Goal: Task Accomplishment & Management: Manage account settings

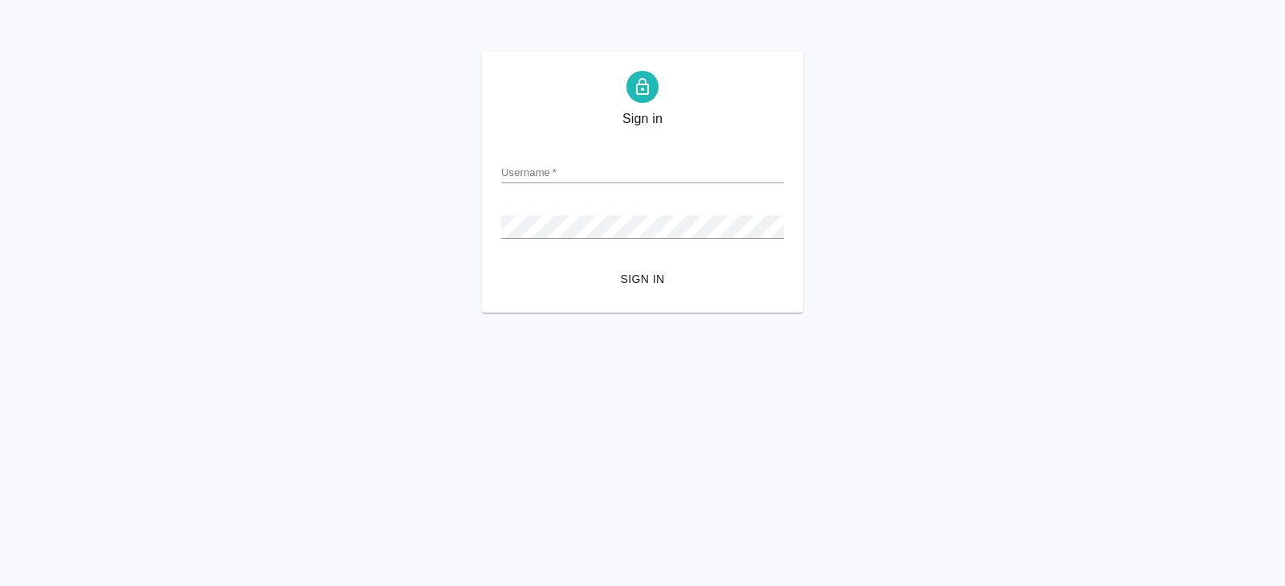
type input "y.belyakova@awatera.com"
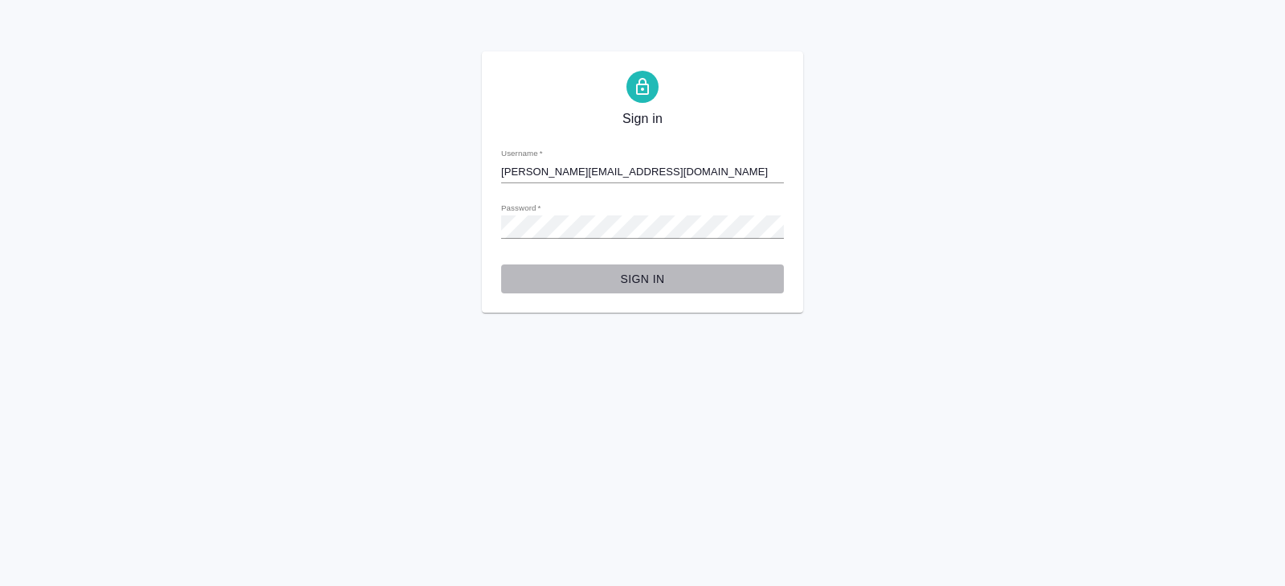
click at [680, 267] on button "Sign in" at bounding box center [642, 279] width 283 height 30
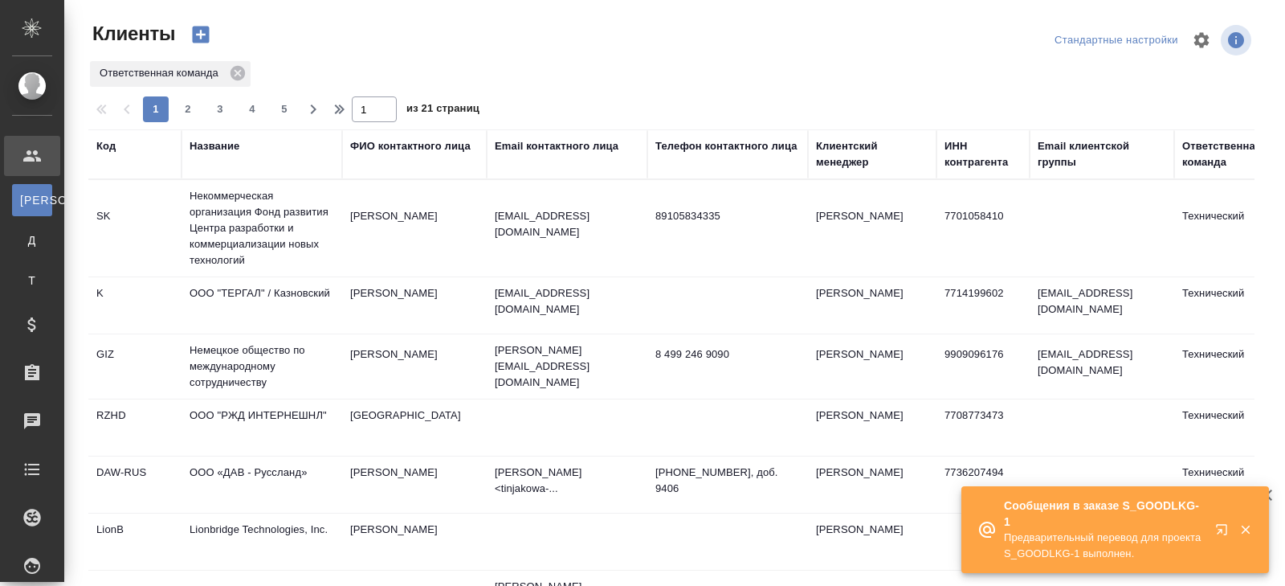
select select "RU"
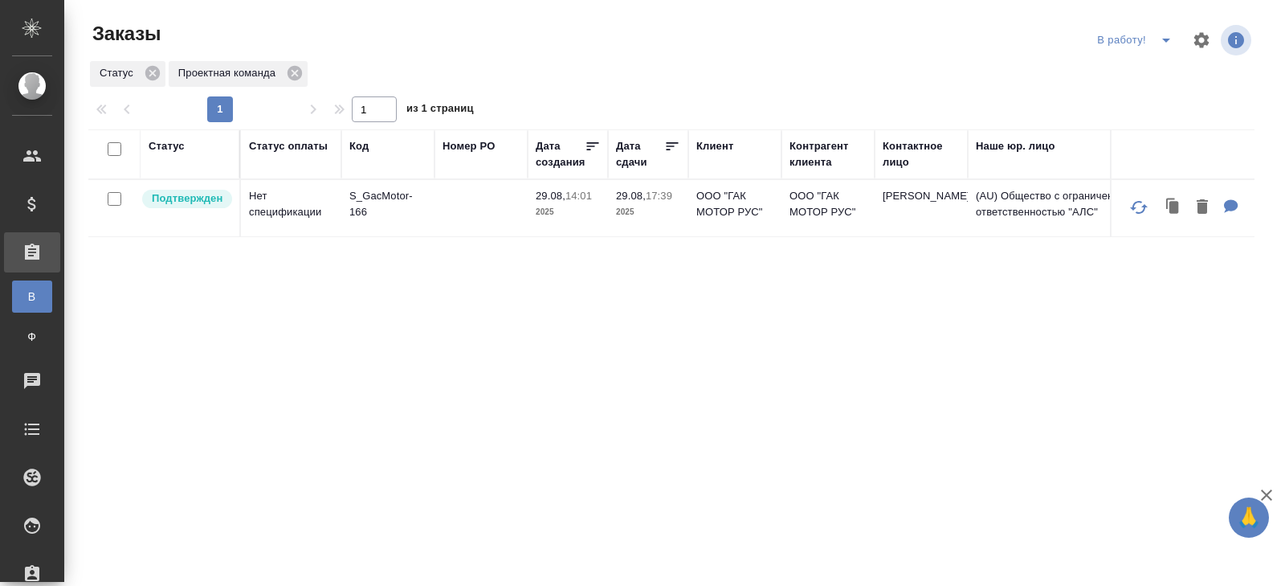
click at [1164, 42] on icon "split button" at bounding box center [1166, 40] width 19 height 19
click at [1162, 71] on li "ПМ" at bounding box center [1136, 72] width 89 height 26
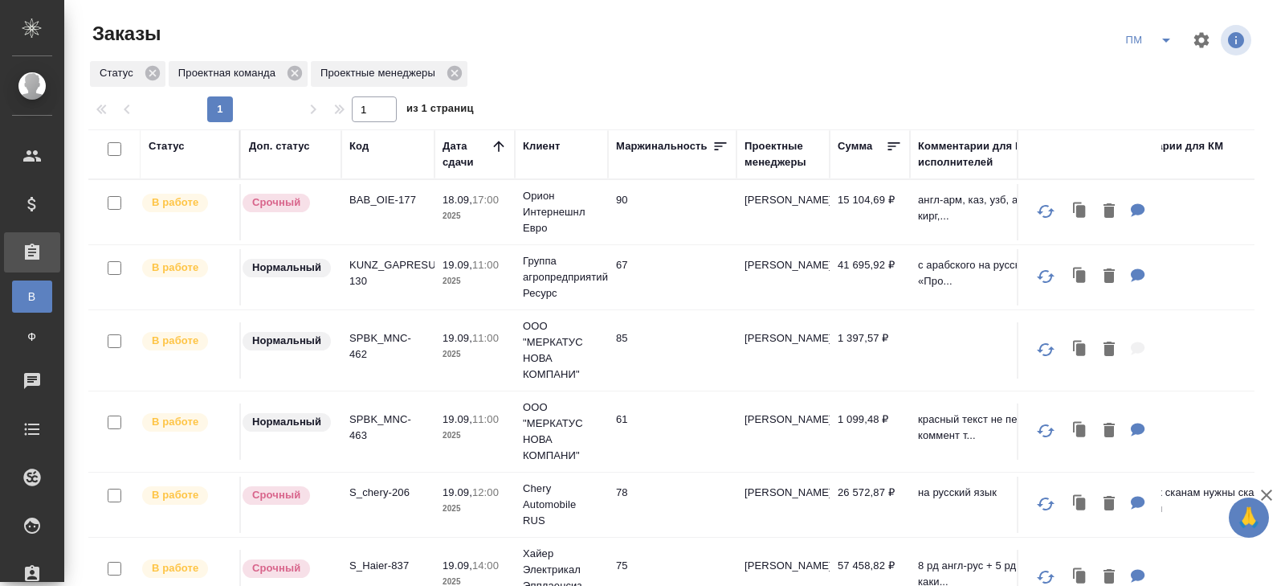
click at [388, 195] on p "BAB_OIE-177" at bounding box center [387, 200] width 77 height 16
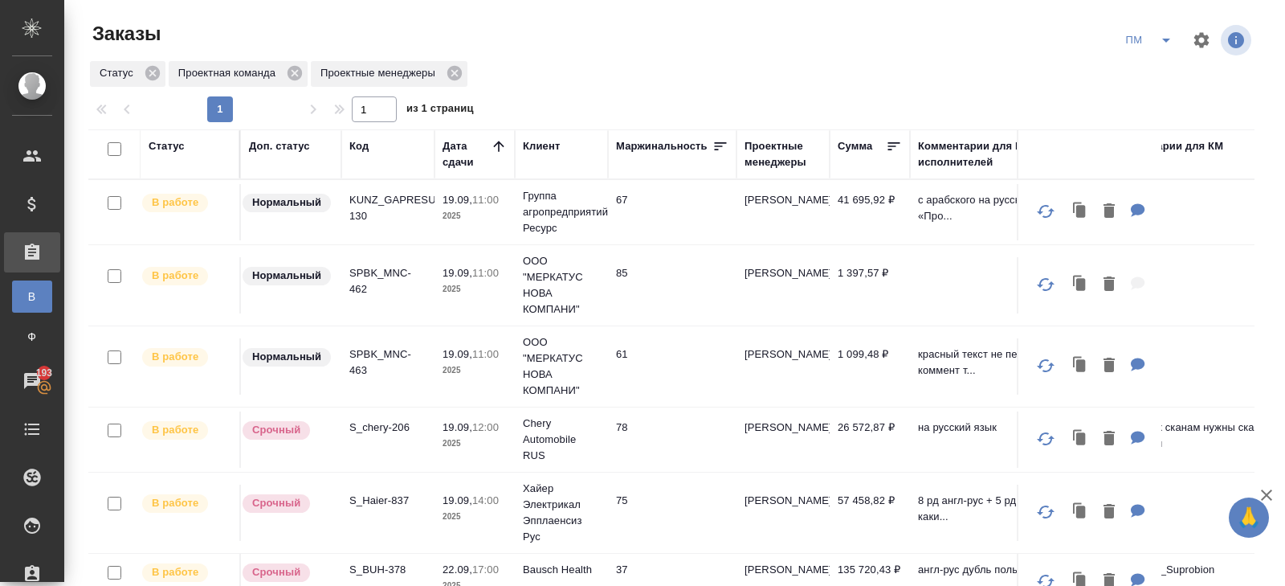
scroll to position [45, 0]
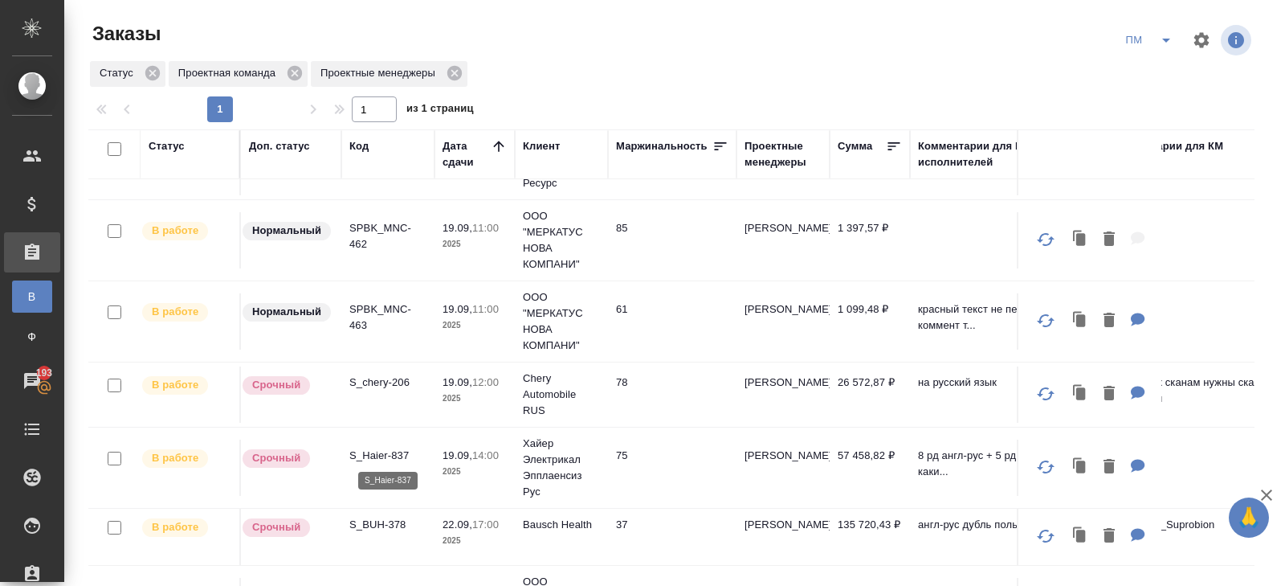
click at [369, 449] on p "S_Haier-837" at bounding box center [387, 455] width 77 height 16
click at [372, 312] on p "SPBK_MNC-463" at bounding box center [387, 317] width 77 height 32
click at [380, 383] on p "S_chery-206" at bounding box center [387, 382] width 77 height 16
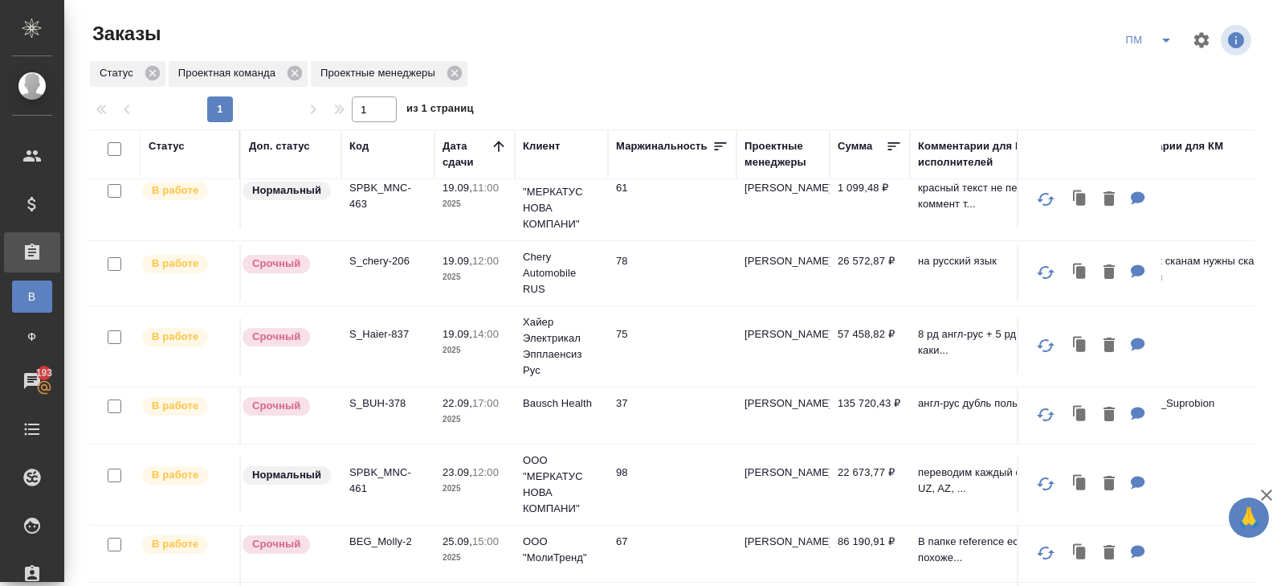
scroll to position [165, 0]
click at [361, 471] on p "SPBK_MNC-461" at bounding box center [387, 481] width 77 height 32
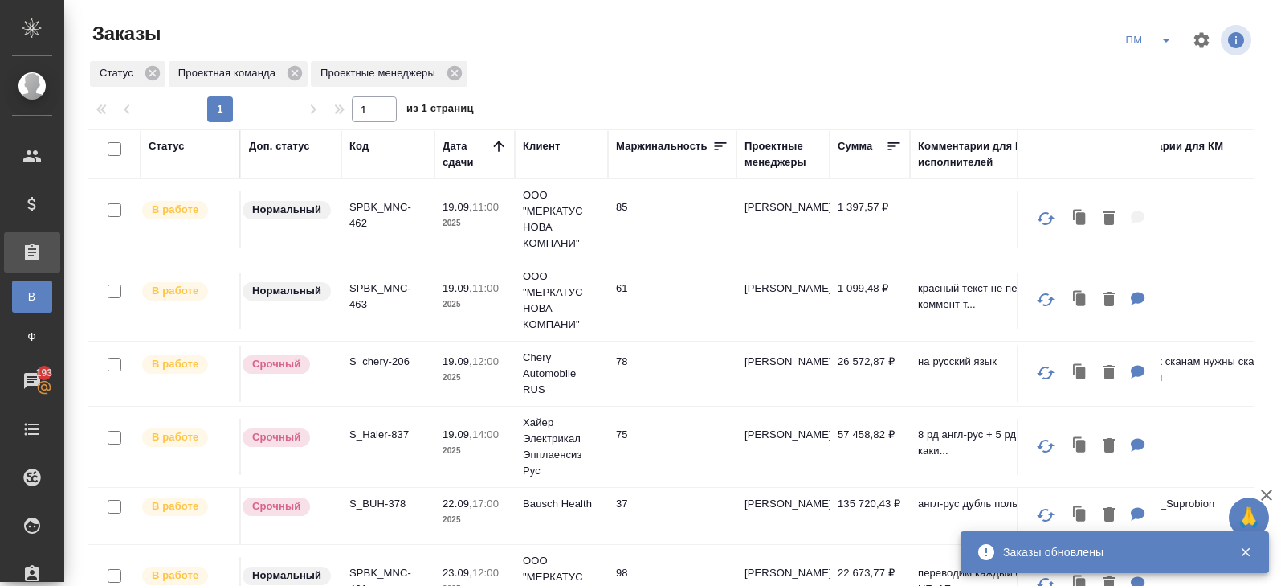
scroll to position [0, 0]
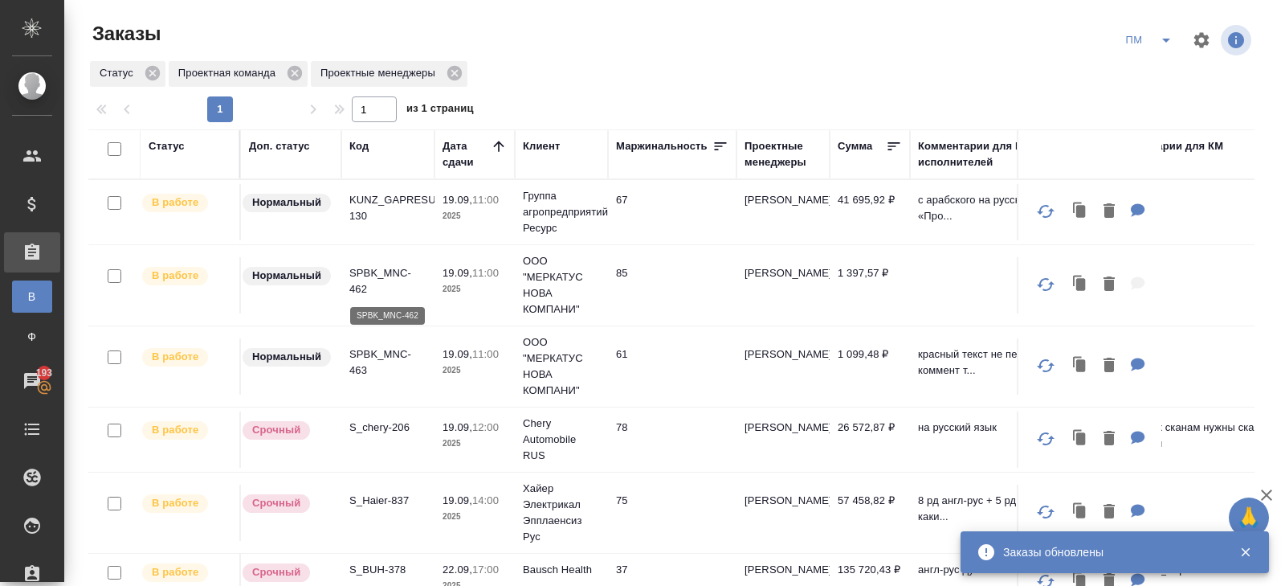
click at [360, 276] on p "SPBK_MNC-462" at bounding box center [387, 281] width 77 height 32
click at [363, 216] on p "KUNZ_GAPRESURS-130" at bounding box center [387, 208] width 77 height 32
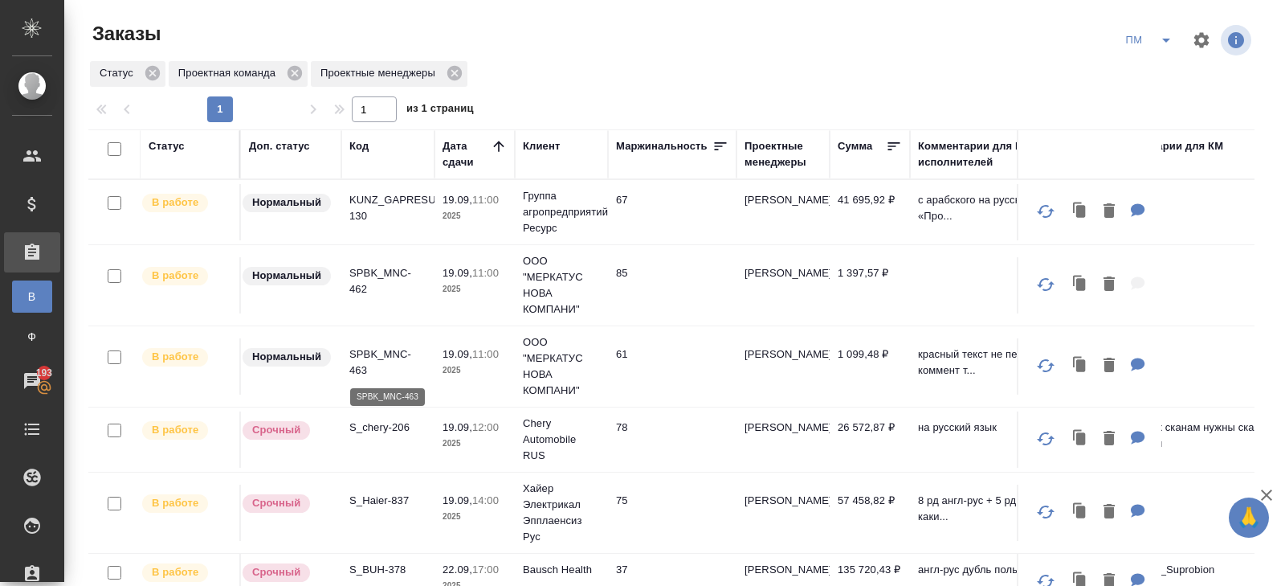
click at [359, 346] on p "SPBK_MNC-463" at bounding box center [387, 362] width 77 height 32
click at [1172, 39] on icon "split button" at bounding box center [1166, 40] width 19 height 19
click at [1149, 79] on li "В работу!" at bounding box center [1149, 72] width 81 height 26
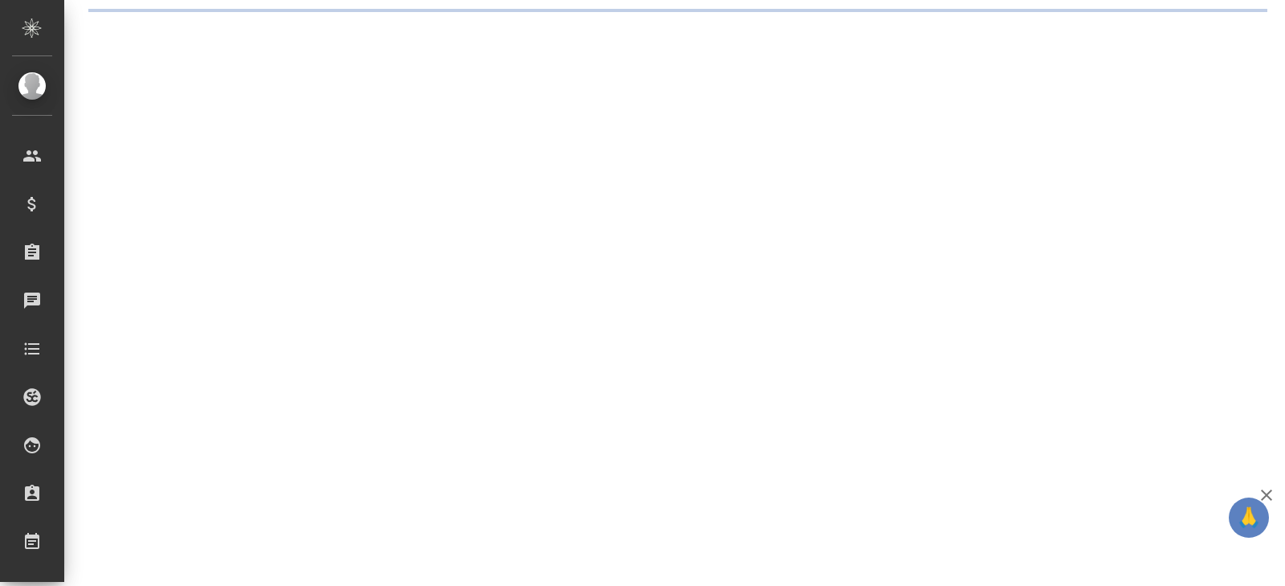
select select "RU"
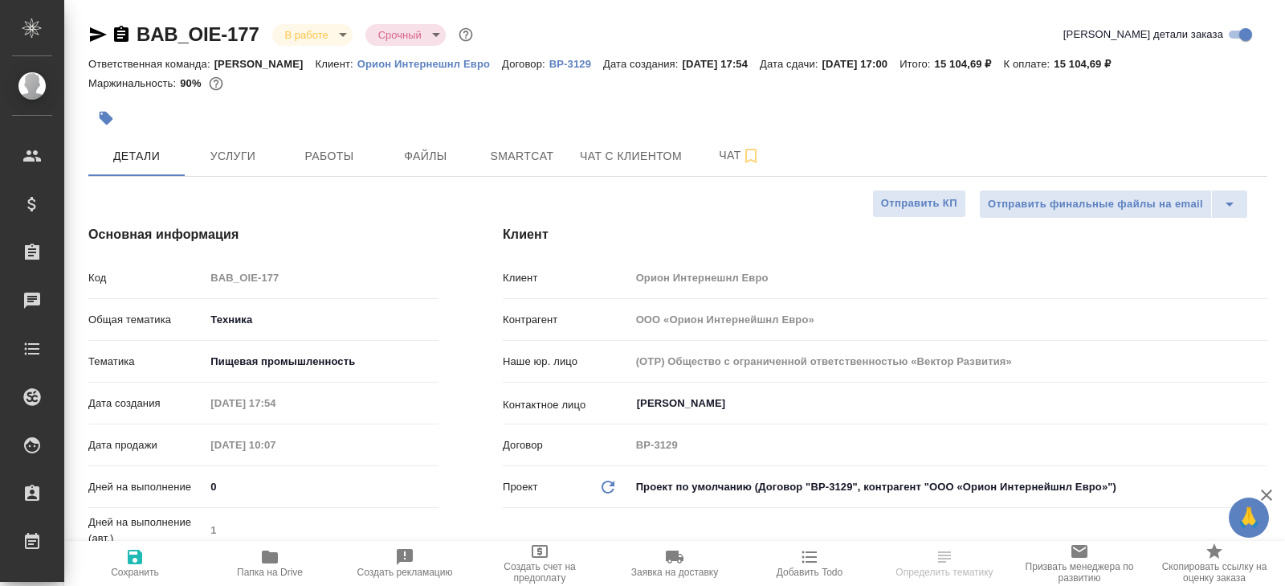
type textarea "x"
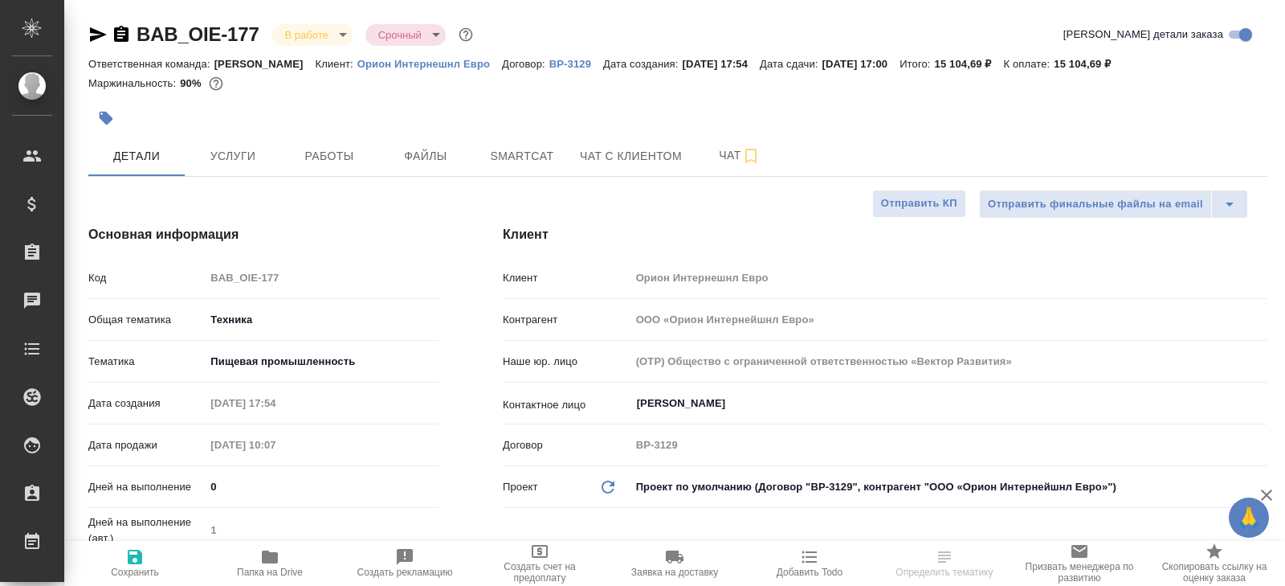
type textarea "x"
click at [290, 553] on span "Папка на Drive" at bounding box center [270, 562] width 116 height 31
type textarea "x"
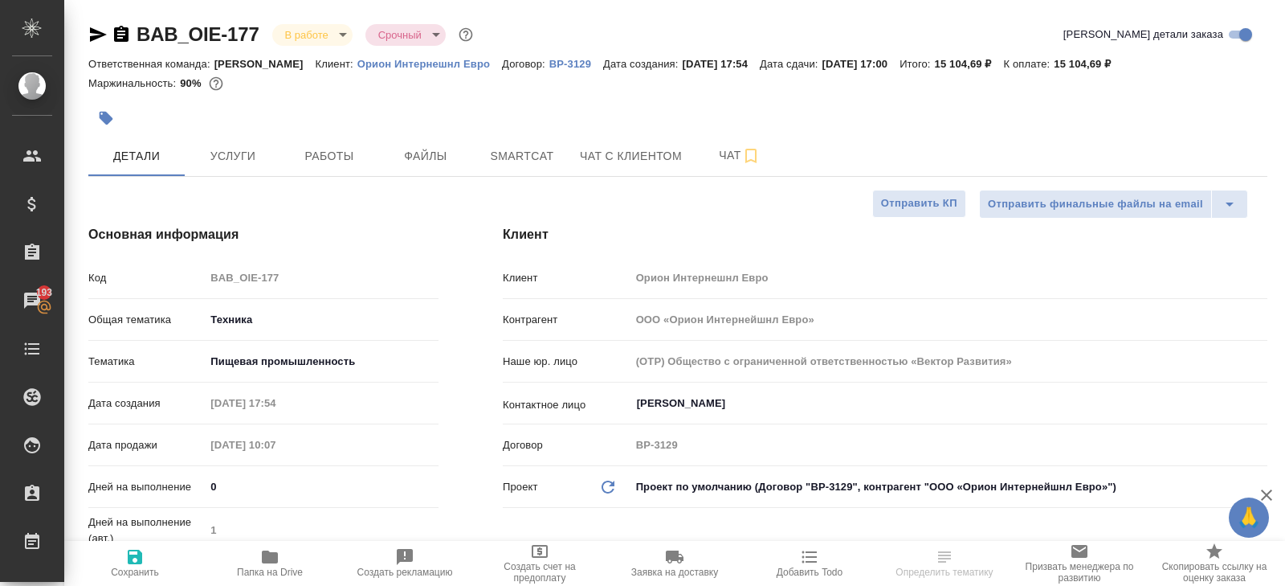
select select "RU"
type textarea "x"
click at [325, 35] on body "🙏 .cls-1 fill:#fff; AWATERA Belyakova Yulia Клиенты Спецификации Заказы 193 Чат…" at bounding box center [642, 293] width 1285 height 586
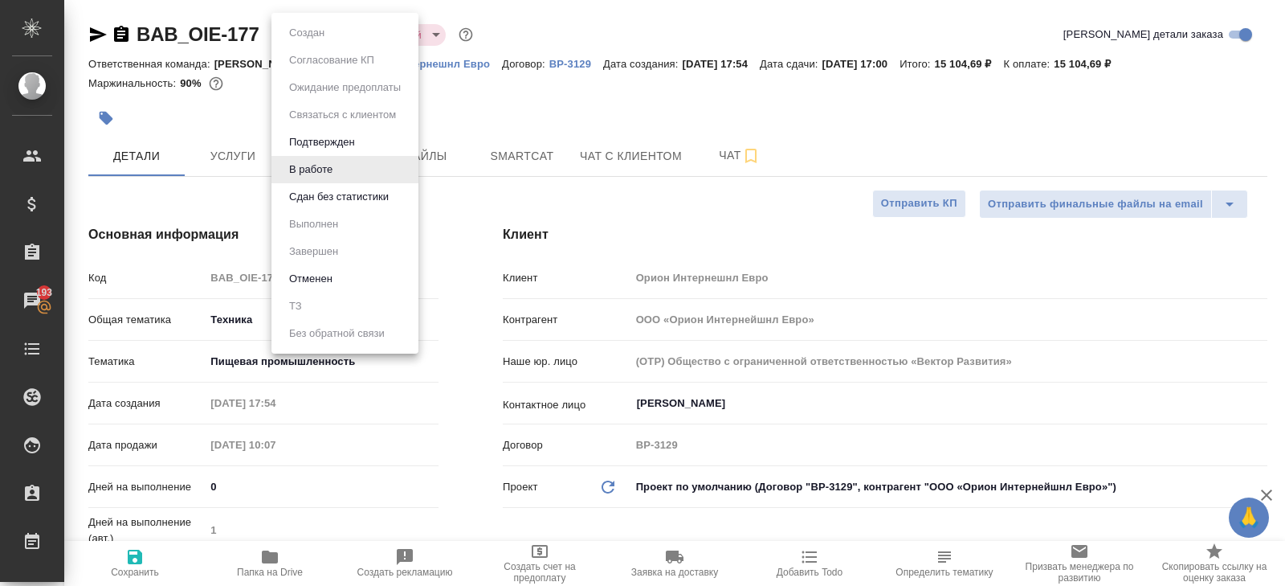
click at [321, 208] on li "Сдан без статистики" at bounding box center [345, 196] width 147 height 27
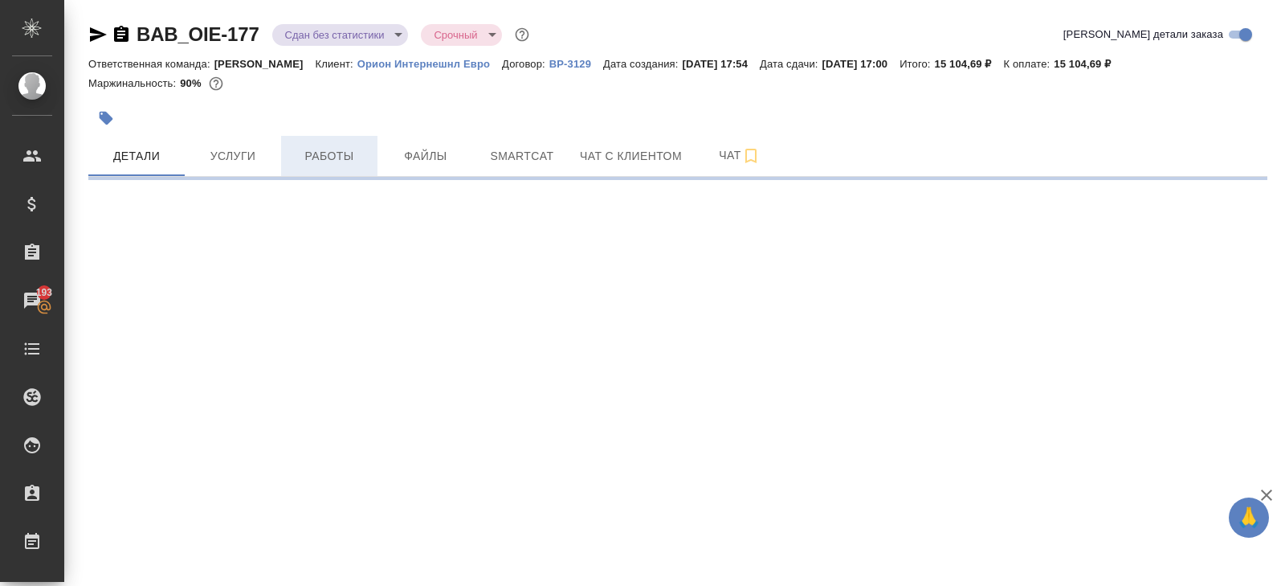
select select "RU"
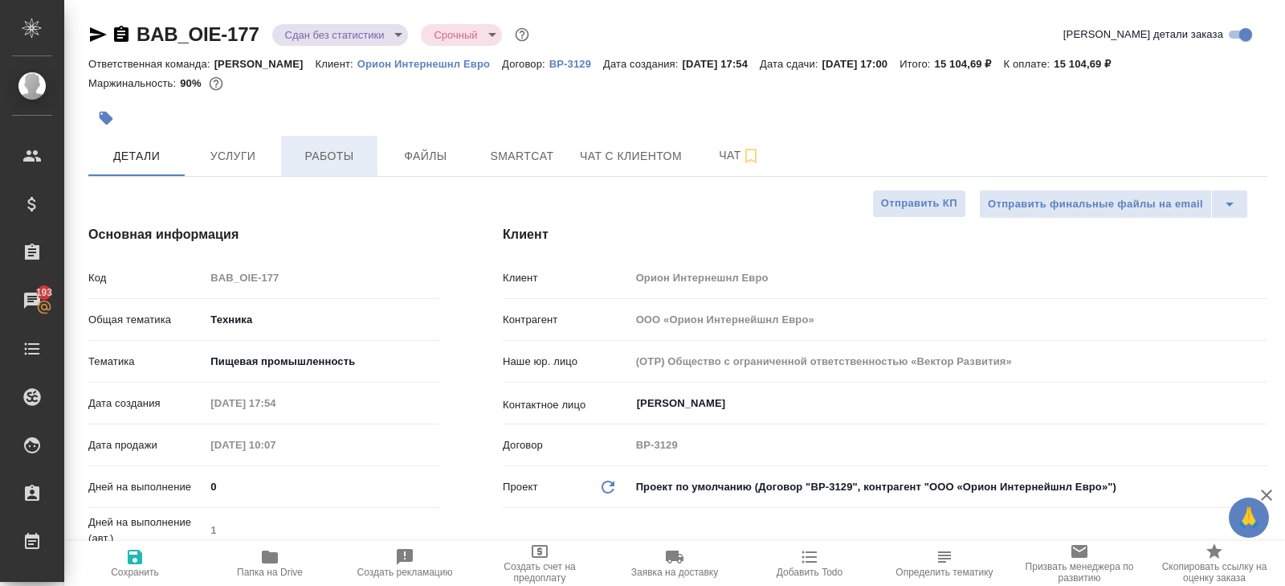
type textarea "x"
click at [337, 161] on span "Работы" at bounding box center [329, 156] width 77 height 20
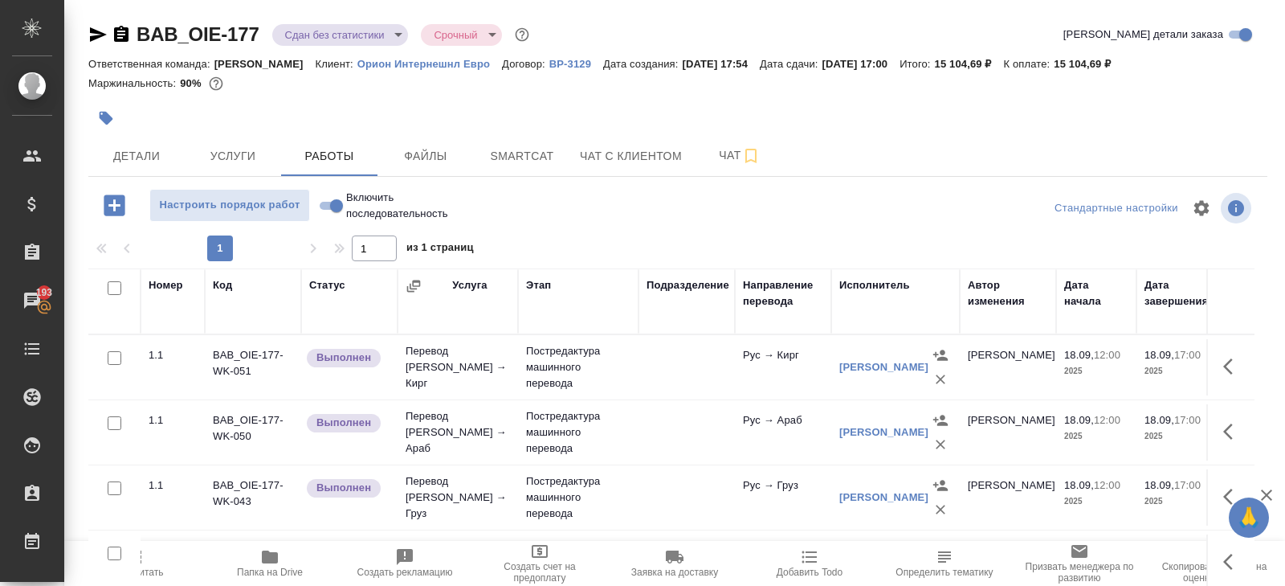
click at [538, 135] on div at bounding box center [481, 117] width 786 height 35
click at [537, 158] on span "Smartcat" at bounding box center [522, 156] width 77 height 20
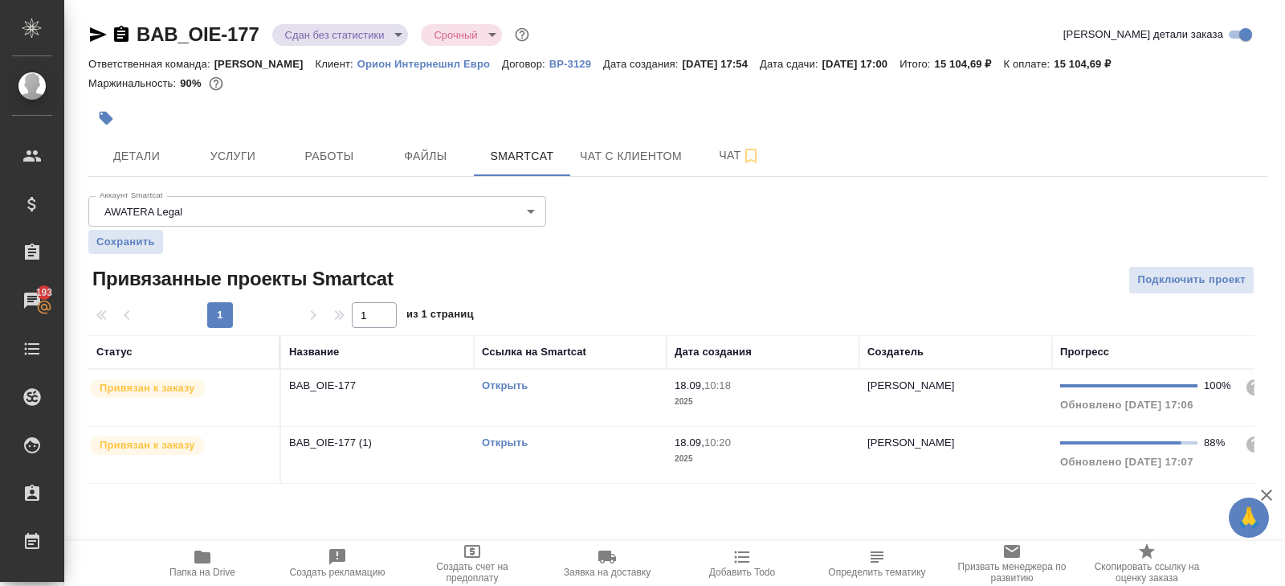
click at [583, 385] on div "Открыть" at bounding box center [570, 386] width 177 height 16
click at [588, 435] on div "Открыть" at bounding box center [570, 443] width 177 height 16
click at [333, 146] on span "Работы" at bounding box center [329, 156] width 77 height 20
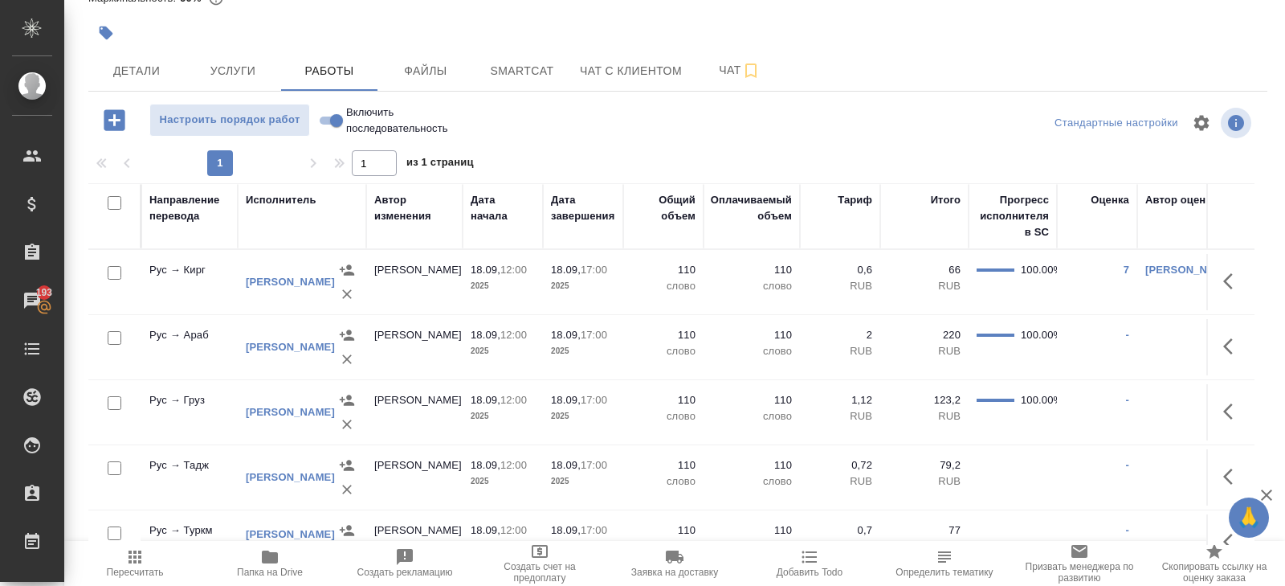
scroll to position [0, 580]
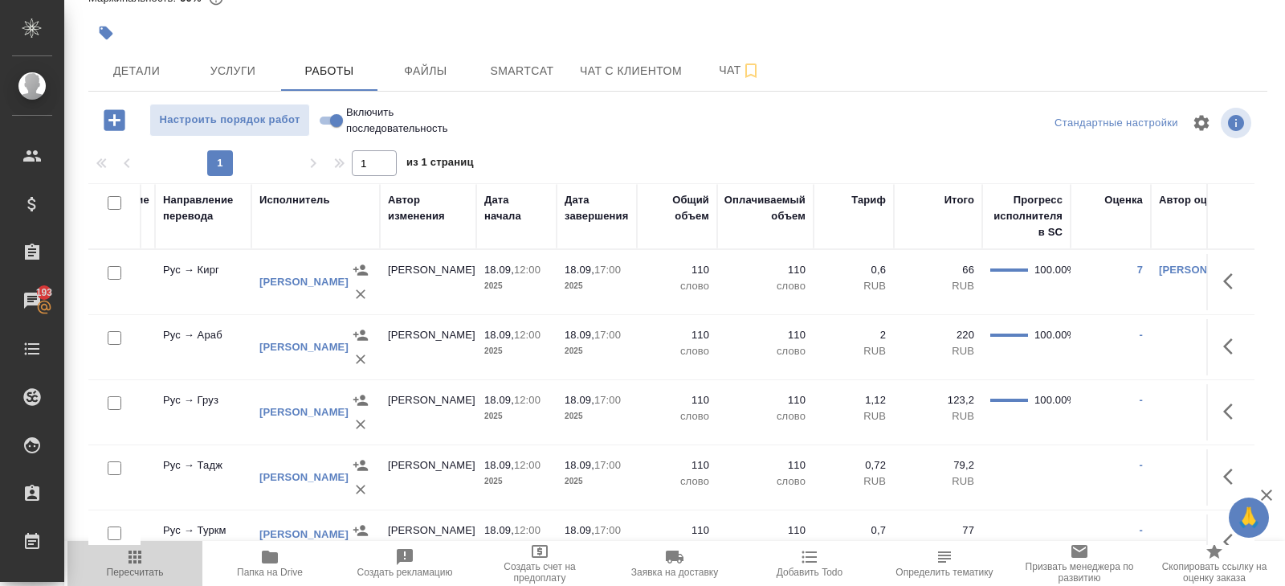
click at [142, 563] on icon "button" at bounding box center [134, 556] width 19 height 19
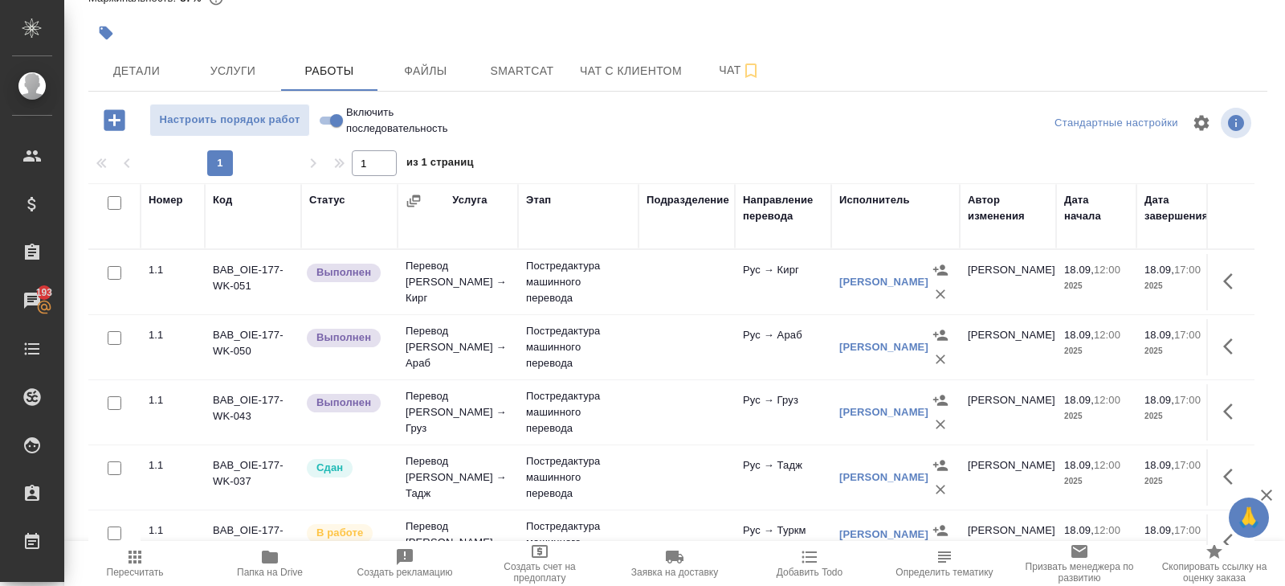
scroll to position [0, 0]
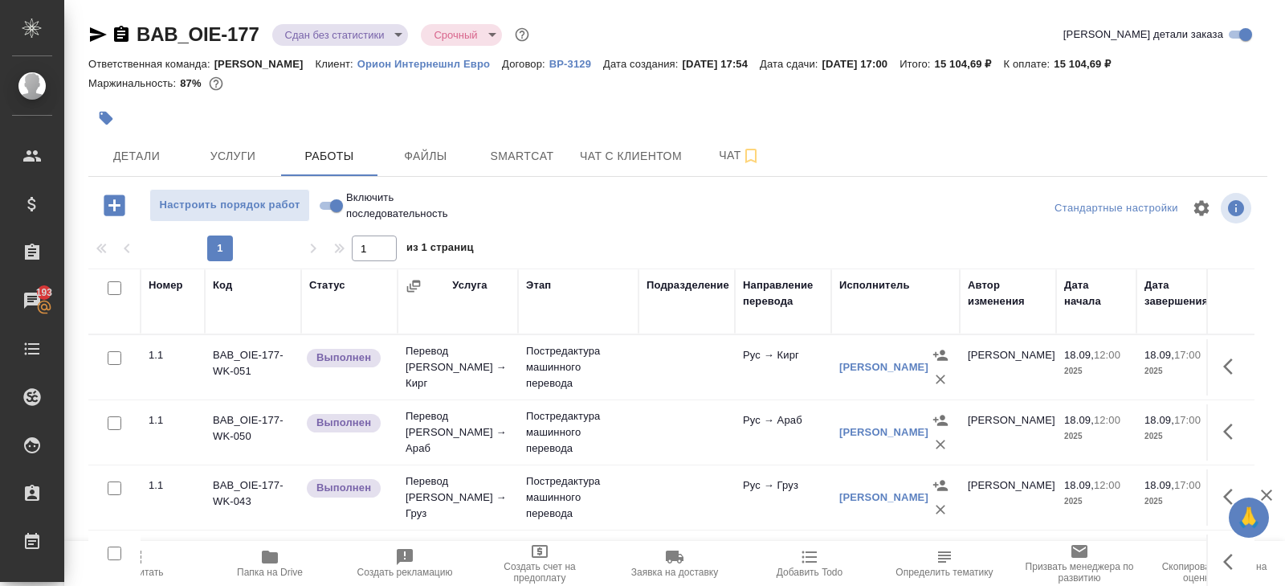
click at [115, 285] on input "checkbox" at bounding box center [115, 288] width 14 height 14
checkbox input "true"
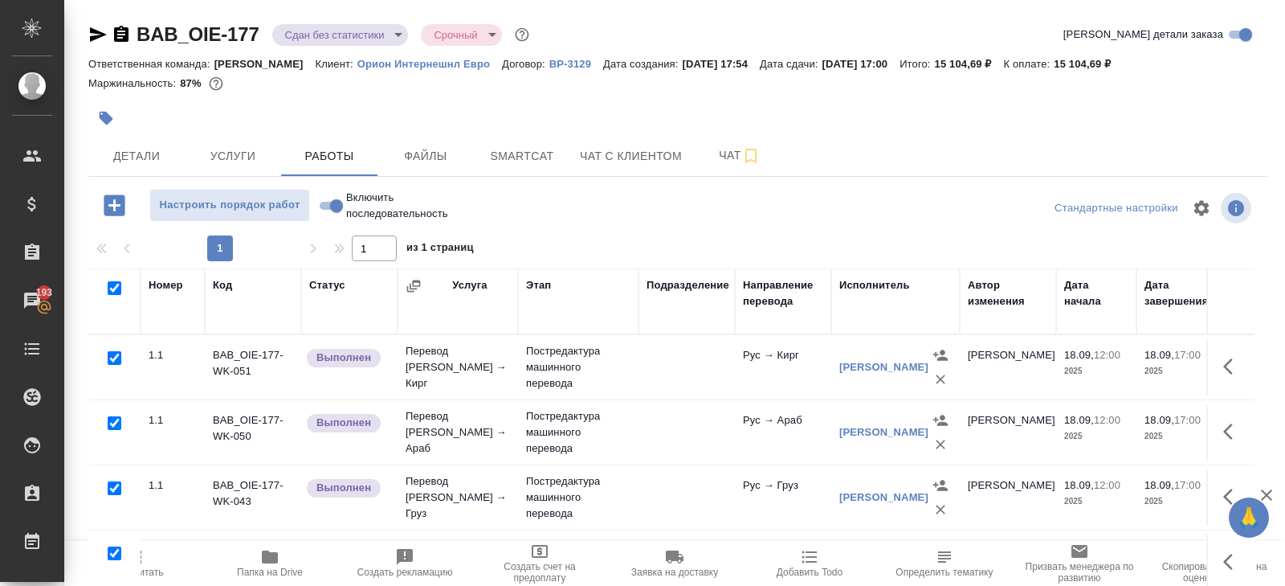
checkbox input "true"
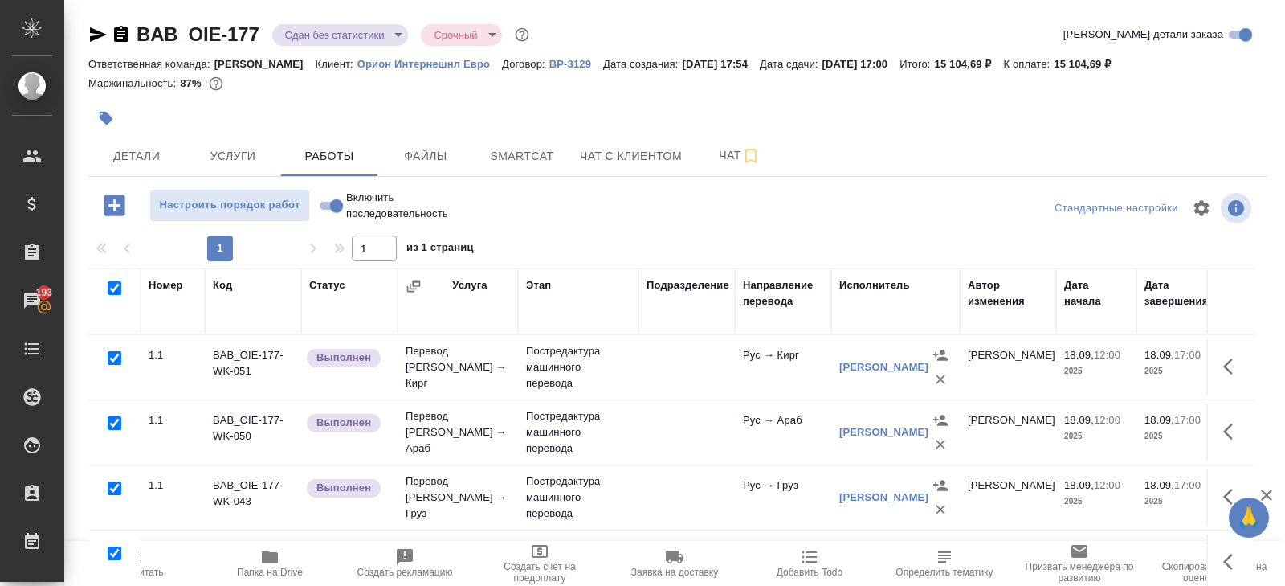
checkbox input "true"
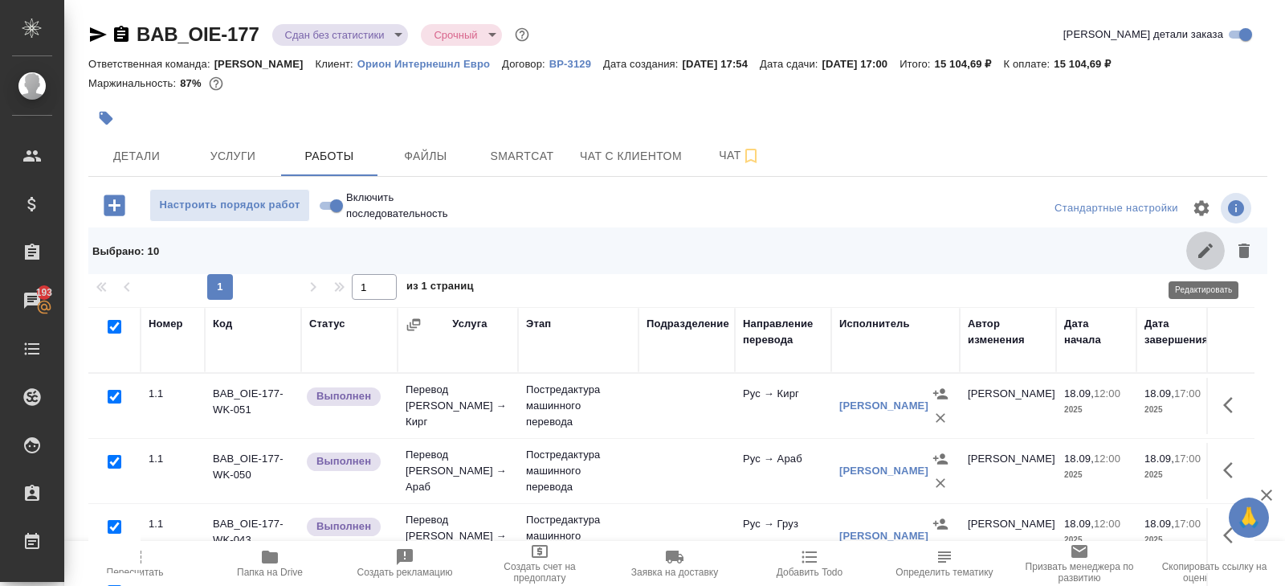
click at [1199, 254] on icon "button" at bounding box center [1205, 250] width 19 height 19
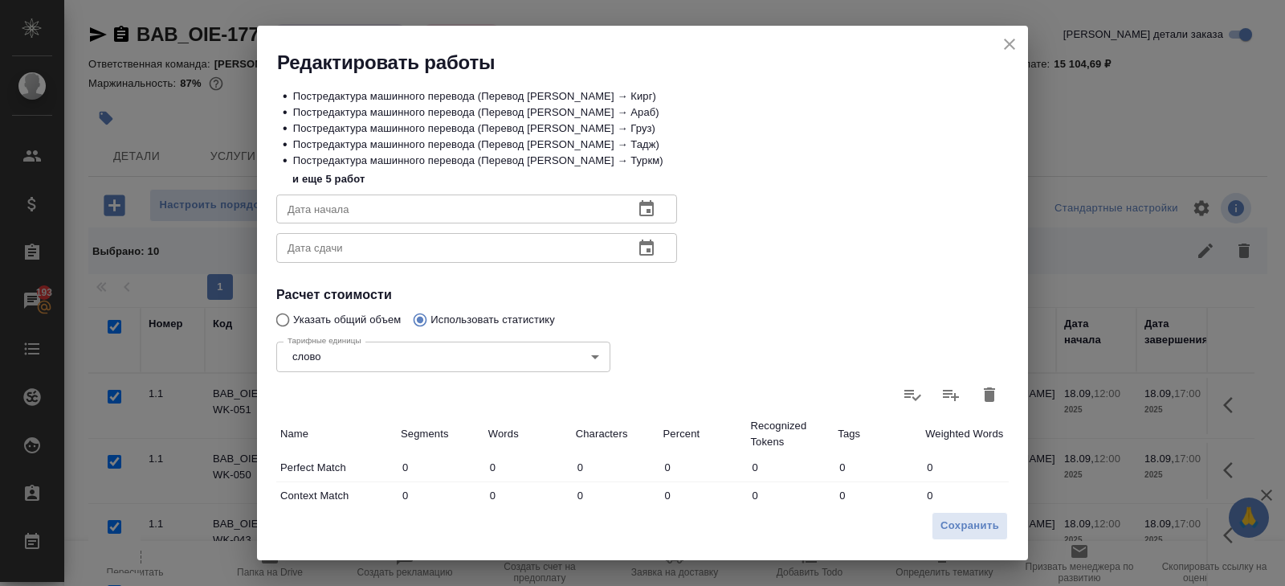
scroll to position [327, 0]
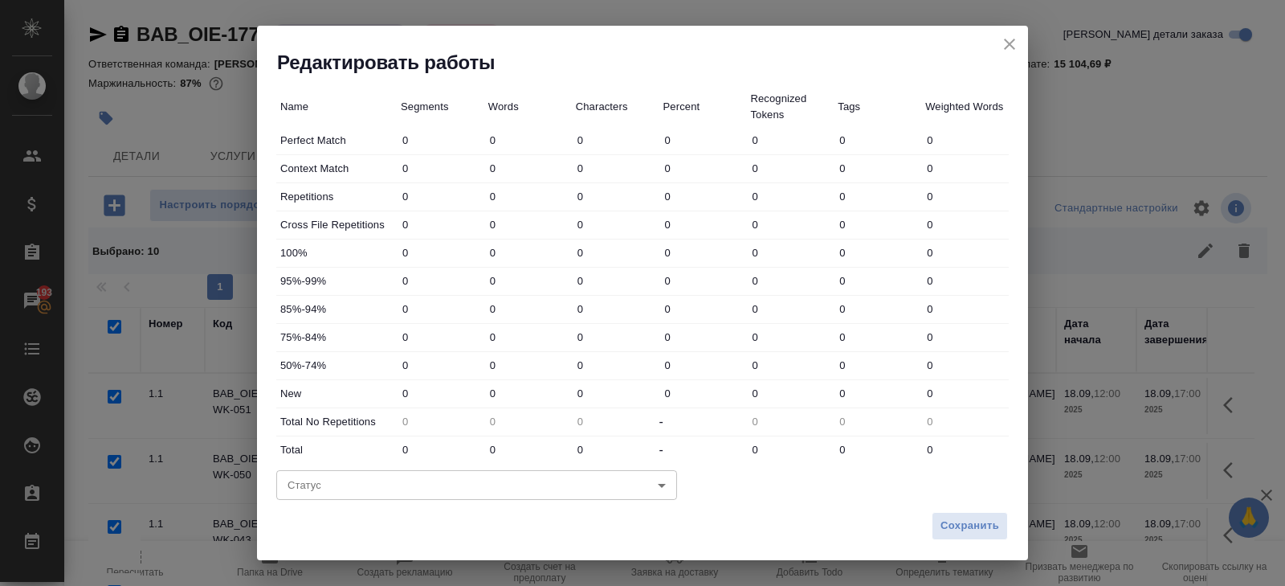
click at [332, 486] on body "🙏 .cls-1 fill:#fff; AWATERA Belyakova Yulia Клиенты Спецификации Заказы 193 Чат…" at bounding box center [642, 293] width 1285 height 586
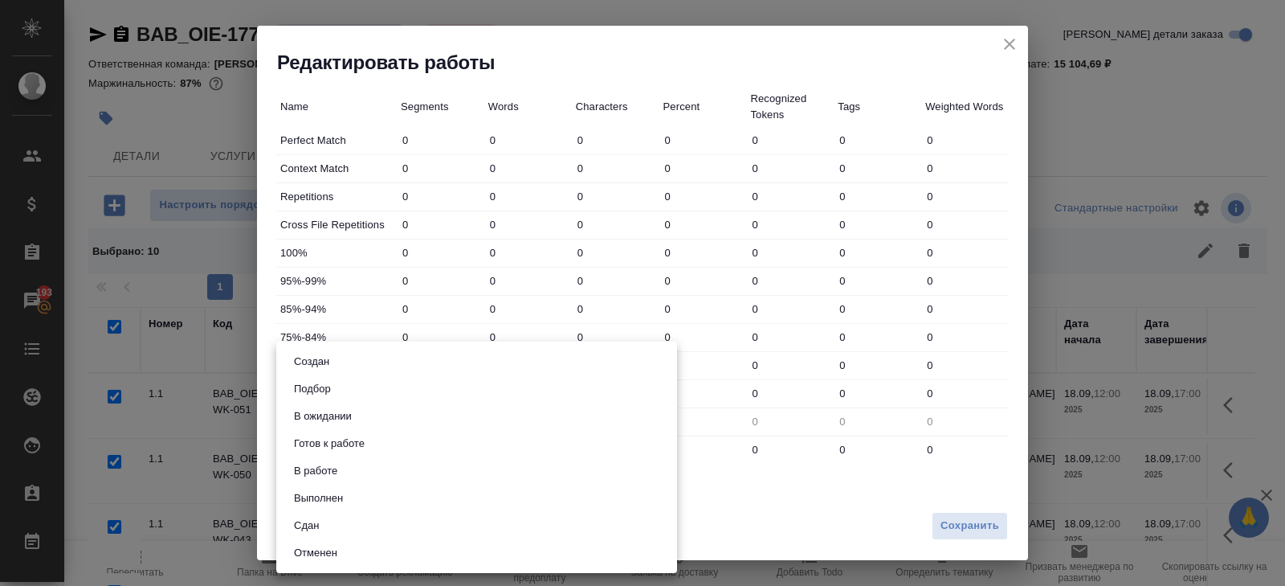
click at [323, 529] on button "Сдан" at bounding box center [306, 526] width 35 height 18
type input "closed"
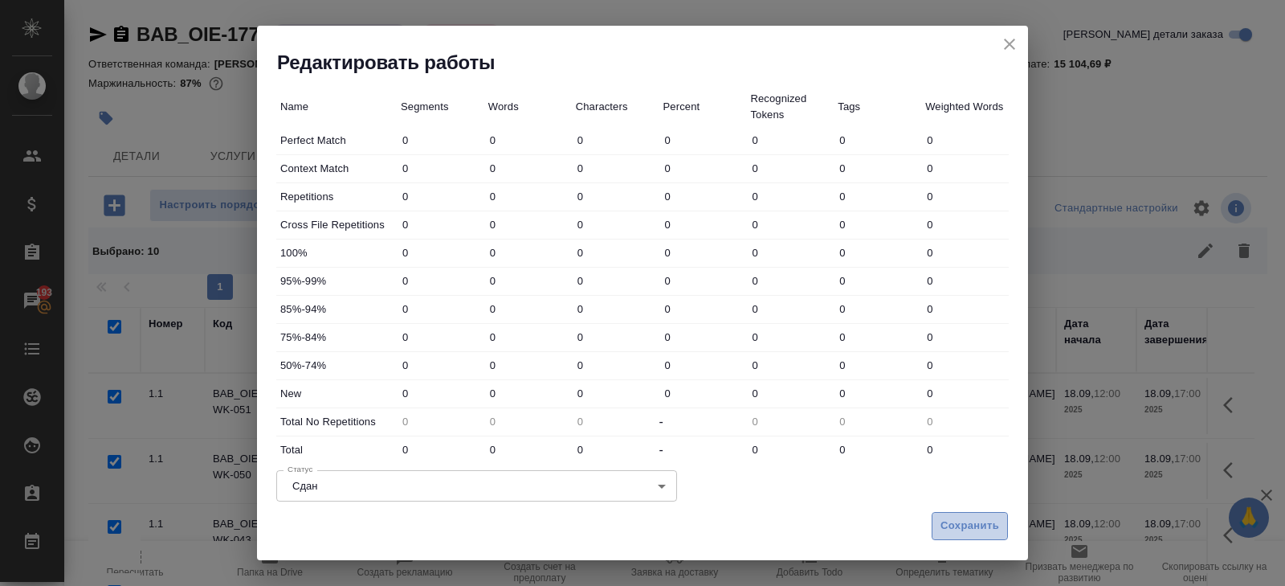
click at [972, 513] on button "Сохранить" at bounding box center [970, 526] width 76 height 28
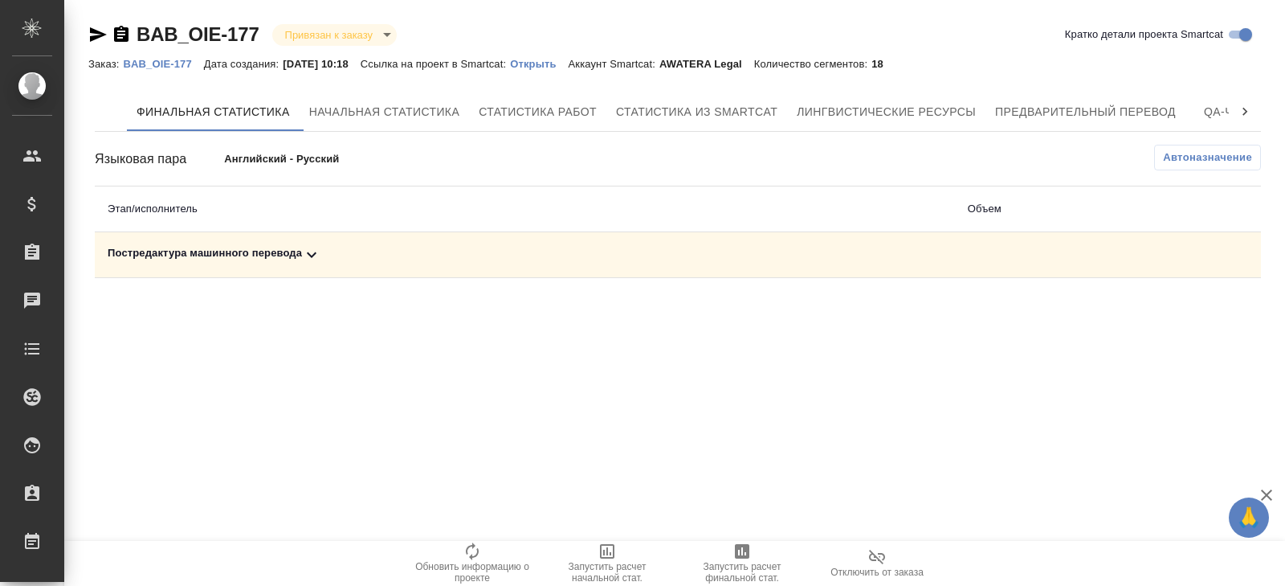
click at [316, 257] on icon at bounding box center [311, 254] width 19 height 19
click at [1201, 318] on button "button" at bounding box center [1190, 310] width 39 height 39
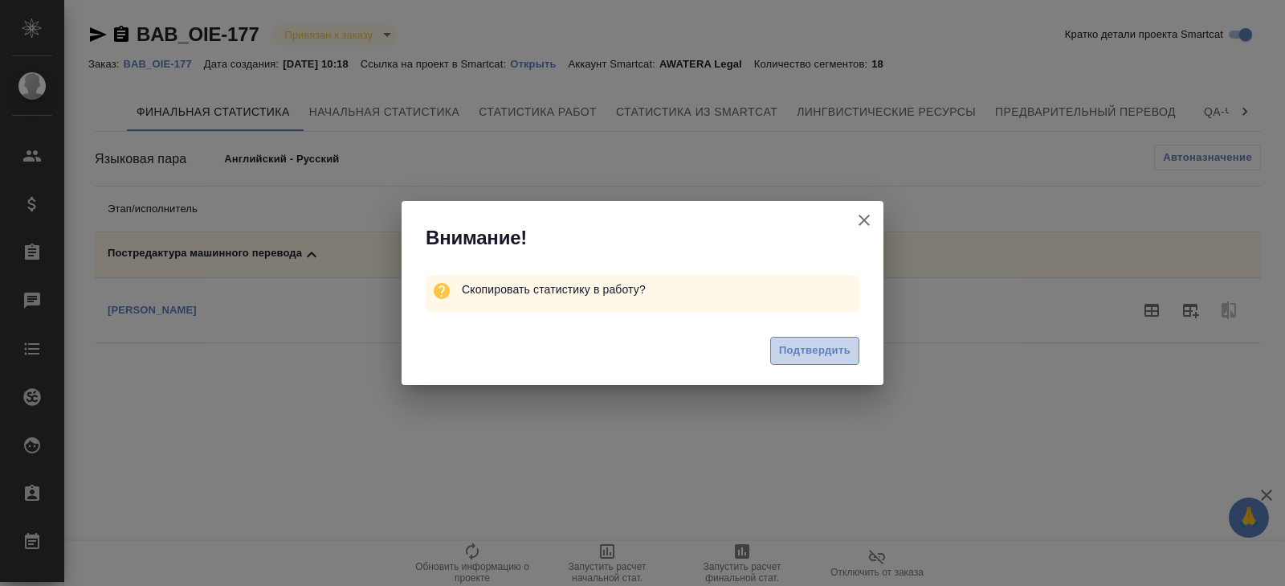
click at [808, 350] on span "Подтвердить" at bounding box center [814, 350] width 71 height 18
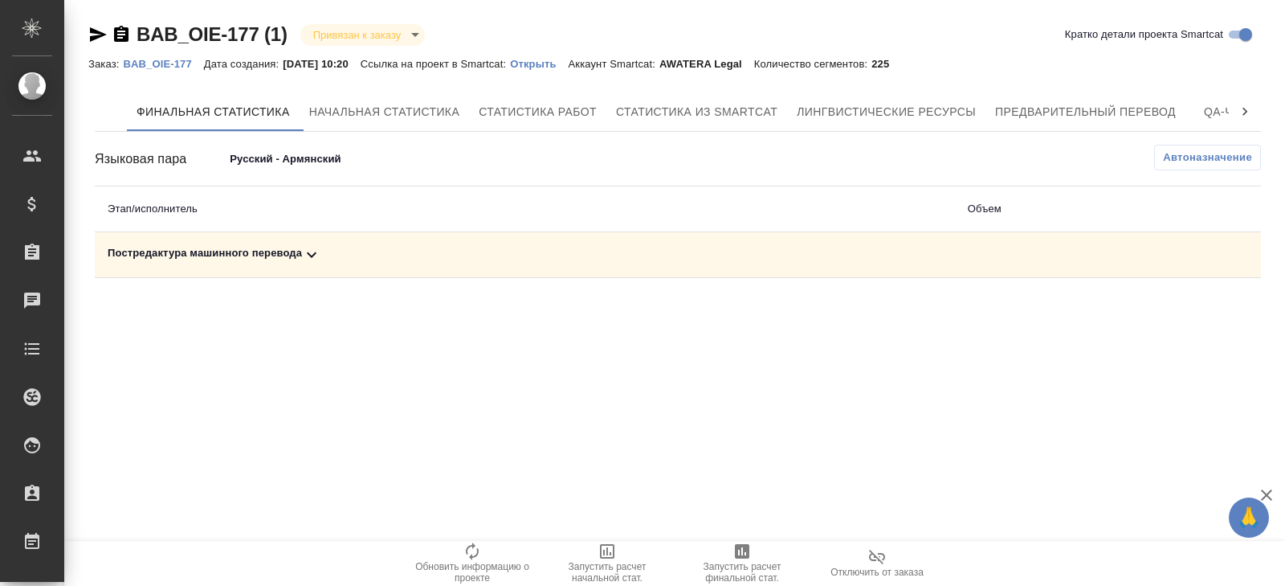
click at [316, 251] on icon at bounding box center [311, 254] width 19 height 19
click at [1200, 308] on button "button" at bounding box center [1190, 310] width 39 height 39
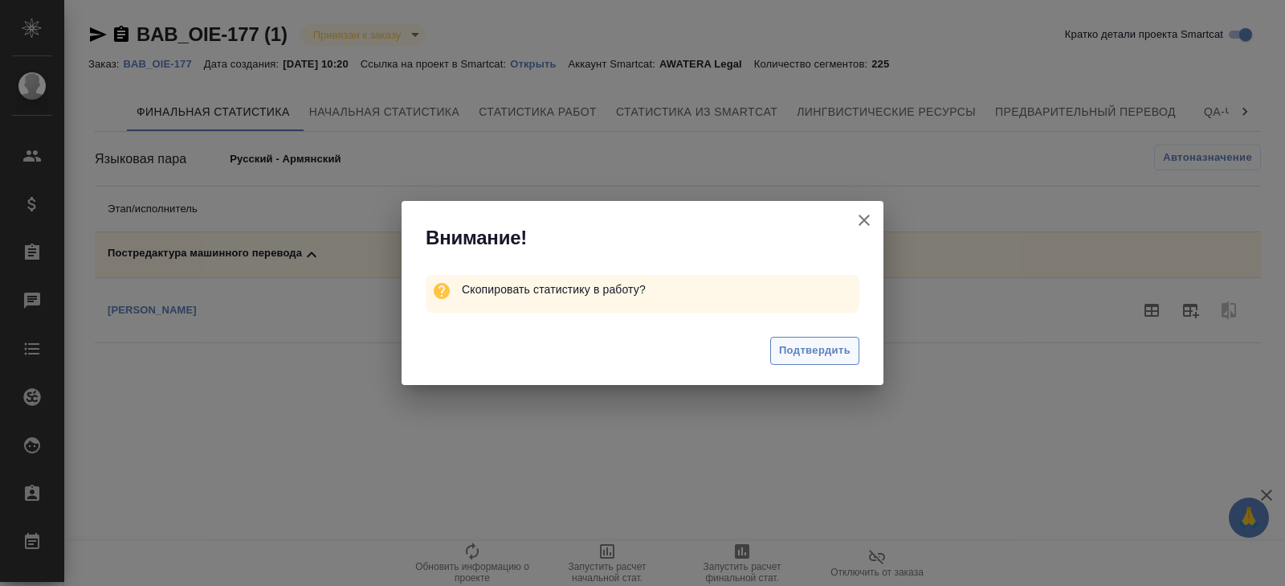
click at [815, 353] on span "Подтвердить" at bounding box center [814, 350] width 71 height 18
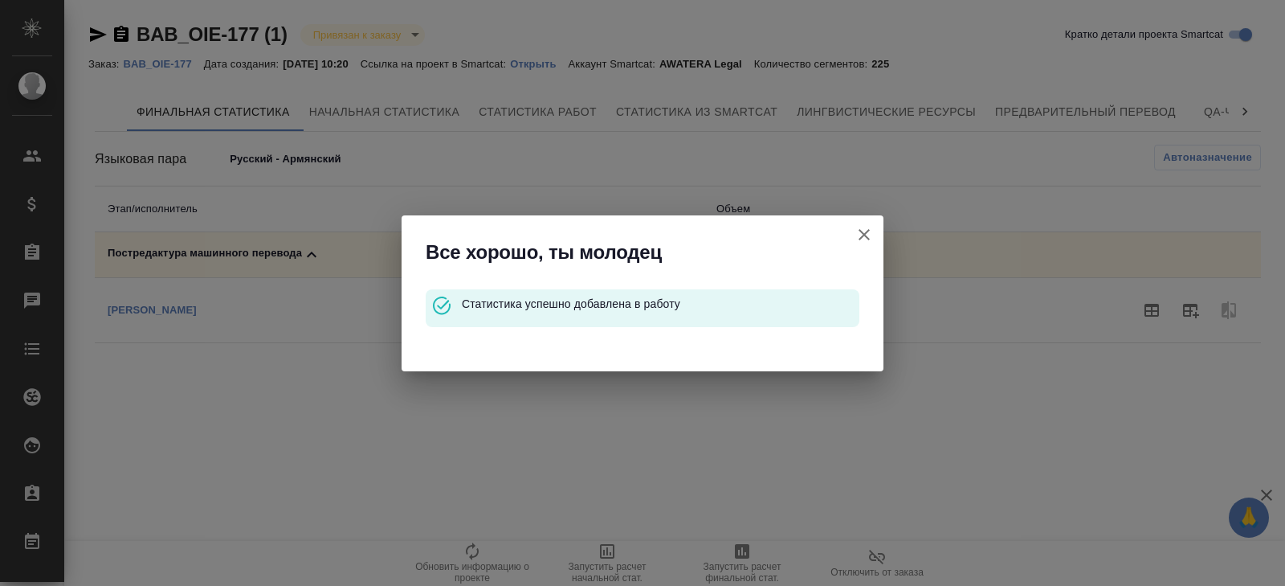
click at [866, 232] on icon "button" at bounding box center [864, 234] width 11 height 11
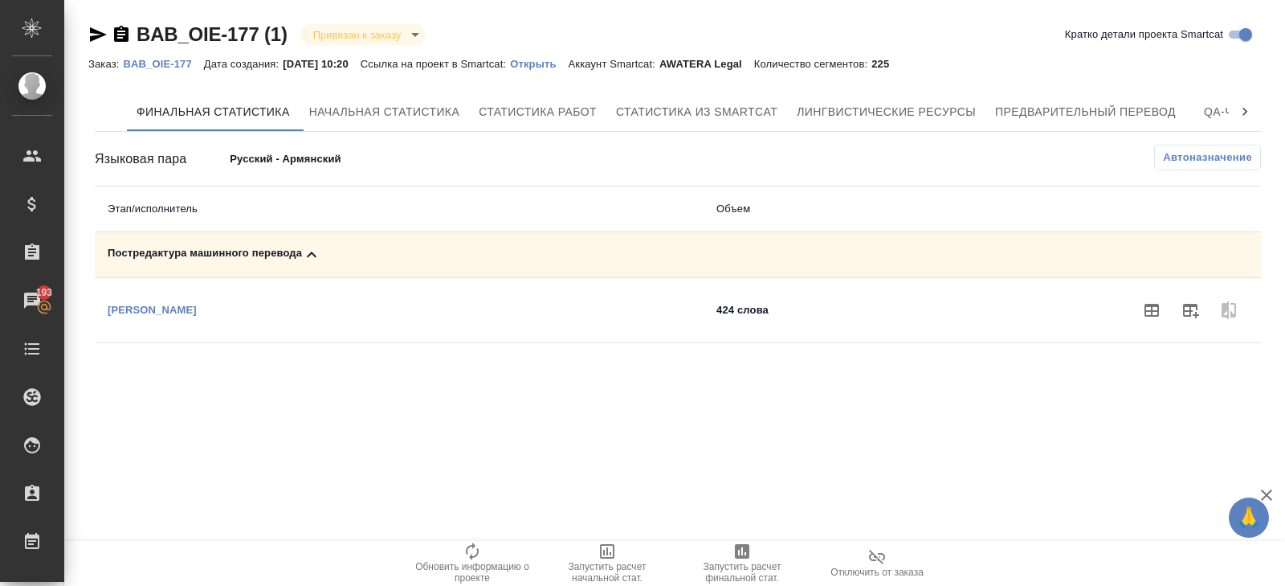
click at [276, 145] on div "Языковая пара Русский - Армянский 68cbb2c2b9f478f418e0ca09" at bounding box center [289, 159] width 389 height 28
click at [282, 159] on body "🙏 .cls-1 fill:#fff; AWATERA Belyakova Yulia Клиенты Спецификации Заказы 193 Чат…" at bounding box center [642, 293] width 1285 height 586
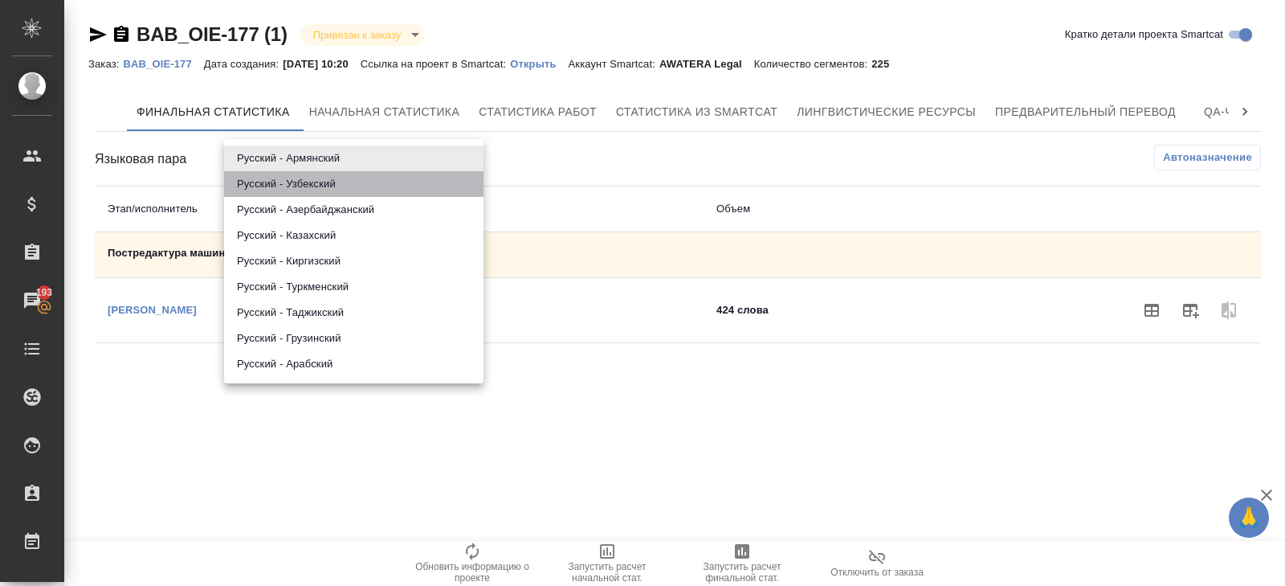
click at [293, 186] on li "Русский - Узбекский" at bounding box center [353, 184] width 259 height 26
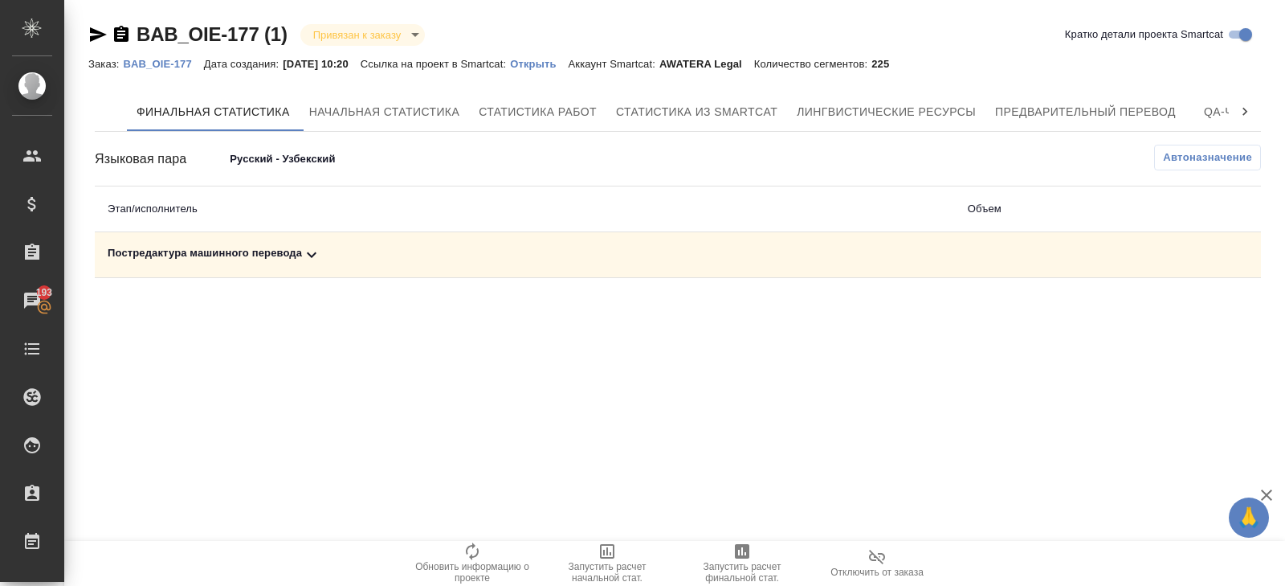
click at [316, 272] on td "Постредактура машинного перевода" at bounding box center [525, 255] width 860 height 46
click at [314, 263] on icon at bounding box center [311, 254] width 19 height 19
click at [1187, 308] on icon "button" at bounding box center [1190, 309] width 19 height 19
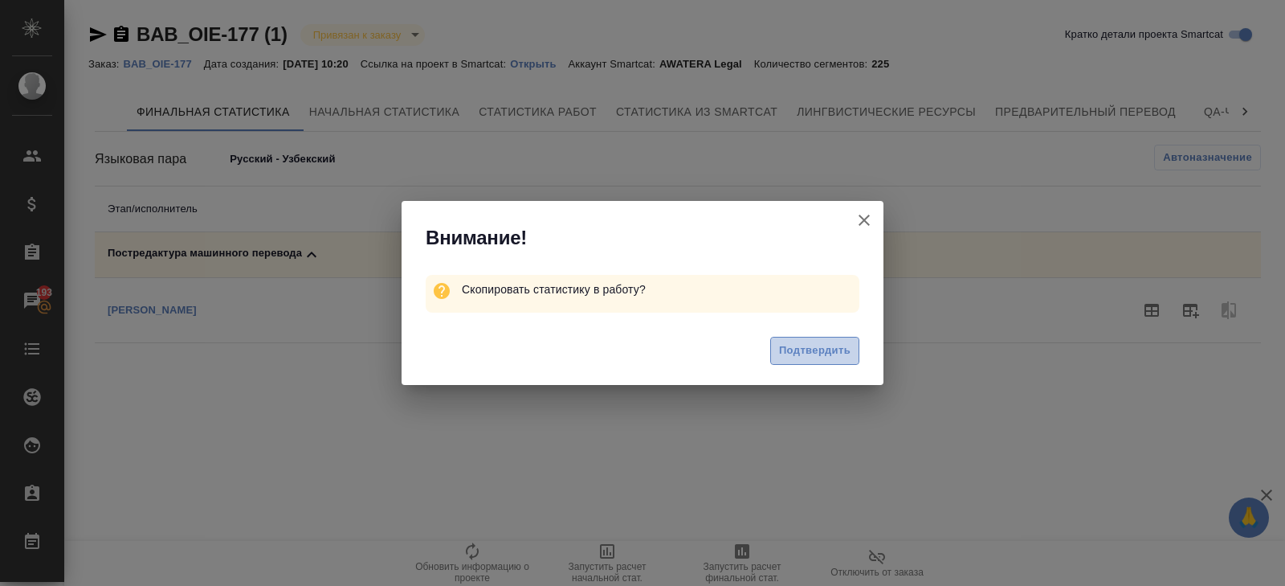
click at [817, 353] on span "Подтвердить" at bounding box center [814, 350] width 71 height 18
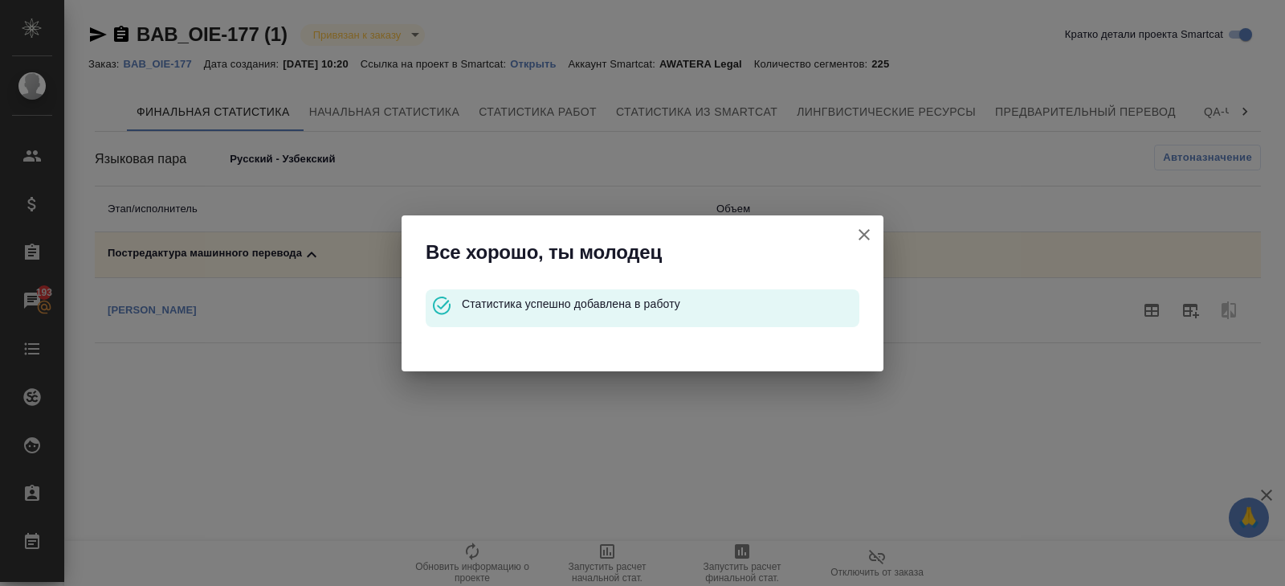
click at [868, 232] on icon "button" at bounding box center [864, 234] width 19 height 19
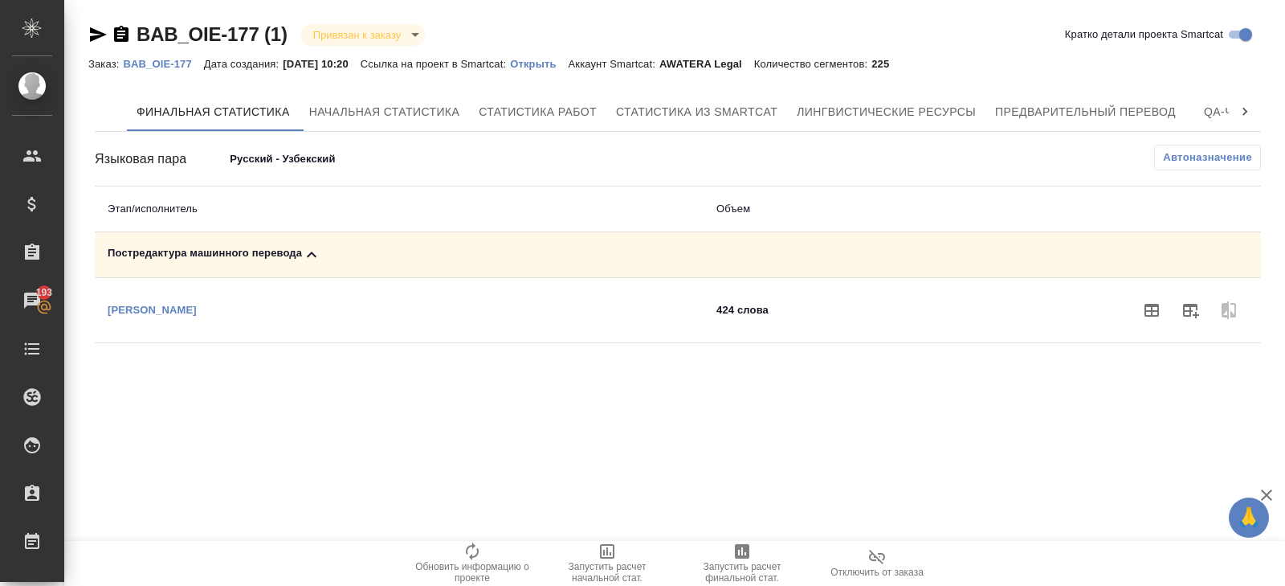
click at [250, 165] on body "🙏 .cls-1 fill:#fff; AWATERA Belyakova Yulia Клиенты Спецификации Заказы 193 Чат…" at bounding box center [642, 293] width 1285 height 586
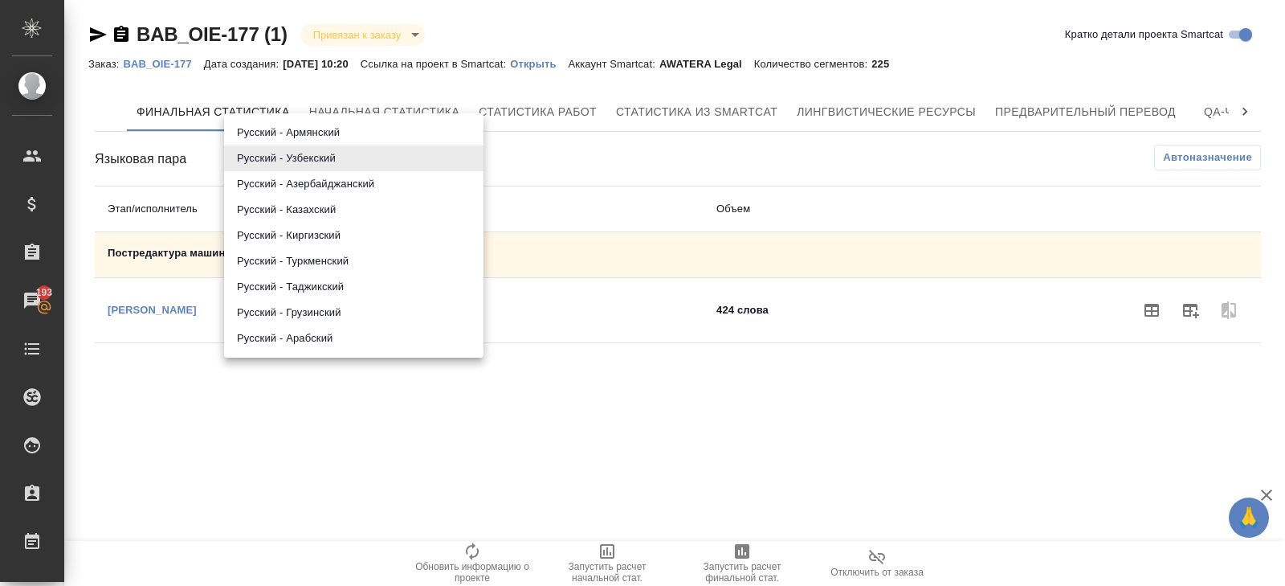
click at [269, 196] on ul "Русский - Армянский Русский - Узбекский Русский - Азербайджанский Русский - Каз…" at bounding box center [353, 235] width 259 height 244
click at [274, 189] on li "Русский - Азербайджанский" at bounding box center [353, 184] width 259 height 26
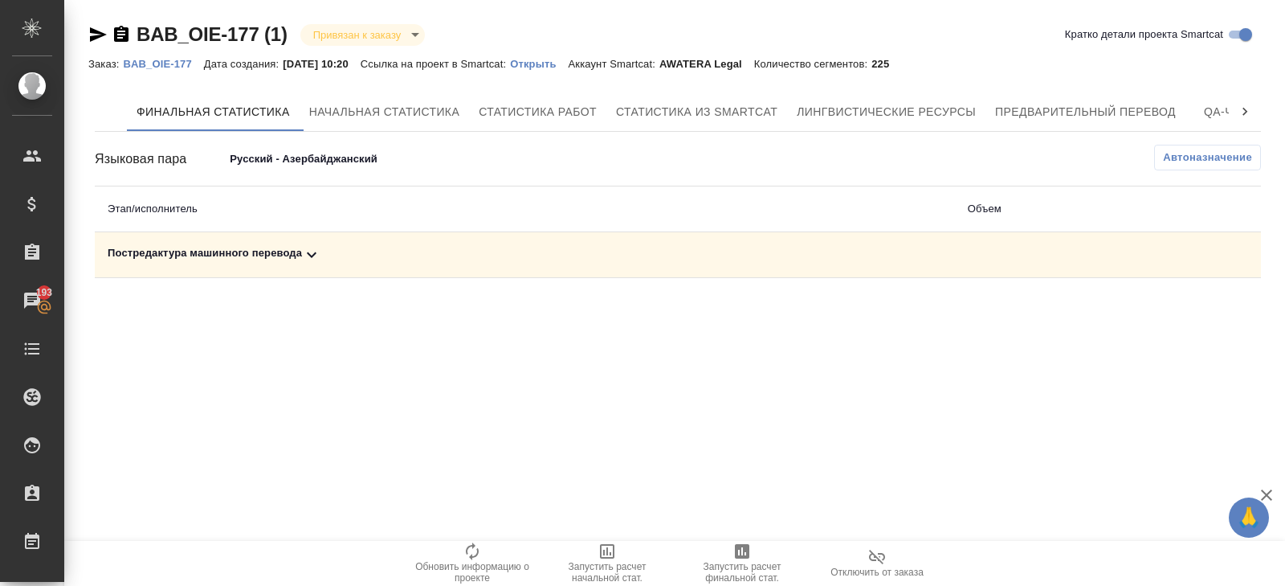
click at [307, 263] on icon at bounding box center [311, 254] width 19 height 19
drag, startPoint x: 1186, startPoint y: 307, endPoint x: 1157, endPoint y: 312, distance: 29.3
click at [1186, 307] on icon "button" at bounding box center [1190, 309] width 19 height 19
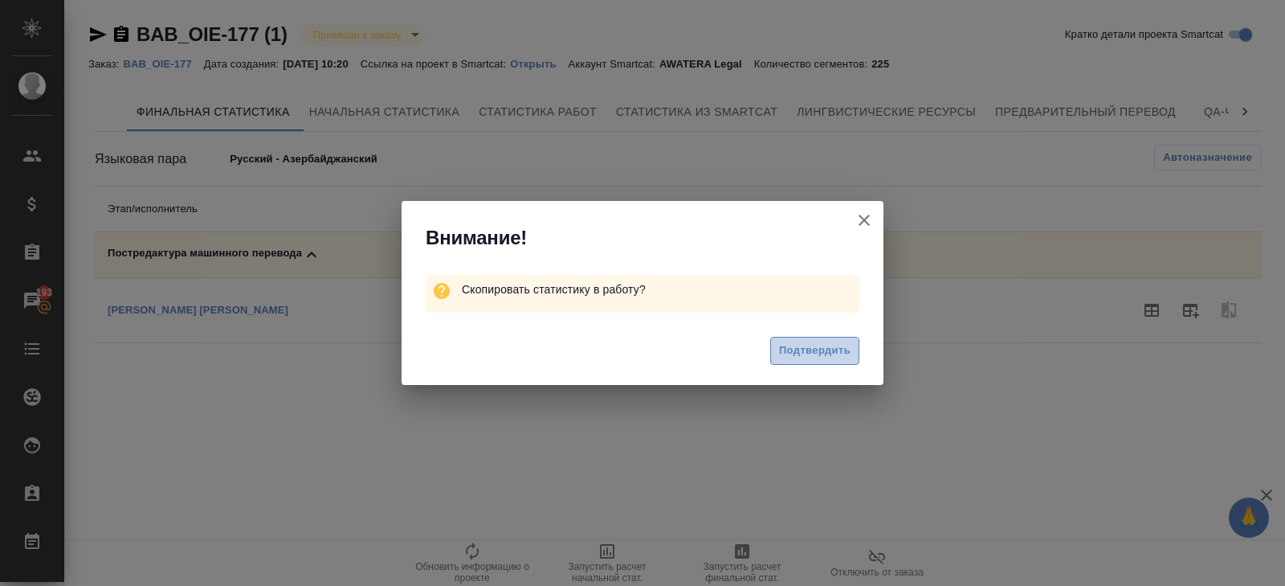
click at [848, 343] on span "Подтвердить" at bounding box center [814, 350] width 71 height 18
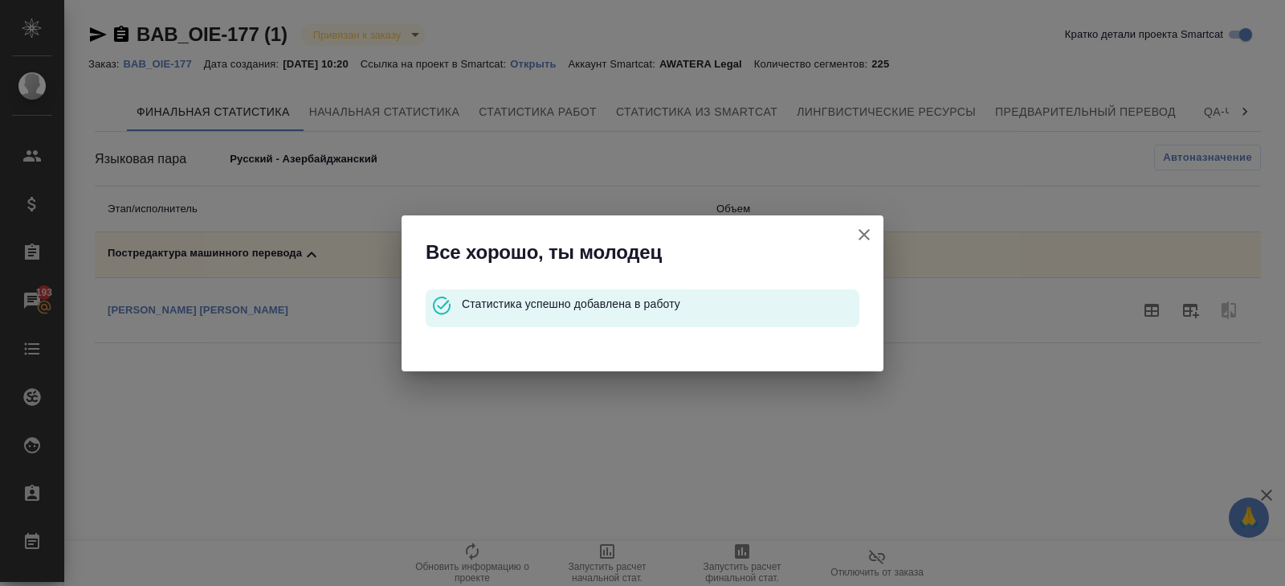
click at [866, 232] on icon "button" at bounding box center [864, 234] width 11 height 11
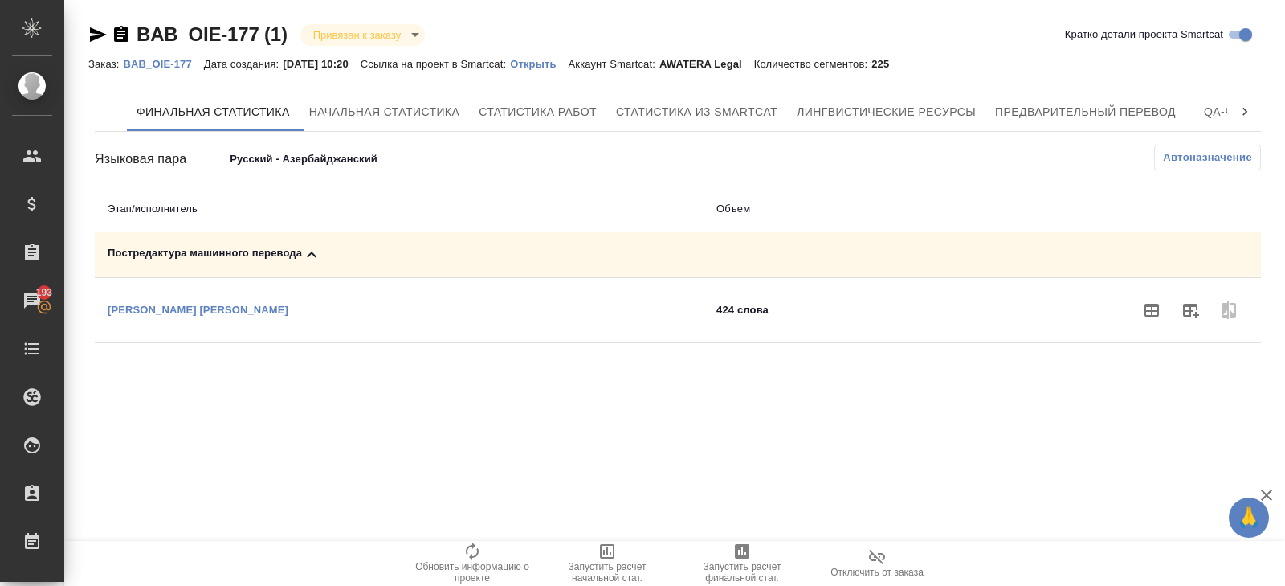
click at [336, 169] on body "🙏 .cls-1 fill:#fff; AWATERA Belyakova Yulia Клиенты Спецификации Заказы 193 Чат…" at bounding box center [642, 293] width 1285 height 586
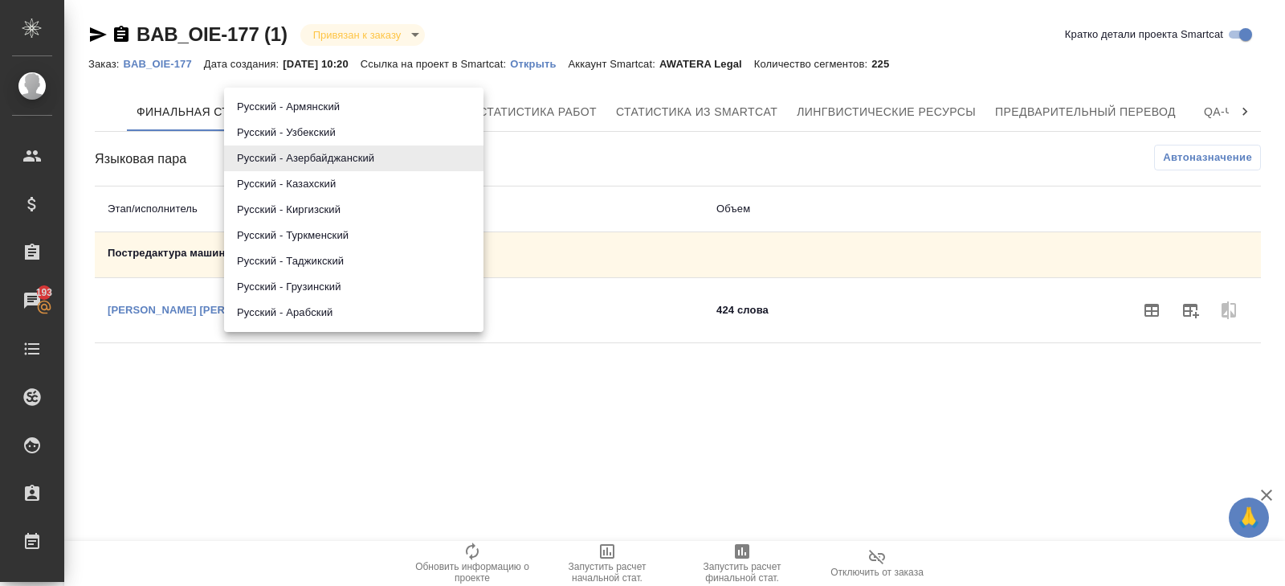
click at [310, 187] on li "Русский - Казахский" at bounding box center [353, 184] width 259 height 26
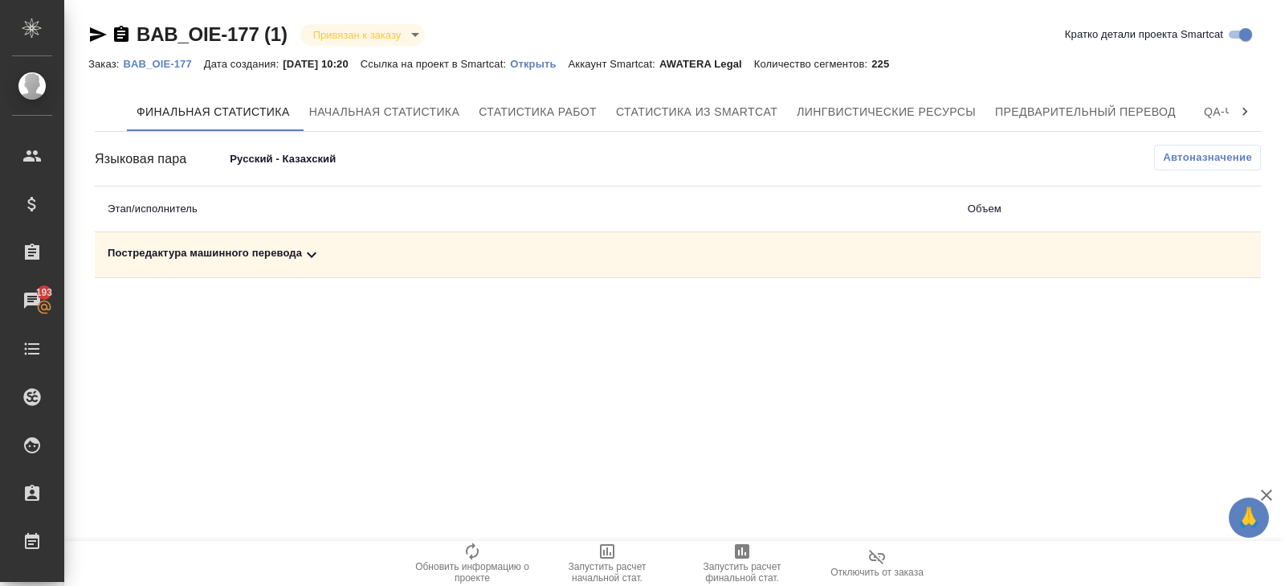
click at [316, 168] on body "🙏 .cls-1 fill:#fff; AWATERA Belyakova Yulia Клиенты Спецификации Заказы 193 Чат…" at bounding box center [642, 293] width 1285 height 586
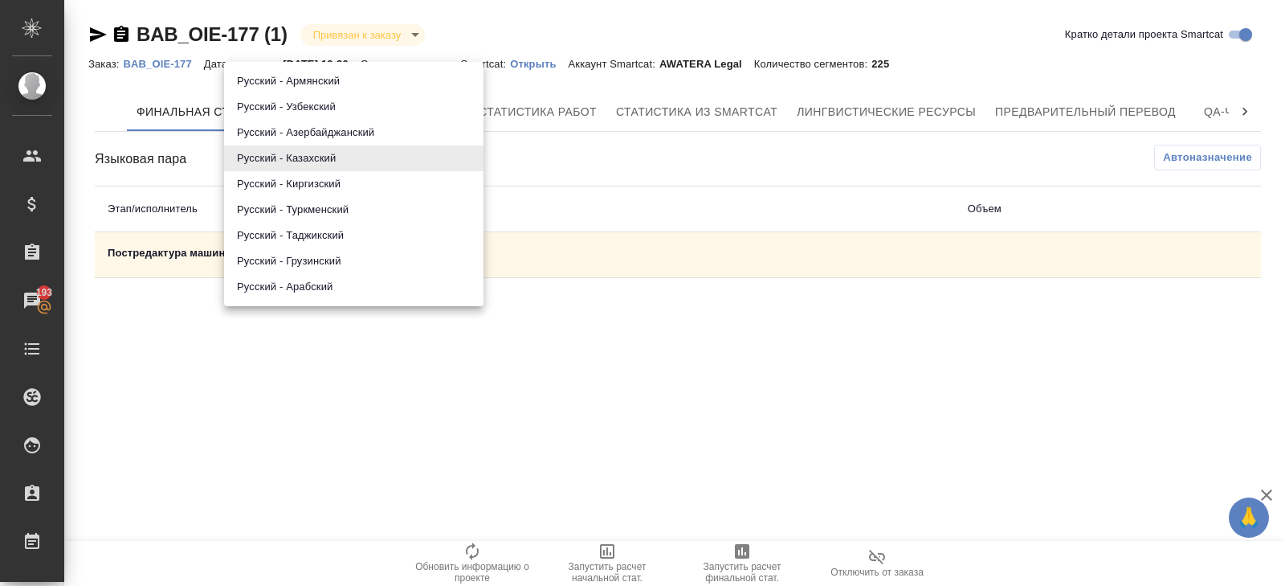
click at [315, 186] on li "Русский - Киргизский" at bounding box center [353, 184] width 259 height 26
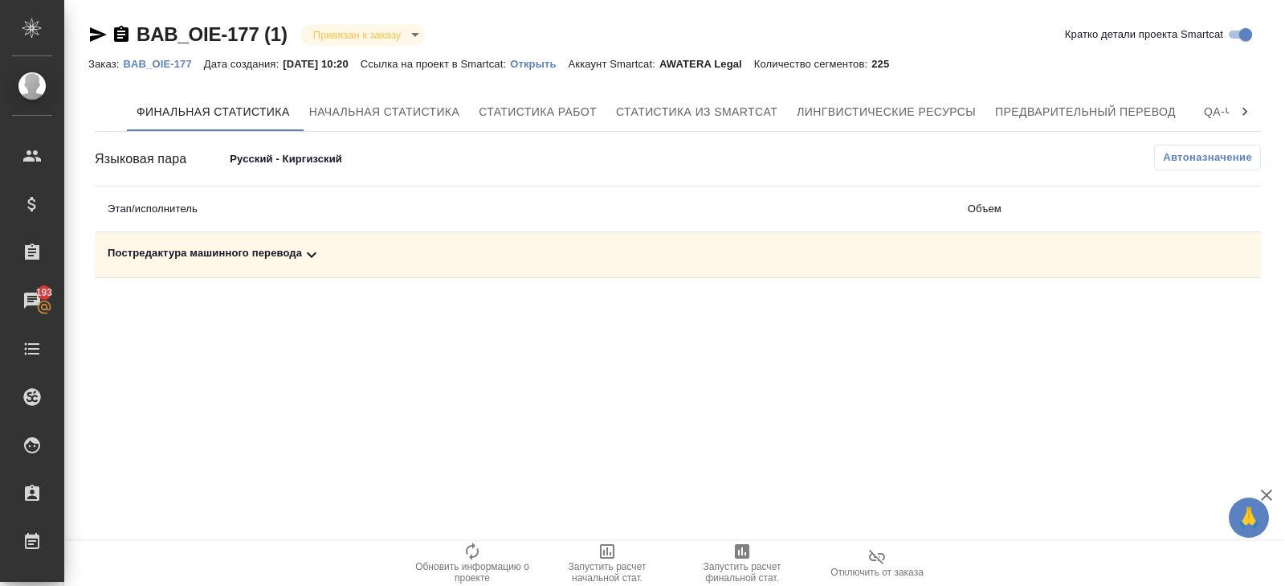
click at [332, 254] on div "Постредактура машинного перевода" at bounding box center [525, 254] width 835 height 19
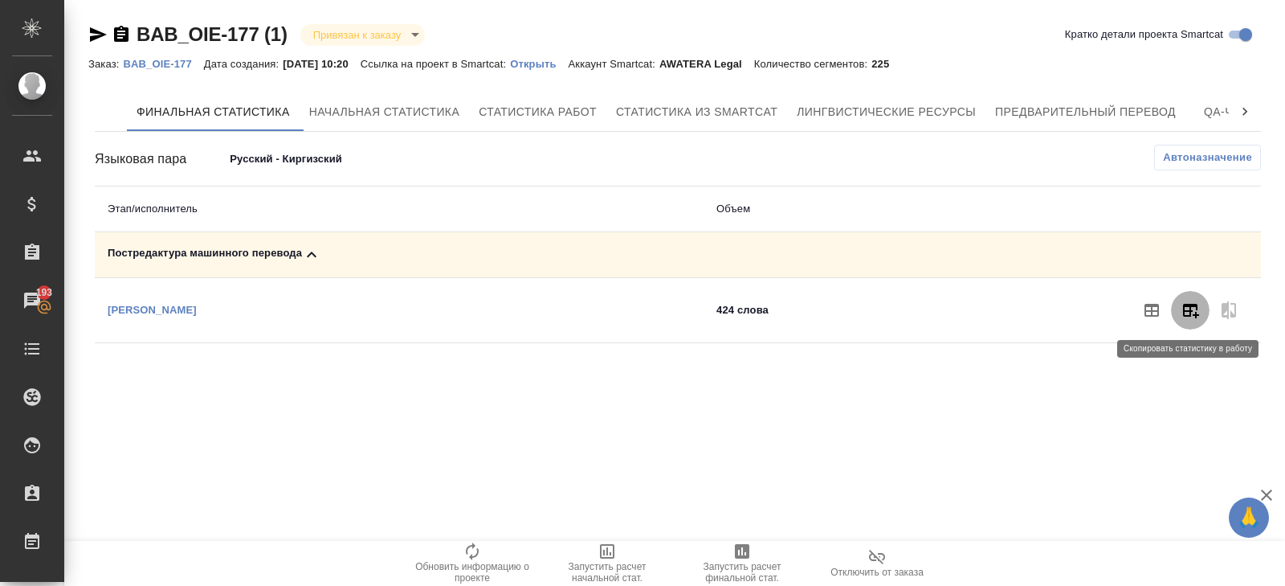
click at [1203, 322] on button "button" at bounding box center [1190, 310] width 39 height 39
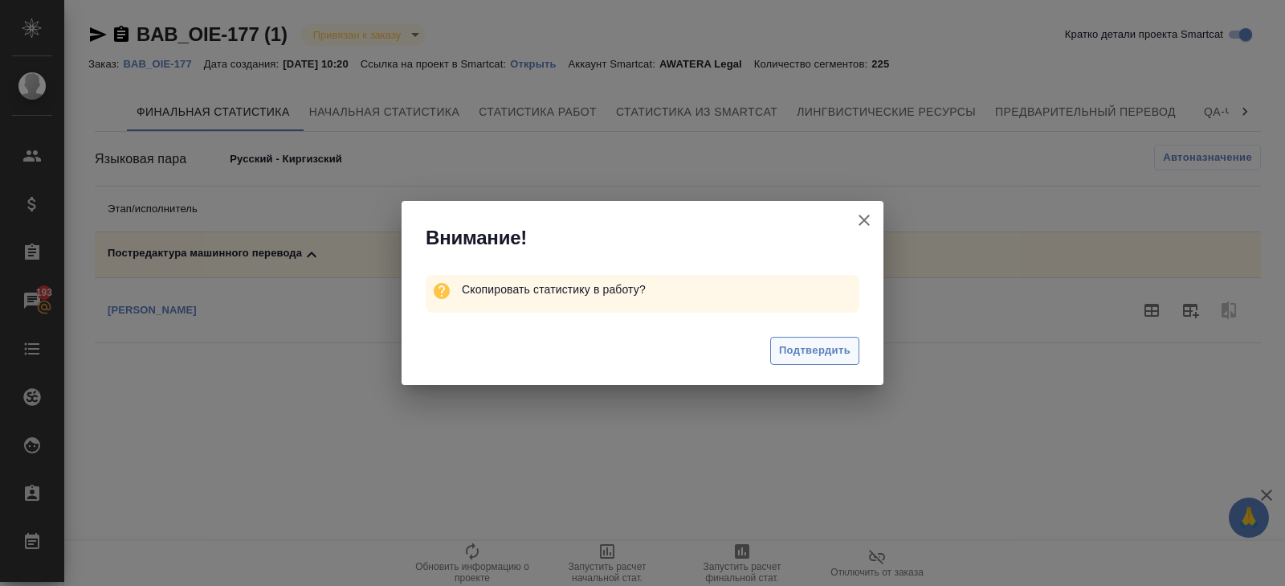
click at [782, 358] on span "Подтвердить" at bounding box center [814, 350] width 71 height 18
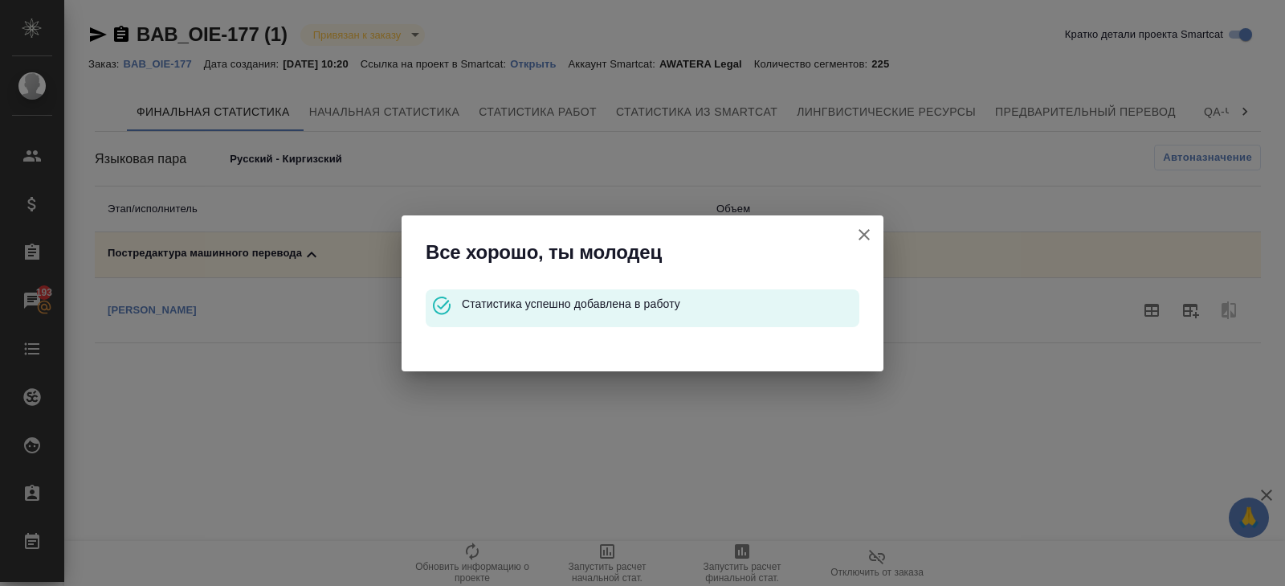
click at [865, 238] on icon "button" at bounding box center [864, 234] width 19 height 19
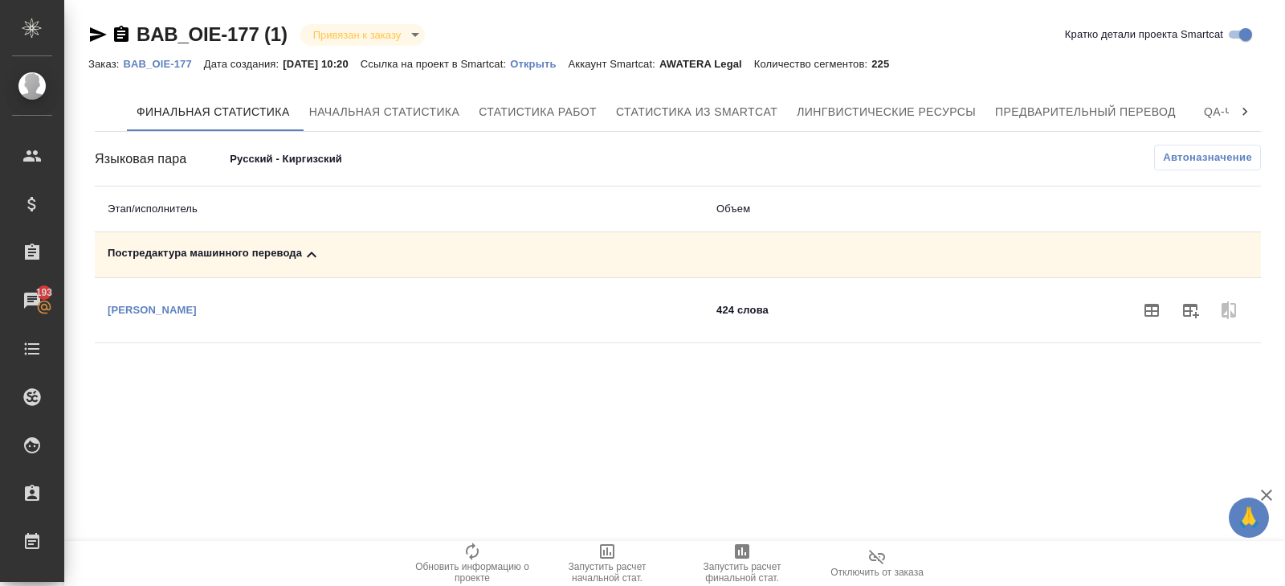
click at [299, 153] on body "🙏 .cls-1 fill:#fff; AWATERA Belyakova Yulia Клиенты Спецификации Заказы 193 Чат…" at bounding box center [642, 293] width 1285 height 586
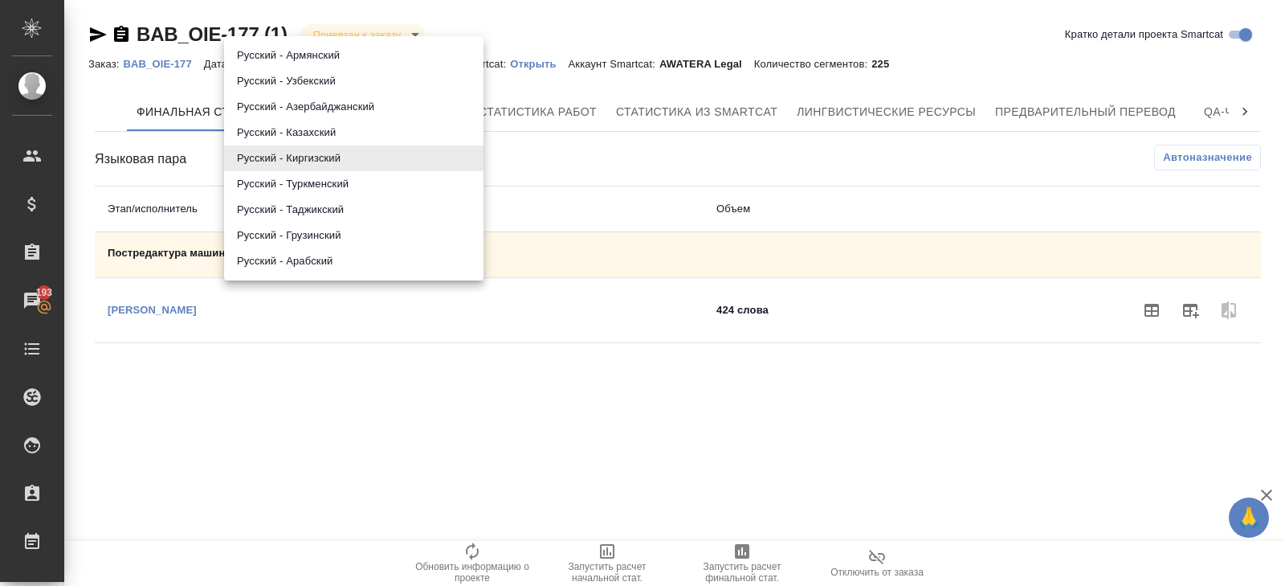
click at [299, 210] on li "Русский - Таджикский" at bounding box center [353, 210] width 259 height 26
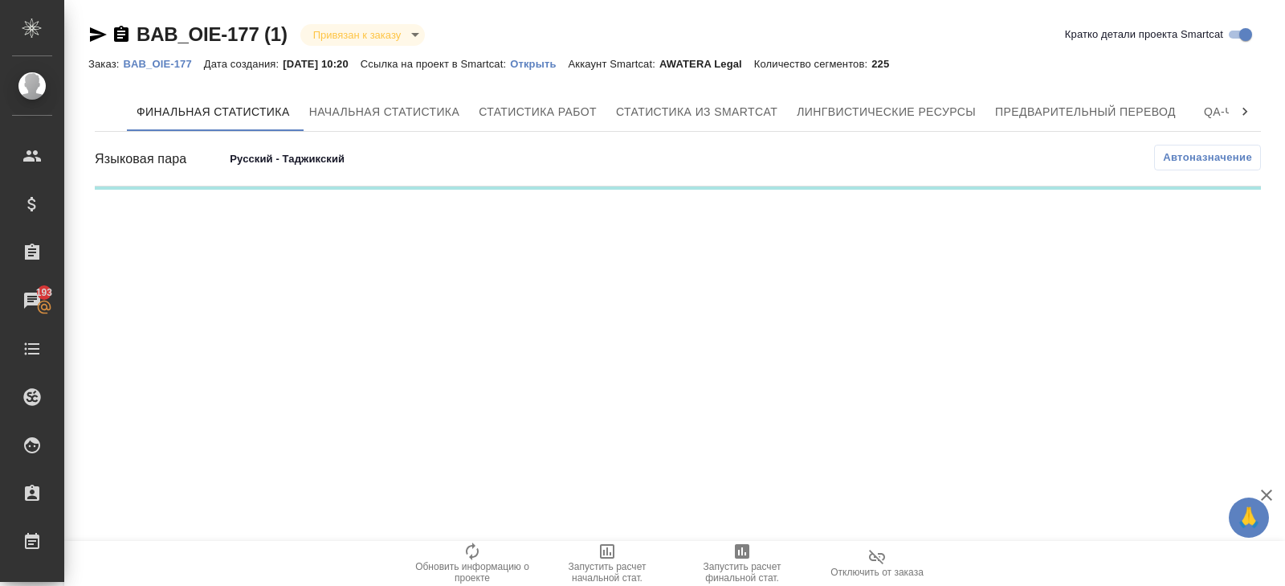
click at [314, 165] on body "🙏 .cls-1 fill:#fff; AWATERA Belyakova Yulia Клиенты Спецификации Заказы 193 Чат…" at bounding box center [642, 293] width 1285 height 586
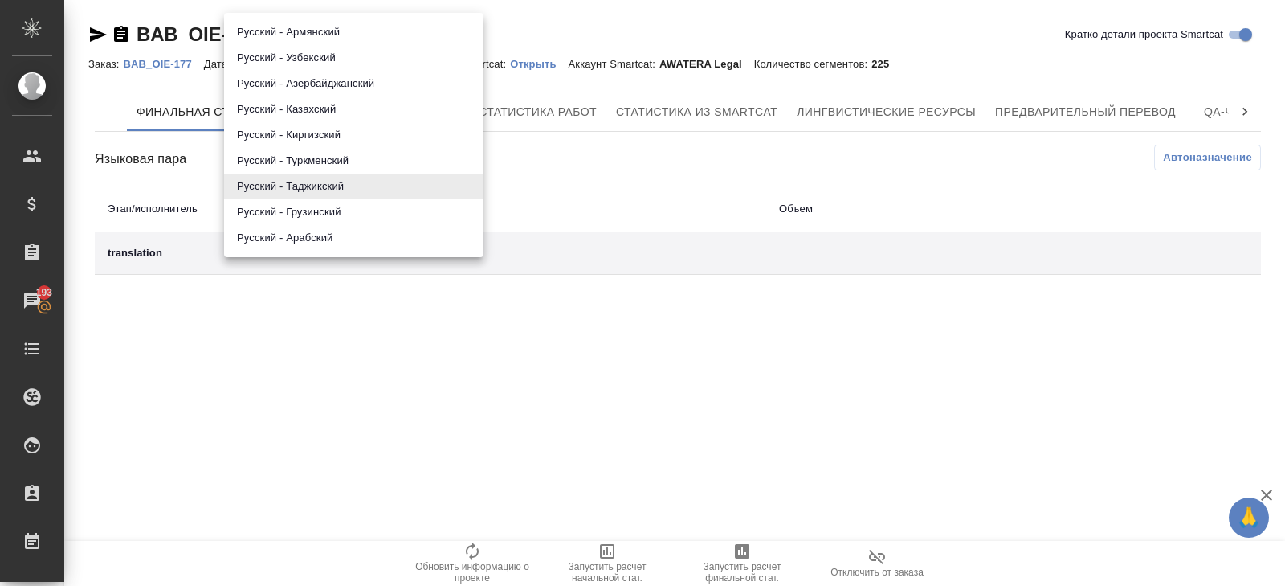
click at [312, 210] on li "Русский - Грузинский" at bounding box center [353, 212] width 259 height 26
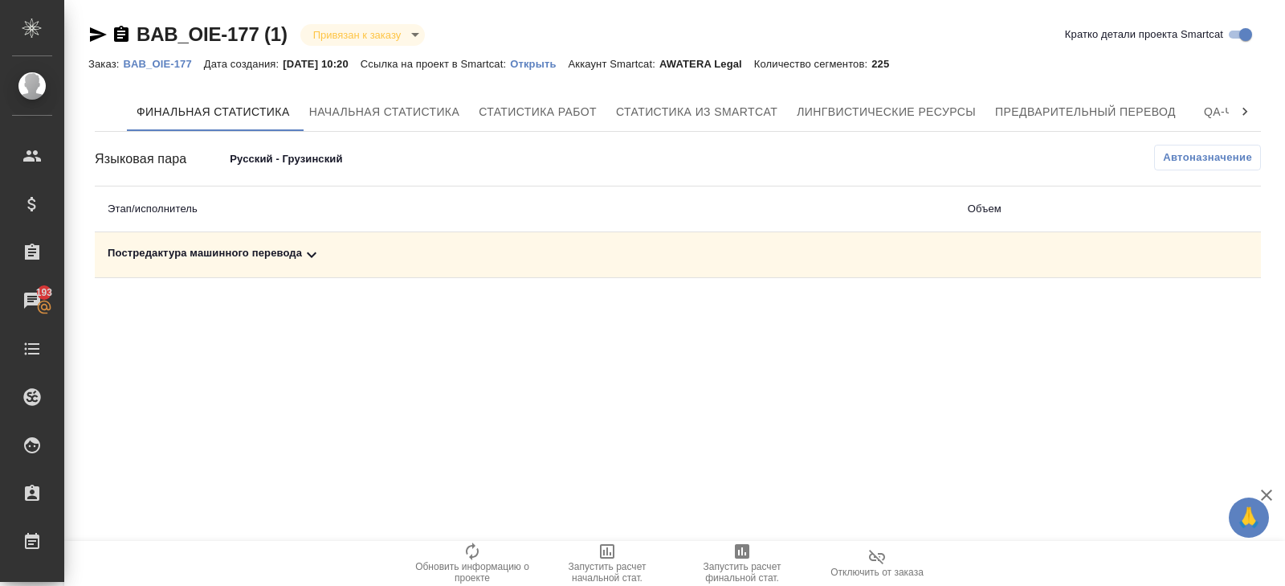
click at [312, 251] on icon at bounding box center [311, 254] width 19 height 19
click at [1185, 315] on icon "button" at bounding box center [1191, 311] width 16 height 14
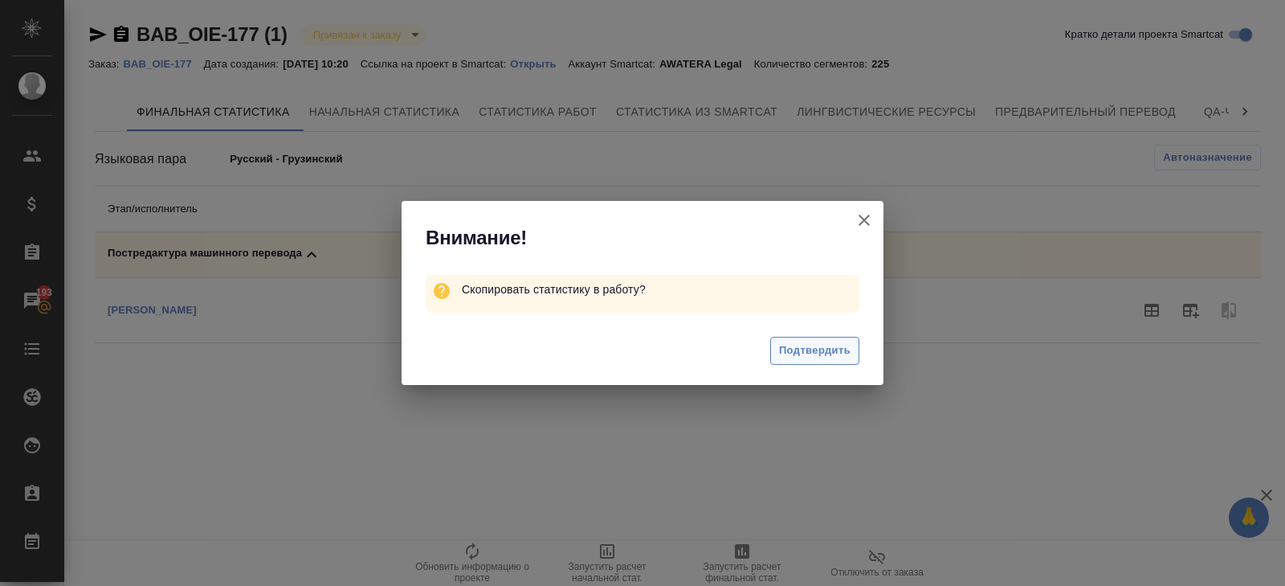
click at [797, 351] on span "Подтвердить" at bounding box center [814, 350] width 71 height 18
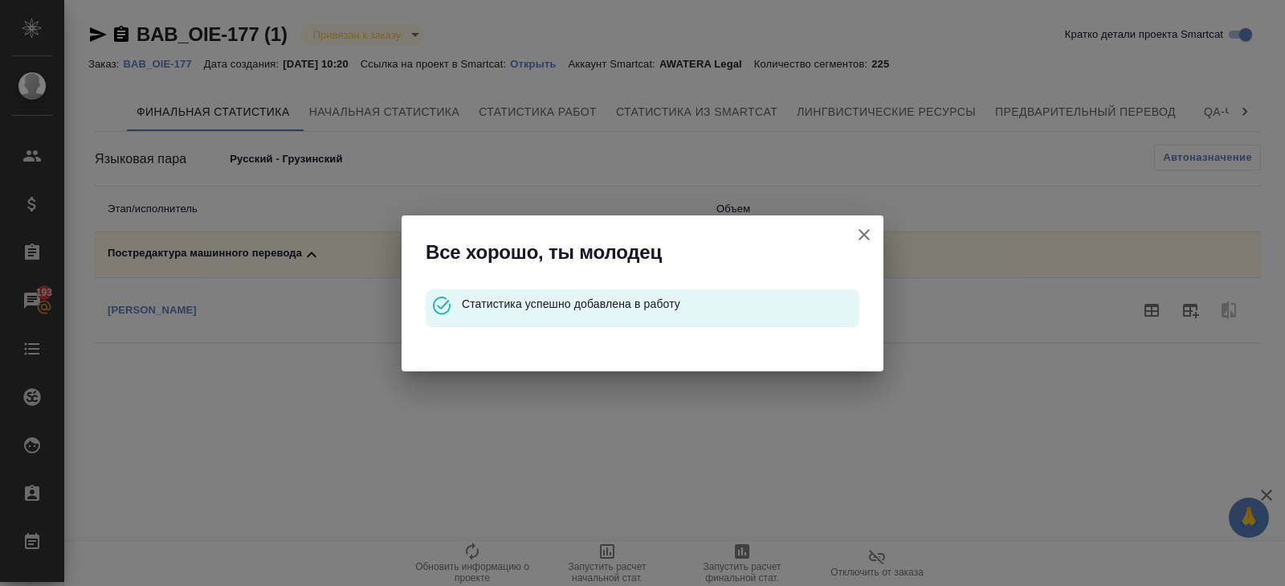
click at [862, 231] on icon "button" at bounding box center [864, 234] width 11 height 11
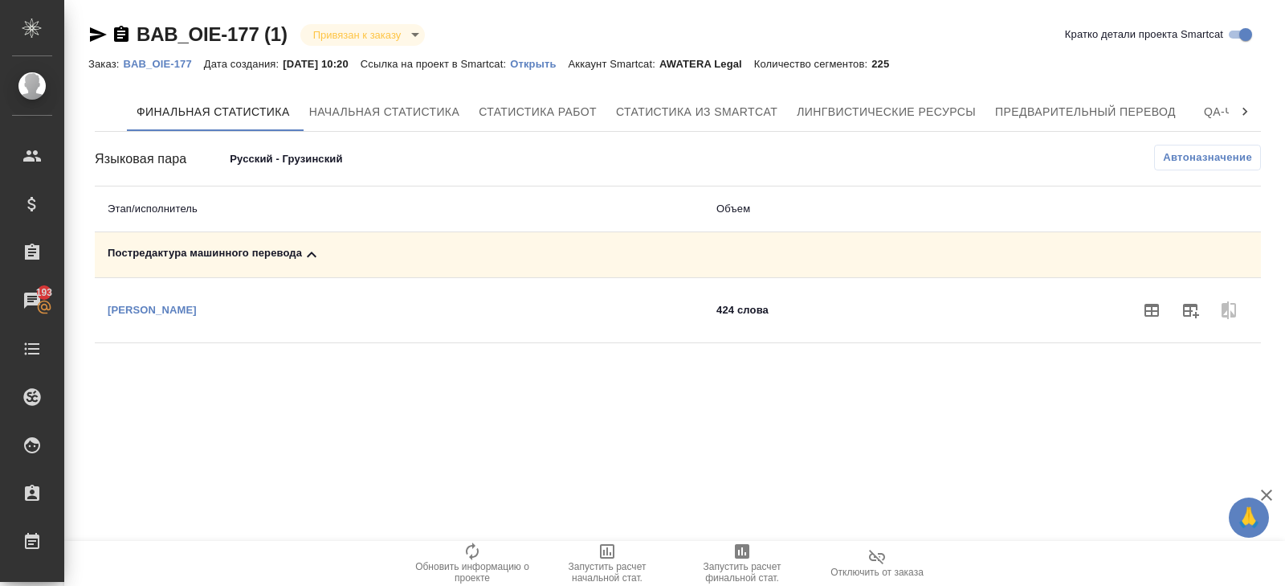
click at [315, 157] on body "🙏 .cls-1 fill:#fff; AWATERA Belyakova Yulia Клиенты Спецификации Заказы 193 Чат…" at bounding box center [642, 293] width 1285 height 586
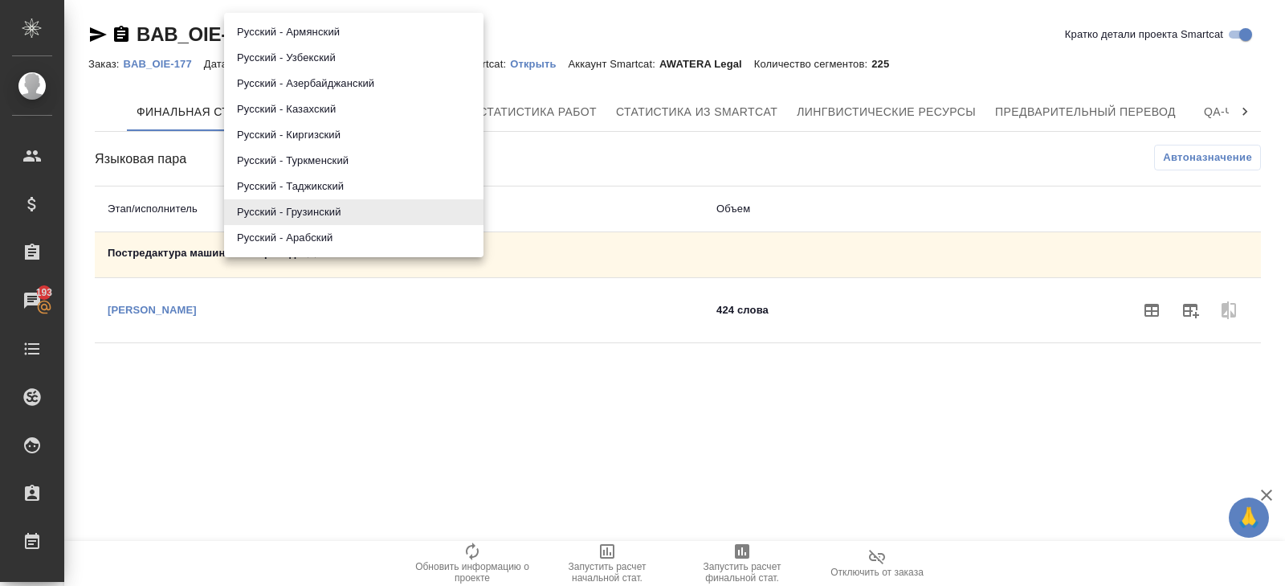
click at [317, 245] on li "Русский - Арабский" at bounding box center [353, 238] width 259 height 26
type input "68cbb2c2b9f478f418e0ca11"
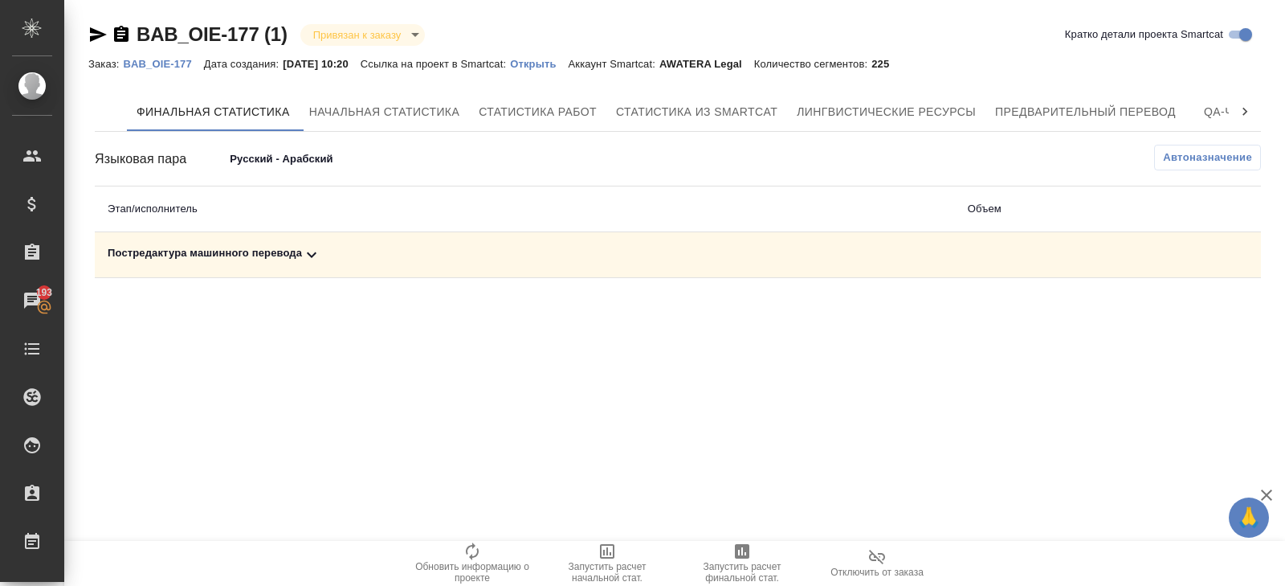
click at [316, 252] on icon at bounding box center [311, 254] width 19 height 19
click at [1178, 314] on button "button" at bounding box center [1190, 310] width 39 height 39
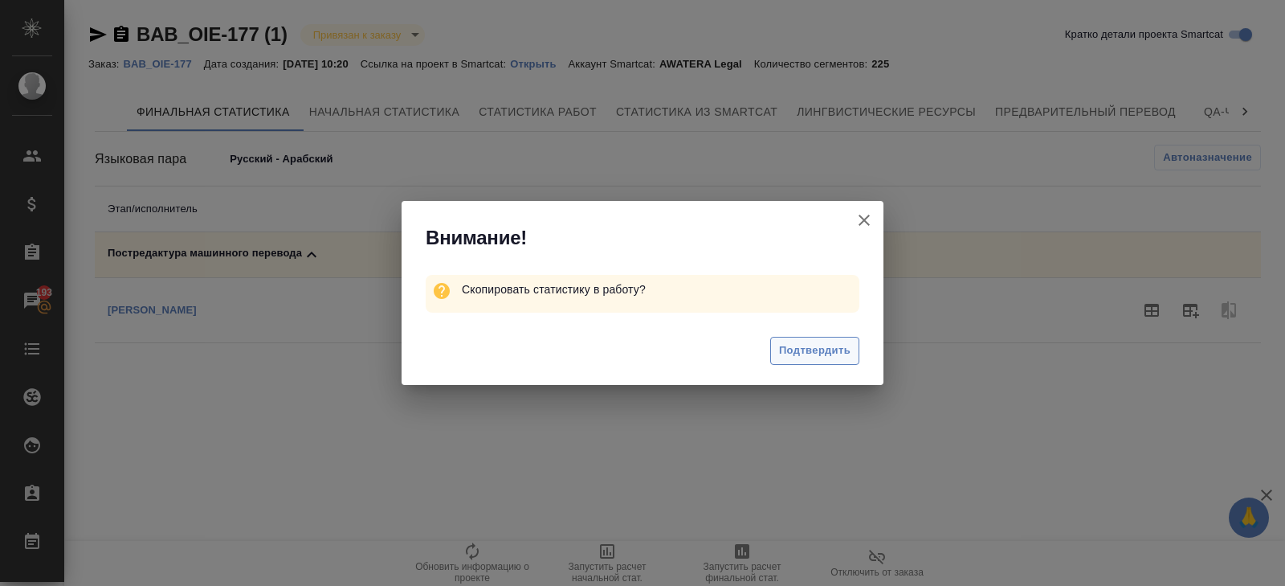
click at [782, 341] on span "Подтвердить" at bounding box center [814, 350] width 71 height 18
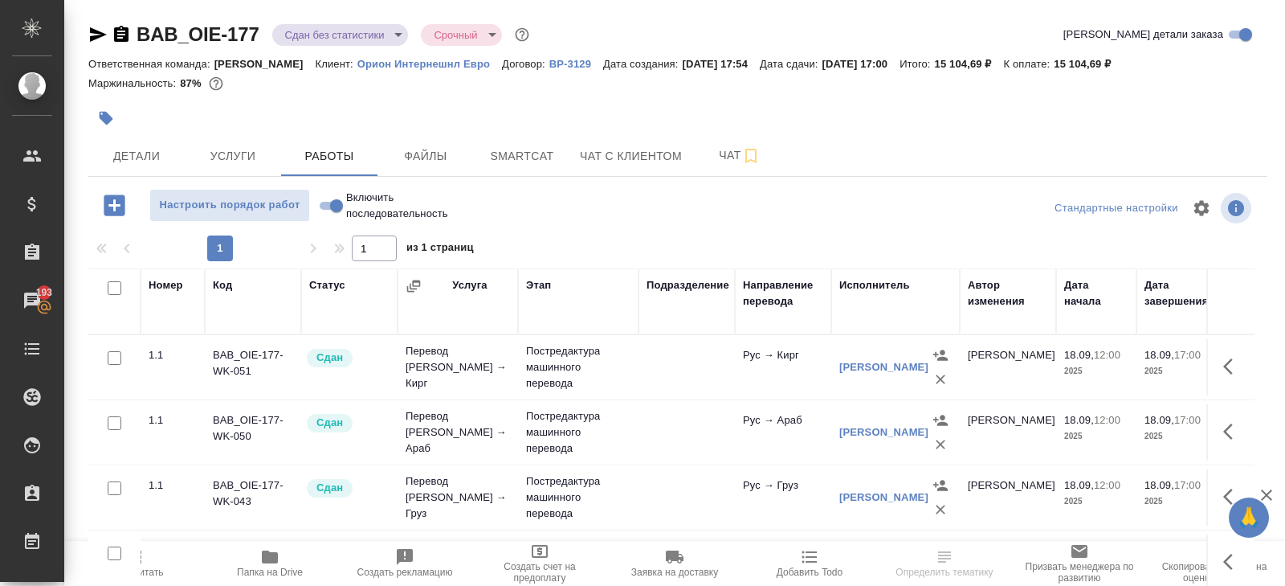
click at [327, 38] on body "🙏 .cls-1 fill:#fff; AWATERA Belyakova Yulia Клиенты Спецификации Заказы 193 Чат…" at bounding box center [642, 293] width 1285 height 586
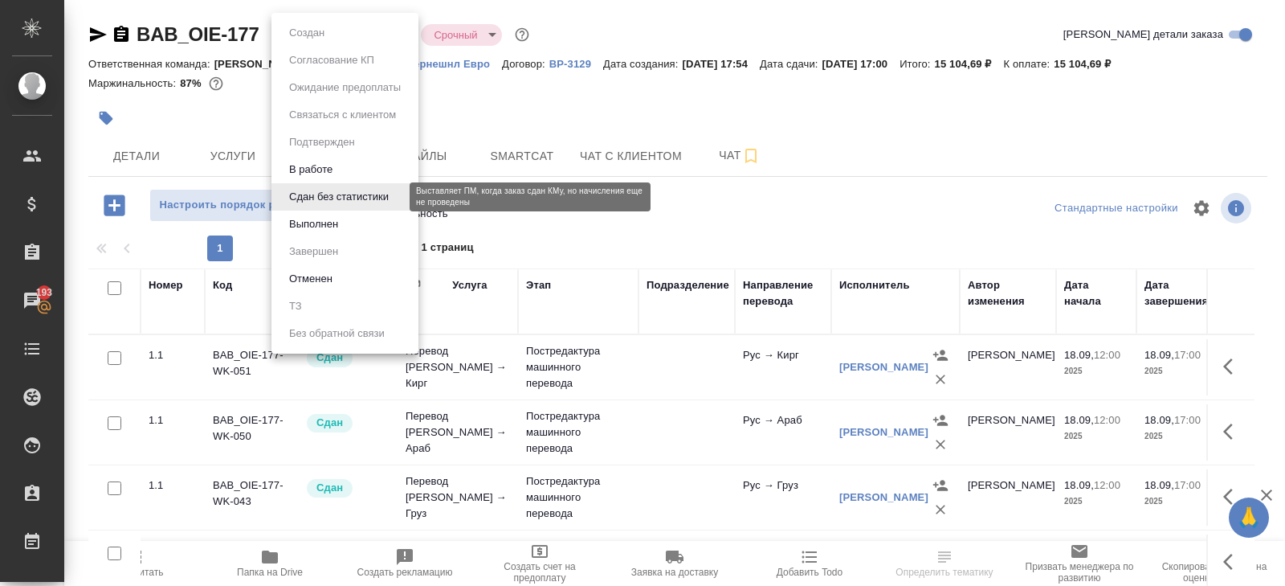
click at [310, 213] on li "Выполнен" at bounding box center [345, 223] width 147 height 27
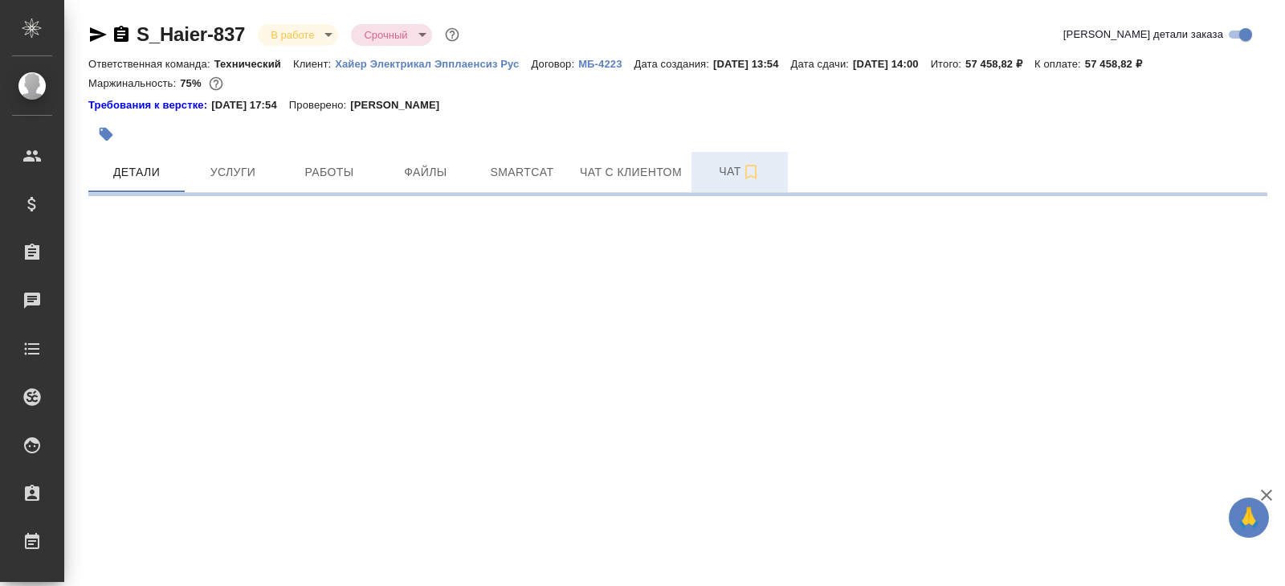
select select "RU"
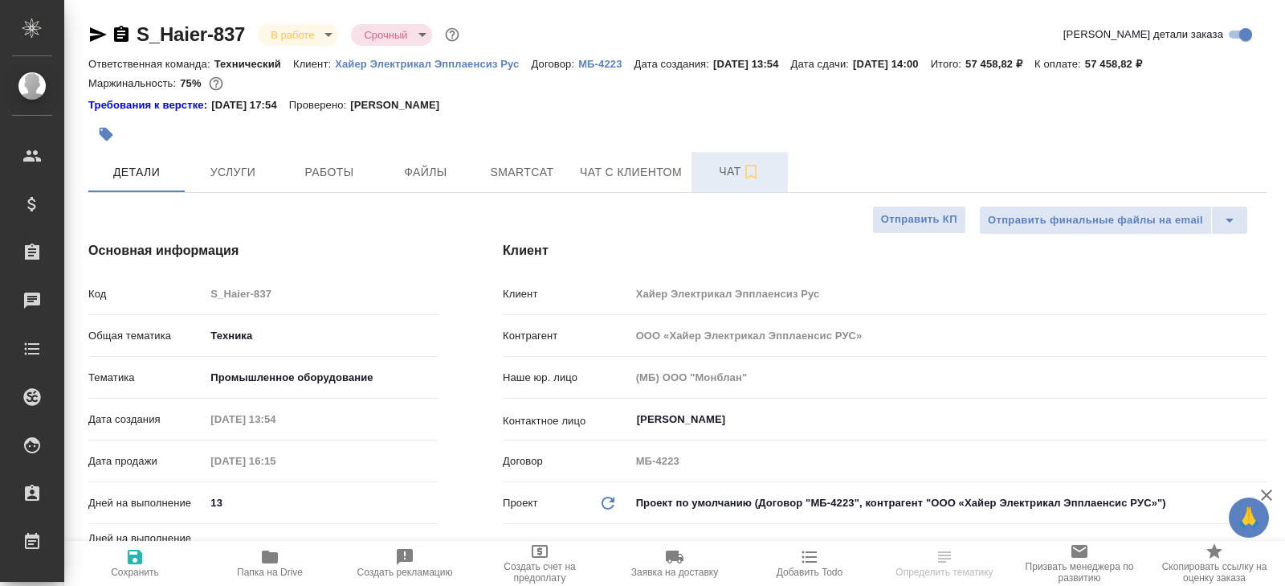
type textarea "x"
click at [748, 163] on icon "button" at bounding box center [750, 171] width 19 height 19
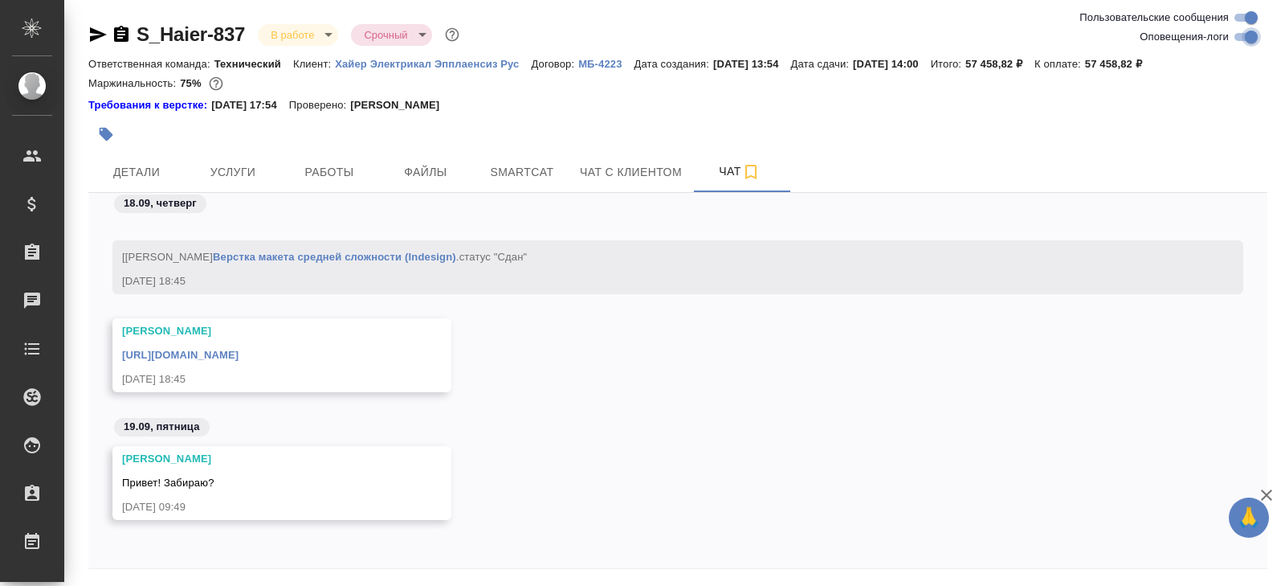
click at [1237, 33] on input "Оповещения-логи" at bounding box center [1252, 36] width 58 height 19
checkbox input "false"
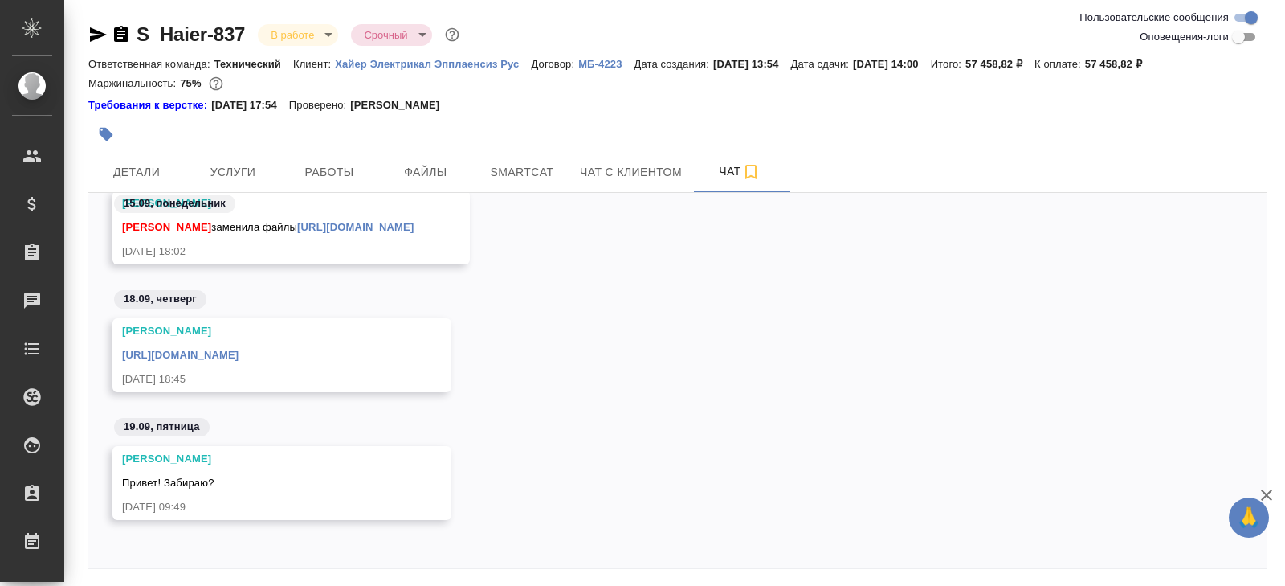
scroll to position [55, 0]
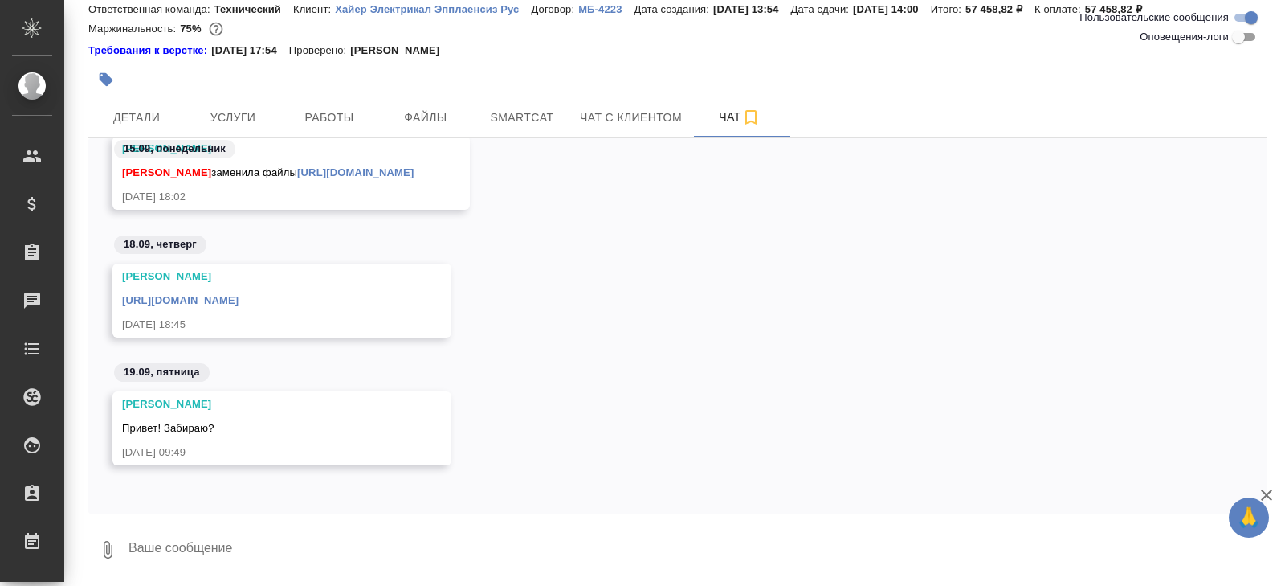
click at [232, 537] on textarea at bounding box center [697, 549] width 1141 height 55
type textarea "Да"
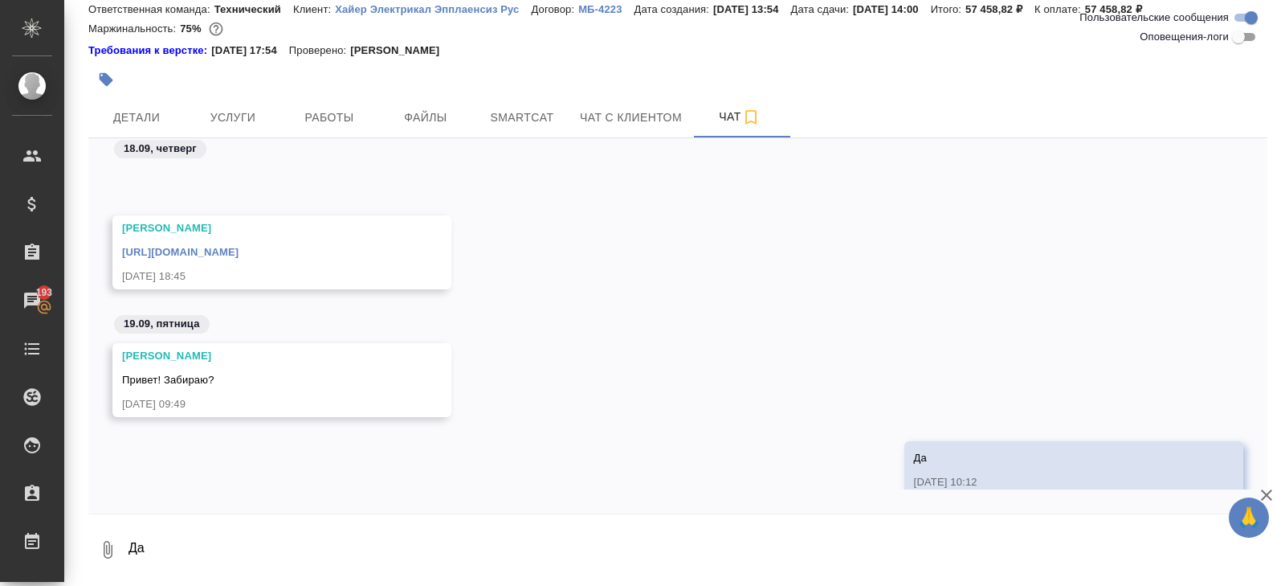
scroll to position [3107, 0]
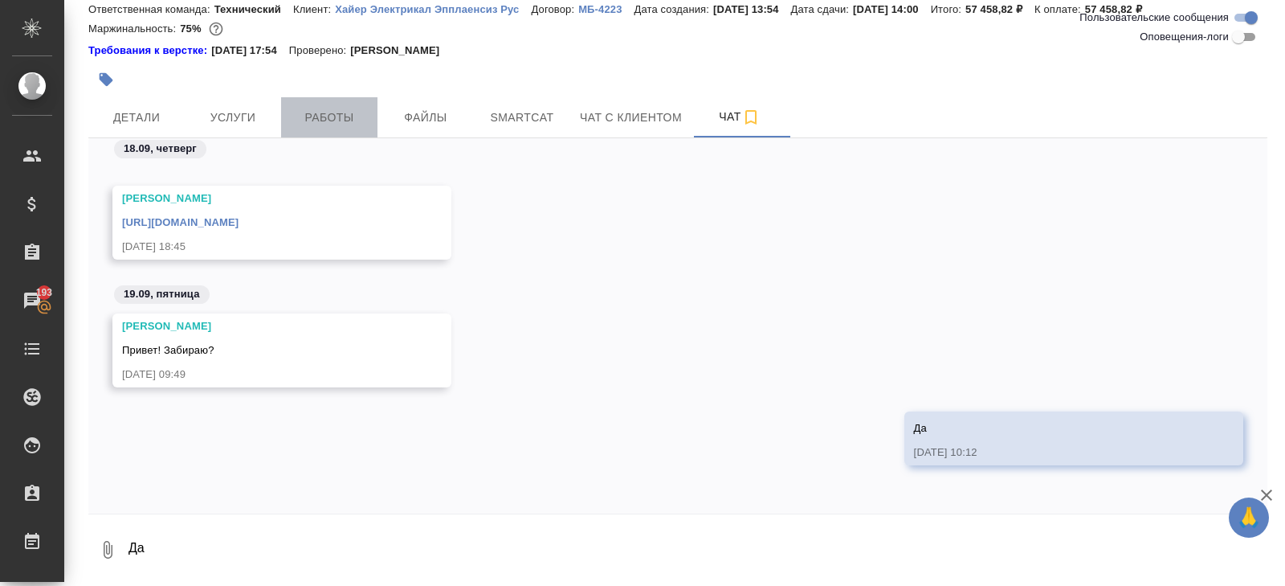
click at [345, 114] on span "Работы" at bounding box center [329, 118] width 77 height 20
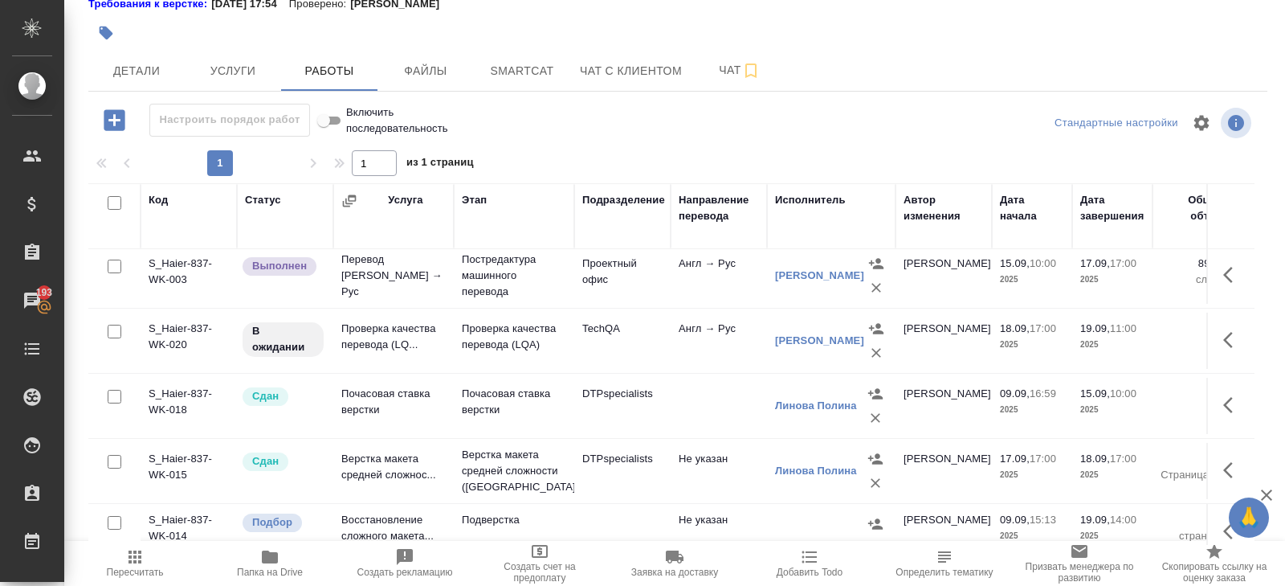
scroll to position [141, 0]
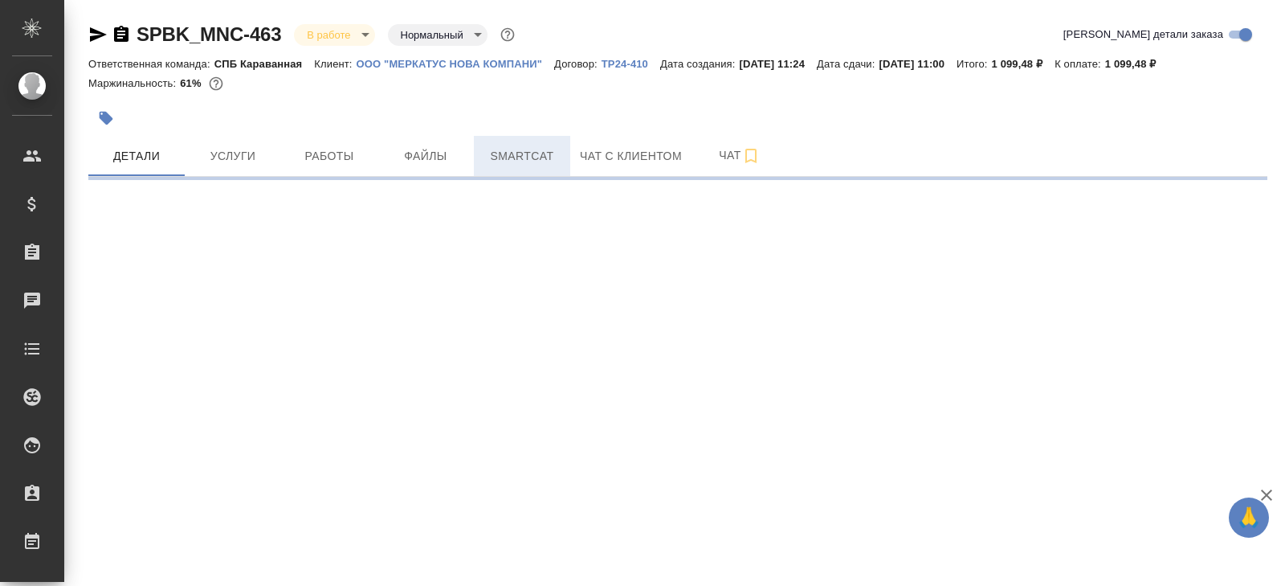
select select "RU"
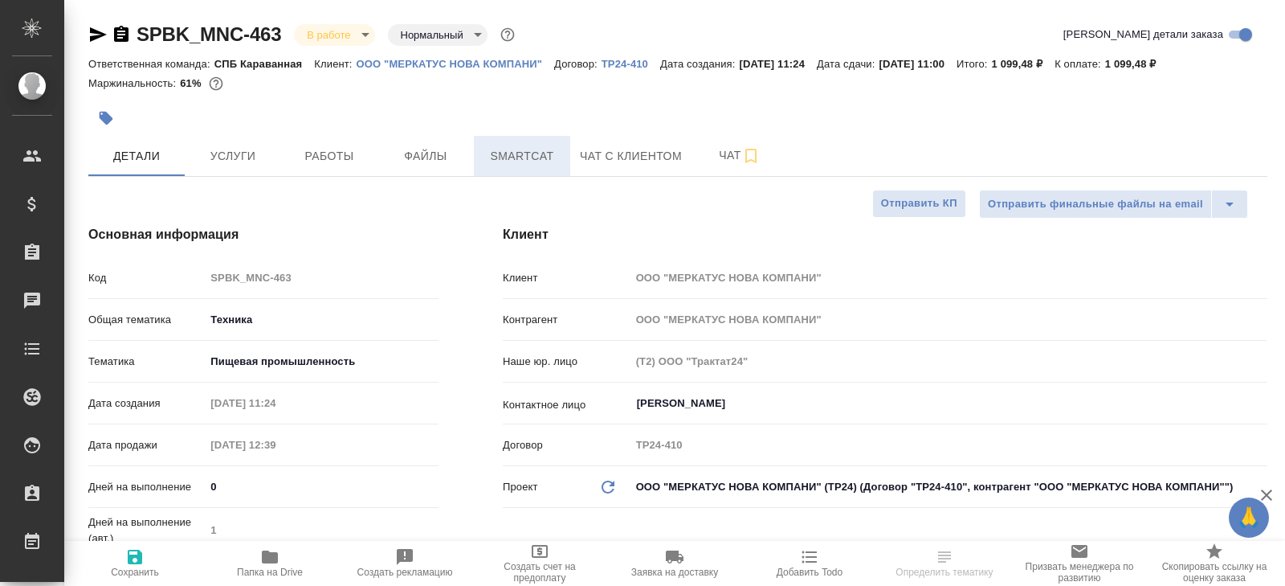
type textarea "x"
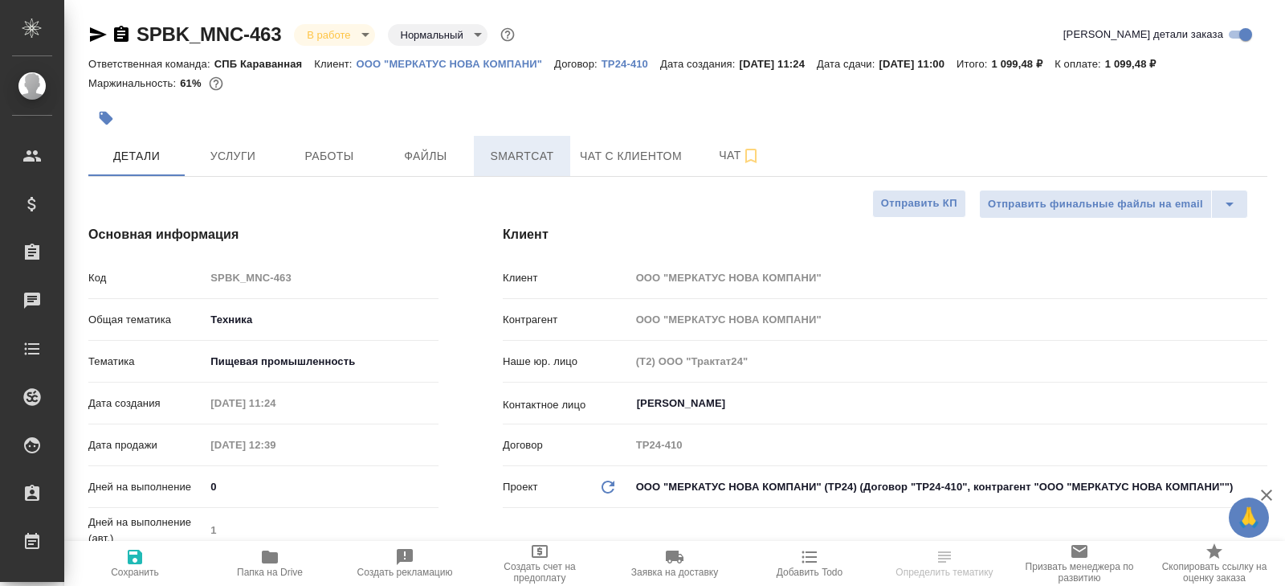
type textarea "x"
click at [530, 166] on button "Smartcat" at bounding box center [522, 156] width 96 height 40
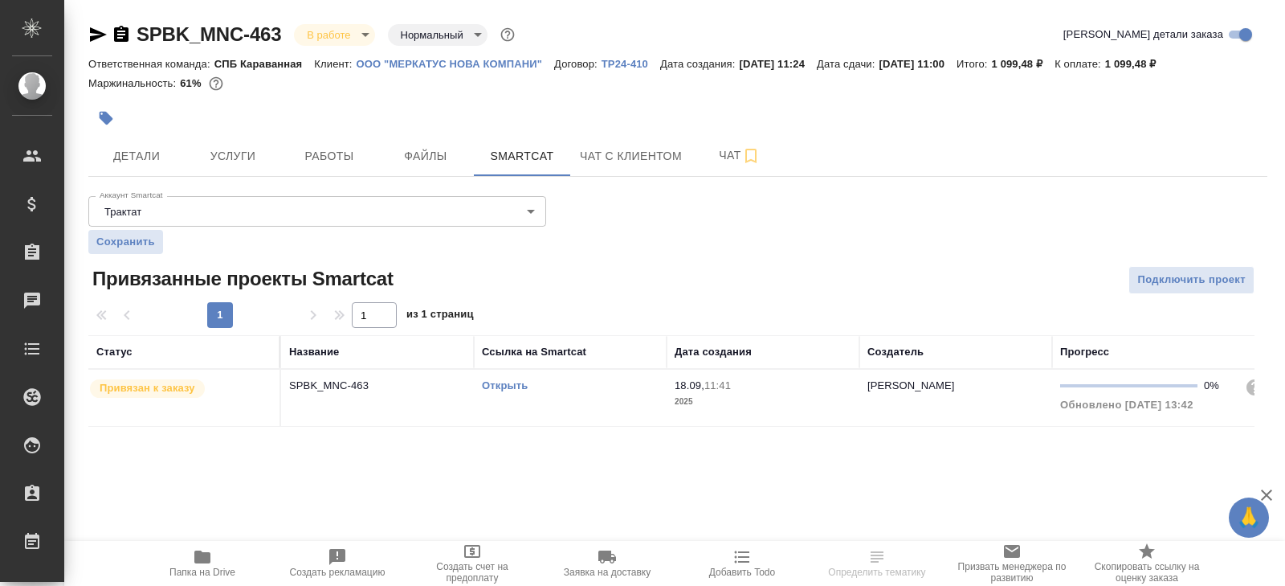
click at [496, 384] on link "Открыть" at bounding box center [505, 385] width 46 height 12
click at [124, 31] on icon "button" at bounding box center [121, 34] width 19 height 19
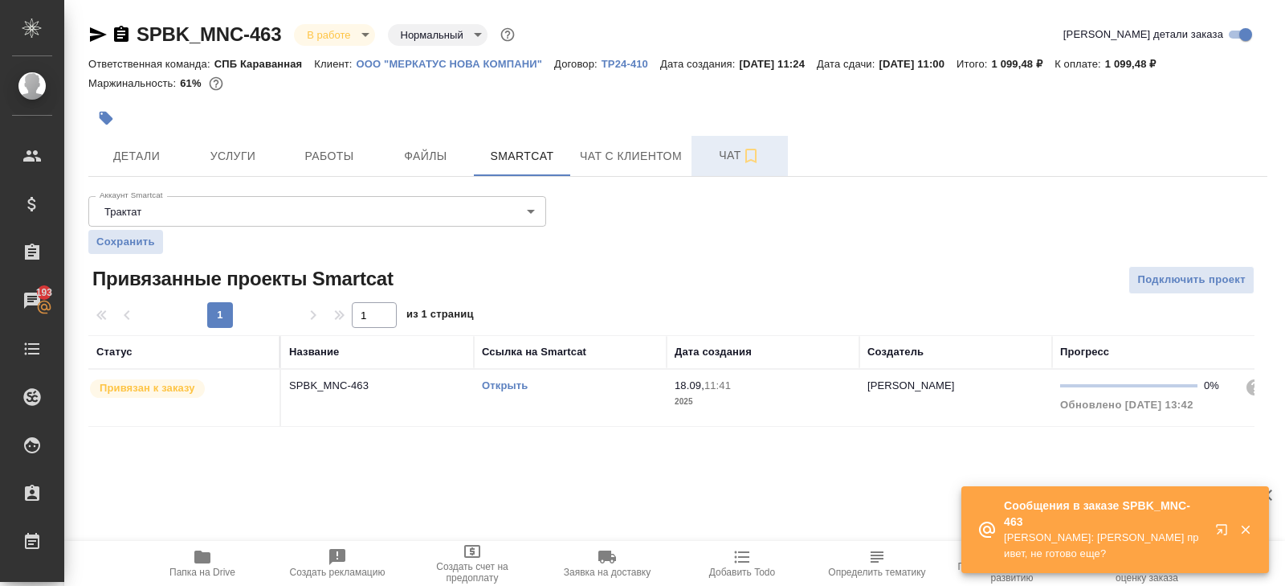
click at [744, 153] on icon "button" at bounding box center [750, 155] width 19 height 19
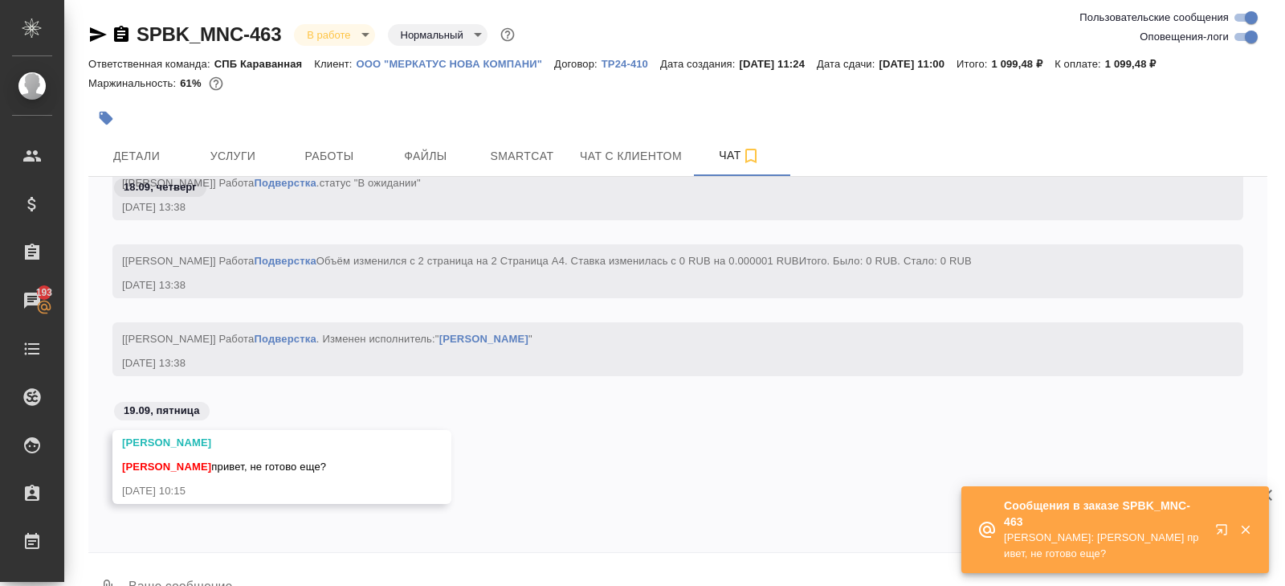
scroll to position [39, 0]
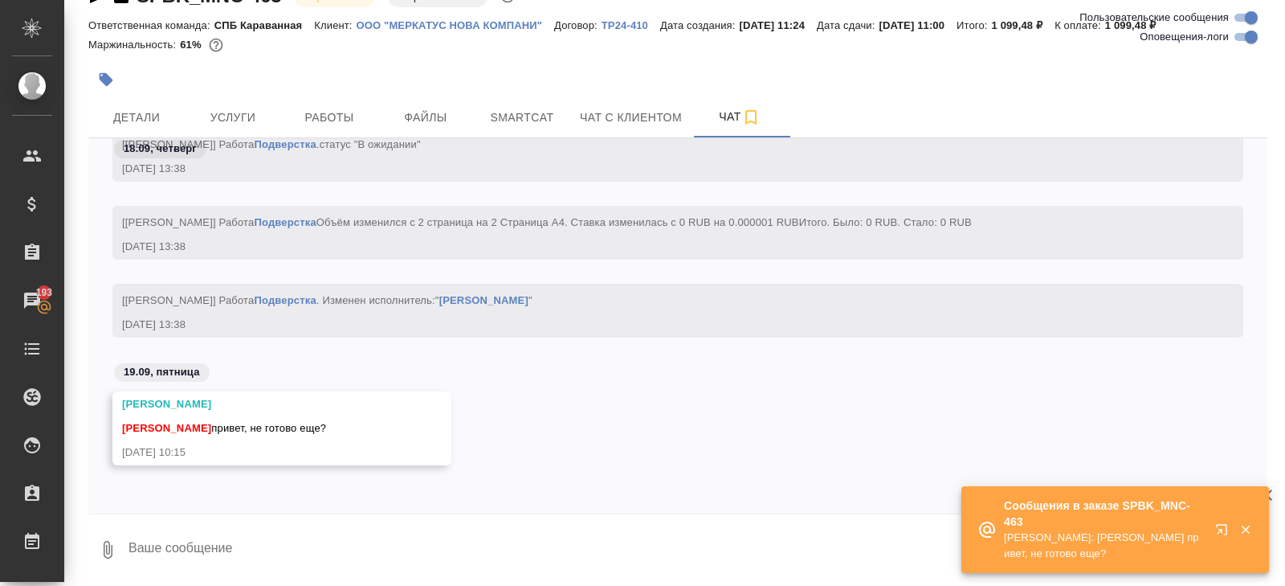
click at [240, 557] on textarea at bounding box center [697, 549] width 1141 height 55
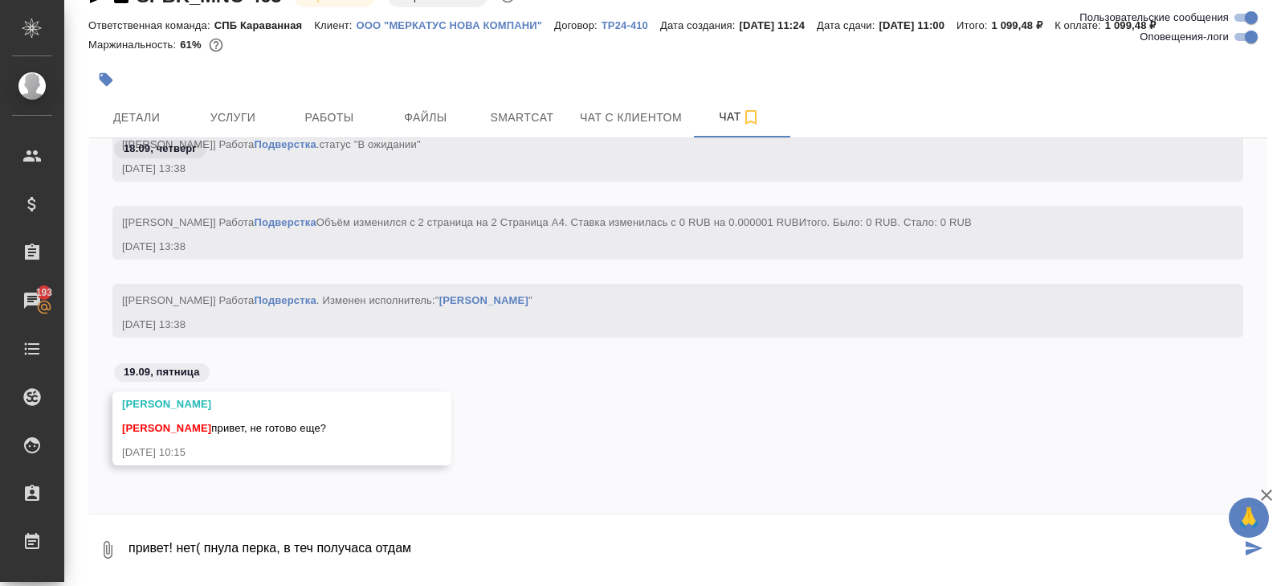
type textarea "привет! нет( пнула перка, в теч получаса отдам"
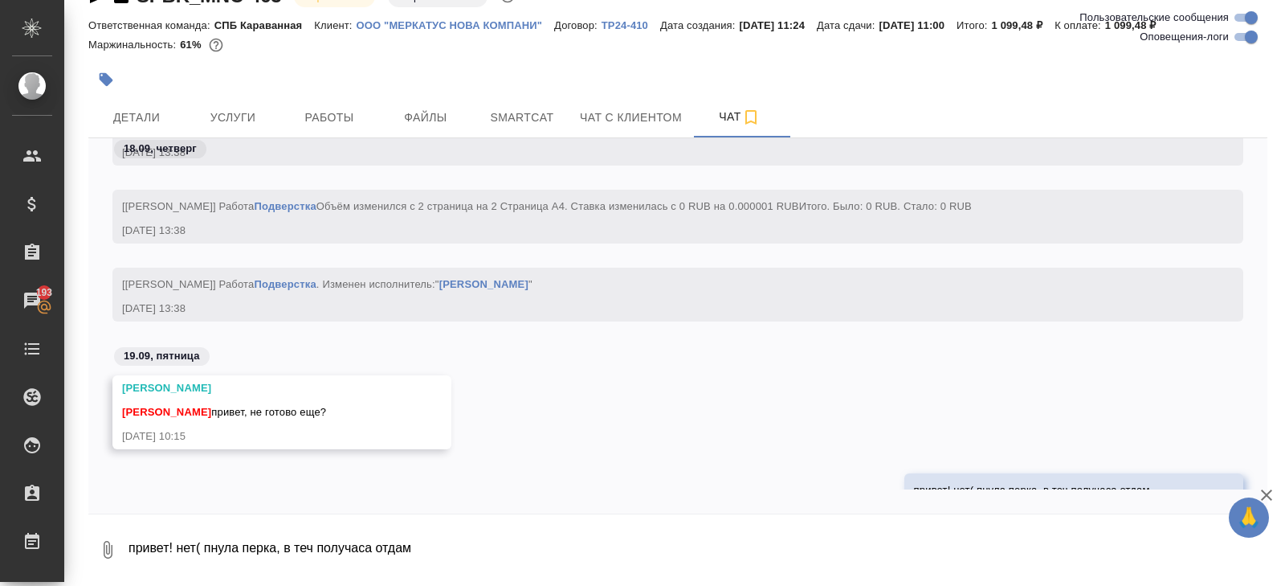
scroll to position [4645, 0]
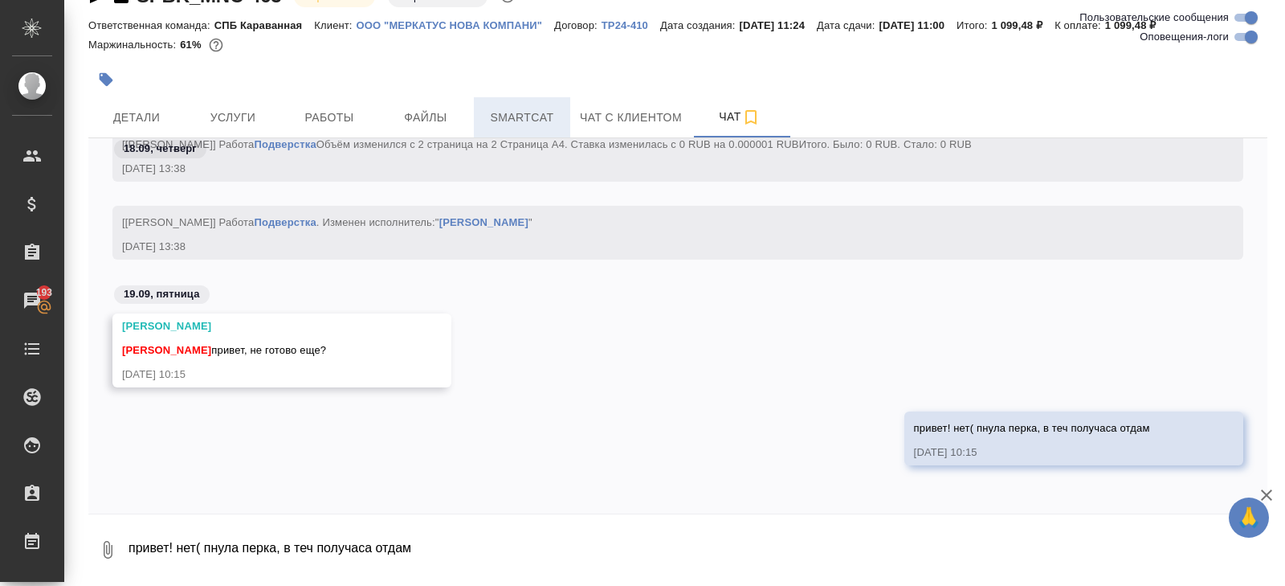
click at [523, 113] on span "Smartcat" at bounding box center [522, 118] width 77 height 20
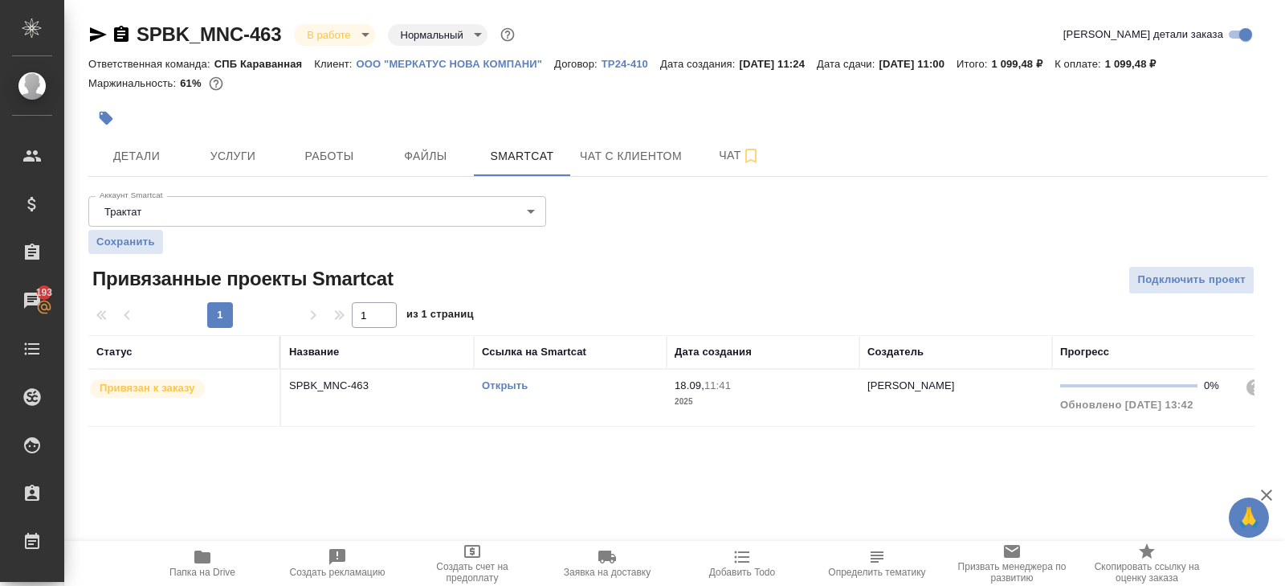
click at [505, 383] on link "Открыть" at bounding box center [505, 385] width 46 height 12
click at [744, 142] on button "Чат" at bounding box center [740, 156] width 96 height 40
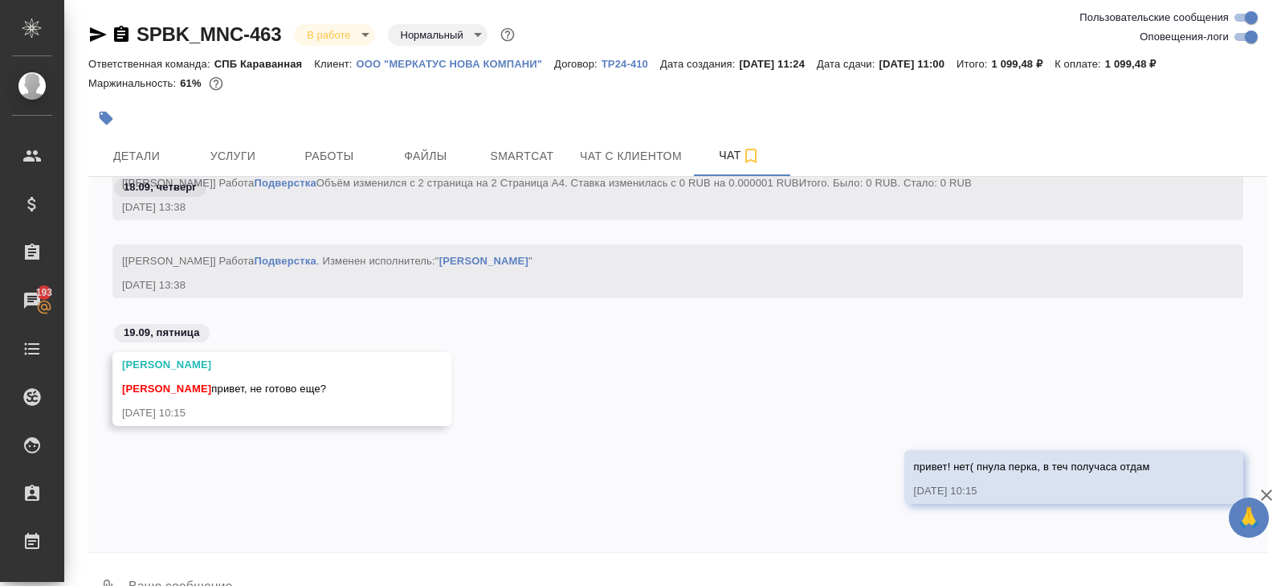
scroll to position [39, 0]
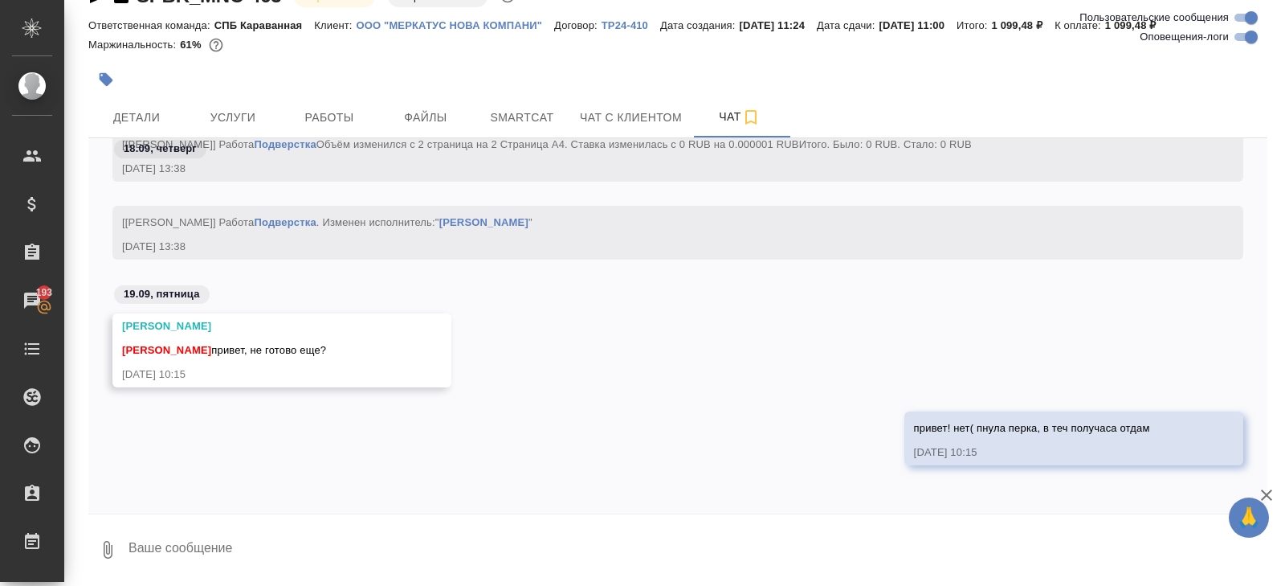
click at [227, 553] on textarea at bounding box center [697, 549] width 1141 height 55
type textarea "елси что чуть продлим срок"
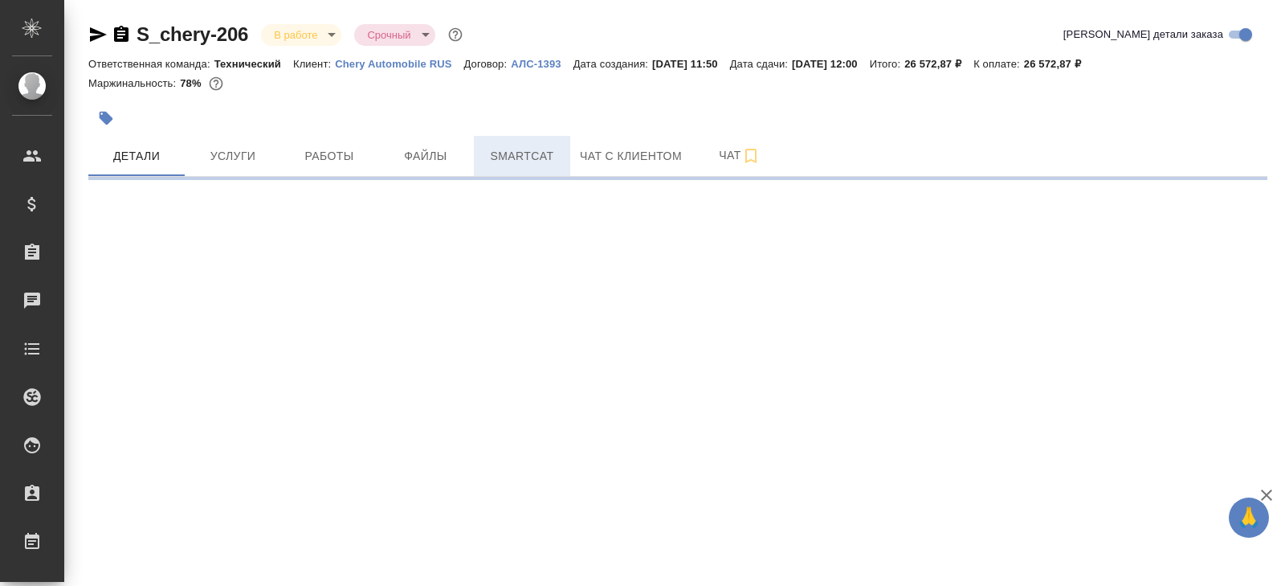
select select "RU"
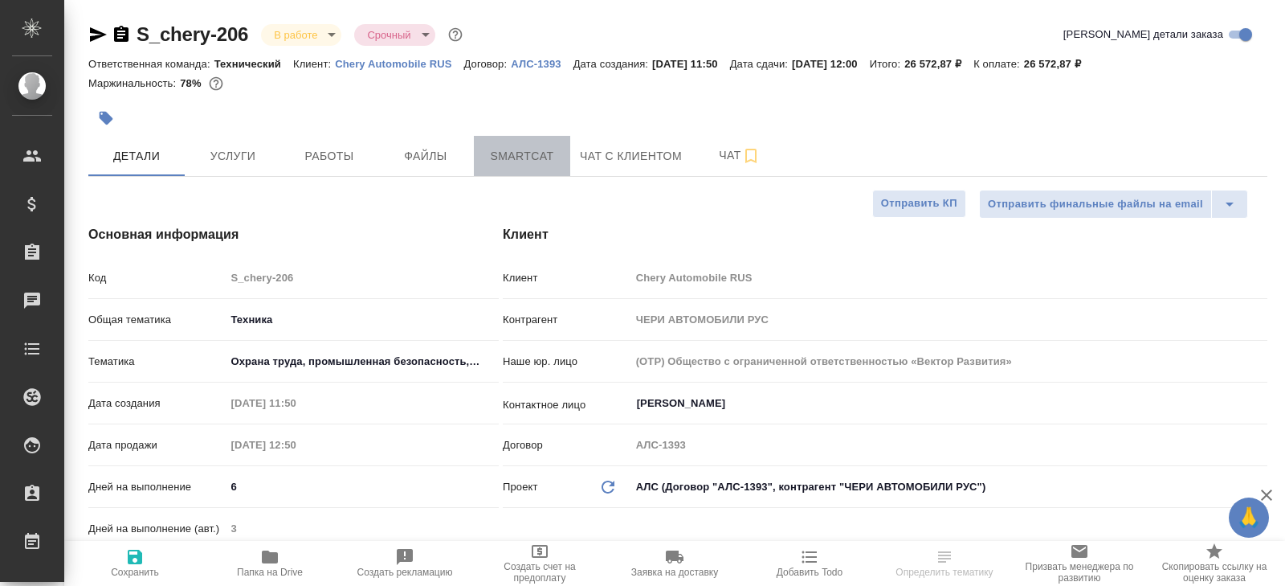
click at [529, 160] on span "Smartcat" at bounding box center [522, 156] width 77 height 20
type textarea "x"
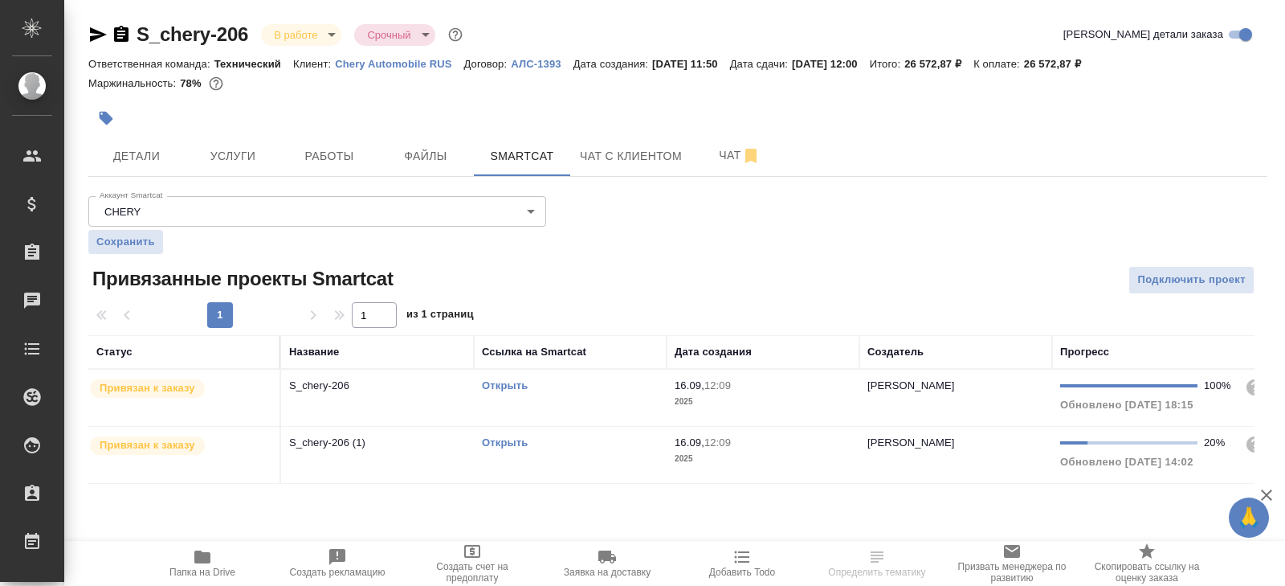
click at [512, 387] on link "Открыть" at bounding box center [505, 385] width 46 height 12
click at [204, 547] on icon "button" at bounding box center [202, 556] width 19 height 19
click at [321, 154] on span "Работы" at bounding box center [329, 156] width 77 height 20
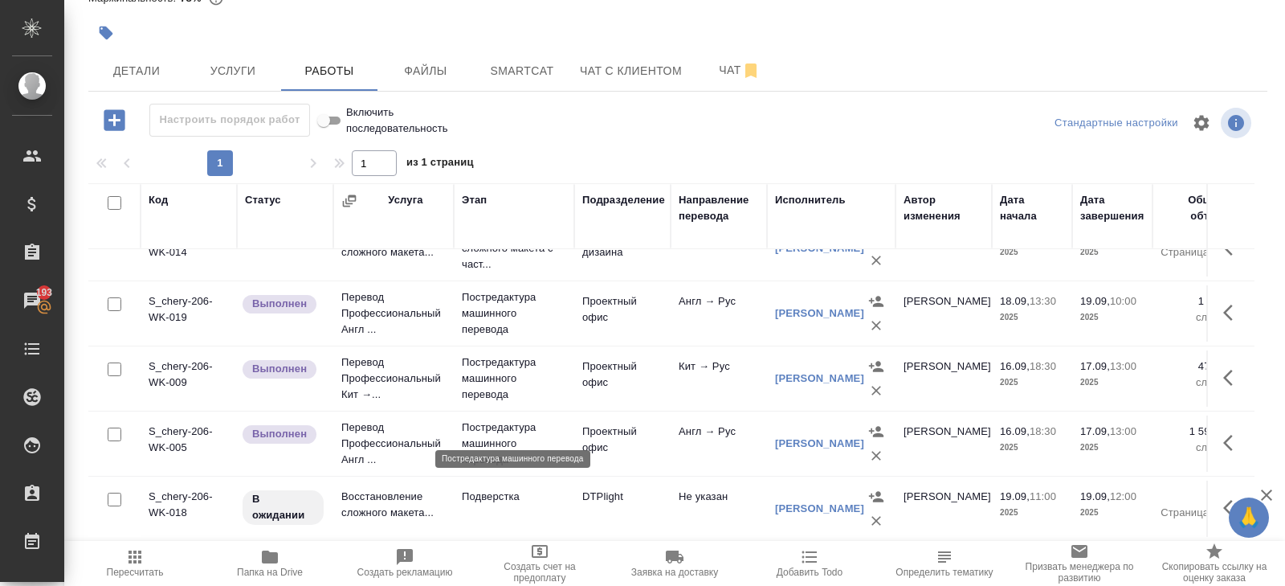
scroll to position [117, 0]
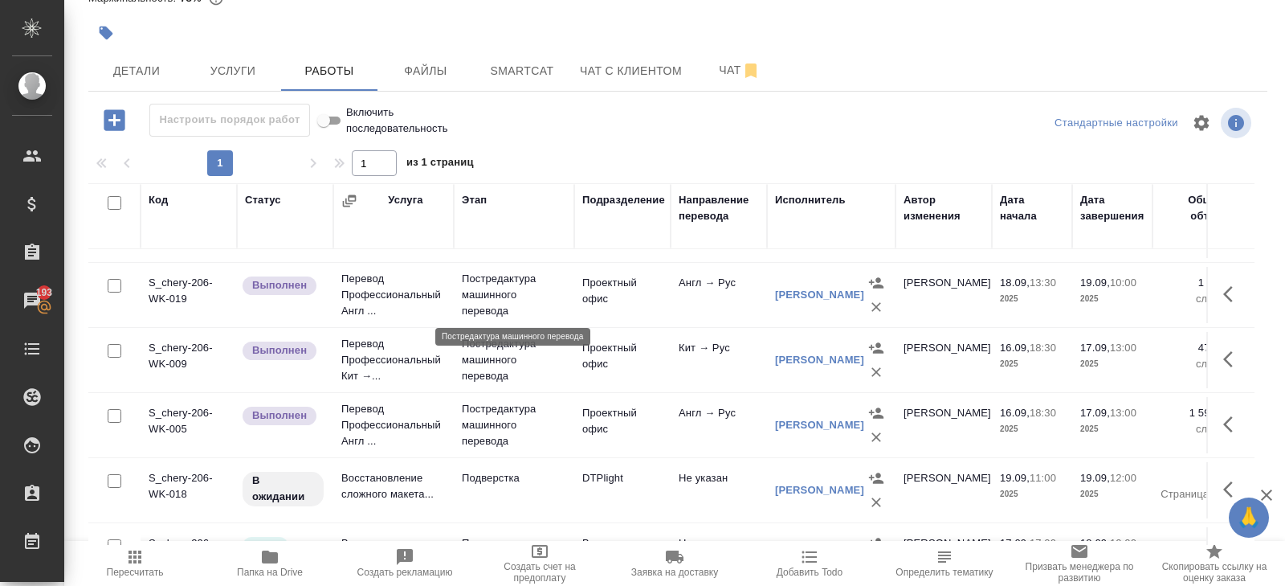
click at [511, 288] on p "Постредактура машинного перевода" at bounding box center [514, 295] width 104 height 48
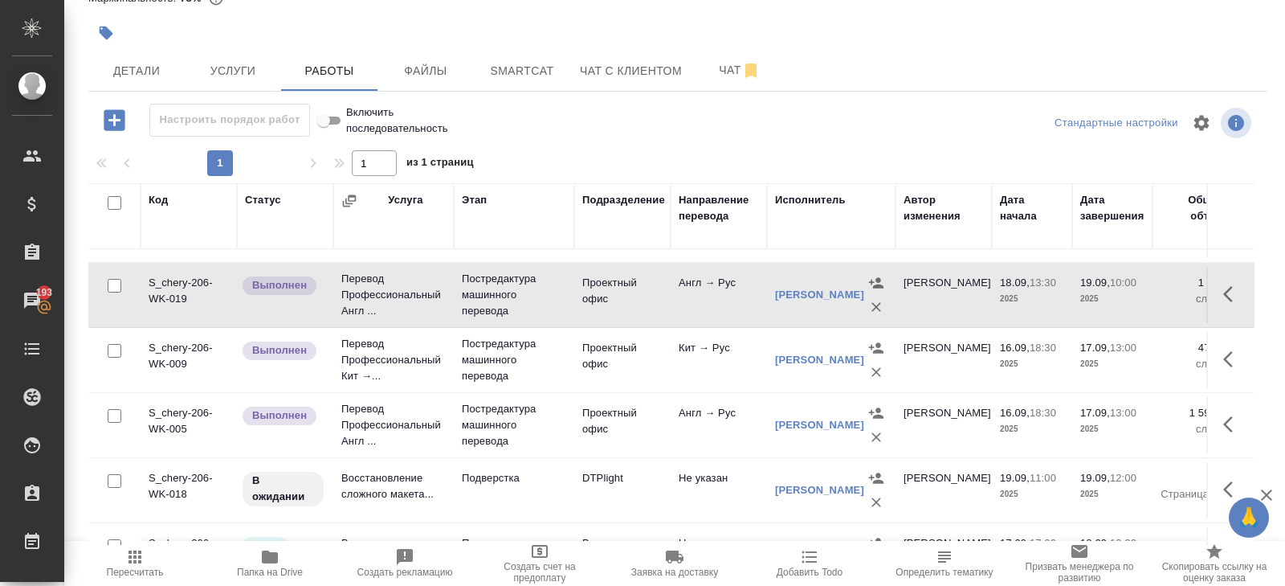
scroll to position [222, 0]
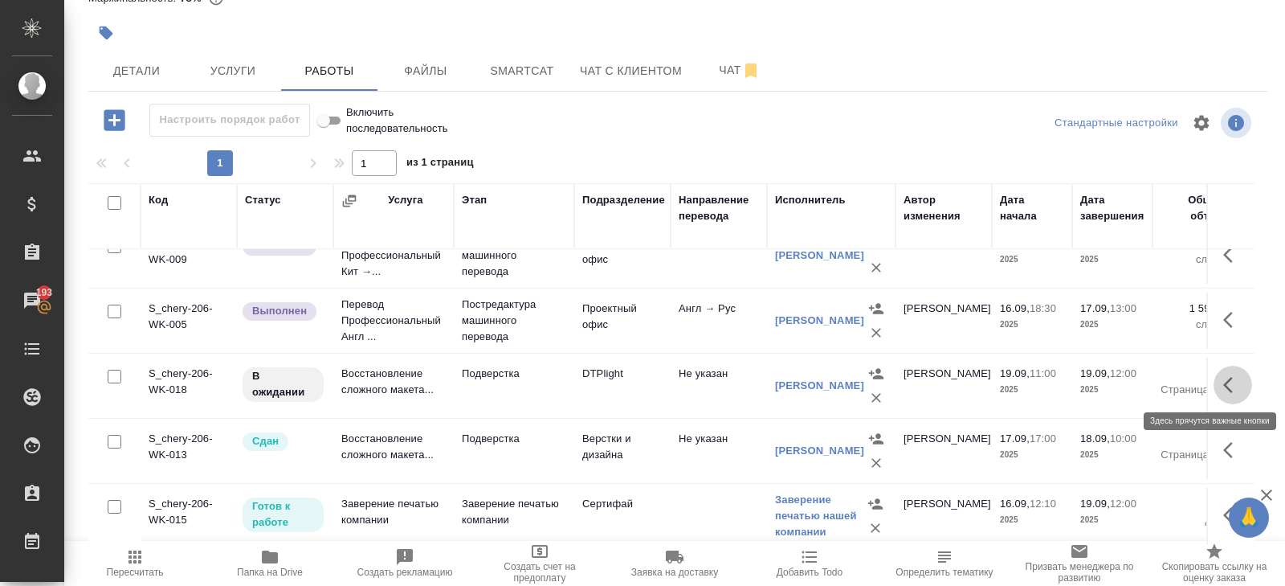
click at [1239, 384] on icon "button" at bounding box center [1232, 384] width 19 height 19
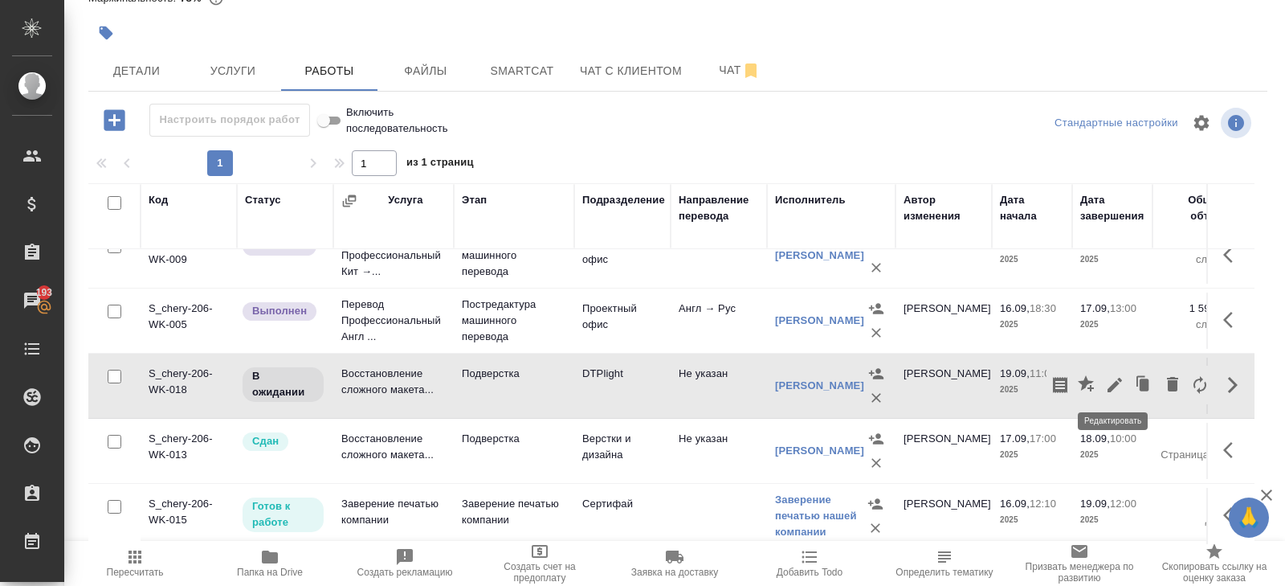
click at [1119, 381] on icon "button" at bounding box center [1114, 384] width 19 height 19
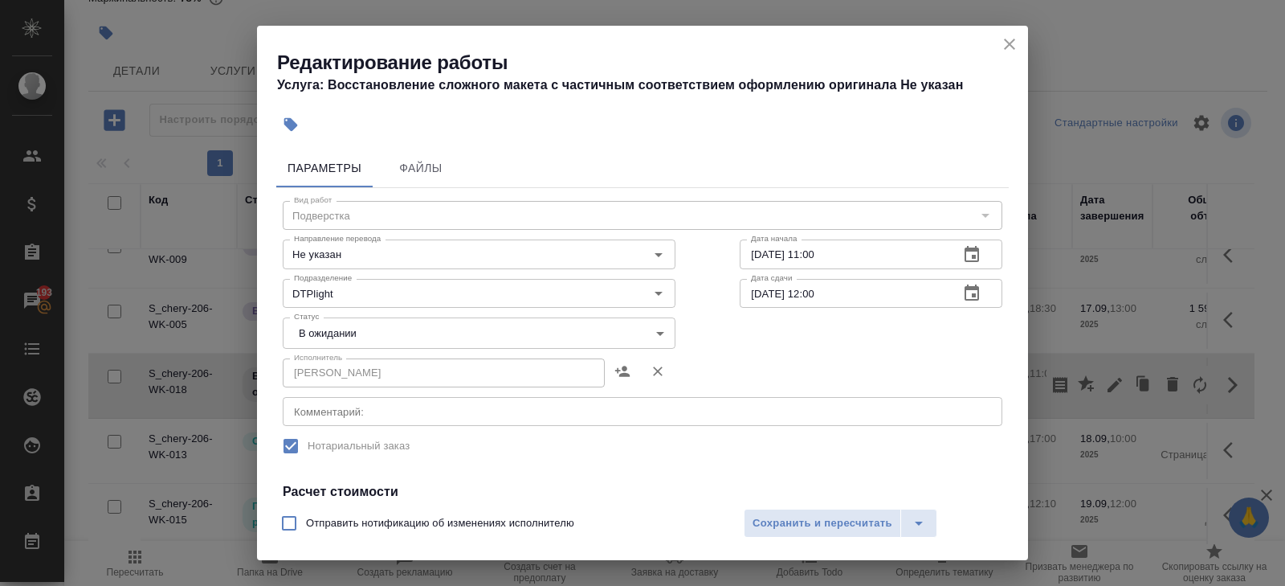
click at [351, 410] on textarea at bounding box center [642, 412] width 697 height 12
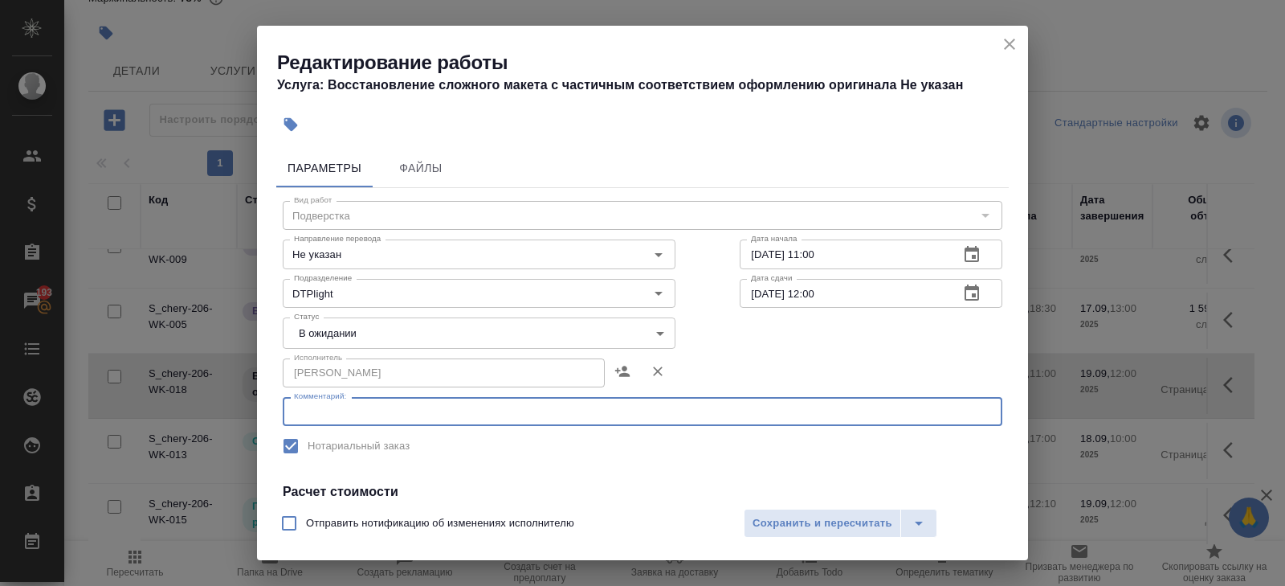
paste textarea "https://drive.awatera.com/s/854LQf62mKxG55o"
type textarea "https://drive.awatera.com/s/854LQf62mKxG55o"
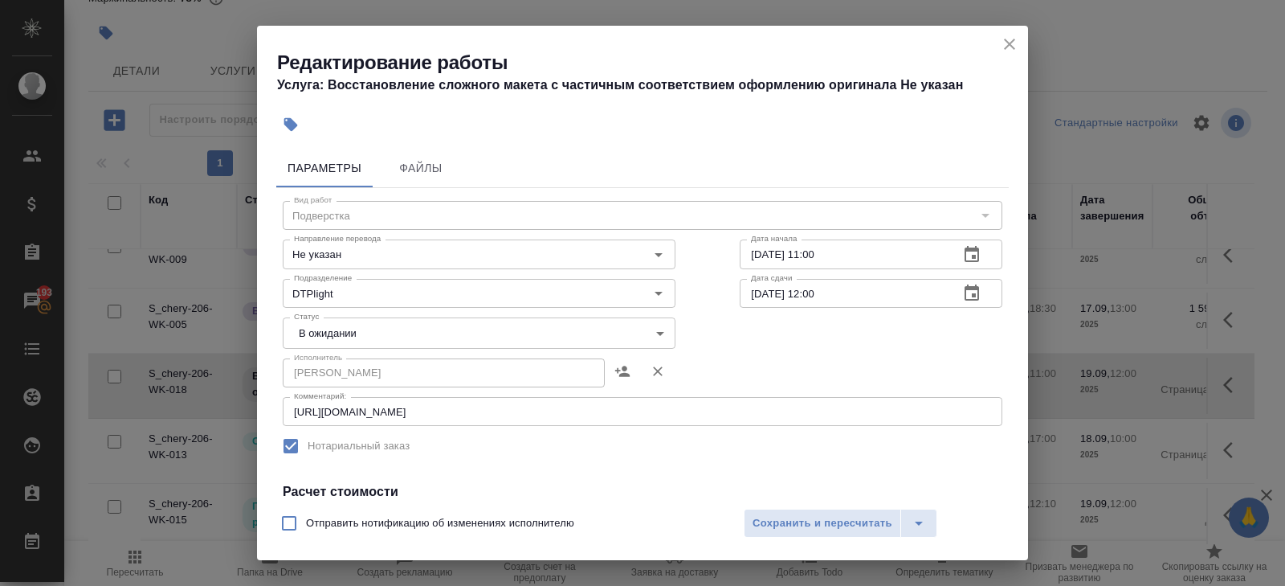
click at [328, 354] on div "Исполнитель Васильева Наталья Геннадьевна Исполнитель" at bounding box center [479, 371] width 393 height 39
click at [328, 350] on div "Исполнитель Васильева Наталья Геннадьевна Исполнитель" at bounding box center [479, 371] width 457 height 103
click at [328, 339] on body "🙏 .cls-1 fill:#fff; AWATERA Belyakova Yulia Клиенты Спецификации Заказы 193 Чат…" at bounding box center [642, 293] width 1285 height 586
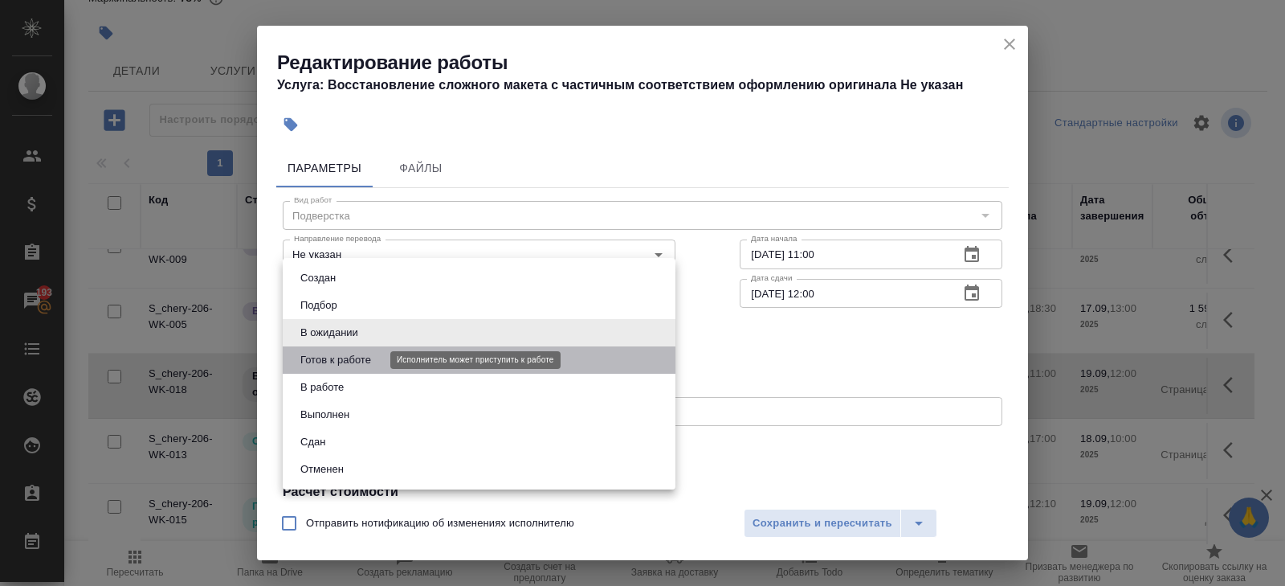
click at [328, 357] on button "Готов к работе" at bounding box center [336, 360] width 80 height 18
type input "readyForWork"
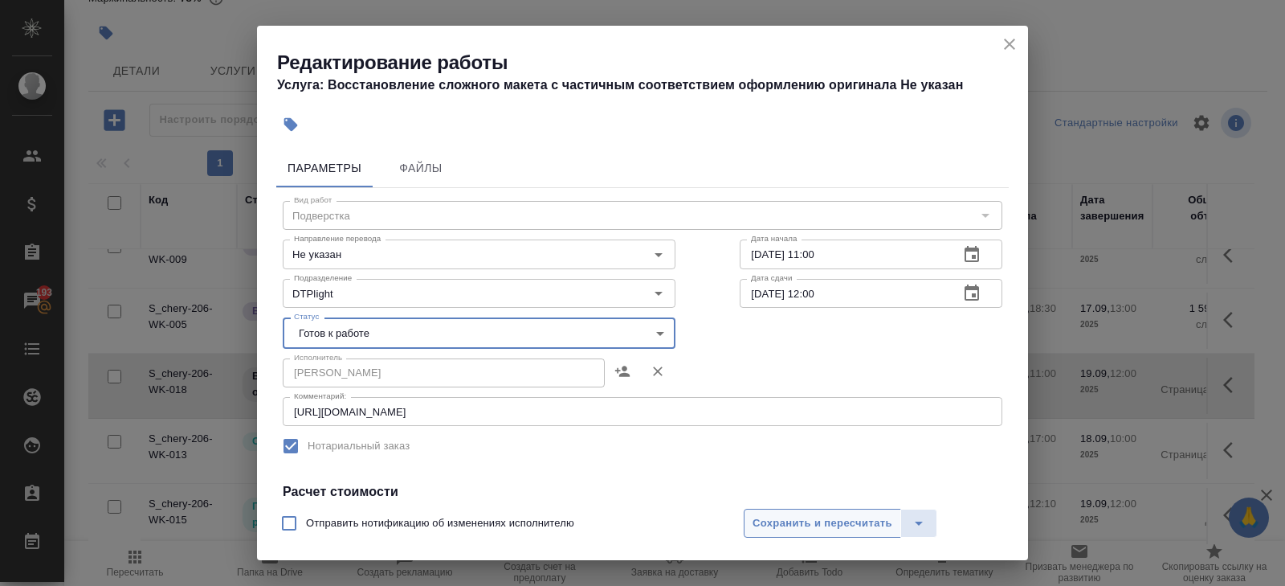
click at [772, 521] on span "Сохранить и пересчитать" at bounding box center [823, 523] width 140 height 18
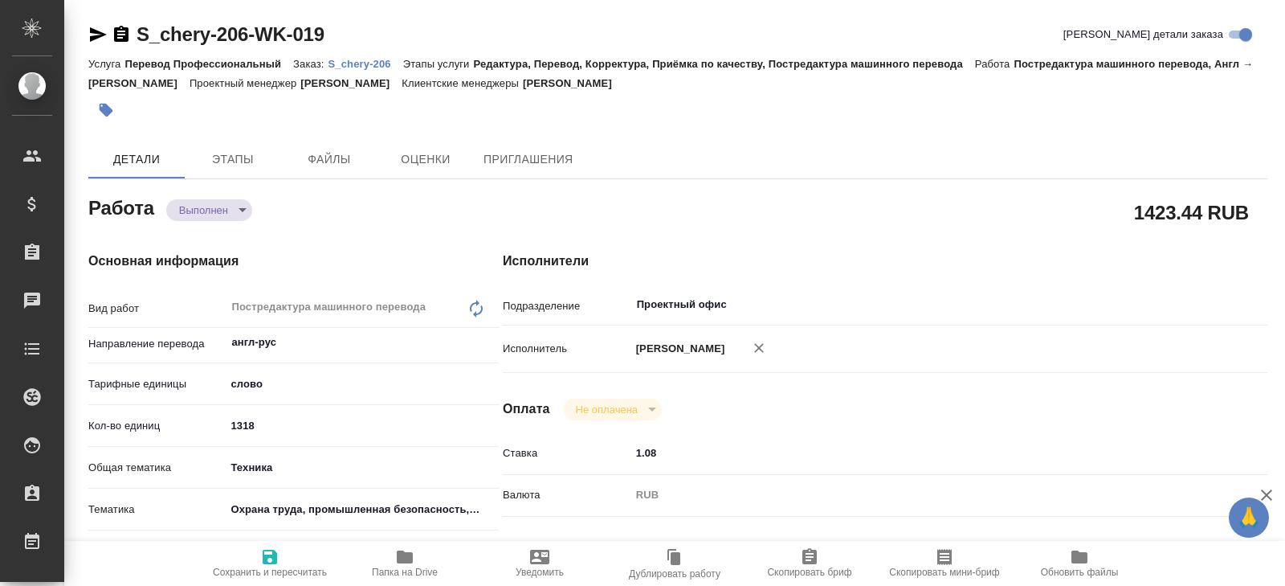
type textarea "x"
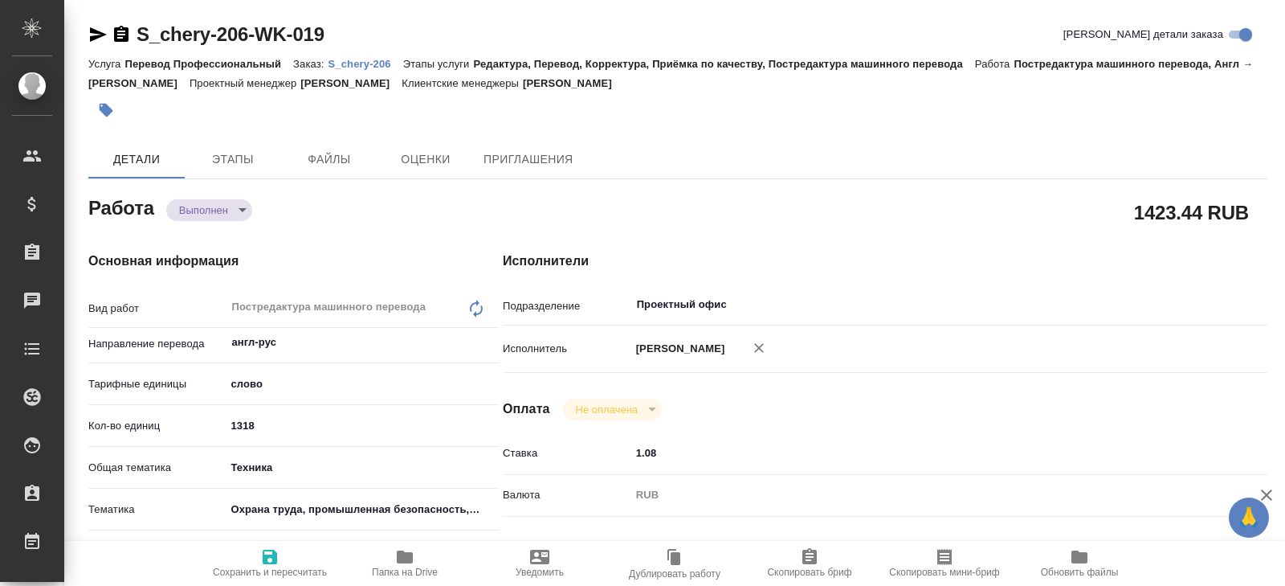
type textarea "x"
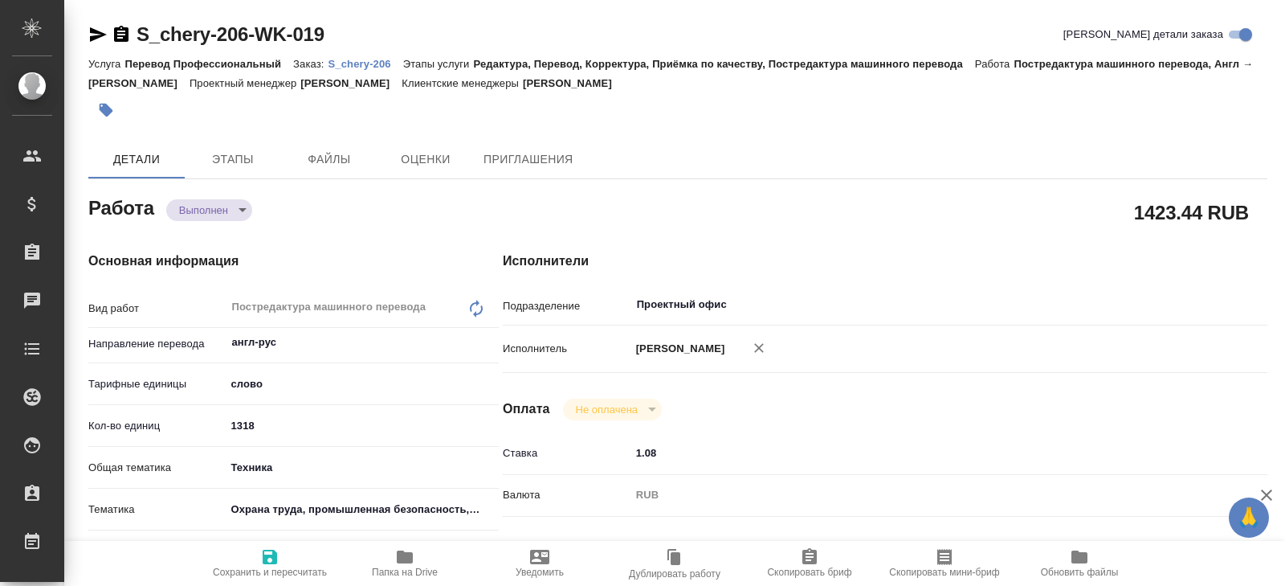
type textarea "x"
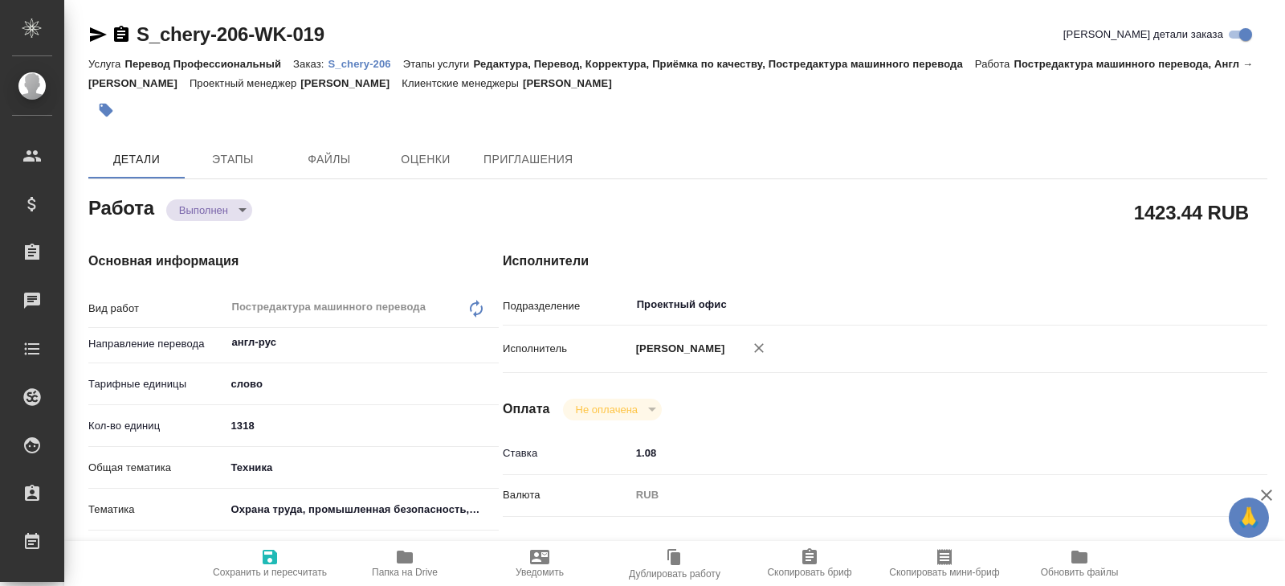
type textarea "x"
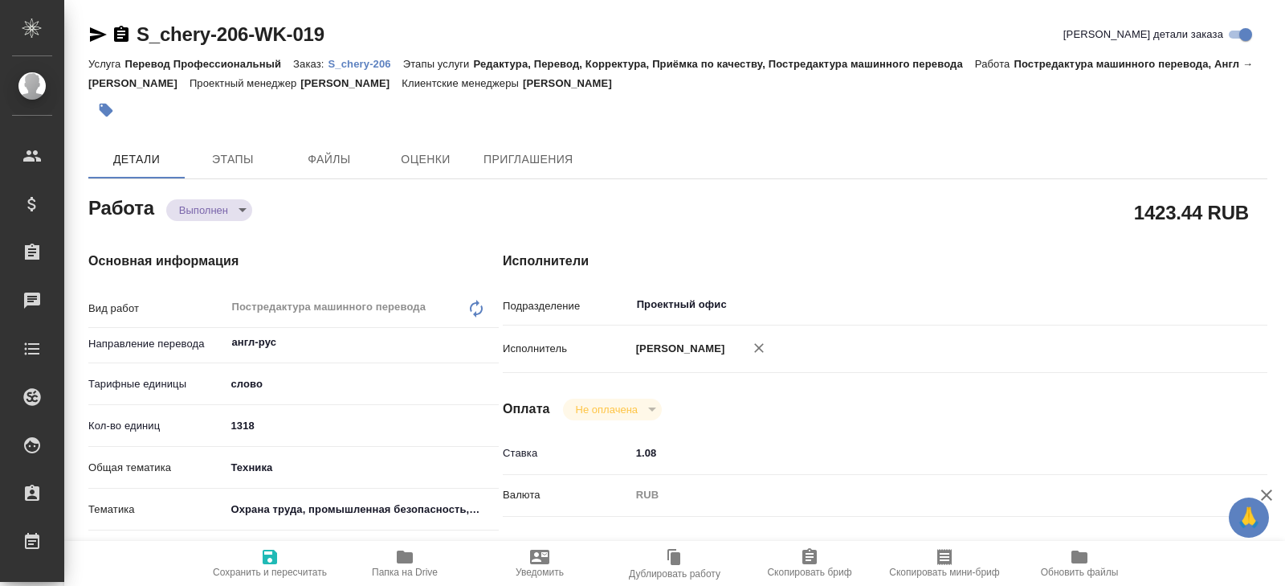
type textarea "x"
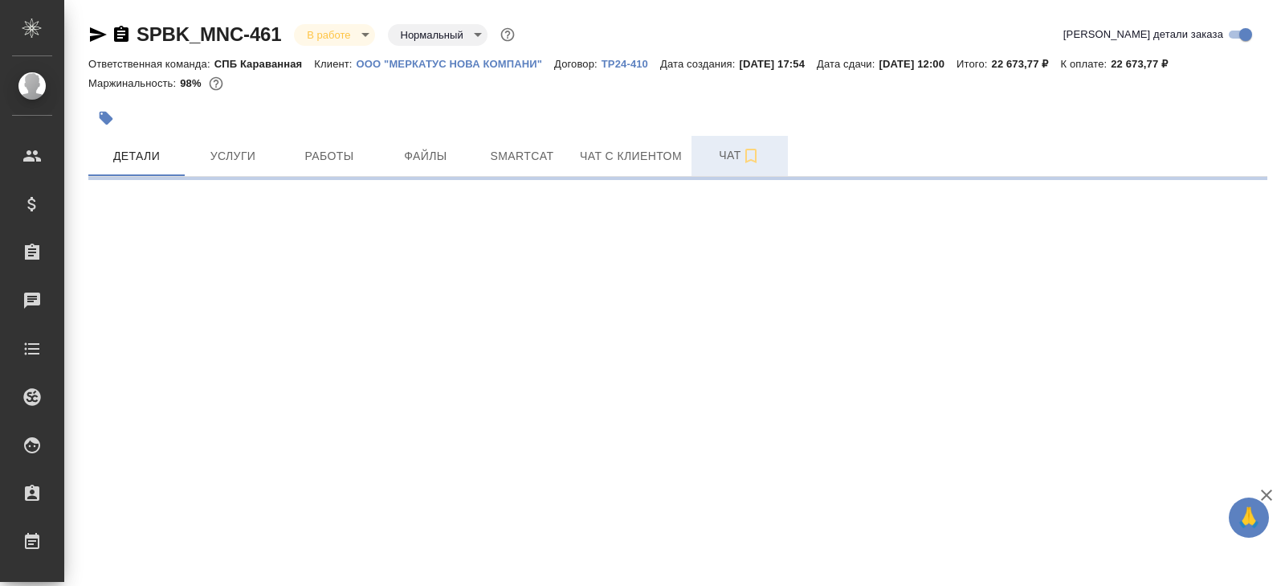
select select "RU"
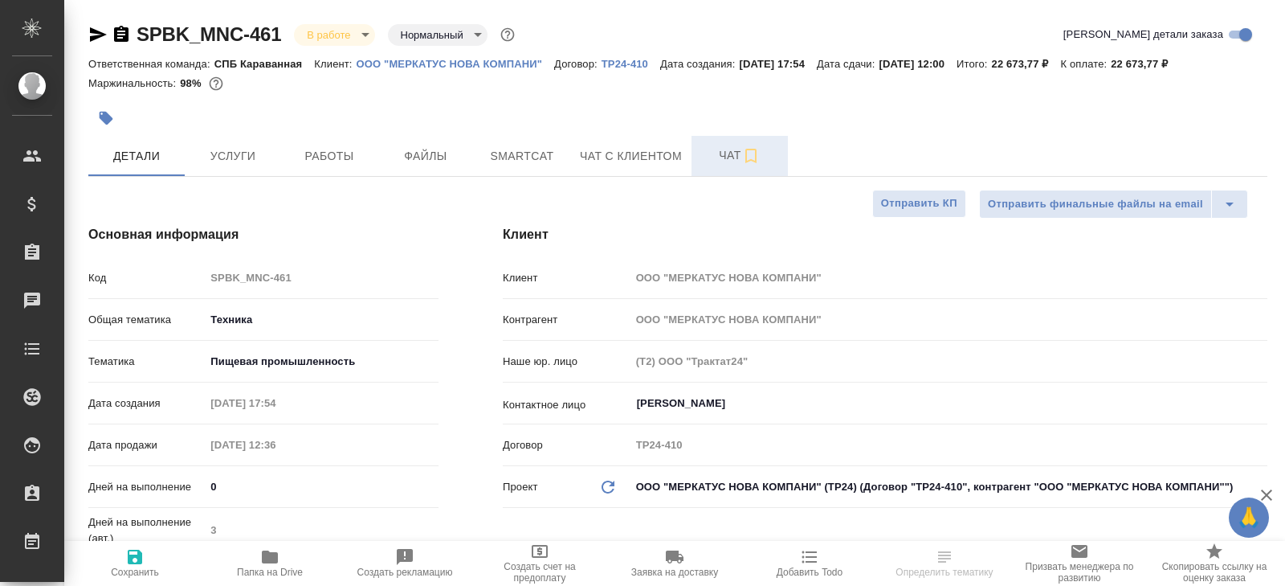
type textarea "x"
click at [722, 154] on span "Чат" at bounding box center [739, 155] width 77 height 20
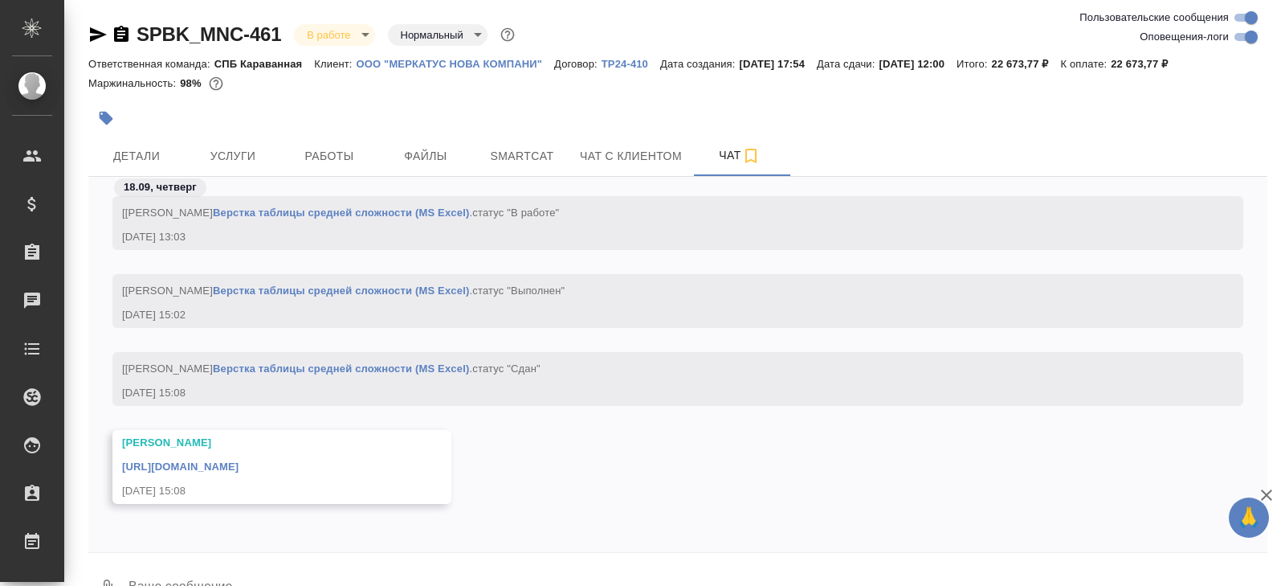
click at [1245, 34] on input "Оповещения-логи" at bounding box center [1252, 36] width 58 height 19
checkbox input "false"
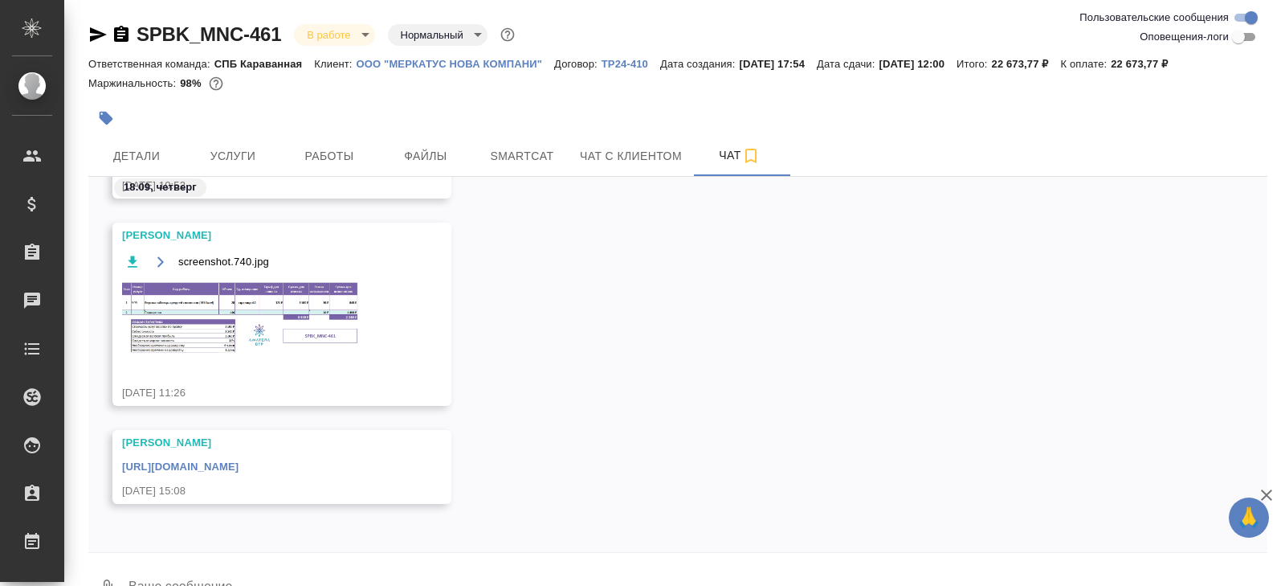
scroll to position [500, 0]
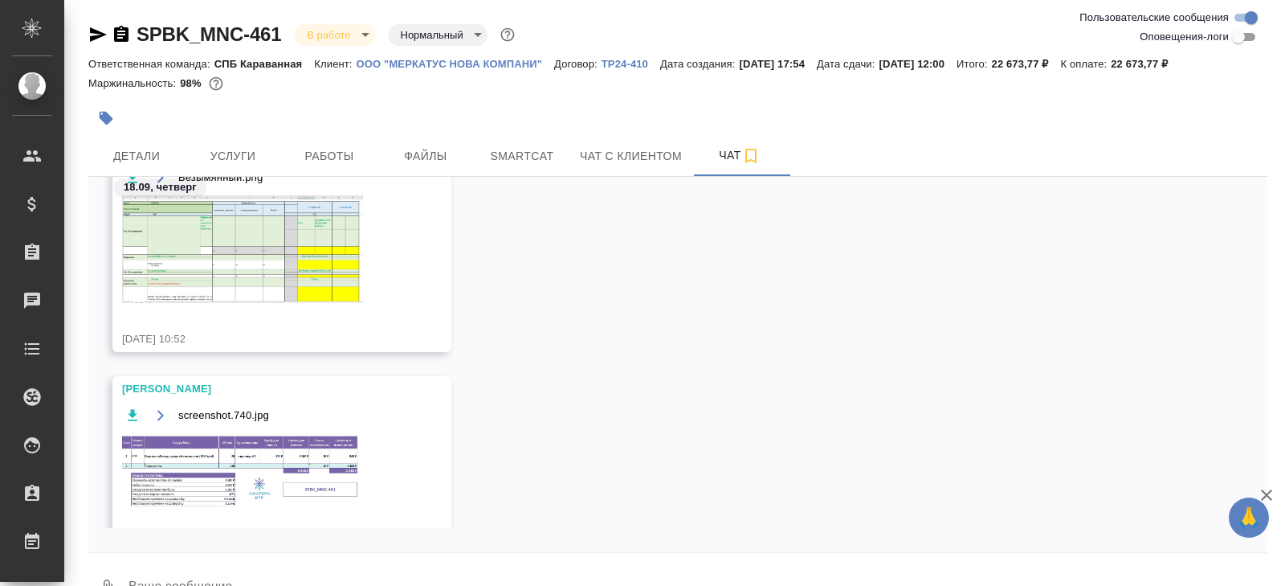
click at [374, 455] on div "[PERSON_NAME] где [PERSON_NAME] шапке Безымянный.png [DATE] 10:52 [PERSON_NAME]…" at bounding box center [677, 178] width 1179 height 1005
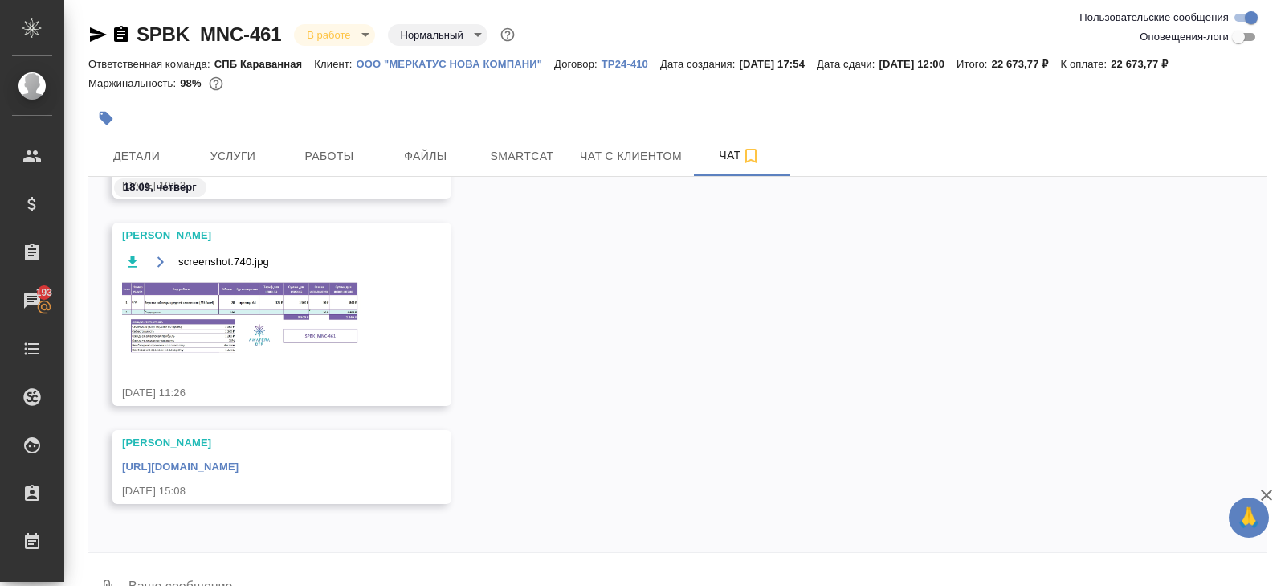
scroll to position [39, 0]
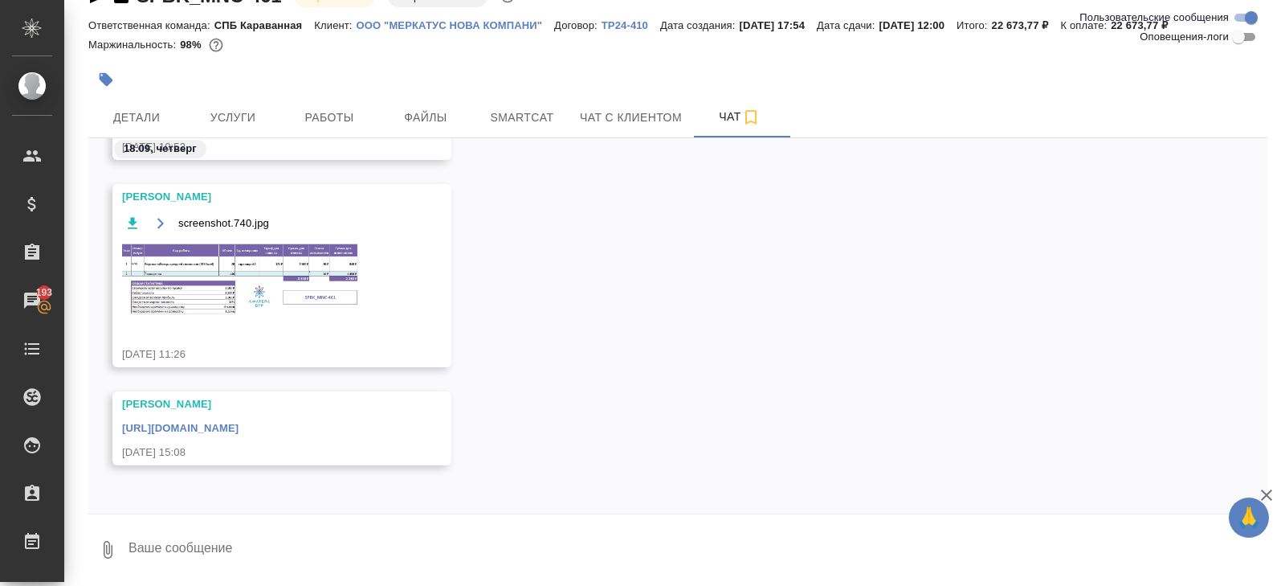
click at [239, 427] on link "[URL][DOMAIN_NAME]" at bounding box center [180, 428] width 116 height 12
click at [316, 246] on img at bounding box center [242, 279] width 241 height 76
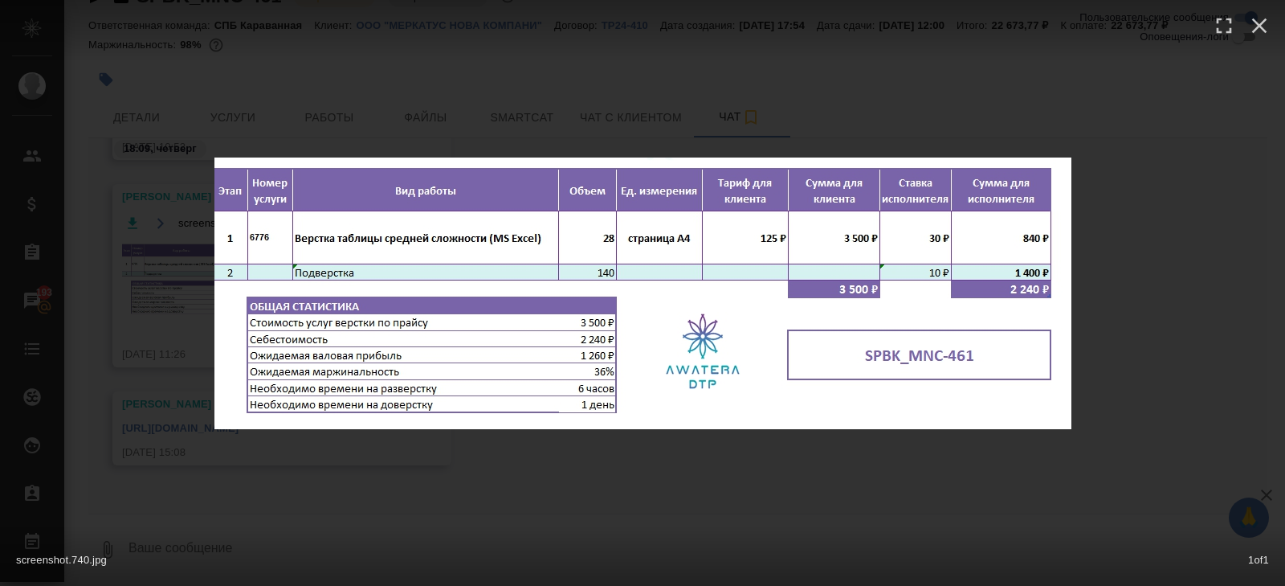
click at [342, 472] on div "screenshot.740.jpg 1 of 1" at bounding box center [642, 293] width 1285 height 586
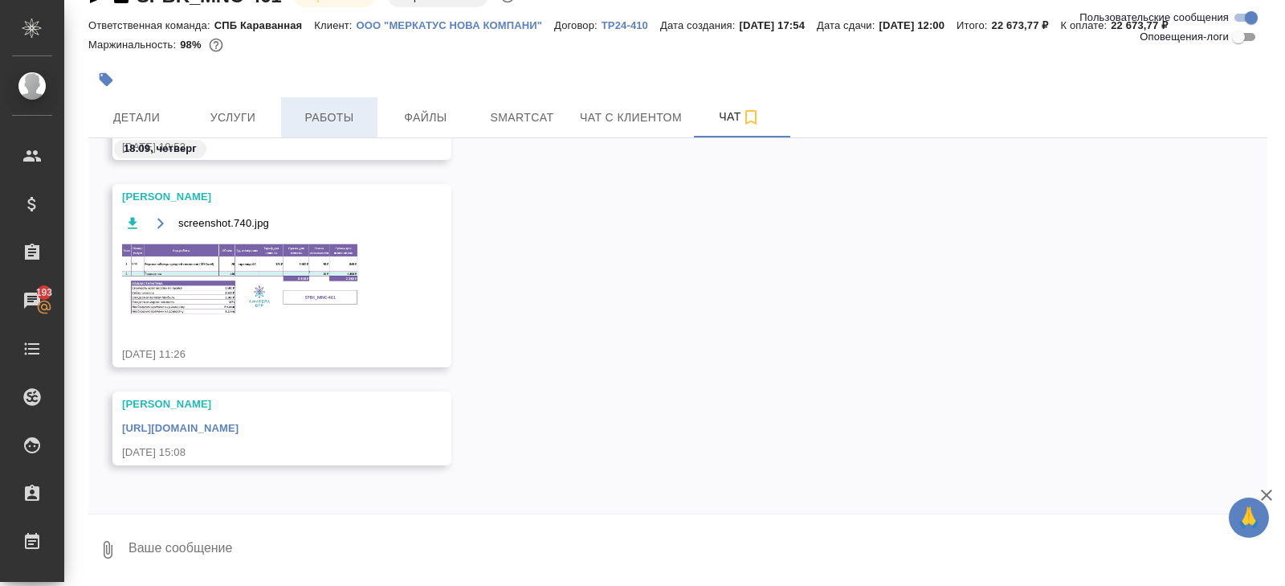
click at [325, 124] on span "Работы" at bounding box center [329, 118] width 77 height 20
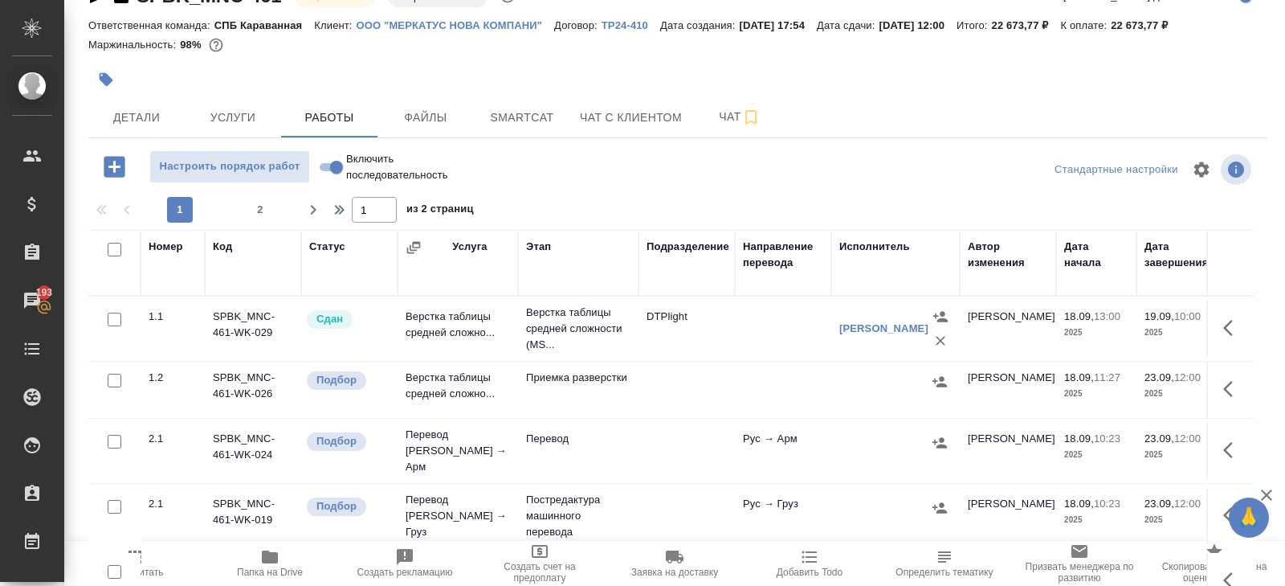
click at [113, 251] on input "checkbox" at bounding box center [115, 250] width 14 height 14
checkbox input "true"
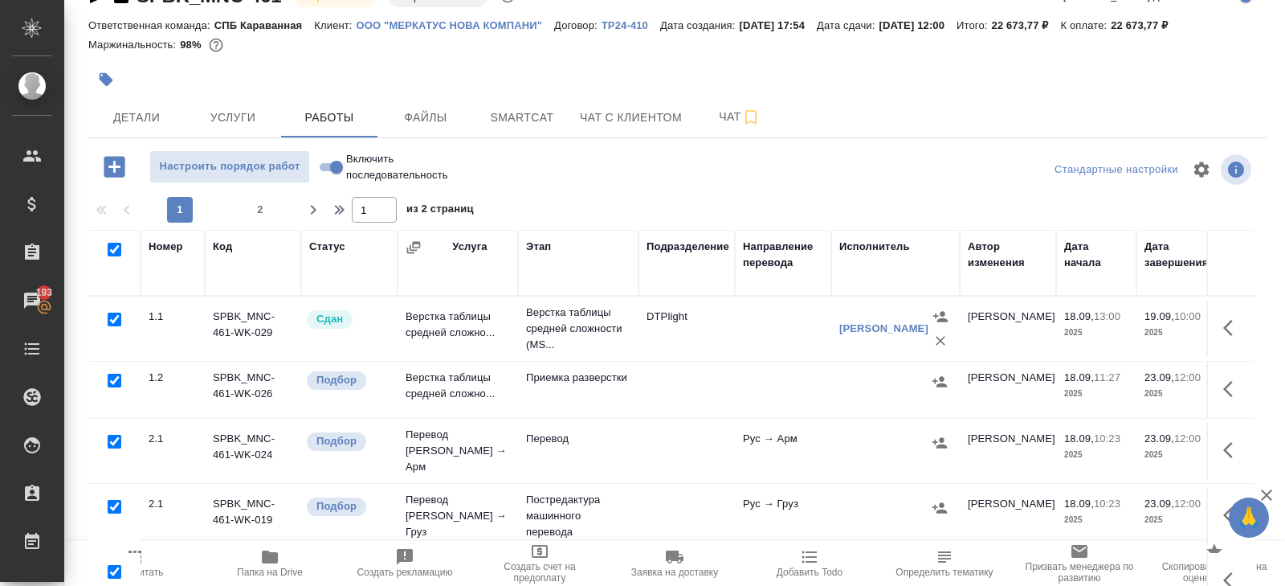
checkbox input "true"
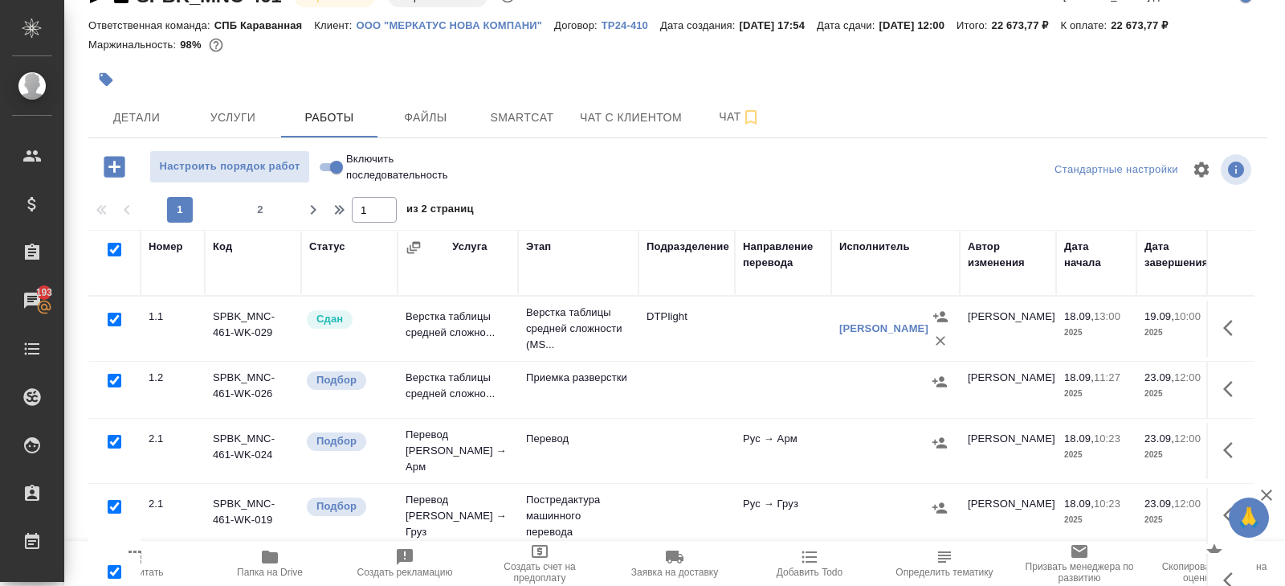
checkbox input "true"
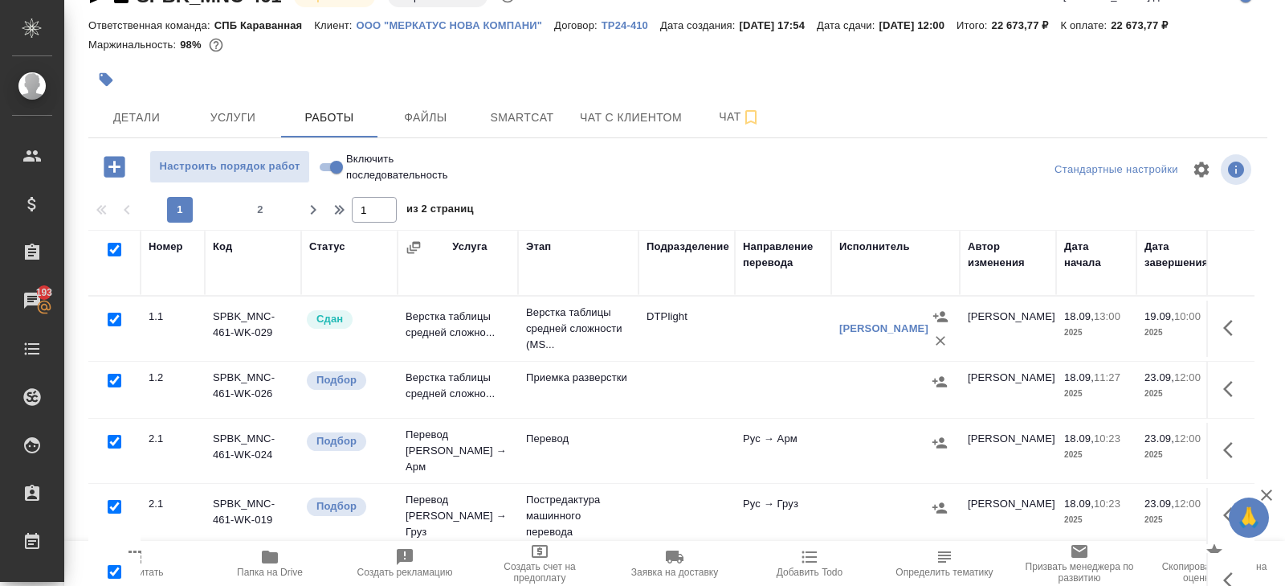
checkbox input "true"
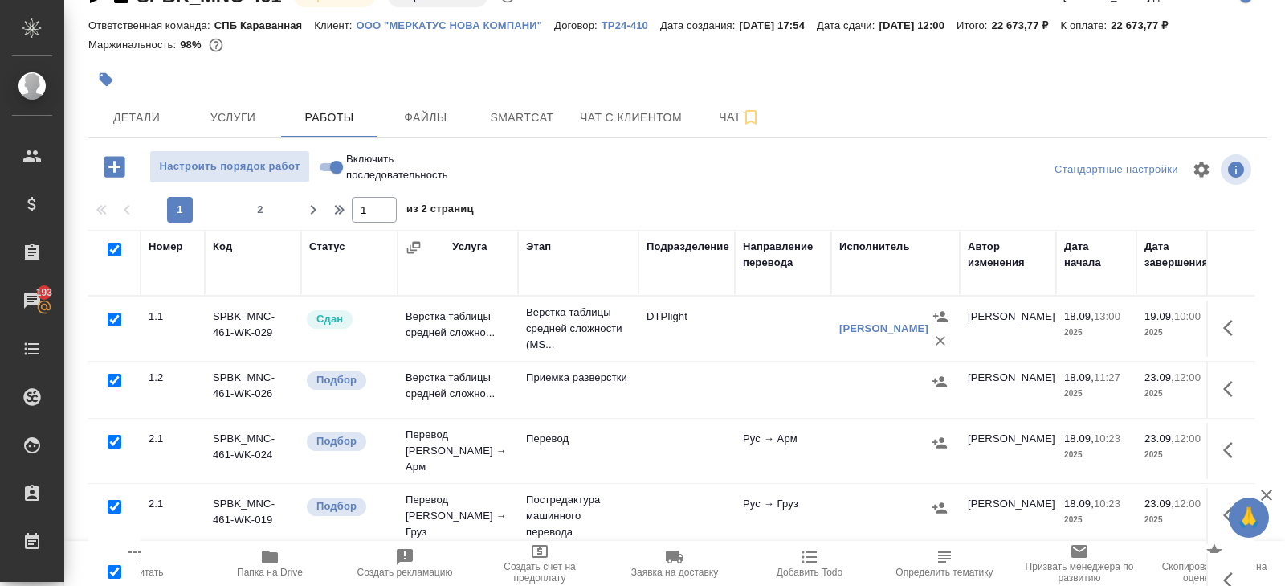
checkbox input "true"
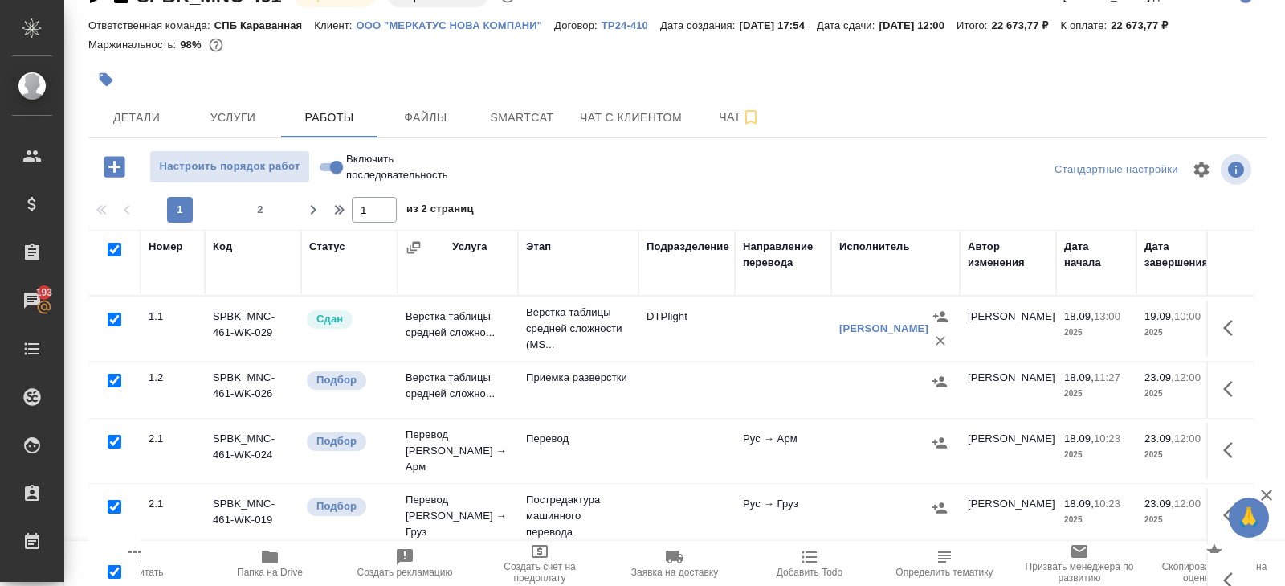
checkbox input "true"
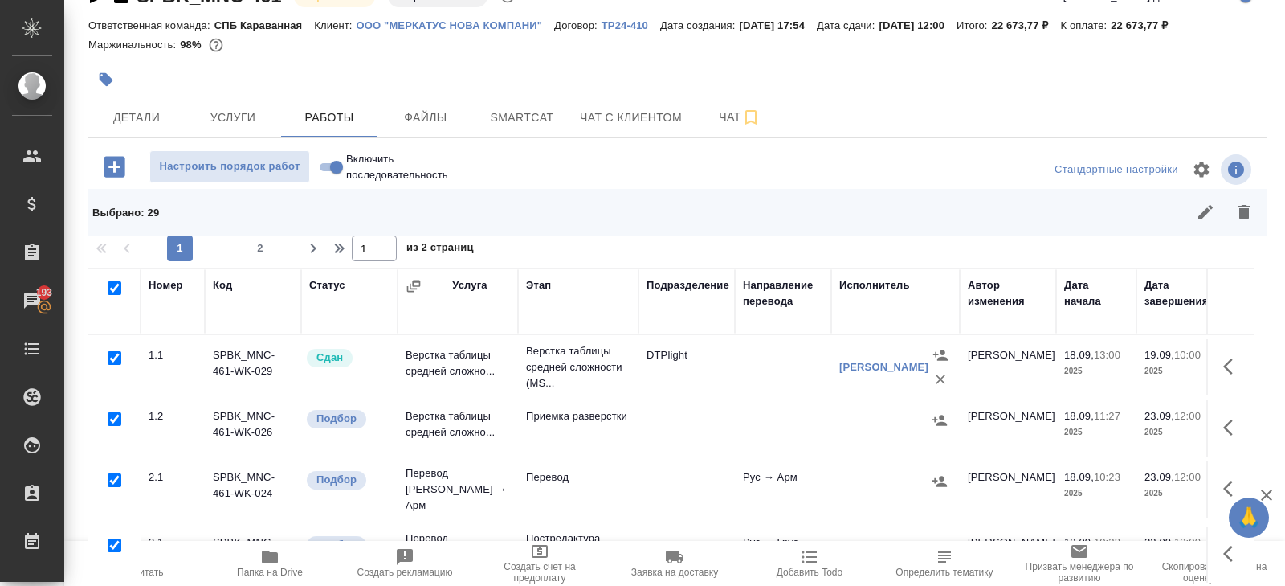
scroll to position [123, 0]
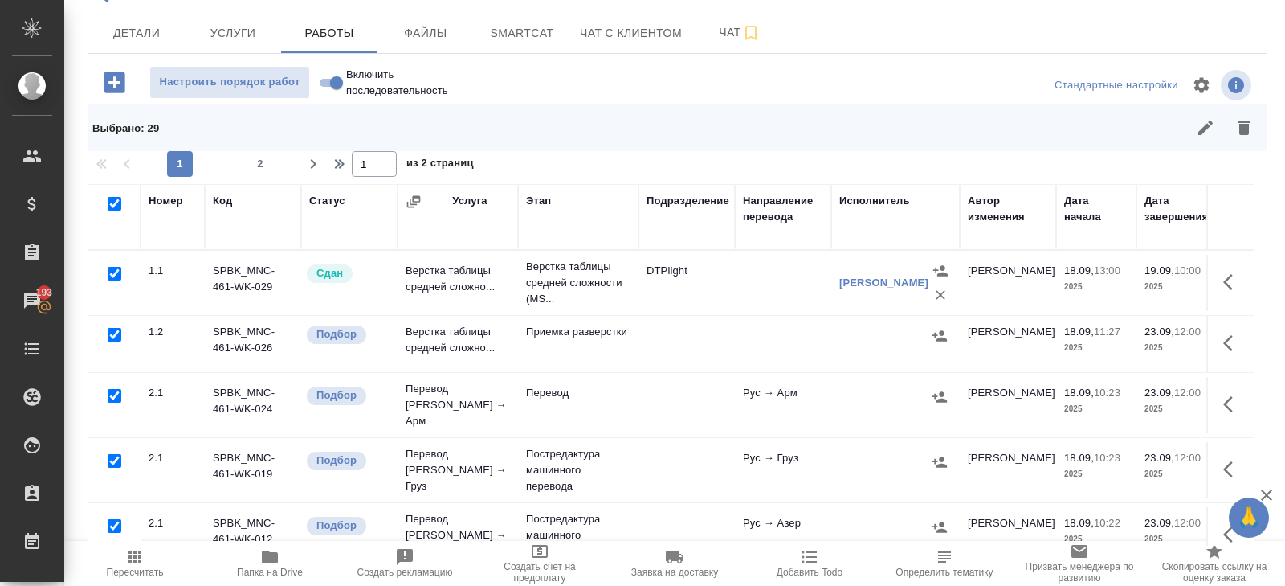
click at [114, 275] on input "checkbox" at bounding box center [115, 274] width 14 height 14
checkbox input "false"
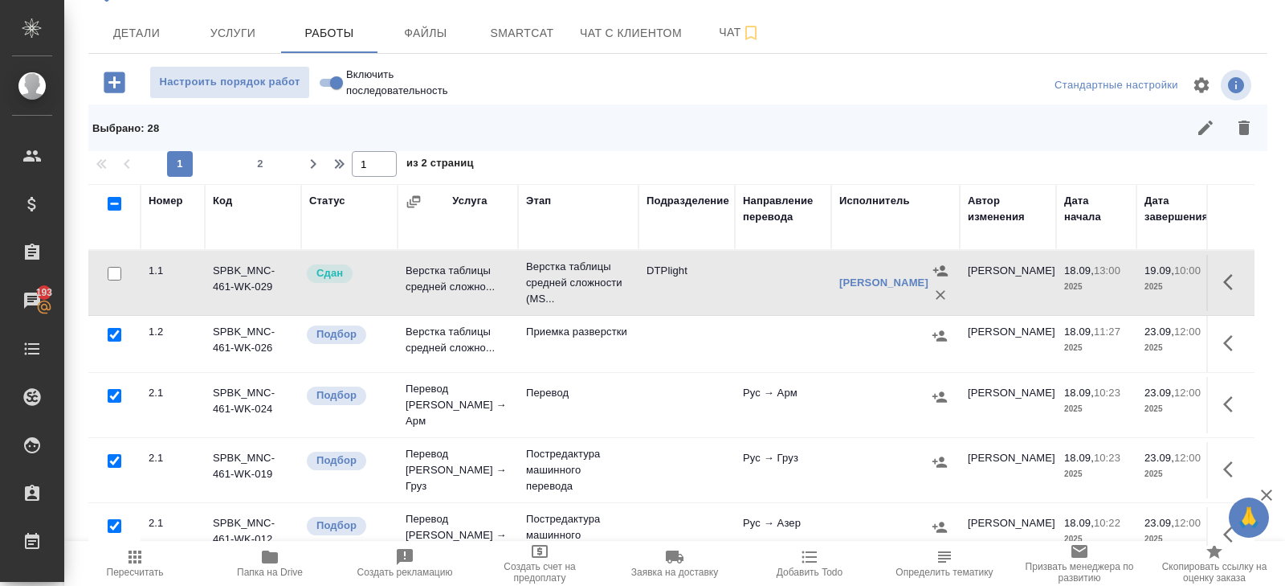
click at [115, 454] on input "checkbox" at bounding box center [115, 461] width 14 height 14
checkbox input "false"
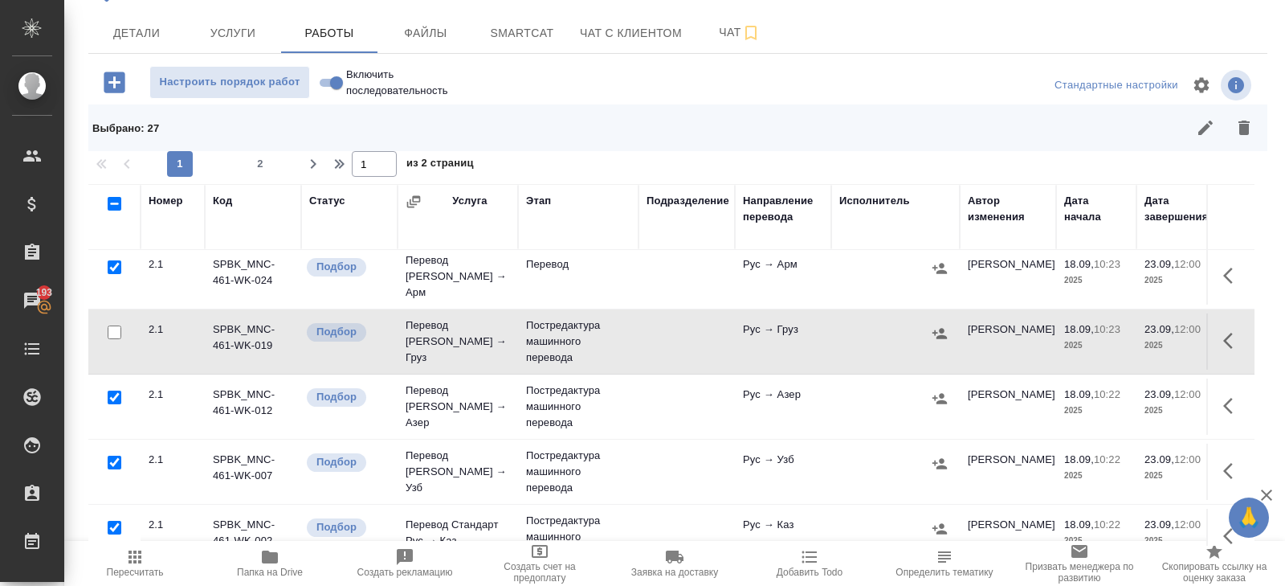
scroll to position [137, 0]
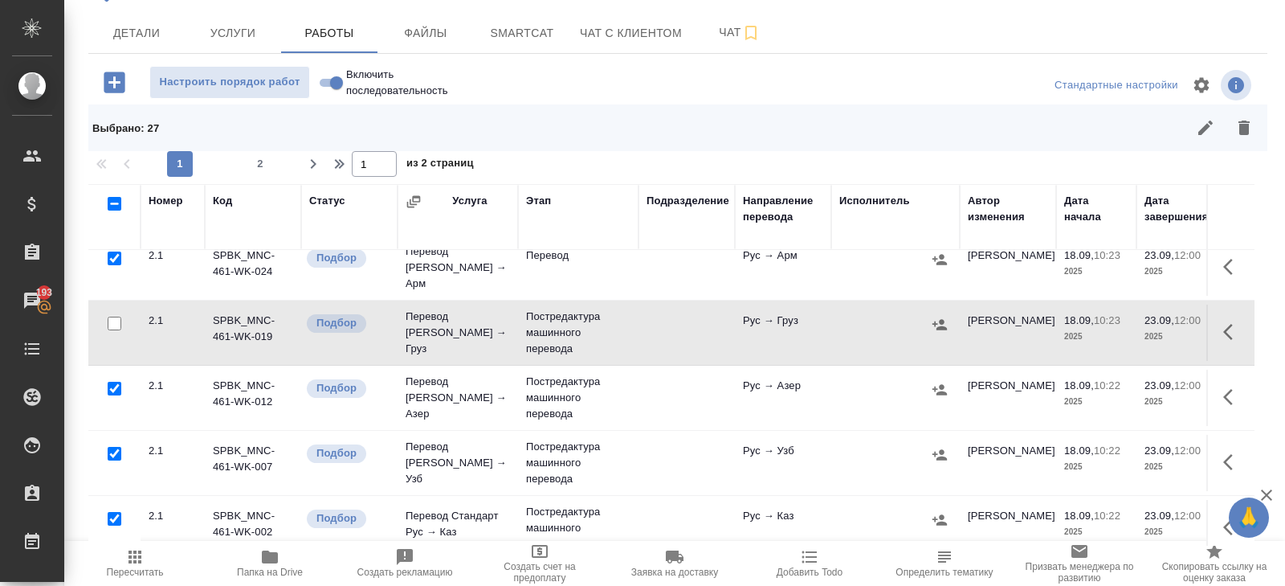
drag, startPoint x: 115, startPoint y: 378, endPoint x: 115, endPoint y: 439, distance: 61.1
click at [115, 382] on input "checkbox" at bounding box center [115, 389] width 14 height 14
checkbox input "false"
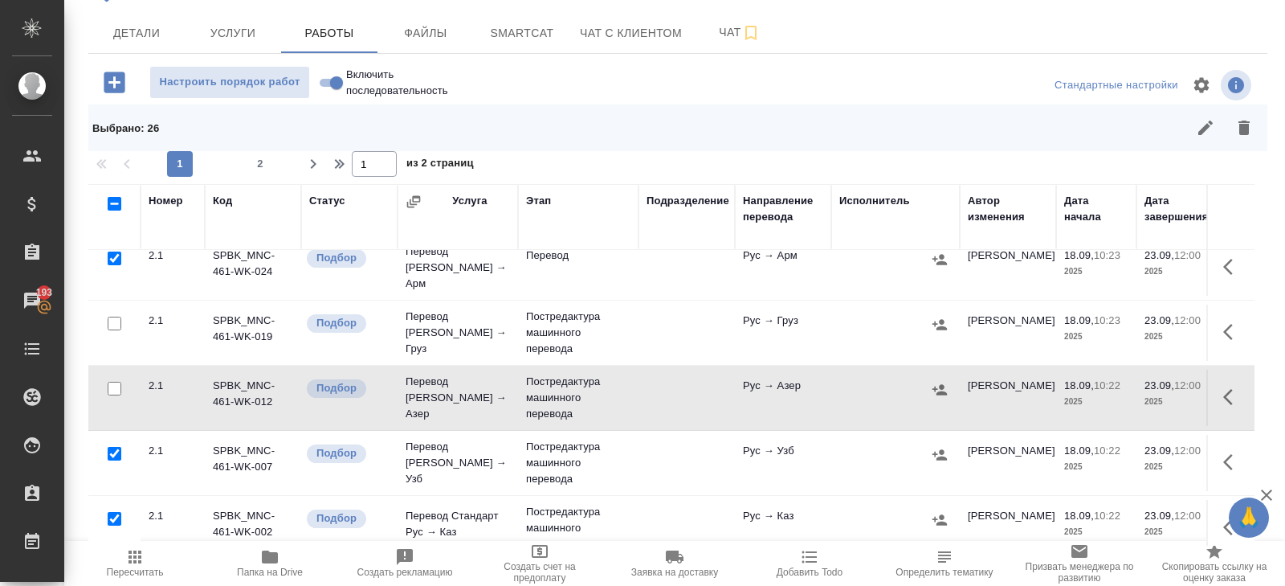
click at [115, 447] on input "checkbox" at bounding box center [115, 454] width 14 height 14
checkbox input "false"
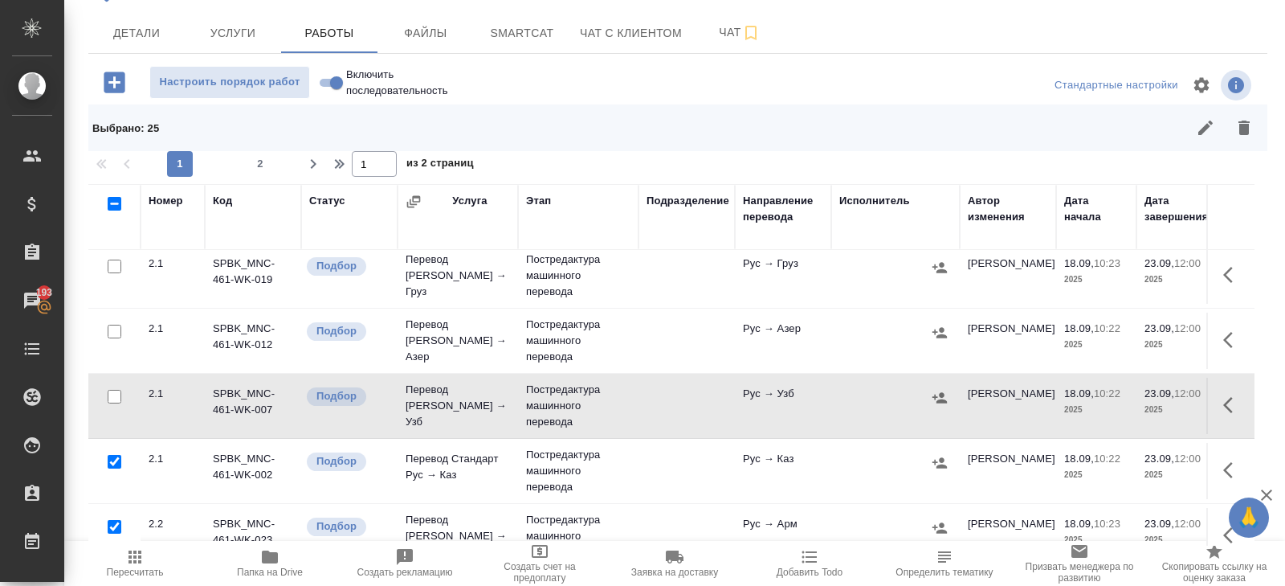
scroll to position [197, 0]
click at [112, 452] on input "checkbox" at bounding box center [115, 459] width 14 height 14
checkbox input "false"
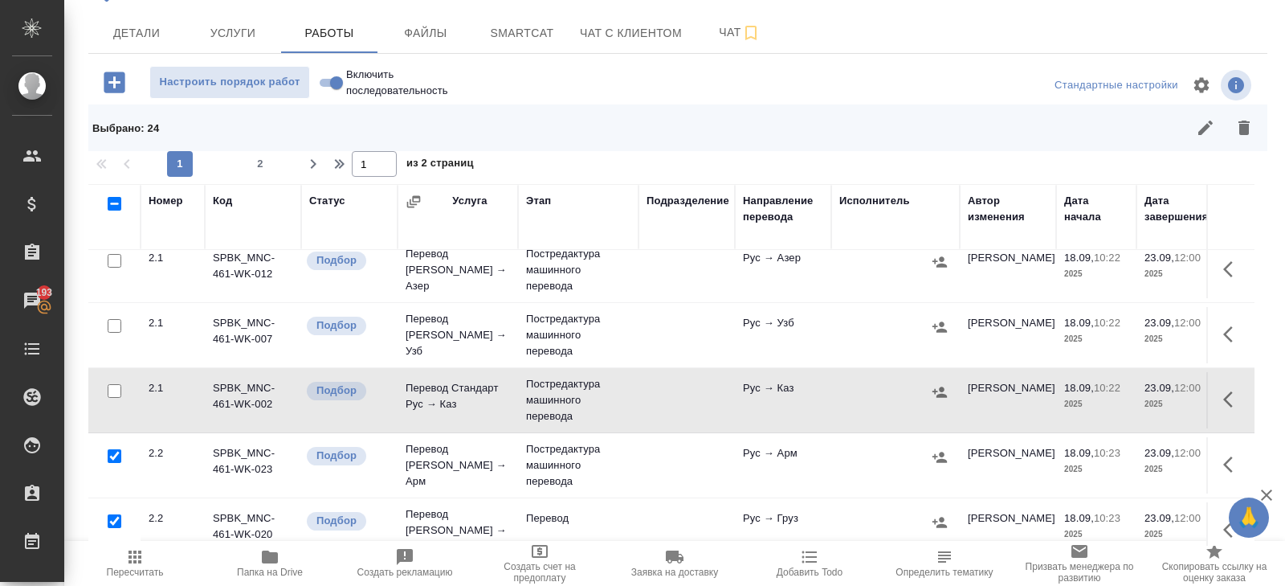
scroll to position [263, 0]
click at [113, 451] on input "checkbox" at bounding box center [115, 458] width 14 height 14
checkbox input "false"
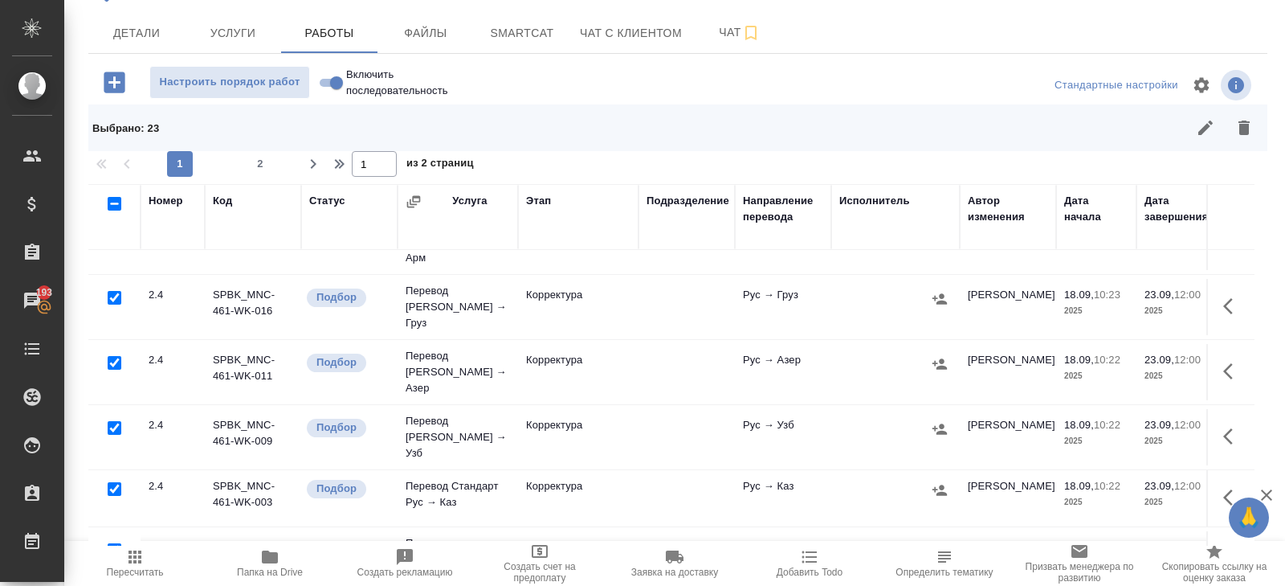
scroll to position [1169, 0]
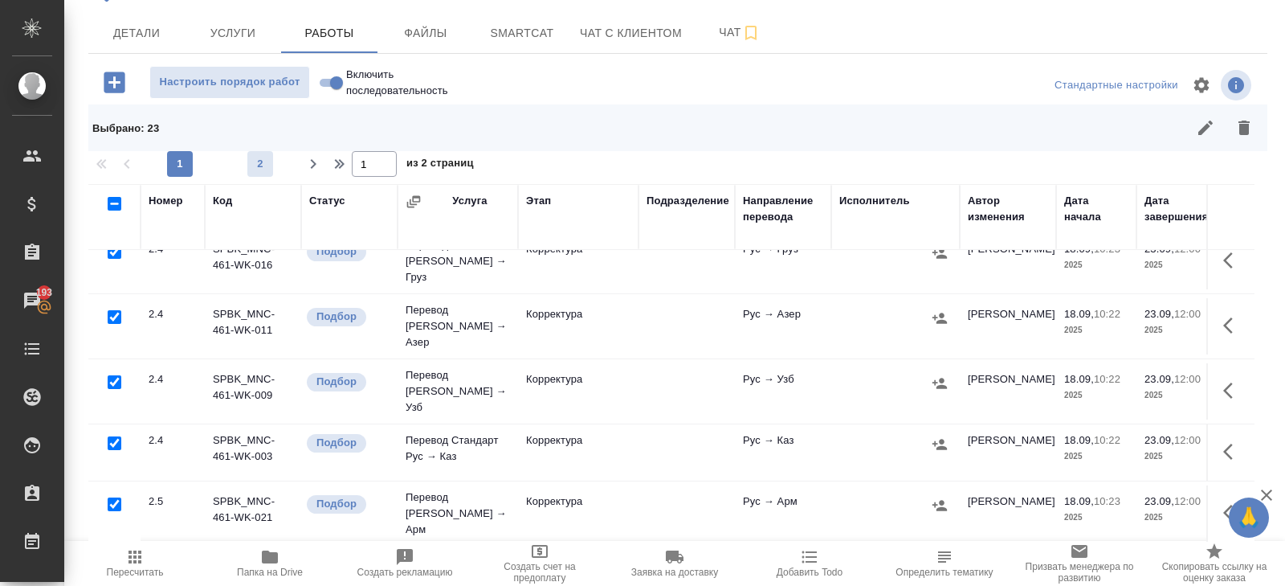
click at [262, 165] on span "2" at bounding box center [260, 164] width 26 height 16
type input "2"
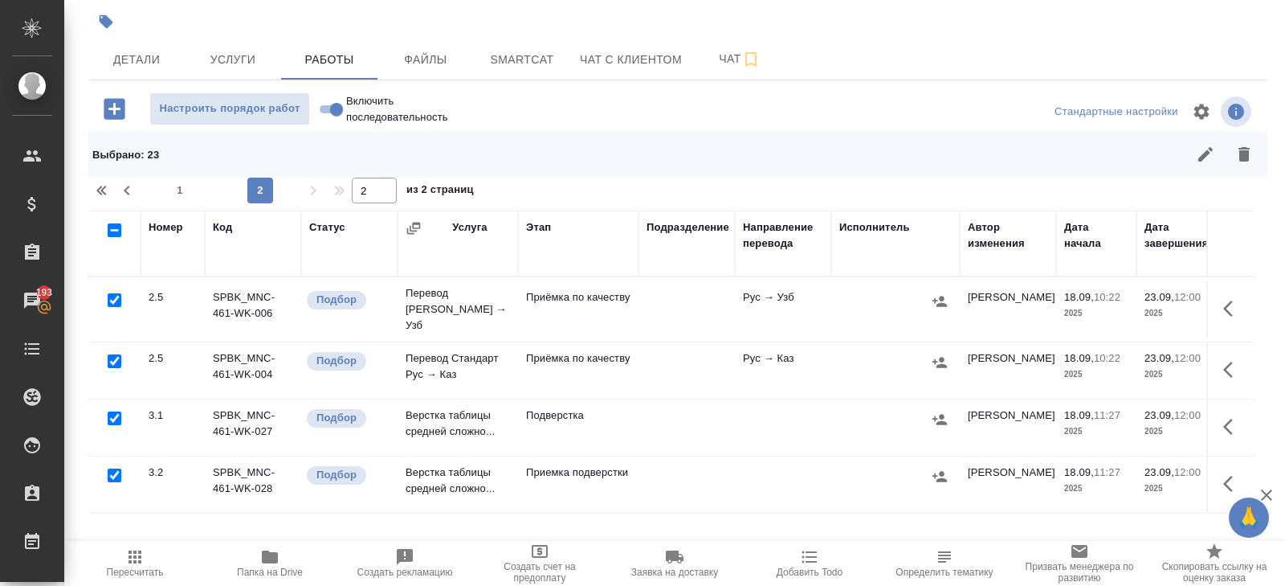
scroll to position [95, 0]
click at [112, 413] on input "checkbox" at bounding box center [115, 420] width 14 height 14
checkbox input "false"
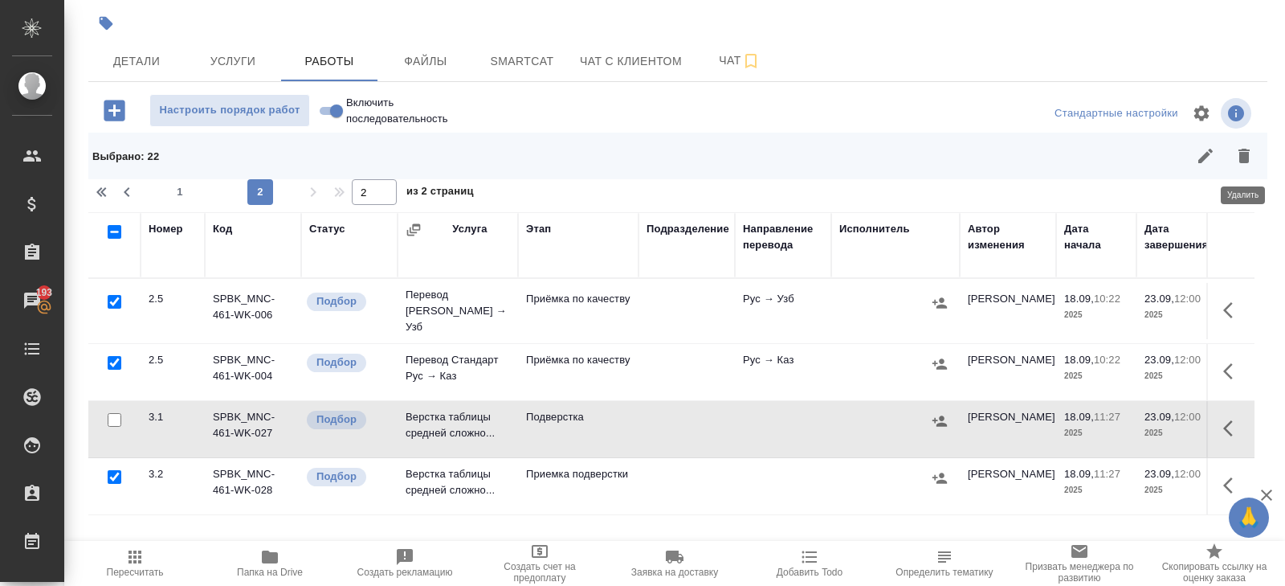
click at [1239, 163] on icon "button" at bounding box center [1244, 155] width 19 height 19
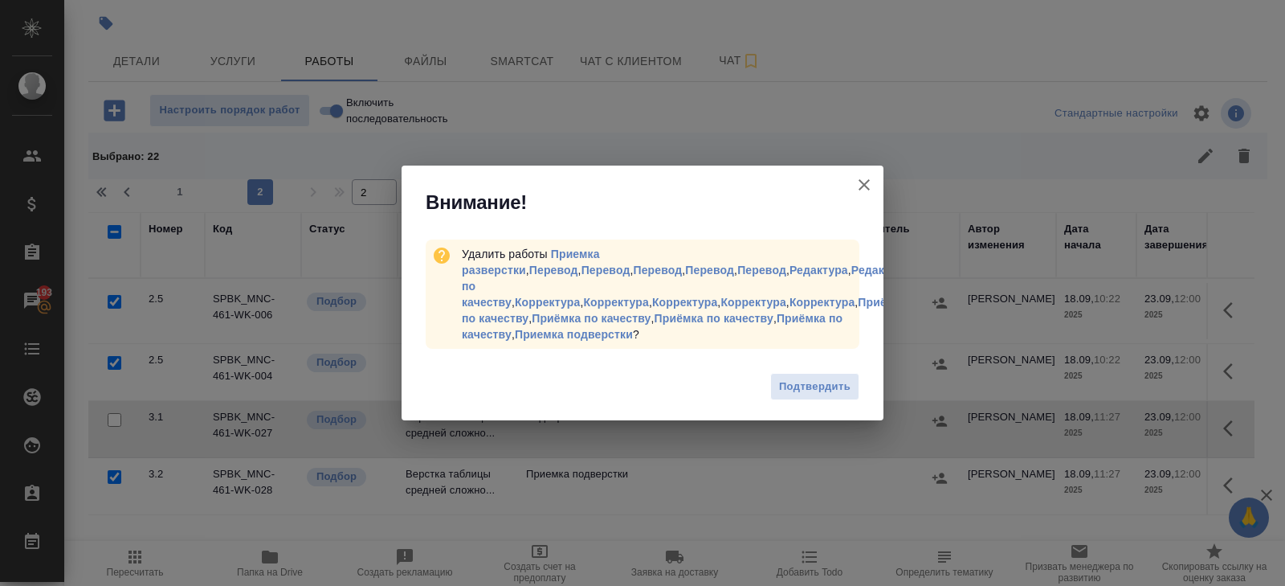
click at [807, 362] on div "Подтвердить" at bounding box center [643, 389] width 482 height 64
click at [807, 381] on span "Подтвердить" at bounding box center [814, 387] width 71 height 18
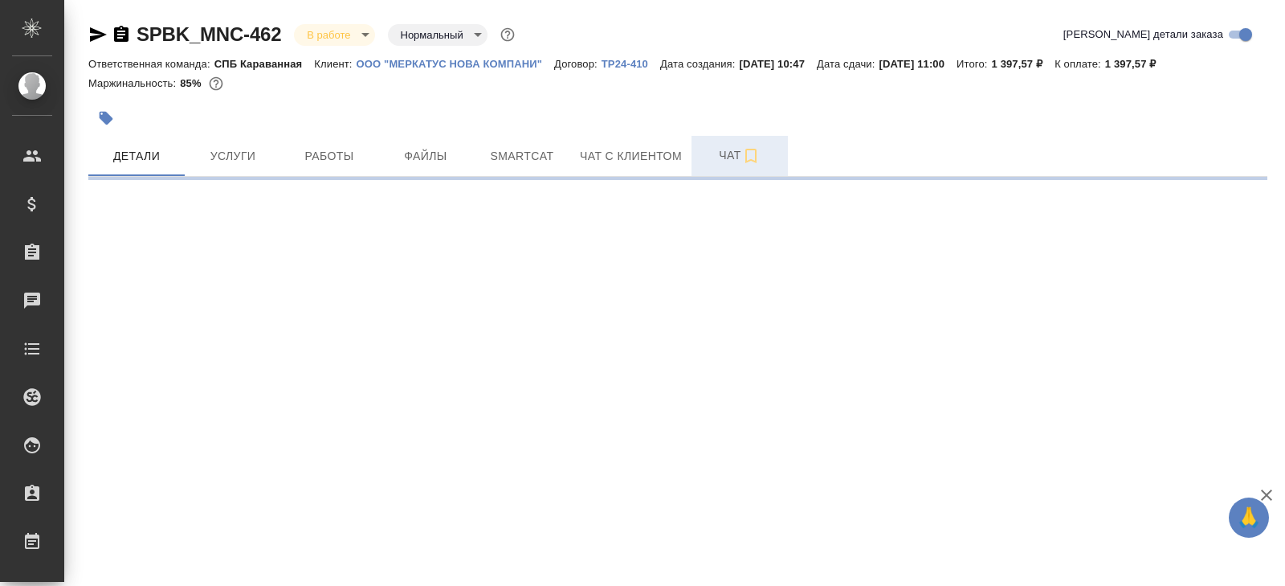
select select "RU"
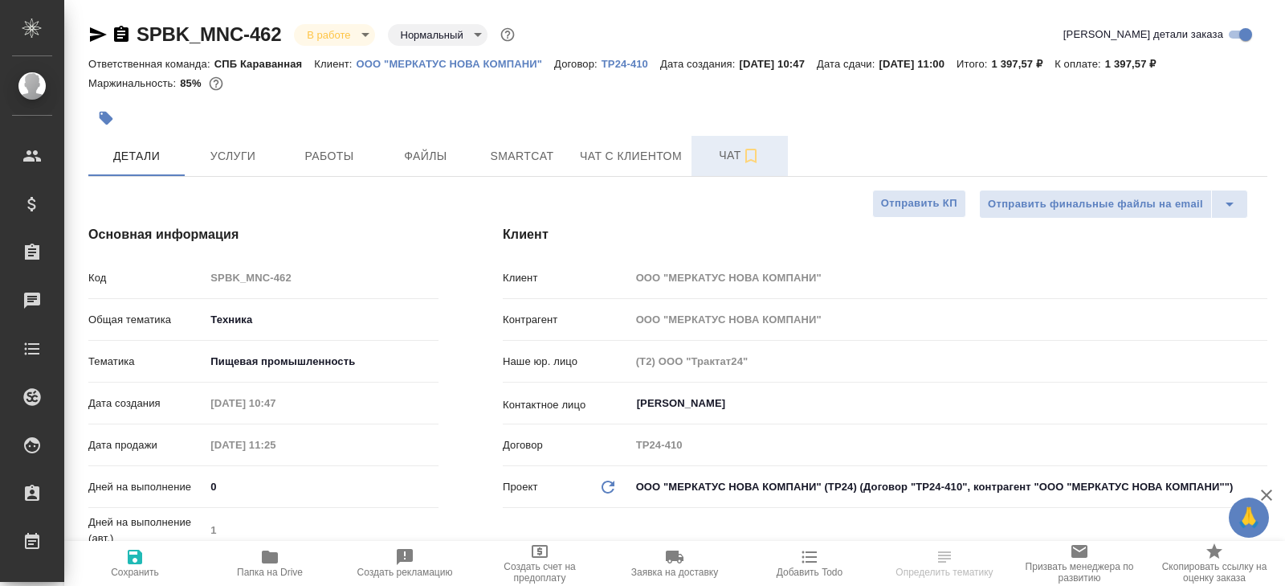
type textarea "x"
click at [755, 155] on icon "button" at bounding box center [750, 155] width 19 height 19
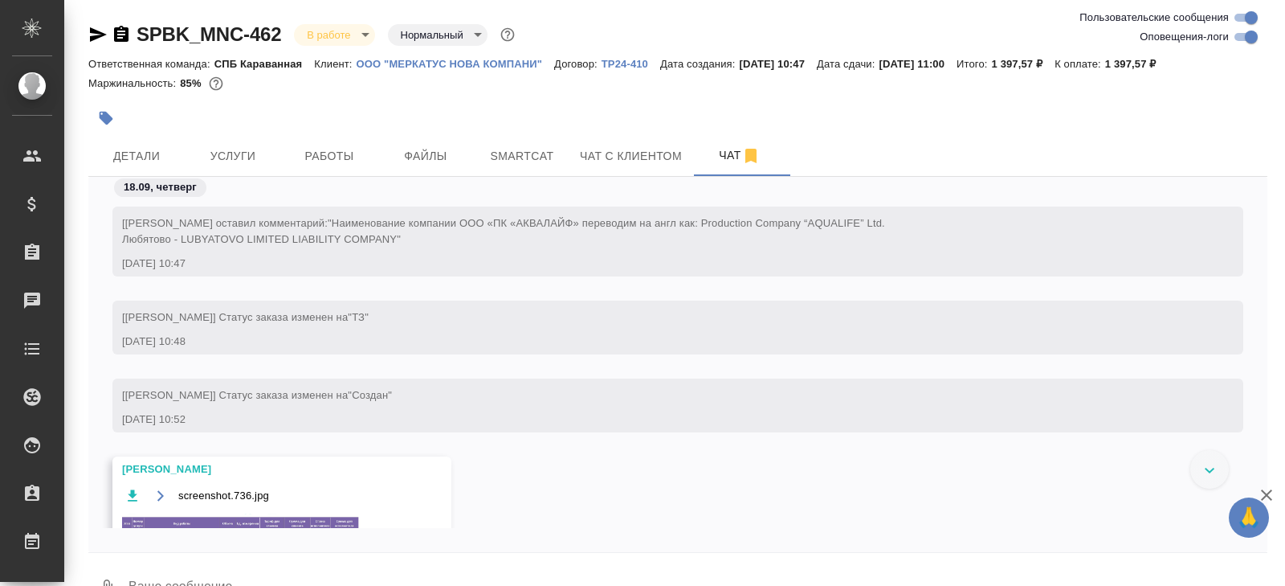
scroll to position [3983, 0]
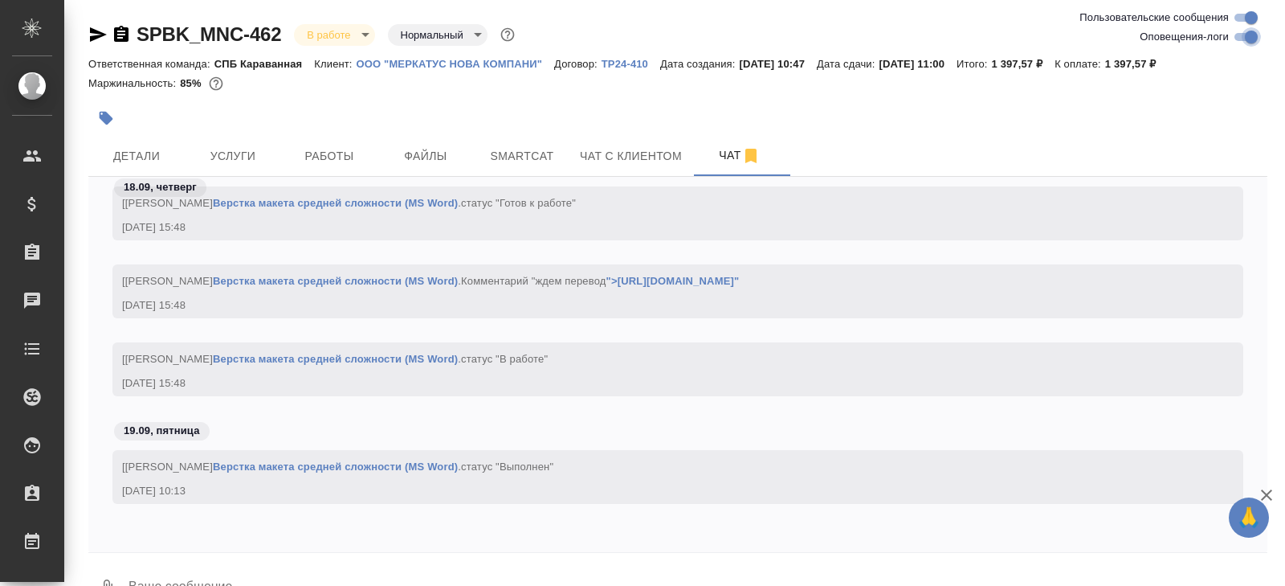
click at [1242, 39] on input "Оповещения-логи" at bounding box center [1252, 36] width 58 height 19
checkbox input "false"
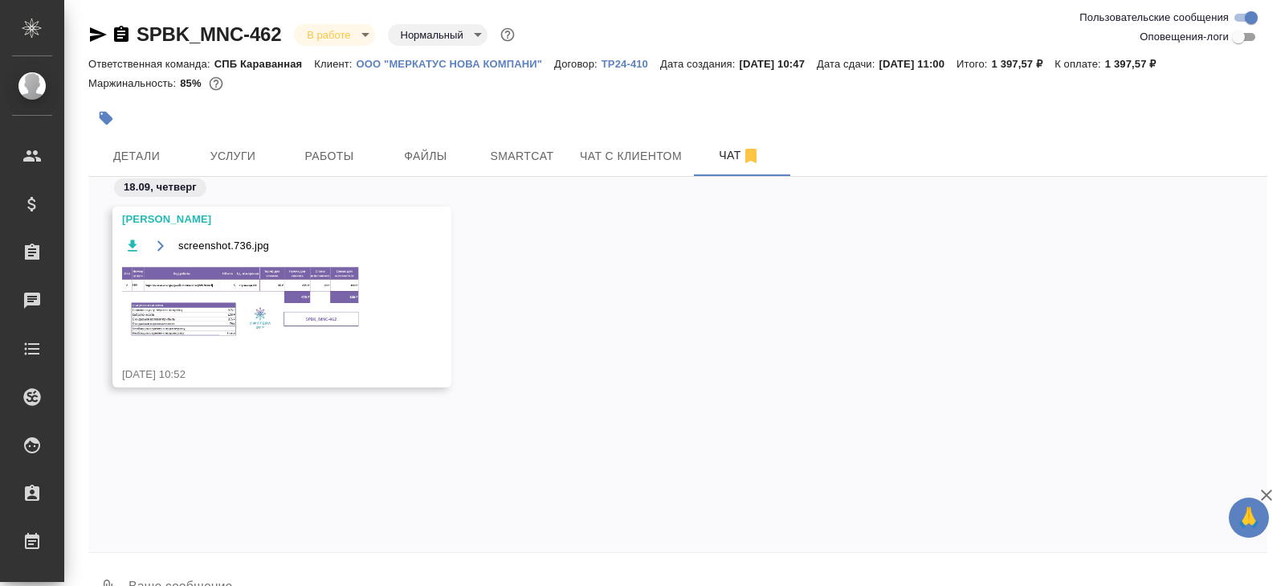
scroll to position [39, 0]
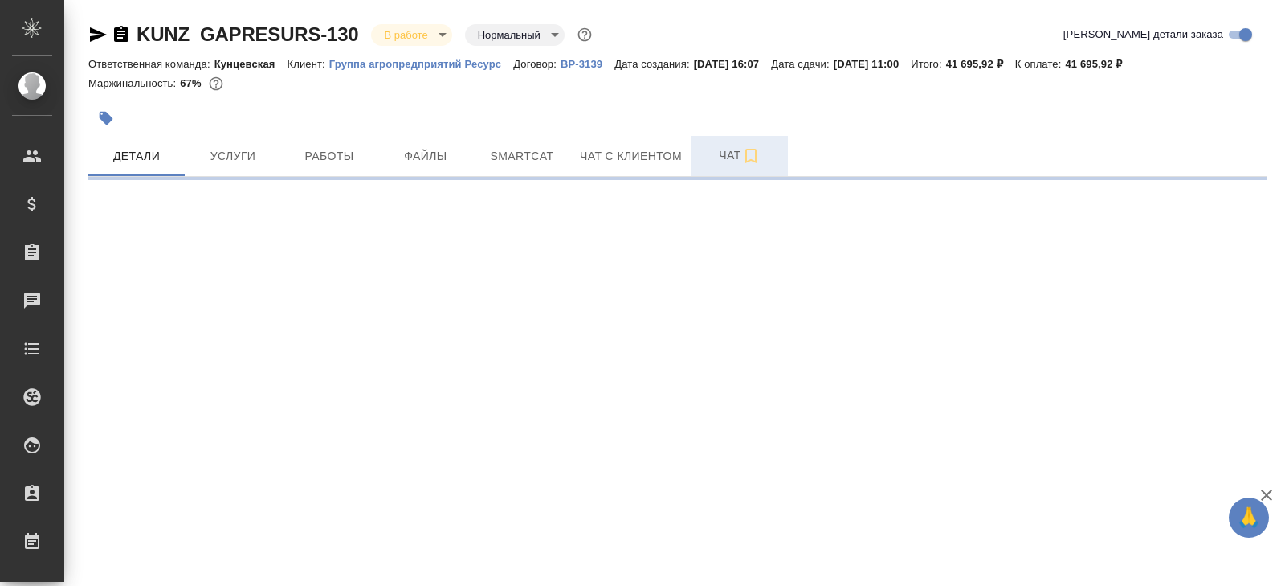
select select "RU"
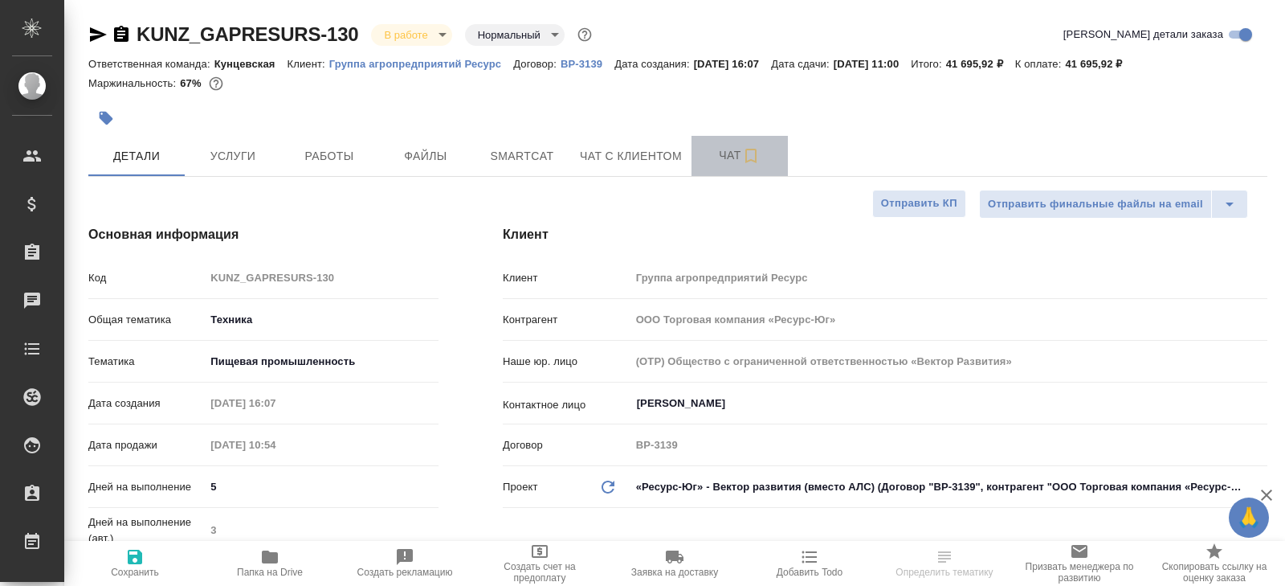
click at [710, 169] on button "Чат" at bounding box center [740, 156] width 96 height 40
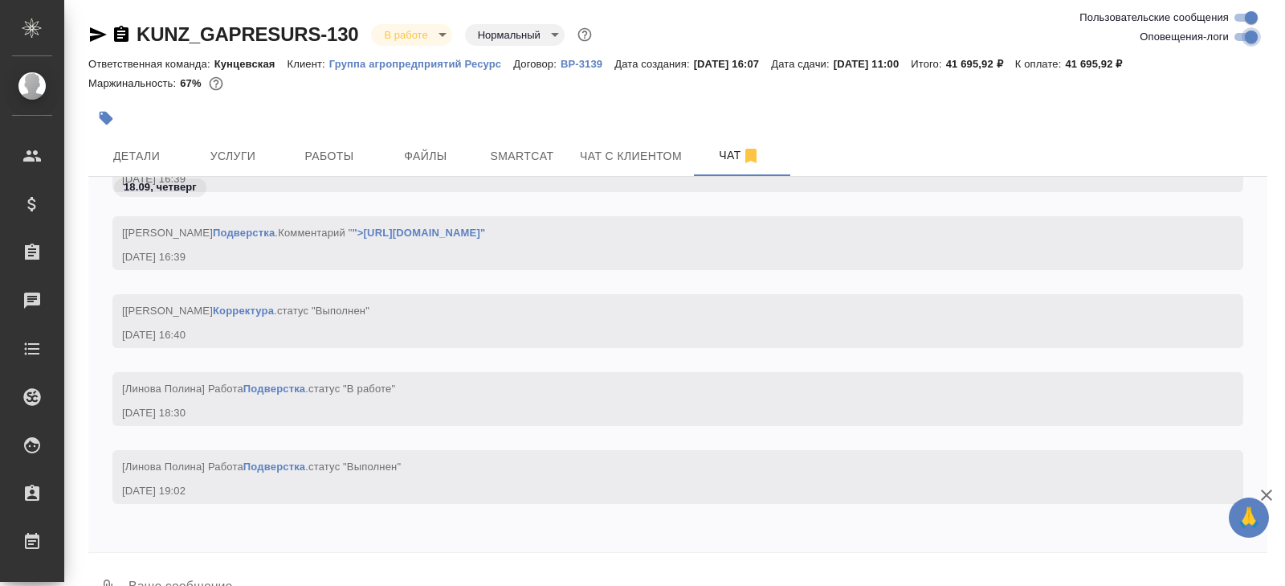
click at [1247, 40] on input "Оповещения-логи" at bounding box center [1252, 36] width 58 height 19
checkbox input "false"
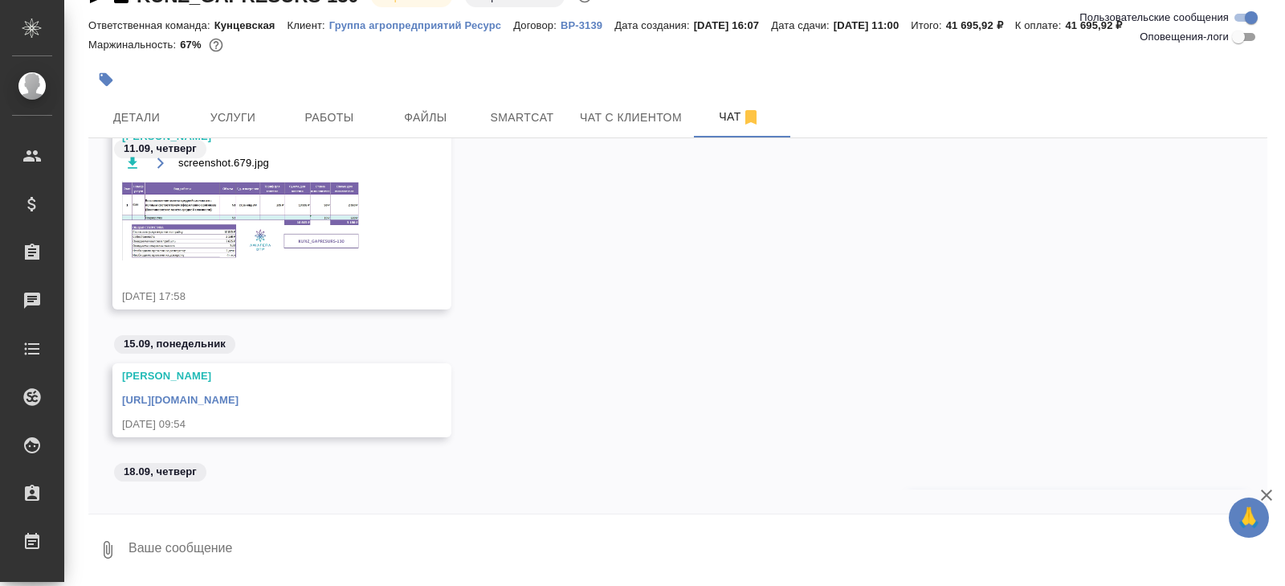
scroll to position [513, 0]
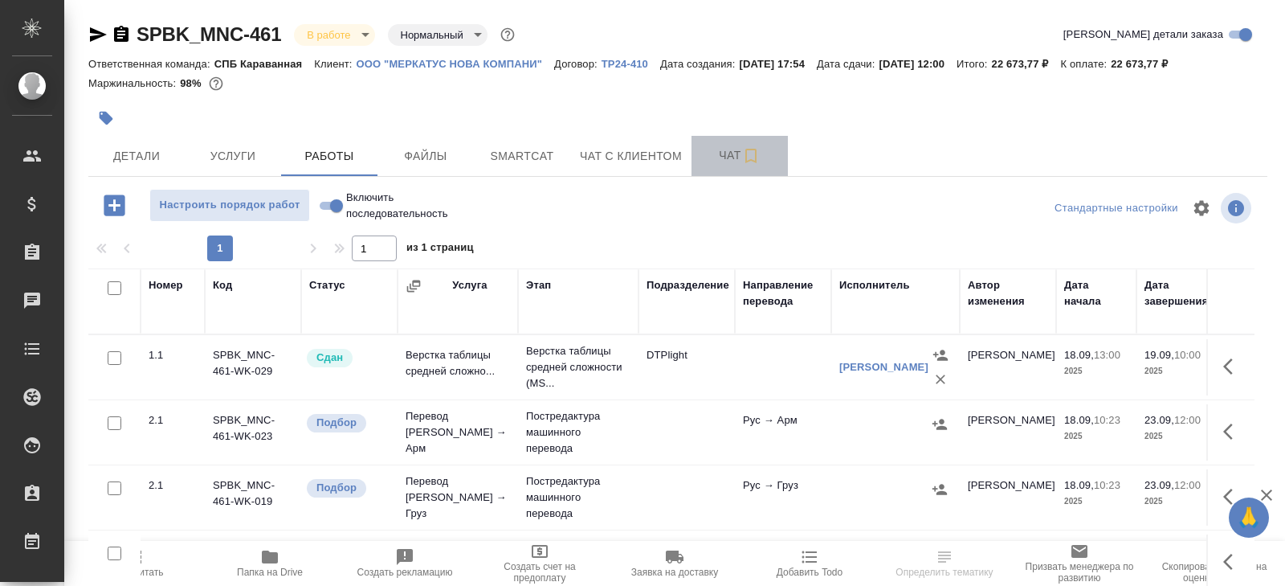
click at [734, 155] on span "Чат" at bounding box center [739, 155] width 77 height 20
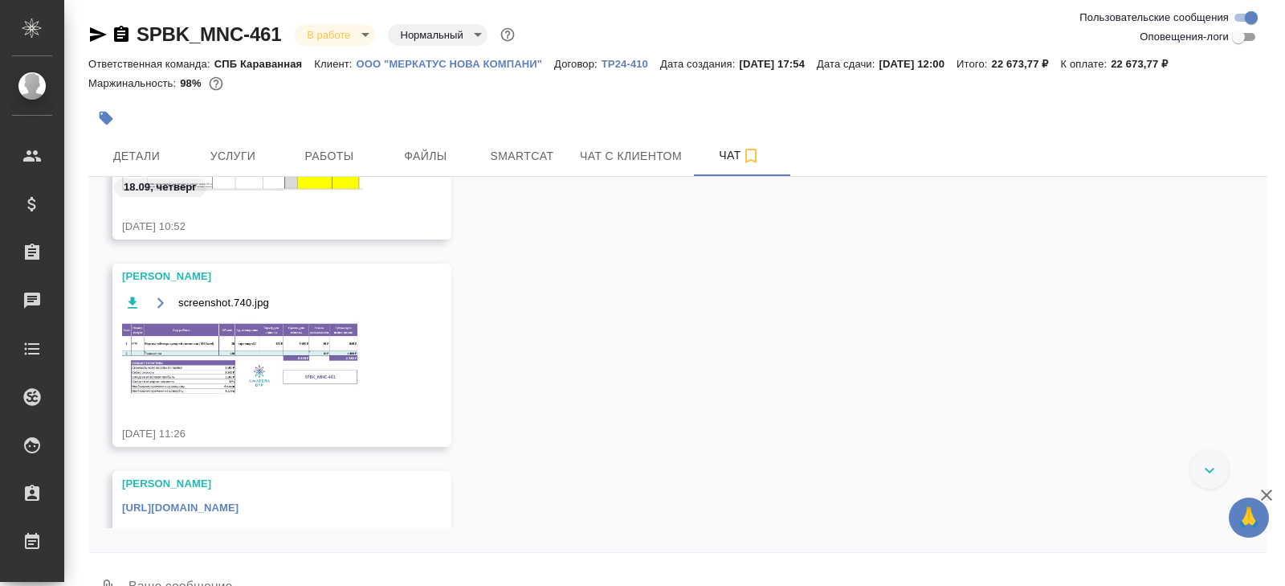
scroll to position [812, 0]
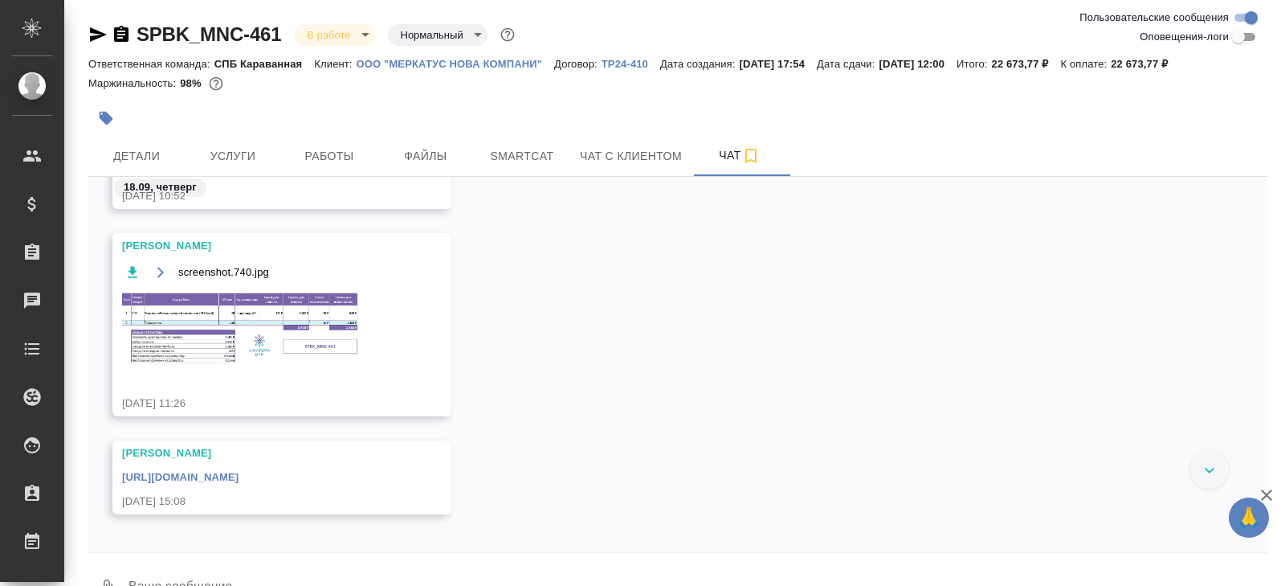
click at [266, 376] on div "screenshot.740.jpg" at bounding box center [258, 324] width 273 height 125
click at [266, 352] on img at bounding box center [242, 328] width 241 height 76
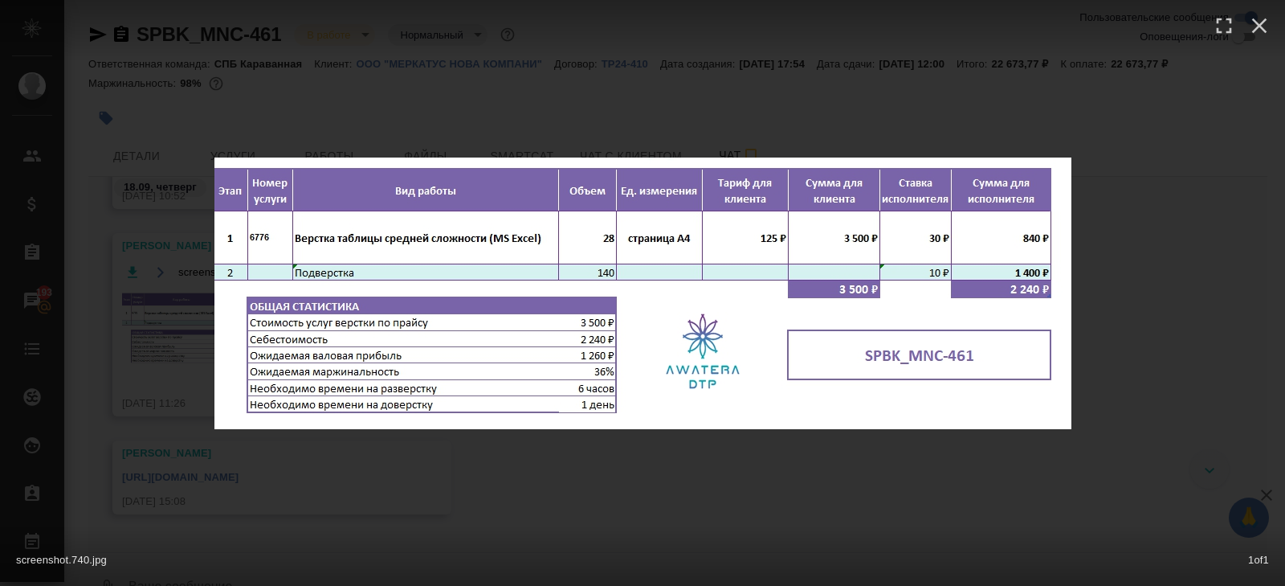
click at [287, 435] on div "screenshot.740.jpg 1 of 1" at bounding box center [642, 293] width 1285 height 586
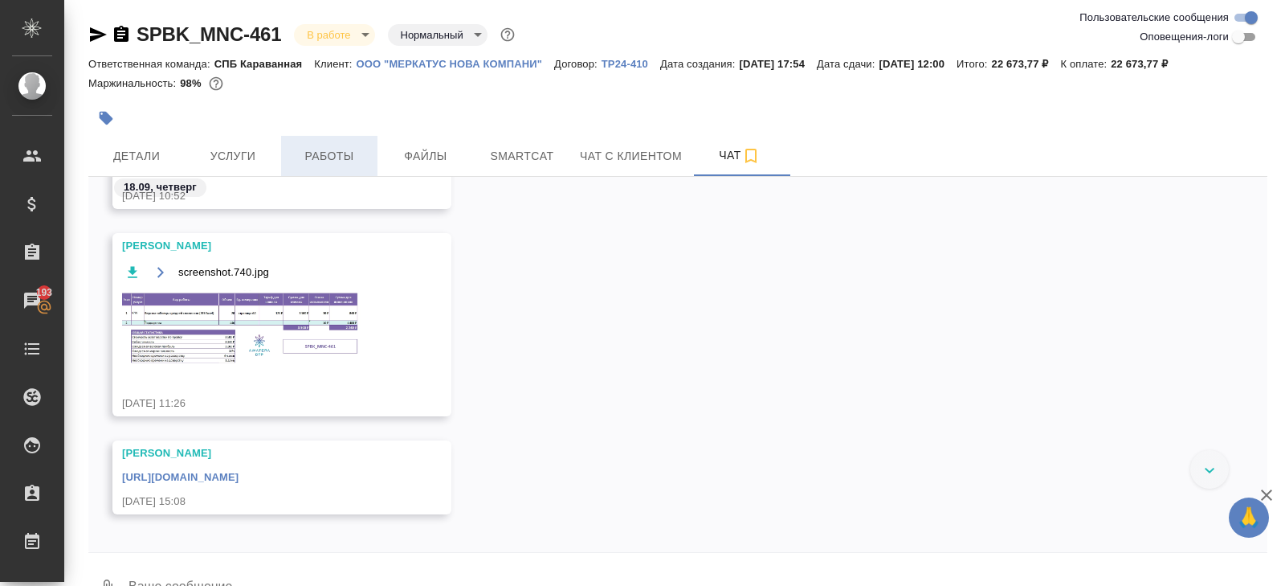
click at [328, 165] on span "Работы" at bounding box center [329, 156] width 77 height 20
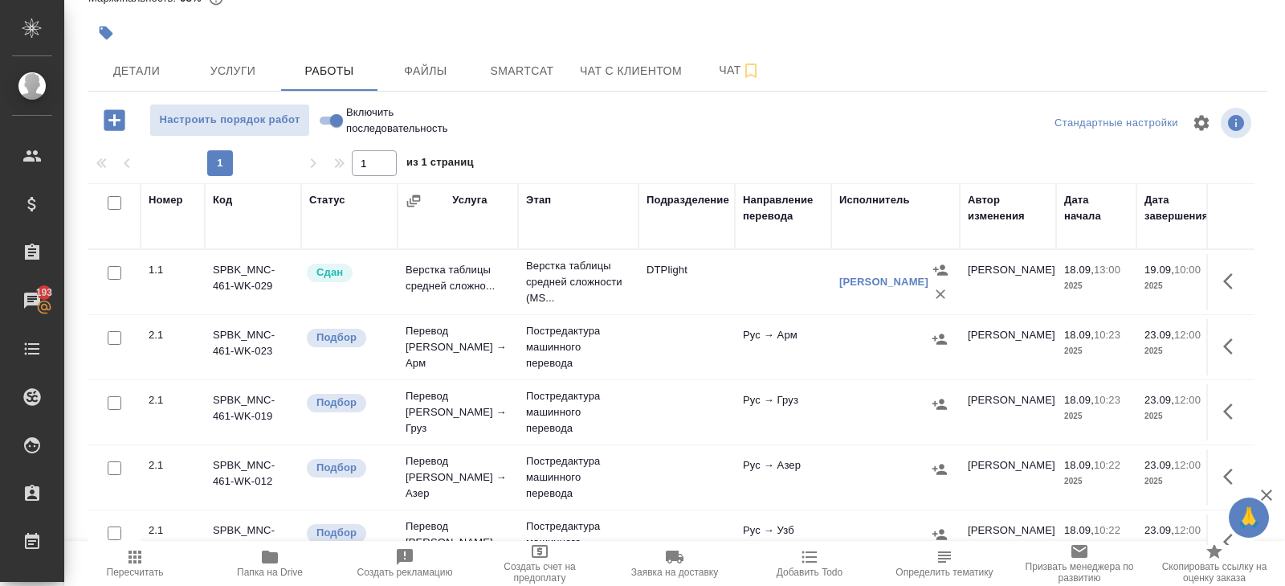
scroll to position [149, 0]
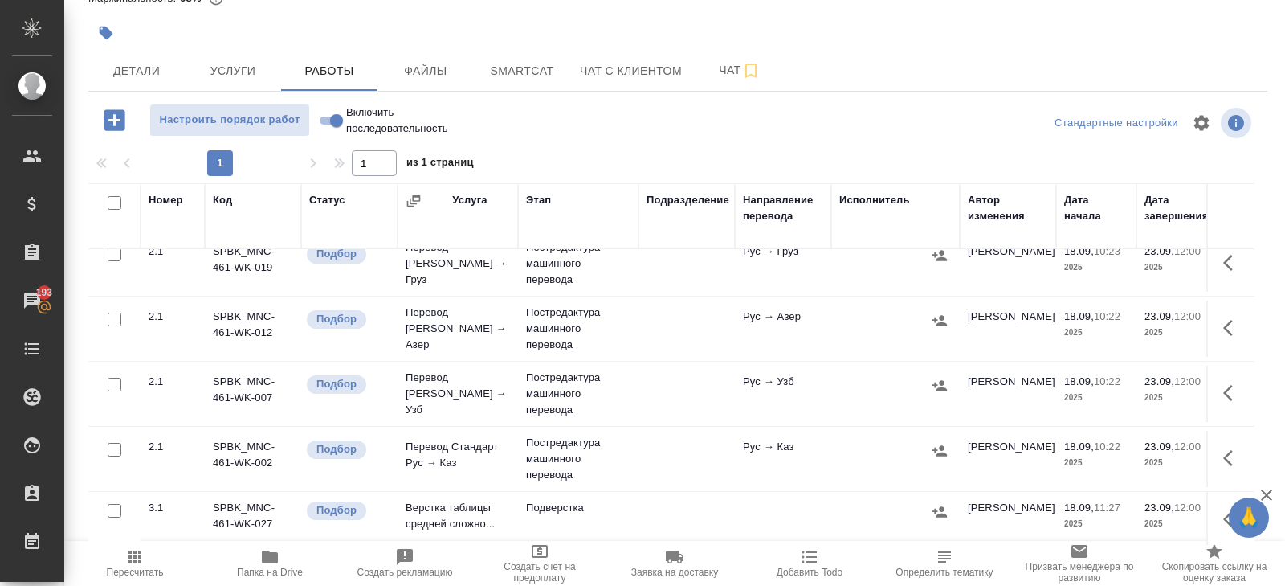
click at [1221, 513] on button "button" at bounding box center [1233, 519] width 39 height 39
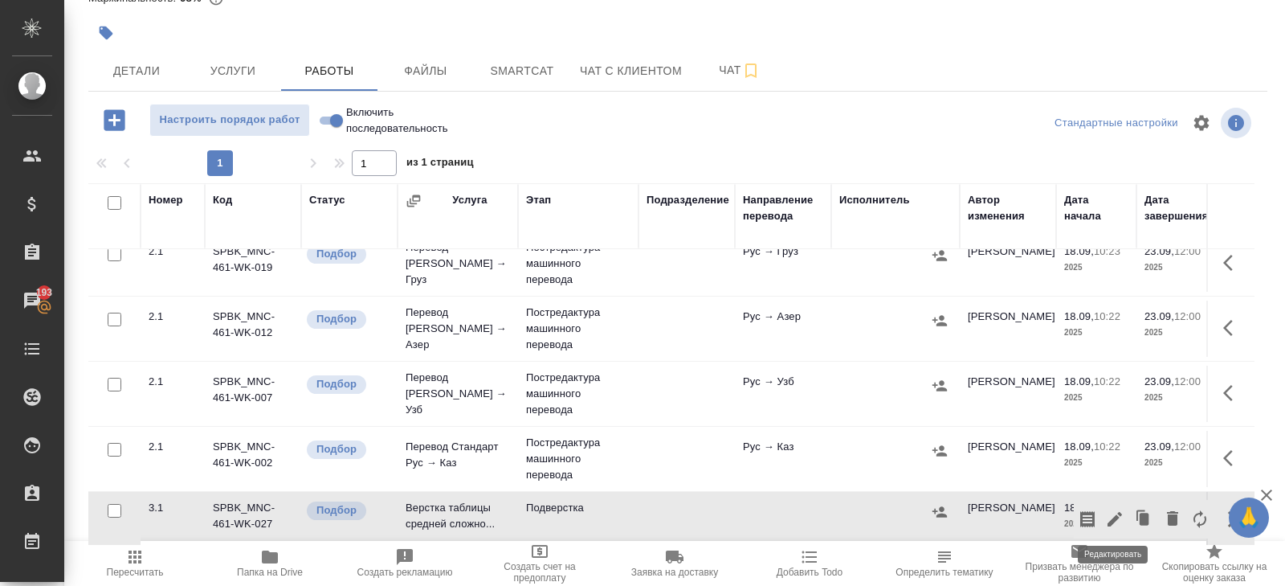
click at [1114, 513] on icon "button" at bounding box center [1115, 519] width 14 height 14
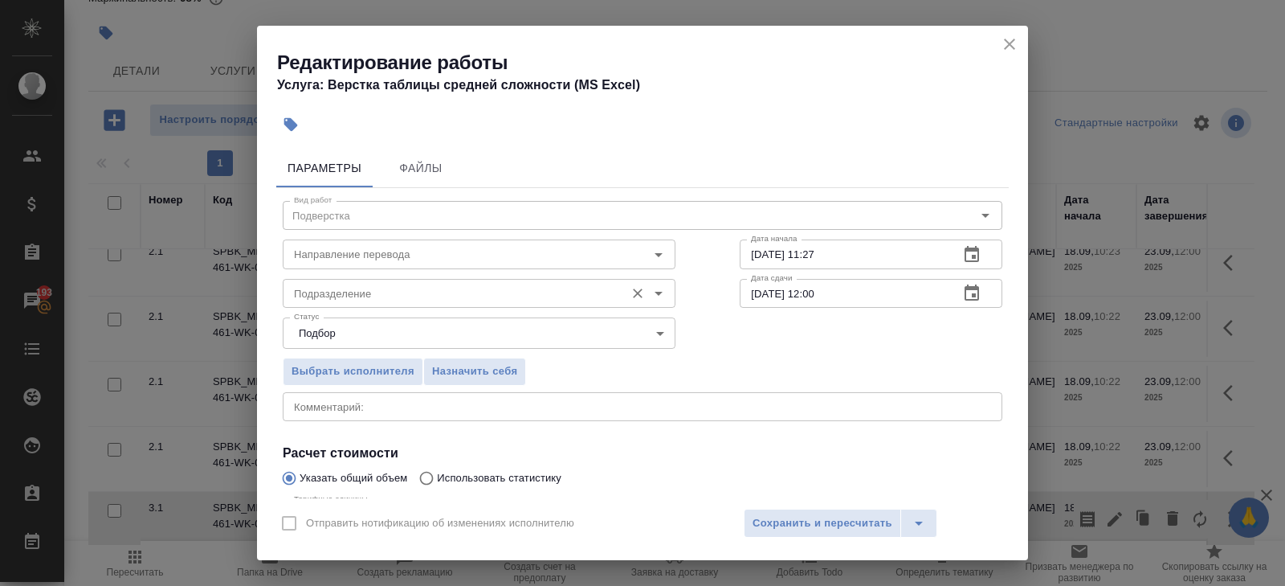
click at [402, 292] on input "Подразделение" at bounding box center [452, 293] width 329 height 19
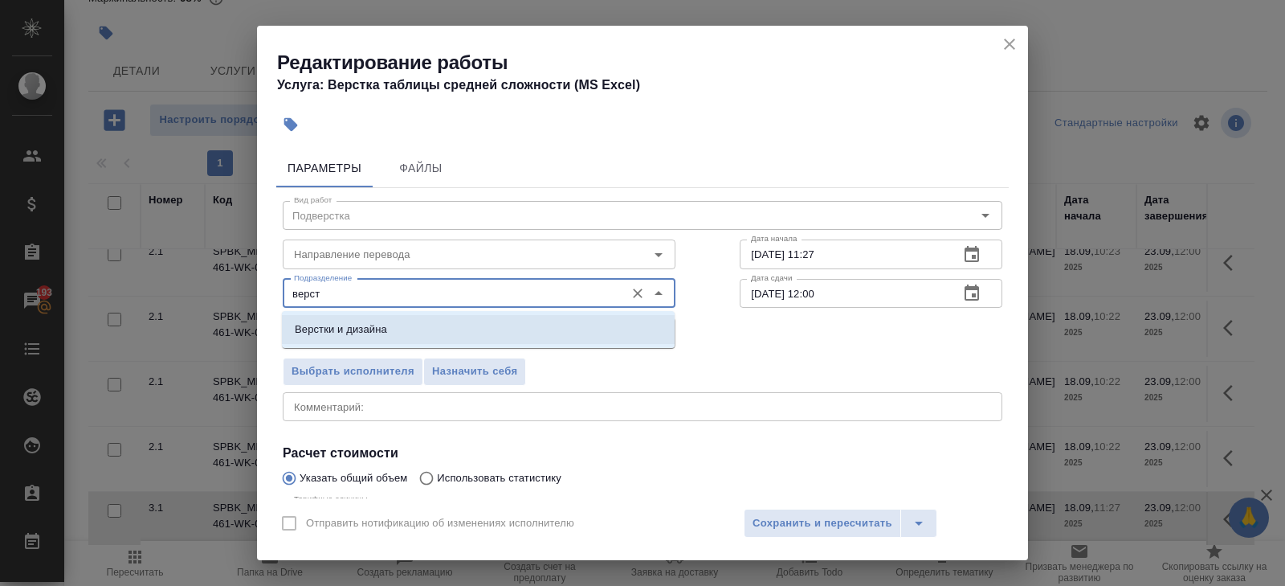
click at [341, 325] on p "Верстки и дизайна" at bounding box center [341, 329] width 92 height 16
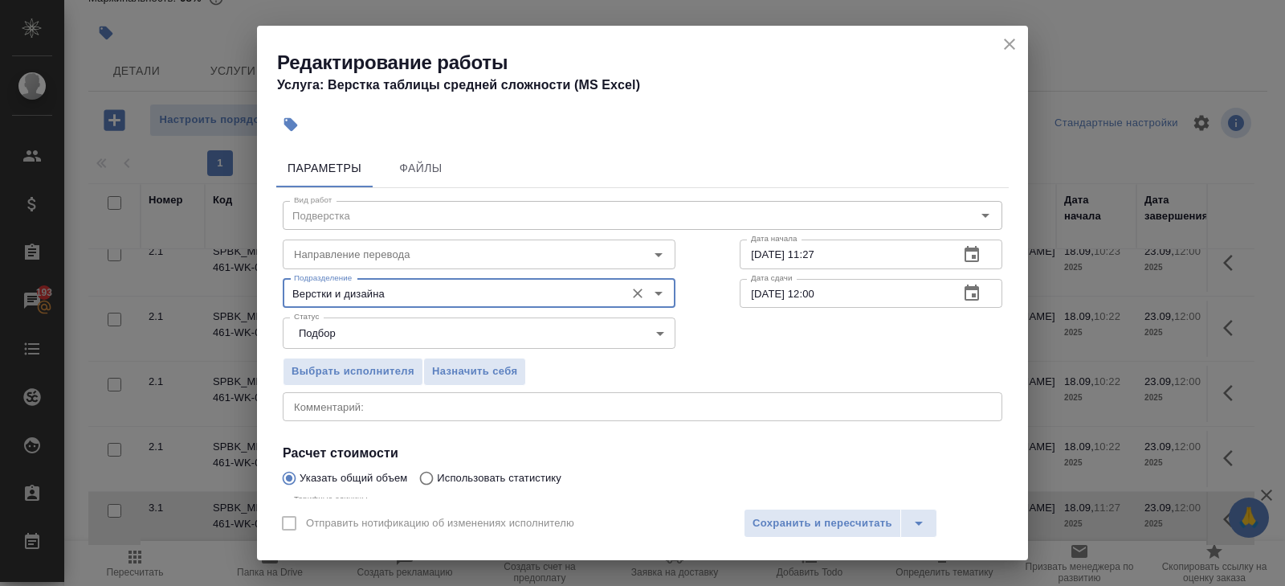
scroll to position [170, 0]
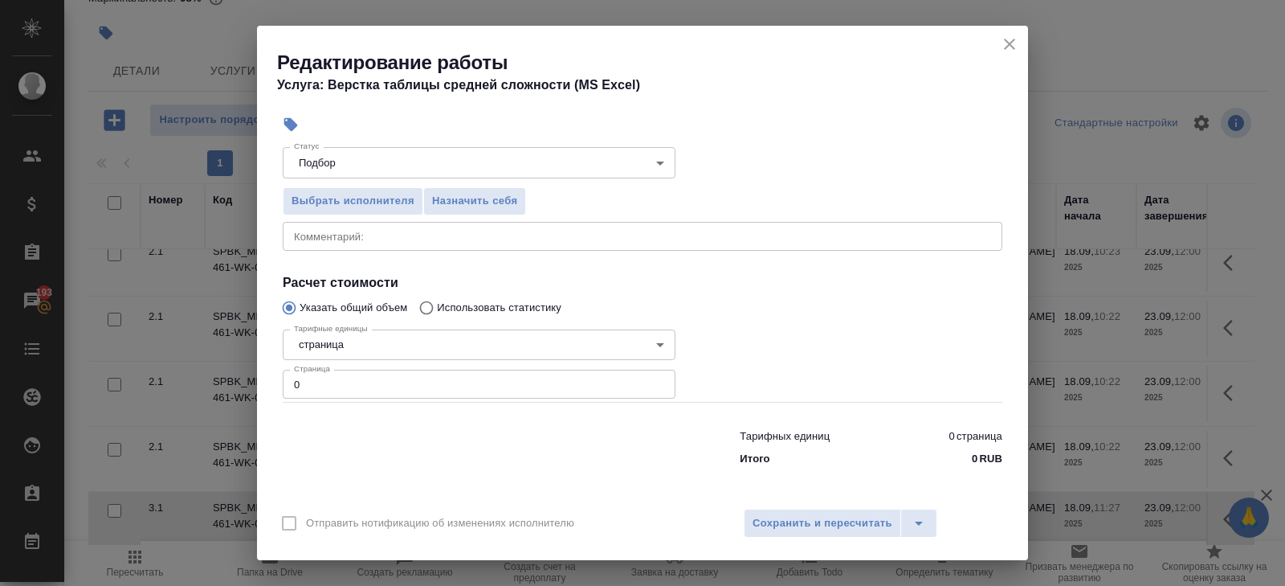
type input "Верстки и дизайна"
click at [339, 383] on input "0" at bounding box center [479, 384] width 393 height 29
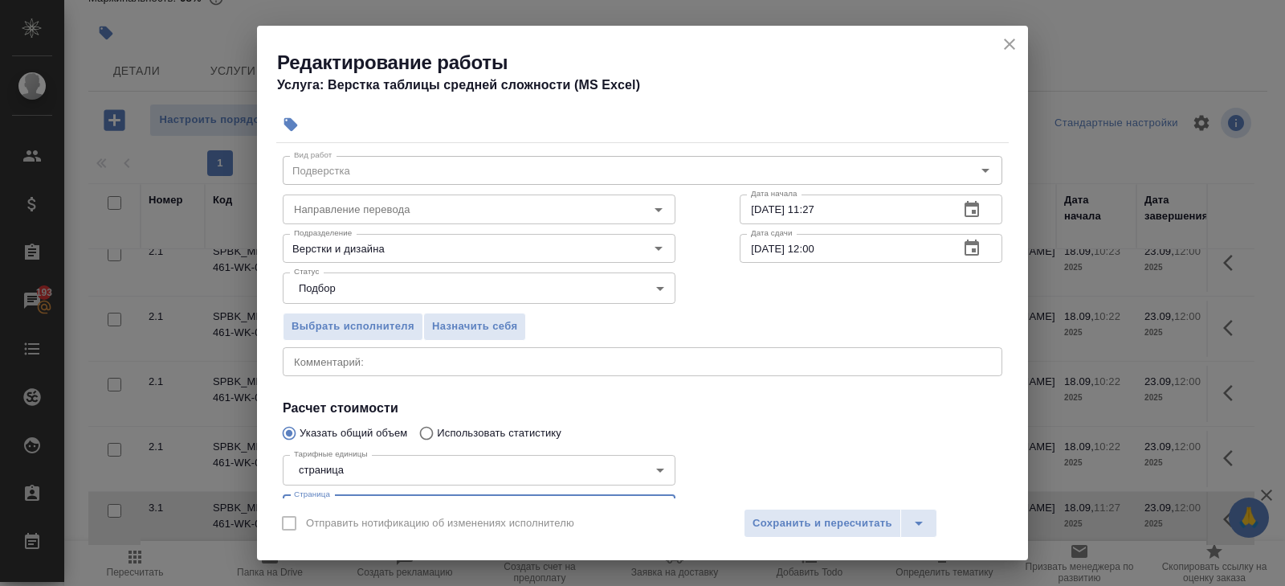
scroll to position [0, 0]
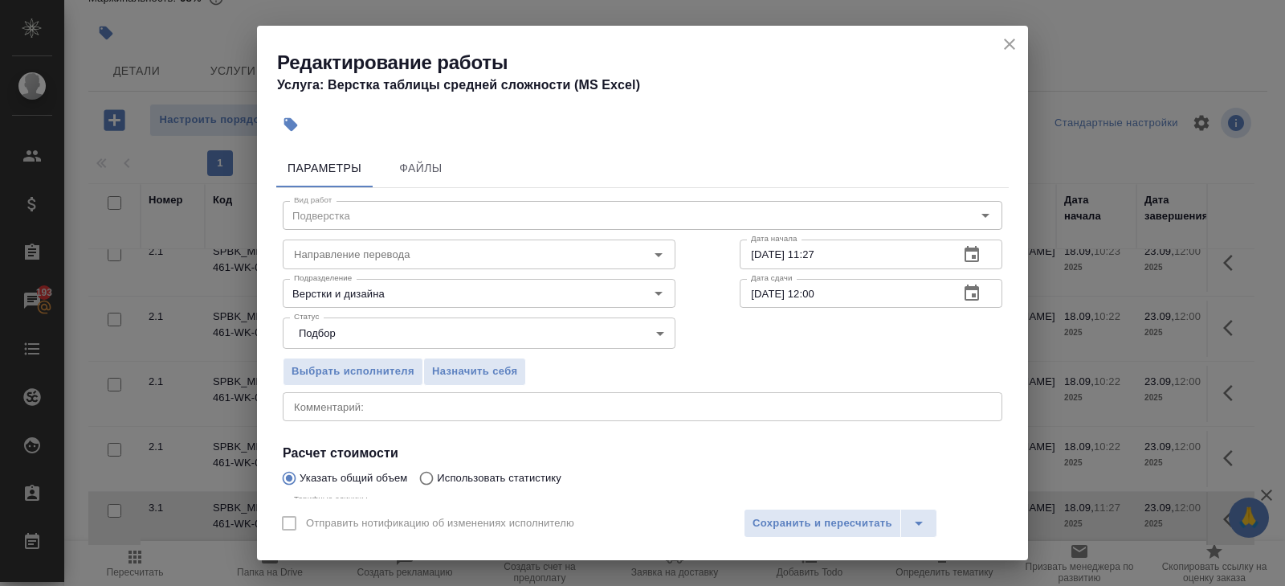
type input "140"
click at [966, 251] on icon "button" at bounding box center [972, 254] width 14 height 16
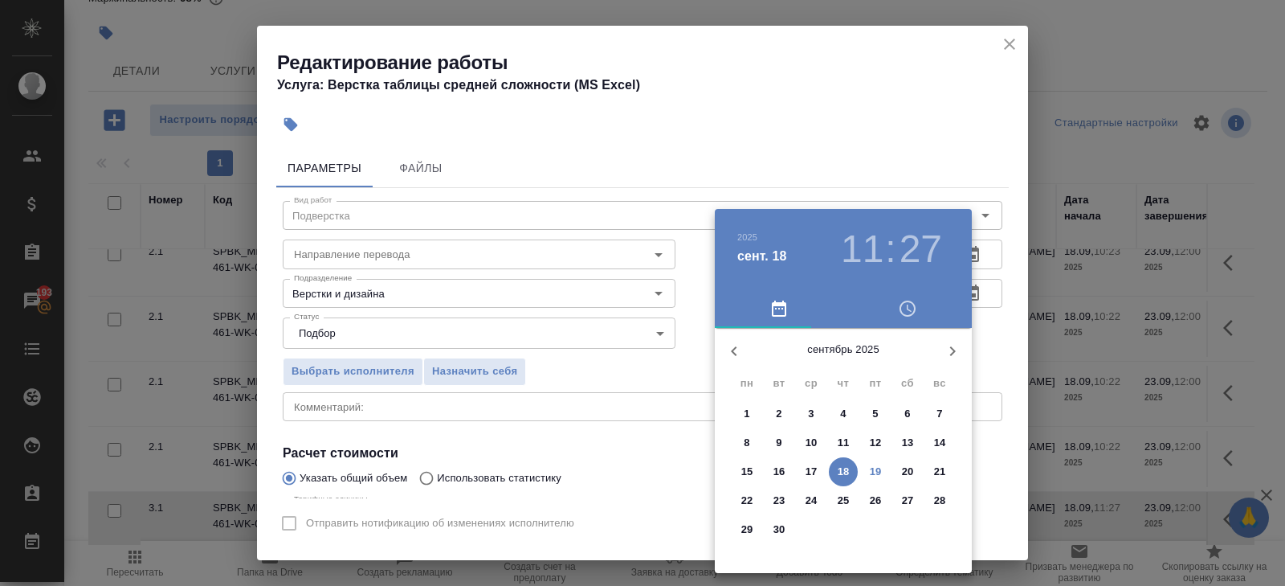
click at [751, 500] on p "22" at bounding box center [747, 500] width 12 height 16
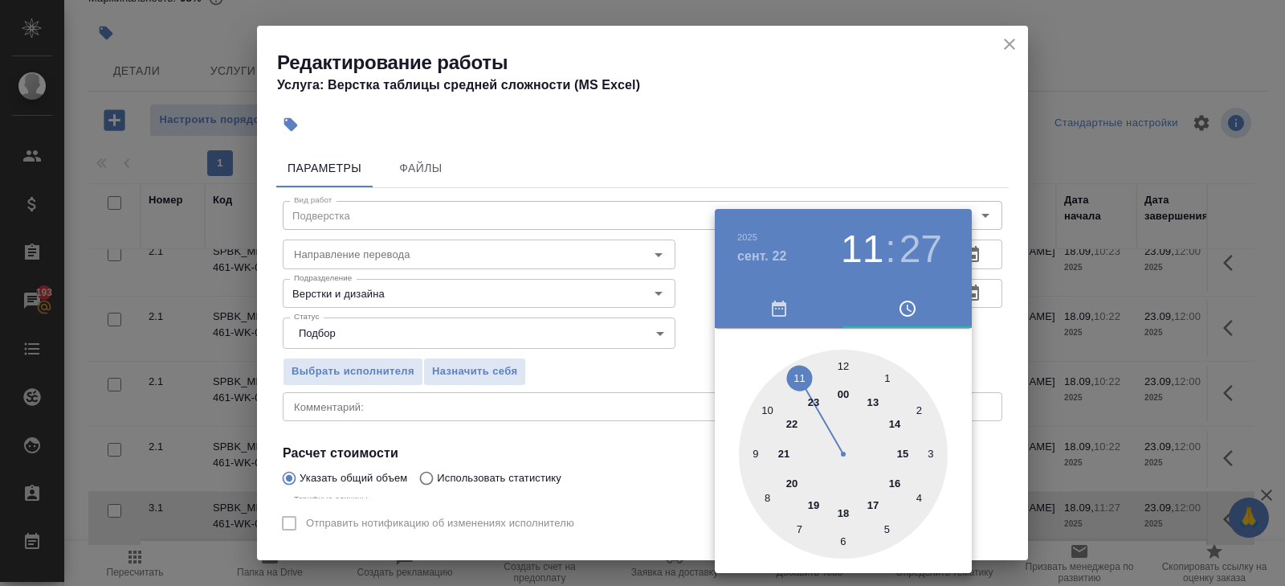
click at [843, 362] on div at bounding box center [843, 453] width 209 height 209
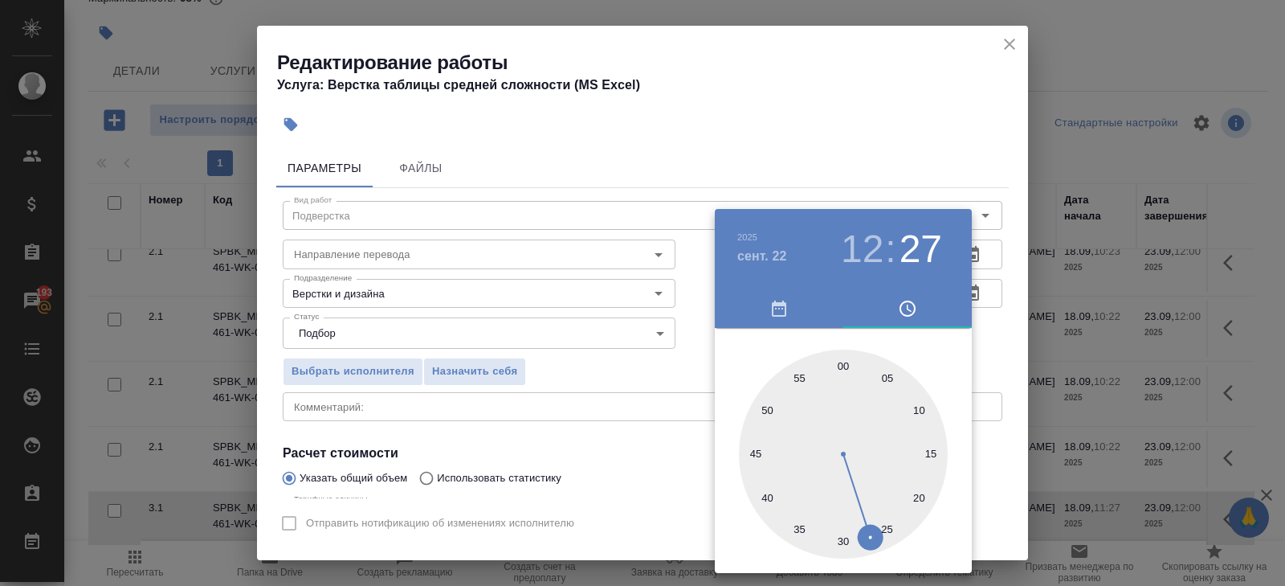
click at [843, 362] on div at bounding box center [843, 453] width 209 height 209
type input "[DATE] 12:00"
click at [633, 378] on div at bounding box center [642, 293] width 1285 height 586
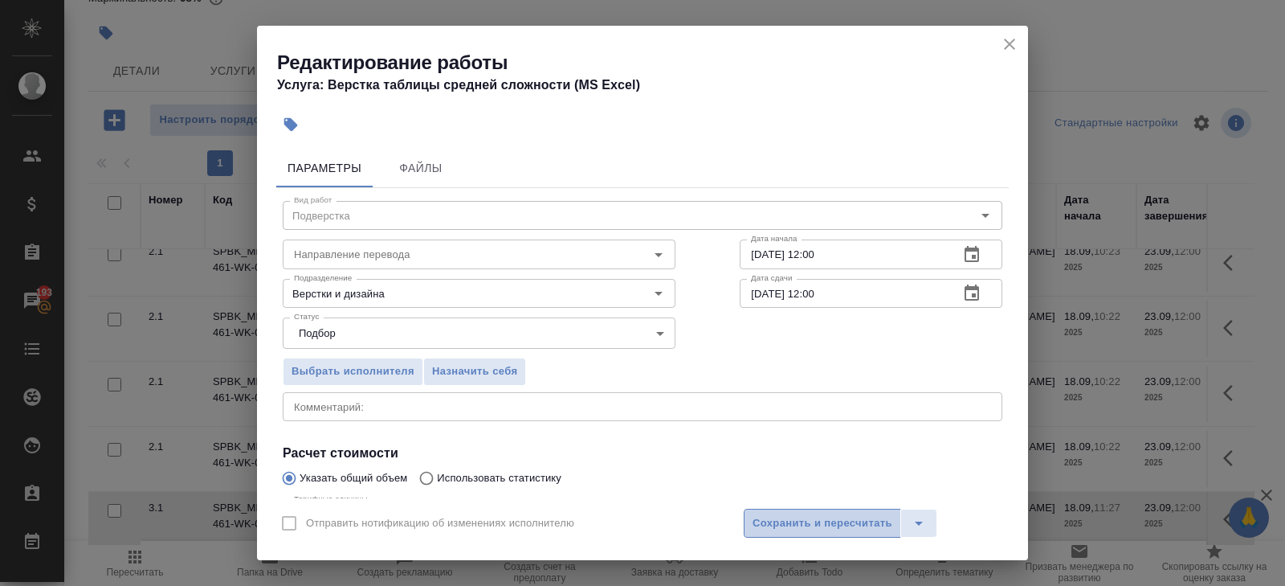
click at [771, 519] on span "Сохранить и пересчитать" at bounding box center [823, 523] width 140 height 18
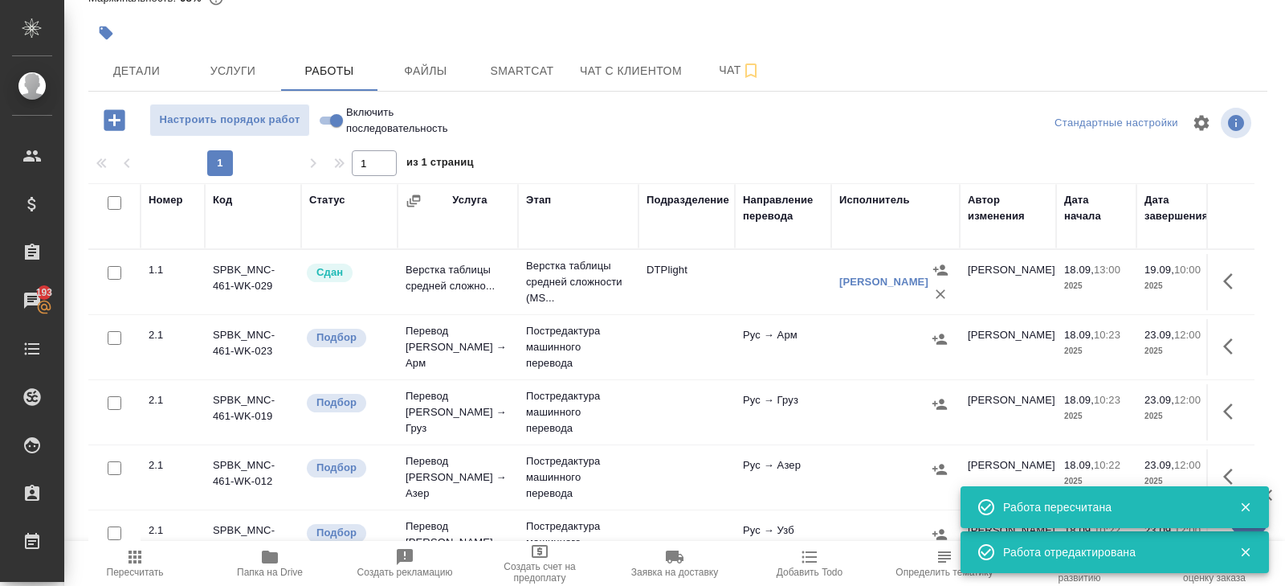
click at [115, 206] on input "checkbox" at bounding box center [115, 203] width 14 height 14
checkbox input "true"
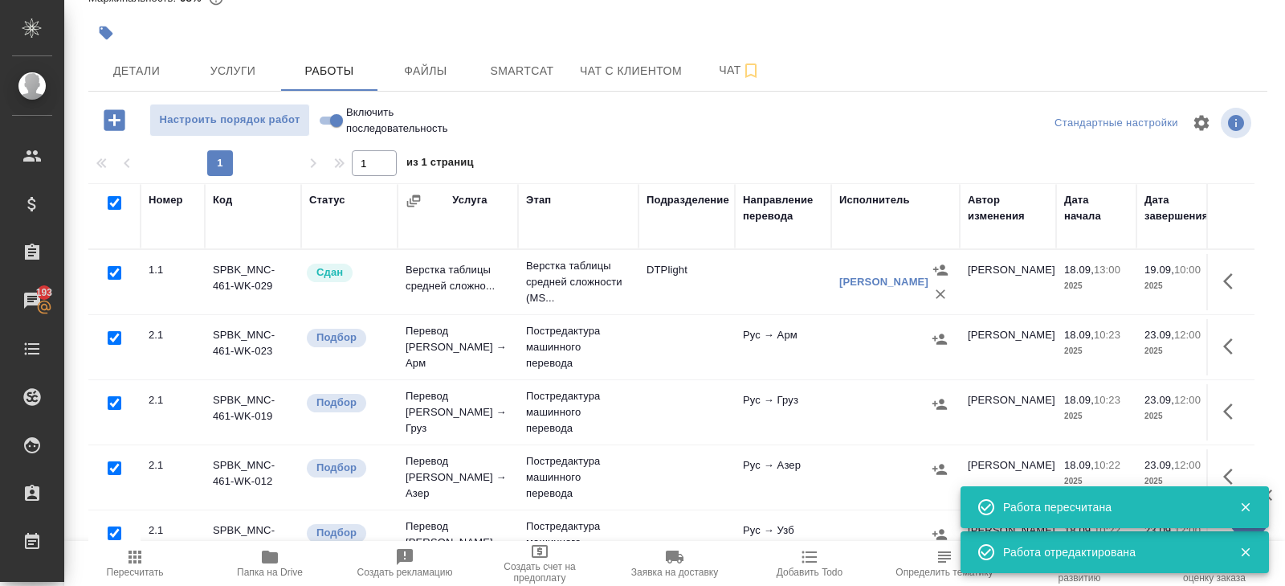
checkbox input "true"
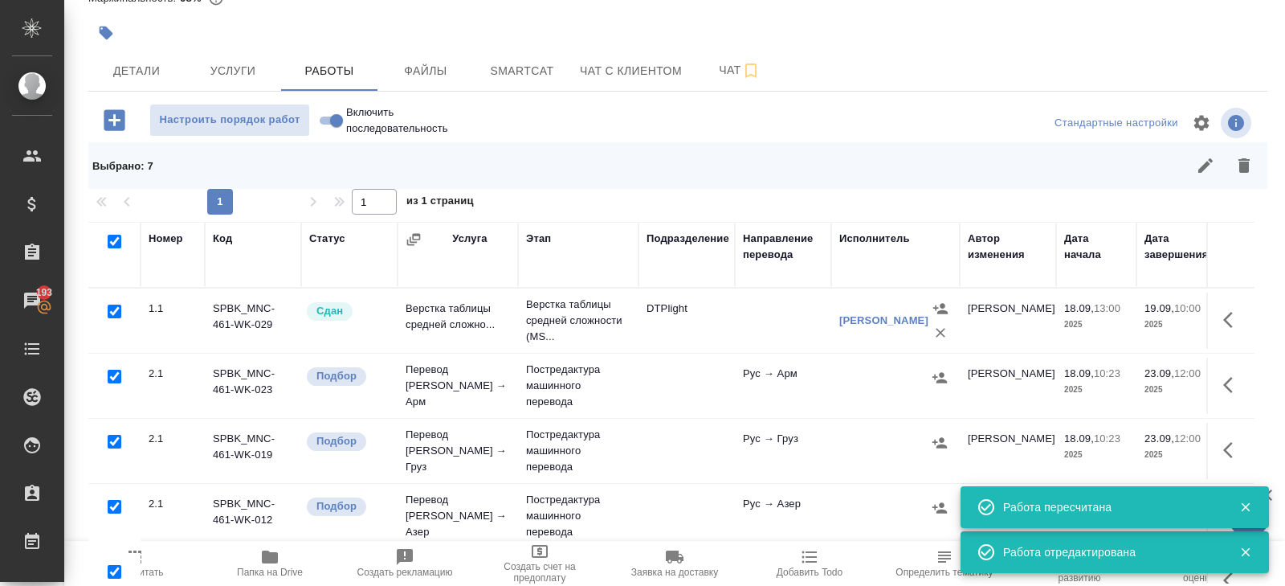
click at [115, 310] on input "checkbox" at bounding box center [115, 311] width 14 height 14
checkbox input "false"
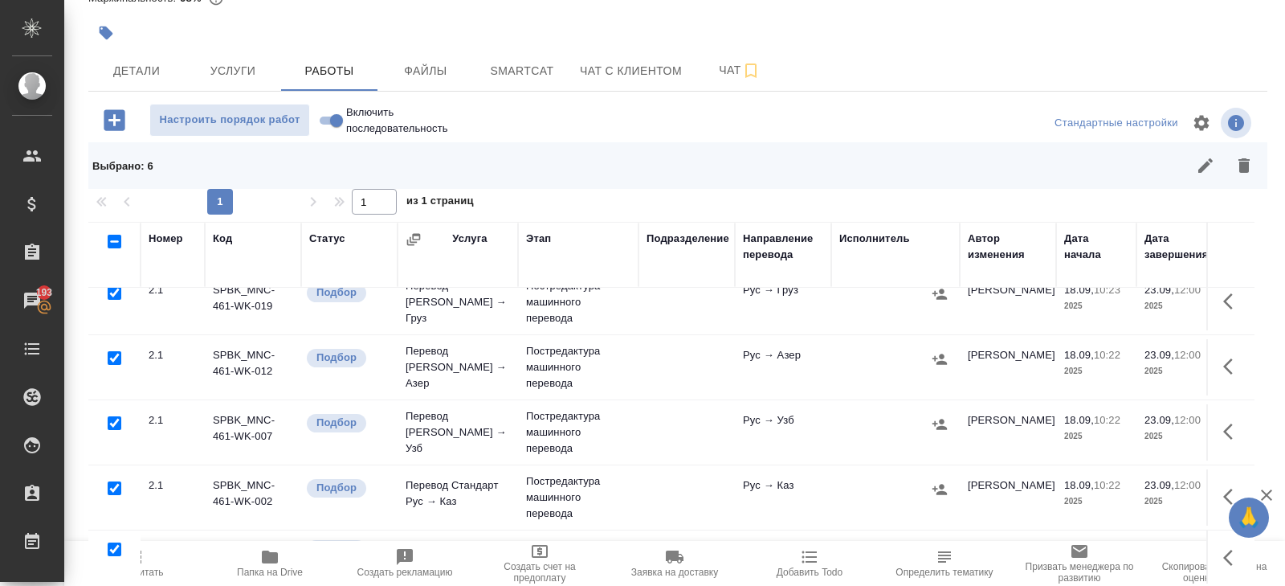
scroll to position [123, 0]
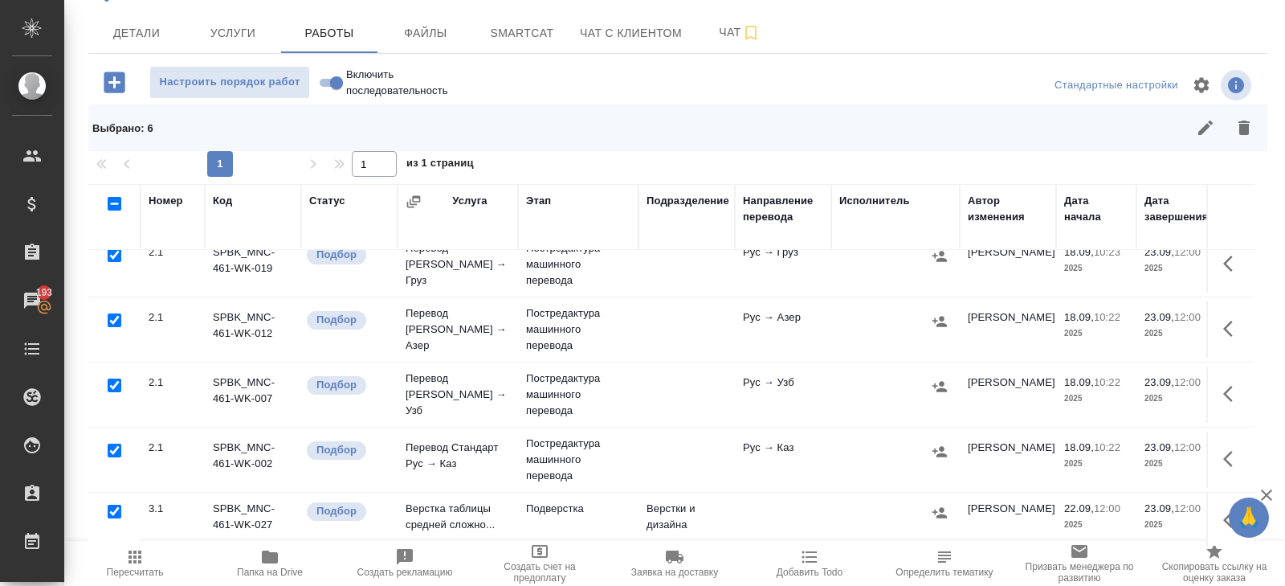
click at [116, 504] on input "checkbox" at bounding box center [115, 511] width 14 height 14
checkbox input "false"
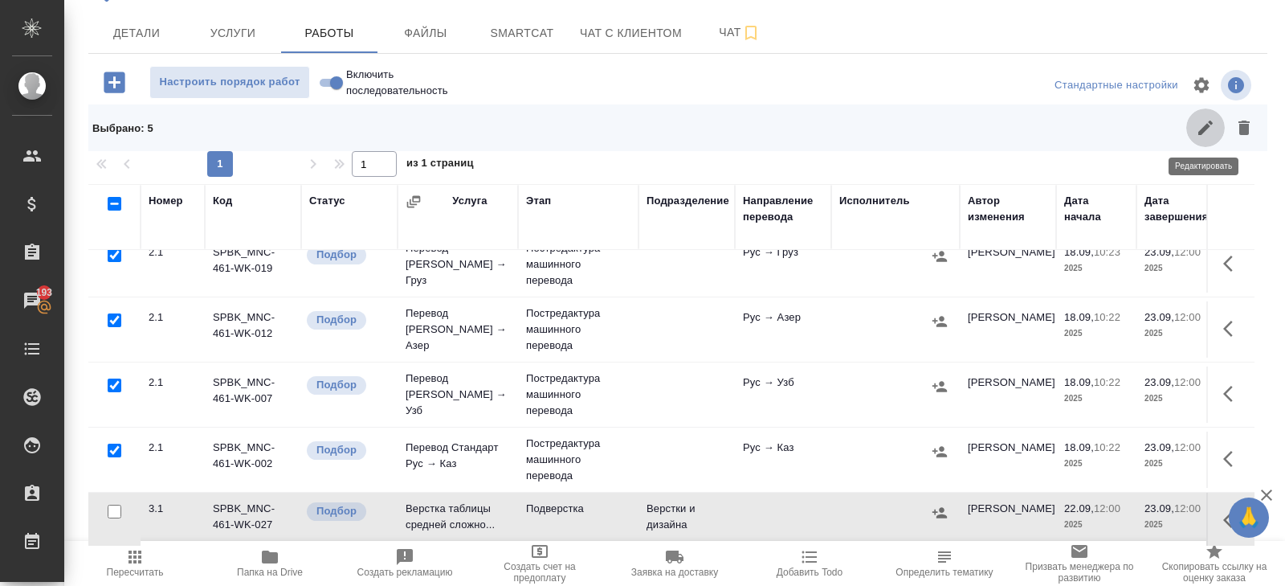
click at [1202, 123] on icon "button" at bounding box center [1205, 127] width 19 height 19
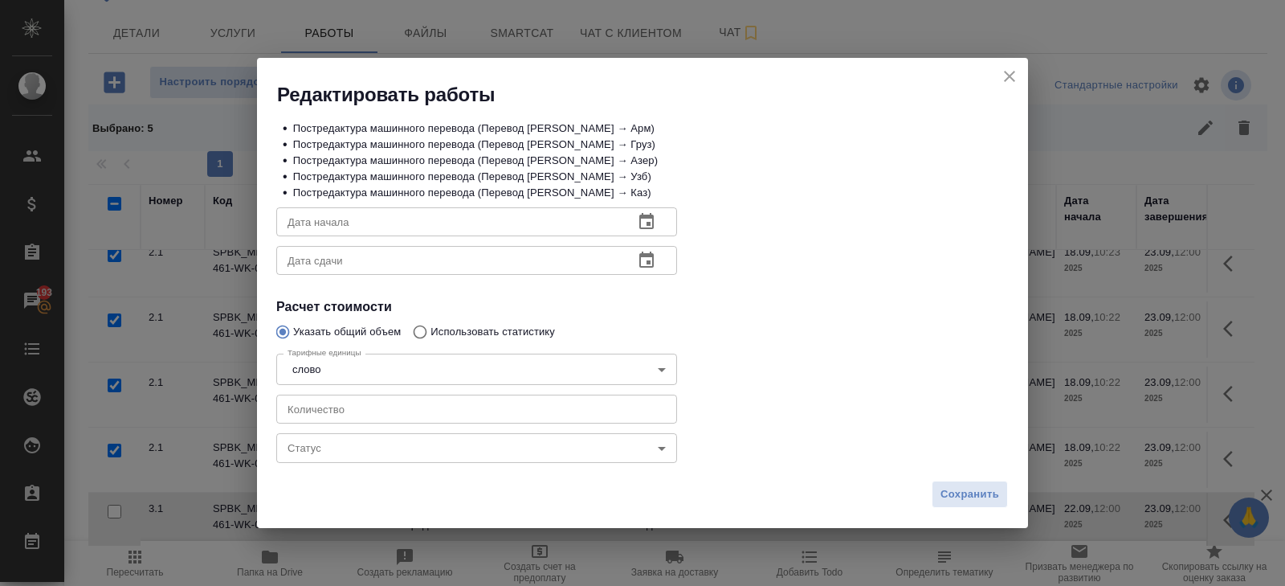
click at [637, 222] on icon "button" at bounding box center [646, 221] width 19 height 19
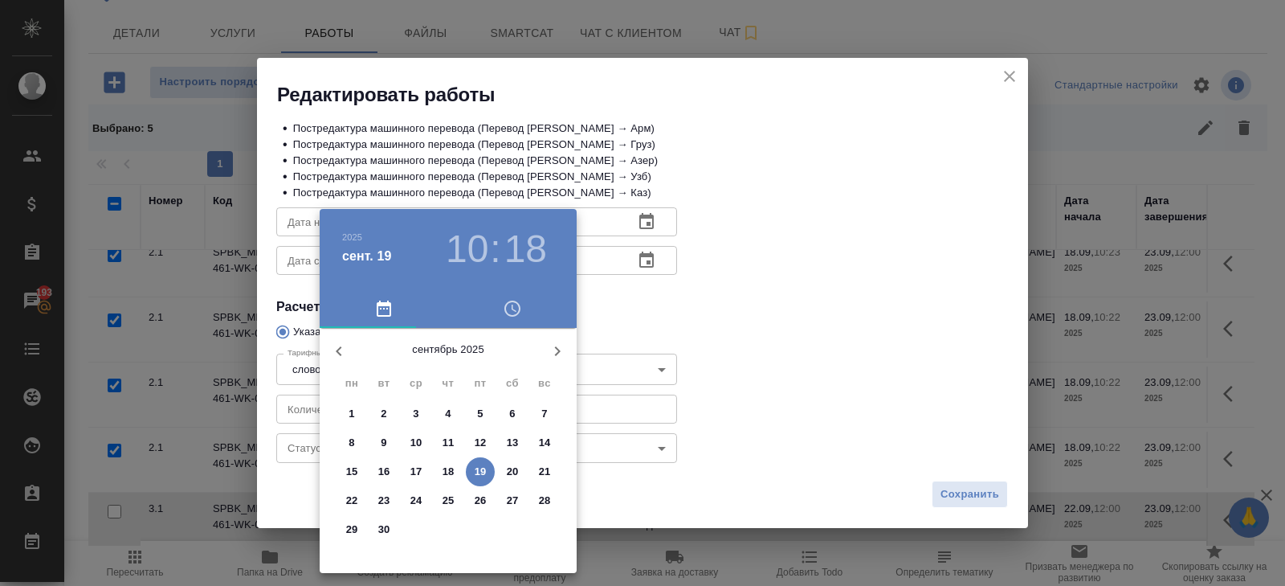
click at [478, 468] on p "19" at bounding box center [481, 472] width 12 height 16
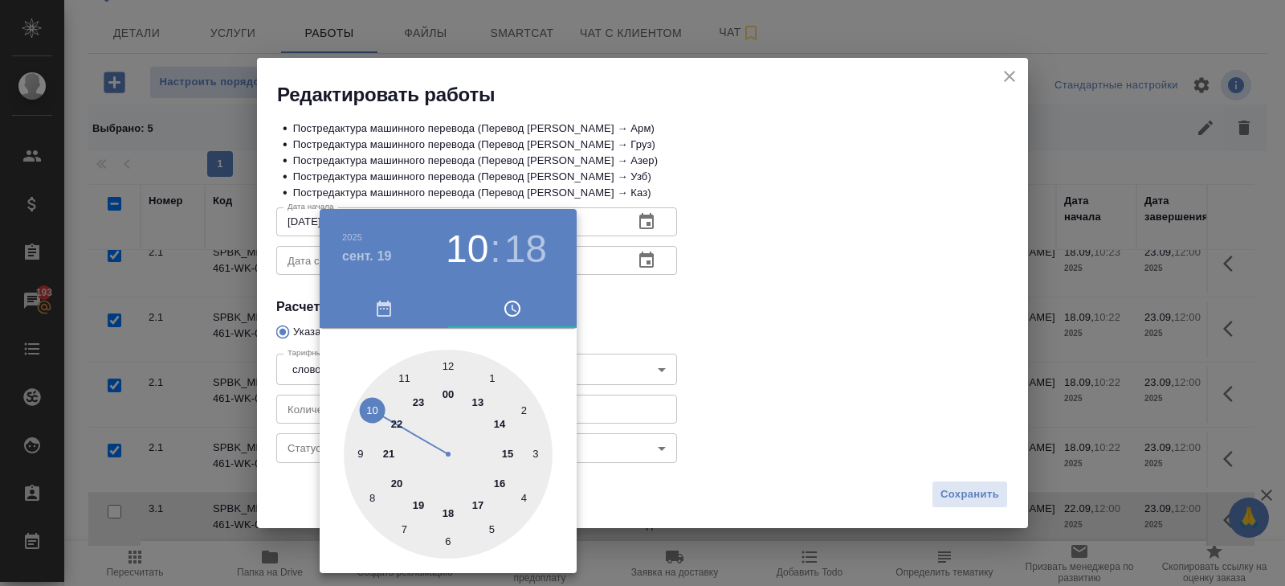
click at [398, 380] on div at bounding box center [448, 453] width 209 height 209
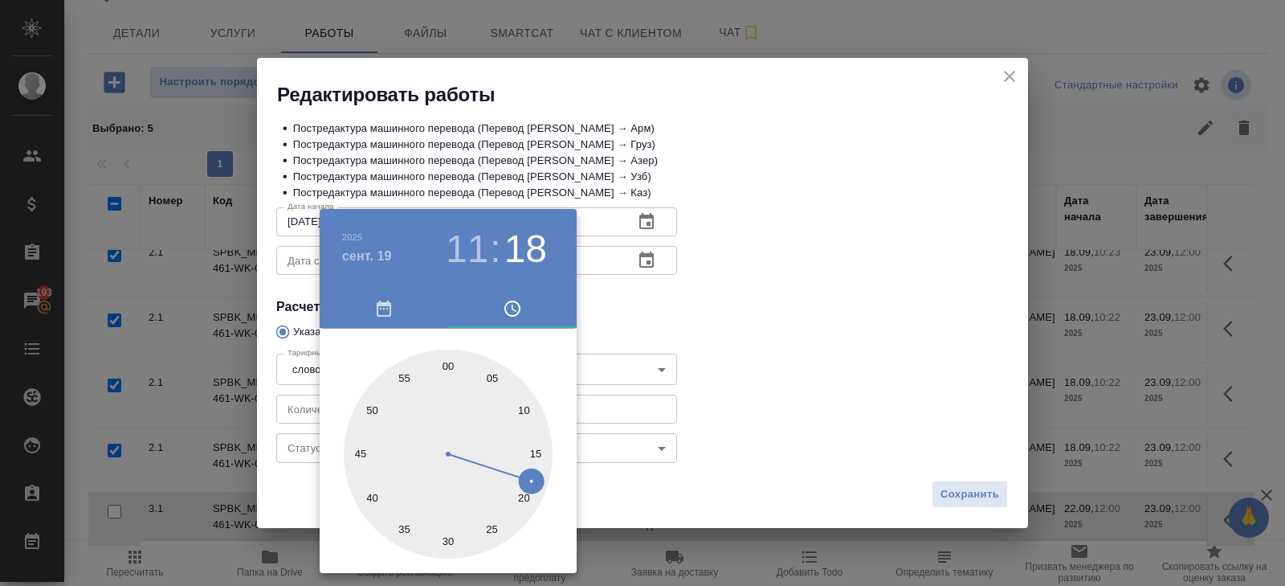
type input "[DATE] 11:00"
click at [449, 366] on div at bounding box center [448, 453] width 209 height 209
click at [681, 272] on div at bounding box center [642, 293] width 1285 height 586
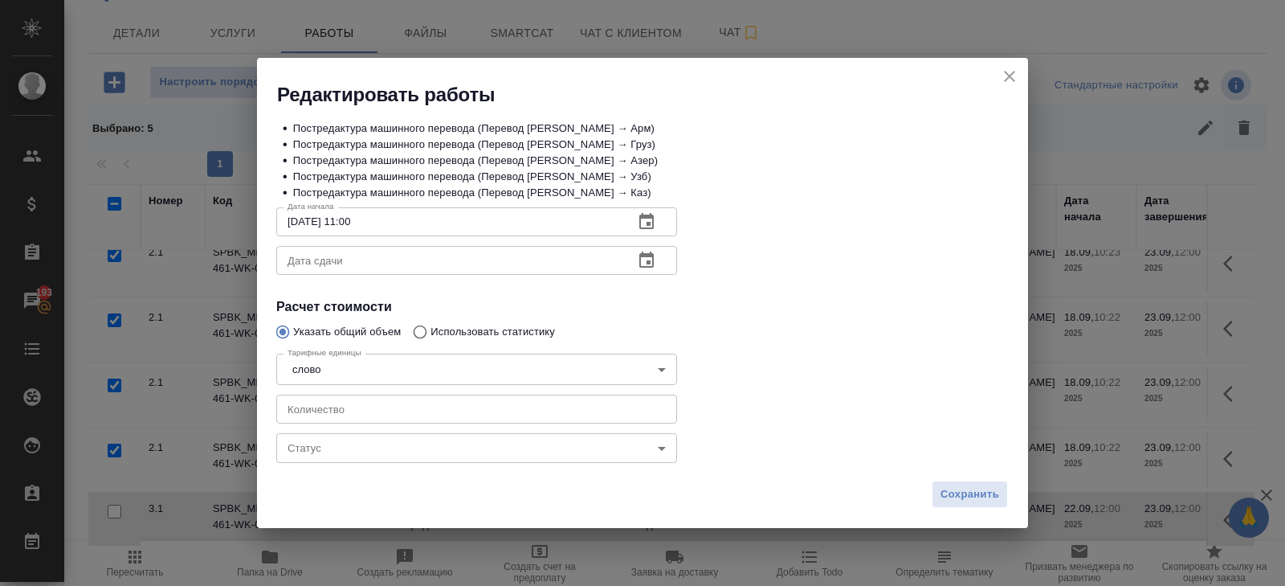
click at [651, 262] on icon "button" at bounding box center [646, 260] width 19 height 19
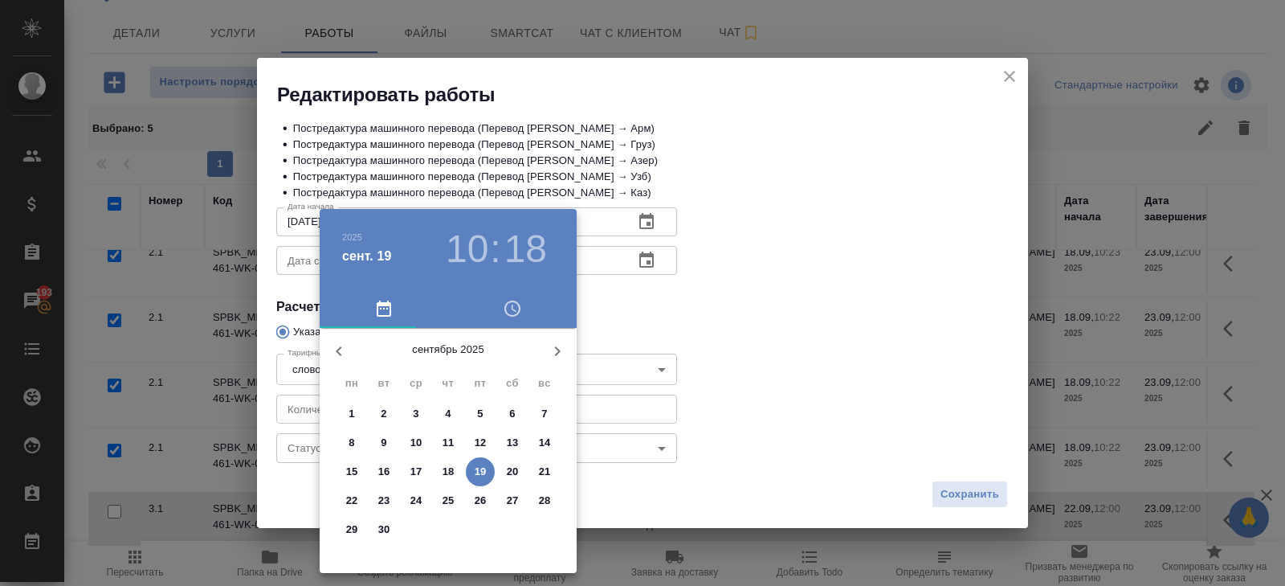
click at [353, 499] on p "22" at bounding box center [352, 500] width 12 height 16
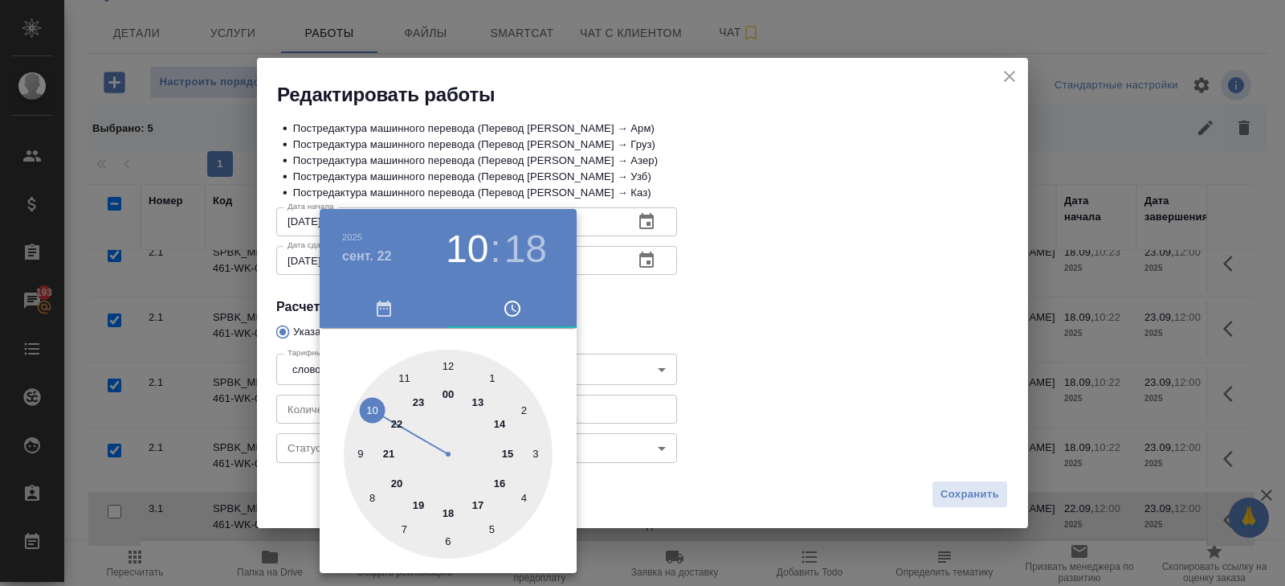
drag, startPoint x: 374, startPoint y: 406, endPoint x: 392, endPoint y: 390, distance: 24.5
click at [374, 406] on div at bounding box center [448, 453] width 209 height 209
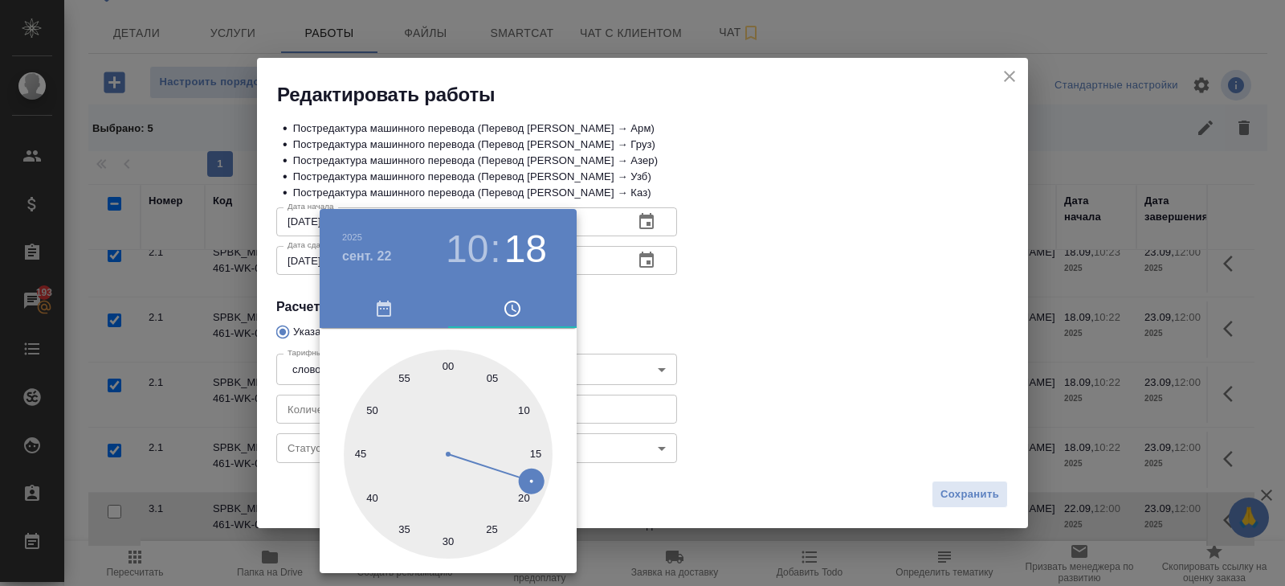
type input "22.09.2025 10:00"
click at [446, 361] on div at bounding box center [448, 453] width 209 height 209
click at [653, 297] on div at bounding box center [642, 293] width 1285 height 586
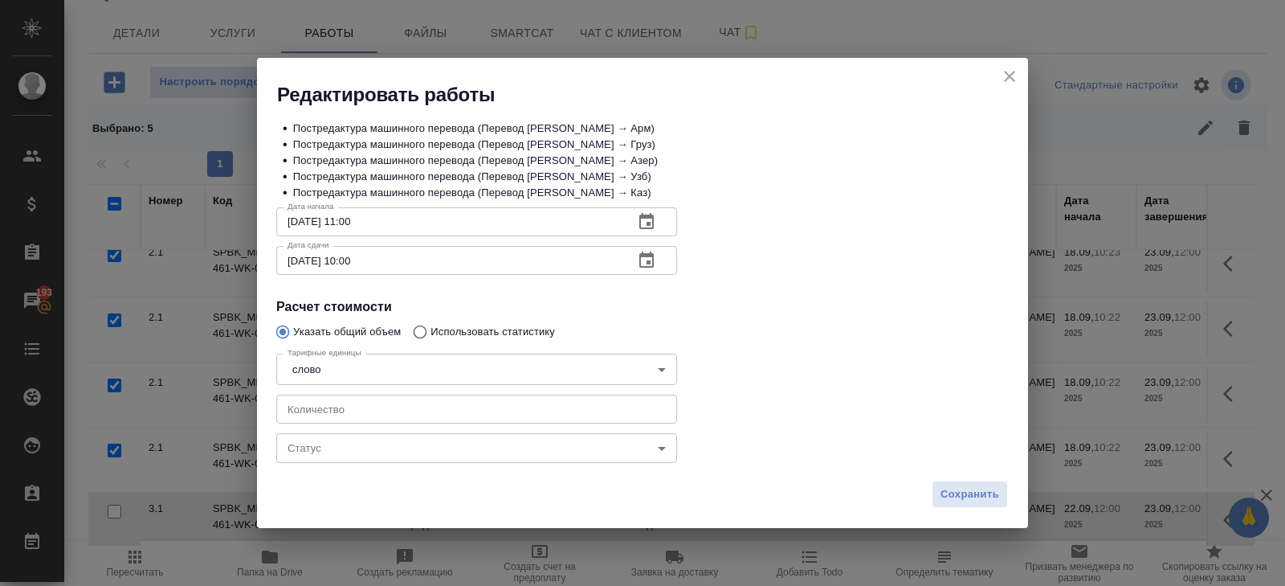
click at [321, 443] on body "🙏 .cls-1 fill:#fff; AWATERA Belyakova Yulia Клиенты Спецификации Заказы 193 Чат…" at bounding box center [642, 293] width 1285 height 586
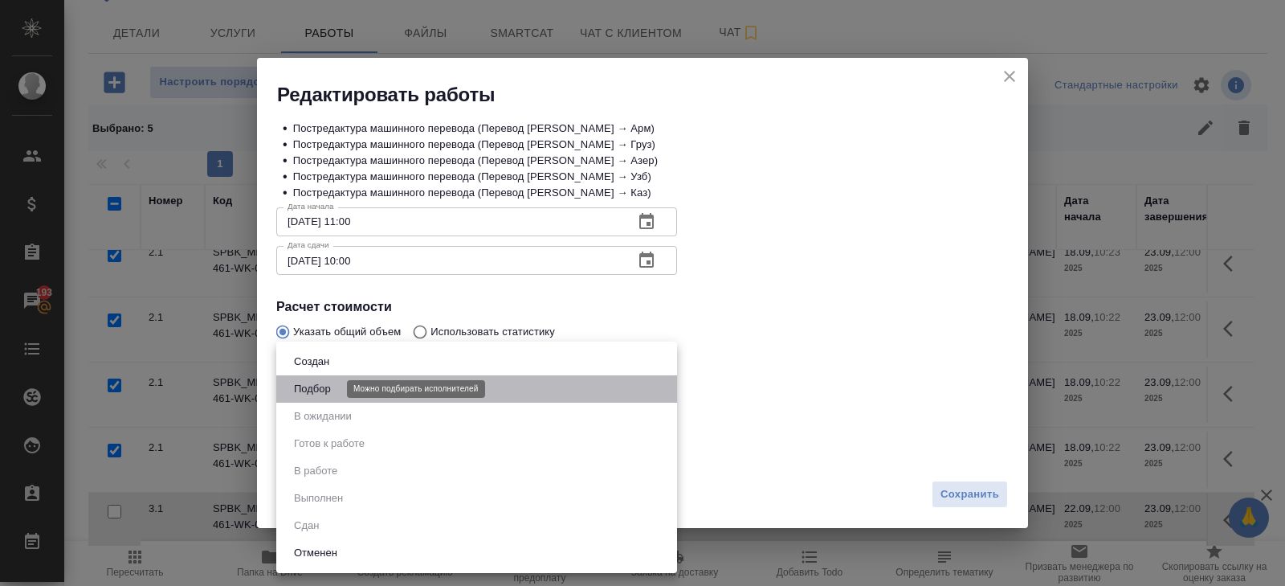
click at [313, 390] on button "Подбор" at bounding box center [312, 389] width 47 height 18
type input "recruiting"
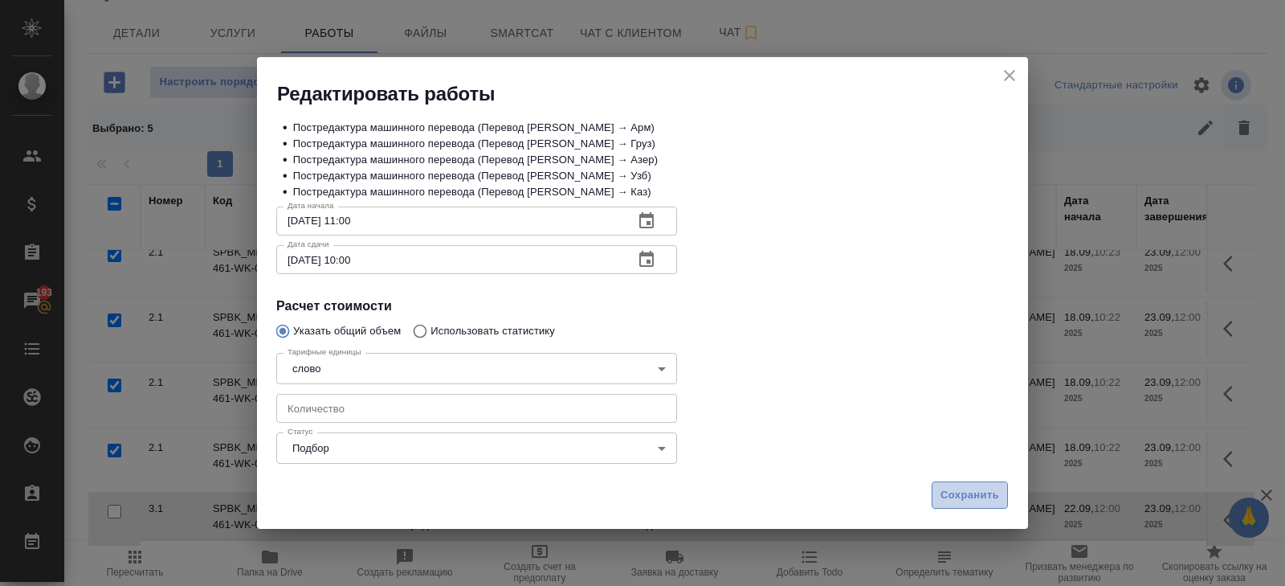
click at [948, 493] on span "Сохранить" at bounding box center [970, 495] width 59 height 18
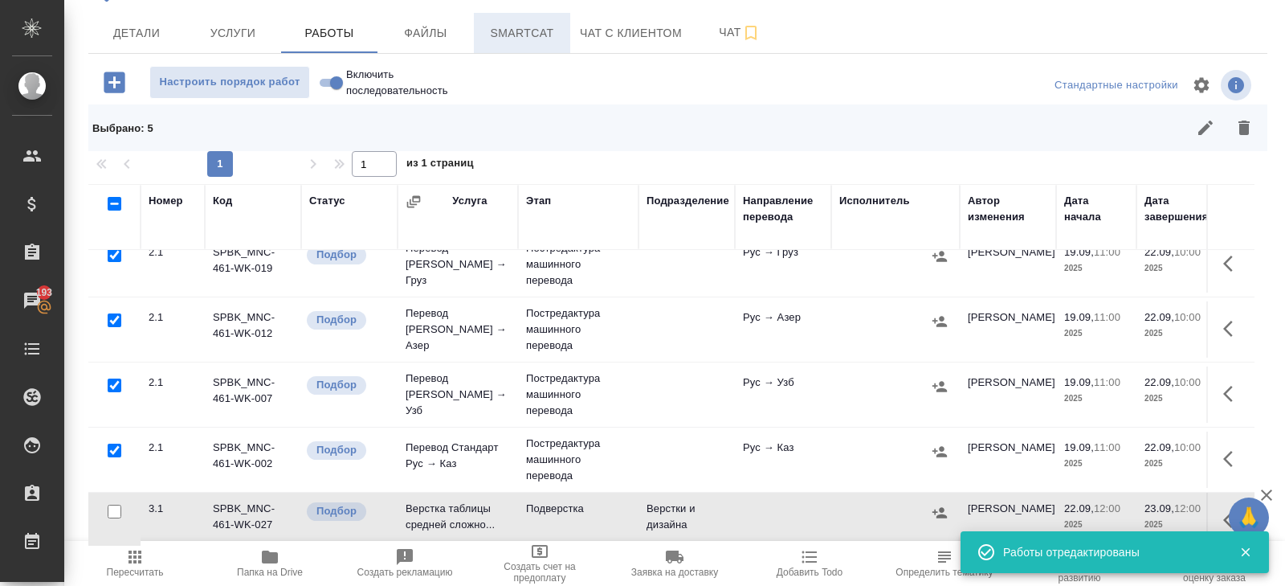
click at [531, 40] on span "Smartcat" at bounding box center [522, 33] width 77 height 20
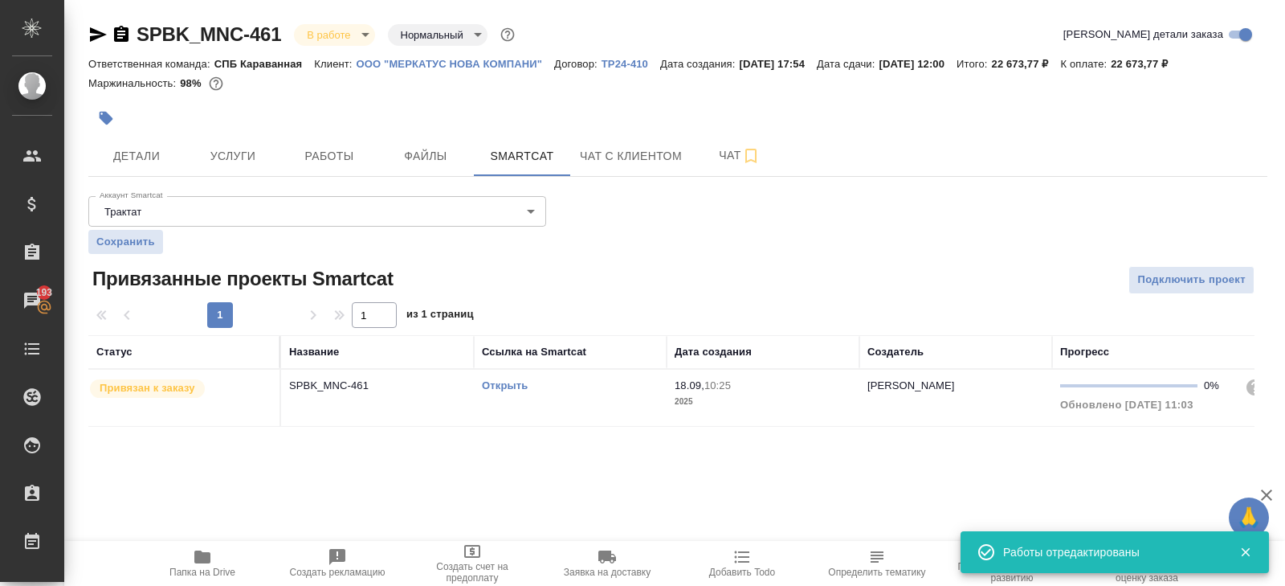
click at [500, 382] on link "Открыть" at bounding box center [505, 385] width 46 height 12
click at [357, 186] on div "SPBK_MNC-461 В работе inProgress Нормальный normal Кратко детали заказа Ответст…" at bounding box center [678, 234] width 1197 height 468
click at [336, 161] on span "Работы" at bounding box center [329, 156] width 77 height 20
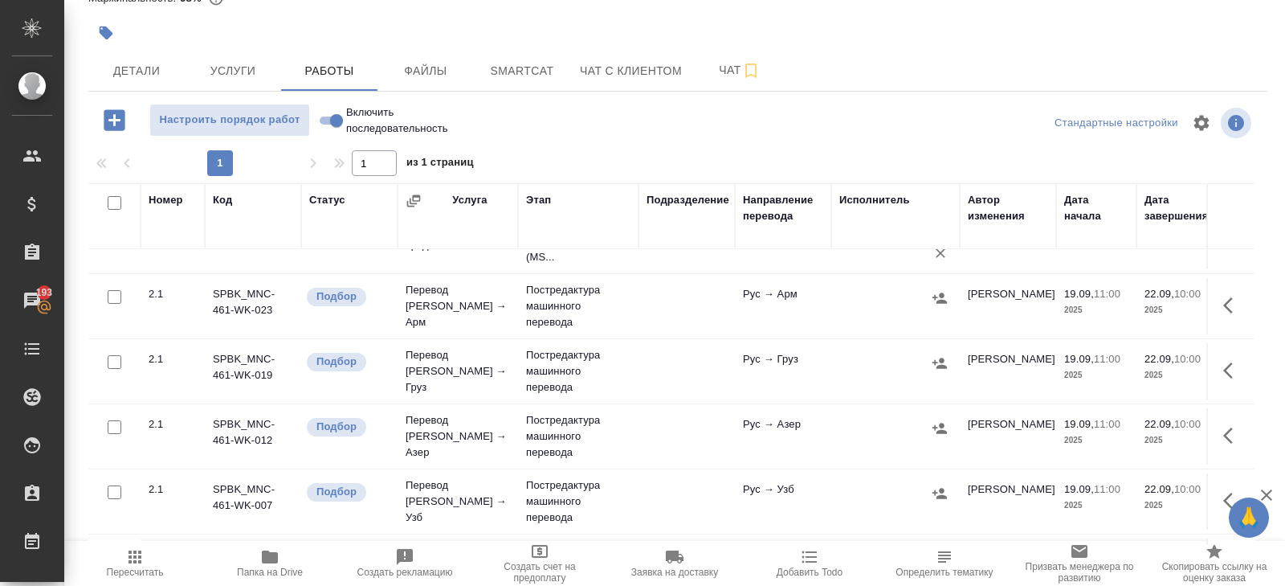
scroll to position [26, 0]
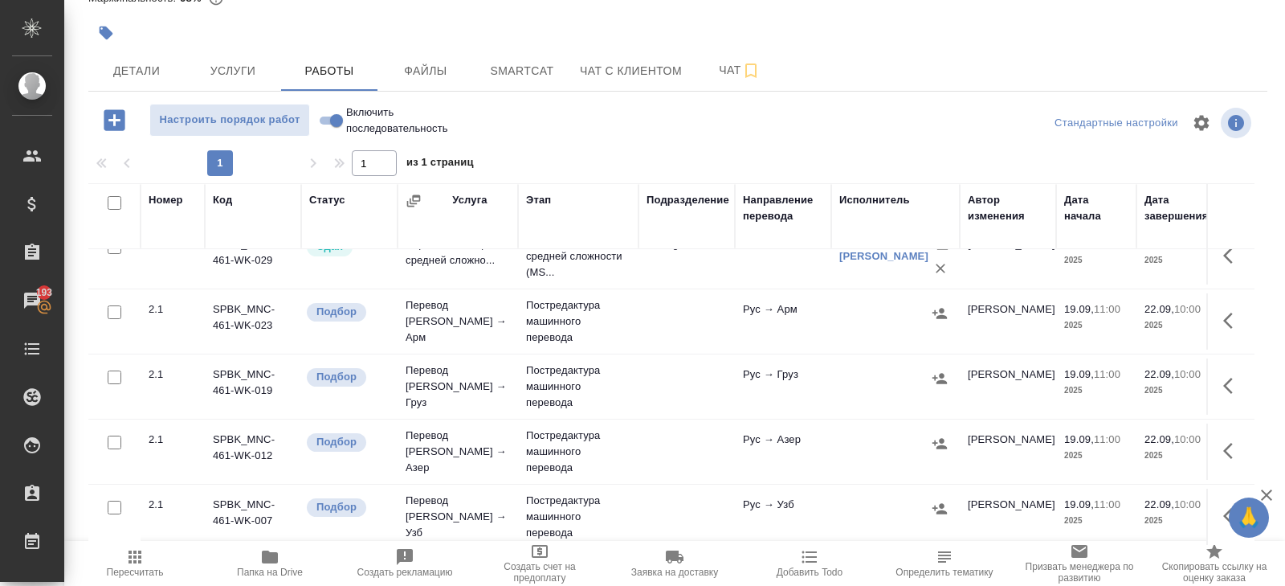
click at [1228, 315] on icon "button" at bounding box center [1228, 320] width 10 height 16
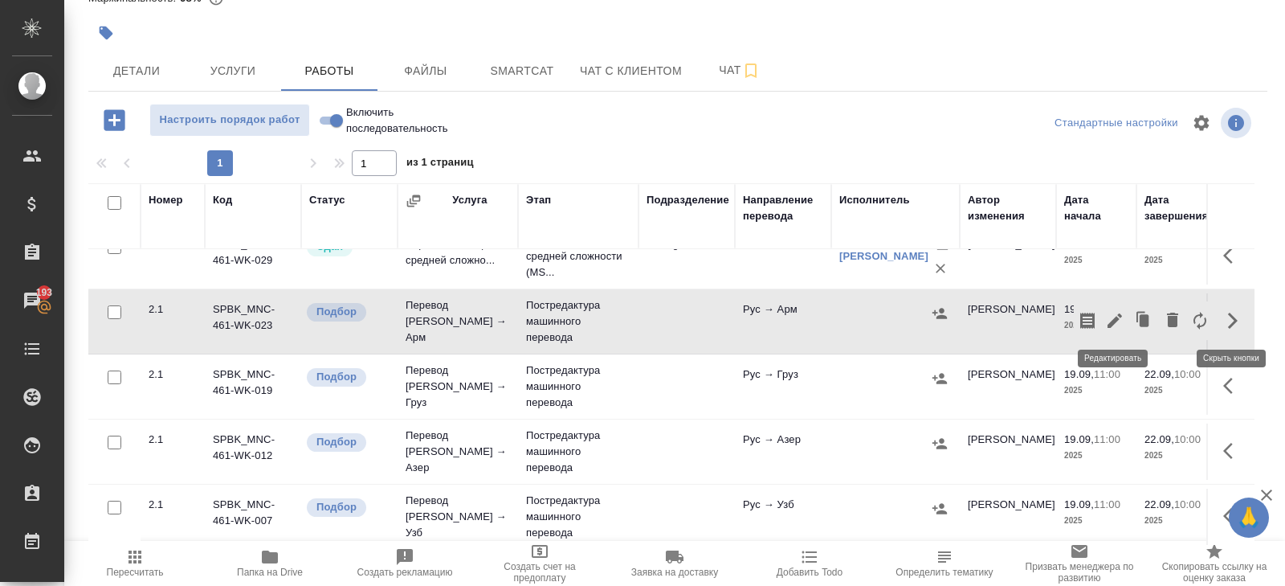
click at [1113, 320] on icon "button" at bounding box center [1115, 320] width 14 height 14
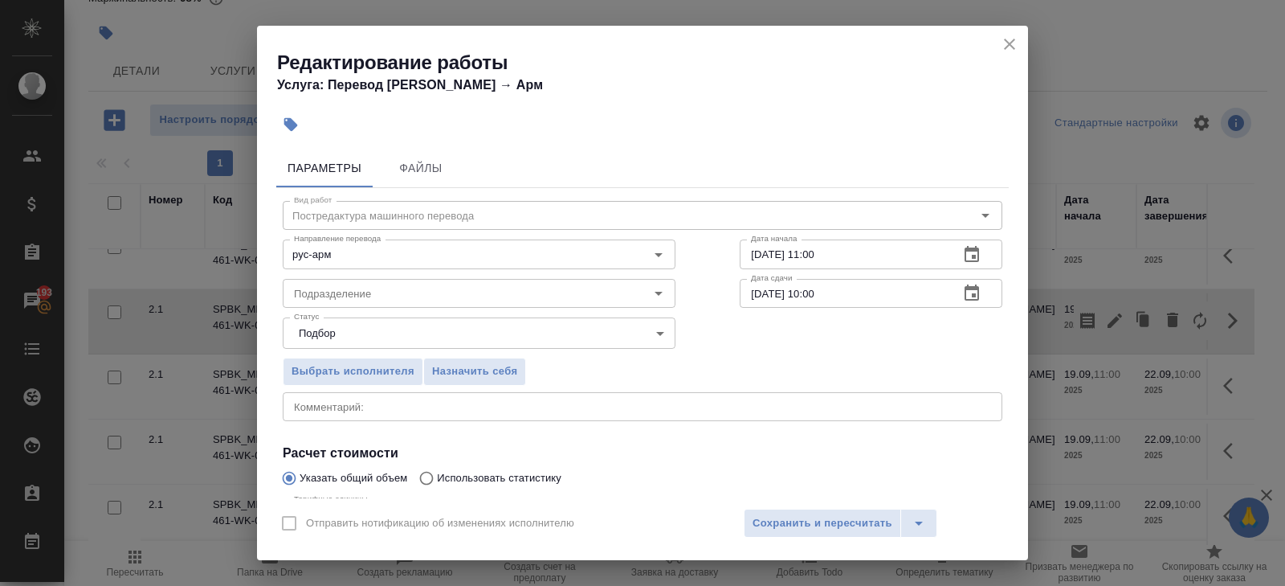
scroll to position [170, 0]
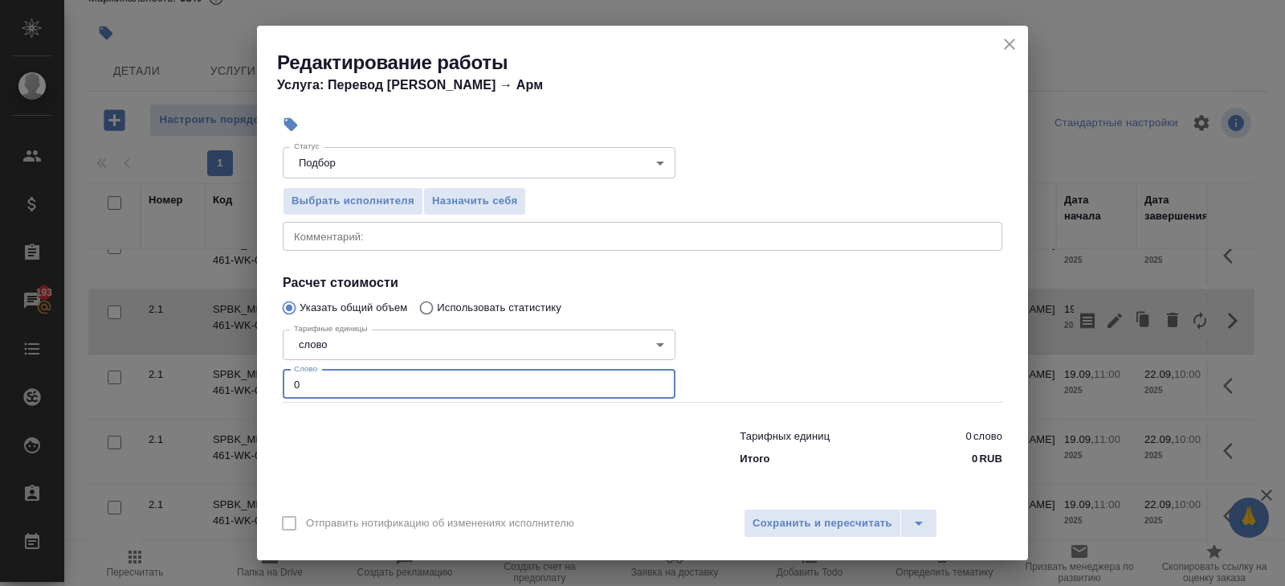
click at [329, 375] on input "0" at bounding box center [479, 384] width 393 height 29
type input "404"
type input "404.9"
click at [778, 516] on span "Сохранить и пересчитать" at bounding box center [823, 523] width 140 height 18
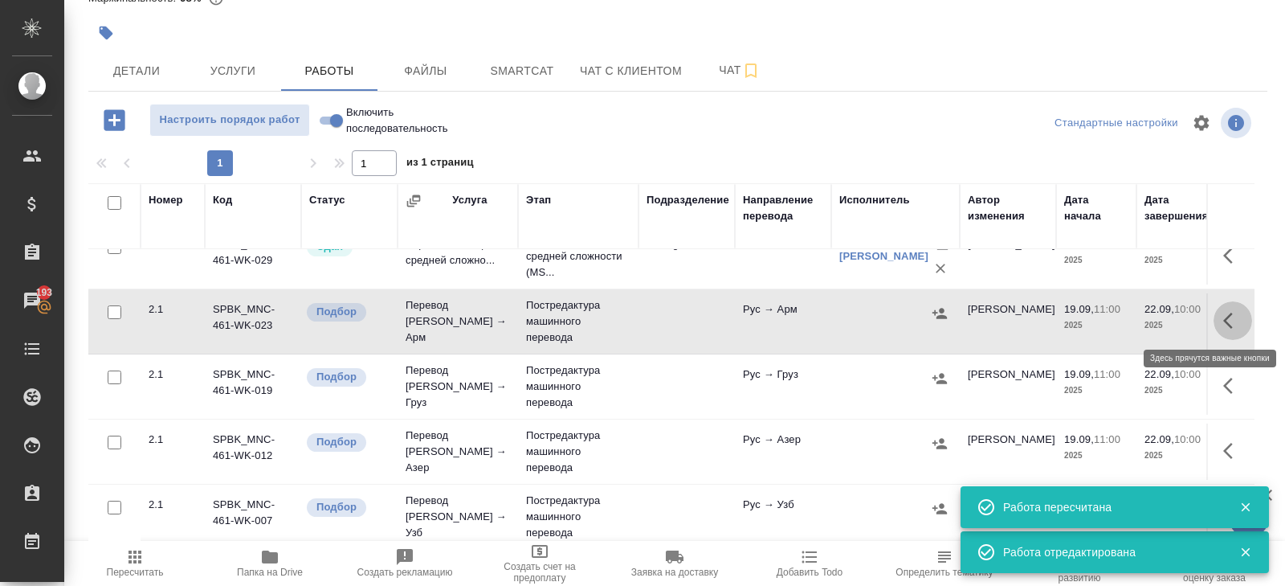
click at [1229, 321] on icon "button" at bounding box center [1232, 320] width 19 height 19
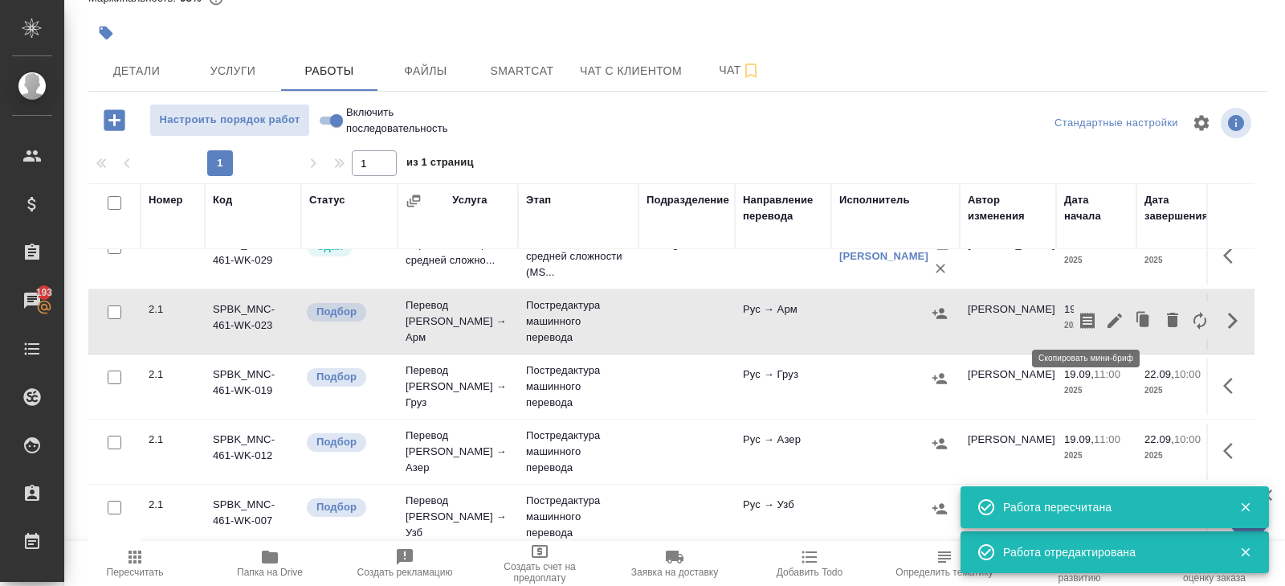
click at [1091, 319] on icon "button" at bounding box center [1087, 320] width 14 height 16
click at [1227, 382] on icon "button" at bounding box center [1232, 385] width 19 height 19
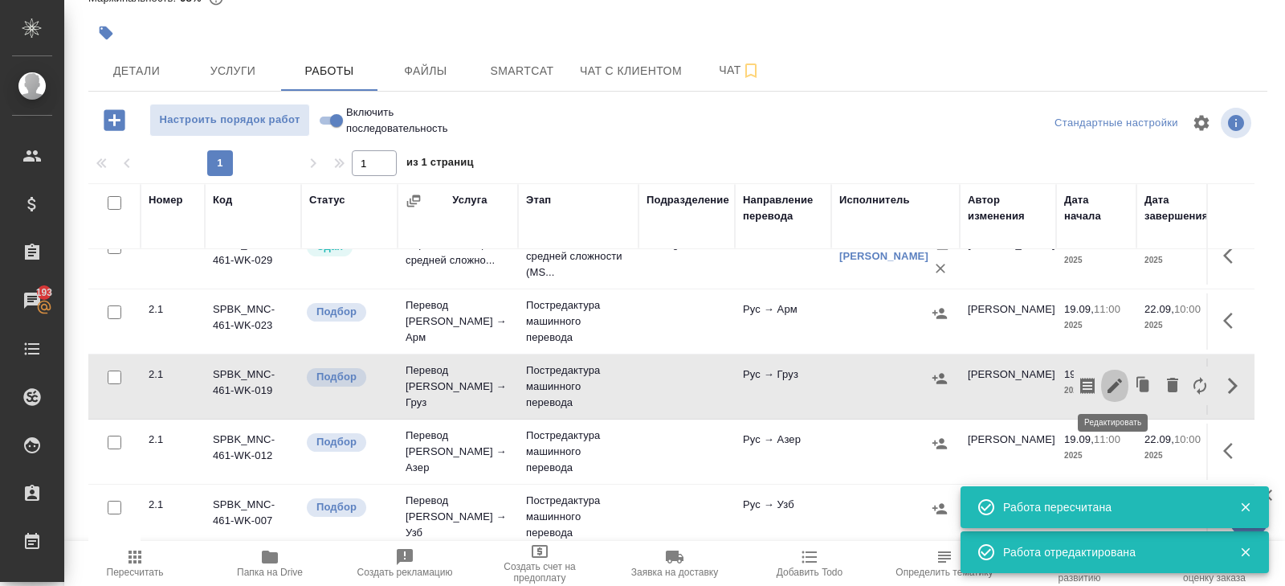
click at [1118, 384] on icon "button" at bounding box center [1114, 385] width 19 height 19
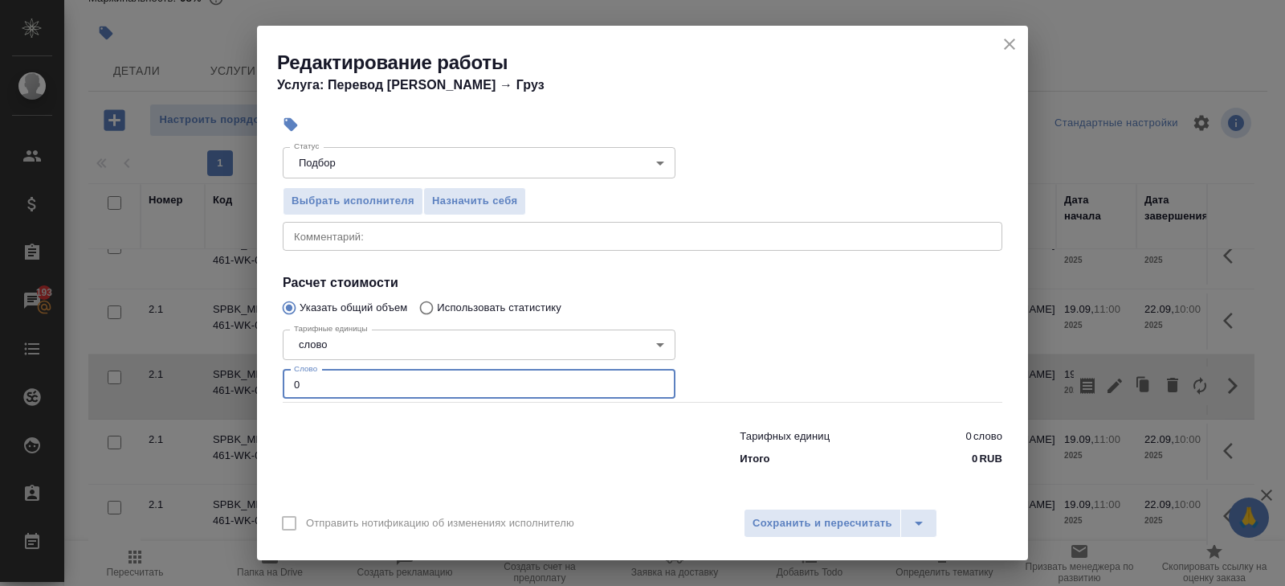
drag, startPoint x: 342, startPoint y: 379, endPoint x: 218, endPoint y: 377, distance: 123.7
click at [218, 377] on div "Редактирование работы Услуга: Перевод Стандарт Рус → Груз Параметры Файлы Вид р…" at bounding box center [642, 293] width 1285 height 586
type input "404"
type input "404.9"
click at [742, 528] on div "Отправить нотификацию об изменениях исполнителю Сохранить и пересчитать" at bounding box center [642, 529] width 771 height 62
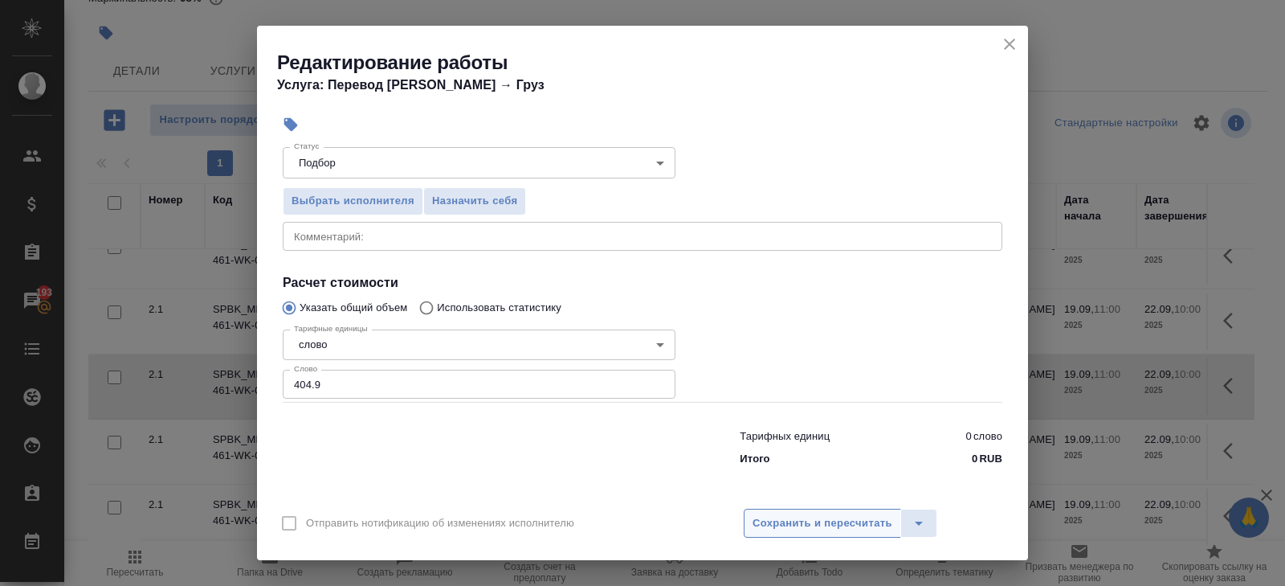
click at [753, 525] on span "Сохранить и пересчитать" at bounding box center [823, 523] width 140 height 18
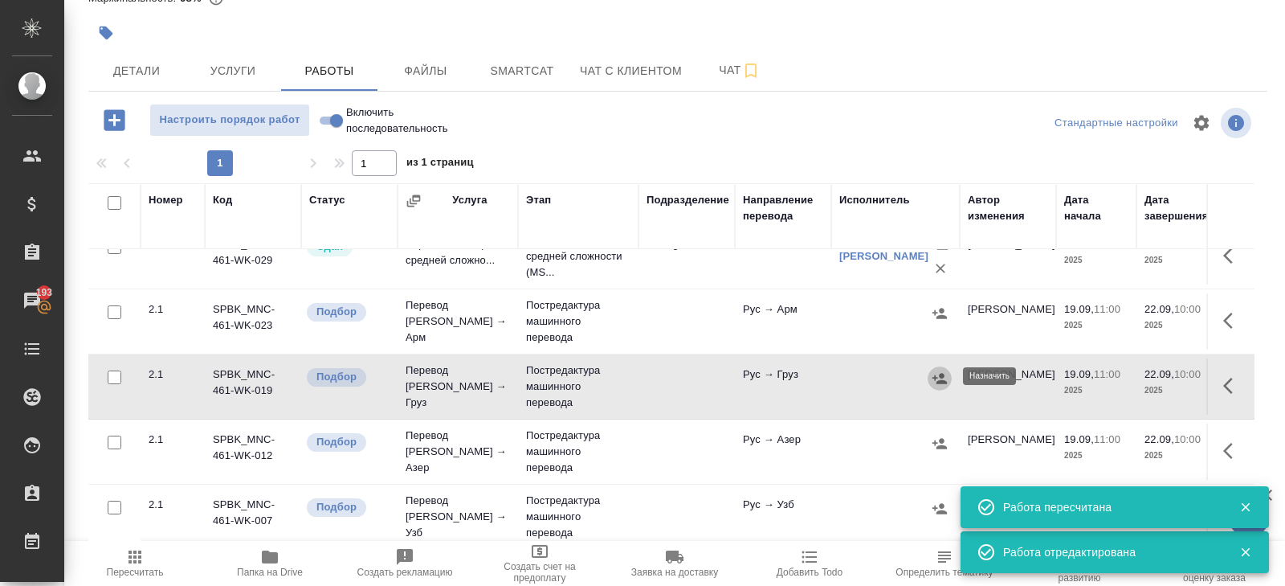
click at [931, 376] on button "button" at bounding box center [940, 378] width 24 height 24
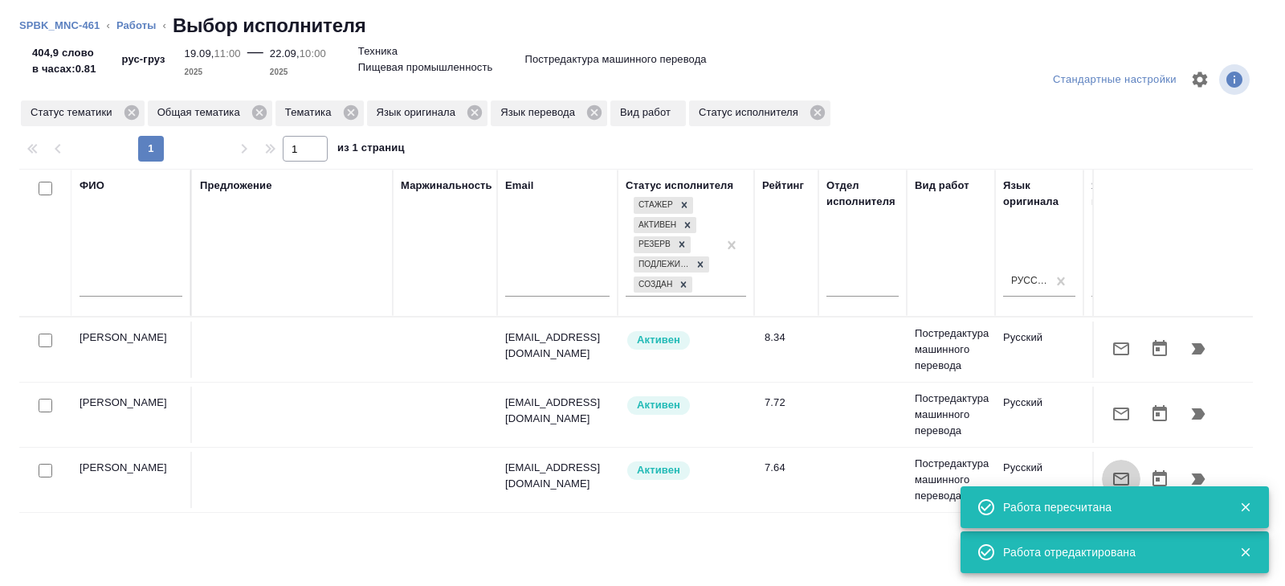
click at [1121, 472] on icon "button" at bounding box center [1121, 478] width 16 height 13
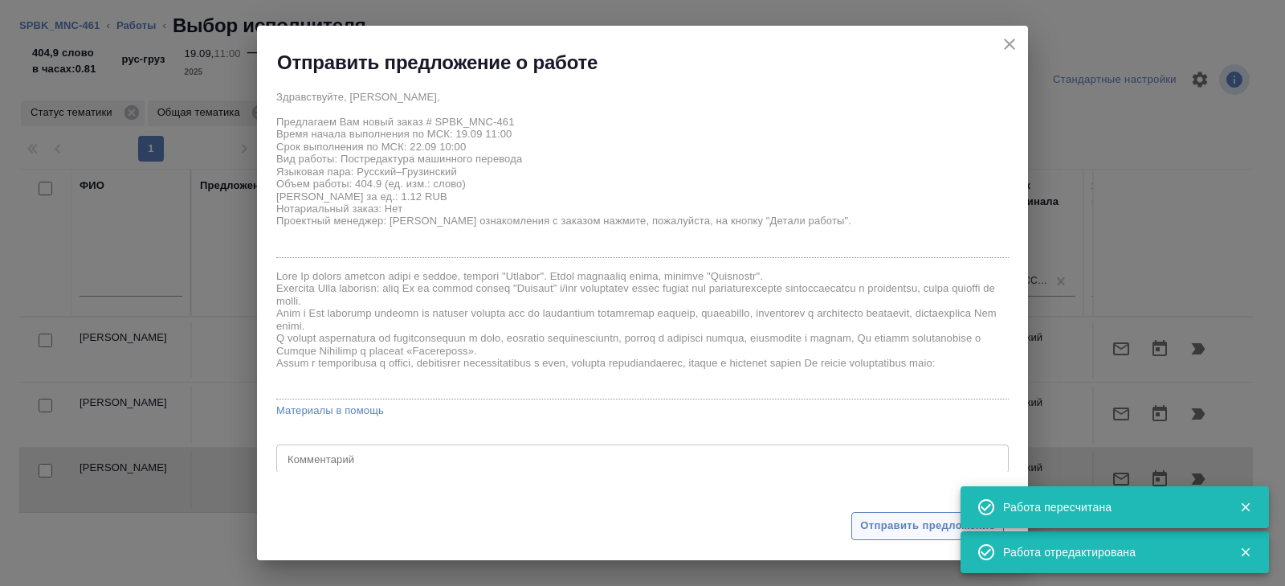
click at [888, 519] on span "Отправить предложение" at bounding box center [927, 526] width 135 height 18
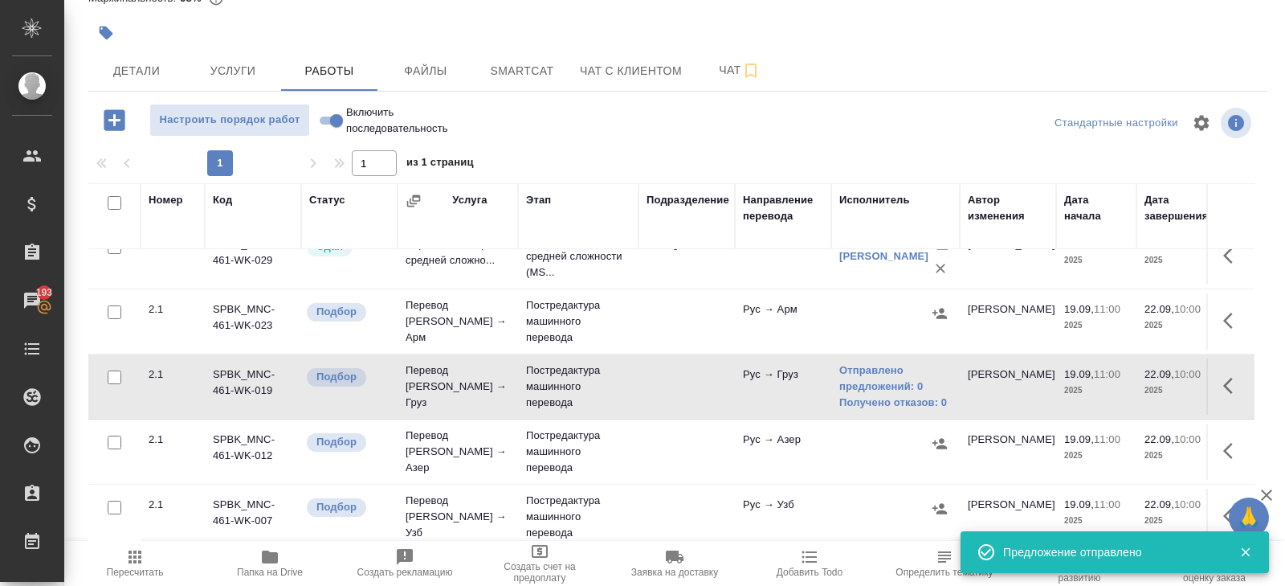
click at [1229, 443] on icon "button" at bounding box center [1228, 451] width 10 height 16
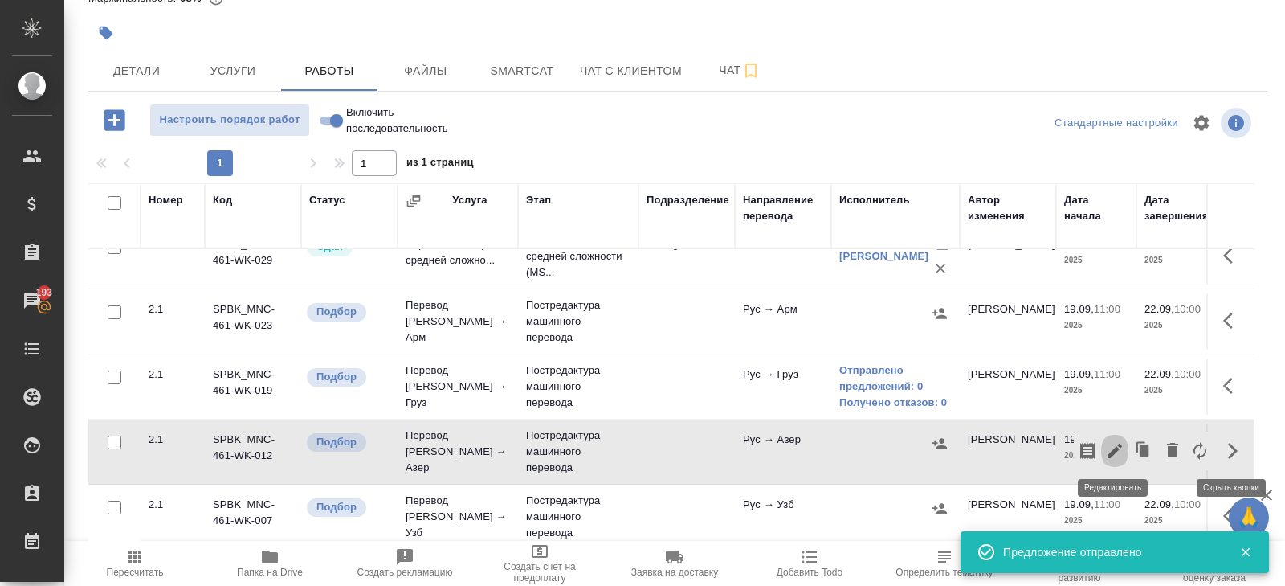
click at [1119, 446] on icon "button" at bounding box center [1115, 450] width 14 height 14
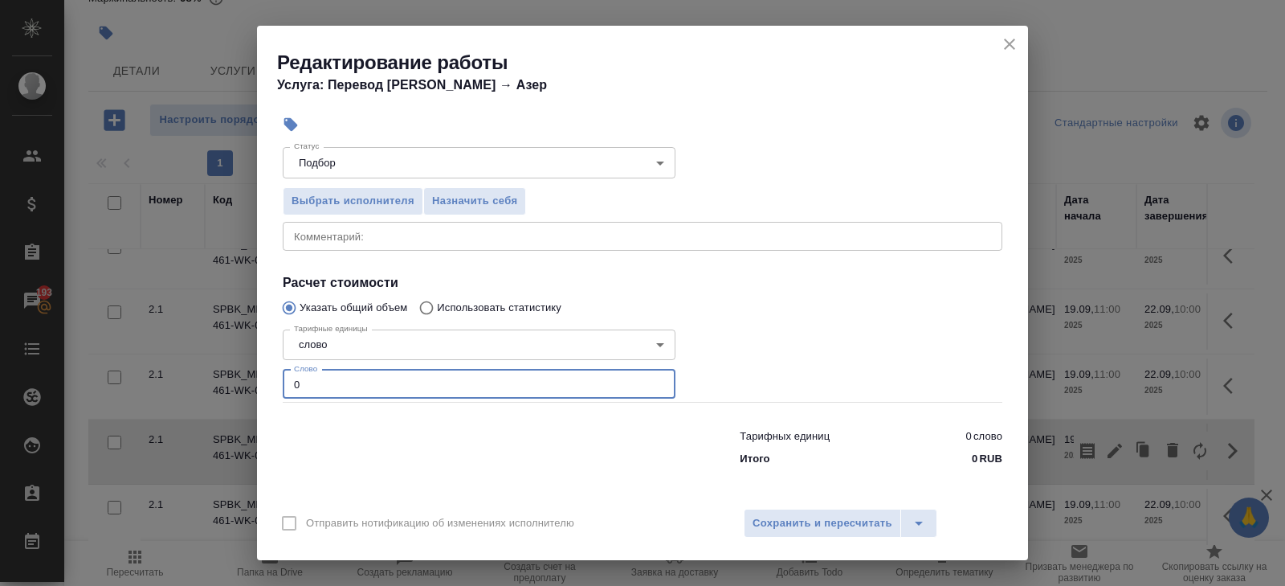
click at [333, 390] on input "0" at bounding box center [479, 384] width 393 height 29
type input "398"
type input "398.8"
type input "398.7"
click at [774, 520] on span "Сохранить и пересчитать" at bounding box center [823, 523] width 140 height 18
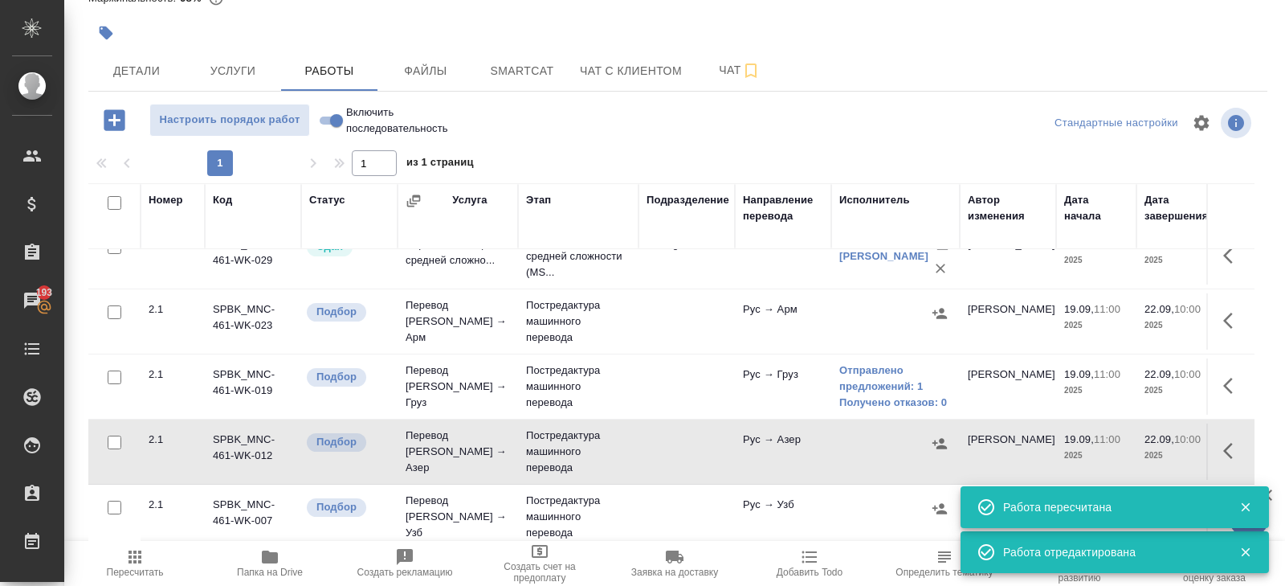
click at [933, 440] on icon "button" at bounding box center [940, 443] width 14 height 10
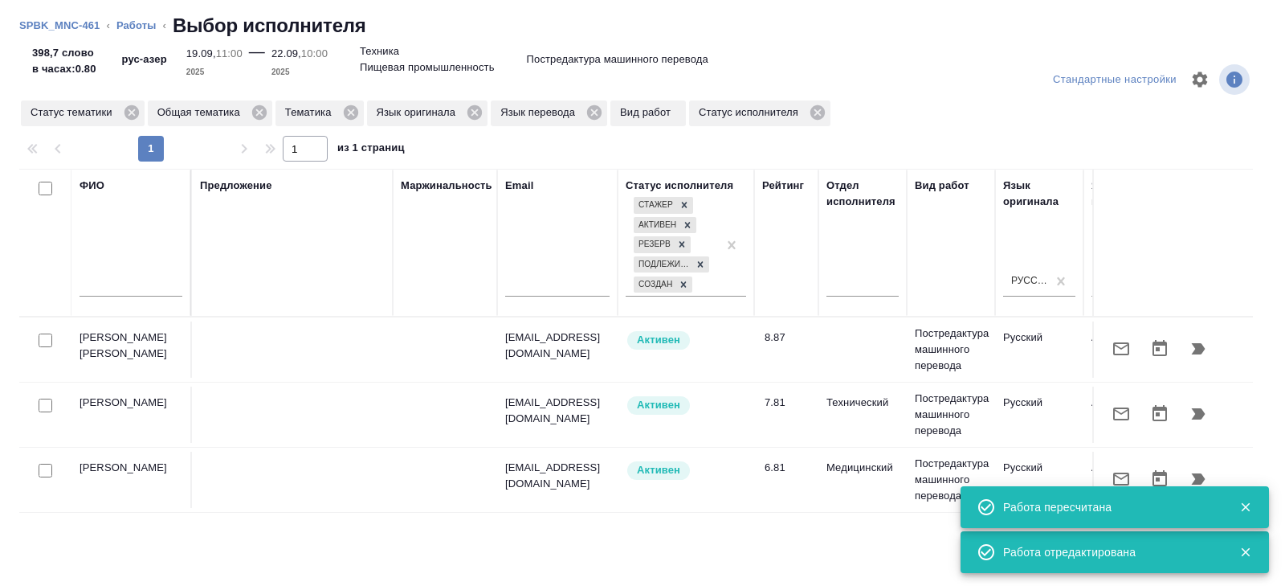
scroll to position [1, 0]
click at [1117, 471] on icon "button" at bounding box center [1121, 477] width 19 height 19
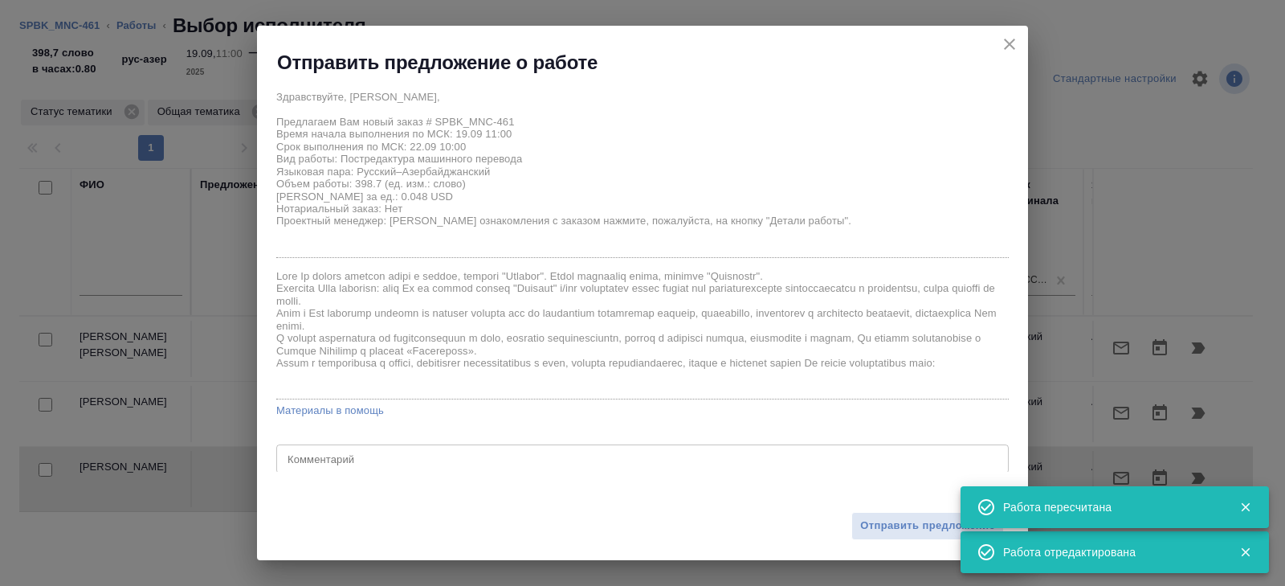
click at [909, 540] on div "Отправить предложение" at bounding box center [642, 516] width 771 height 88
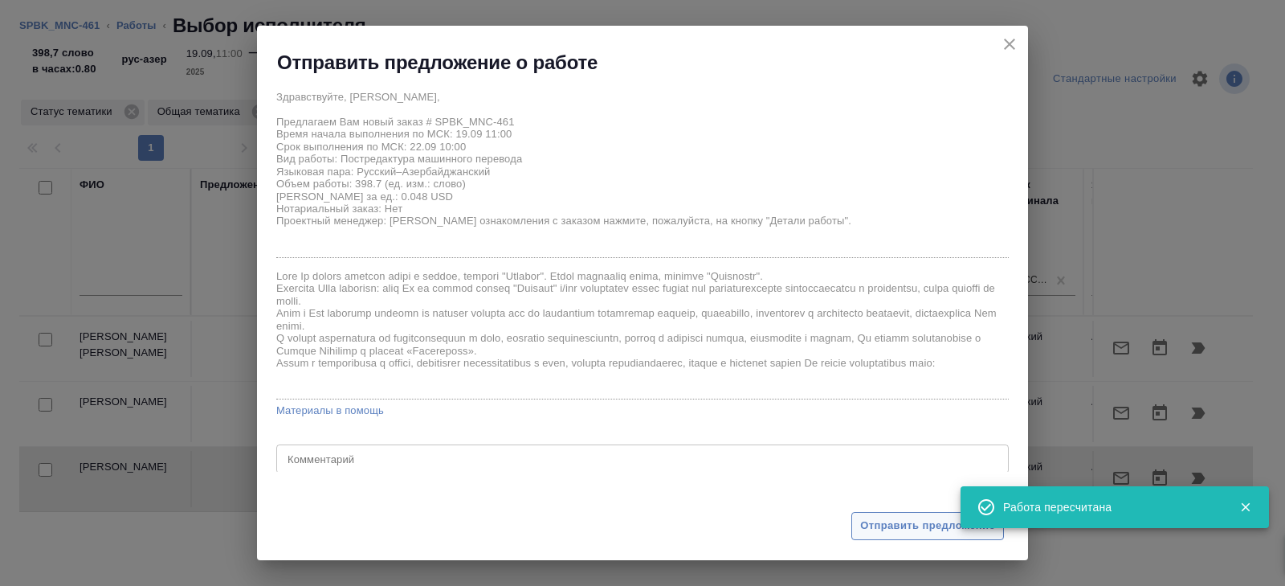
click at [908, 519] on span "Отправить предложение" at bounding box center [927, 526] width 135 height 18
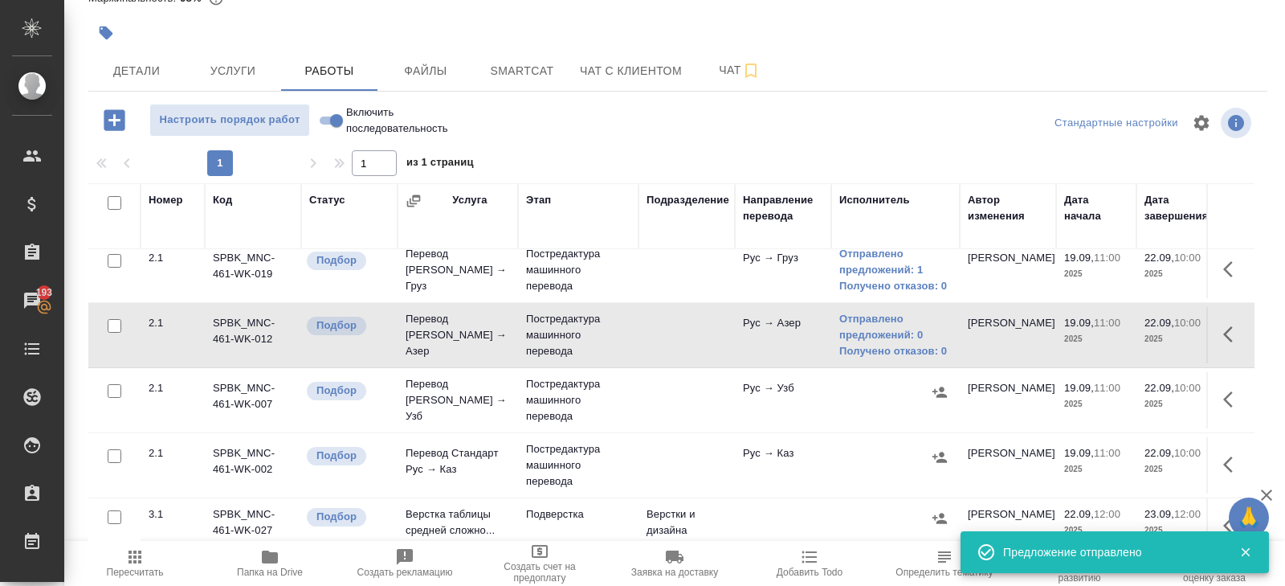
scroll to position [145, 0]
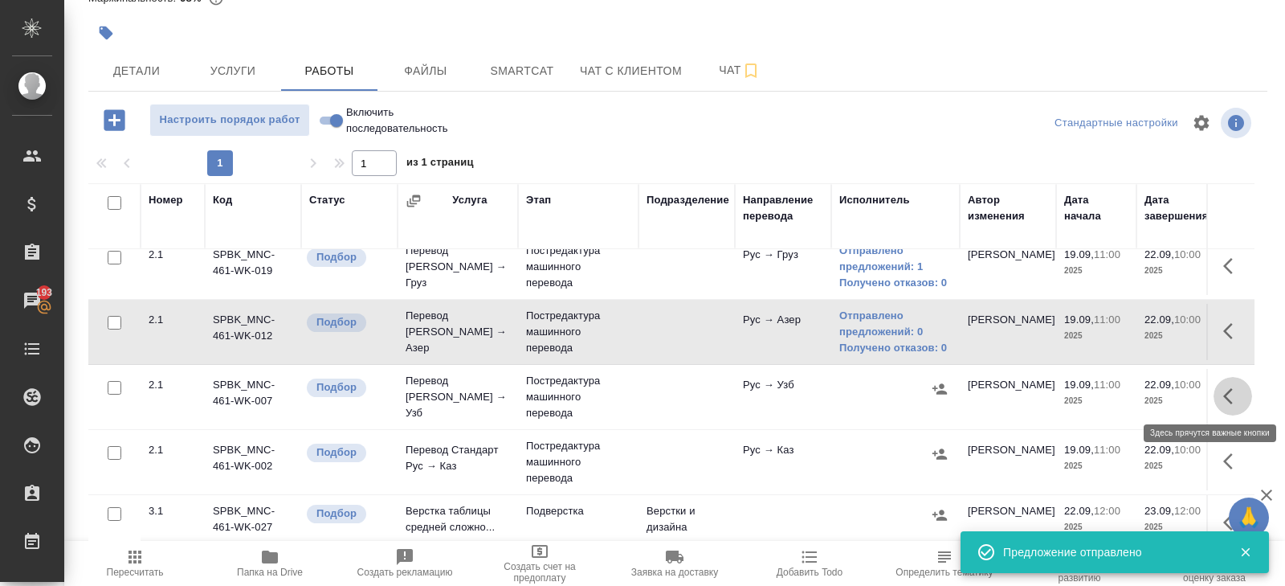
click at [1219, 394] on button "button" at bounding box center [1233, 396] width 39 height 39
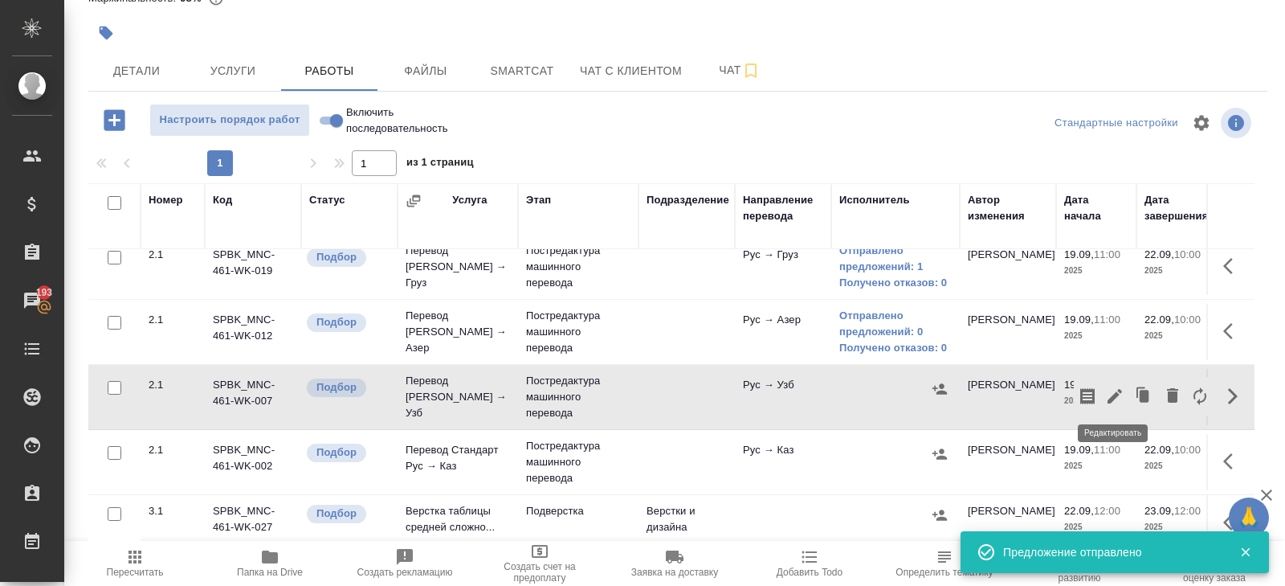
click at [1115, 396] on icon "button" at bounding box center [1114, 395] width 19 height 19
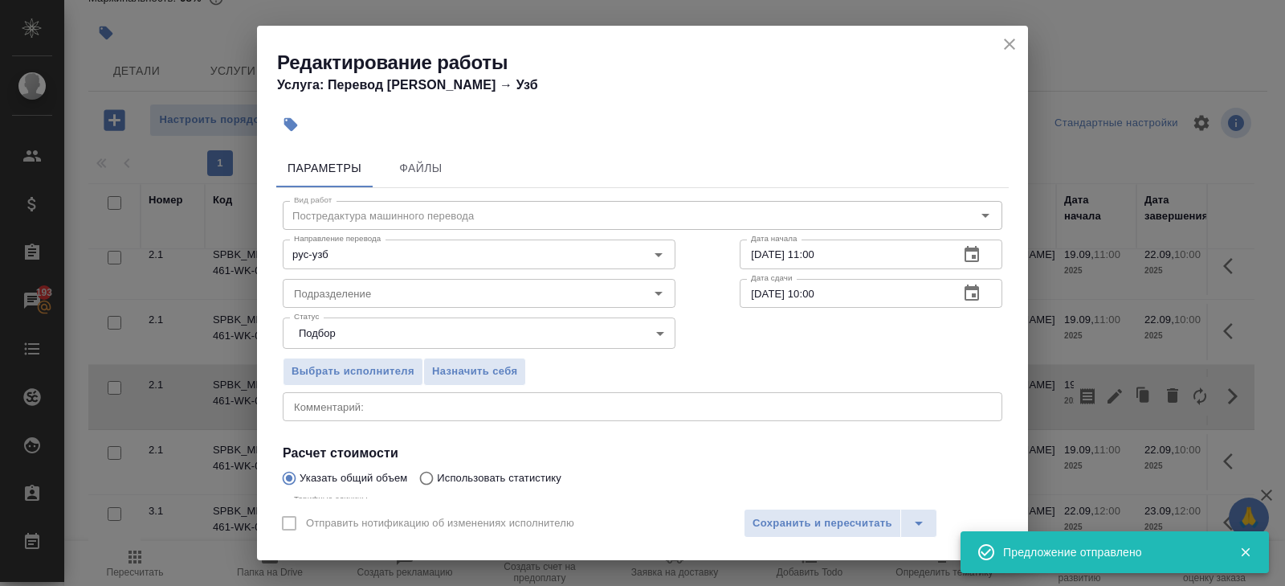
scroll to position [170, 0]
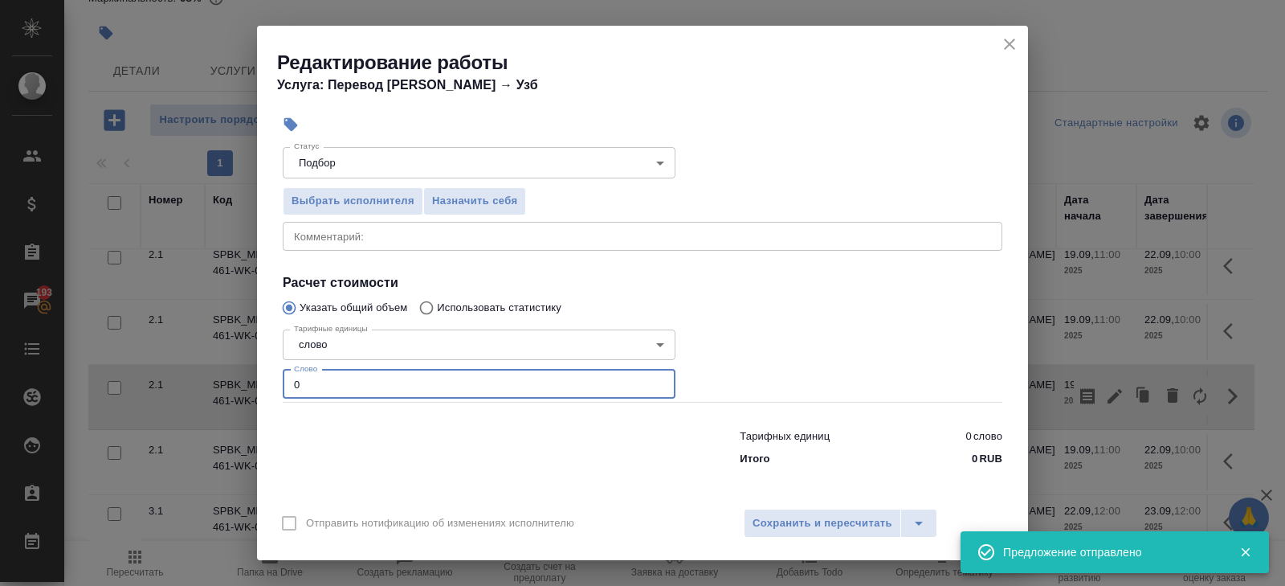
drag, startPoint x: 345, startPoint y: 382, endPoint x: 174, endPoint y: 374, distance: 170.5
click at [174, 374] on div "Редактирование работы Услуга: Перевод Стандарт Рус → Узб Параметры Файлы Вид ра…" at bounding box center [642, 293] width 1285 height 586
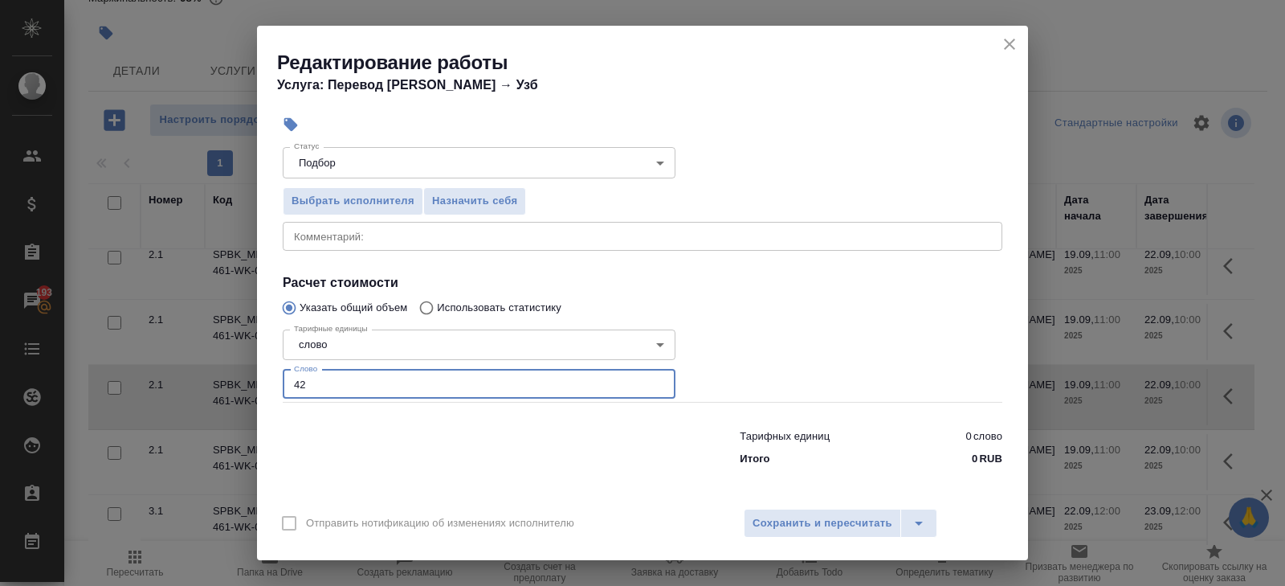
type input "426"
type input "426.1"
click at [745, 521] on button "Сохранить и пересчитать" at bounding box center [822, 522] width 157 height 29
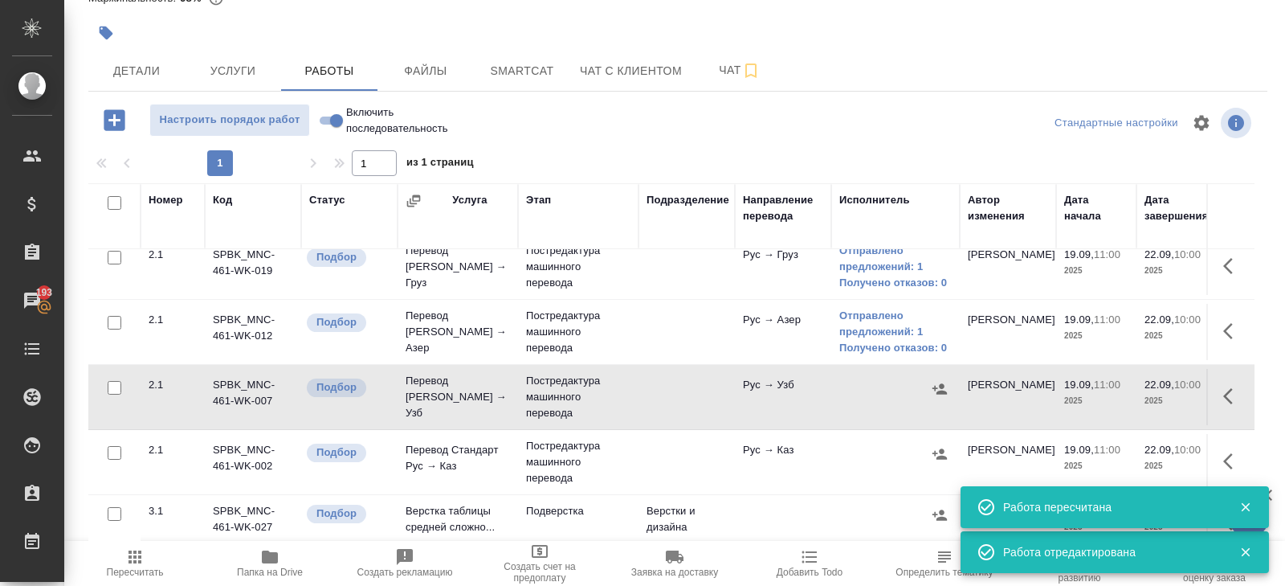
click at [939, 381] on icon "button" at bounding box center [940, 389] width 16 height 16
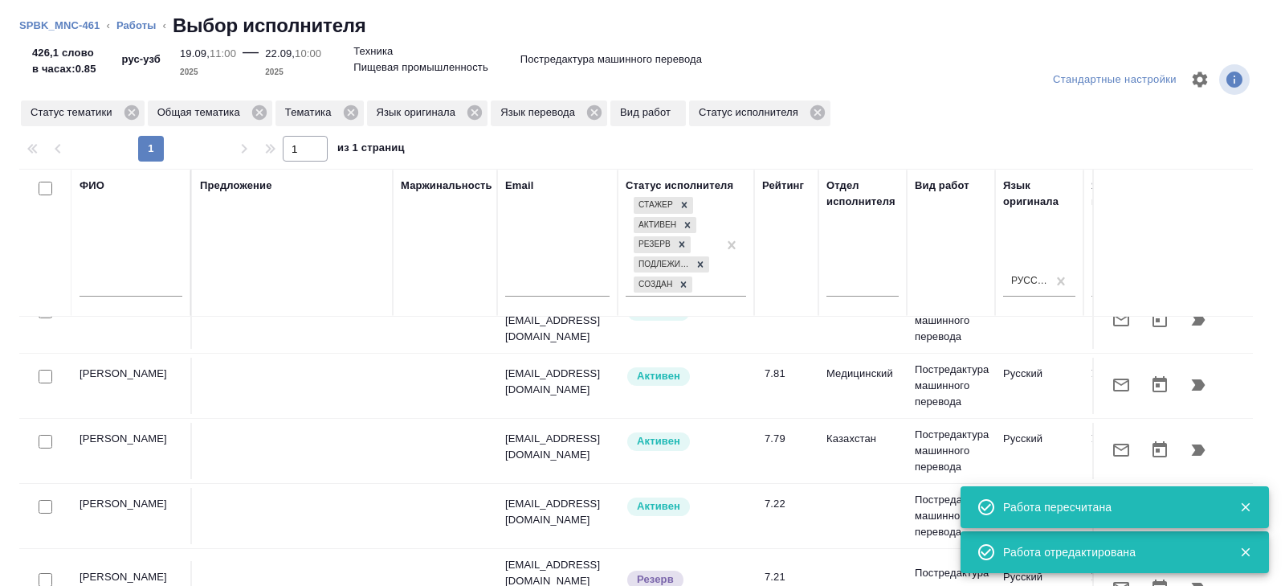
scroll to position [95, 0]
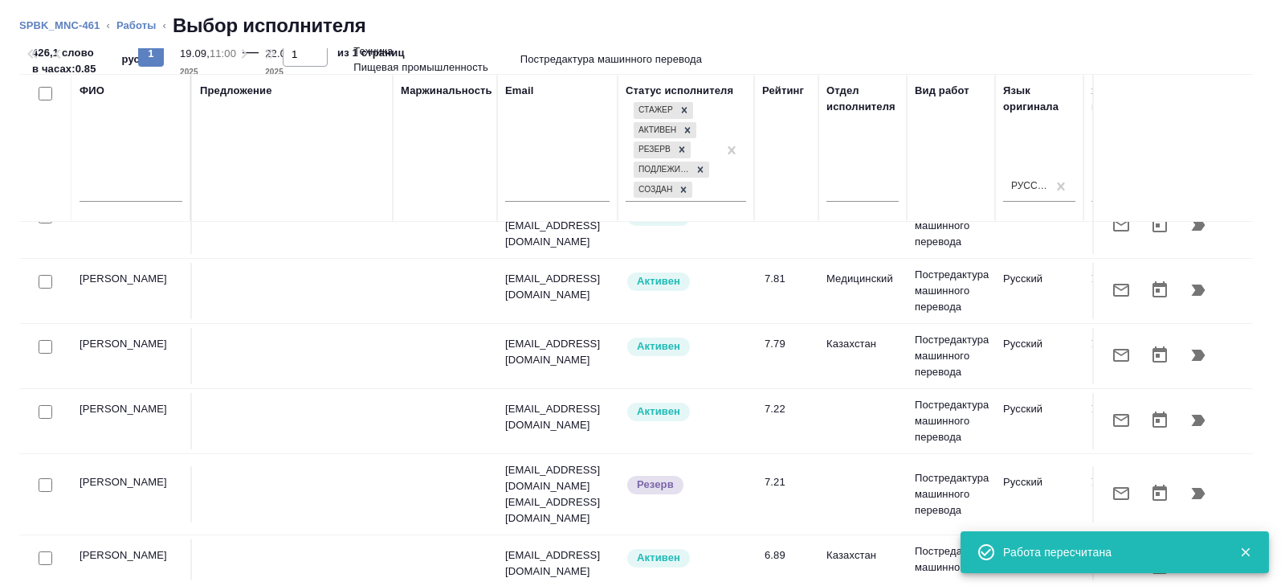
click at [1126, 546] on div "Работа пересчитана" at bounding box center [1109, 552] width 212 height 16
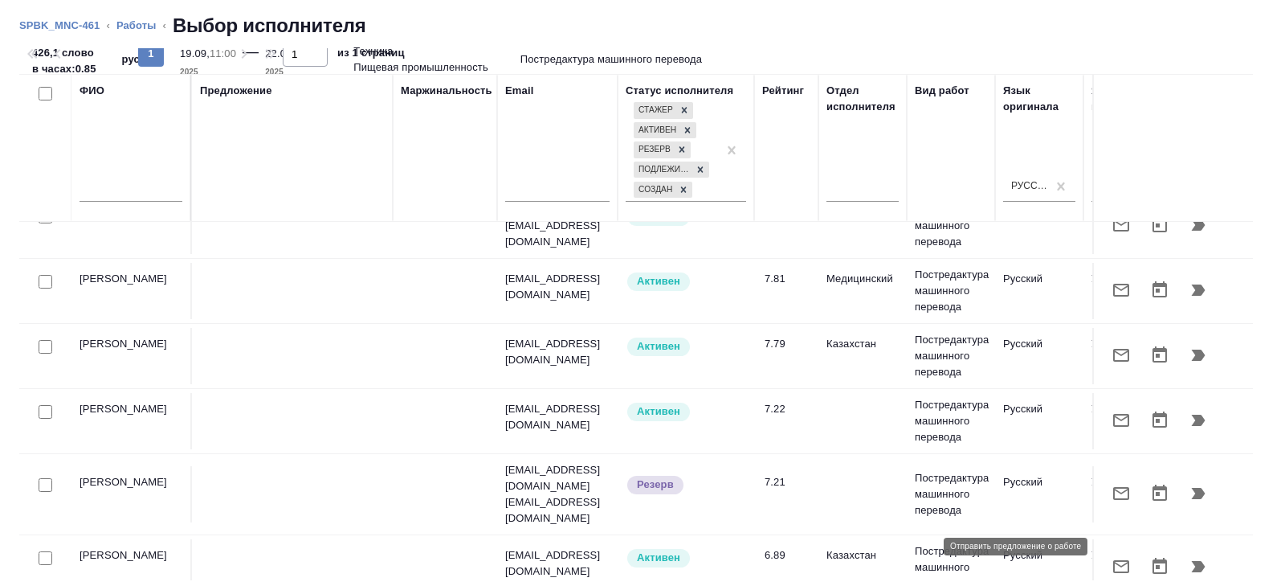
click at [1126, 557] on icon "button" at bounding box center [1121, 566] width 19 height 19
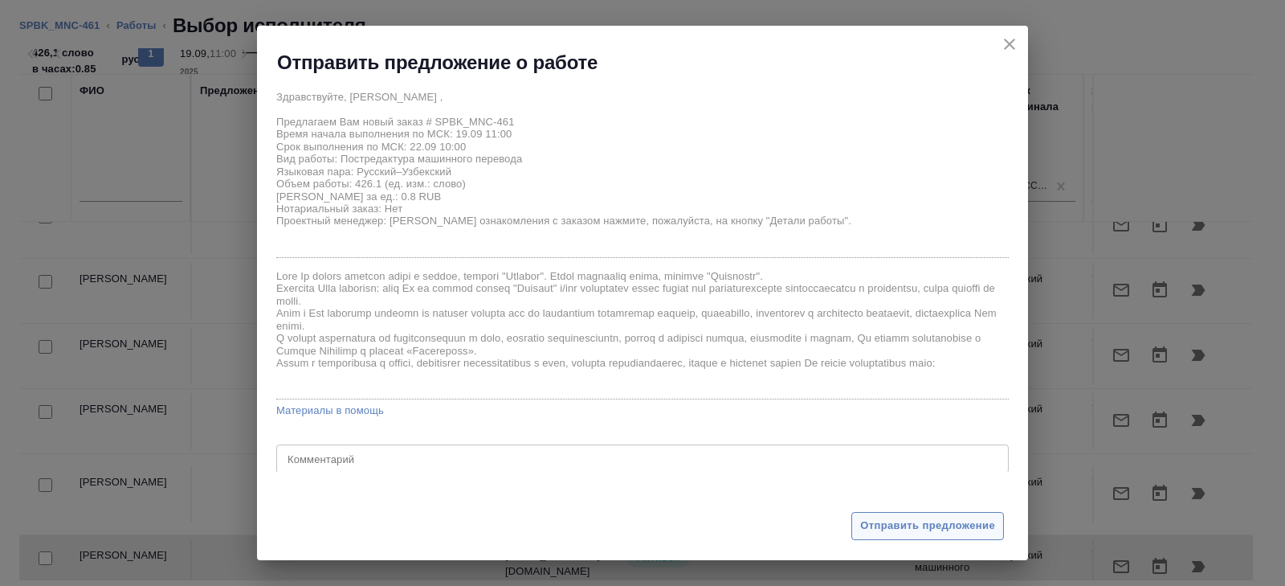
click at [957, 527] on span "Отправить предложение" at bounding box center [927, 526] width 135 height 18
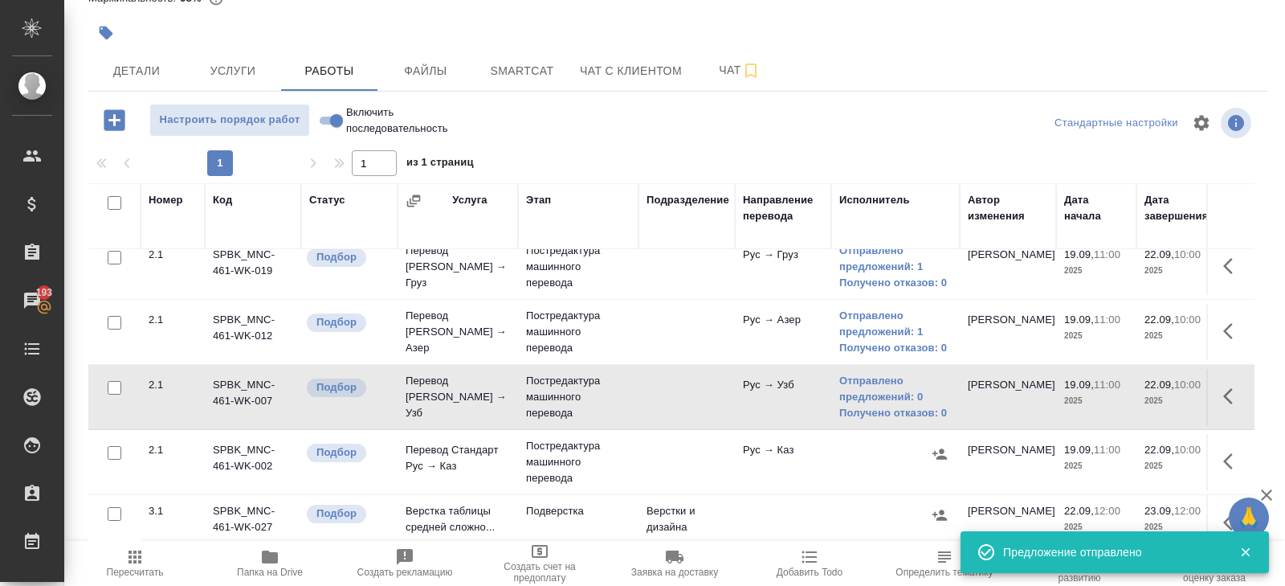
scroll to position [149, 0]
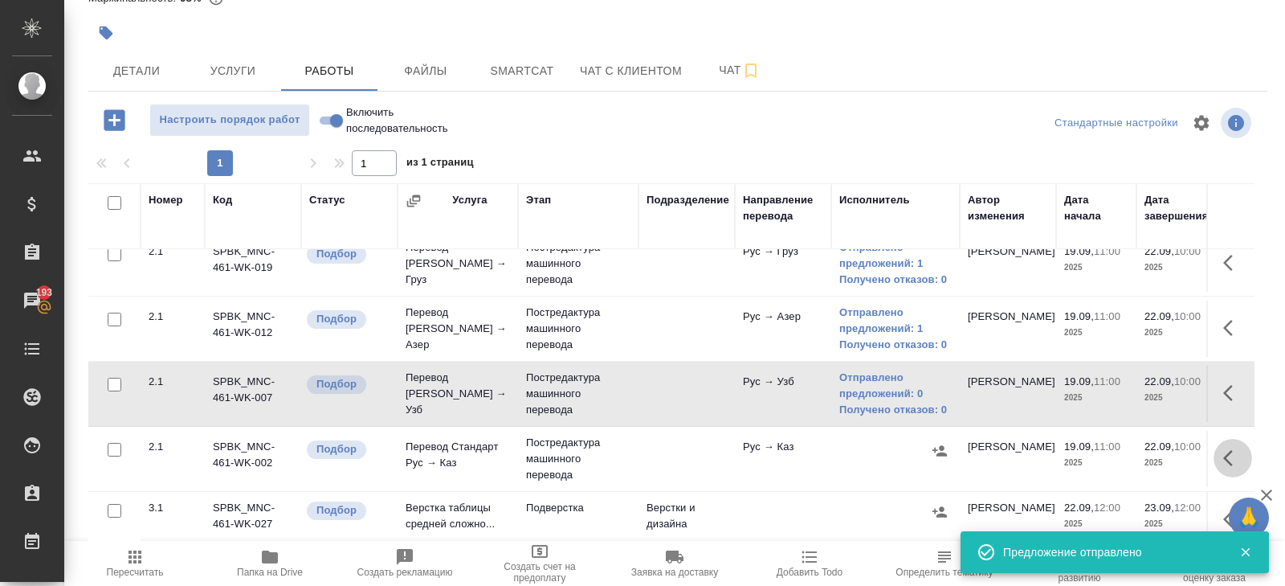
click at [1218, 451] on button "button" at bounding box center [1233, 458] width 39 height 39
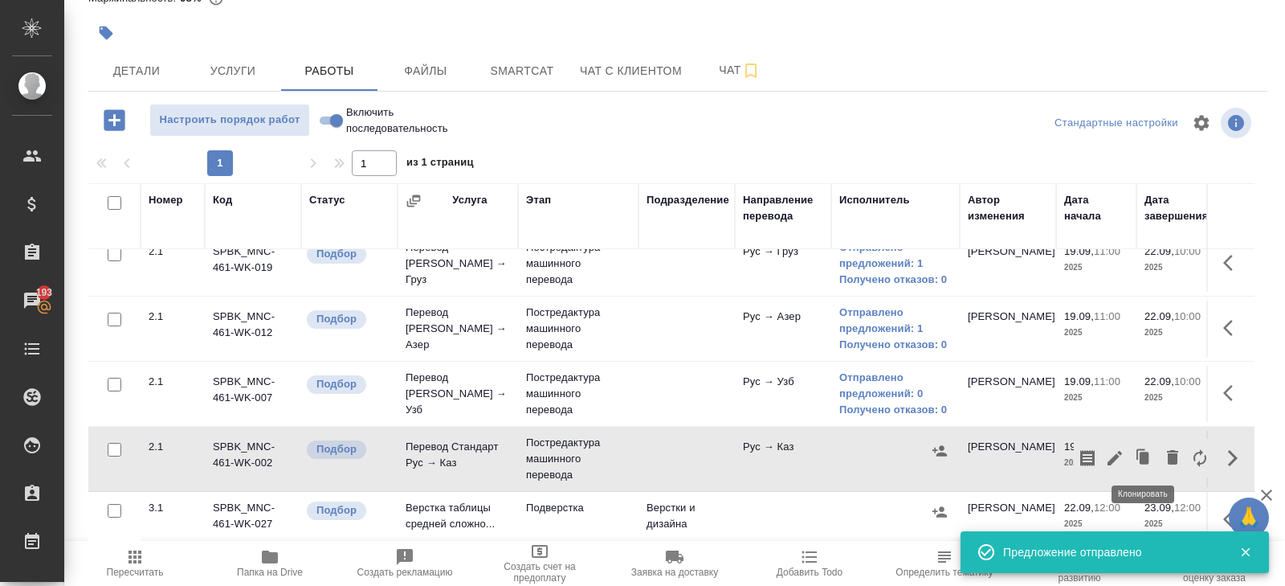
click at [1113, 452] on icon "button" at bounding box center [1114, 457] width 19 height 19
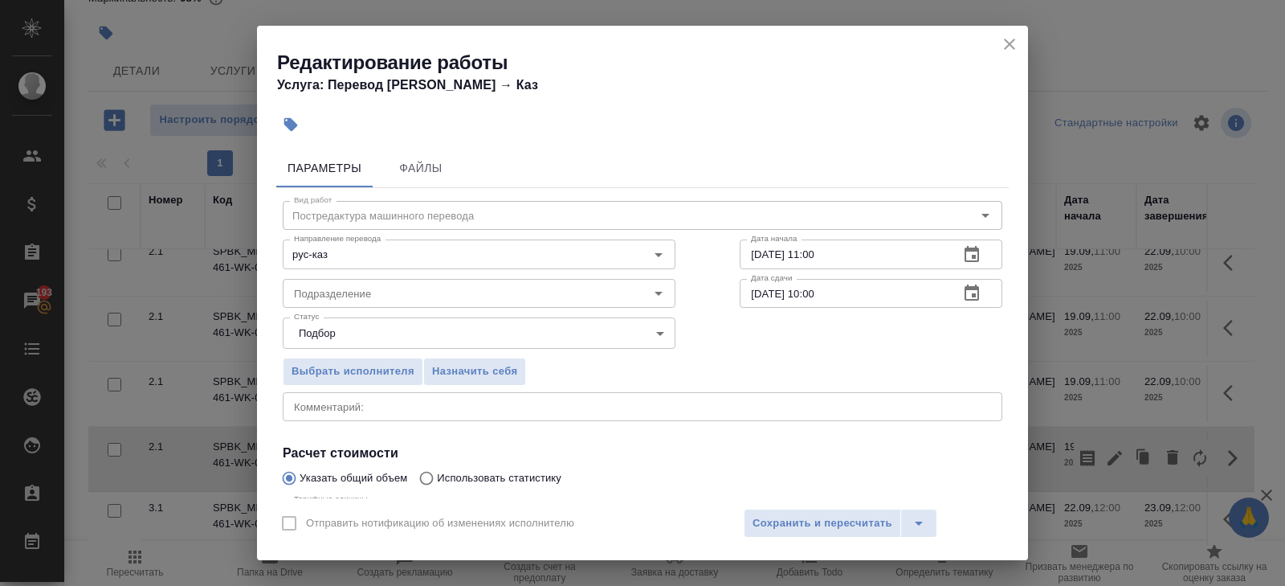
scroll to position [170, 0]
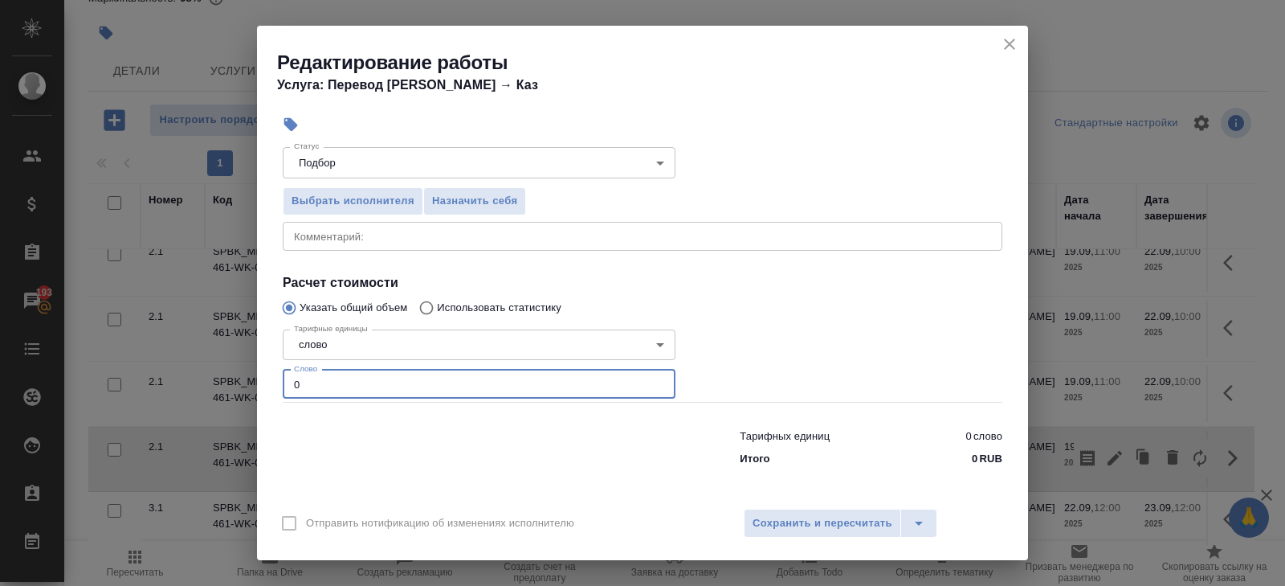
drag, startPoint x: 337, startPoint y: 389, endPoint x: 210, endPoint y: 389, distance: 126.9
click at [210, 389] on div "Редактирование работы Услуга: Перевод Стандарт Рус → Каз Параметры Файлы Вид ра…" at bounding box center [642, 293] width 1285 height 586
type input "404"
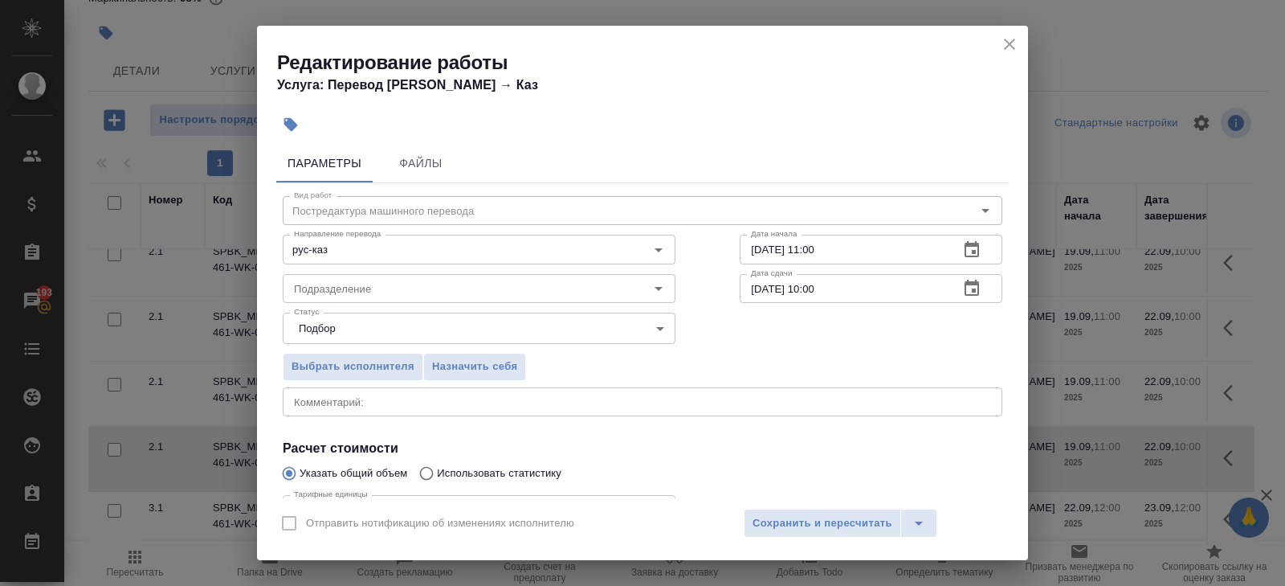
scroll to position [0, 0]
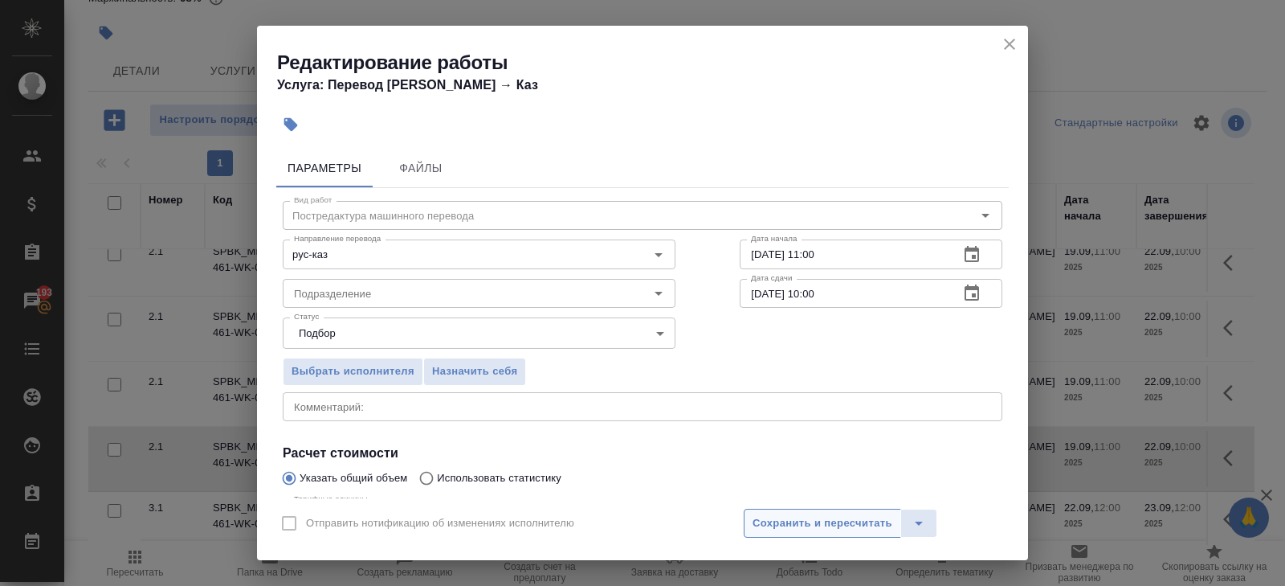
type input "404.9"
click at [783, 516] on span "Сохранить и пересчитать" at bounding box center [823, 523] width 140 height 18
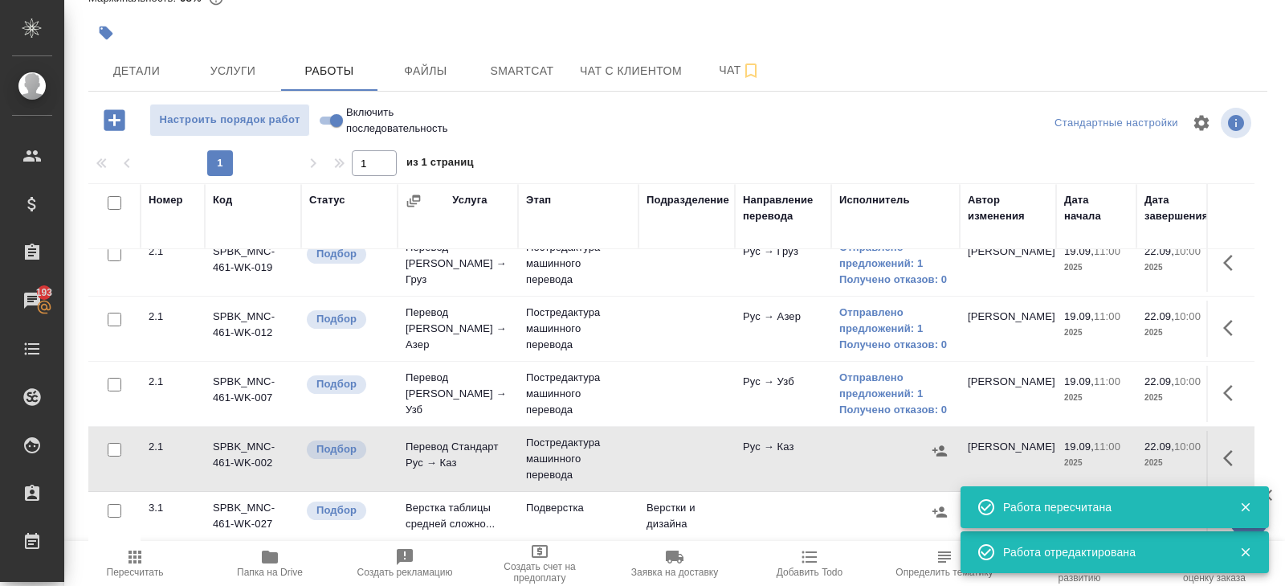
click at [941, 445] on icon "button" at bounding box center [940, 450] width 14 height 10
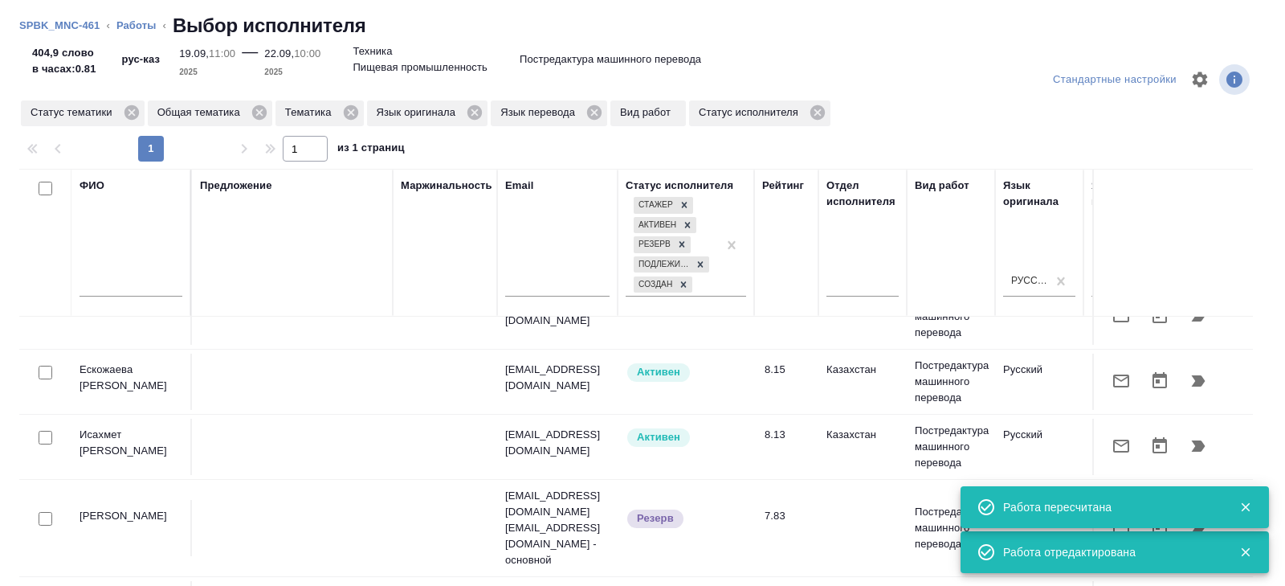
scroll to position [115, 0]
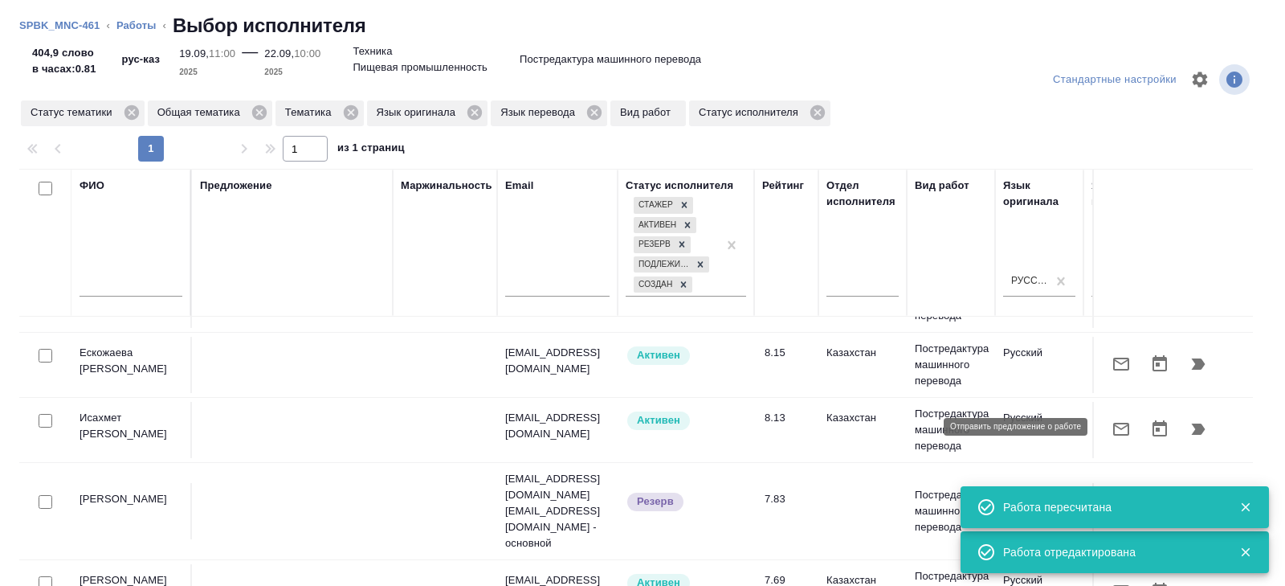
click at [1123, 427] on icon "button" at bounding box center [1121, 428] width 19 height 19
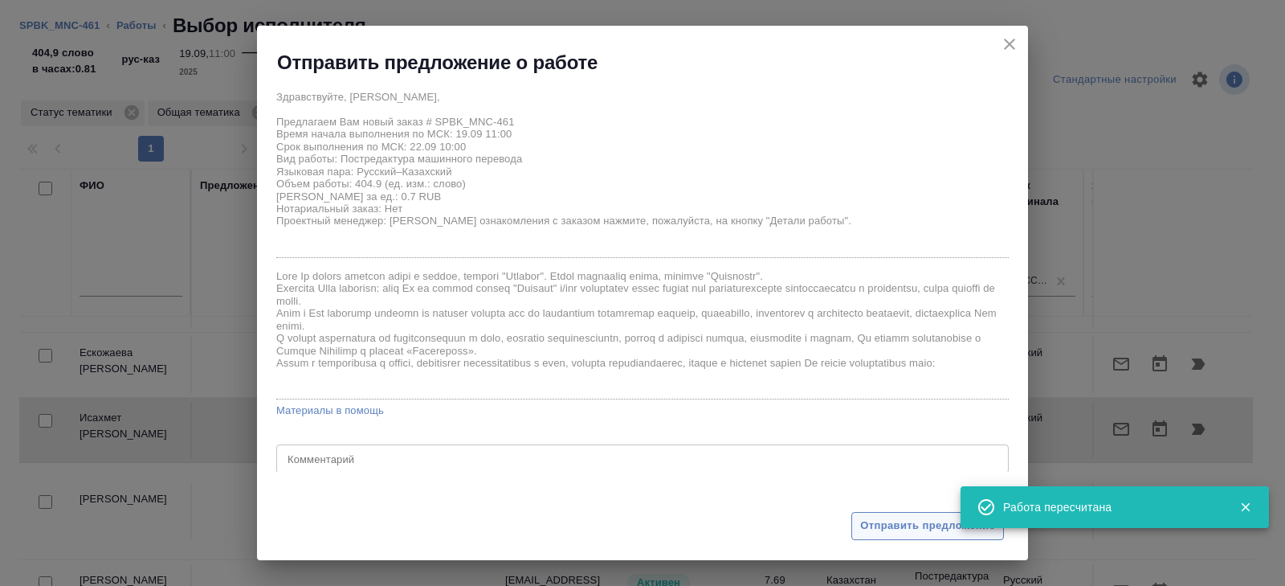
click at [891, 530] on span "Отправить предложение" at bounding box center [927, 526] width 135 height 18
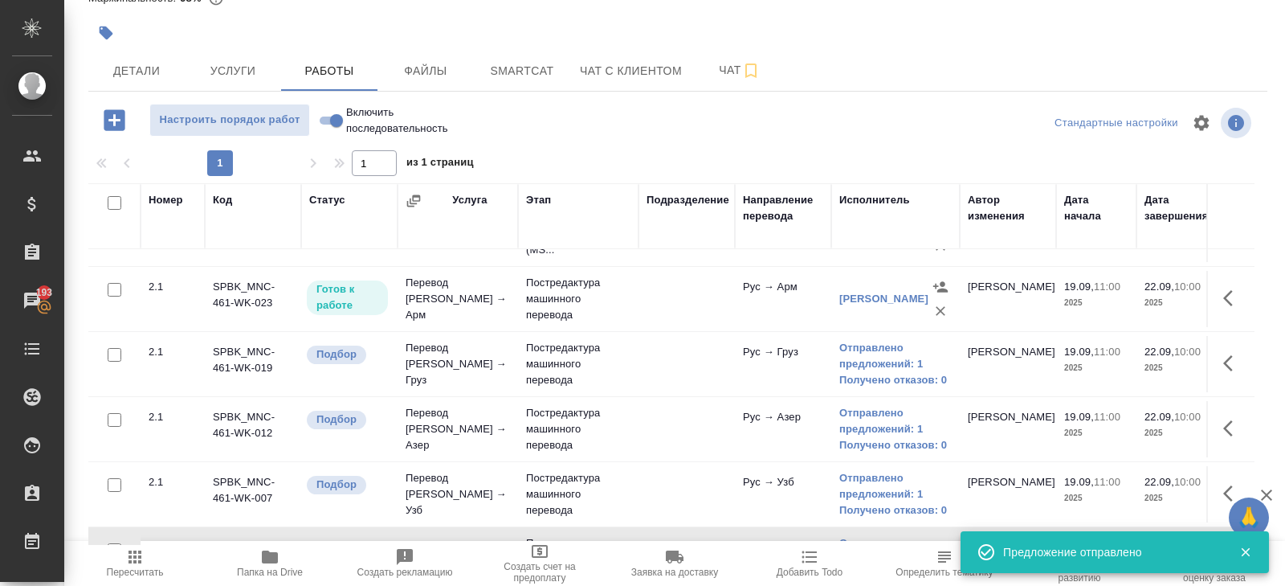
scroll to position [71, 0]
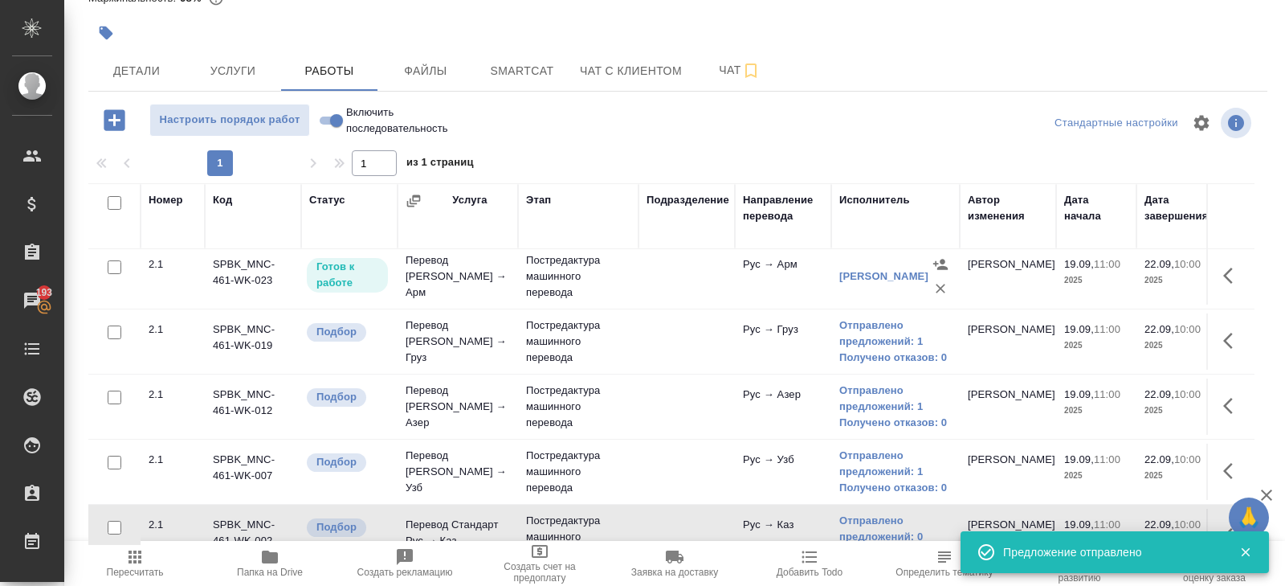
click at [149, 559] on span "Пересчитать" at bounding box center [135, 562] width 116 height 31
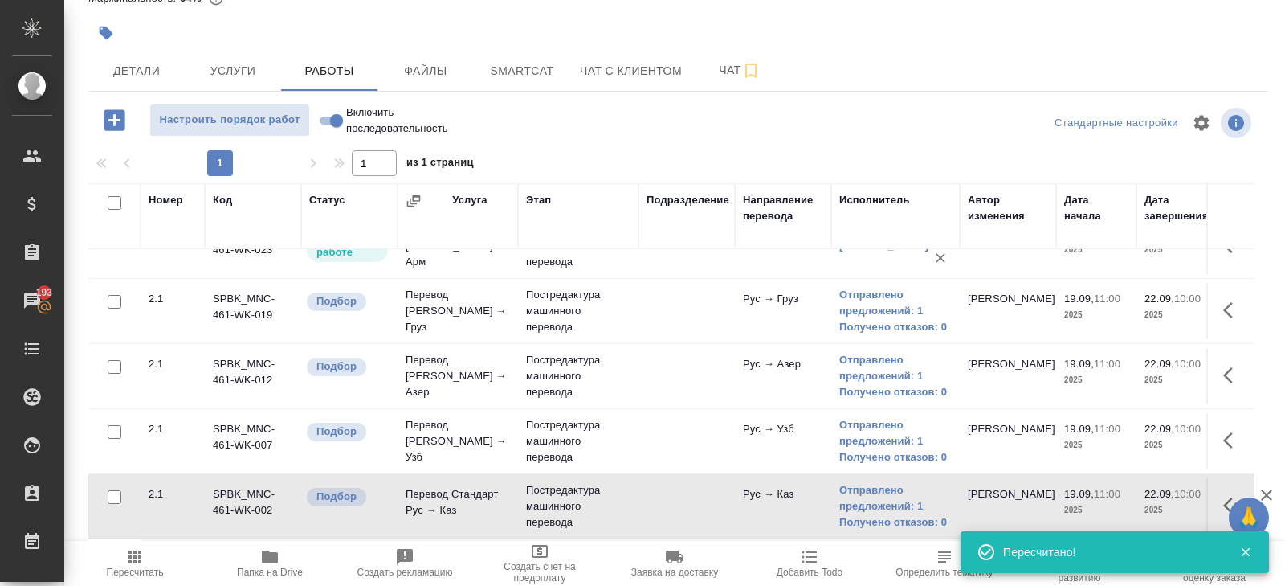
scroll to position [98, 0]
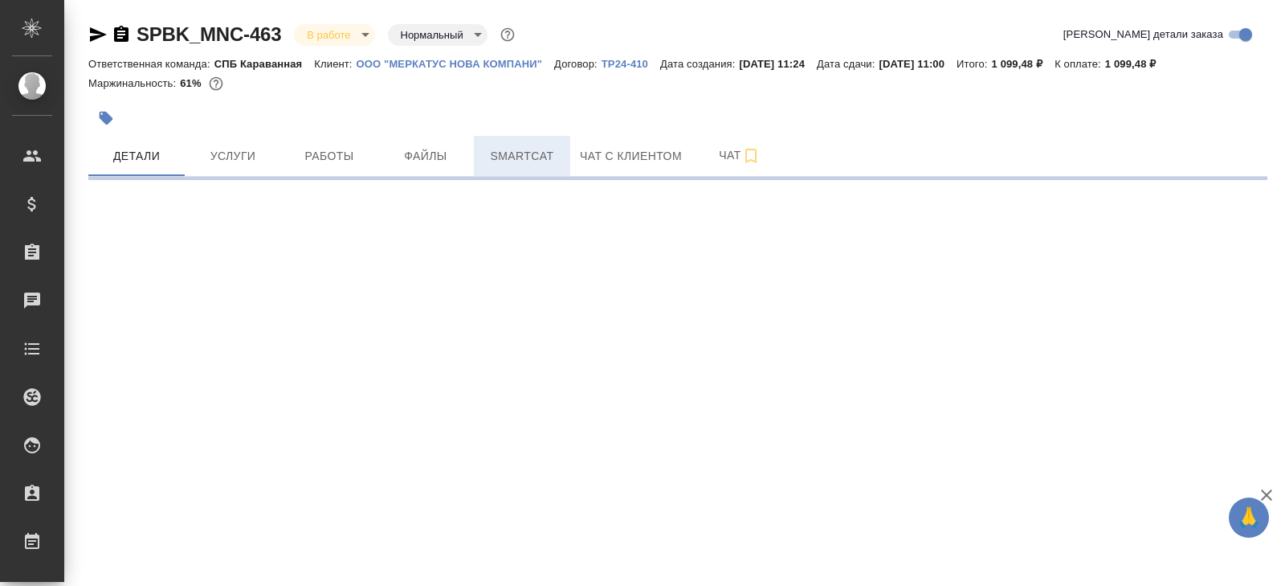
select select "RU"
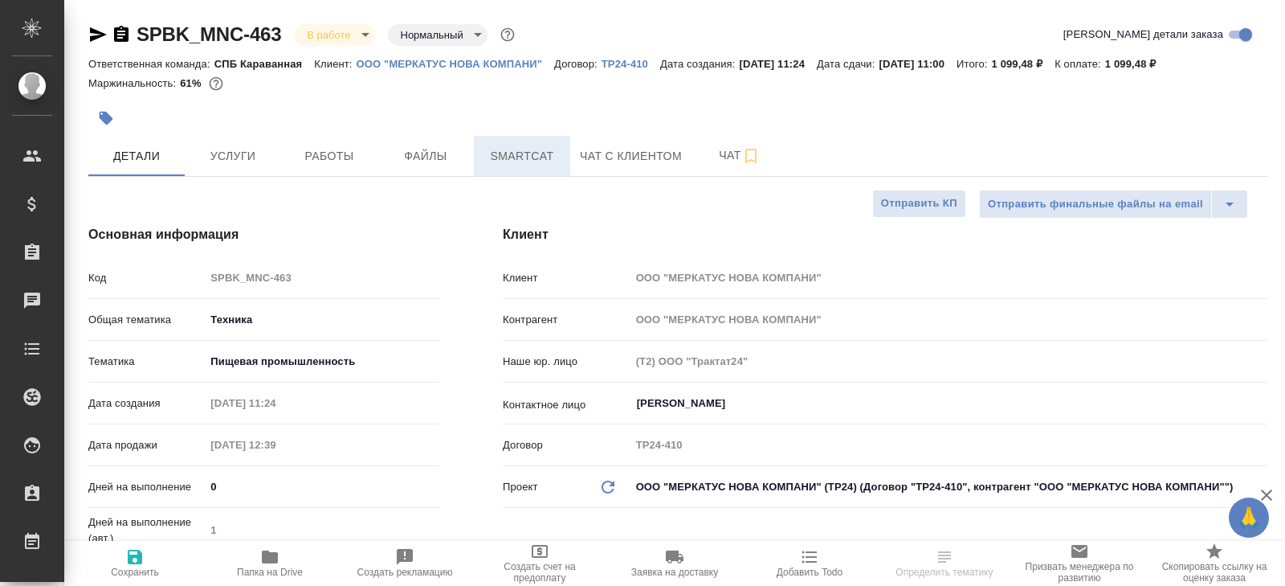
click at [540, 153] on span "Smartcat" at bounding box center [522, 156] width 77 height 20
type textarea "x"
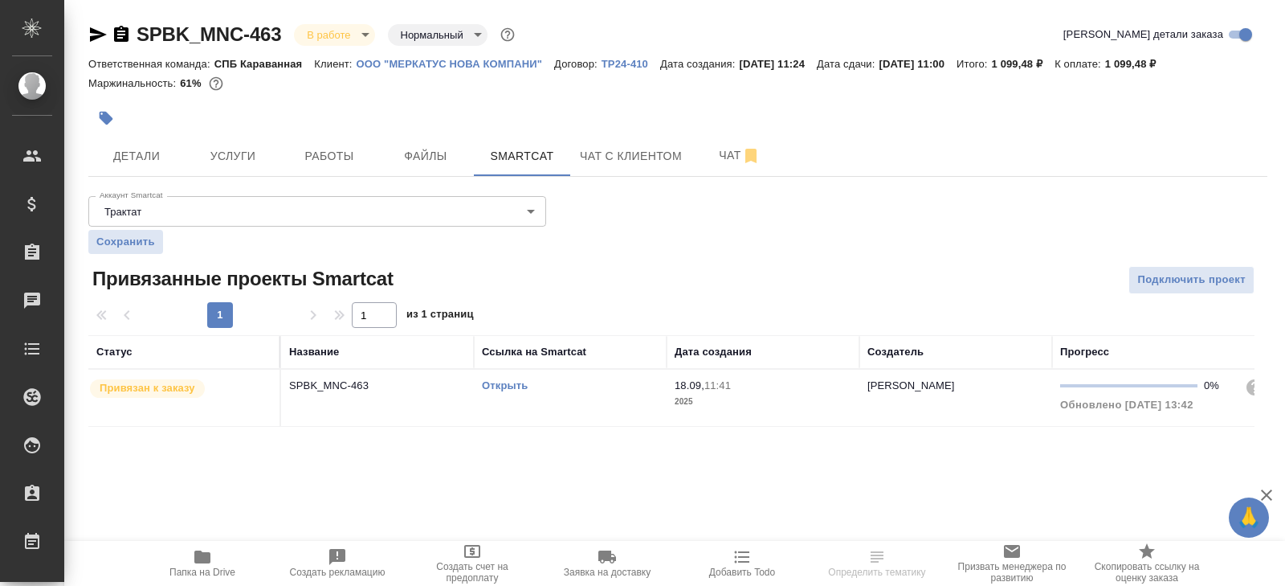
click at [498, 381] on link "Открыть" at bounding box center [505, 385] width 46 height 12
click at [93, 32] on icon "button" at bounding box center [98, 34] width 17 height 14
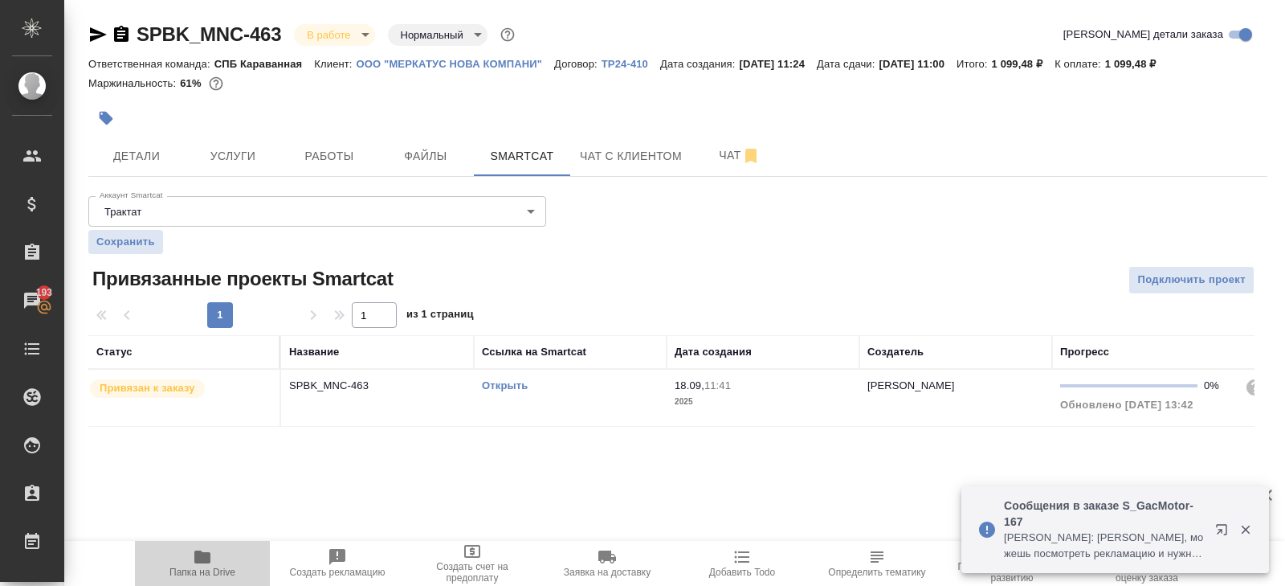
click at [225, 562] on span "Папка на Drive" at bounding box center [203, 562] width 116 height 31
click at [307, 166] on button "Работы" at bounding box center [329, 156] width 96 height 40
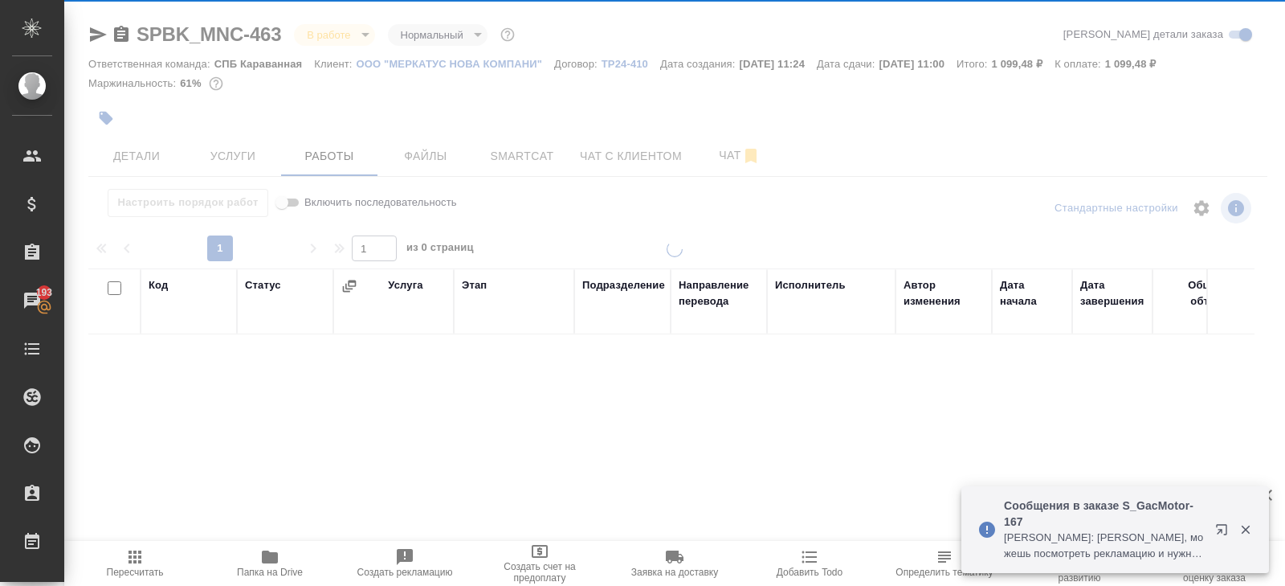
scroll to position [85, 0]
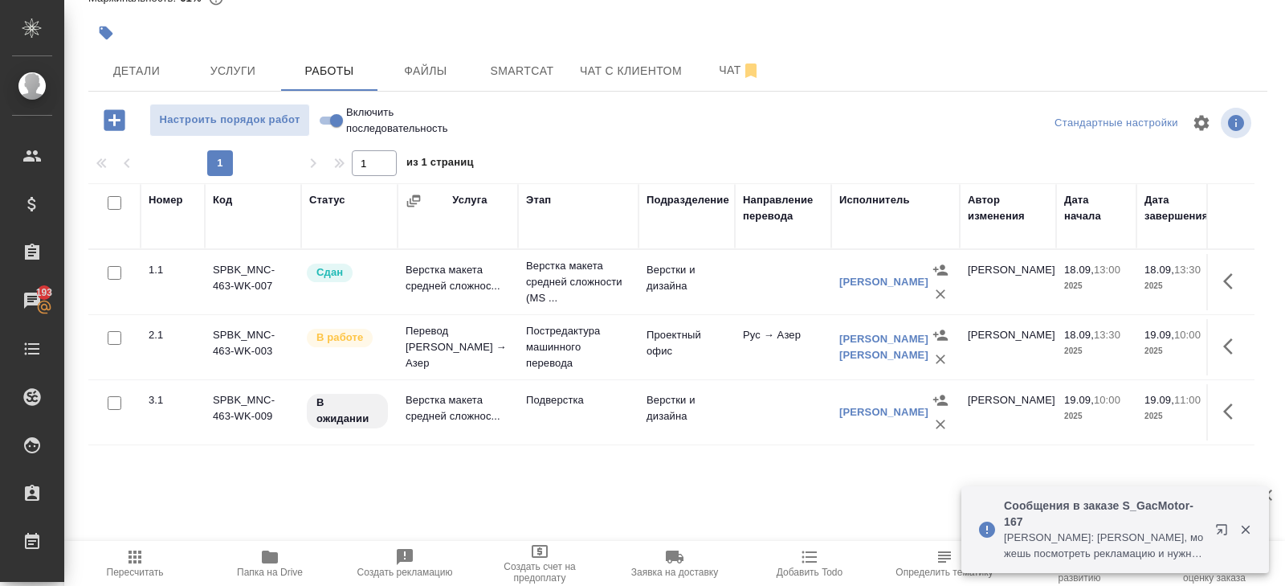
click at [1224, 402] on icon "button" at bounding box center [1232, 411] width 19 height 19
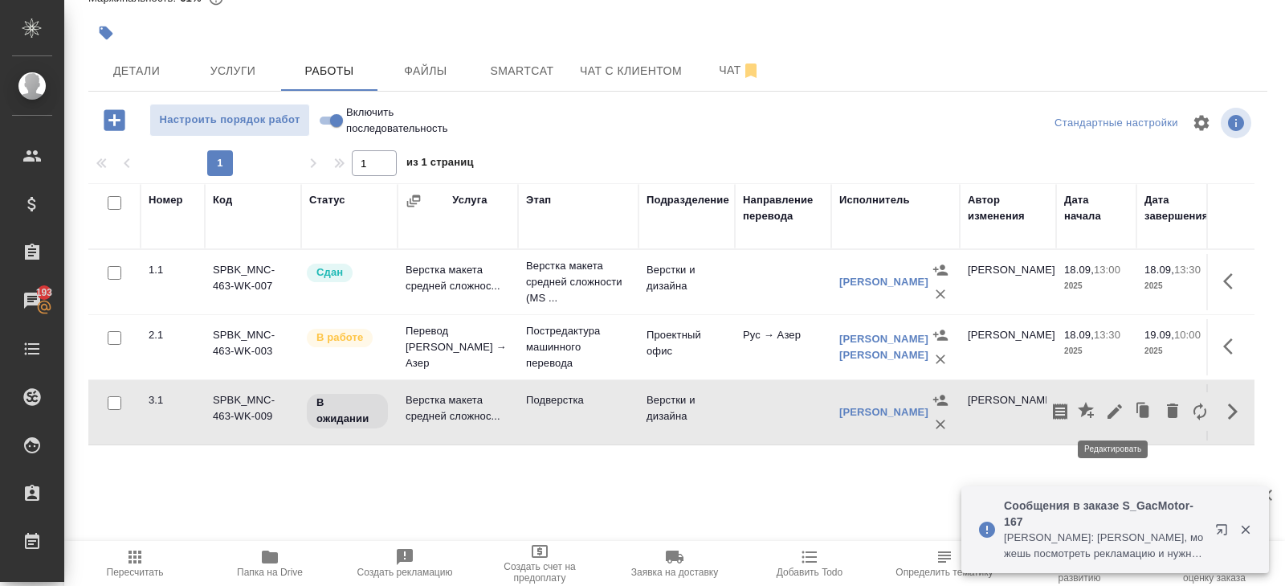
click at [1113, 415] on icon "button" at bounding box center [1114, 411] width 19 height 19
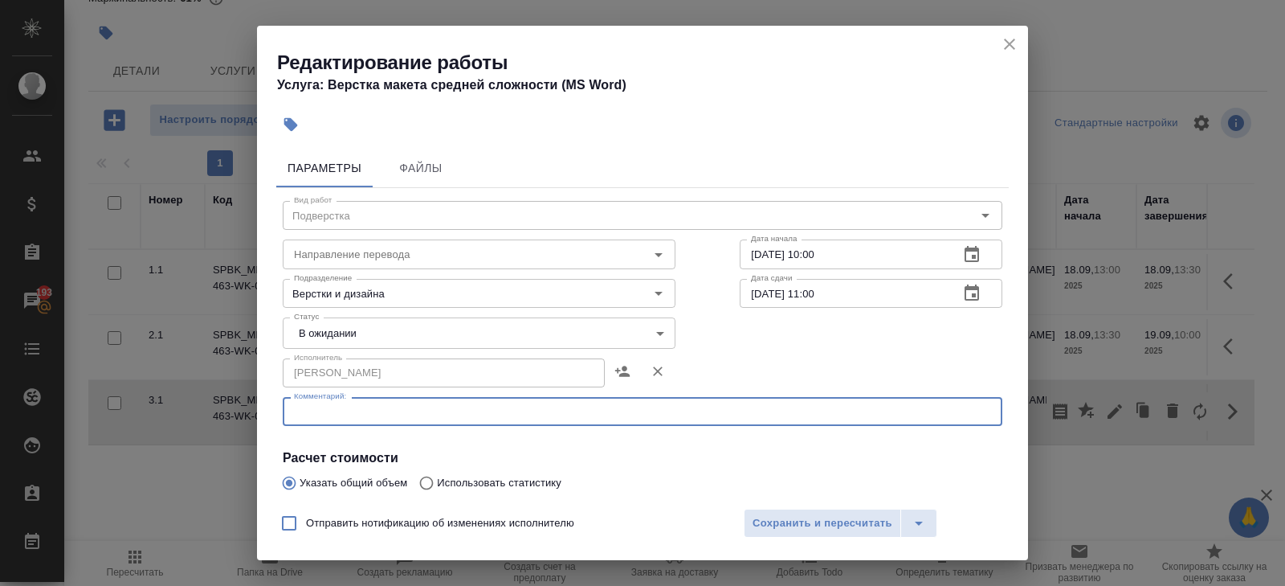
click at [333, 410] on textarea at bounding box center [642, 412] width 697 height 12
paste textarea "[URL][DOMAIN_NAME]"
type textarea "[URL][DOMAIN_NAME]"
click at [310, 348] on div "Исполнитель [PERSON_NAME] Исполнитель" at bounding box center [479, 371] width 457 height 103
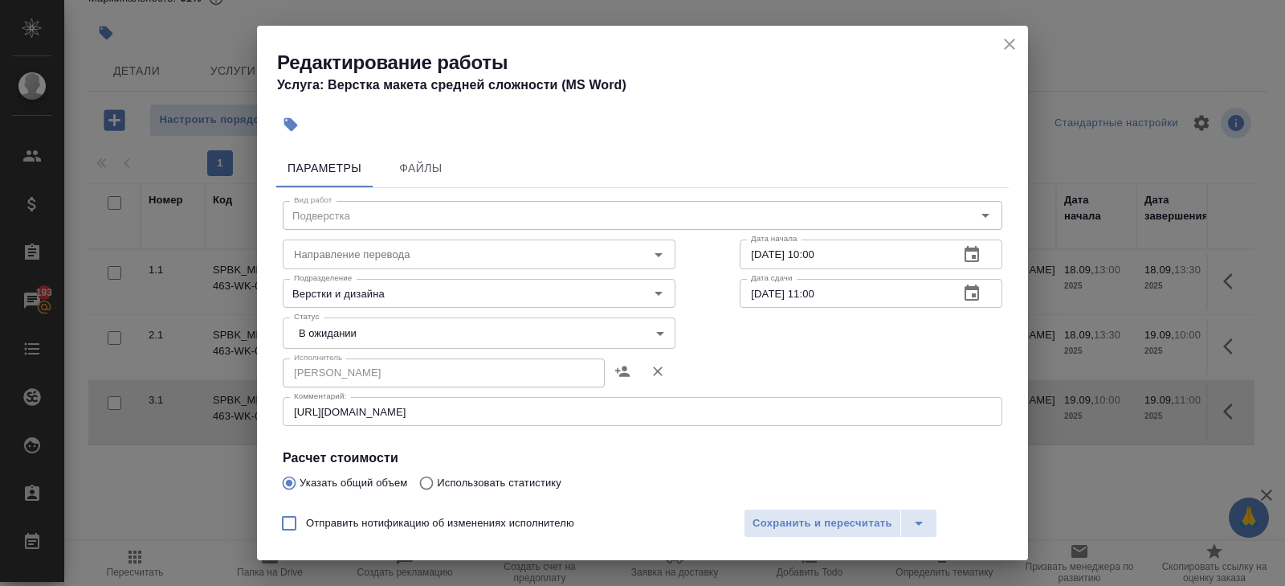
click at [310, 331] on body "🙏 .cls-1 fill:#fff; AWATERA [PERSON_NAME] Спецификации Заказы 193 Чаты Todo Про…" at bounding box center [642, 293] width 1285 height 586
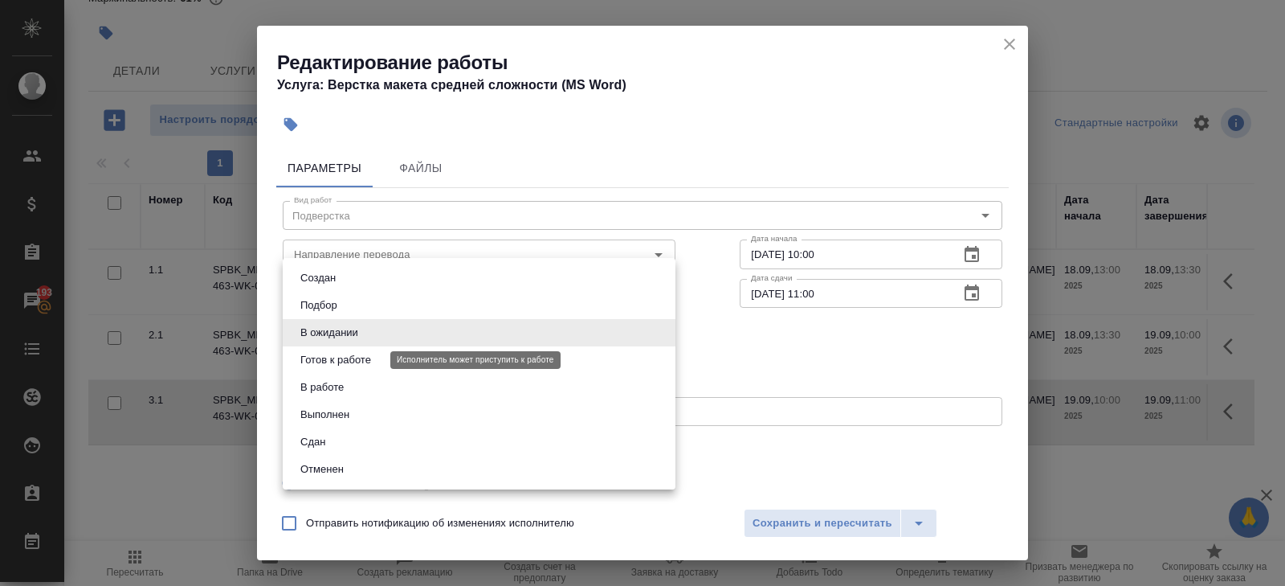
click at [316, 355] on button "Готов к работе" at bounding box center [336, 360] width 80 height 18
type input "readyForWork"
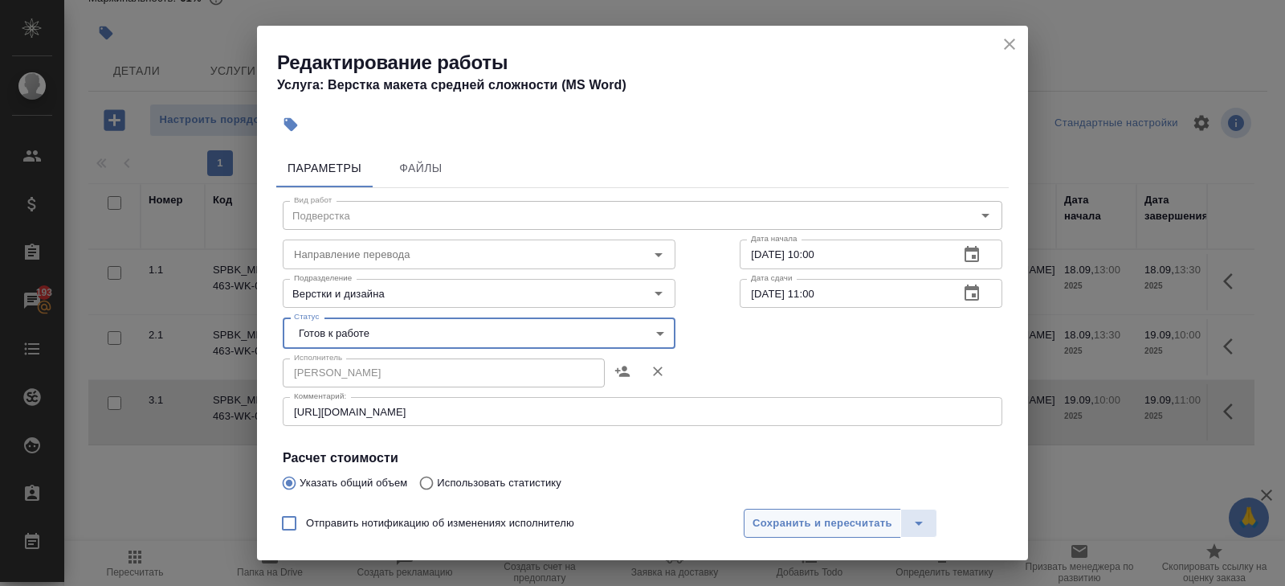
click at [782, 528] on span "Сохранить и пересчитать" at bounding box center [823, 523] width 140 height 18
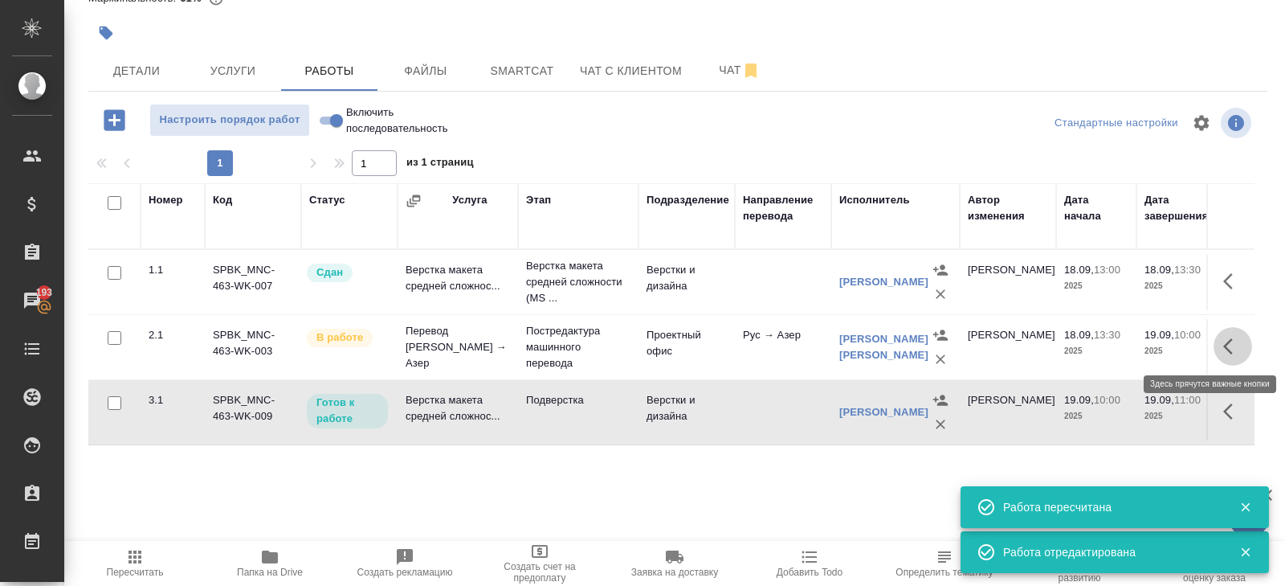
click at [1234, 342] on icon "button" at bounding box center [1232, 346] width 19 height 19
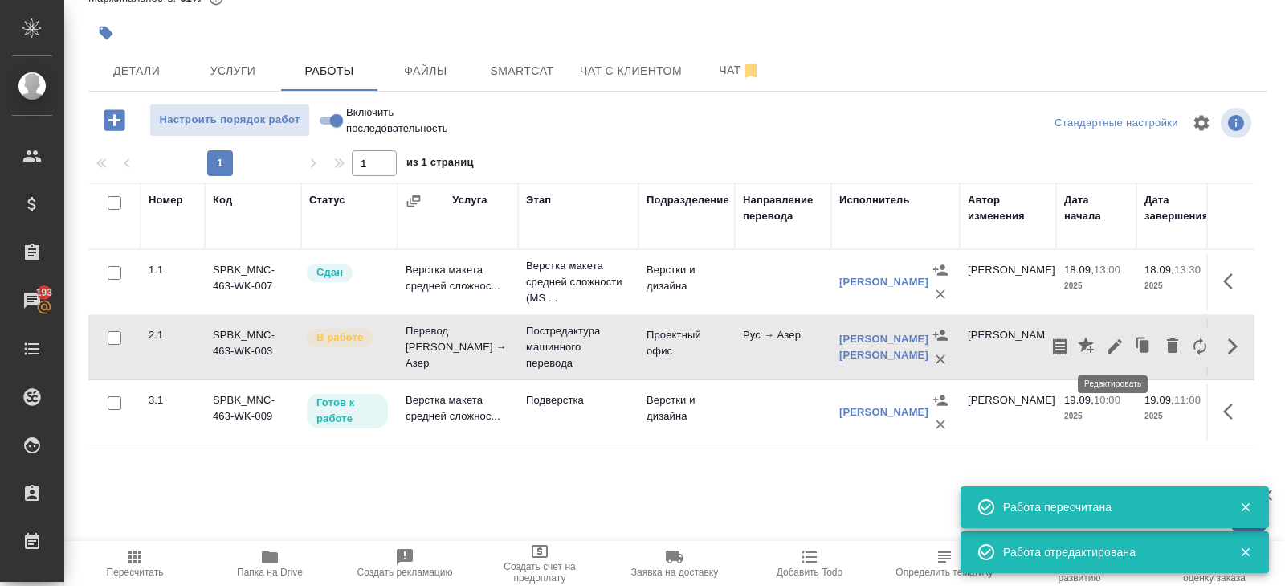
click at [1117, 343] on icon "button" at bounding box center [1115, 346] width 14 height 14
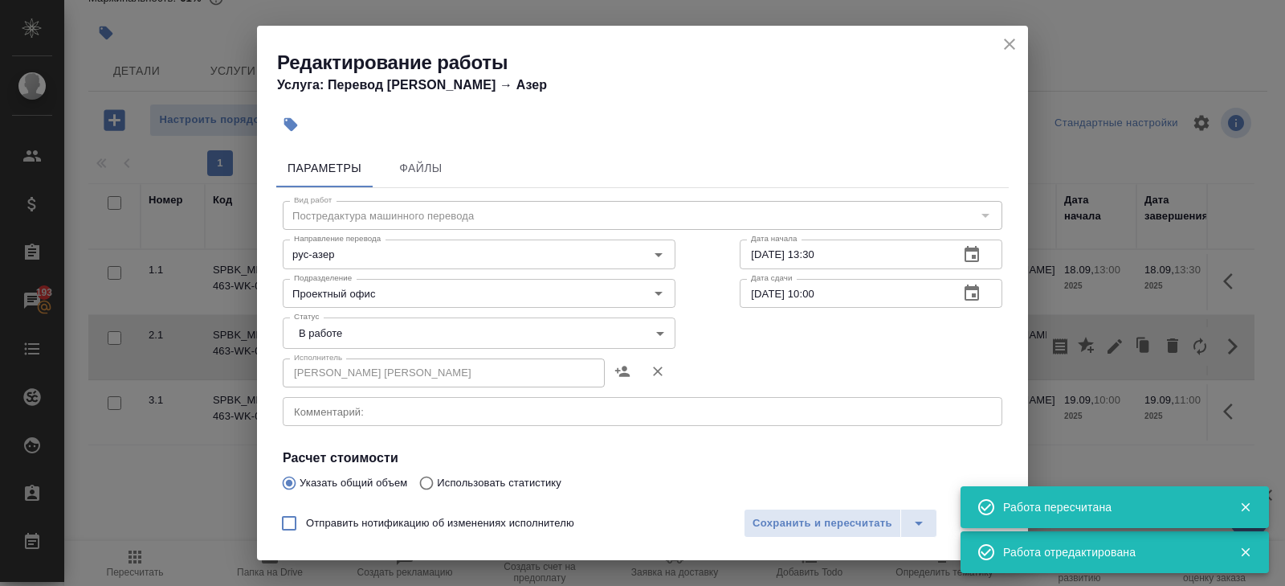
click at [345, 349] on div "Исполнитель [PERSON_NAME] [PERSON_NAME] Исполнитель" at bounding box center [479, 371] width 457 height 103
click at [343, 337] on body "🙏 .cls-1 fill:#fff; AWATERA Belyakova Yulia Клиенты Спецификации Заказы 193 Чат…" at bounding box center [642, 293] width 1285 height 586
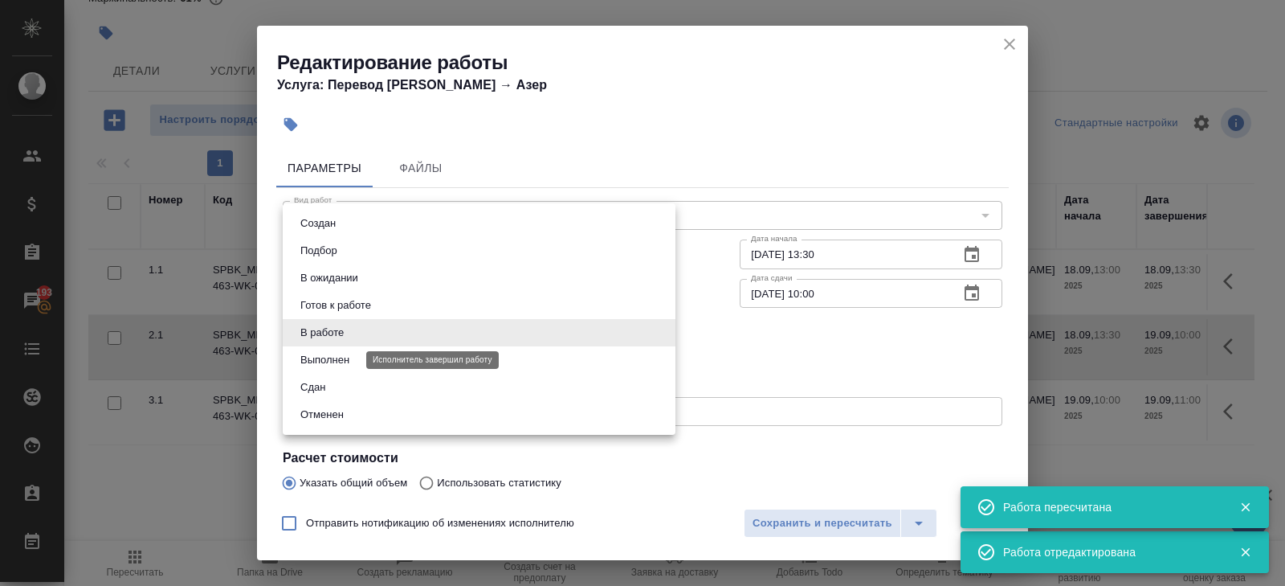
click at [343, 361] on button "Выполнен" at bounding box center [325, 360] width 59 height 18
type input "completed"
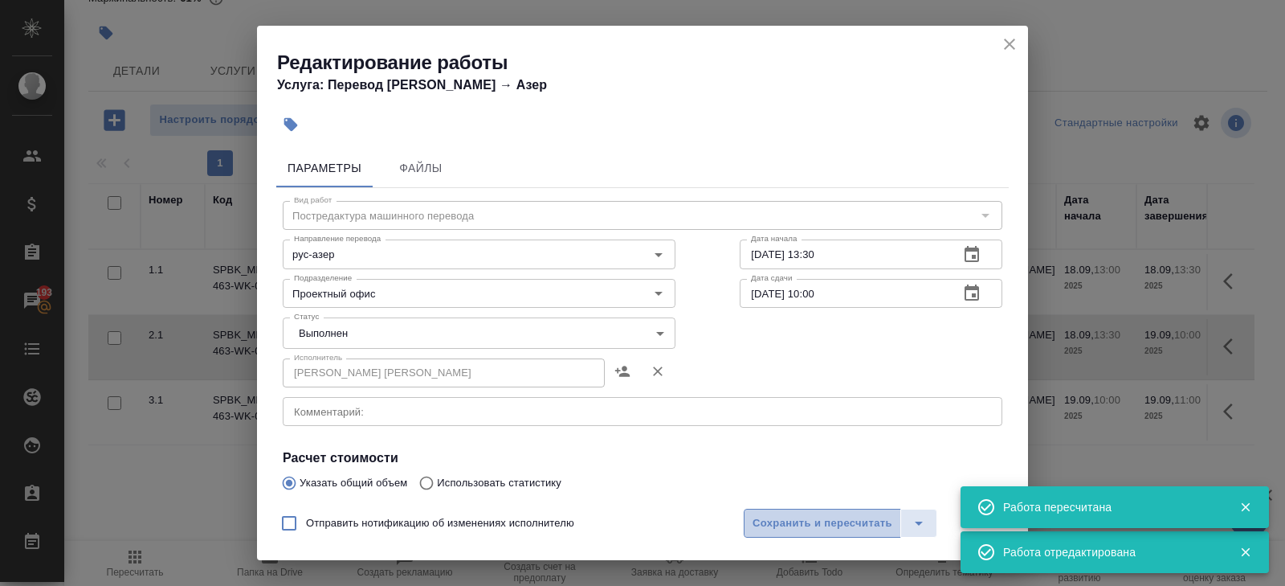
click at [794, 523] on span "Сохранить и пересчитать" at bounding box center [823, 523] width 140 height 18
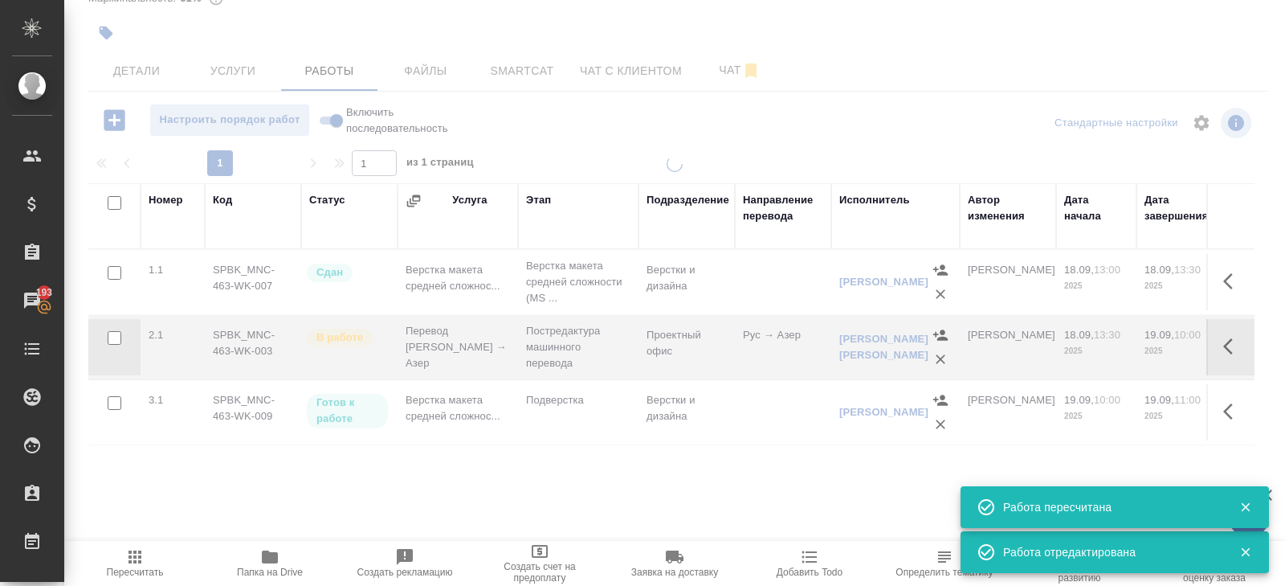
click at [717, 70] on div at bounding box center [674, 208] width 1221 height 586
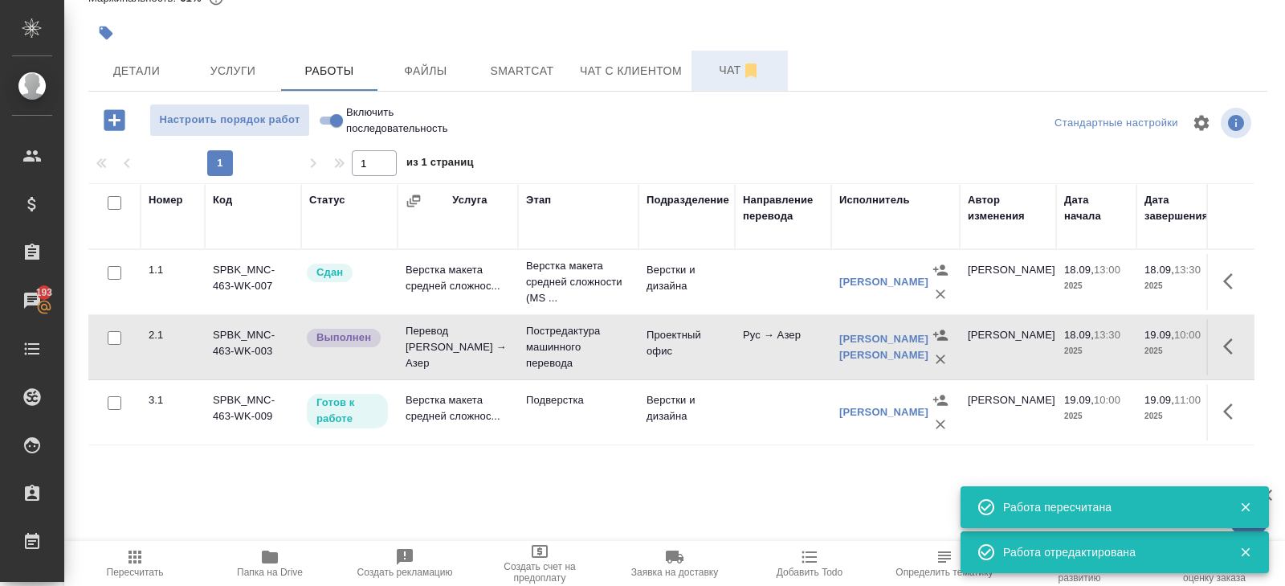
click at [734, 74] on span "Чат" at bounding box center [739, 70] width 77 height 20
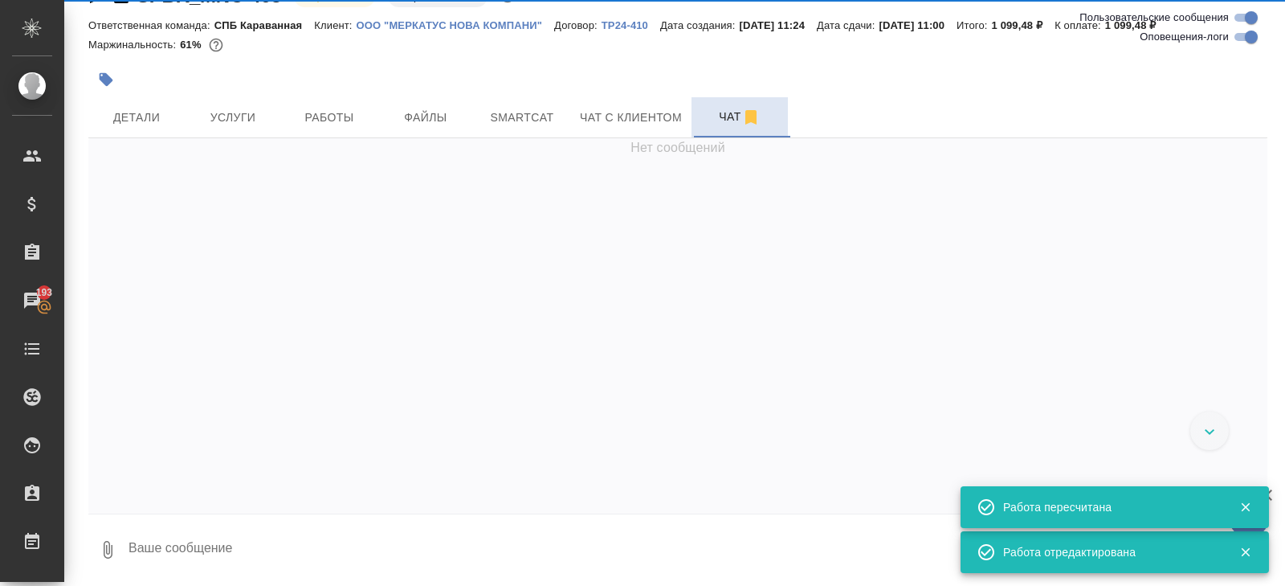
scroll to position [4985, 0]
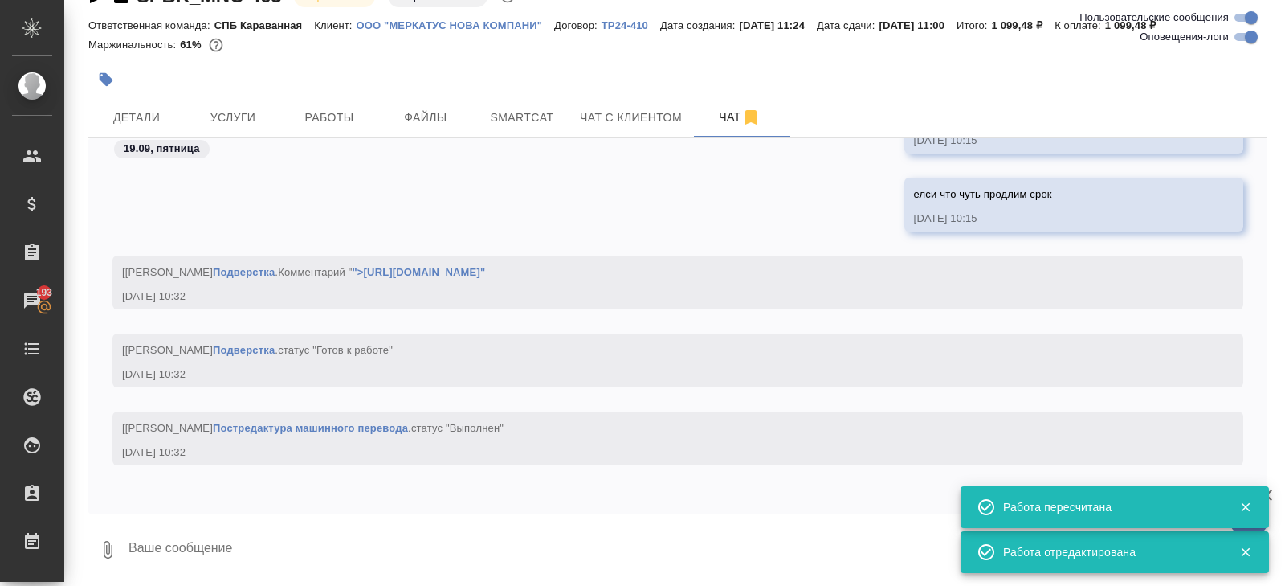
click at [269, 564] on textarea at bounding box center [697, 549] width 1141 height 55
click at [269, 563] on textarea at bounding box center [697, 549] width 1141 height 55
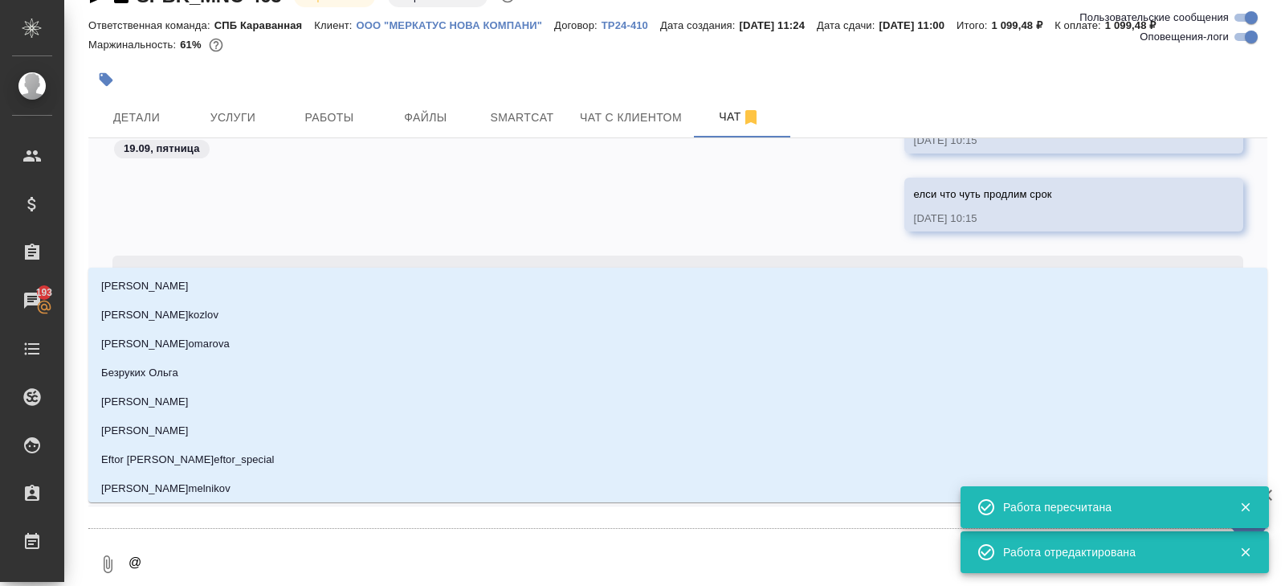
type textarea "@щ"
type input "щ"
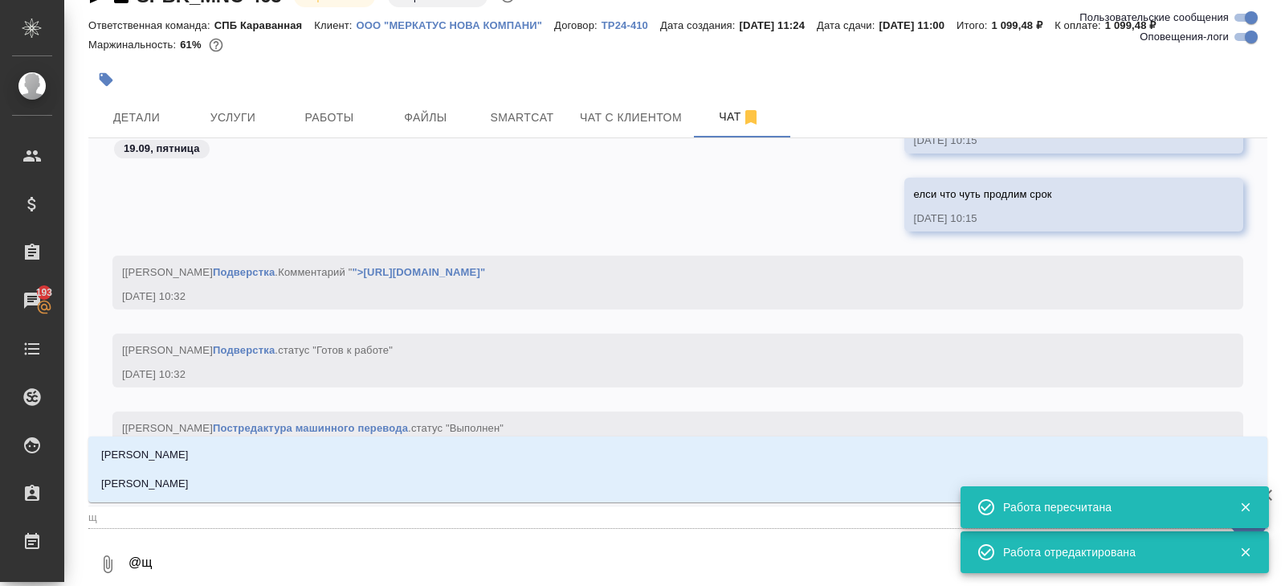
type textarea "@ща"
type input "ща"
type textarea "@щаб"
type input "щаб"
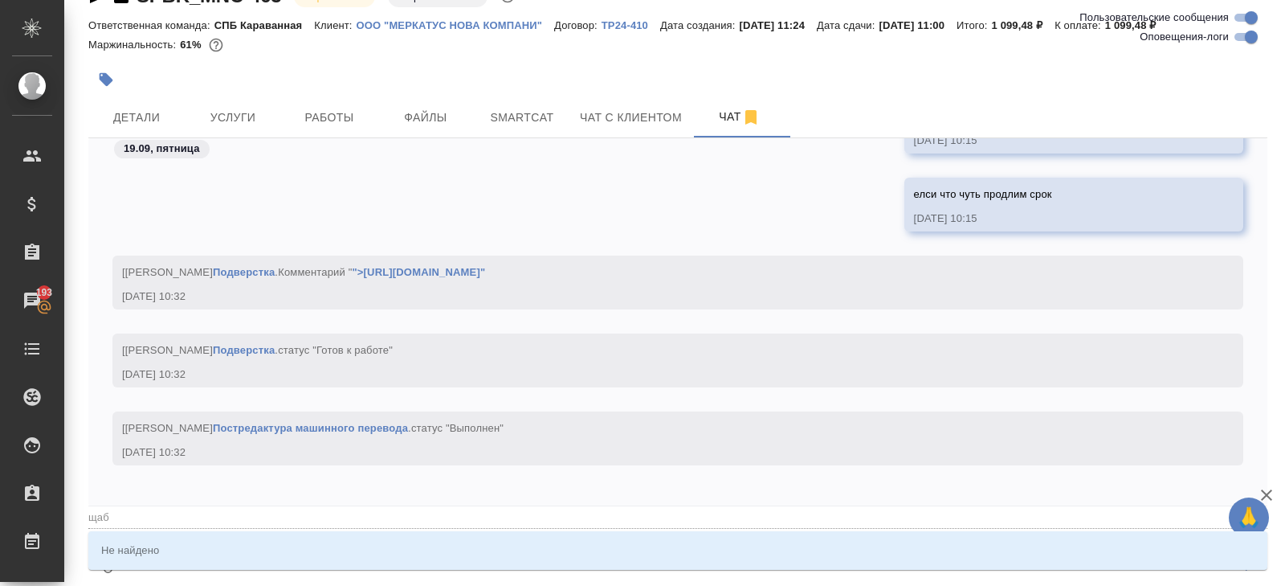
type textarea "@ща"
type input "ща"
type textarea "@щ"
type input "щ"
type textarea "@"
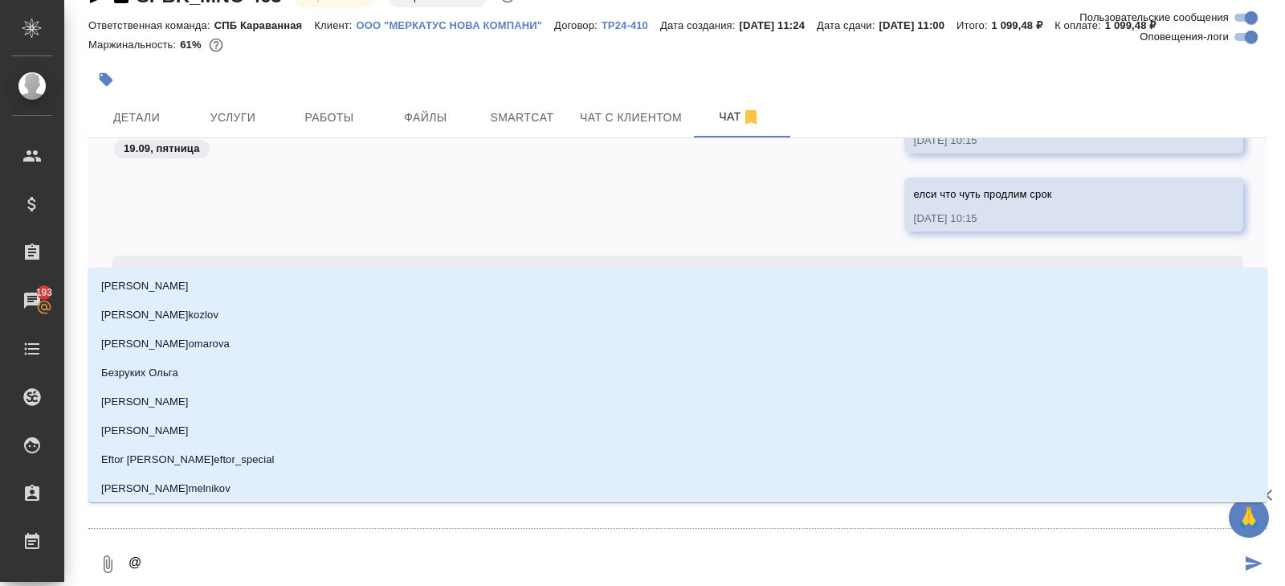
type textarea "@з"
type input "з"
type textarea "@за"
type input "за"
type textarea "@заб"
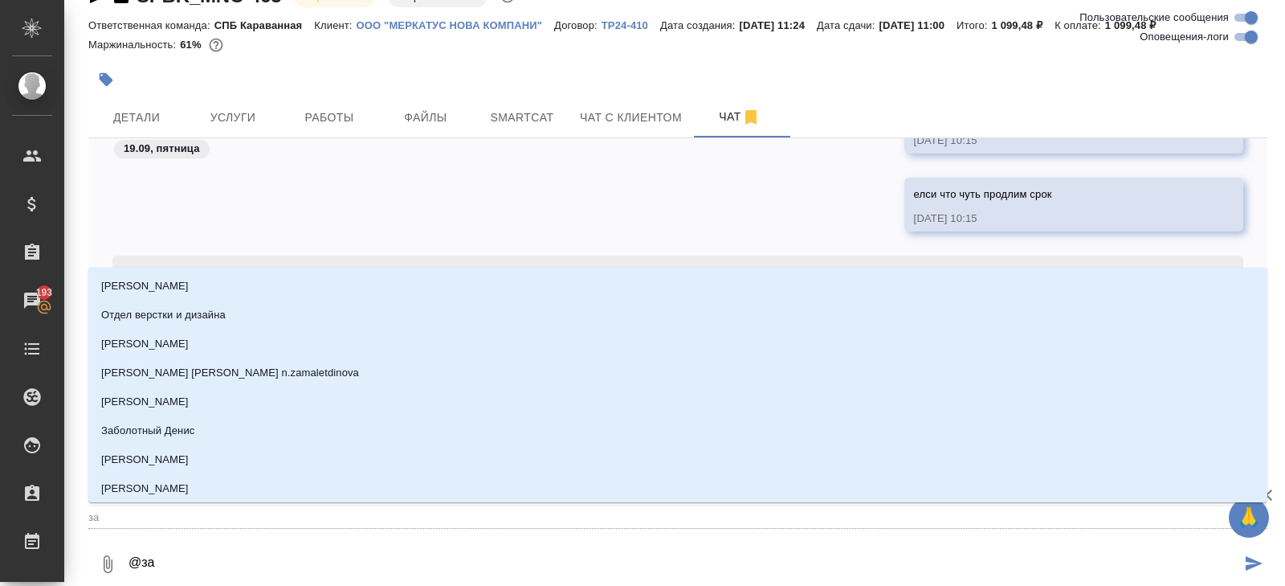
type input "заб"
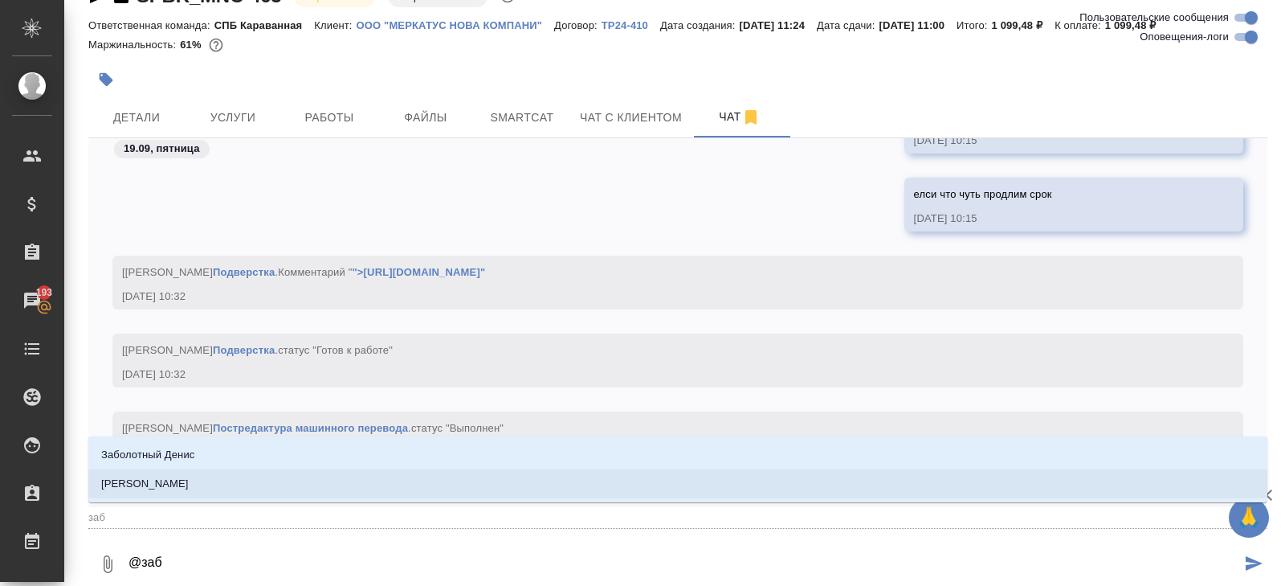
click at [171, 483] on p "Заборова Александра" at bounding box center [145, 484] width 88 height 16
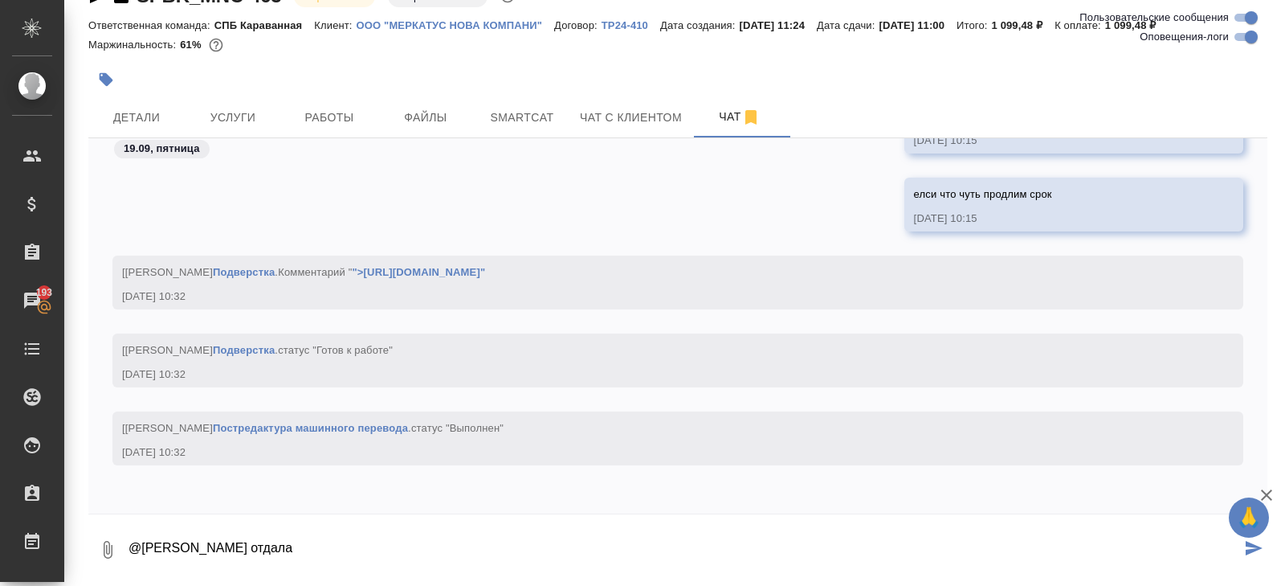
type textarea "@Заборова Александра отдала"
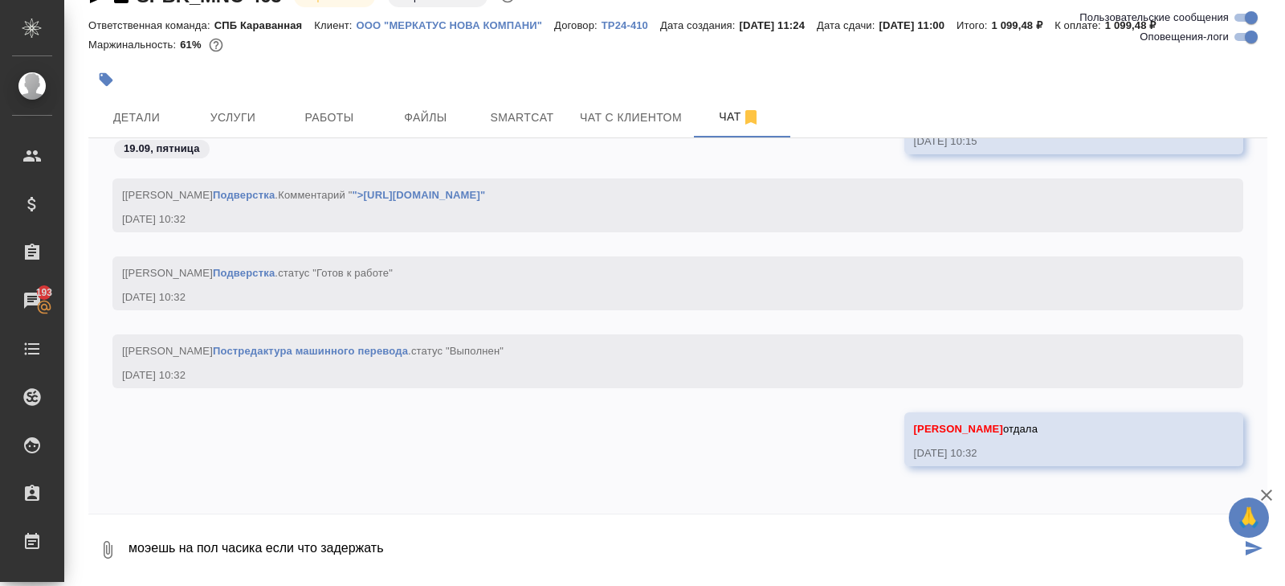
type textarea "моэешь на пол часика если что задержать"
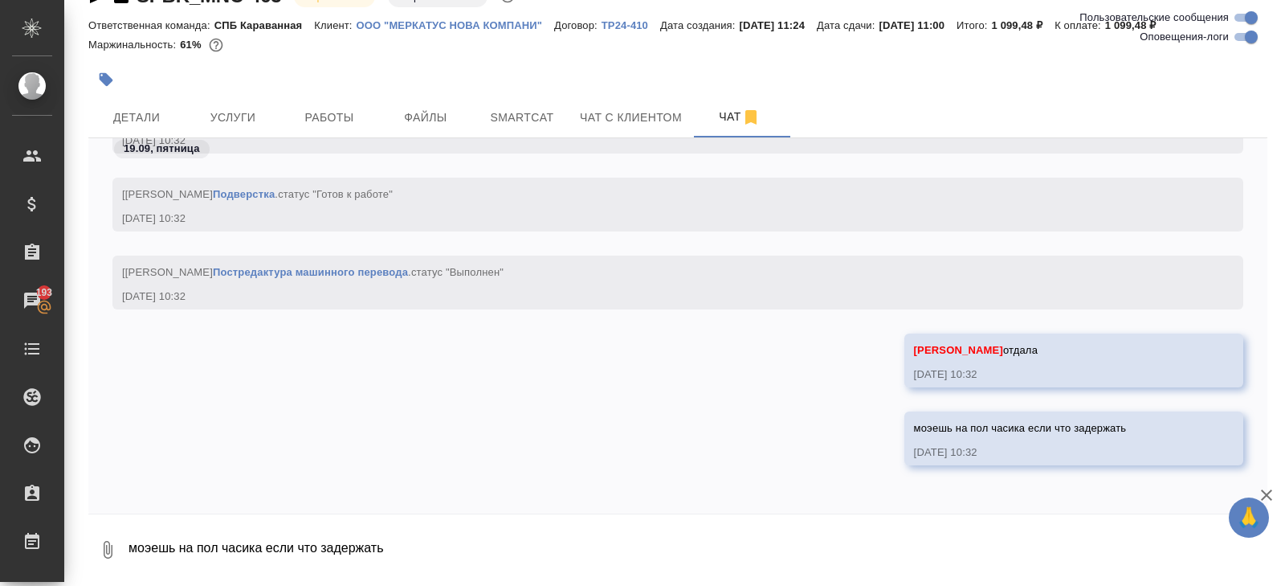
scroll to position [5141, 0]
click at [329, 124] on span "Работы" at bounding box center [329, 118] width 77 height 20
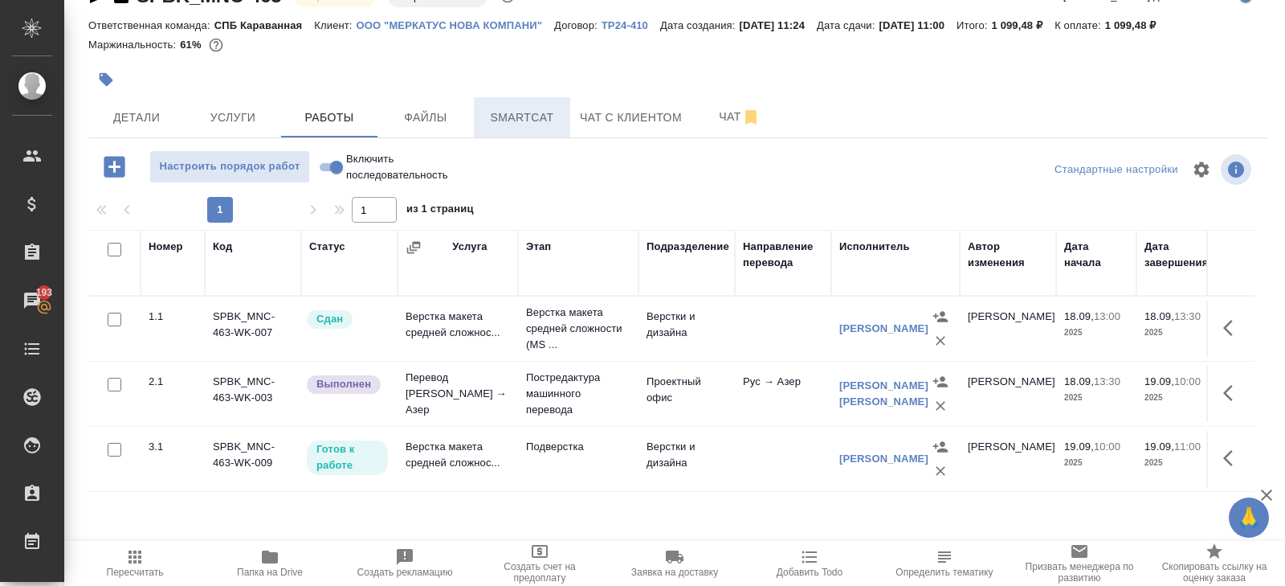
click at [505, 123] on span "Smartcat" at bounding box center [522, 118] width 77 height 20
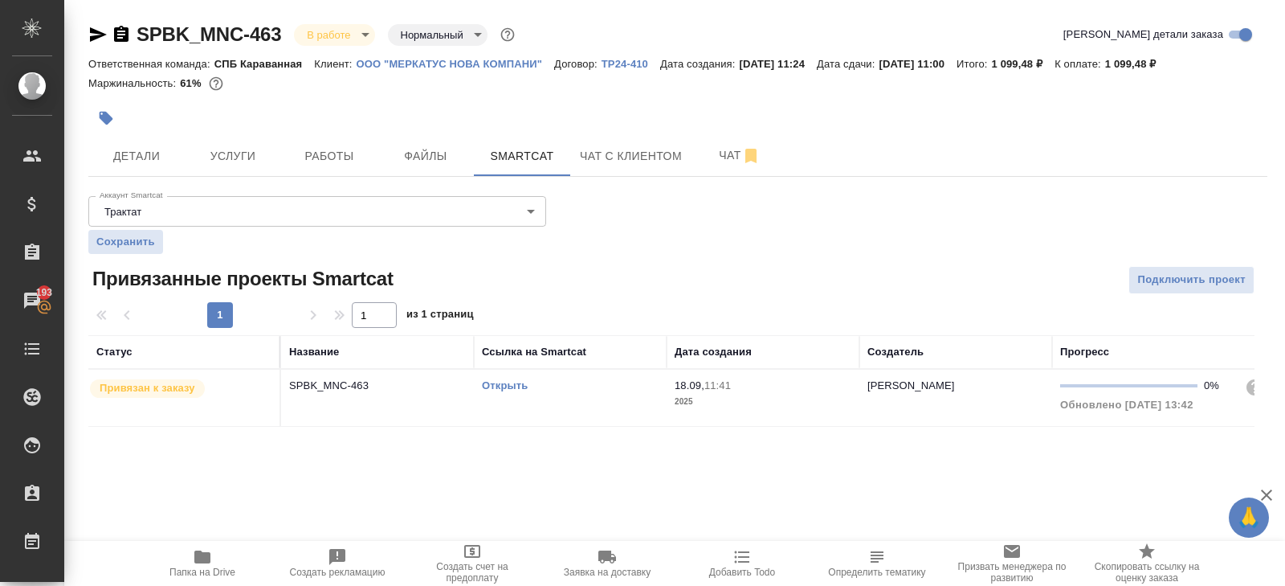
click at [562, 389] on div "Открыть" at bounding box center [570, 386] width 177 height 16
click at [562, 388] on div "Открыть" at bounding box center [570, 386] width 177 height 16
click at [337, 152] on span "Работы" at bounding box center [329, 156] width 77 height 20
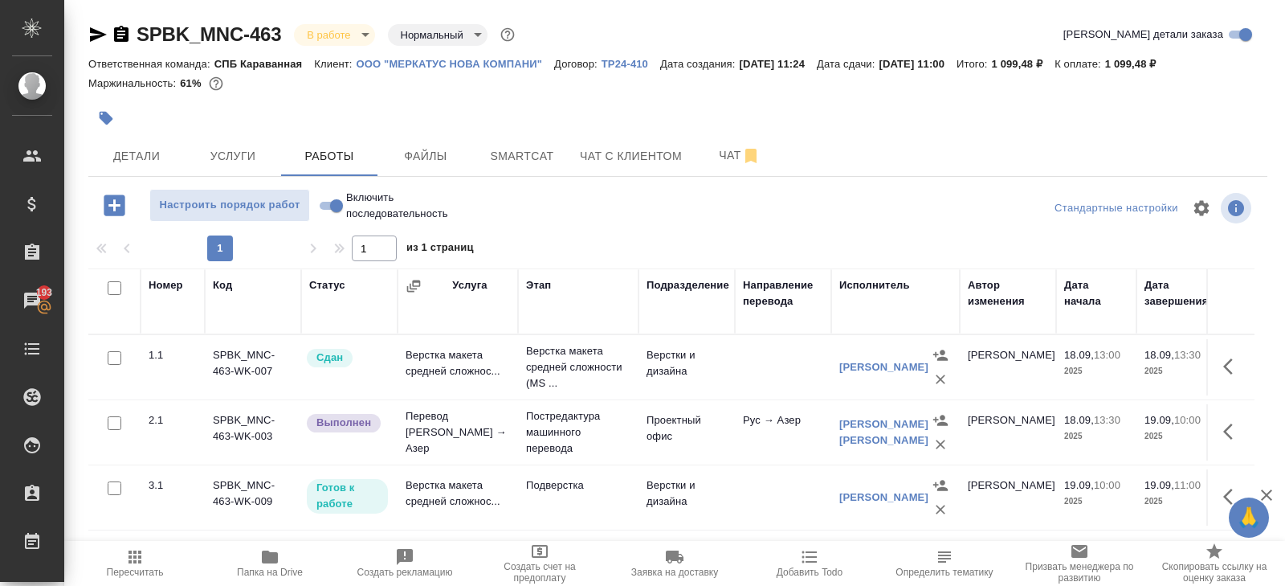
scroll to position [85, 0]
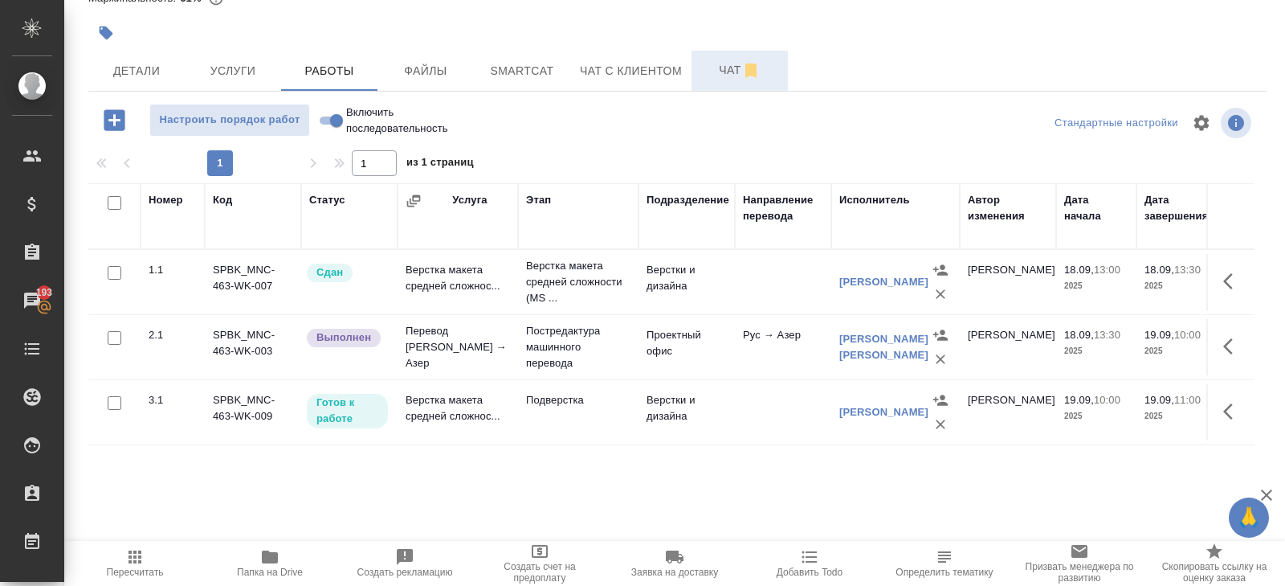
click at [731, 80] on button "Чат" at bounding box center [740, 71] width 96 height 40
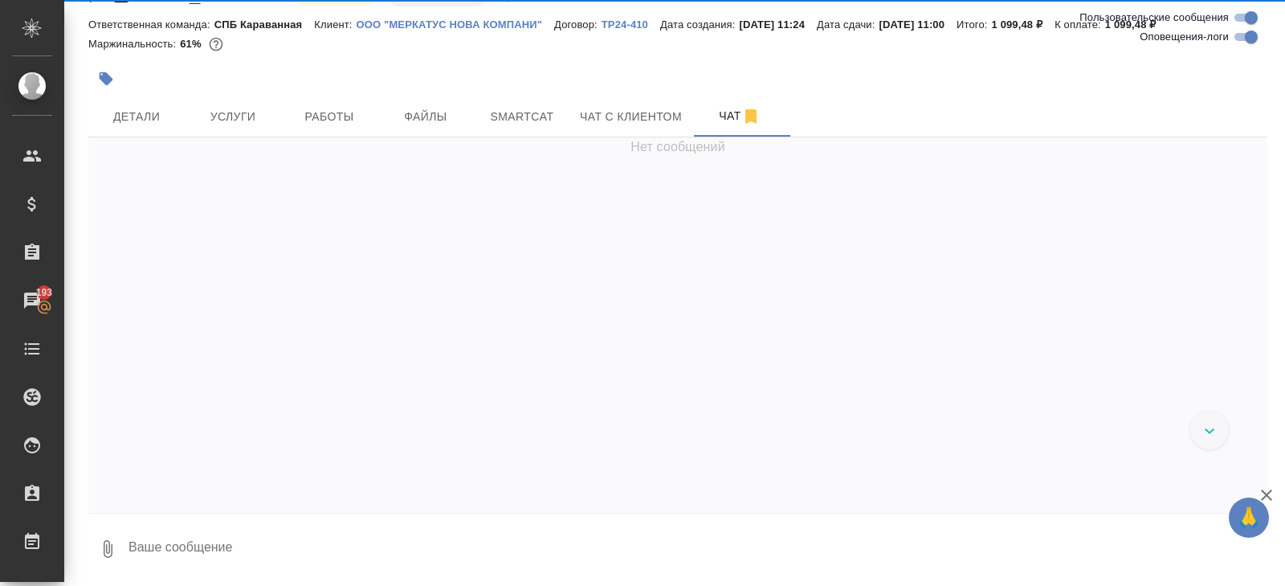
scroll to position [39, 0]
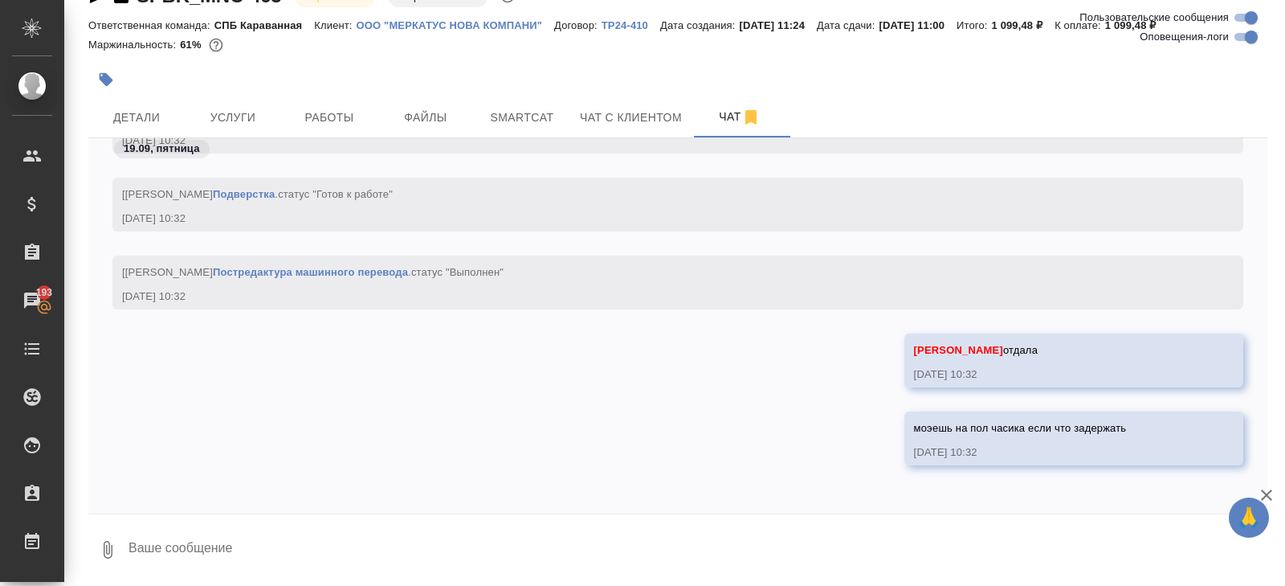
click at [1257, 38] on input "Оповещения-логи" at bounding box center [1252, 36] width 58 height 19
checkbox input "false"
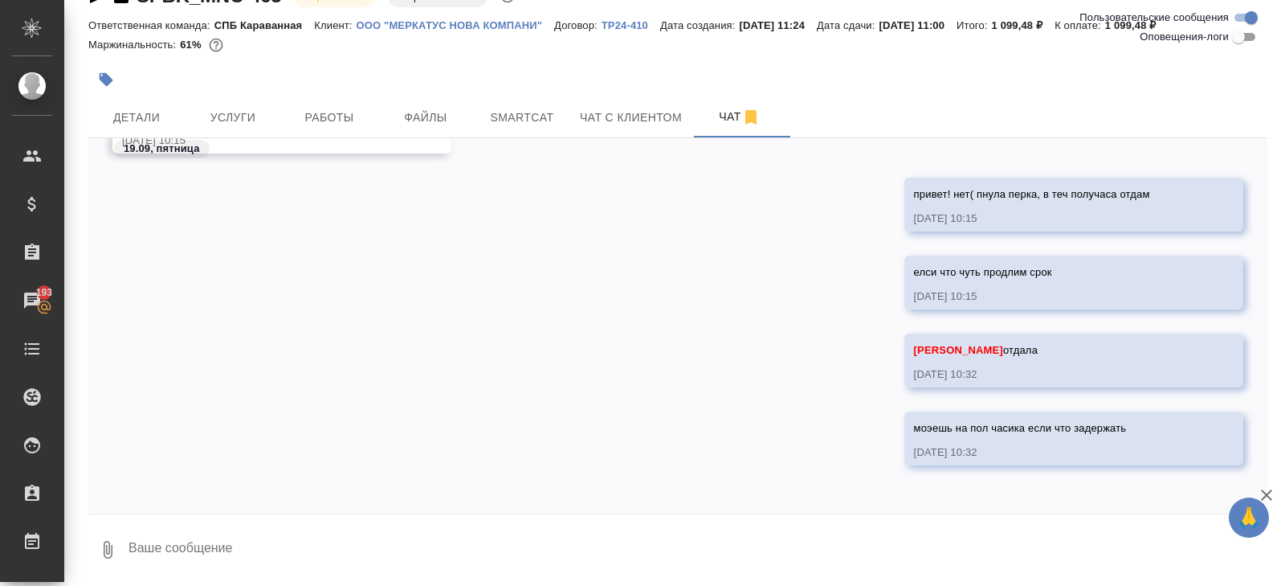
scroll to position [624, 0]
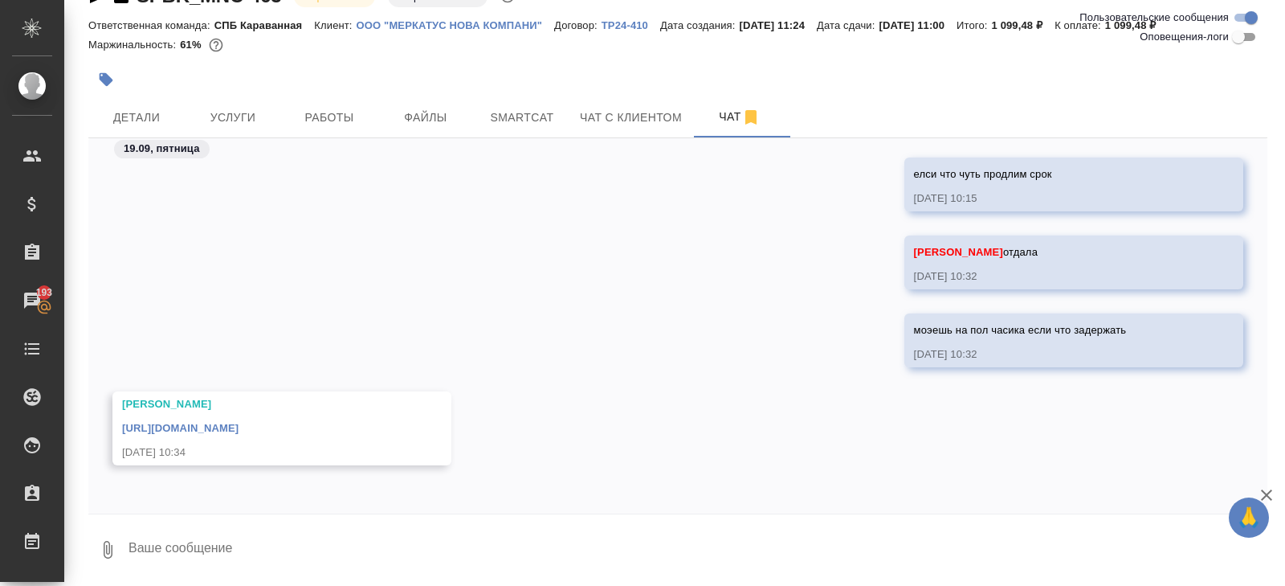
click at [230, 422] on link "https://drive.awatera.com/apps/files/files/10398315?dir=/Shares/%D0%9E%D0%9E%D0…" at bounding box center [180, 428] width 116 height 12
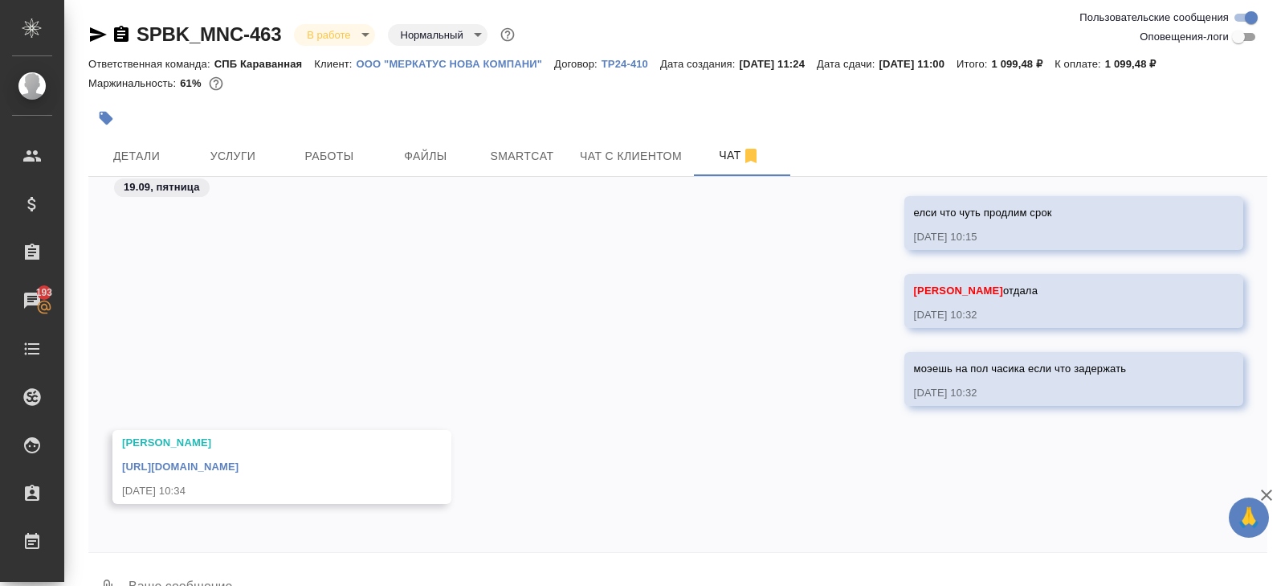
drag, startPoint x: 97, startPoint y: 31, endPoint x: 104, endPoint y: 4, distance: 27.3
click at [97, 31] on icon "button" at bounding box center [98, 34] width 17 height 14
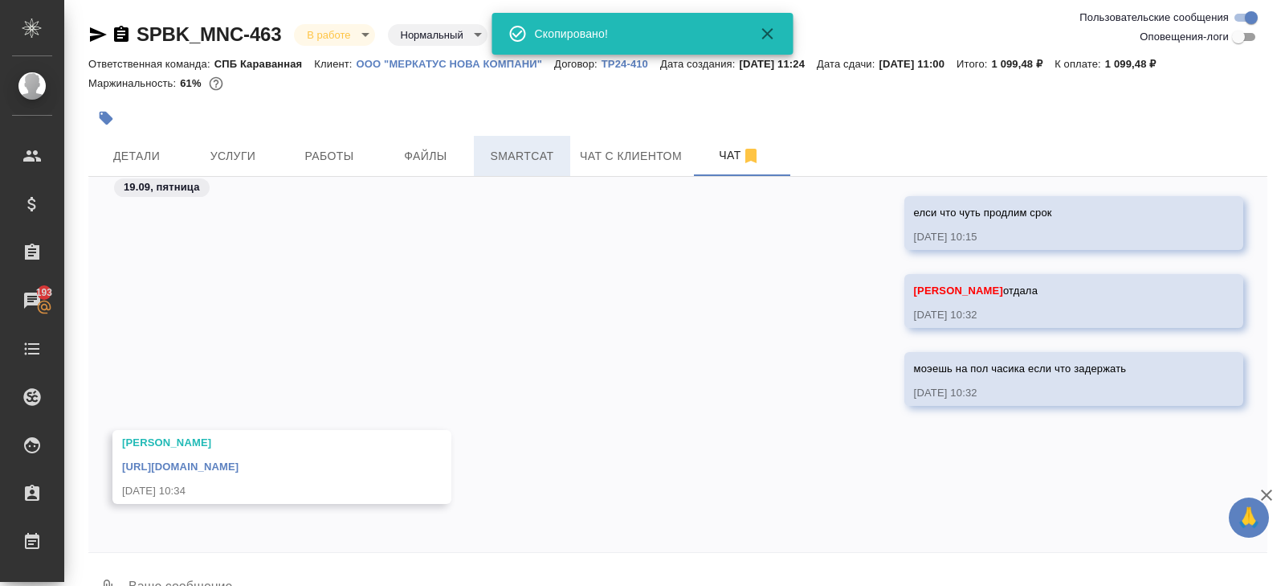
click at [538, 174] on button "Smartcat" at bounding box center [522, 156] width 96 height 40
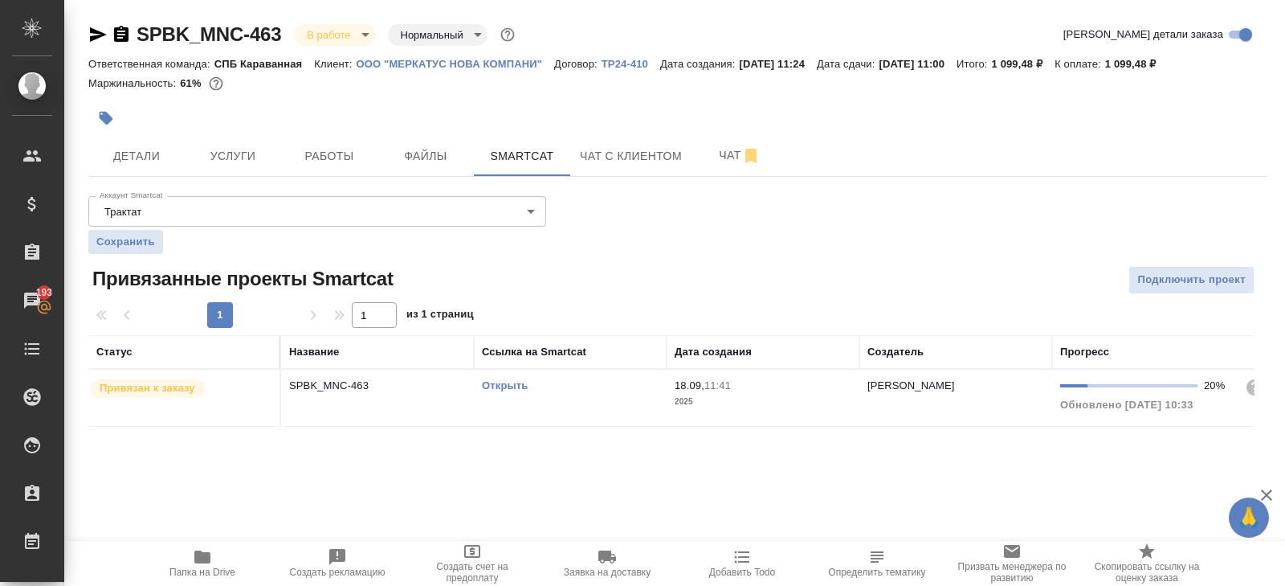
click at [606, 394] on td "Открыть" at bounding box center [570, 398] width 193 height 56
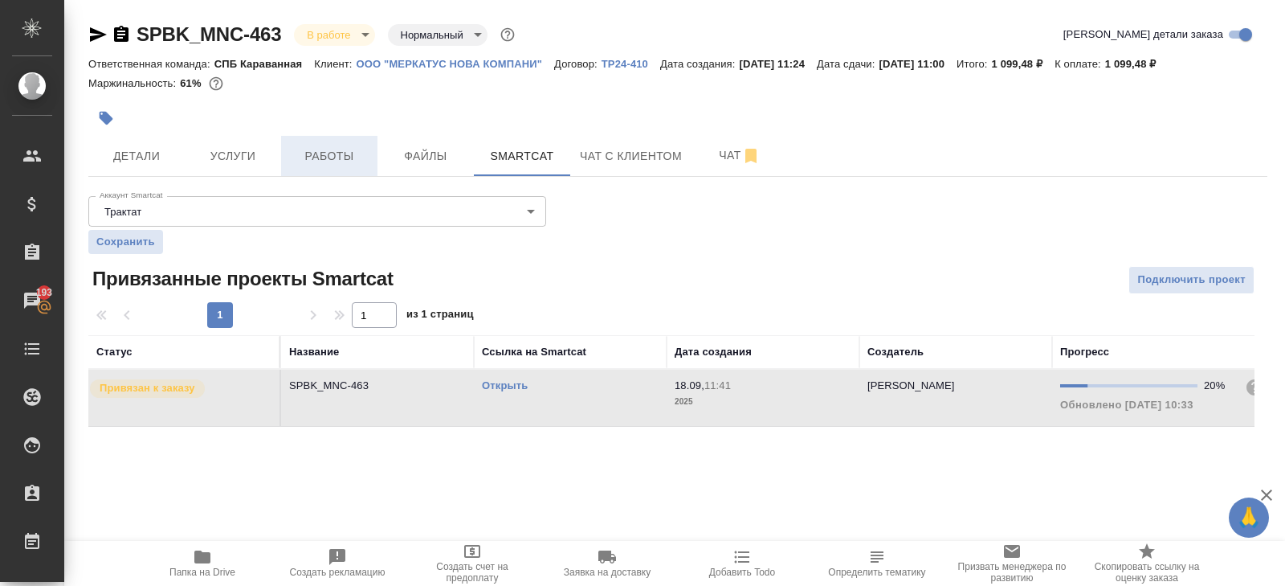
click at [324, 154] on span "Работы" at bounding box center [329, 156] width 77 height 20
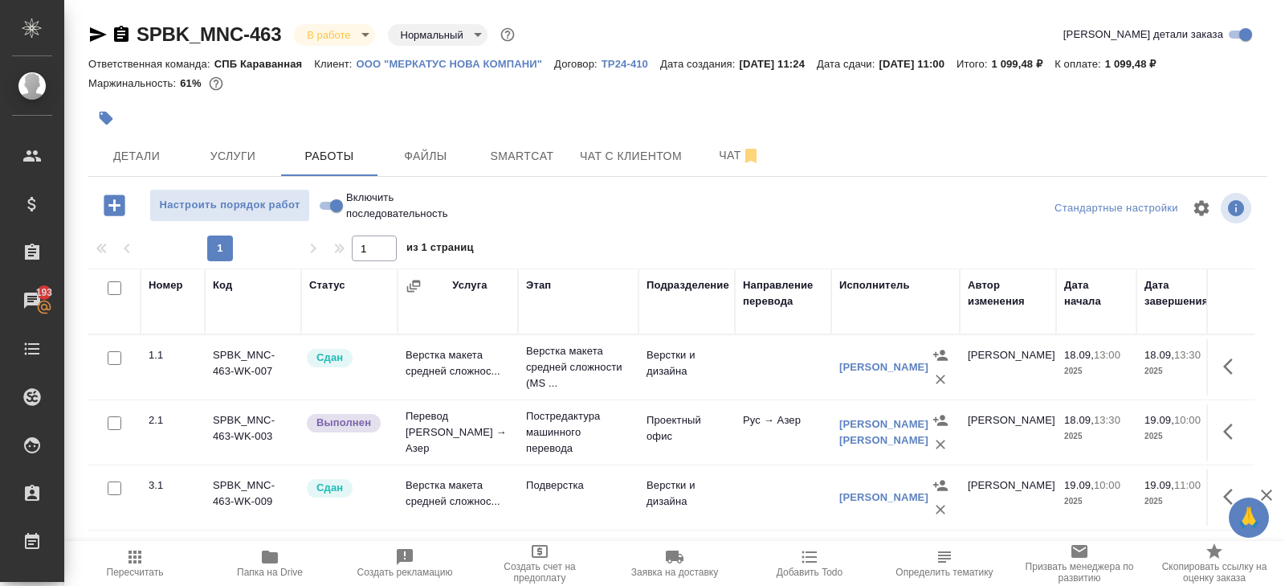
click at [138, 568] on span "Пересчитать" at bounding box center [135, 571] width 57 height 11
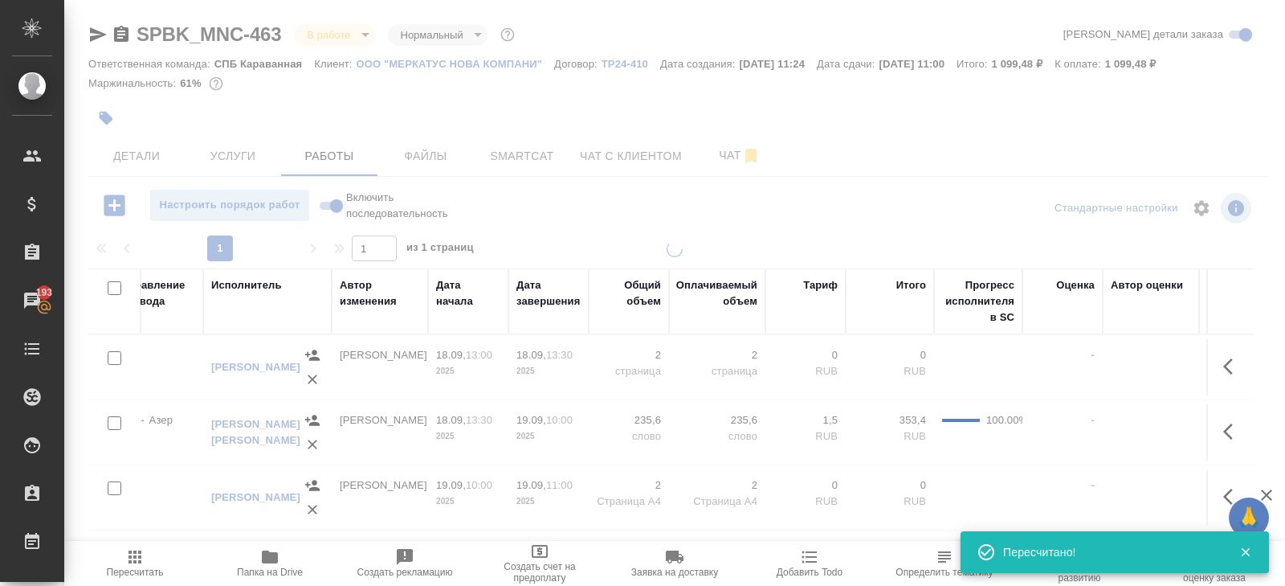
scroll to position [0, 717]
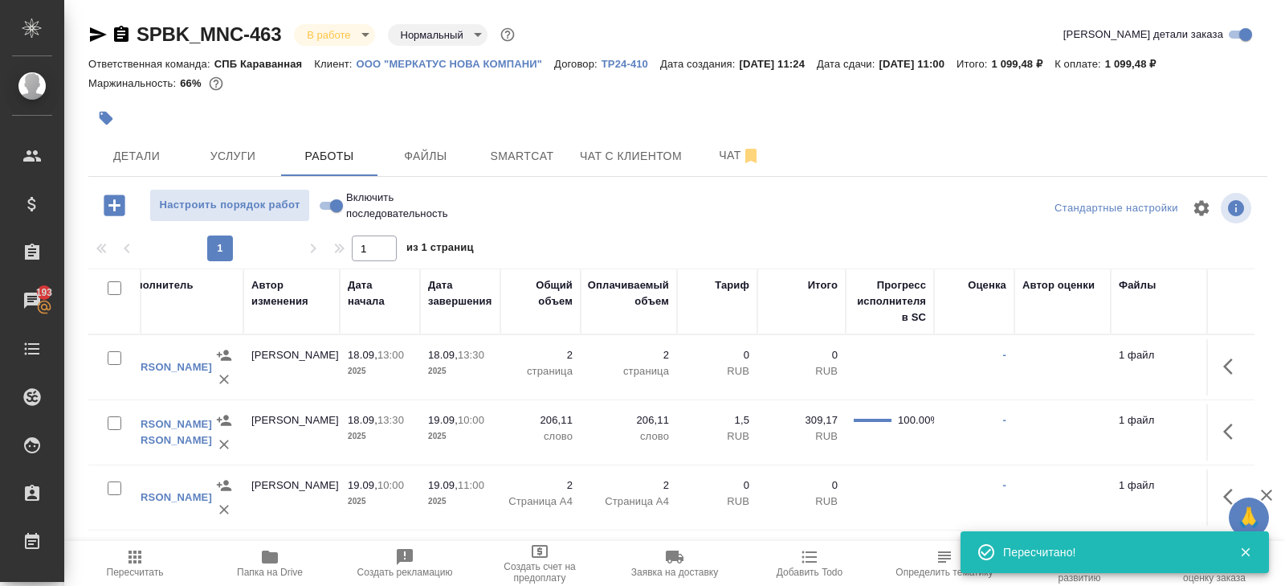
click at [1223, 425] on icon "button" at bounding box center [1232, 431] width 19 height 19
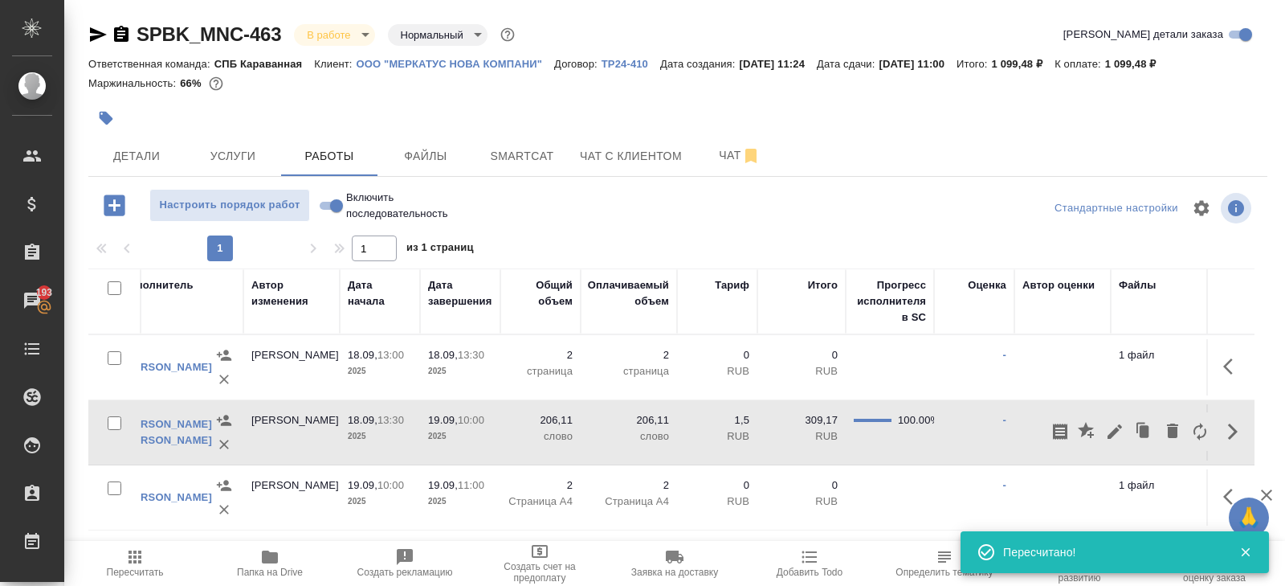
click at [1118, 426] on icon "button" at bounding box center [1114, 431] width 19 height 19
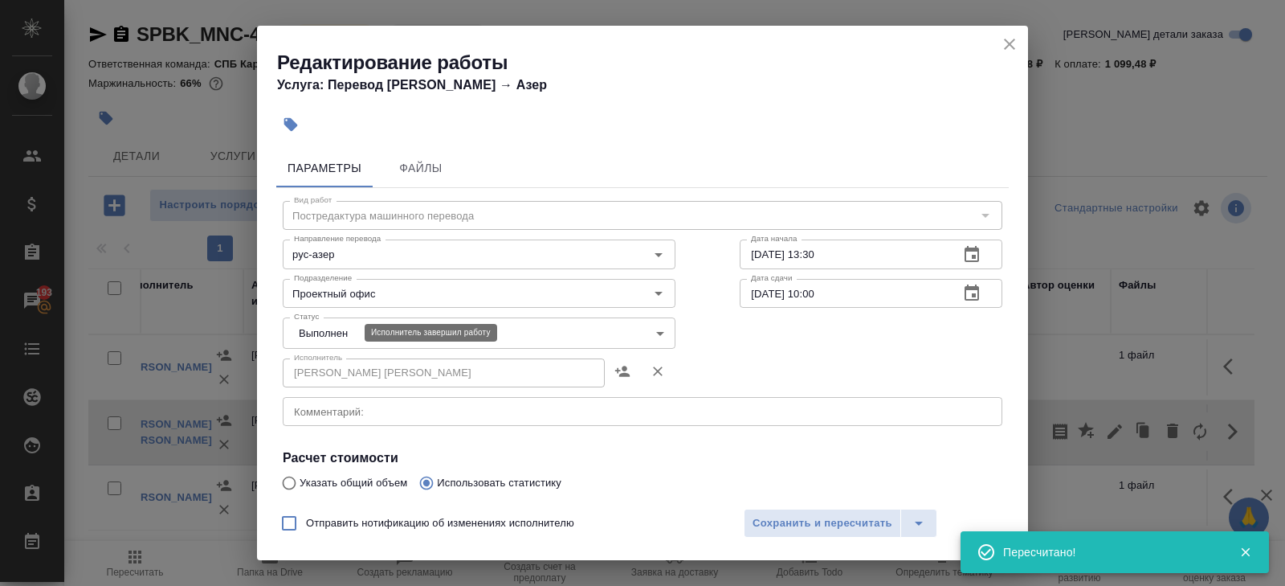
click at [305, 341] on body "🙏 .cls-1 fill:#fff; AWATERA Belyakova Yulia Клиенты Спецификации Заказы 193 Чат…" at bounding box center [642, 293] width 1285 height 586
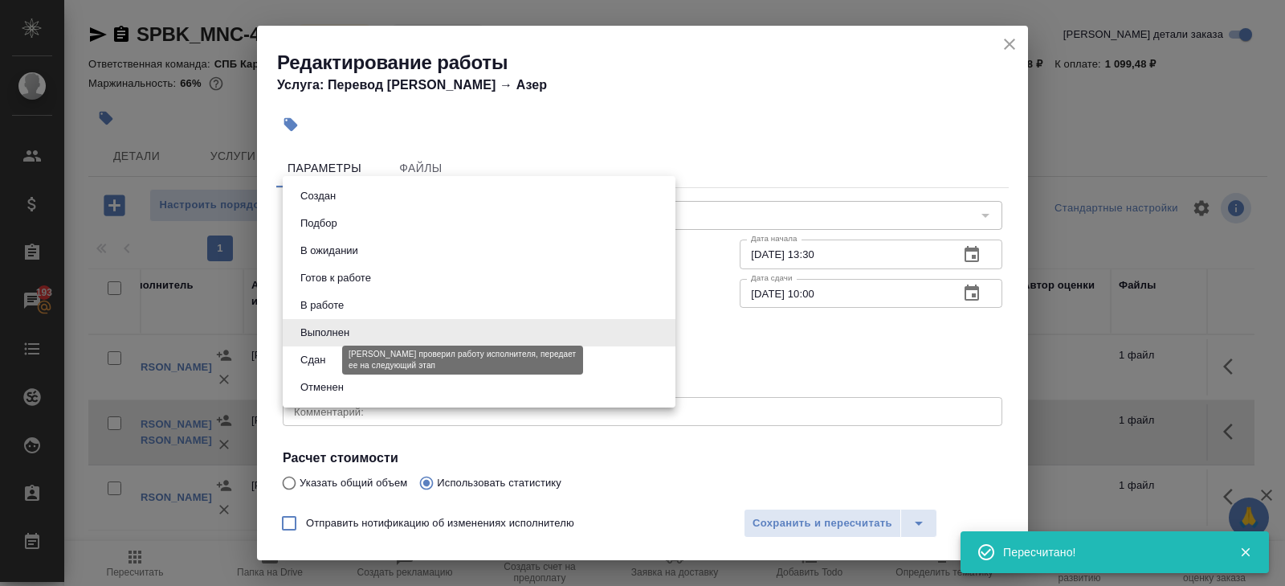
click at [320, 353] on button "Сдан" at bounding box center [313, 360] width 35 height 18
type input "closed"
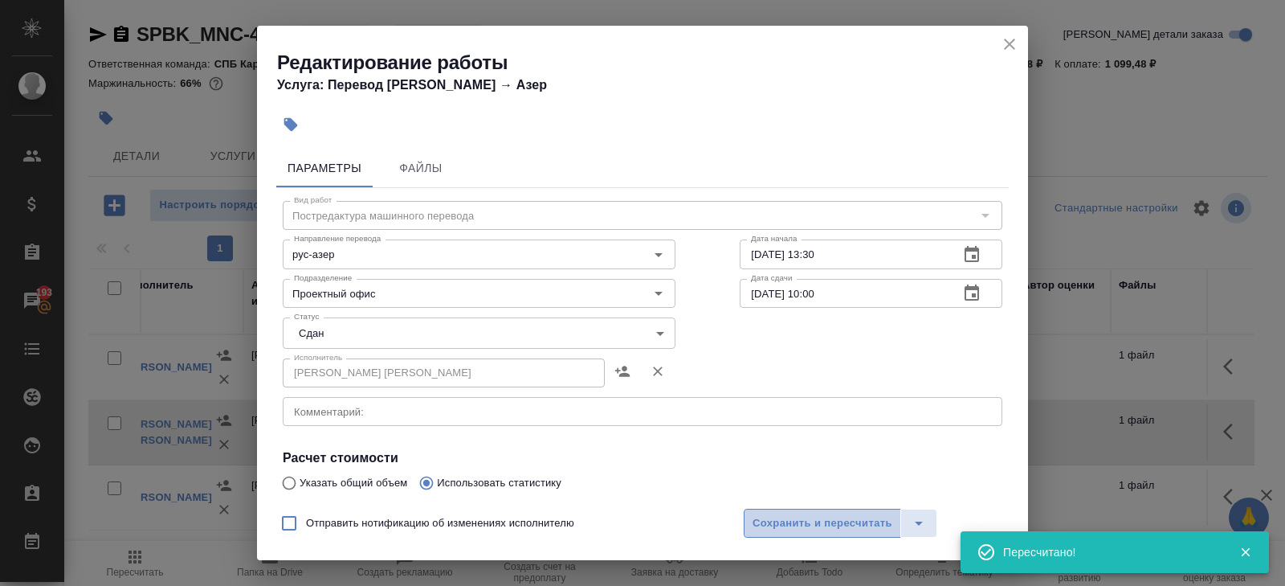
click at [798, 521] on span "Сохранить и пересчитать" at bounding box center [823, 523] width 140 height 18
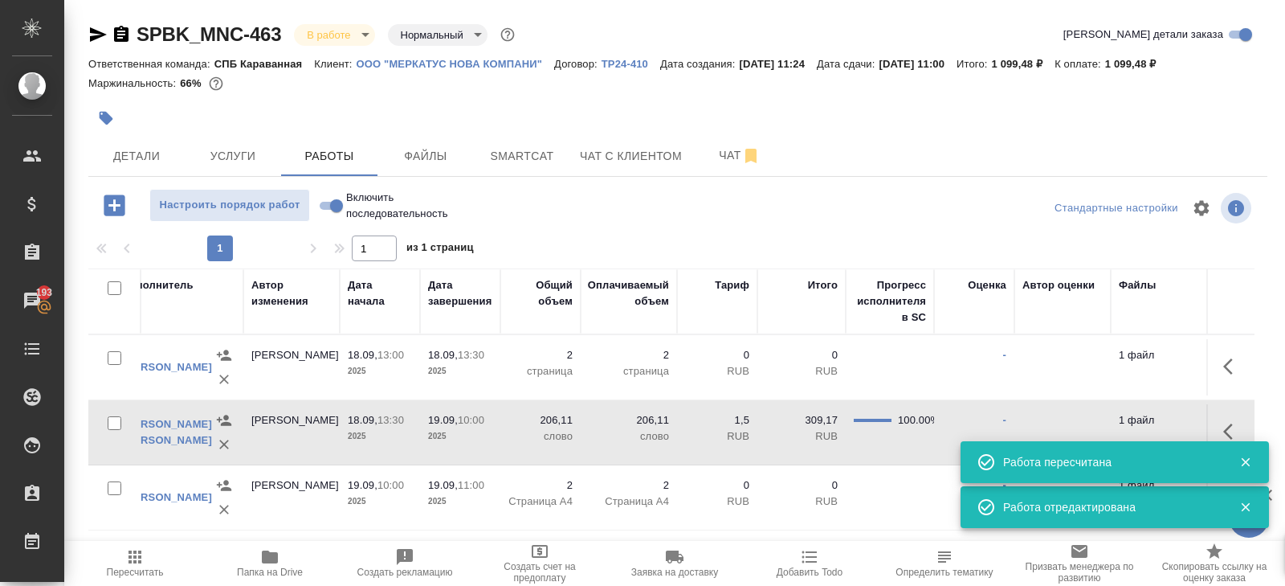
scroll to position [0, 0]
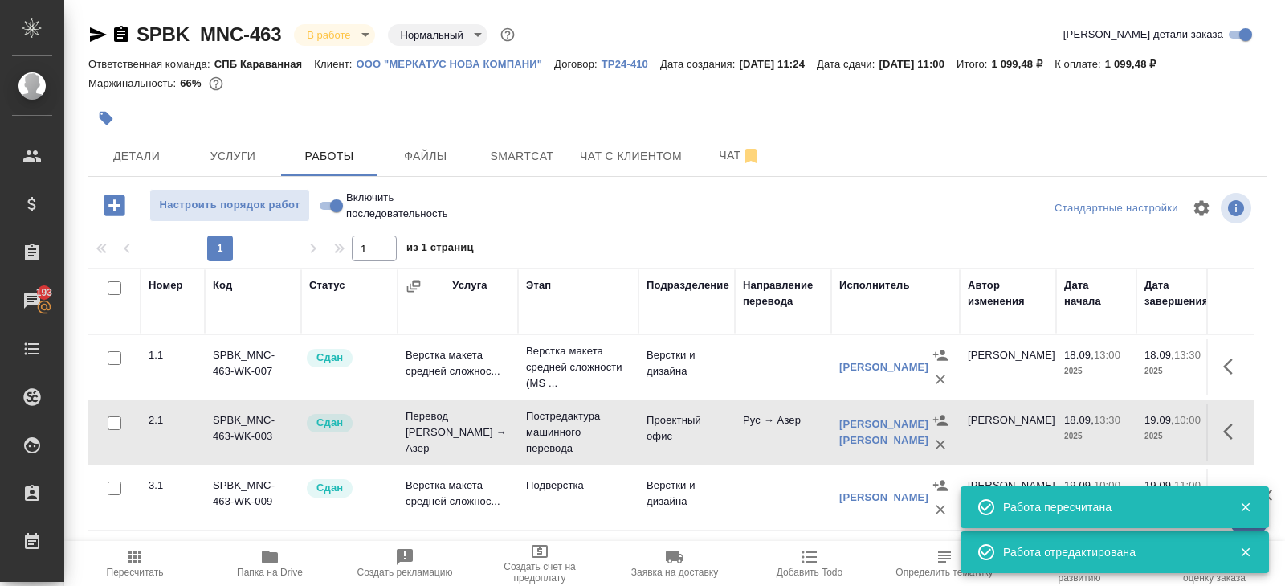
click at [128, 559] on icon "button" at bounding box center [134, 556] width 19 height 19
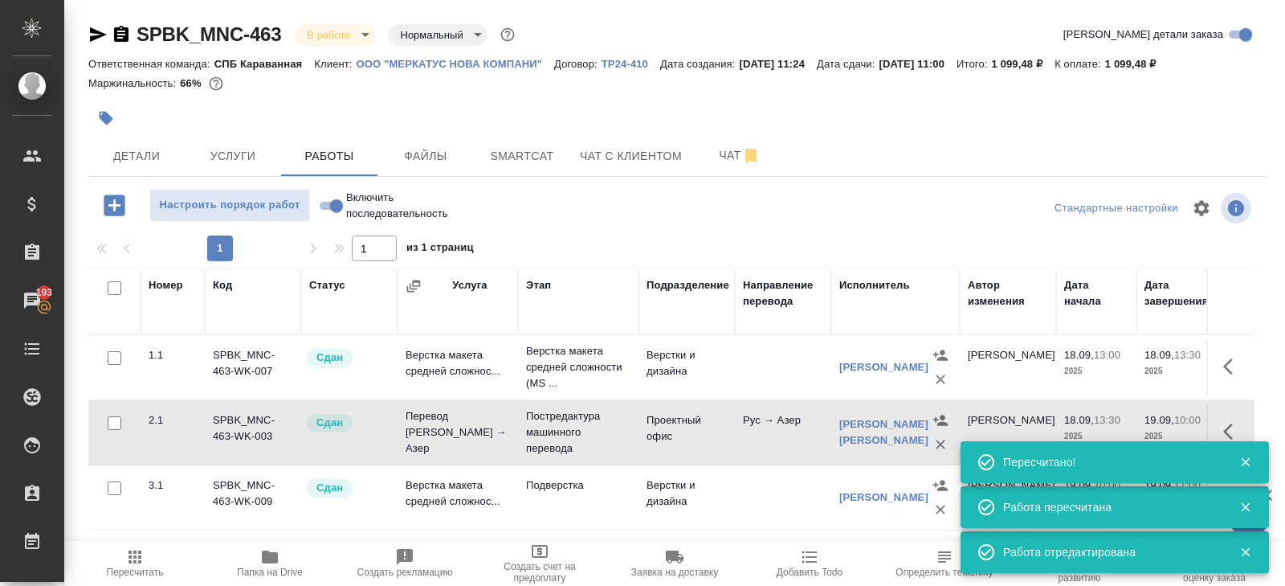
click at [323, 39] on body "🙏 .cls-1 fill:#fff; AWATERA Belyakova Yulia Клиенты Спецификации Заказы 193 Чат…" at bounding box center [642, 293] width 1285 height 586
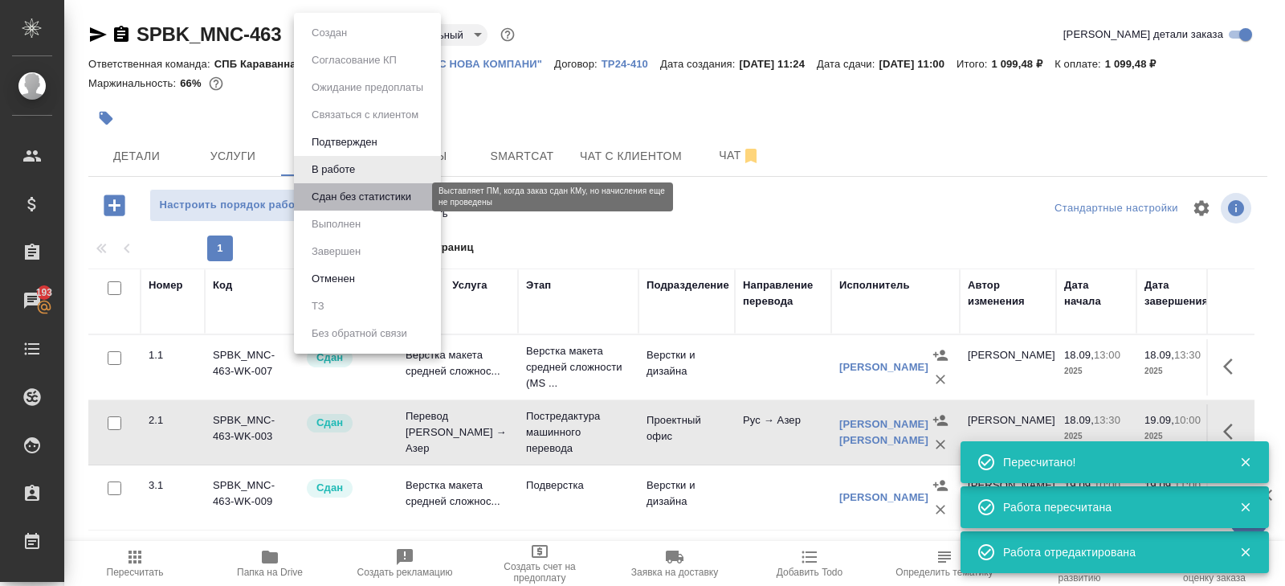
click at [329, 198] on button "Сдан без статистики" at bounding box center [361, 197] width 109 height 18
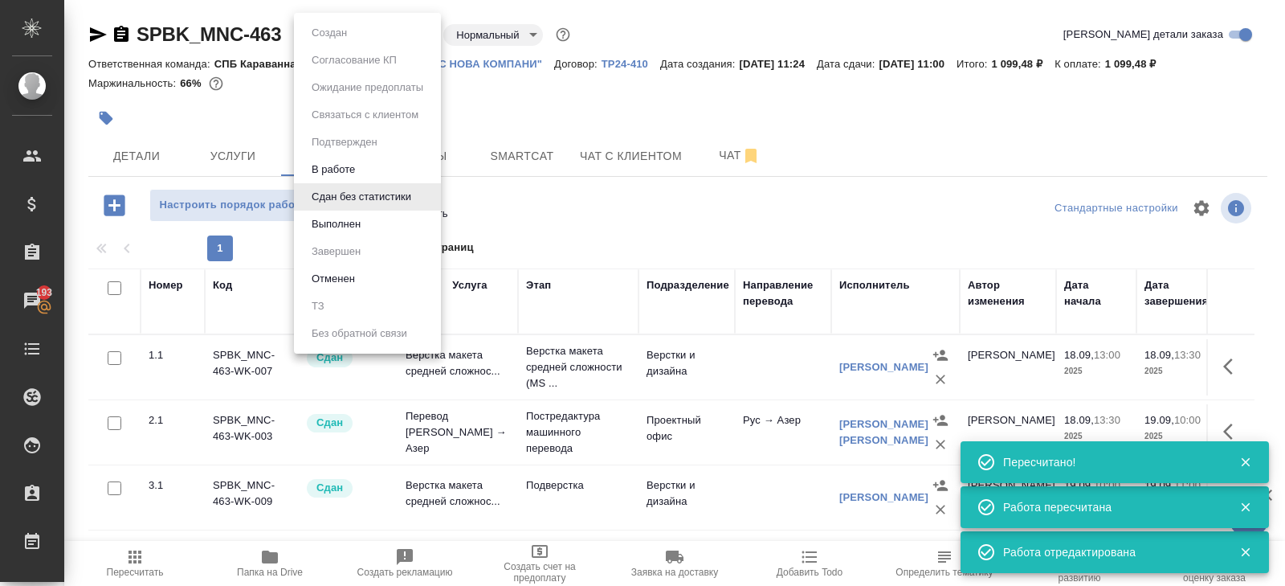
click at [322, 39] on body "🙏 .cls-1 fill:#fff; AWATERA Belyakova Yulia Клиенты Спецификации Заказы 193 Чат…" at bounding box center [642, 293] width 1285 height 586
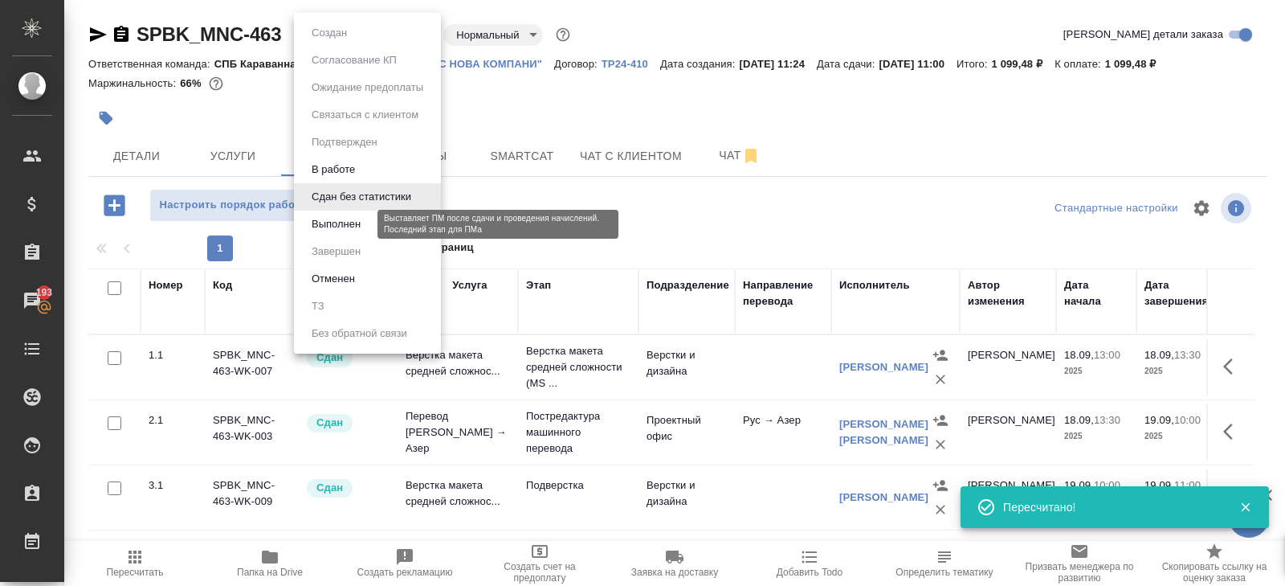
click at [345, 221] on button "Выполнен" at bounding box center [336, 224] width 59 height 18
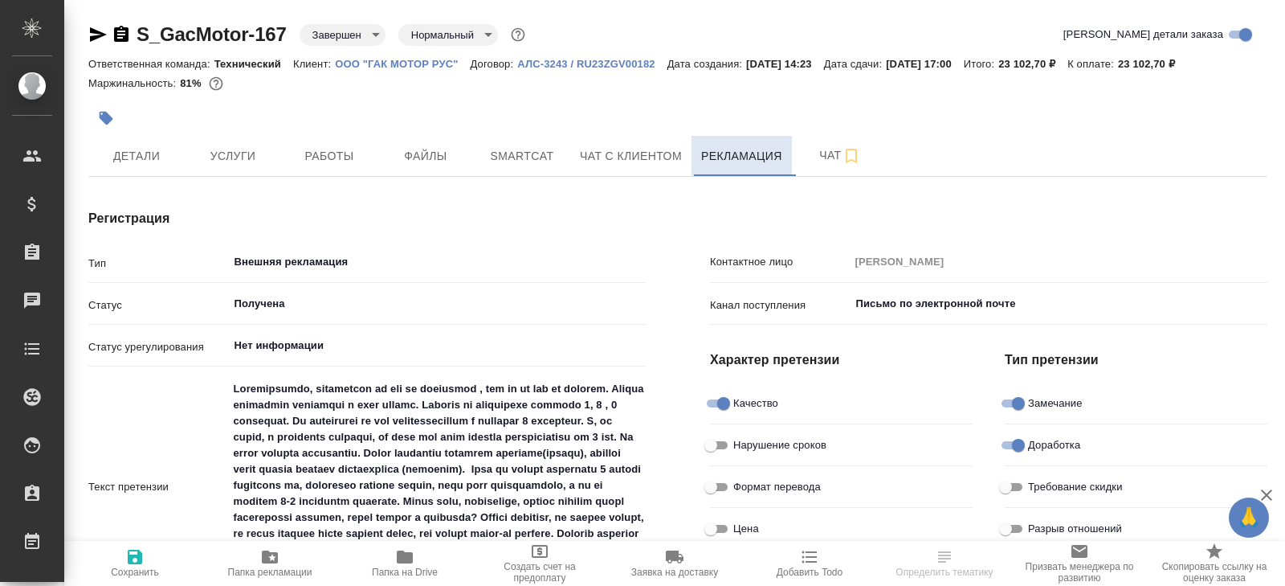
type textarea "x"
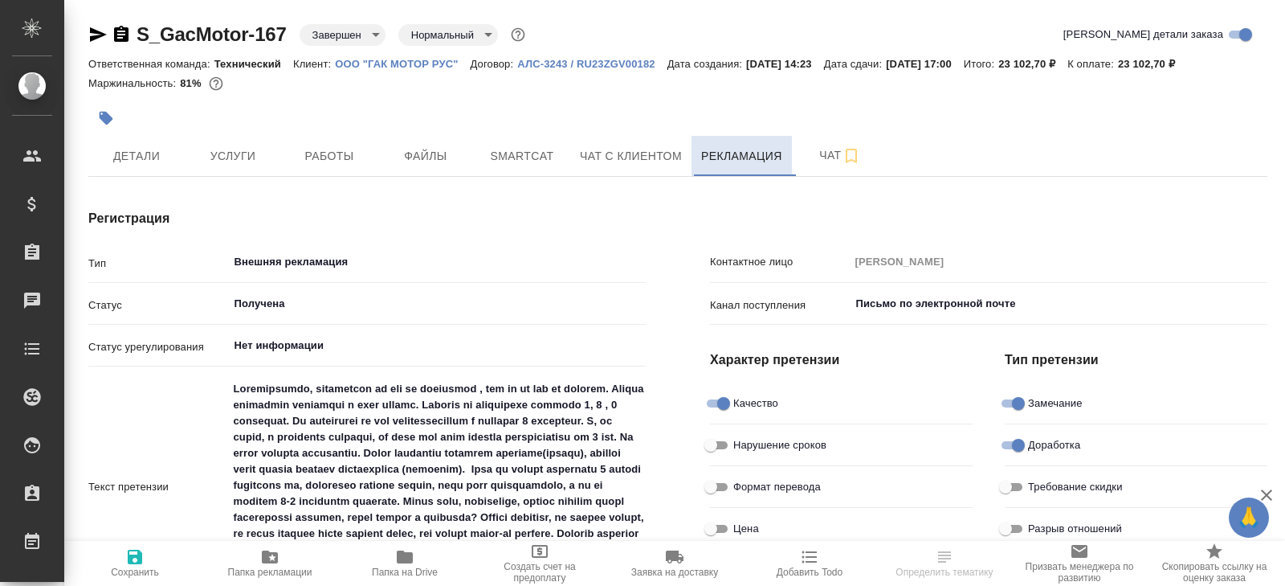
type textarea "x"
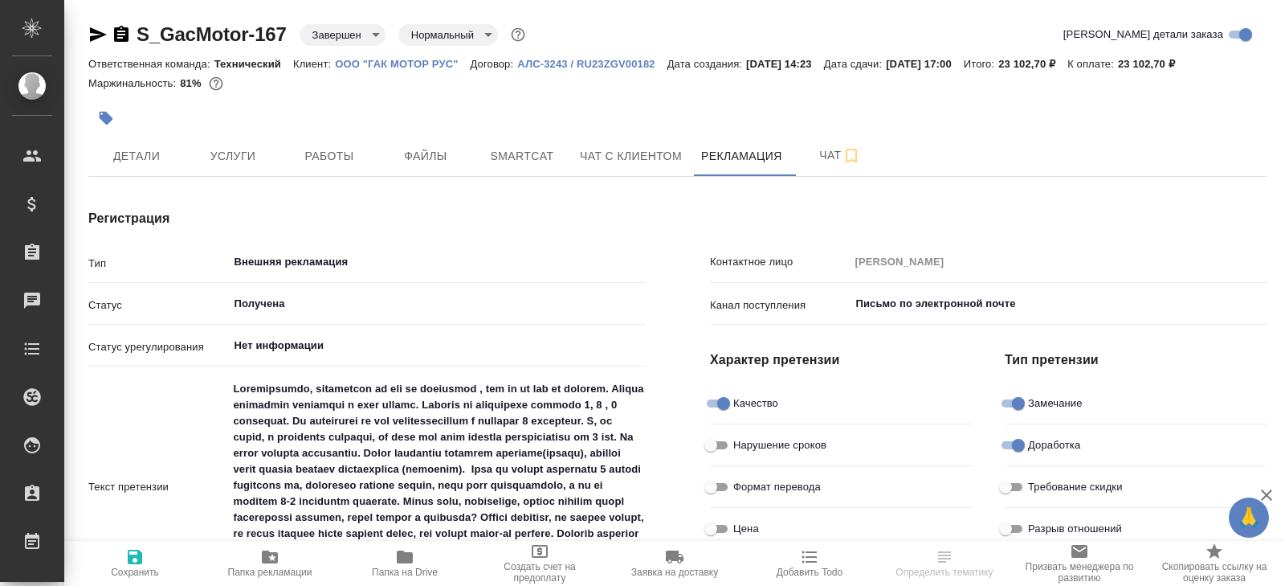
type textarea "x"
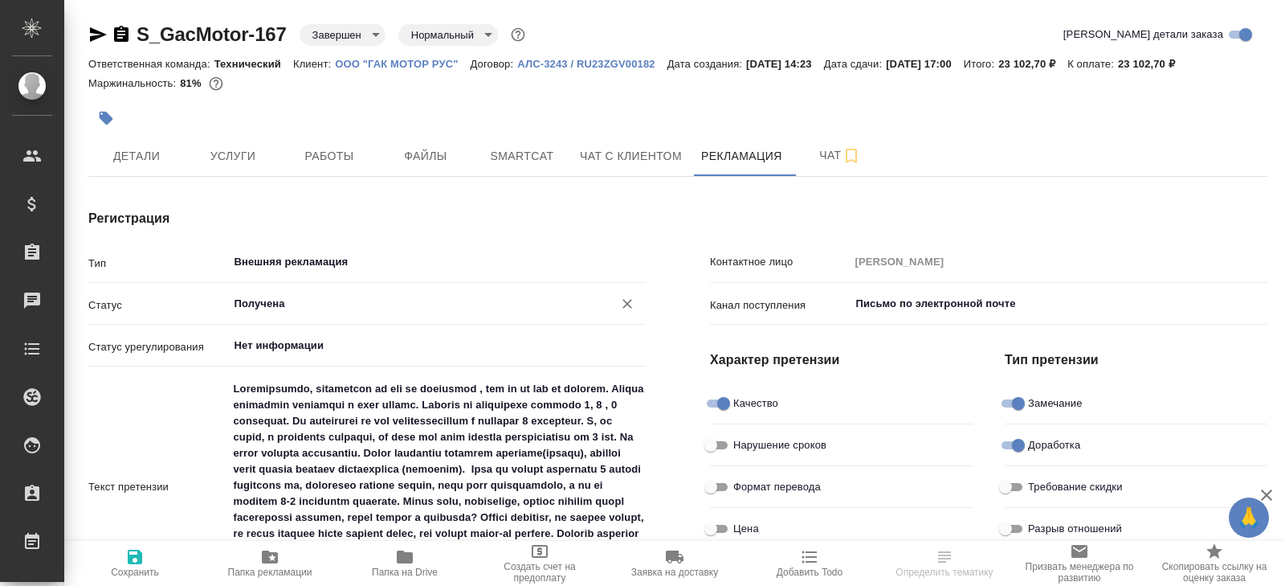
type textarea "x"
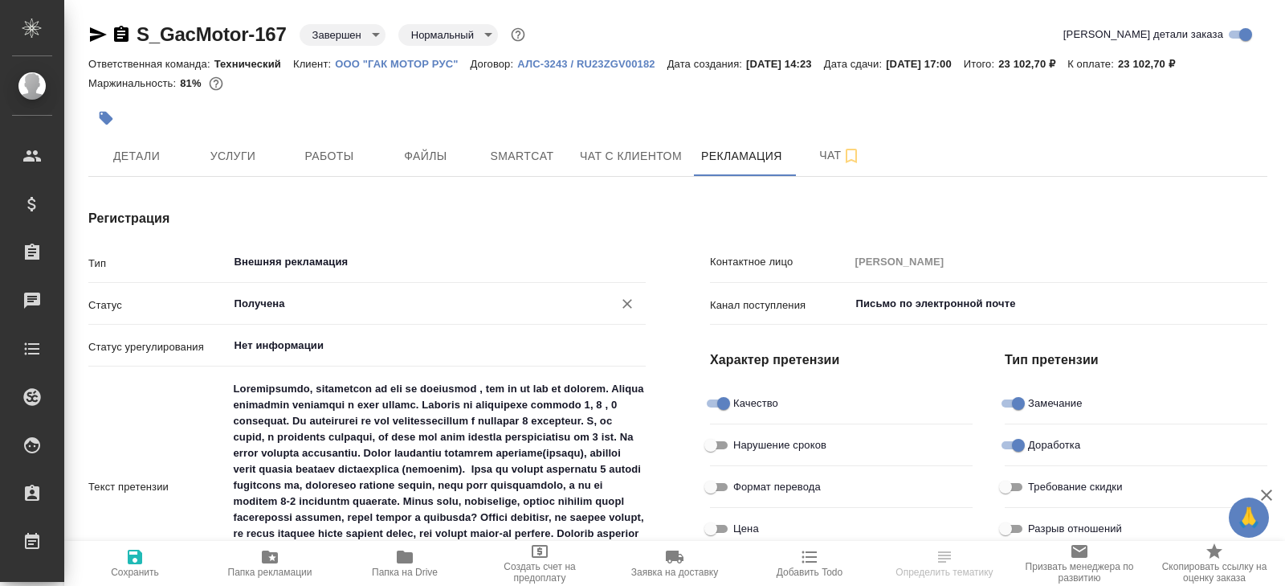
type textarea "x"
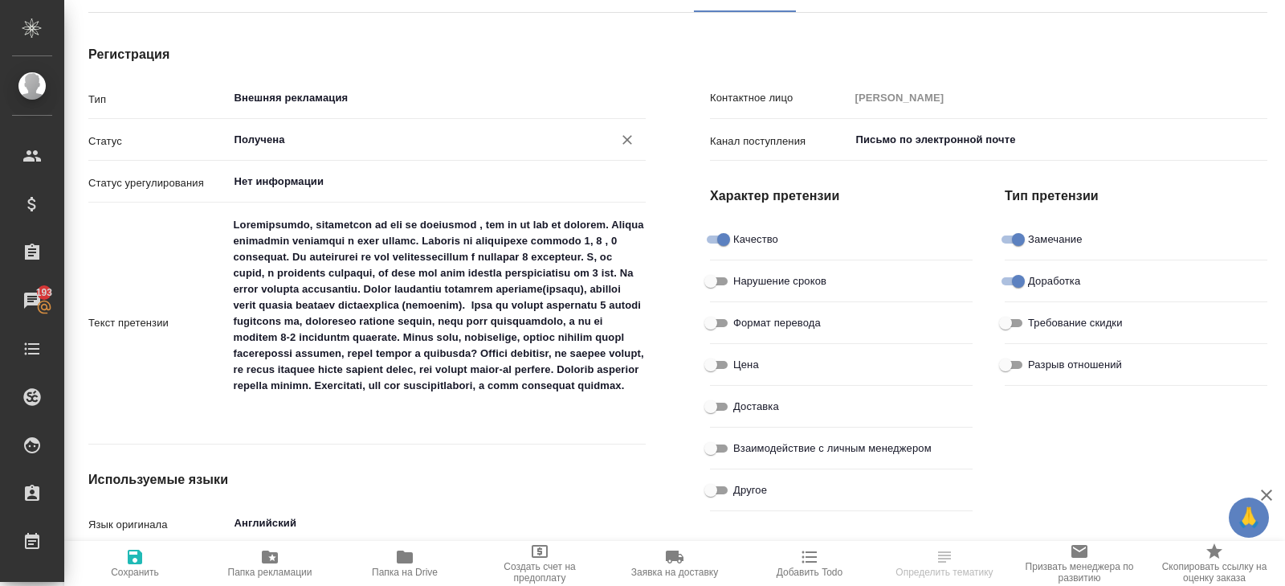
scroll to position [165, 0]
type textarea "x"
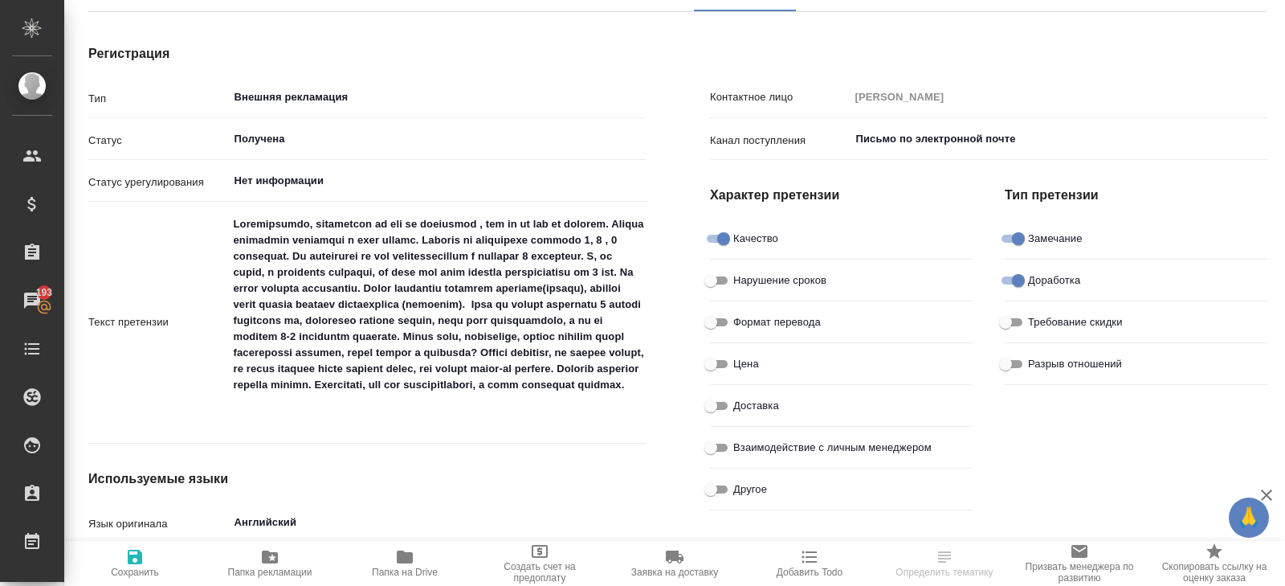
type textarea "x"
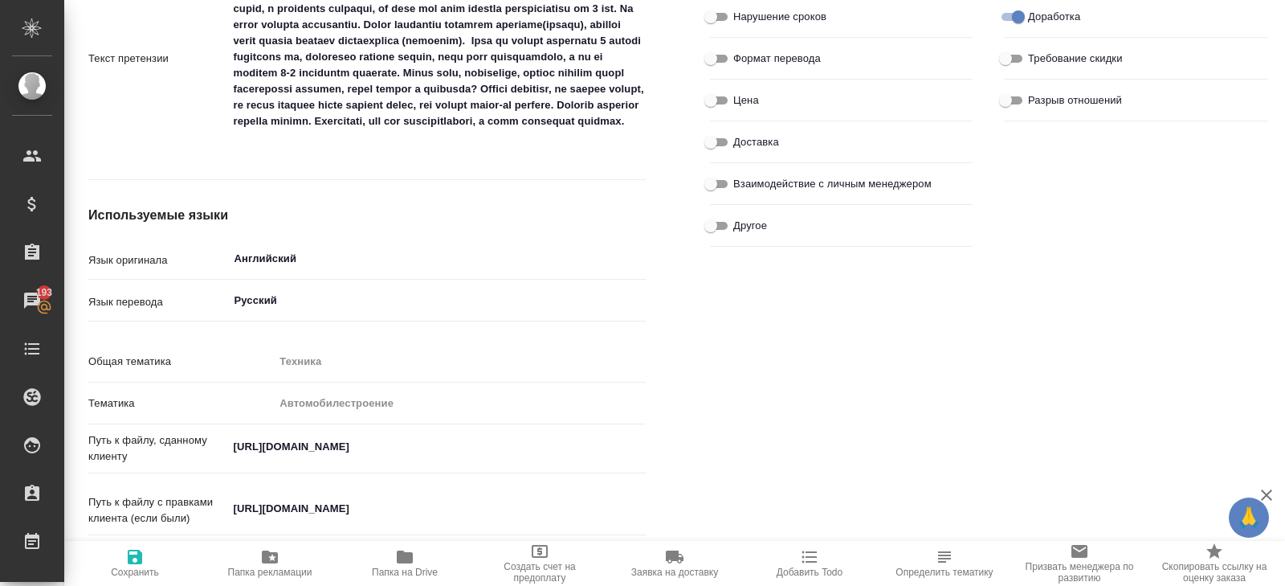
scroll to position [0, 0]
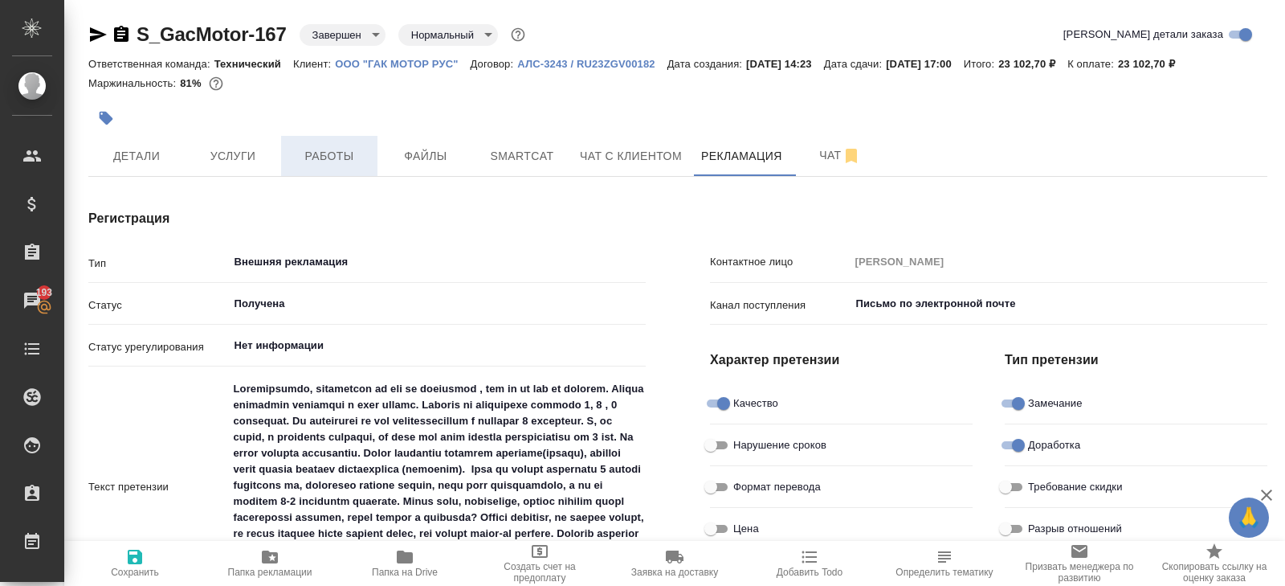
click at [345, 161] on span "Работы" at bounding box center [329, 156] width 77 height 20
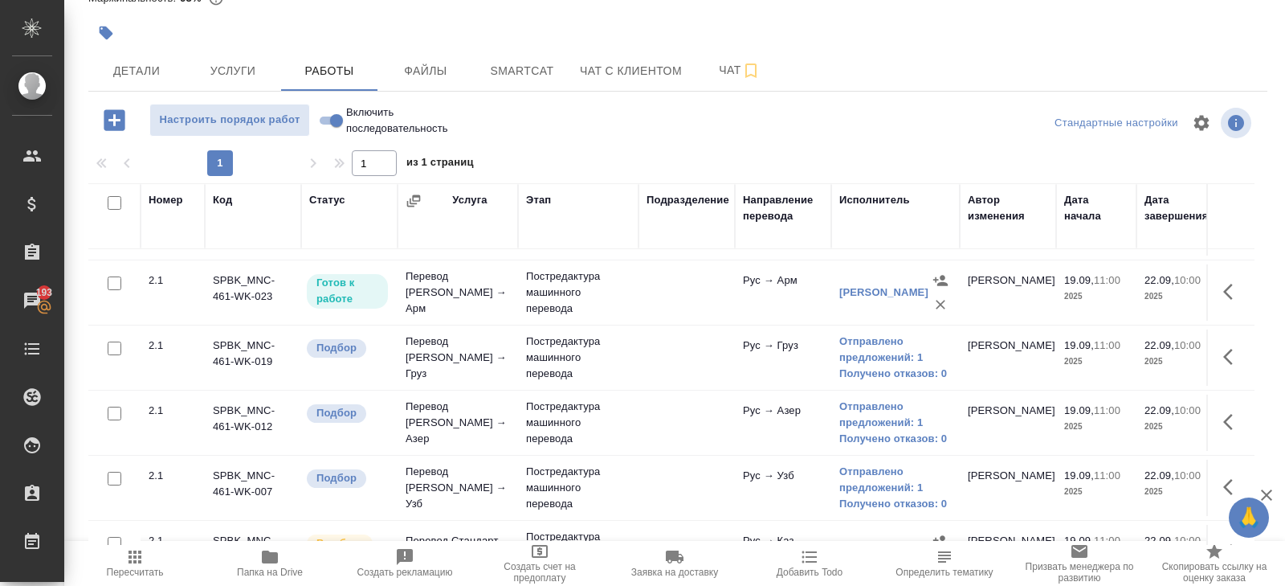
scroll to position [51, 0]
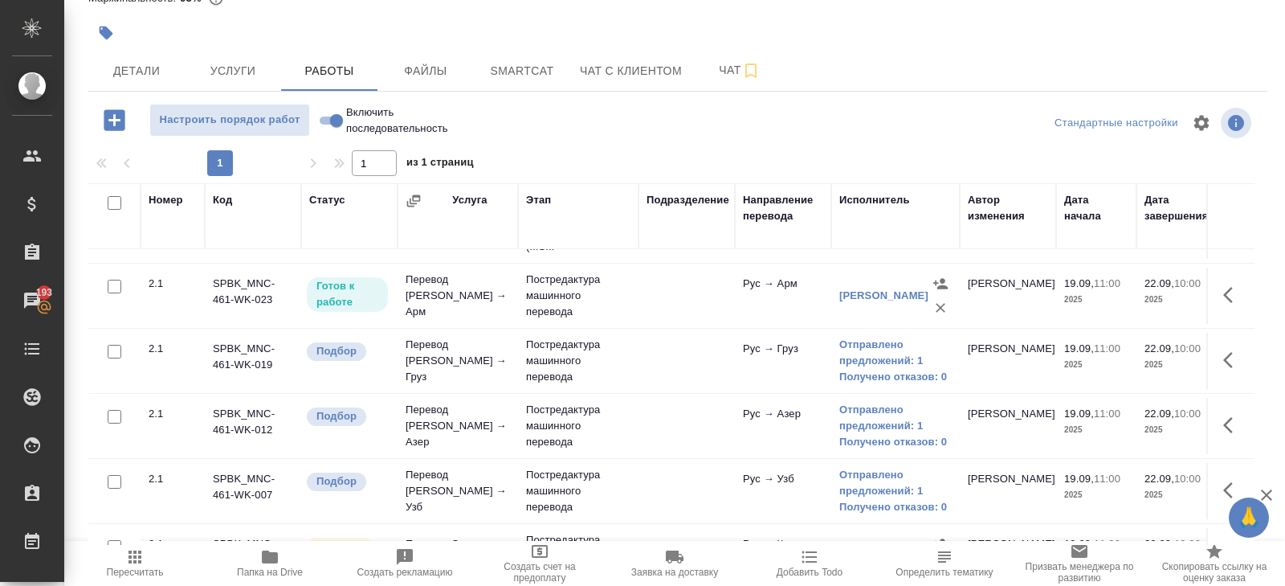
click at [142, 553] on icon "button" at bounding box center [134, 556] width 19 height 19
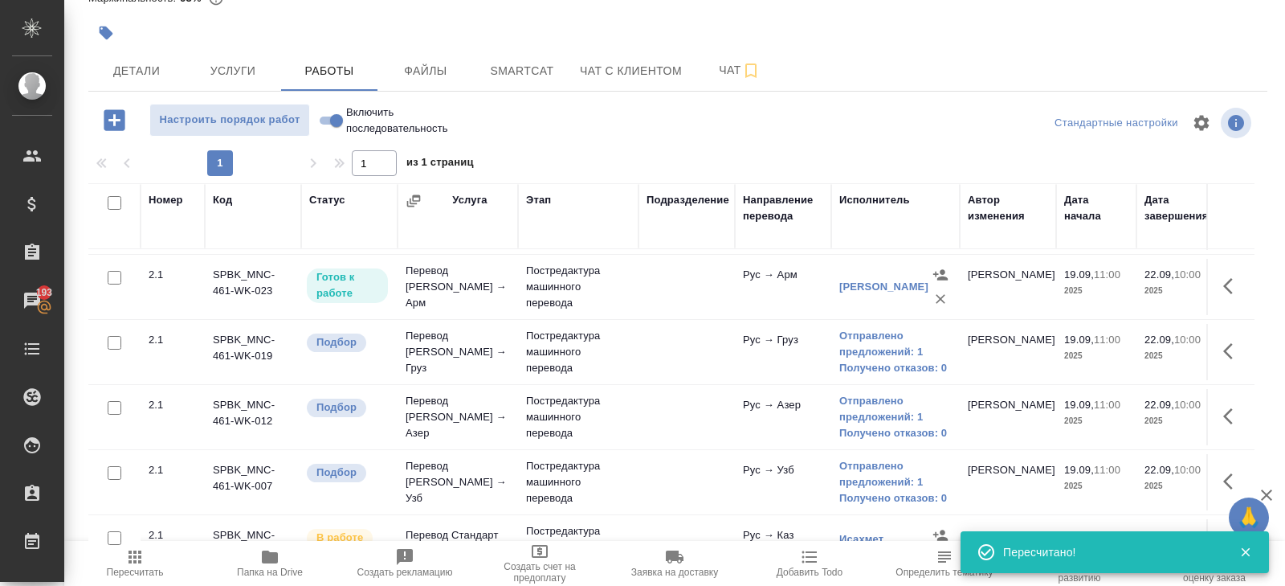
scroll to position [53, 0]
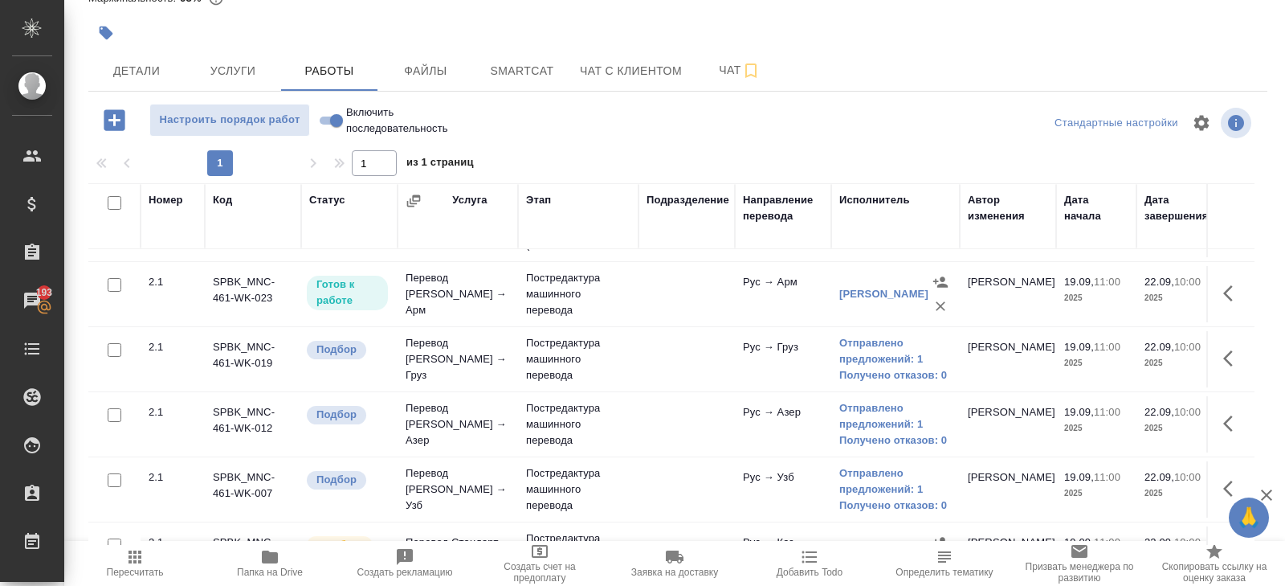
click at [149, 560] on span "Пересчитать" at bounding box center [135, 562] width 116 height 31
click at [126, 554] on icon "button" at bounding box center [134, 556] width 19 height 19
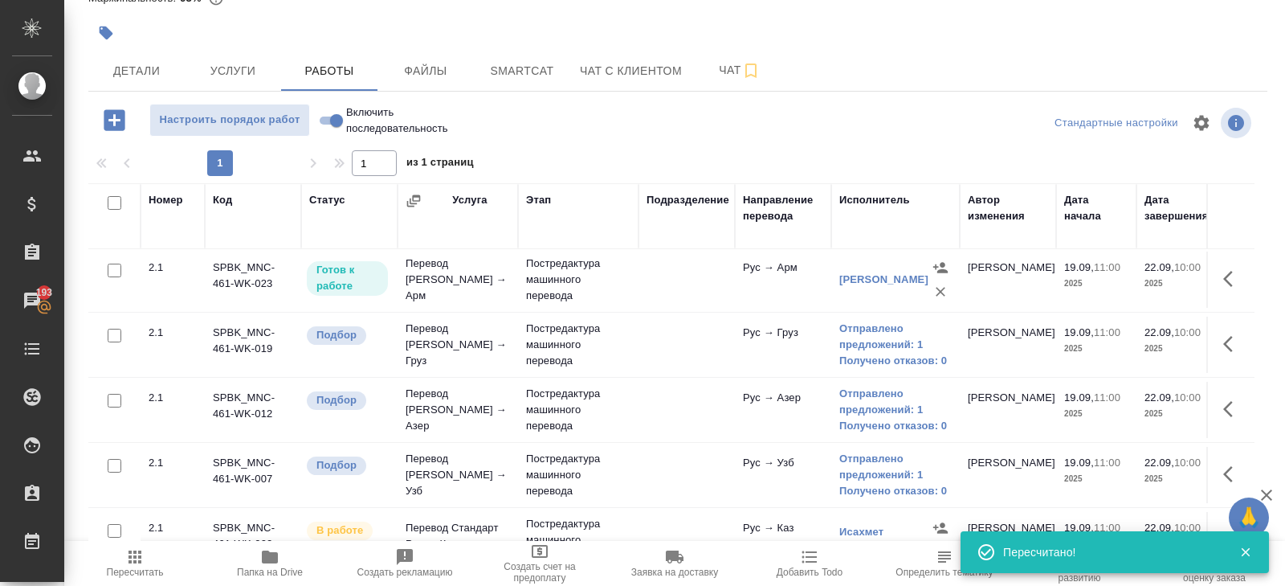
scroll to position [70, 0]
click at [861, 399] on link "Отправлено предложений: 1" at bounding box center [895, 399] width 112 height 32
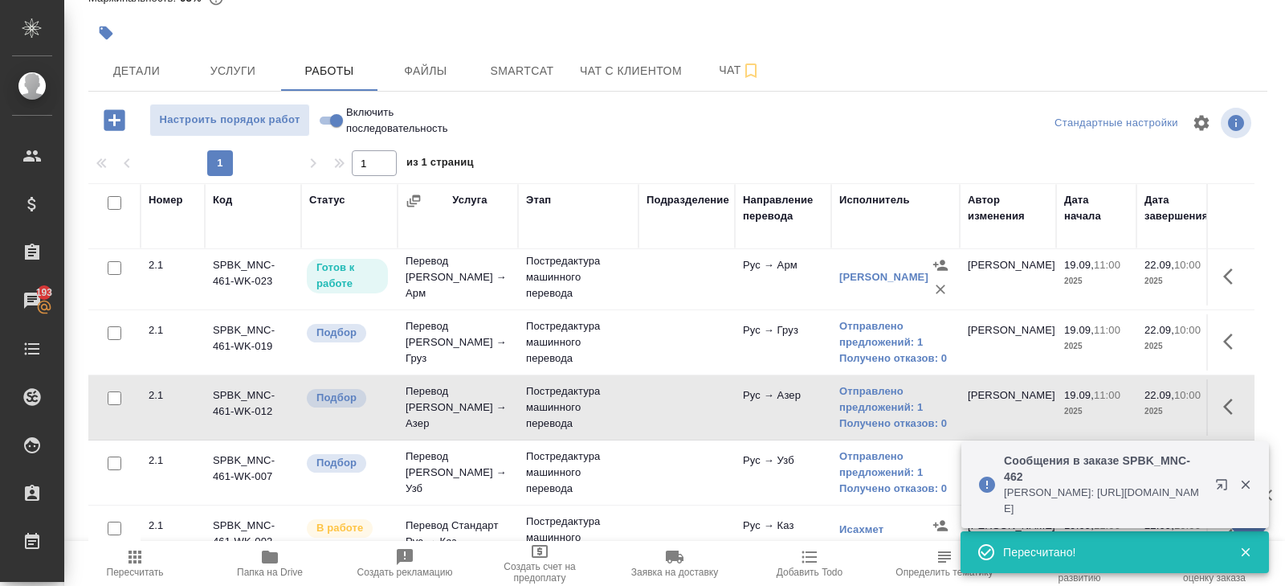
click at [127, 574] on span "Пересчитать" at bounding box center [135, 571] width 57 height 11
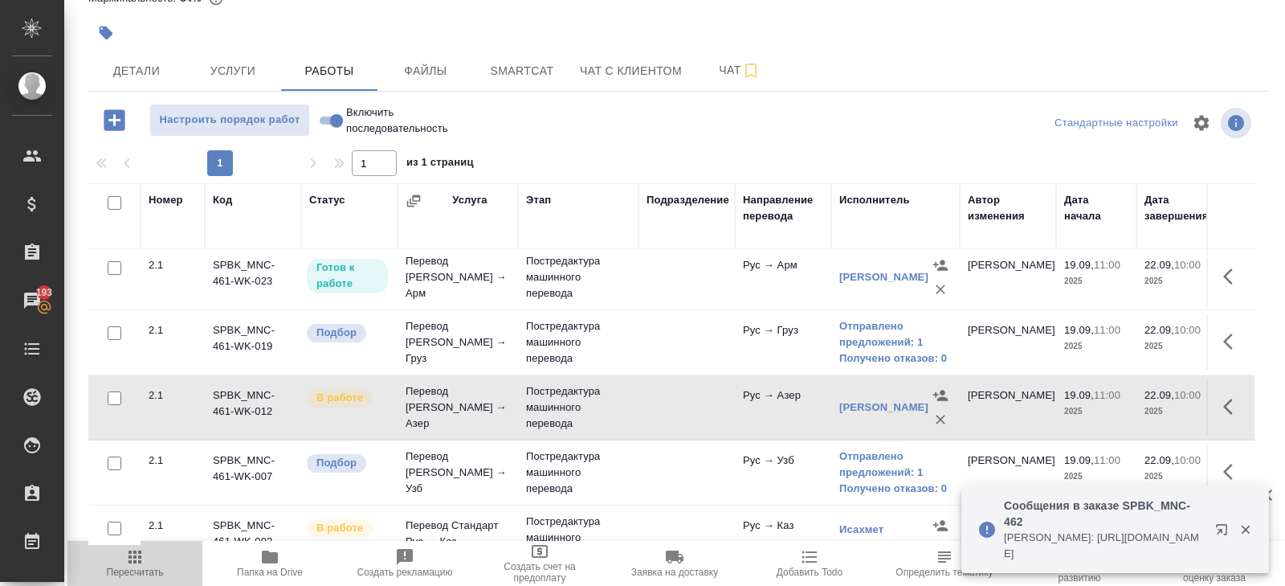
click at [139, 560] on icon "button" at bounding box center [135, 556] width 13 height 13
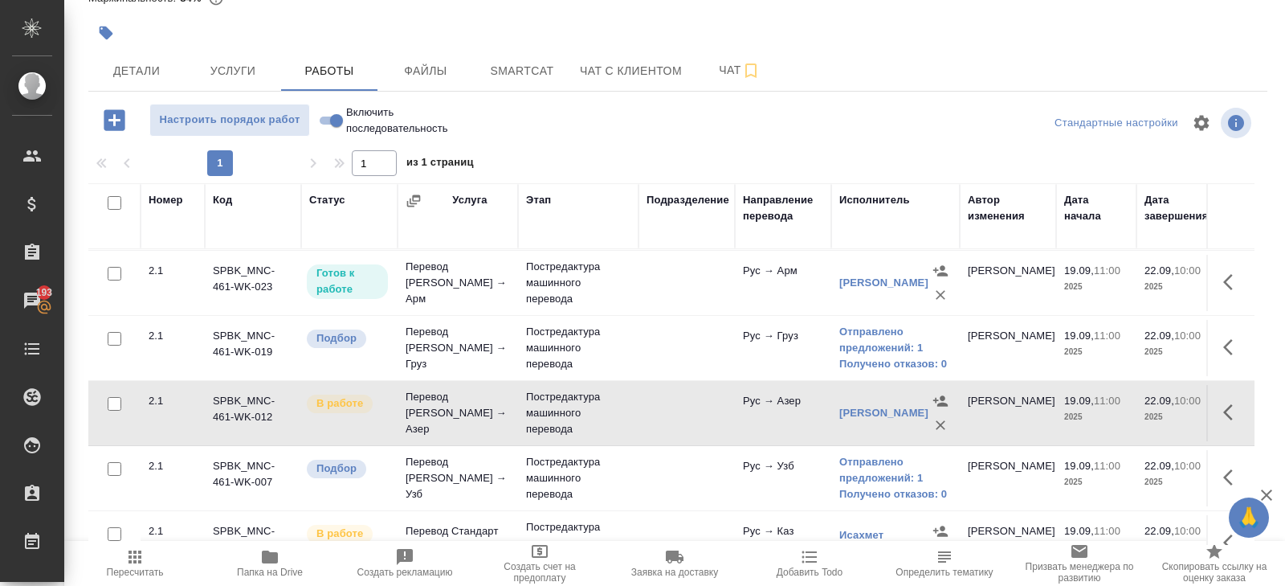
scroll to position [73, 0]
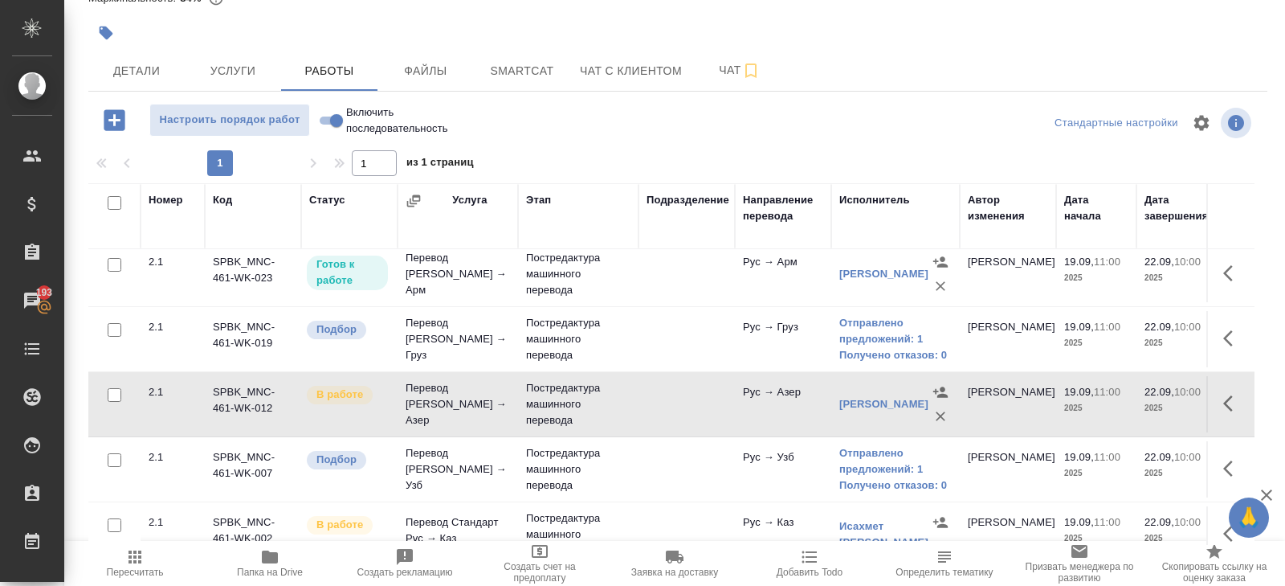
click at [144, 574] on span "Пересчитать" at bounding box center [135, 571] width 57 height 11
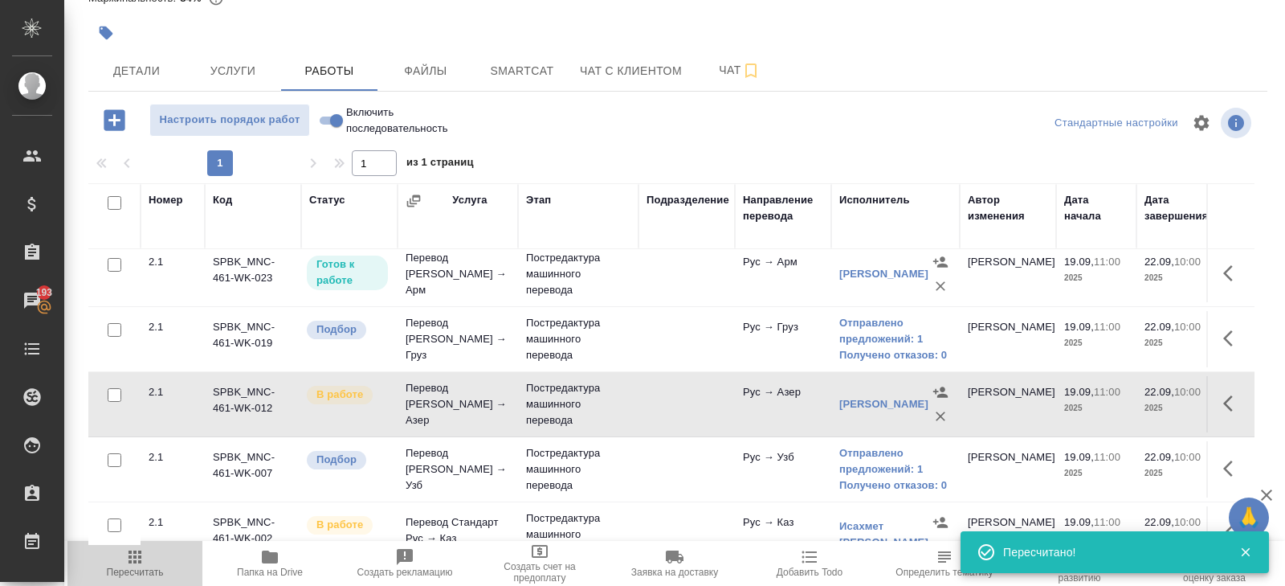
click at [144, 563] on icon "button" at bounding box center [134, 556] width 19 height 19
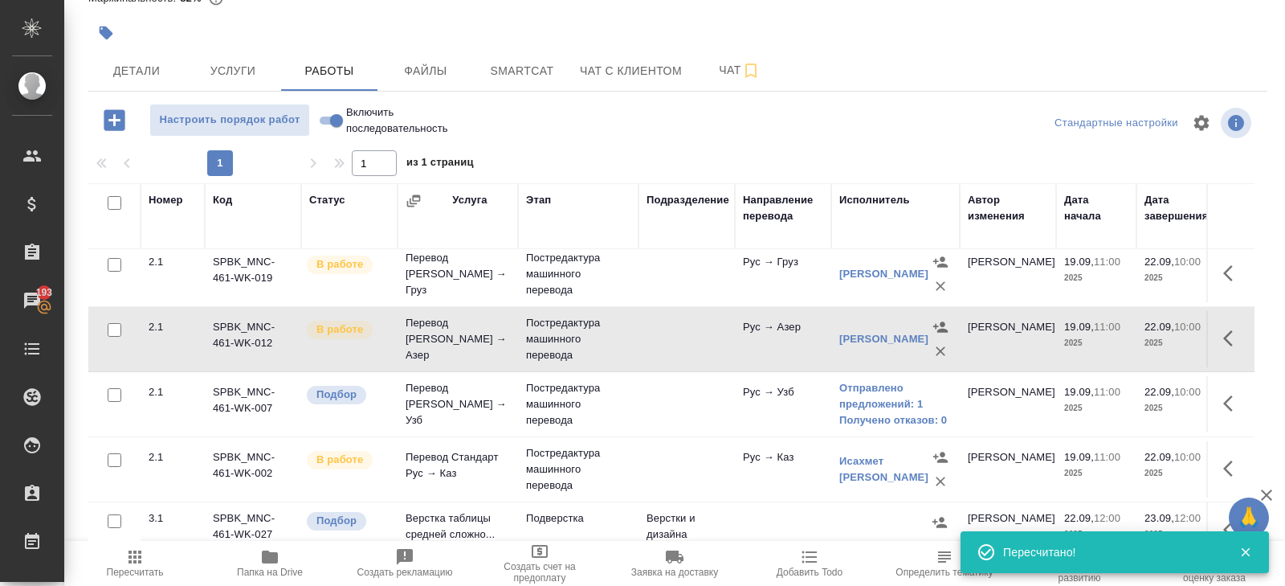
scroll to position [149, 0]
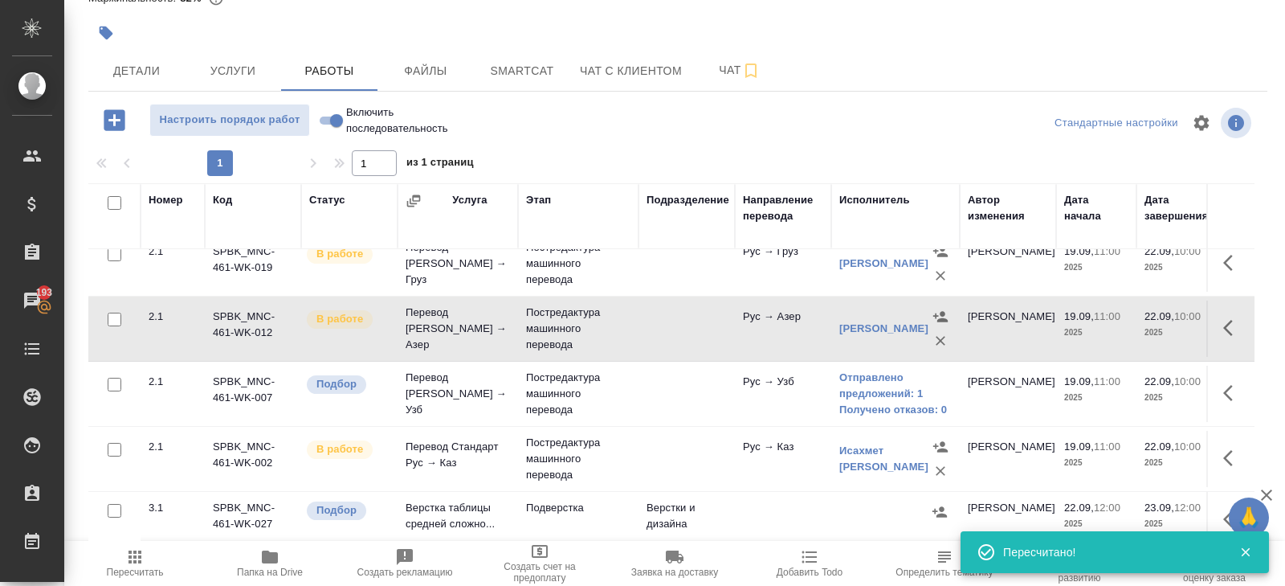
click at [130, 548] on icon "button" at bounding box center [134, 556] width 19 height 19
click at [150, 556] on span "Пересчитать" at bounding box center [135, 562] width 116 height 31
click at [127, 564] on icon "button" at bounding box center [134, 556] width 19 height 19
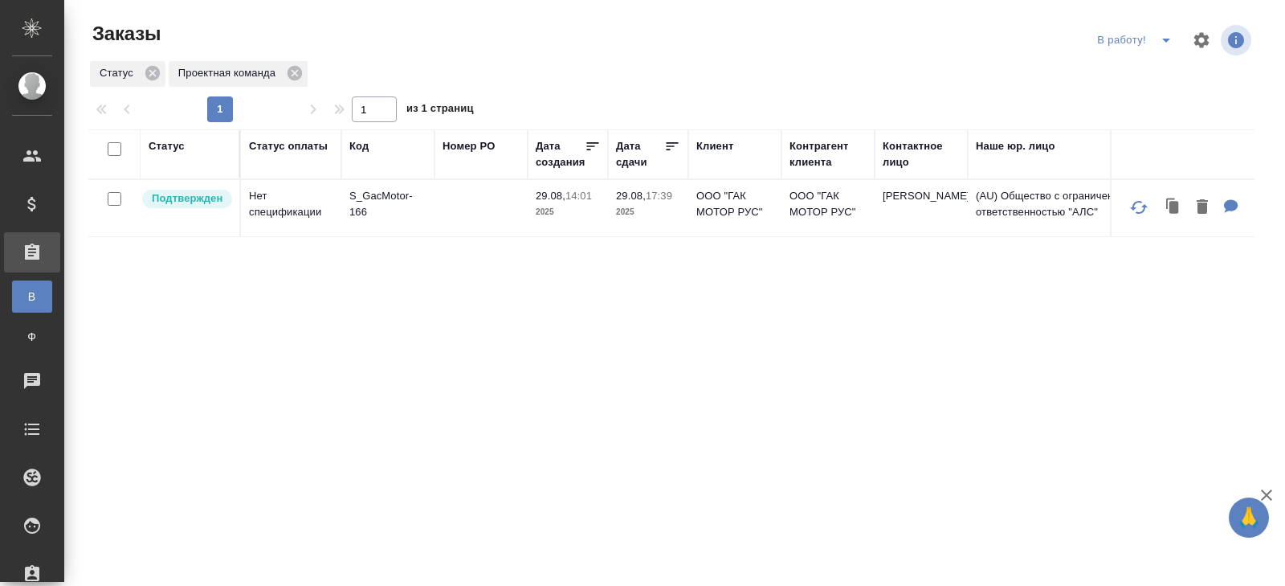
click at [1164, 43] on icon "split button" at bounding box center [1166, 40] width 19 height 19
click at [1153, 64] on li "ПМ" at bounding box center [1136, 72] width 89 height 26
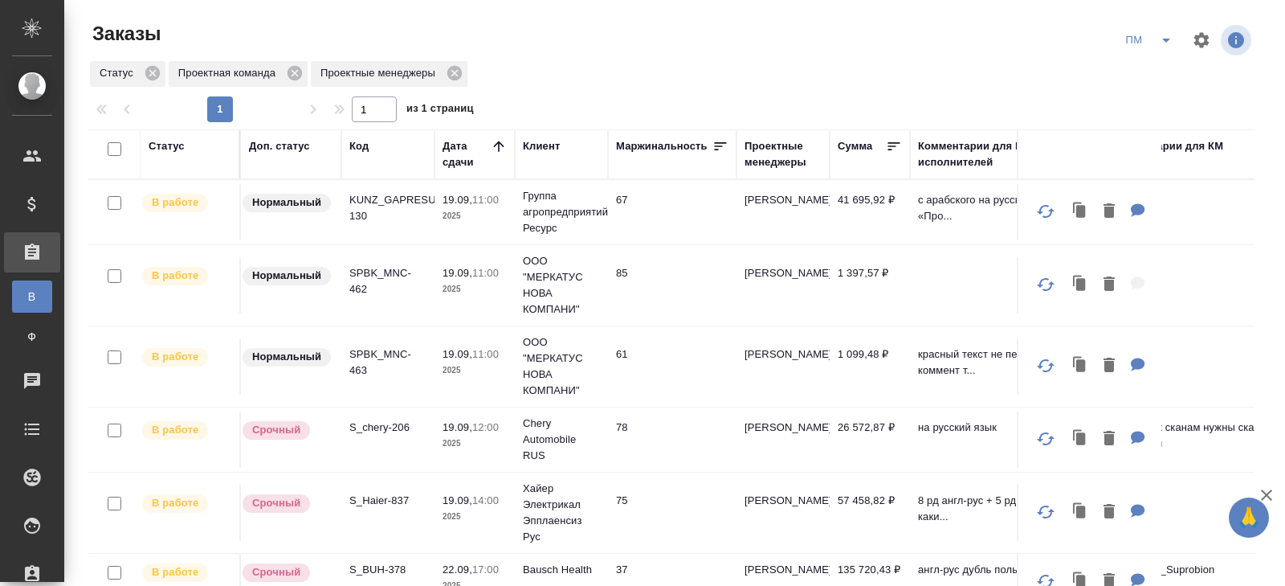
click at [390, 188] on td "KUNZ_GAPRESURS-130" at bounding box center [387, 212] width 93 height 56
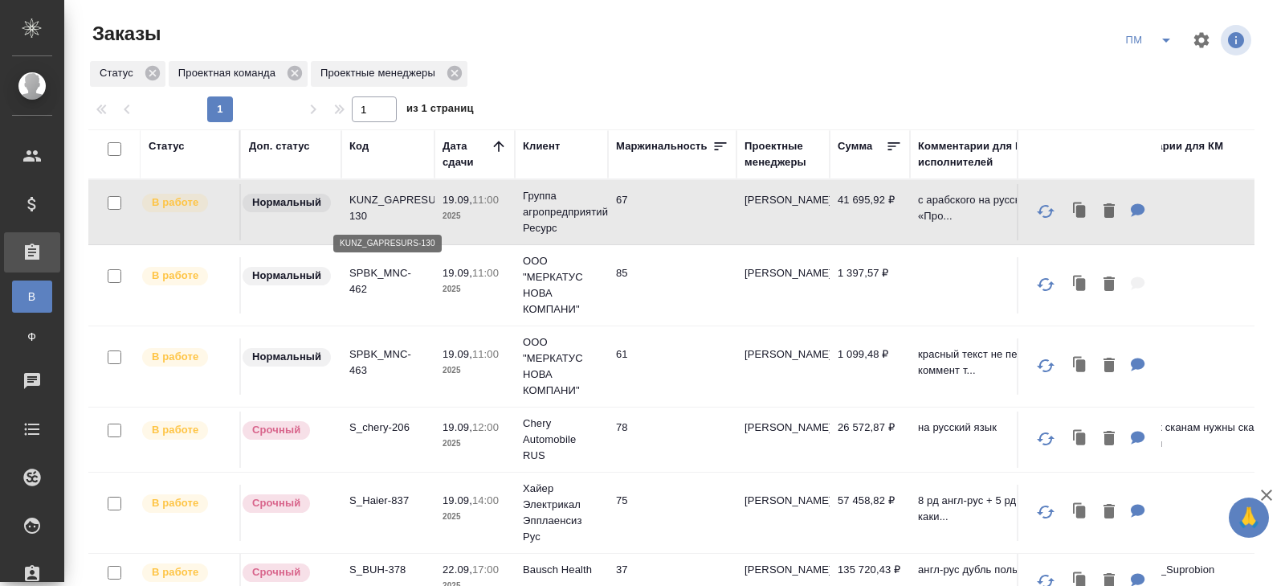
click at [378, 204] on p "KUNZ_GAPRESURS-130" at bounding box center [387, 208] width 77 height 32
click at [357, 272] on p "SPBK_MNC-462" at bounding box center [387, 281] width 77 height 32
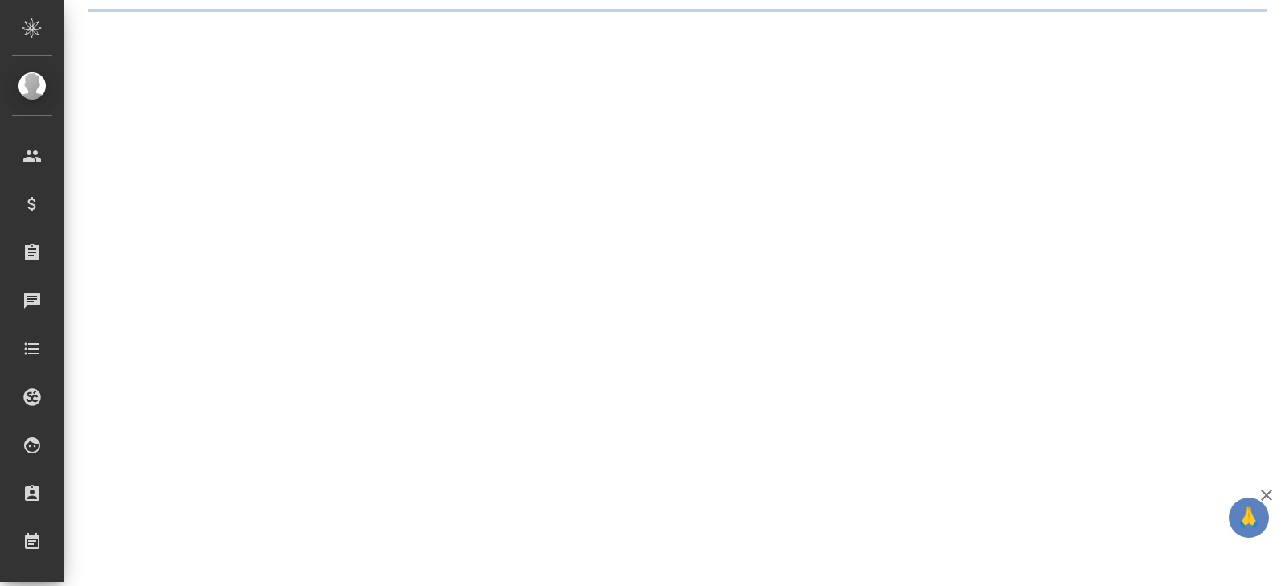
select select "RU"
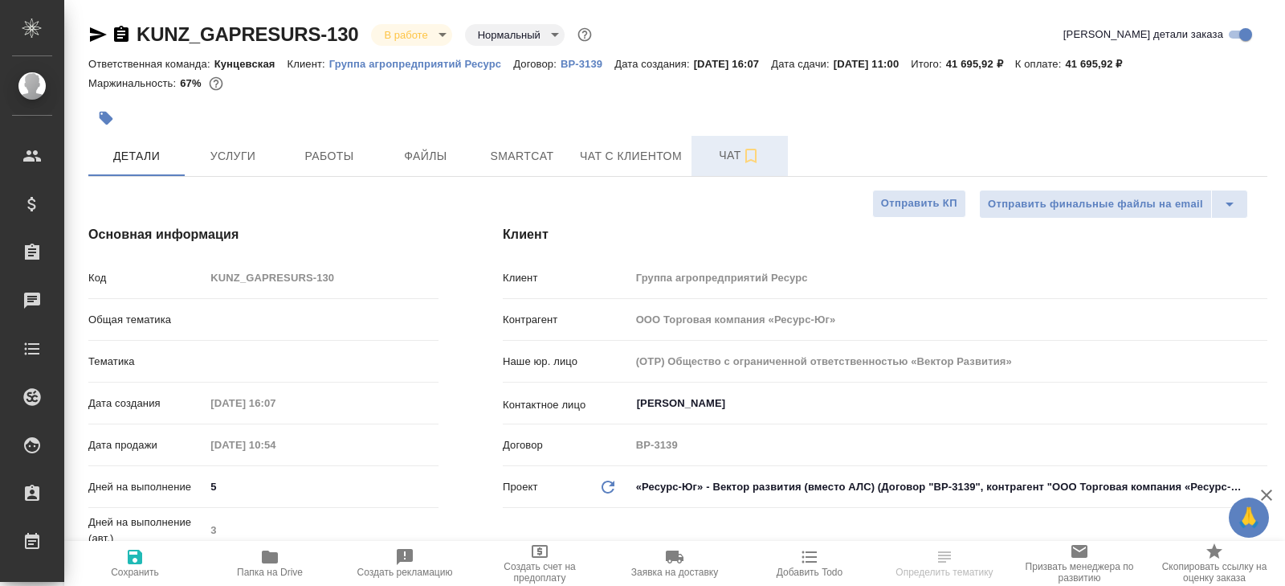
type textarea "x"
click at [736, 157] on span "Чат" at bounding box center [739, 155] width 77 height 20
type textarea "x"
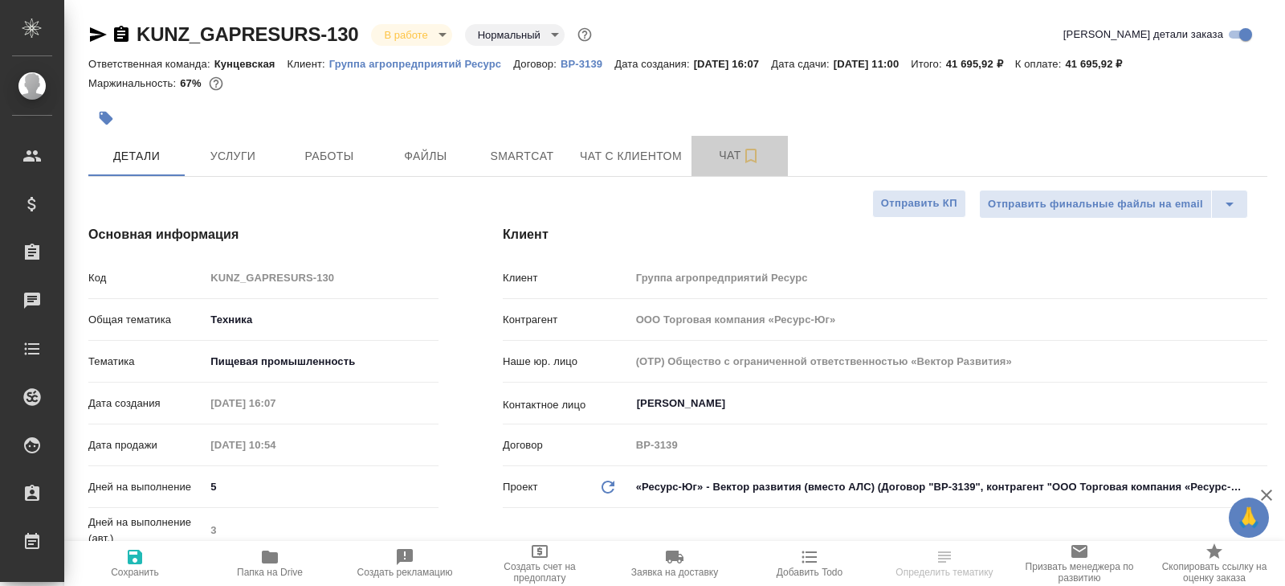
type textarea "x"
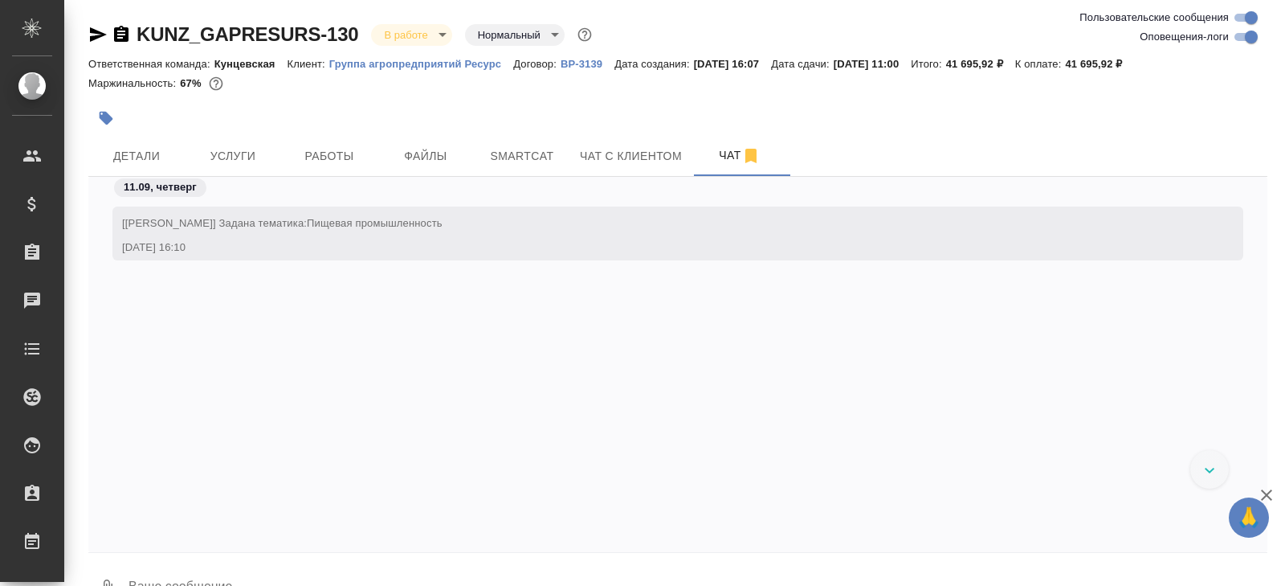
scroll to position [5066, 0]
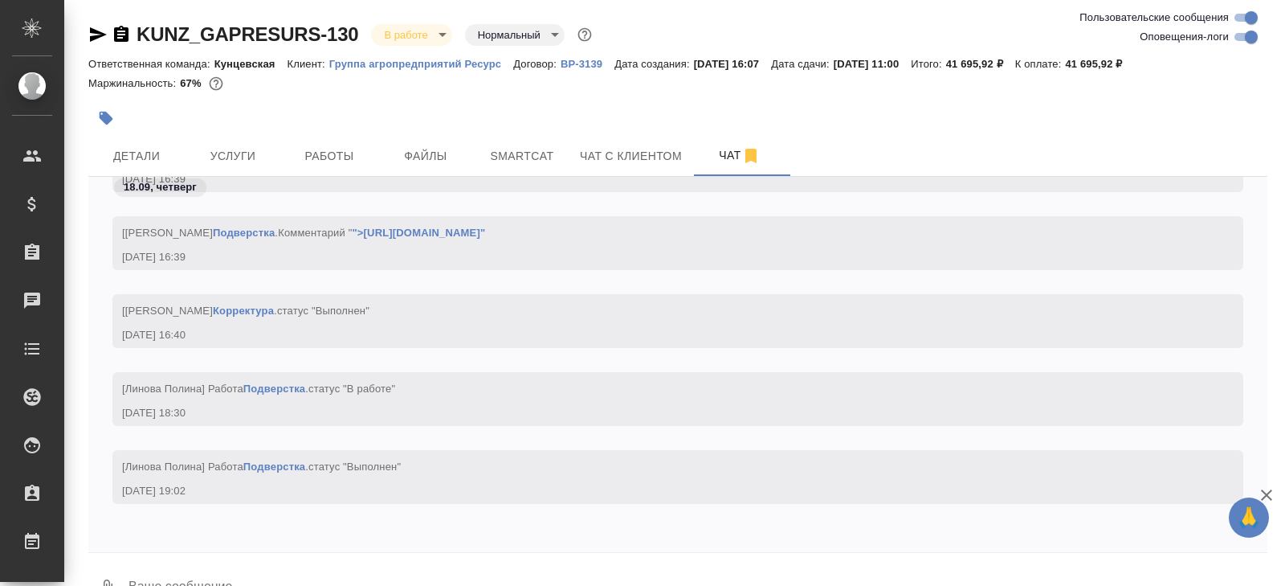
click at [1239, 35] on input "Оповещения-логи" at bounding box center [1252, 36] width 58 height 19
checkbox input "false"
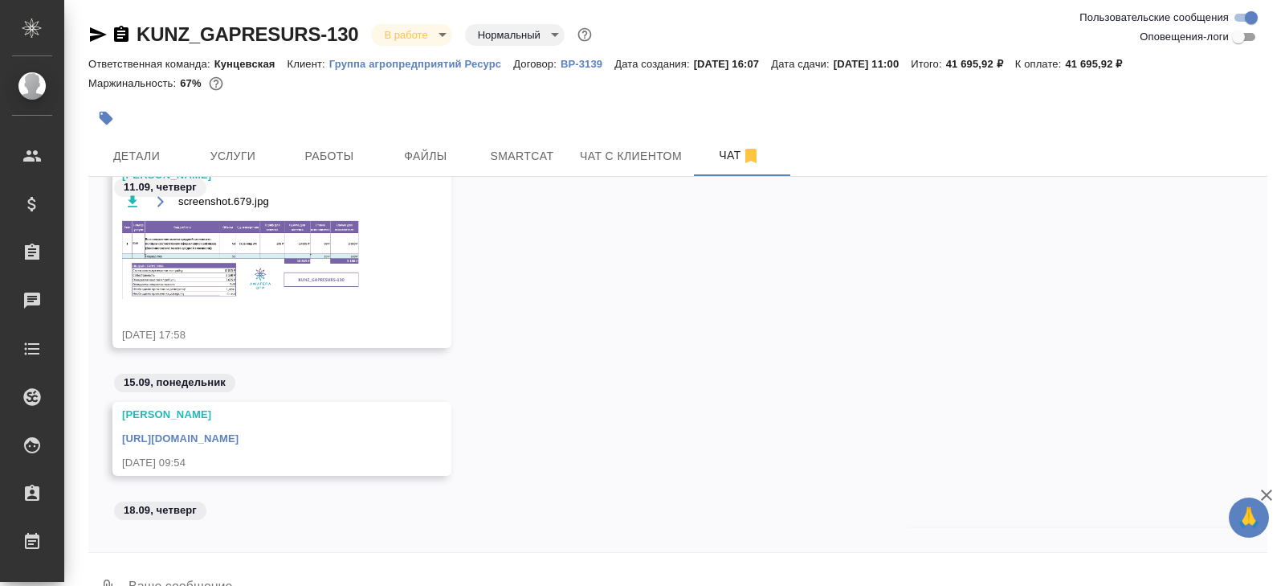
scroll to position [434, 0]
click at [352, 149] on span "Работы" at bounding box center [329, 156] width 77 height 20
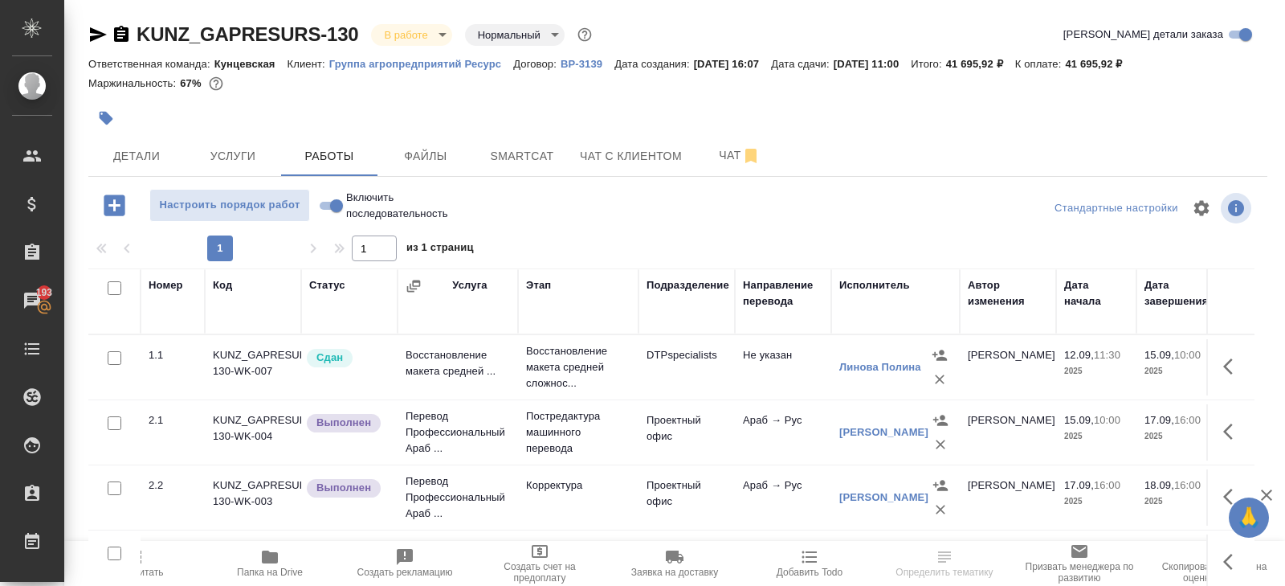
scroll to position [85, 0]
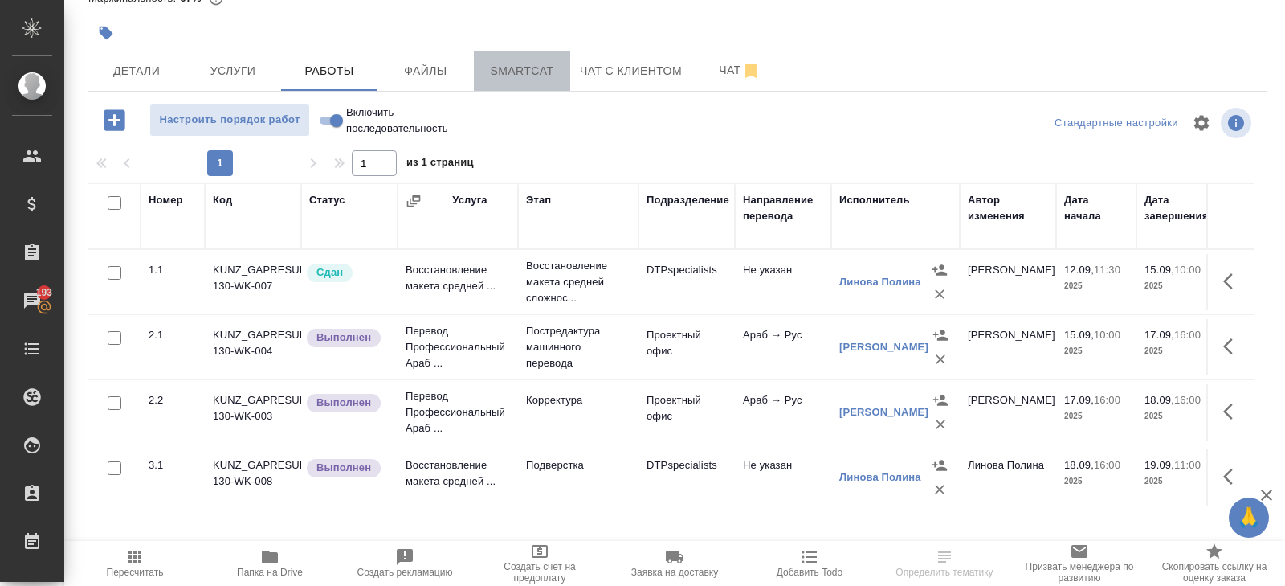
click at [562, 76] on button "Smartcat" at bounding box center [522, 71] width 96 height 40
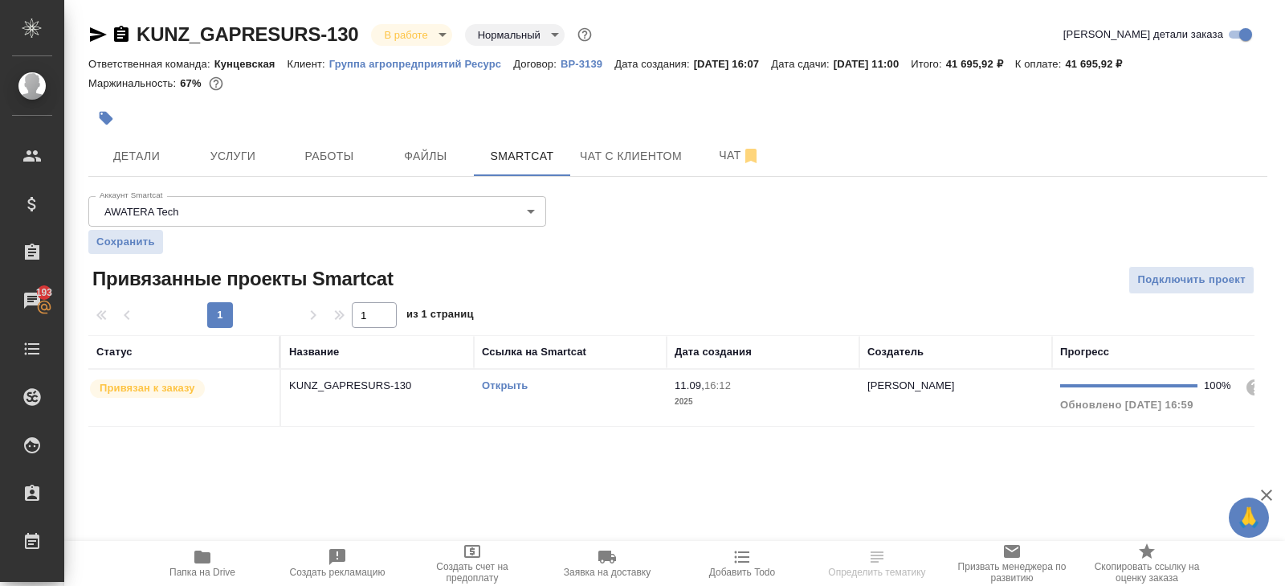
click at [591, 402] on td "Открыть" at bounding box center [570, 398] width 193 height 56
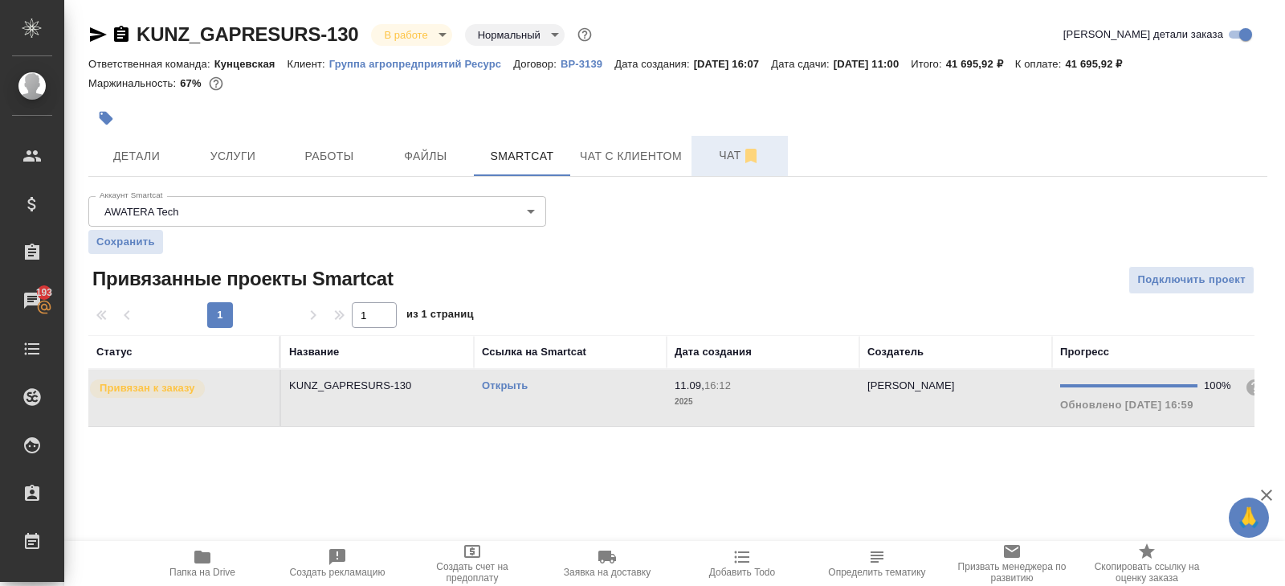
click at [729, 157] on span "Чат" at bounding box center [739, 155] width 77 height 20
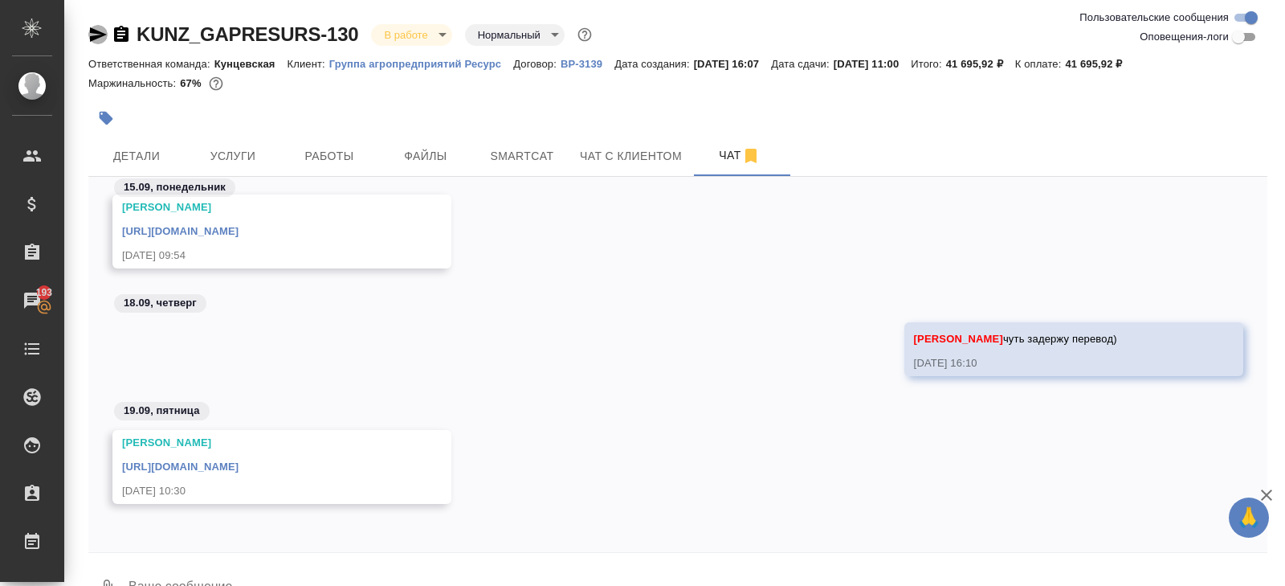
click at [92, 34] on icon "button" at bounding box center [97, 34] width 19 height 19
click at [239, 467] on link "[URL][DOMAIN_NAME]" at bounding box center [180, 466] width 116 height 12
click at [416, 51] on div "KUNZ_GAPRESURS-130 В работе inProgress Нормальный normal" at bounding box center [677, 38] width 1179 height 32
click at [414, 39] on body "🙏 .cls-1 fill:#fff; AWATERA [PERSON_NAME] Спецификации Заказы 193 Чаты Todo Про…" at bounding box center [642, 293] width 1285 height 586
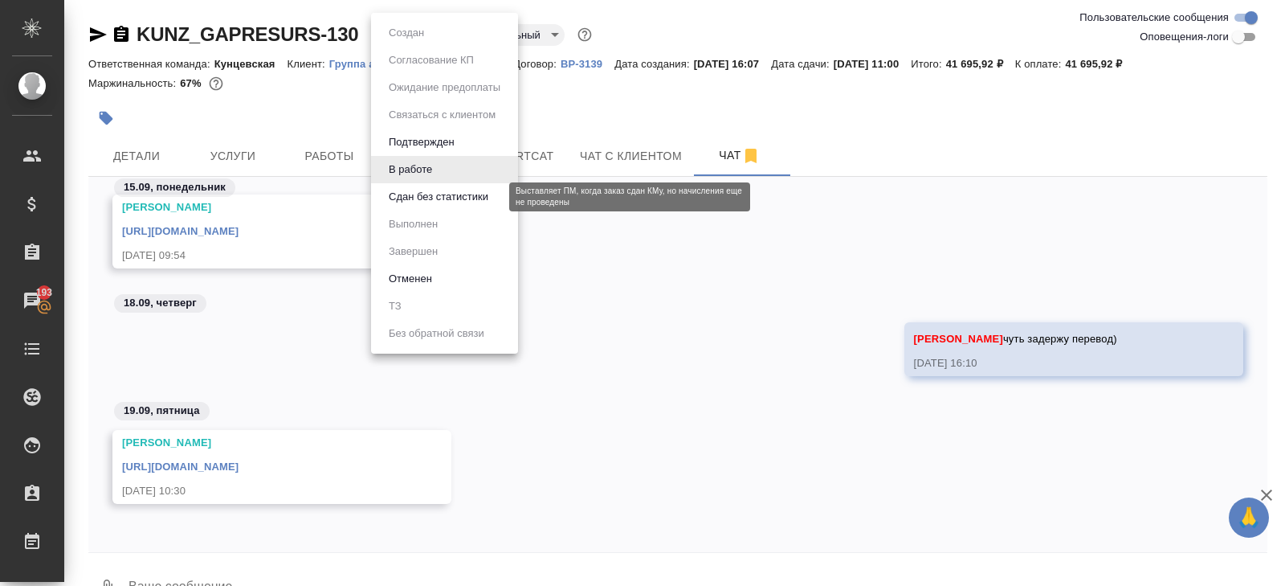
click at [408, 204] on button "Сдан без статистики" at bounding box center [438, 197] width 109 height 18
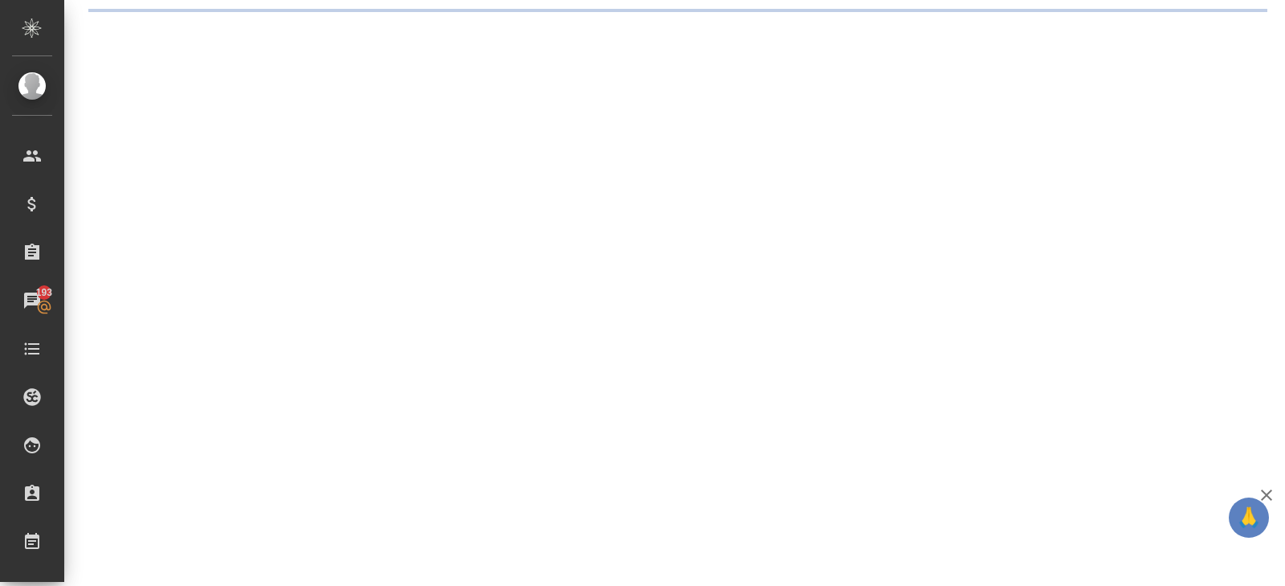
click at [332, 155] on div ".cls-1 fill:#fff; AWATERA [PERSON_NAME] Спецификации Заказы 193 Чаты Todo Проек…" at bounding box center [642, 293] width 1285 height 586
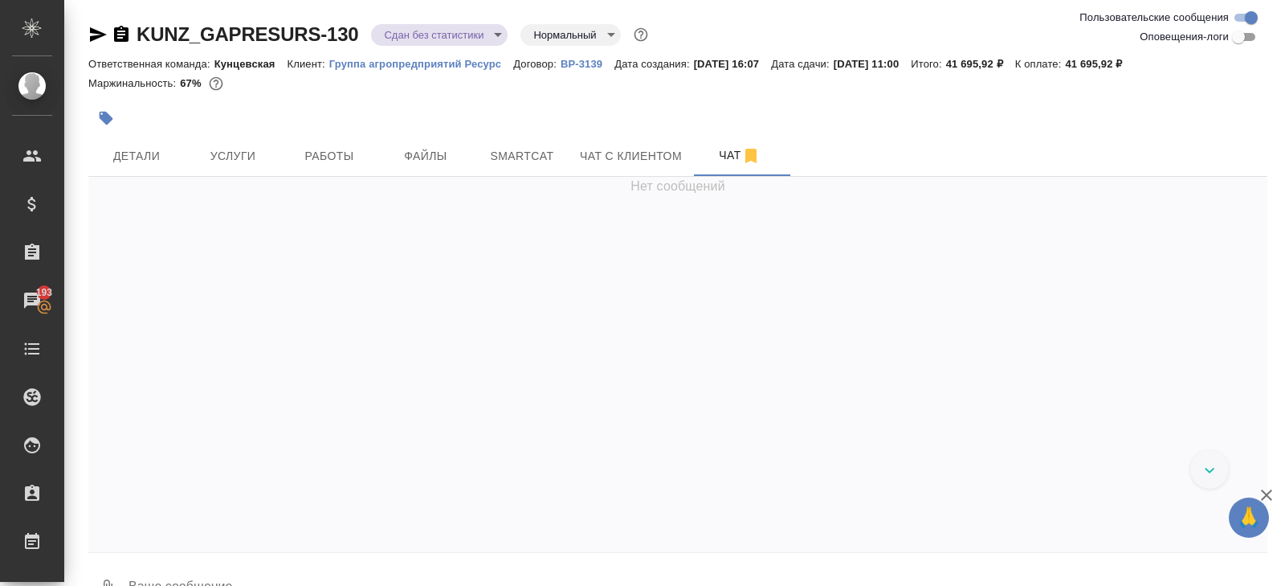
scroll to position [1207, 0]
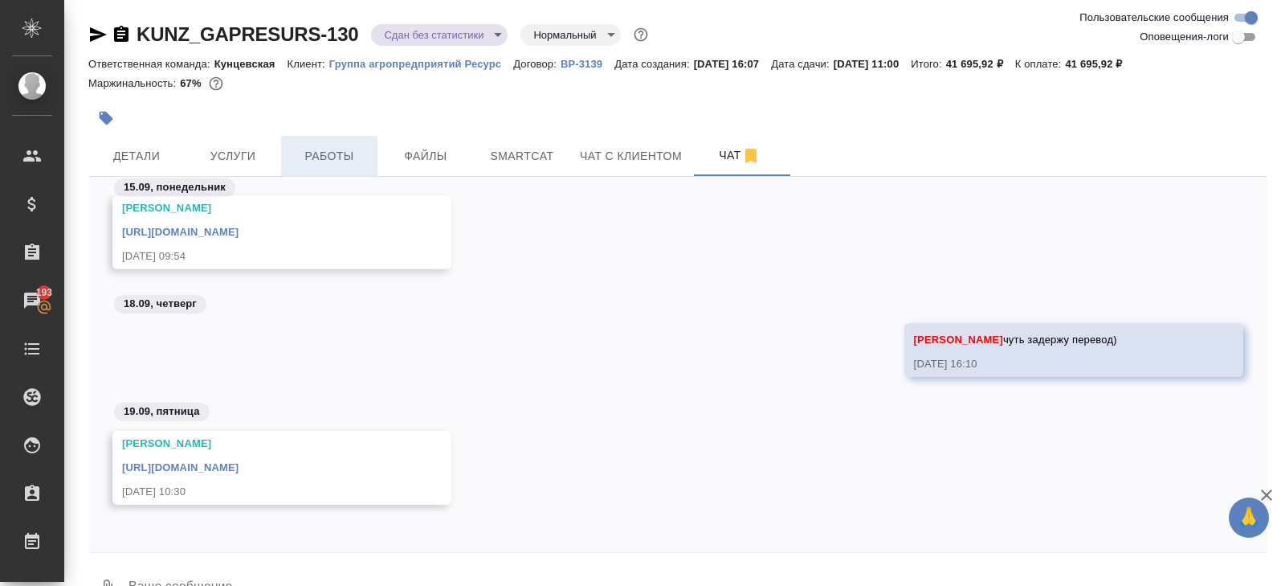
click at [326, 153] on span "Работы" at bounding box center [329, 156] width 77 height 20
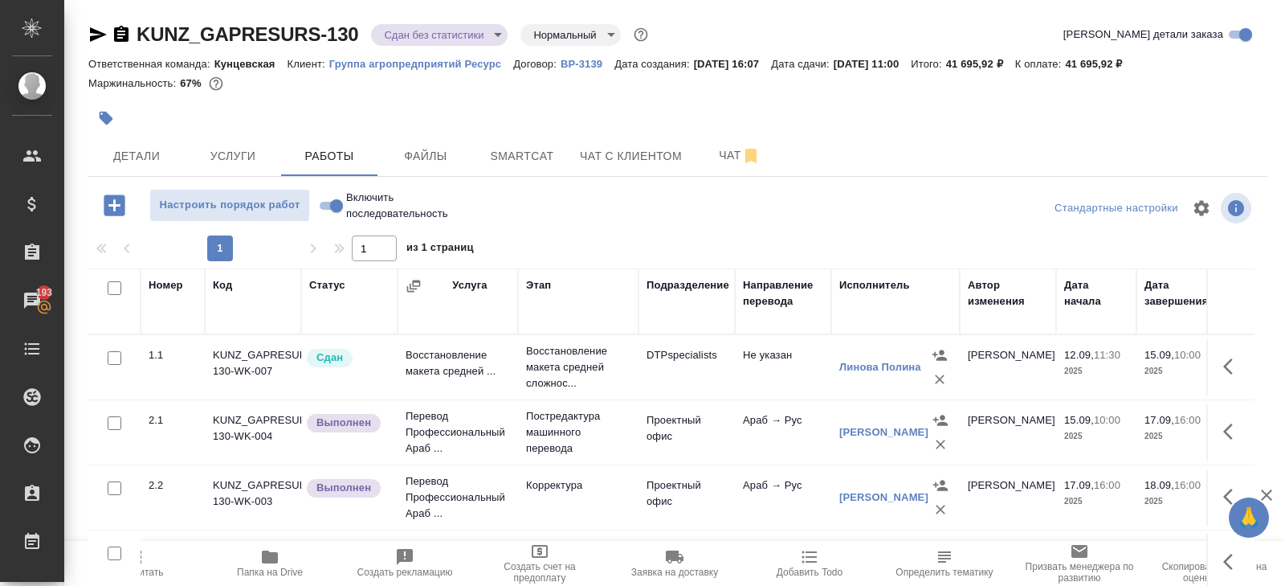
scroll to position [85, 0]
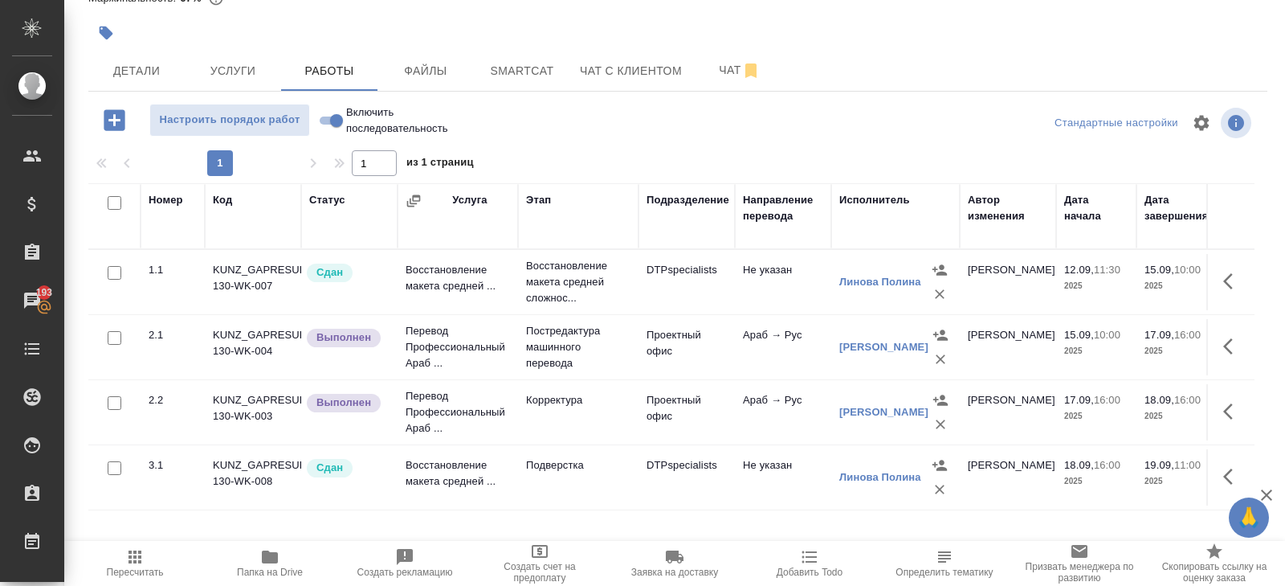
click at [519, 93] on div "KUNZ_GAPRESURS-130 Сдан без статистики distributed Нормальный normal Кратко дет…" at bounding box center [678, 250] width 1197 height 671
click at [519, 72] on span "Smartcat" at bounding box center [522, 71] width 77 height 20
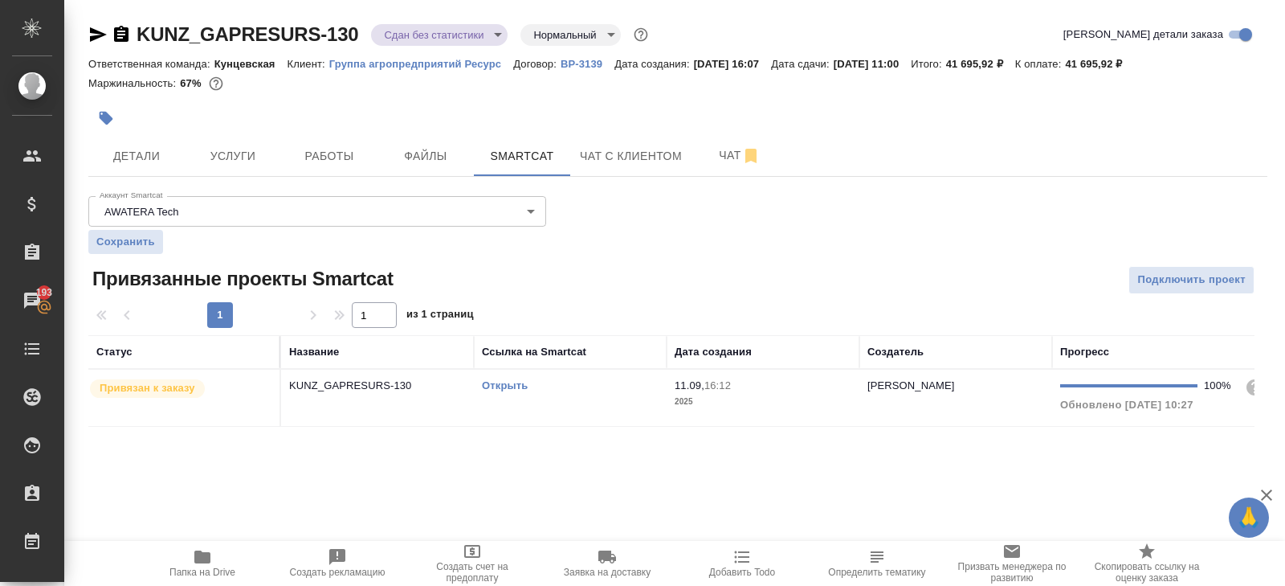
click at [593, 393] on td "Открыть" at bounding box center [570, 398] width 193 height 56
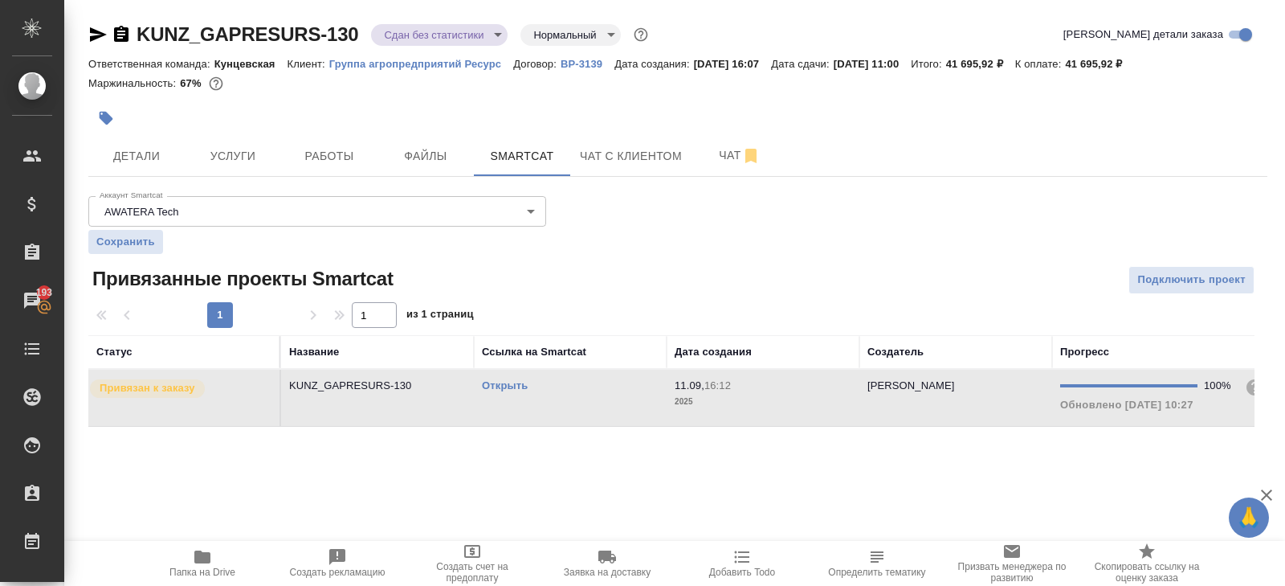
click at [593, 393] on td "Открыть" at bounding box center [570, 398] width 193 height 56
click at [326, 153] on span "Работы" at bounding box center [329, 156] width 77 height 20
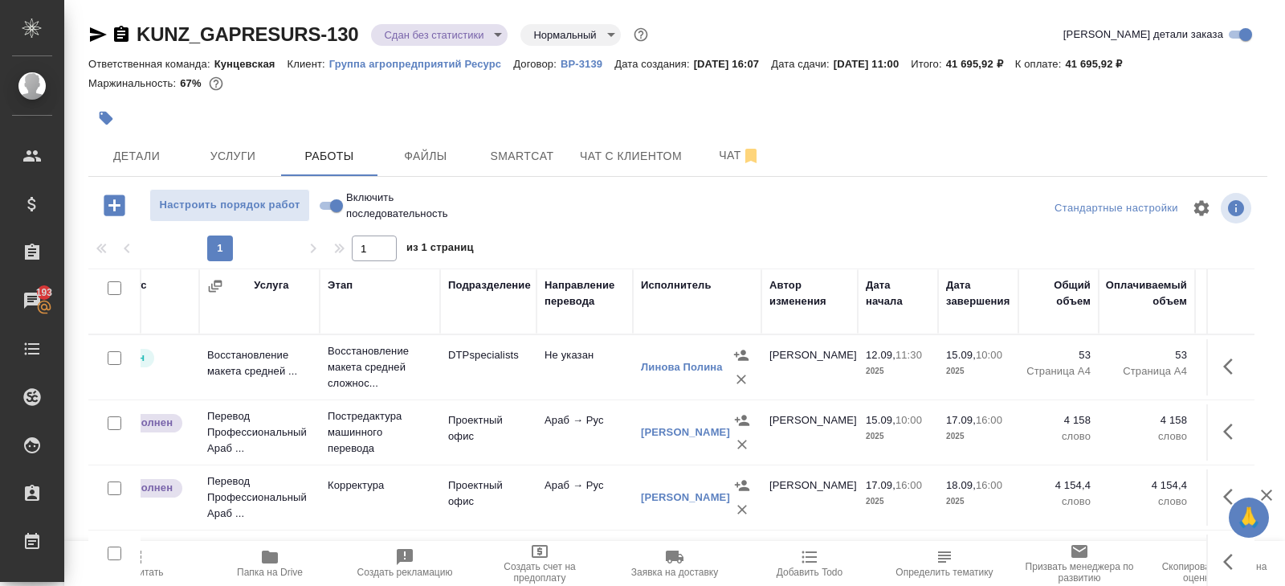
click at [151, 566] on span "Пересчитать" at bounding box center [135, 571] width 57 height 11
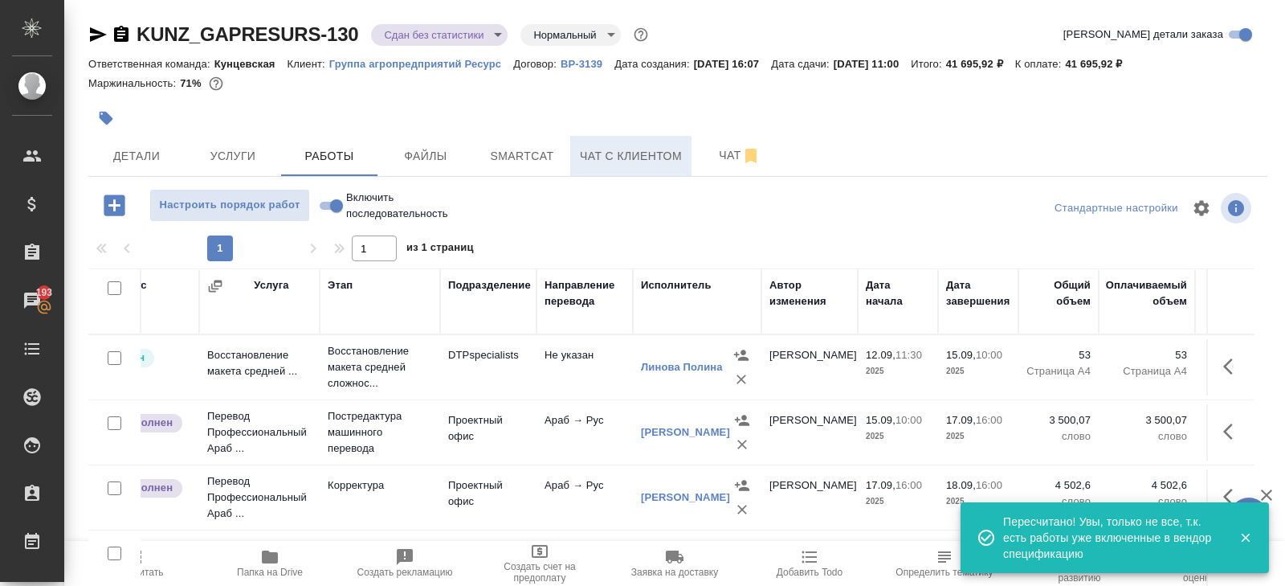
scroll to position [85, 0]
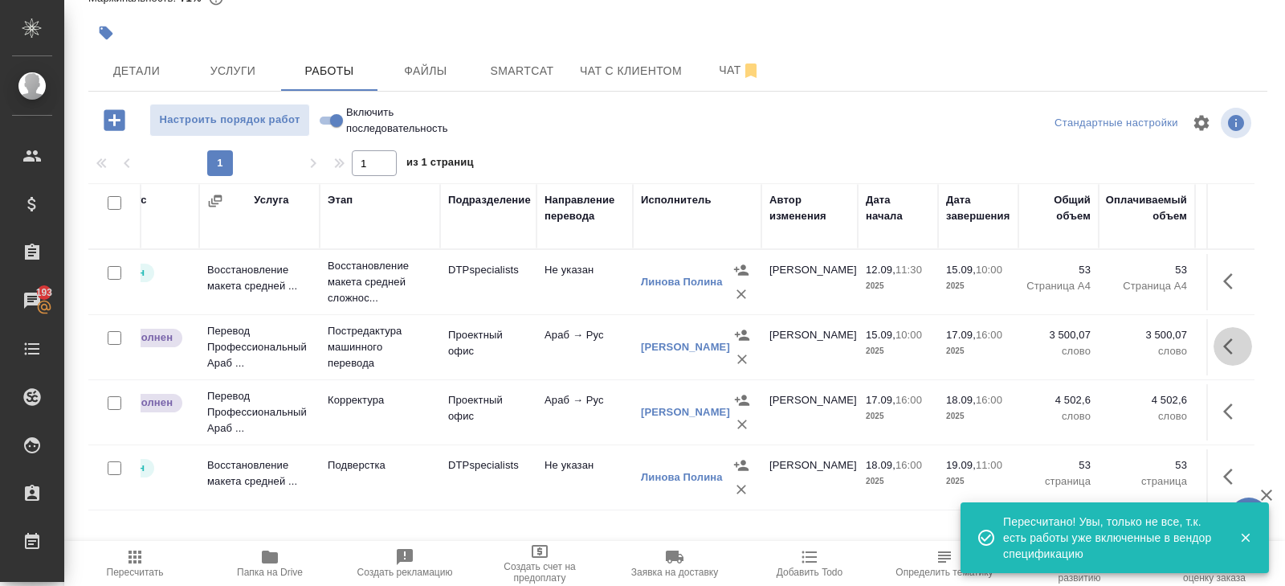
click at [1224, 348] on icon "button" at bounding box center [1232, 346] width 19 height 19
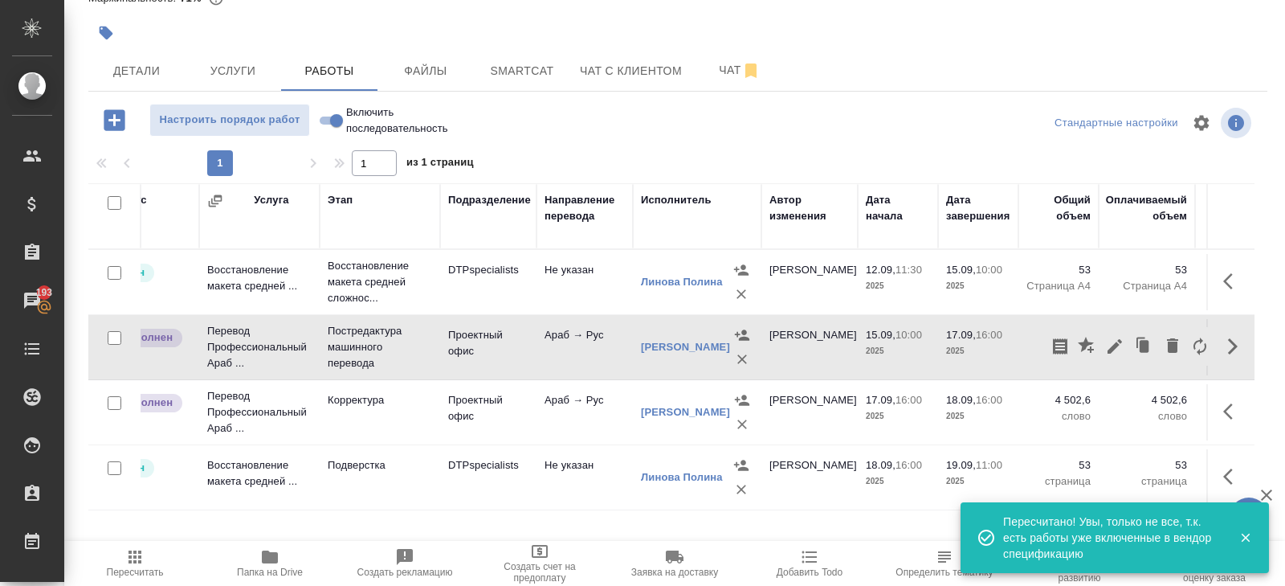
click at [1120, 345] on icon "button" at bounding box center [1114, 346] width 19 height 19
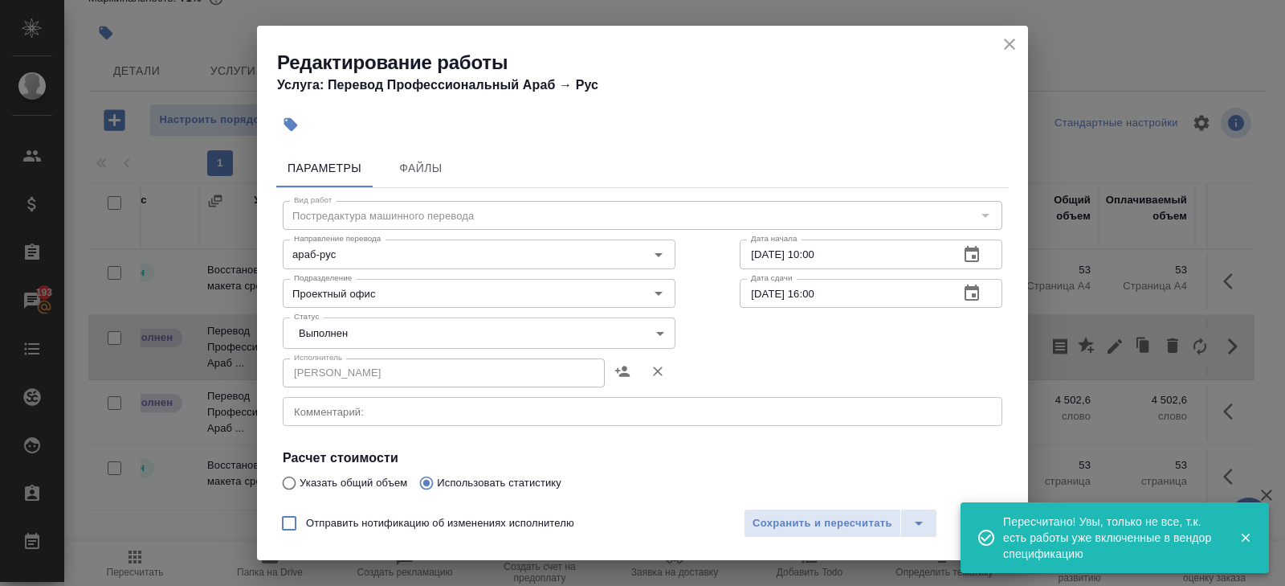
click at [325, 338] on body "🙏 .cls-1 fill:#fff; AWATERA Belyakova Yulia Клиенты Спецификации Заказы 193 Чат…" at bounding box center [642, 293] width 1285 height 586
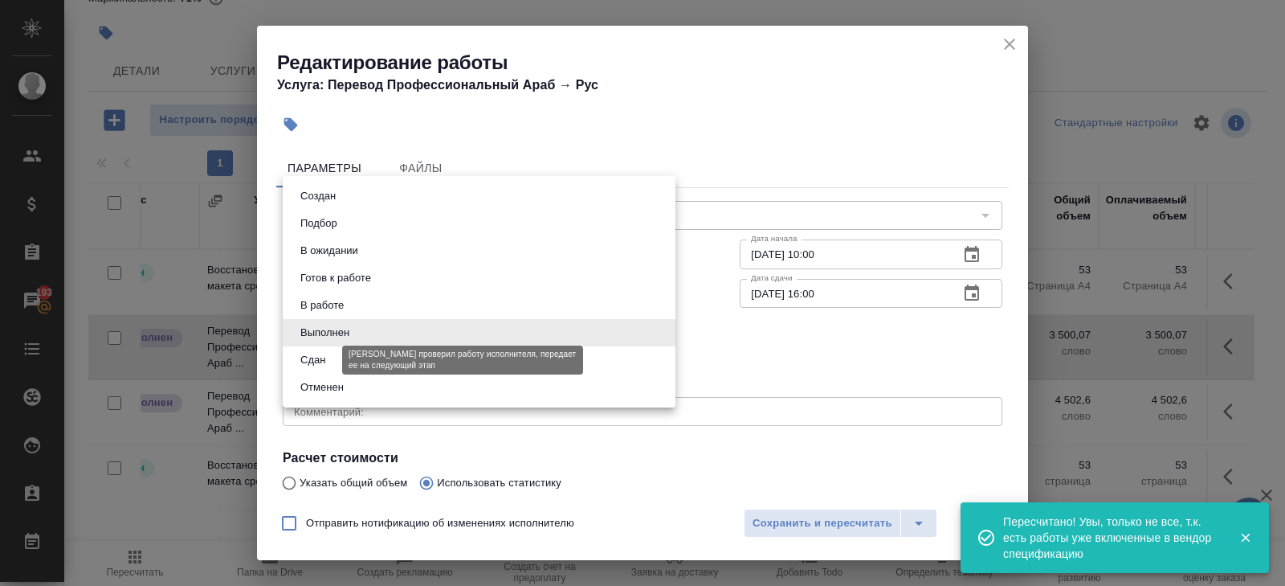
click at [329, 358] on button "Сдан" at bounding box center [313, 360] width 35 height 18
type input "closed"
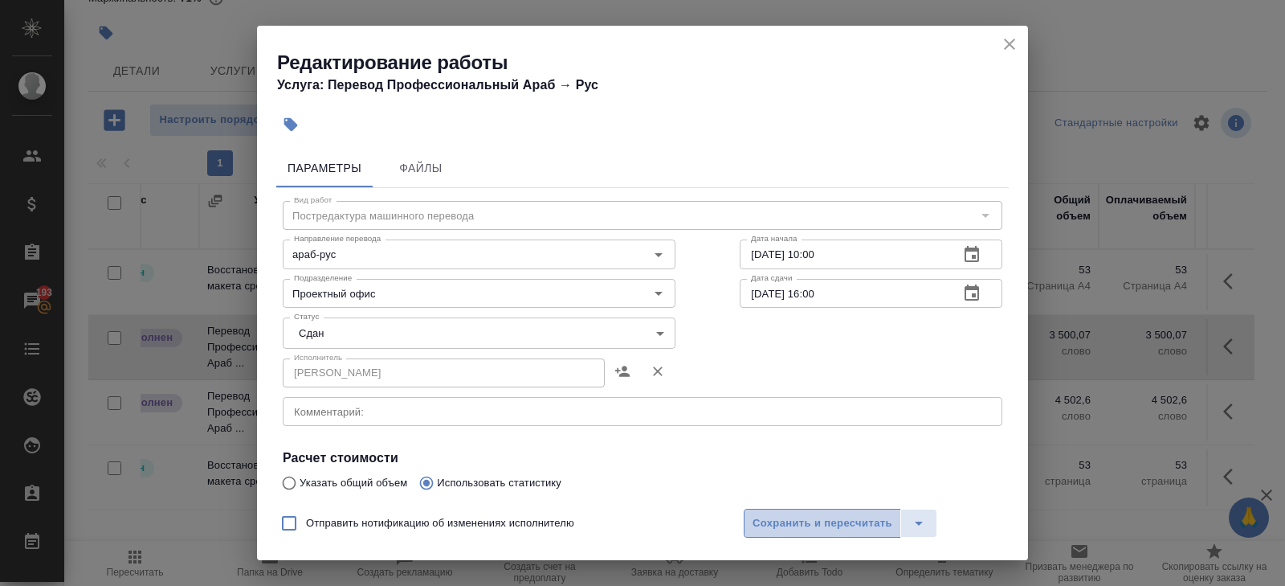
click at [782, 522] on span "Сохранить и пересчитать" at bounding box center [823, 523] width 140 height 18
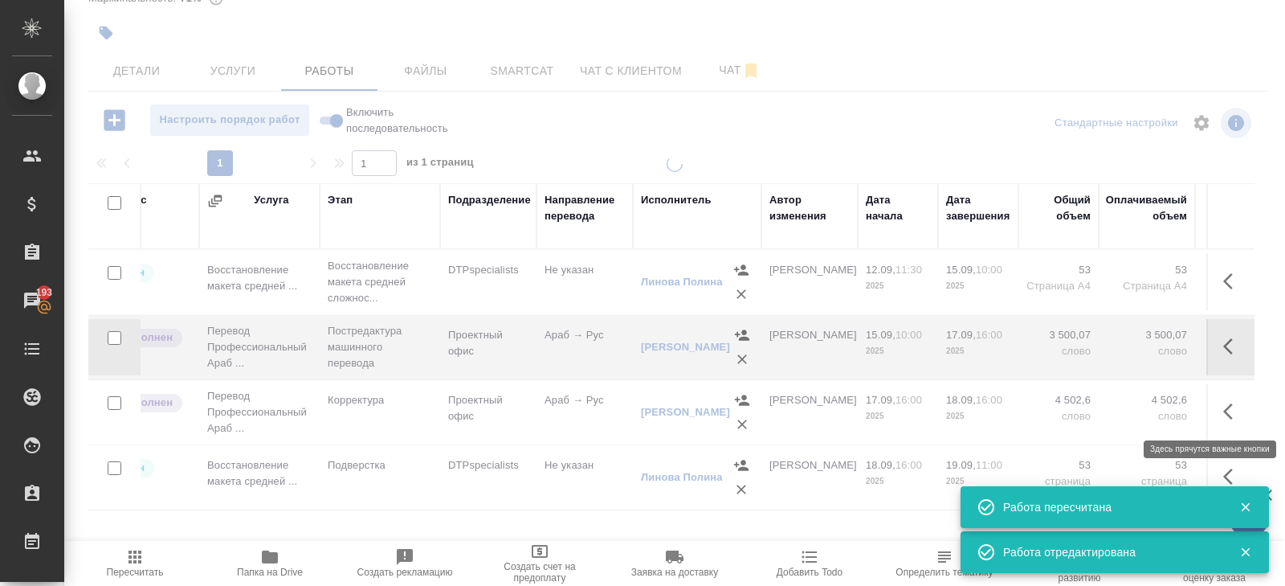
click at [1227, 409] on icon "button" at bounding box center [1232, 411] width 19 height 19
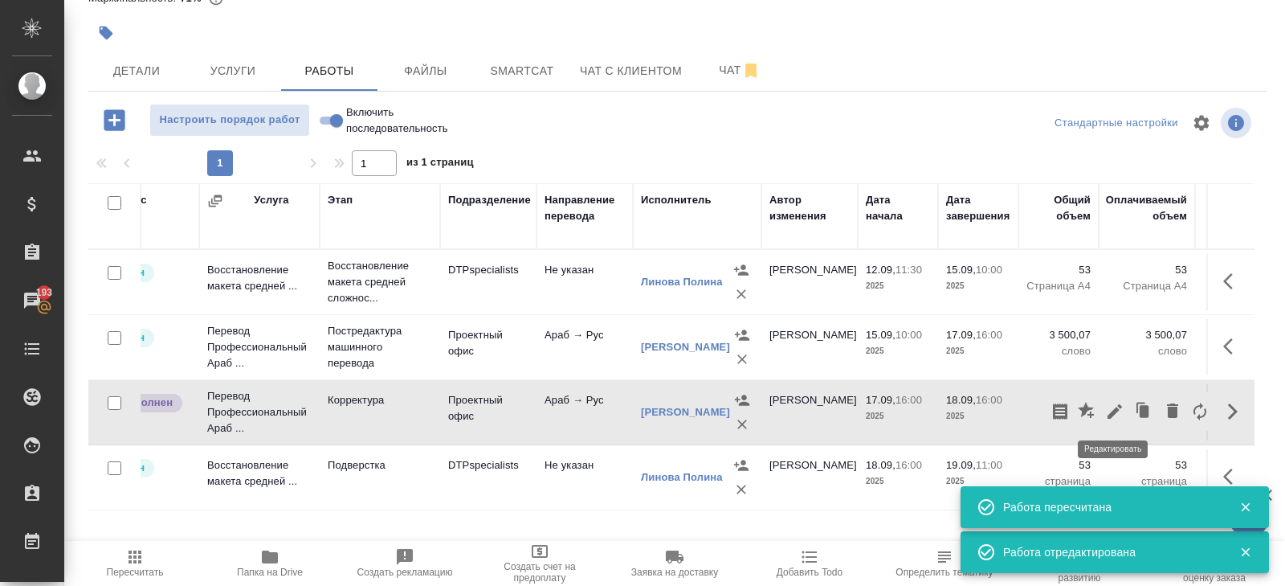
click at [1108, 407] on icon "button" at bounding box center [1114, 411] width 19 height 19
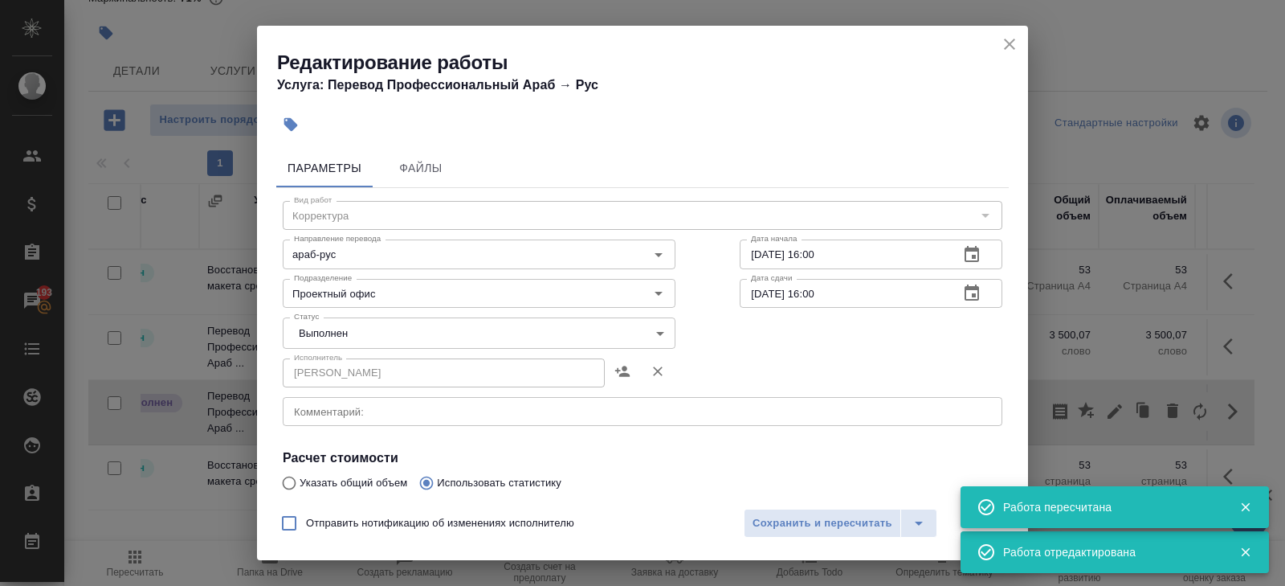
click at [354, 340] on body "🙏 .cls-1 fill:#fff; AWATERA Belyakova Yulia Клиенты Спецификации Заказы 193 Чат…" at bounding box center [642, 293] width 1285 height 586
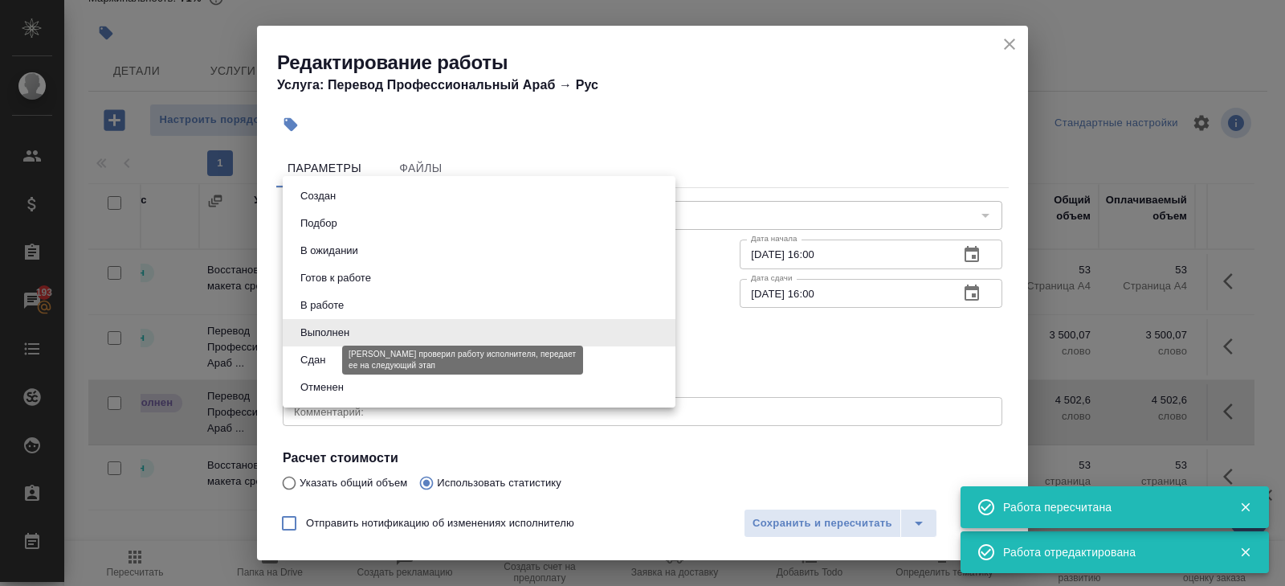
click at [325, 360] on button "Сдан" at bounding box center [313, 360] width 35 height 18
type input "closed"
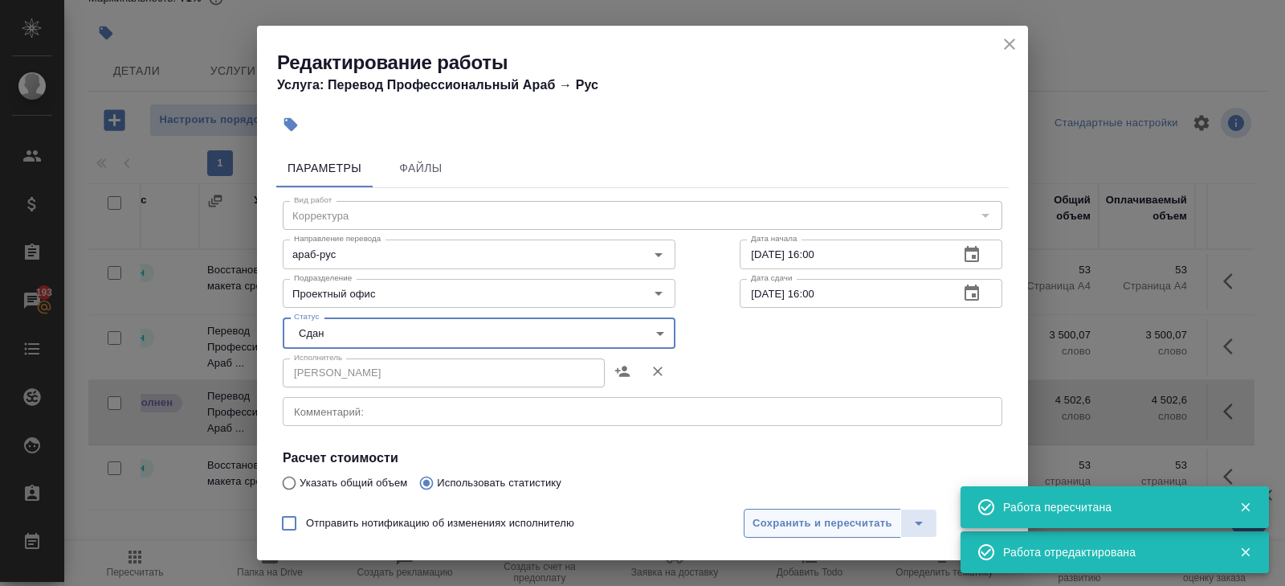
click at [802, 520] on span "Сохранить и пересчитать" at bounding box center [823, 523] width 140 height 18
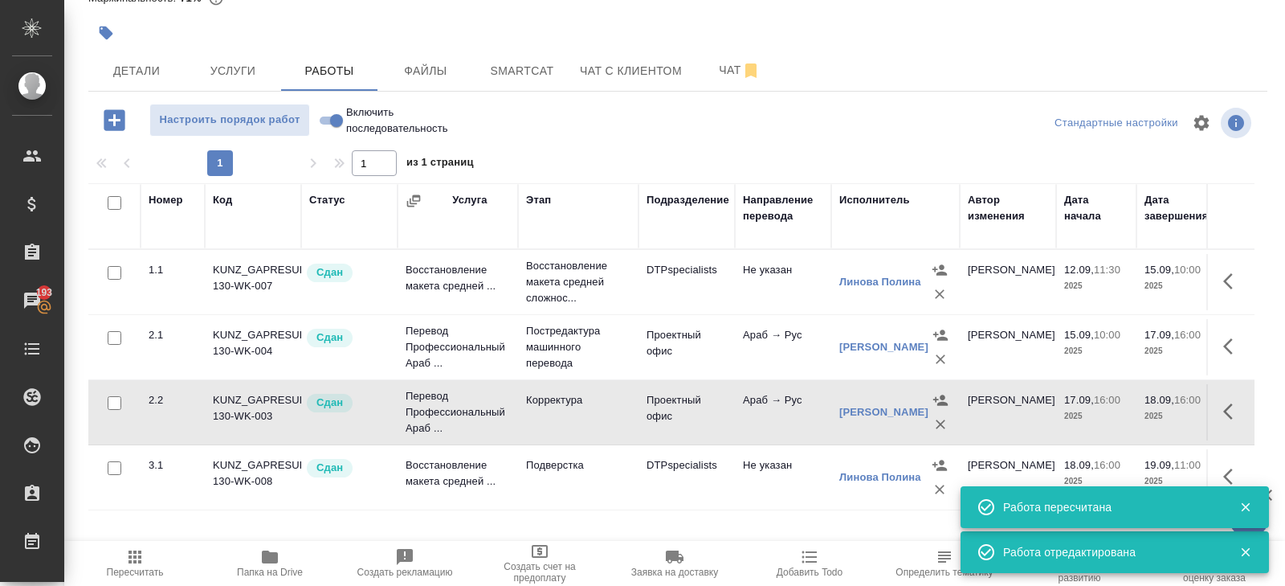
scroll to position [0, 0]
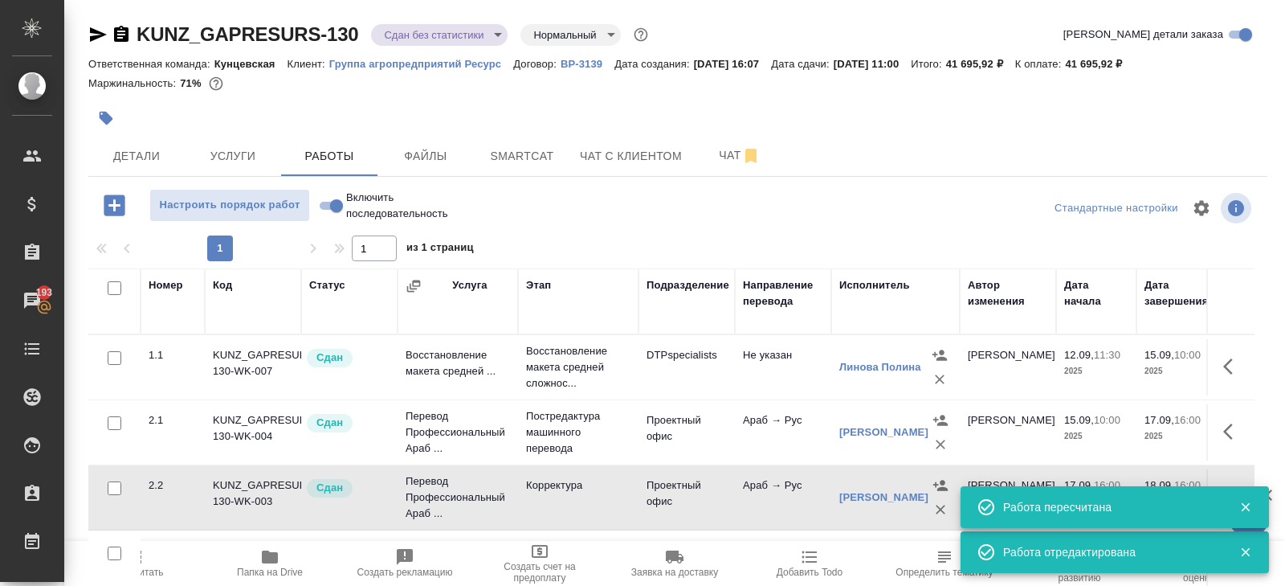
click at [153, 564] on span "Пересчитать" at bounding box center [135, 562] width 116 height 31
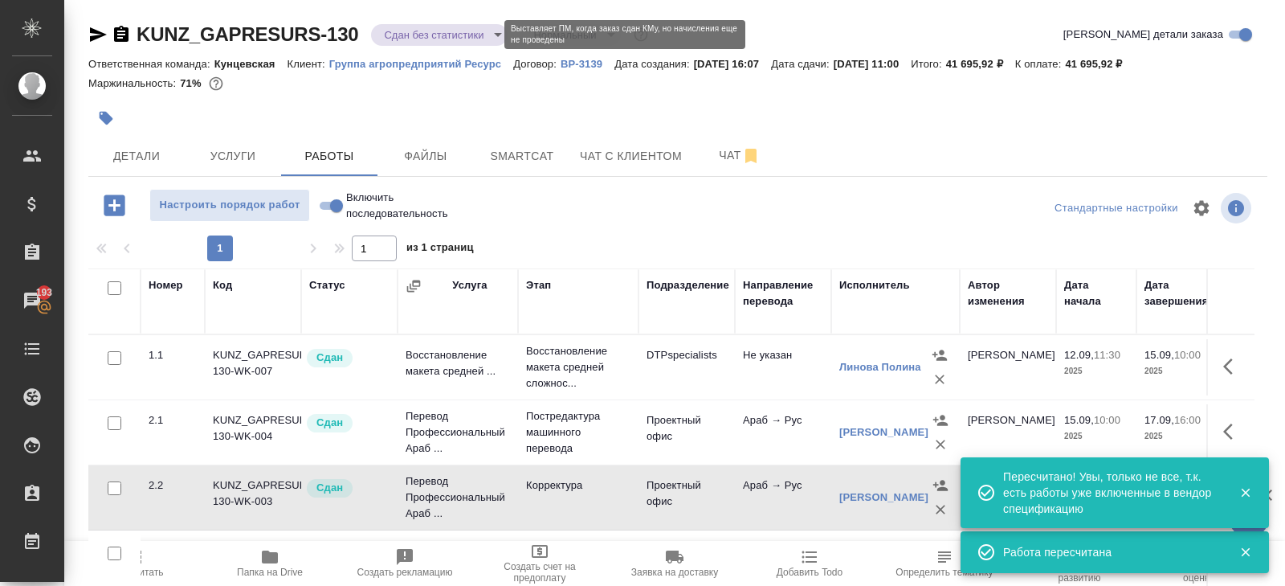
click at [414, 36] on body "🙏 .cls-1 fill:#fff; AWATERA Belyakova Yulia Клиенты Спецификации Заказы 193 Чат…" at bounding box center [642, 293] width 1285 height 586
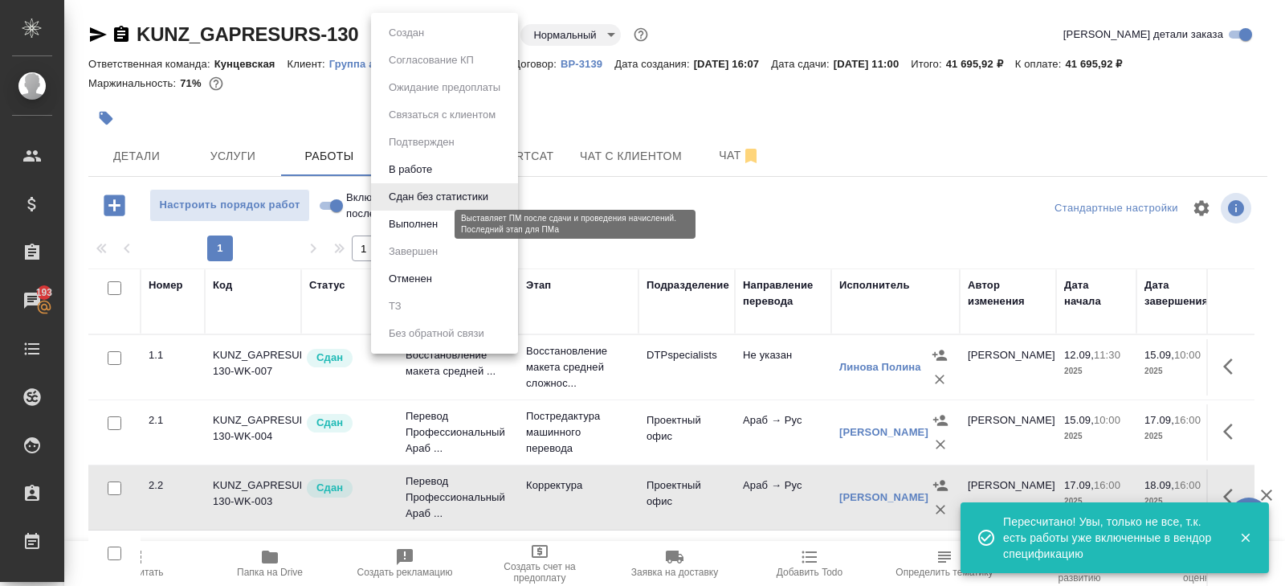
click at [421, 218] on button "Выполнен" at bounding box center [413, 224] width 59 height 18
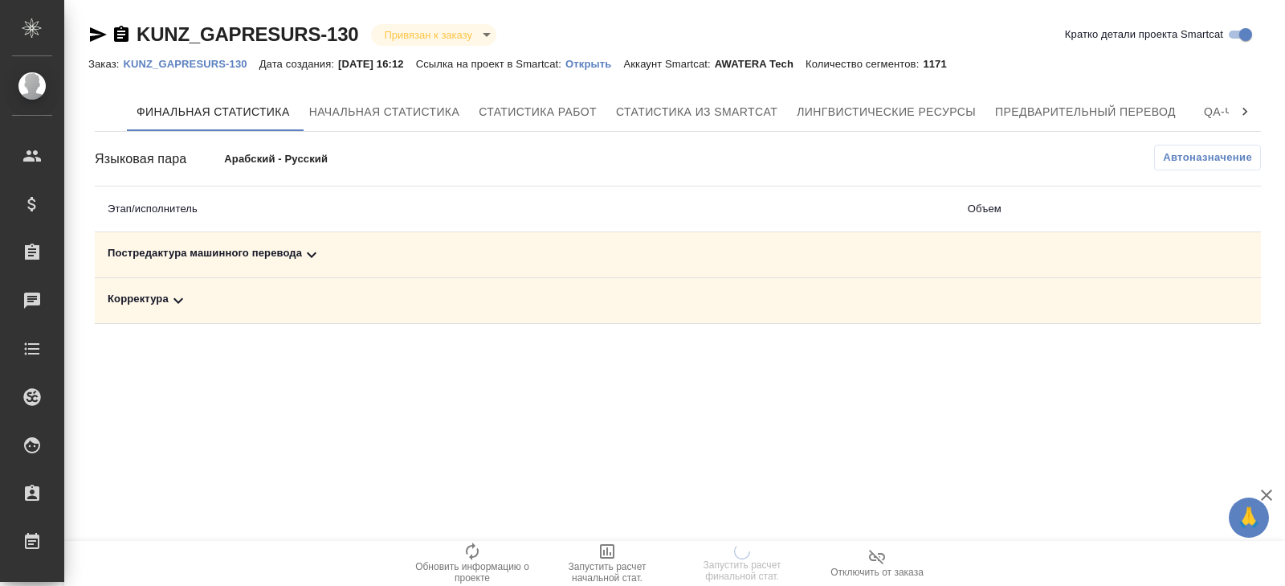
click at [308, 250] on icon at bounding box center [311, 254] width 19 height 19
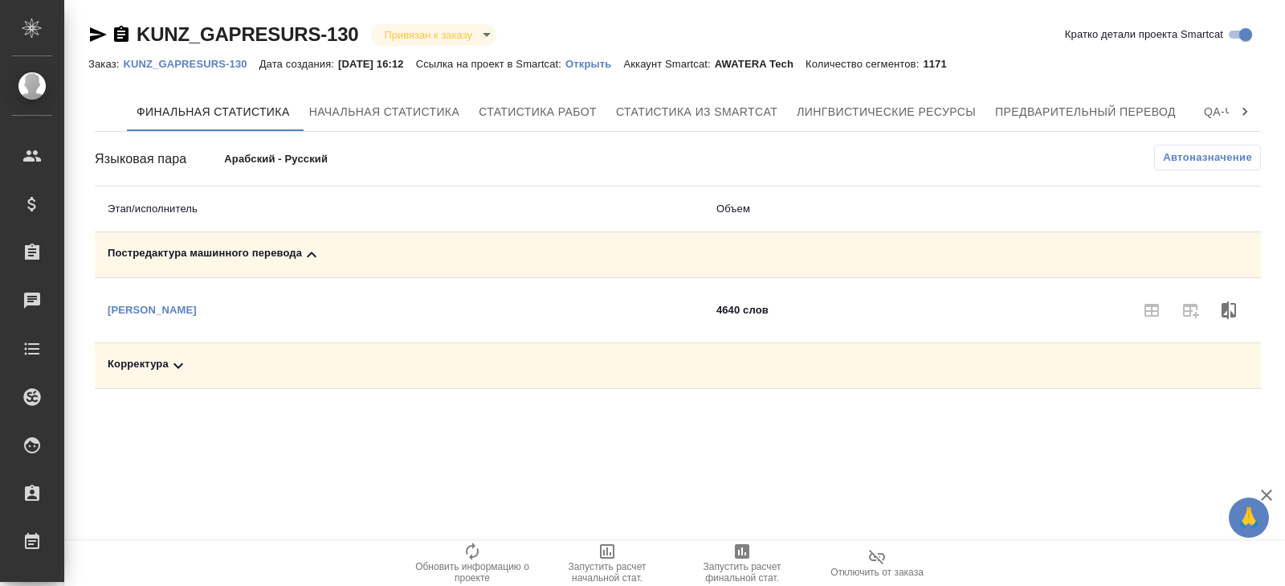
click at [1224, 162] on span "Автоназначение" at bounding box center [1207, 157] width 89 height 16
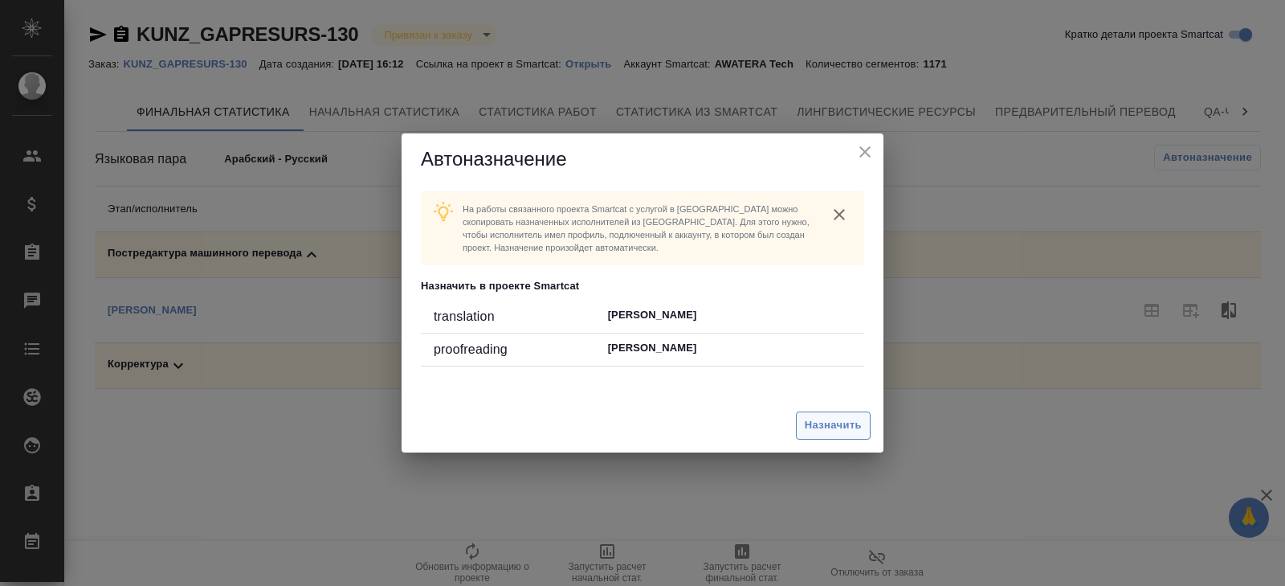
click at [831, 428] on span "Назначить" at bounding box center [833, 425] width 57 height 18
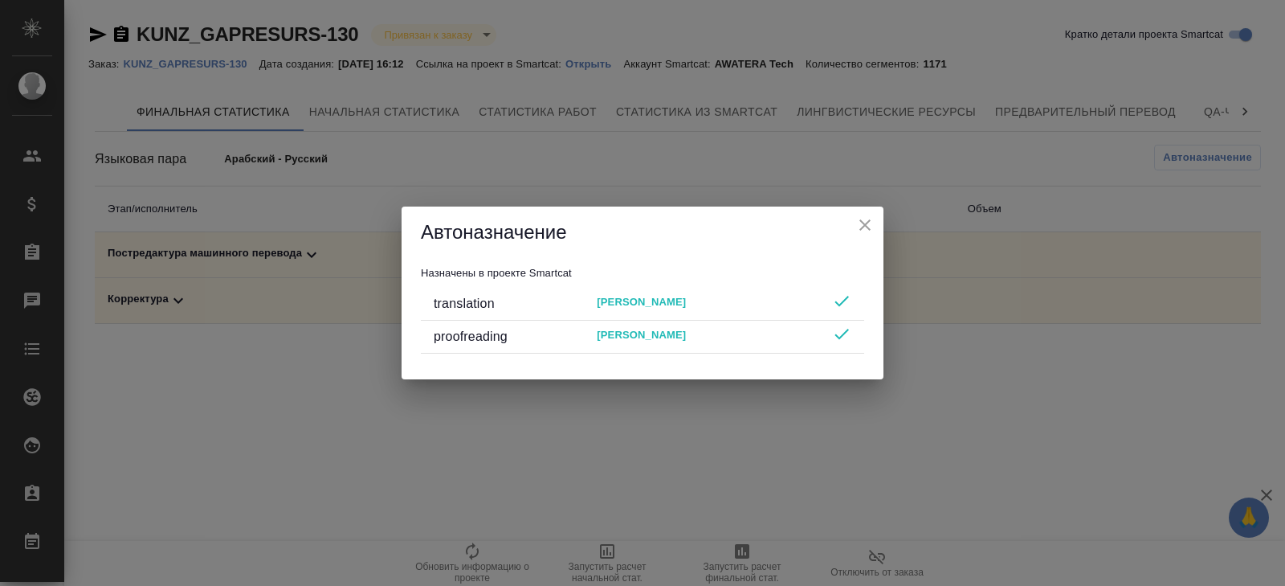
click at [773, 486] on div "Автоназначение Назначены в проекте Smartcat translation [PERSON_NAME] proofread…" at bounding box center [642, 293] width 1285 height 586
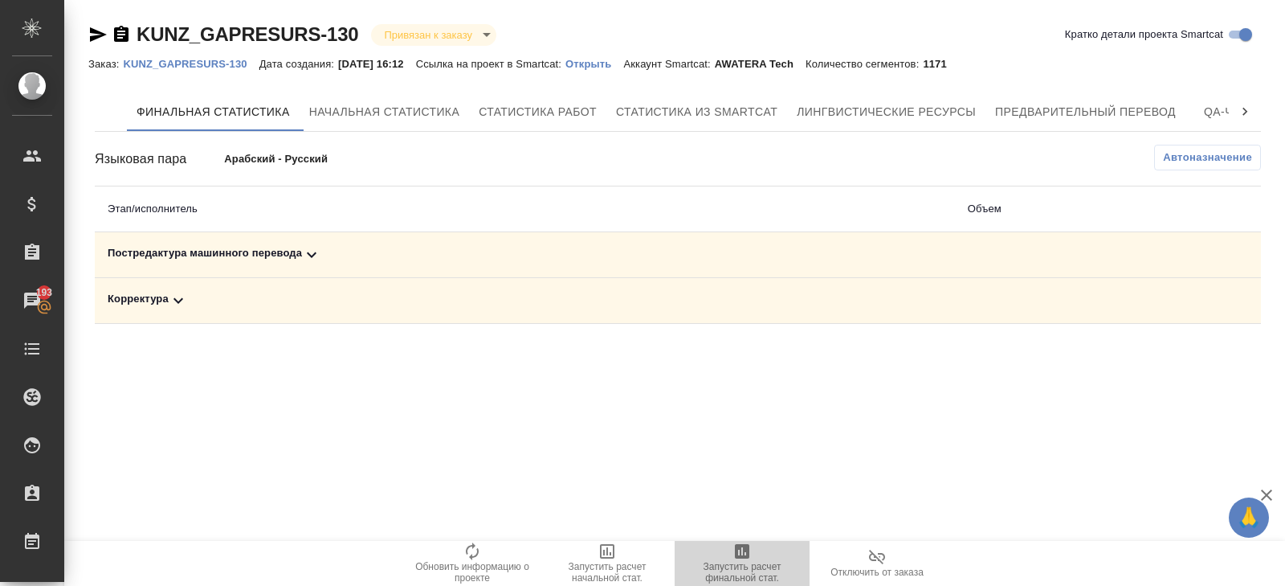
click at [734, 561] on span "Запустить расчет финальной стат." at bounding box center [742, 572] width 116 height 22
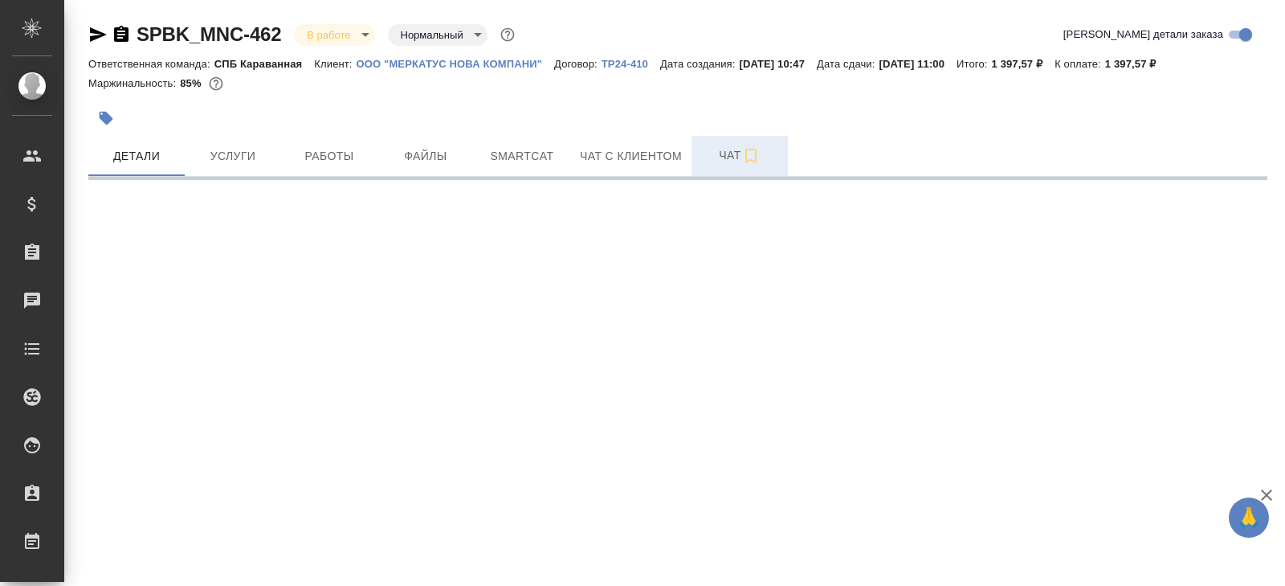
click at [761, 155] on icon "button" at bounding box center [750, 155] width 19 height 19
select select "RU"
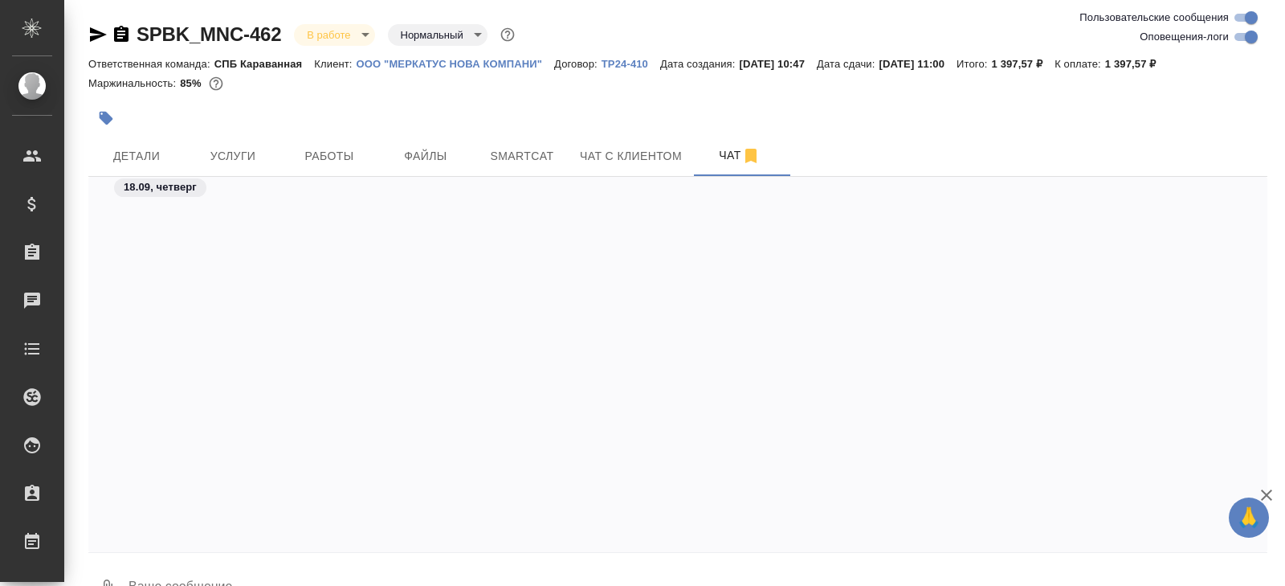
scroll to position [3983, 0]
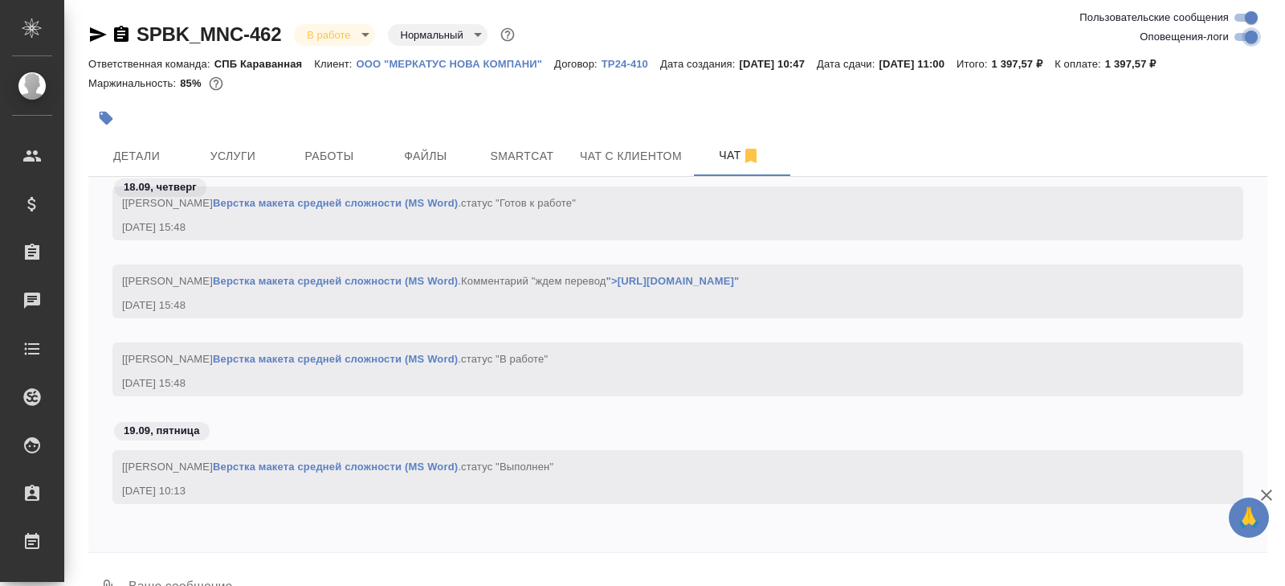
click at [1243, 38] on input "Оповещения-логи" at bounding box center [1252, 36] width 58 height 19
checkbox input "false"
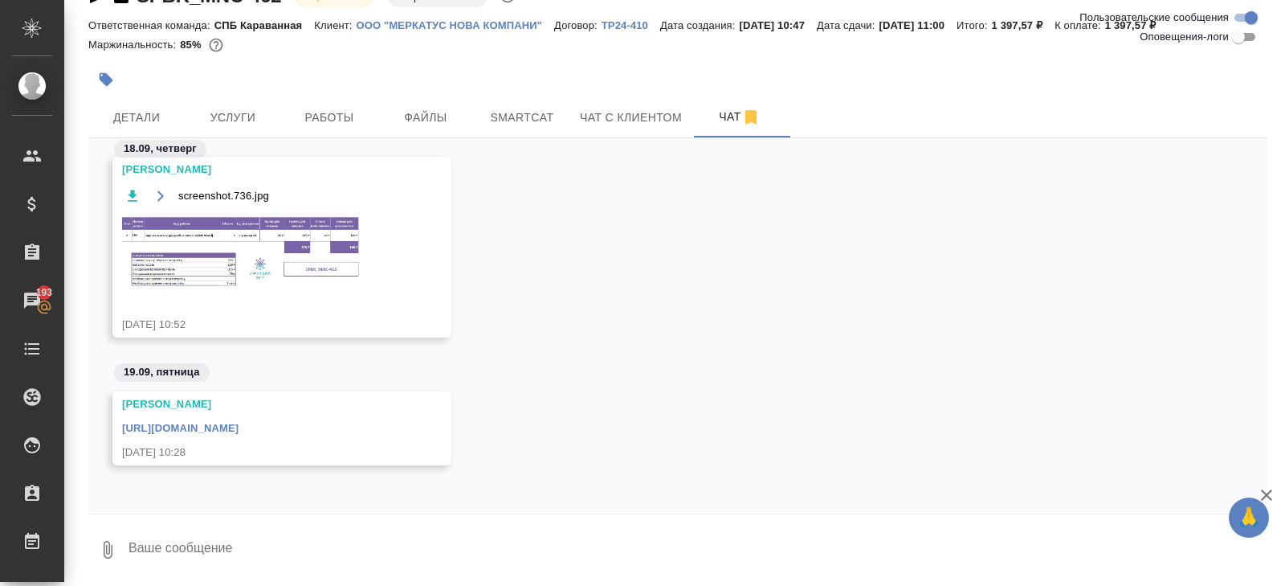
scroll to position [0, 0]
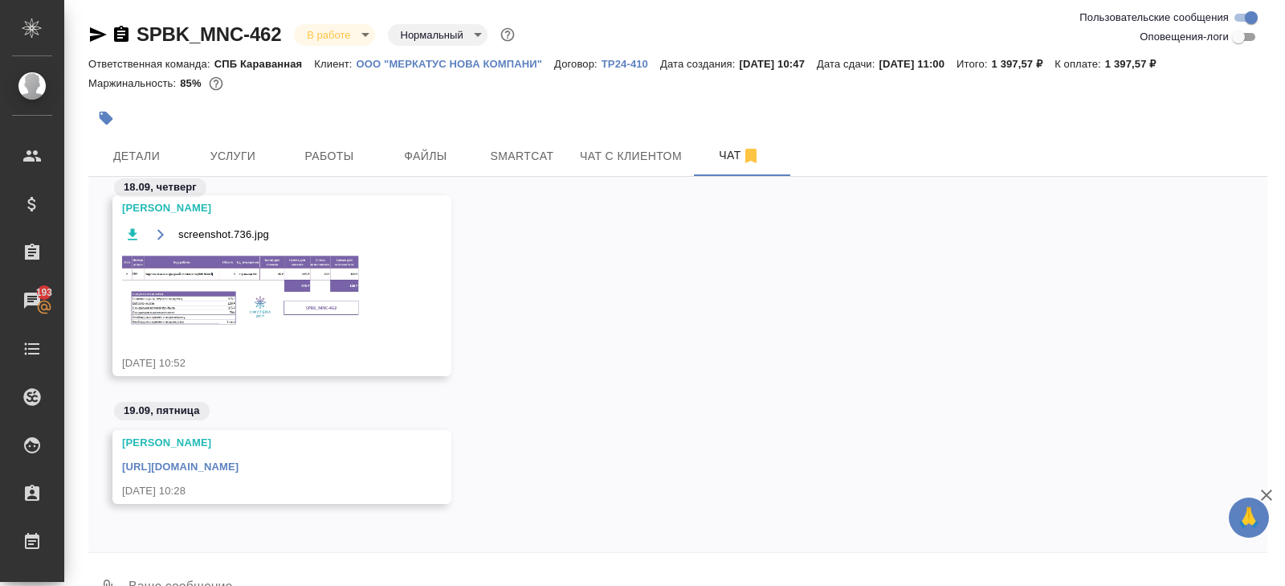
click at [96, 34] on icon "button" at bounding box center [97, 34] width 19 height 19
click at [239, 460] on link "https://drive.awatera.com/apps/files/files/10396899?dir=/Shares/%D0%9E%D0%9E%D0…" at bounding box center [180, 466] width 116 height 12
click at [337, 143] on button "Работы" at bounding box center [329, 156] width 96 height 40
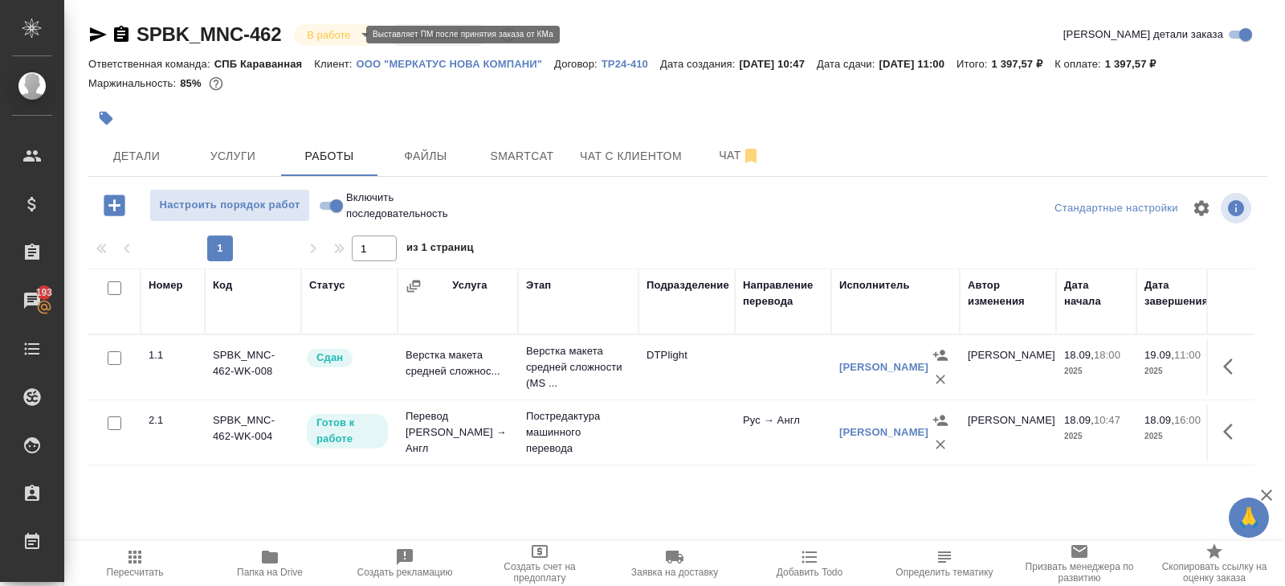
click at [341, 35] on body "🙏 .cls-1 fill:#fff; AWATERA Belyakova Yulia Клиенты Спецификации Заказы 193 Чат…" at bounding box center [642, 293] width 1285 height 586
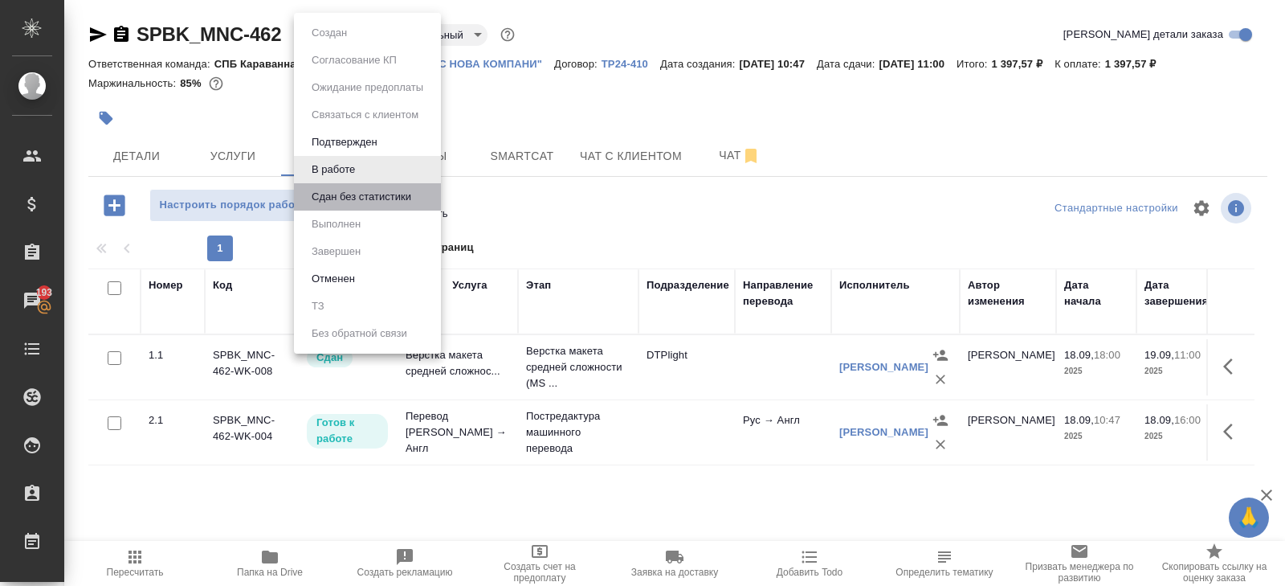
click at [336, 208] on li "Сдан без статистики" at bounding box center [367, 196] width 147 height 27
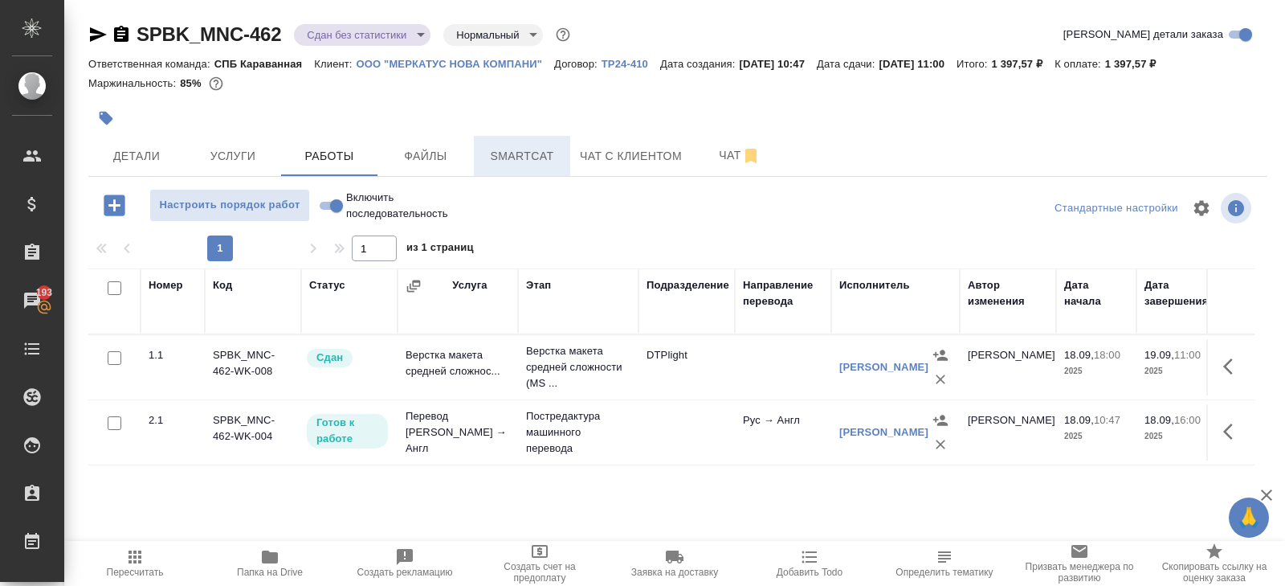
click at [504, 162] on span "Smartcat" at bounding box center [522, 156] width 77 height 20
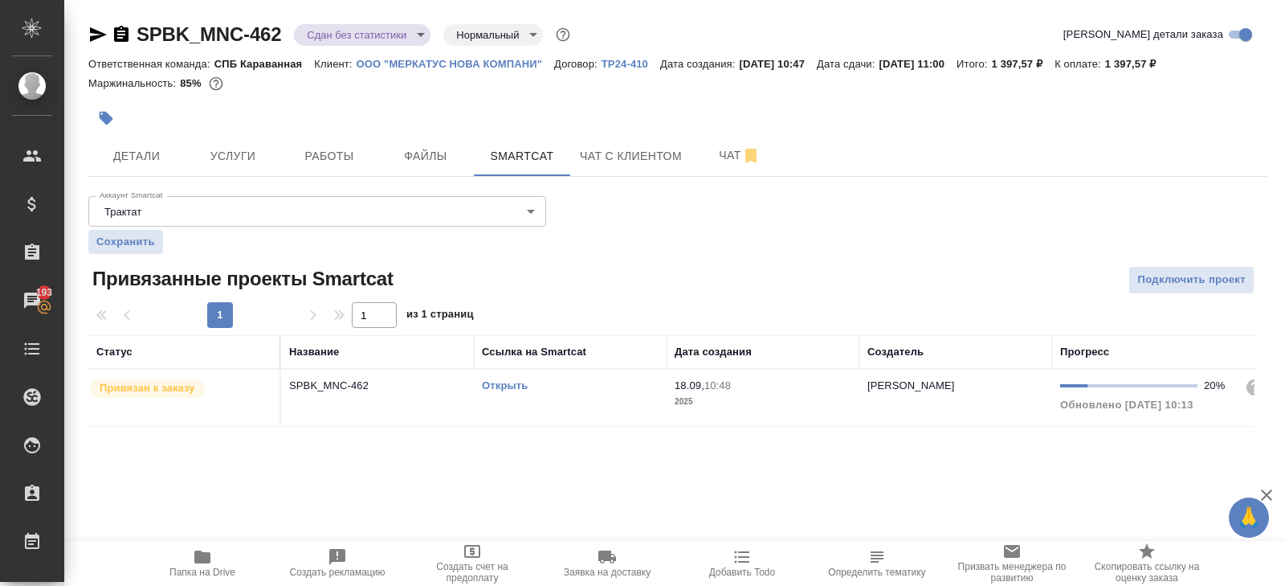
click at [574, 393] on td "Открыть" at bounding box center [570, 398] width 193 height 56
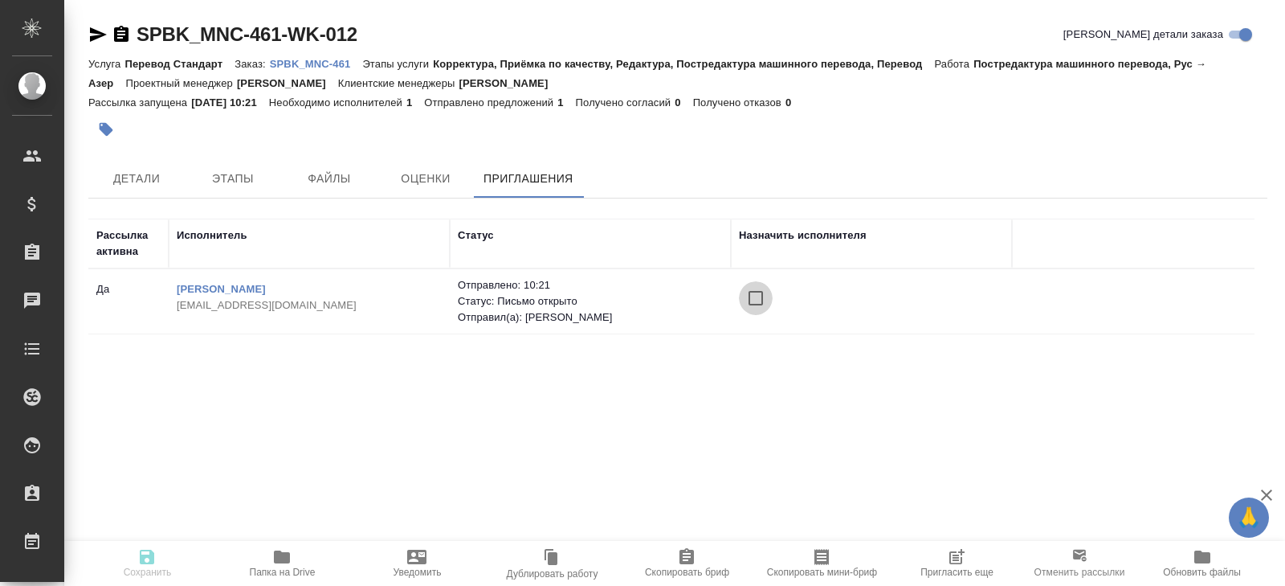
click at [758, 299] on input "checkbox" at bounding box center [756, 298] width 34 height 34
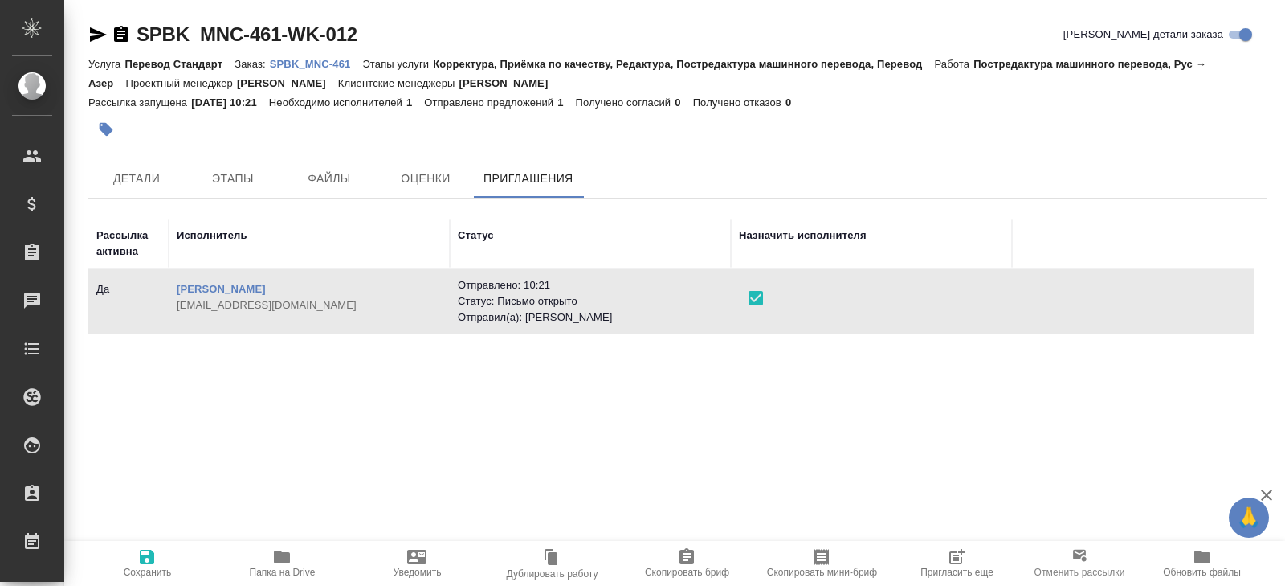
click at [158, 553] on span "Сохранить" at bounding box center [147, 562] width 116 height 31
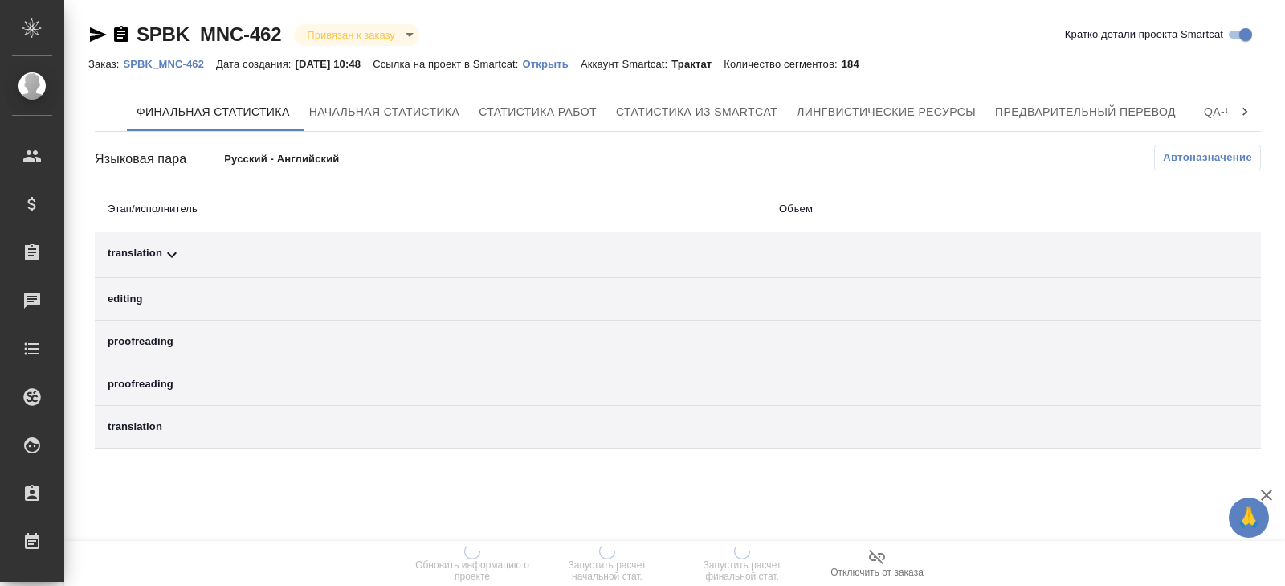
click at [1196, 144] on div "Финальная статистика Начальная статистика Статистика работ Статистика из Smartc…" at bounding box center [678, 270] width 1166 height 356
click at [1199, 157] on span "Автоназначение" at bounding box center [1207, 157] width 89 height 16
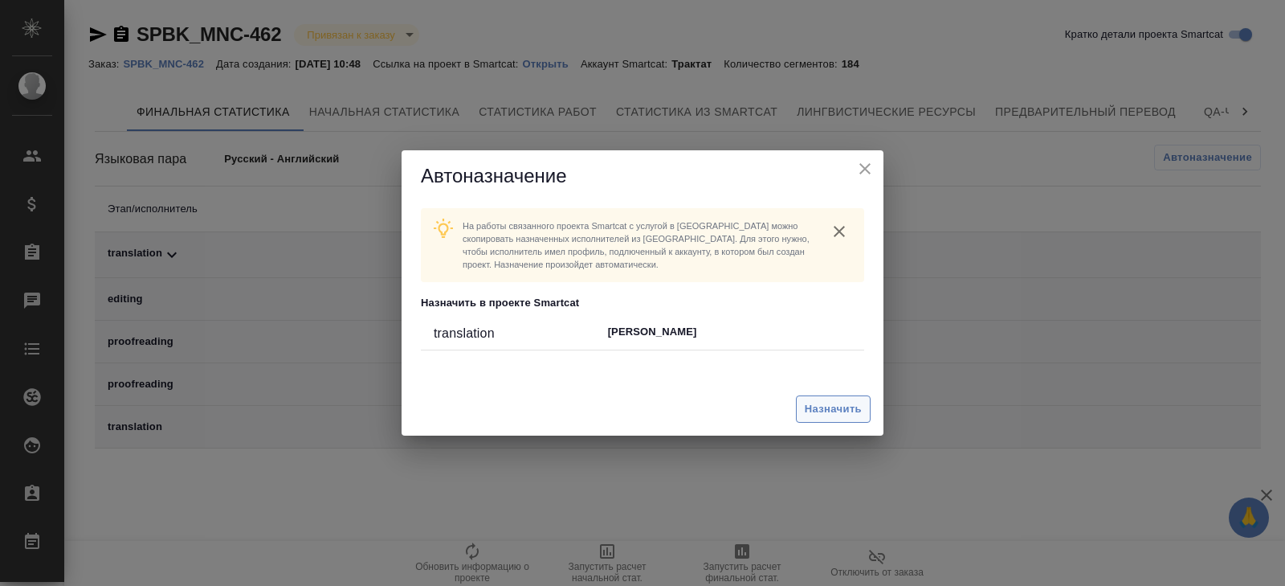
click at [832, 405] on span "Назначить" at bounding box center [833, 409] width 57 height 18
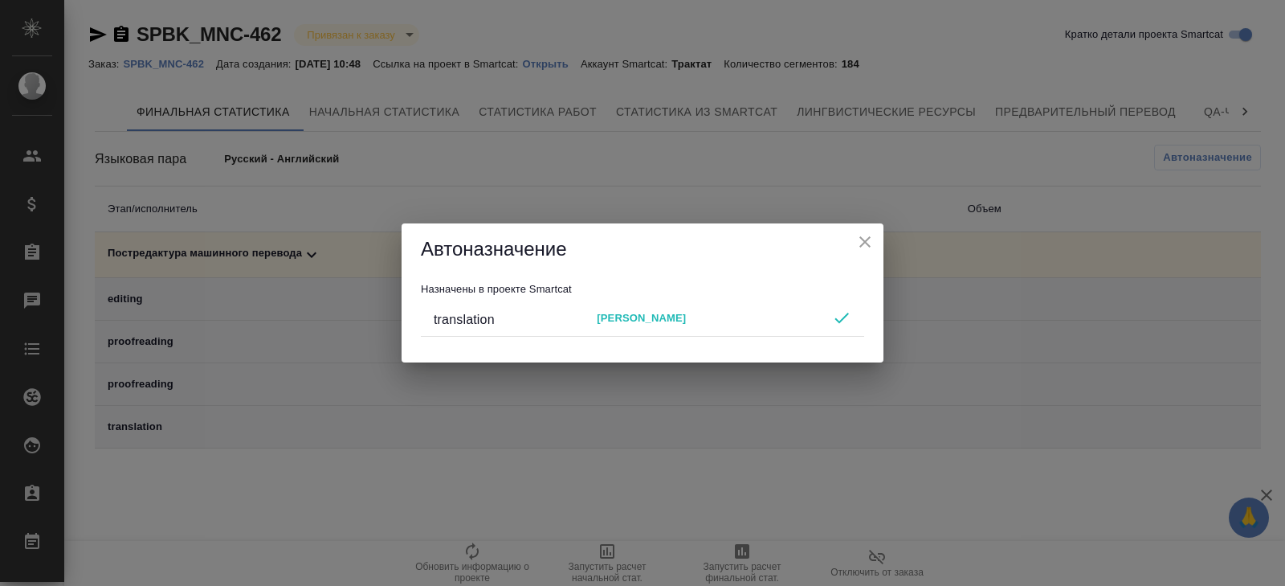
click at [761, 472] on div "Автоназначение Назначены в проекте Smartcat translation [PERSON_NAME]" at bounding box center [642, 293] width 1285 height 586
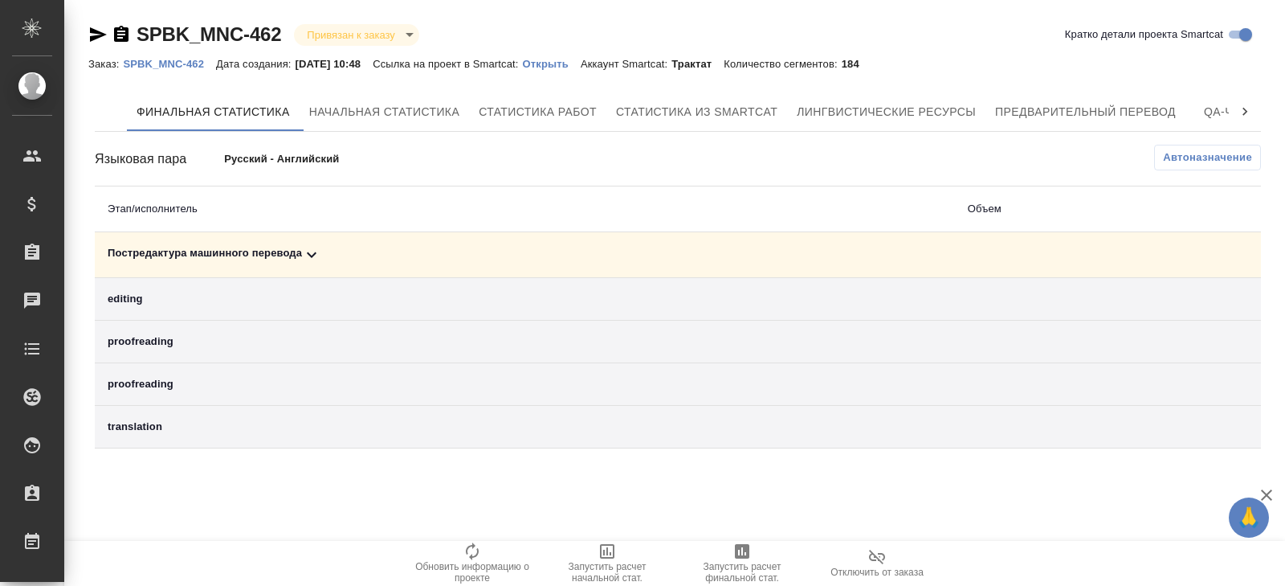
click at [726, 555] on span "Запустить расчет финальной стат." at bounding box center [742, 562] width 116 height 42
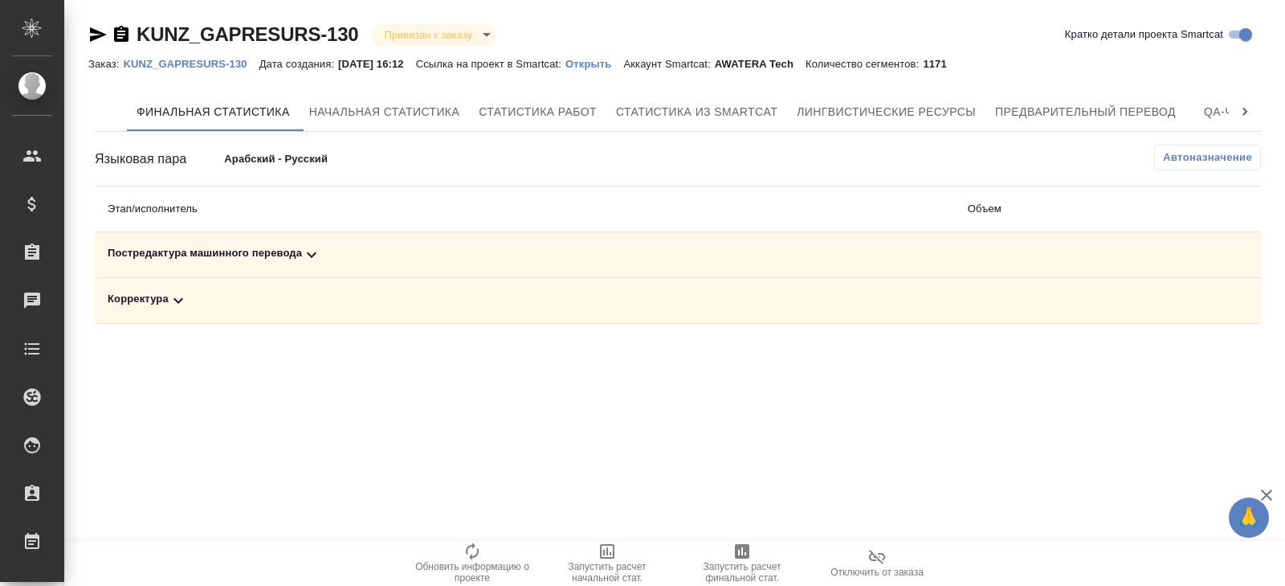
click at [309, 254] on icon at bounding box center [311, 254] width 19 height 19
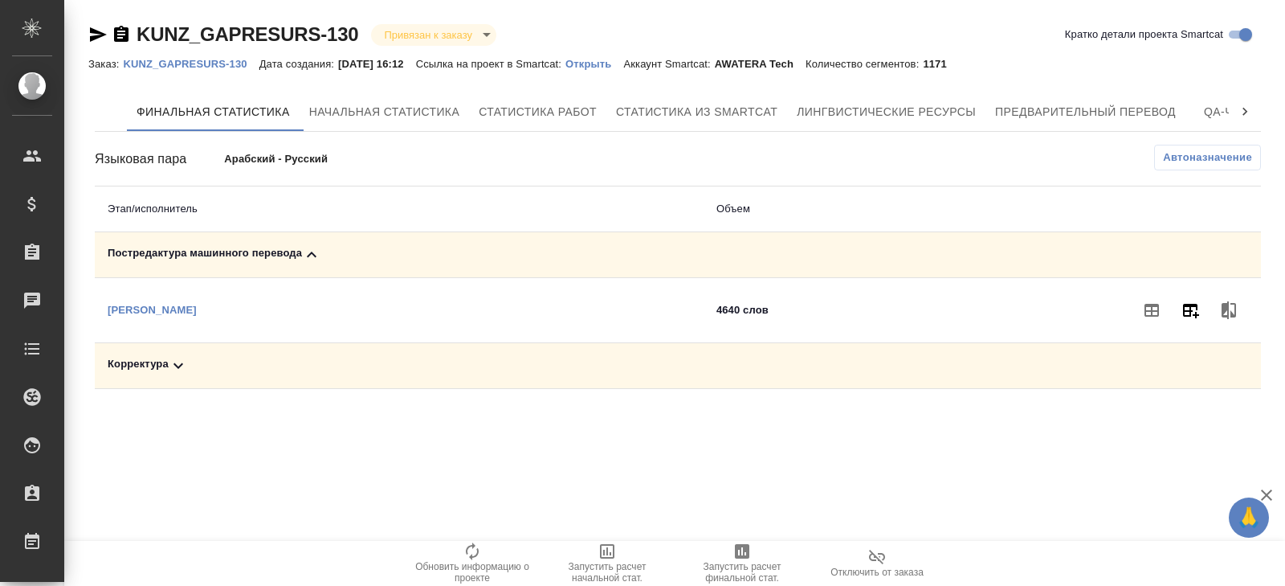
click at [1190, 310] on icon "button" at bounding box center [1191, 311] width 16 height 14
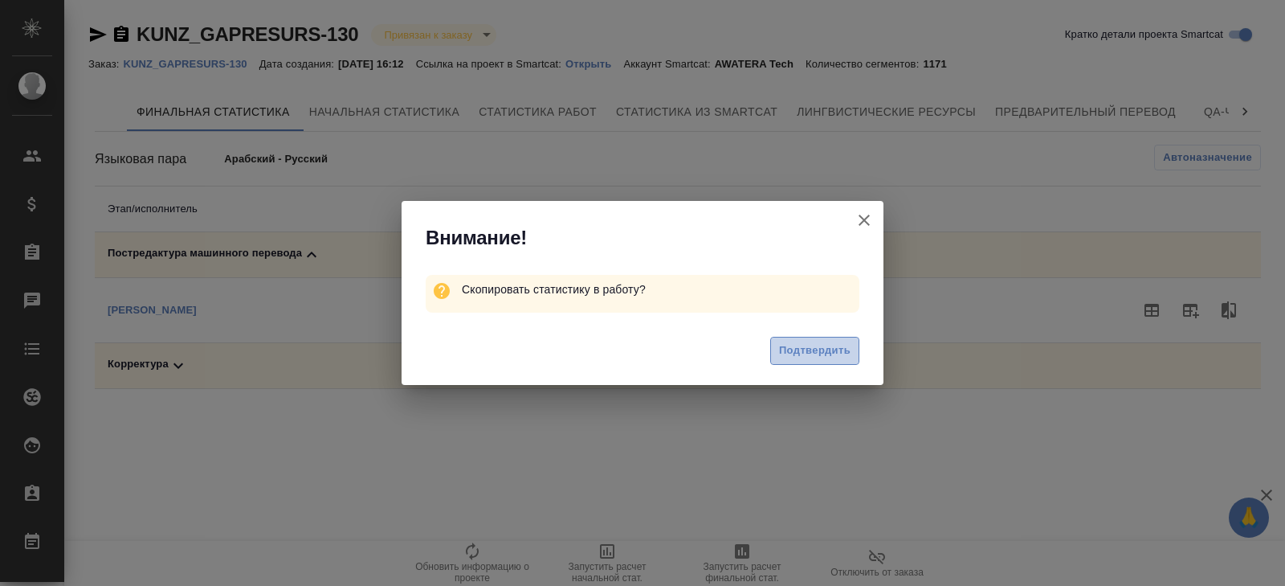
click at [839, 353] on span "Подтвердить" at bounding box center [814, 350] width 71 height 18
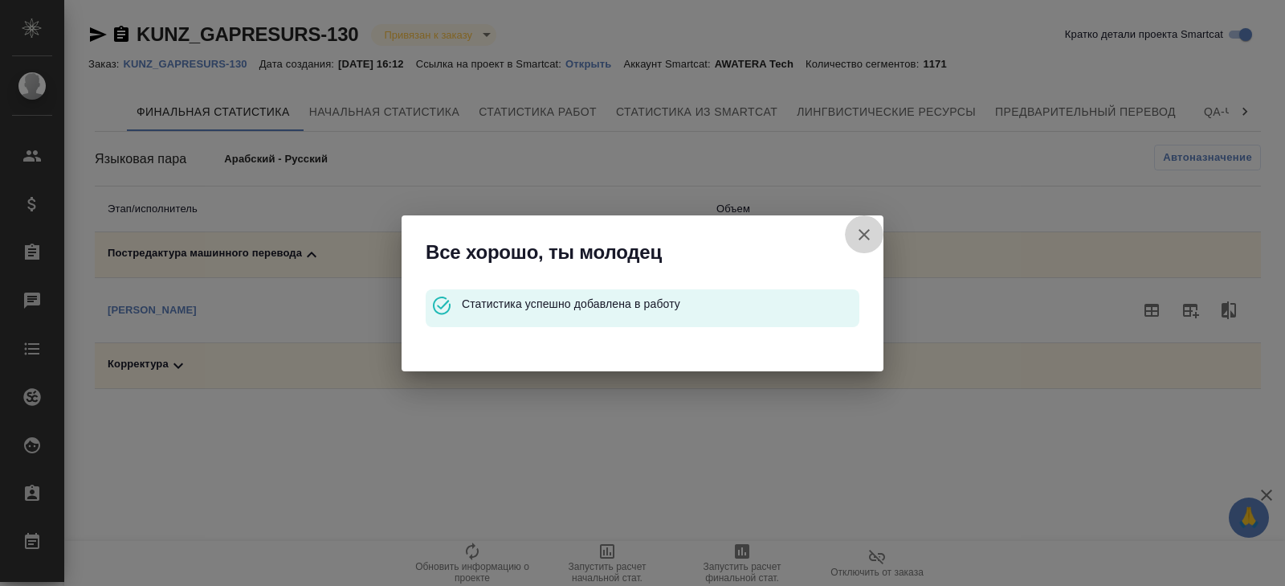
click at [861, 238] on icon "button" at bounding box center [864, 234] width 19 height 19
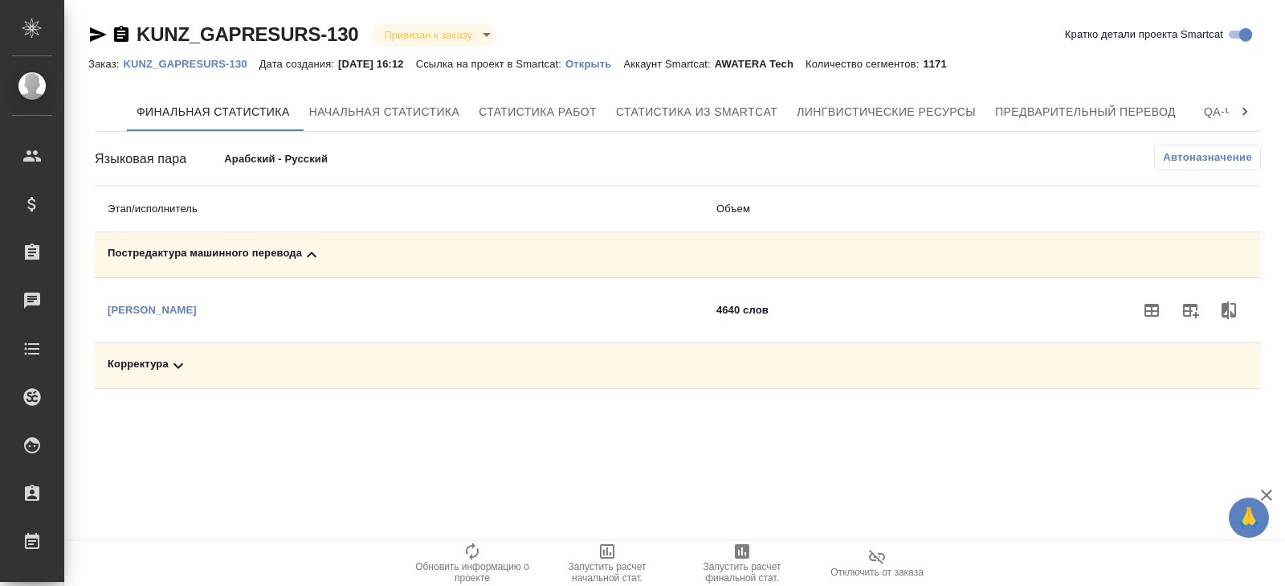
click at [188, 360] on icon at bounding box center [178, 365] width 19 height 19
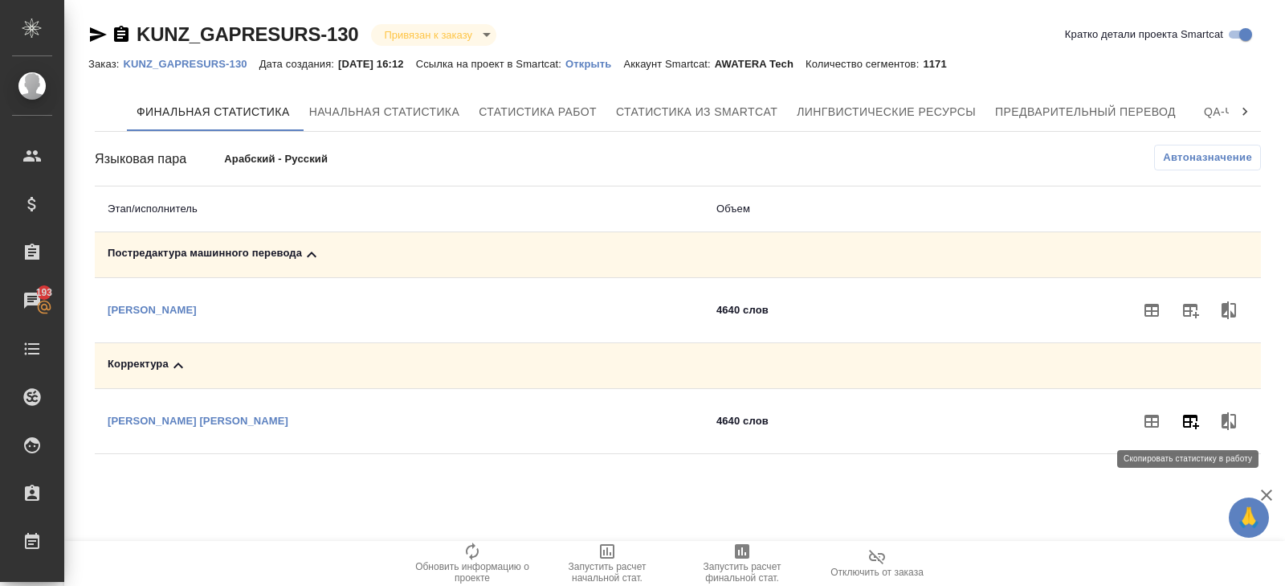
click at [1188, 426] on icon "button" at bounding box center [1190, 420] width 19 height 19
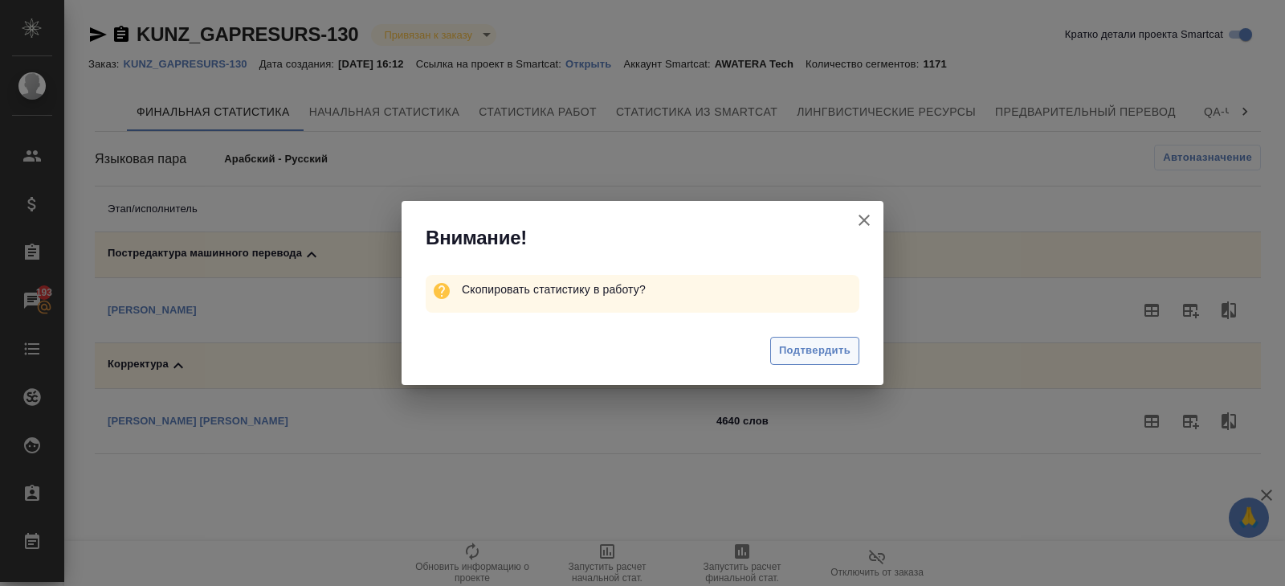
click at [790, 354] on span "Подтвердить" at bounding box center [814, 350] width 71 height 18
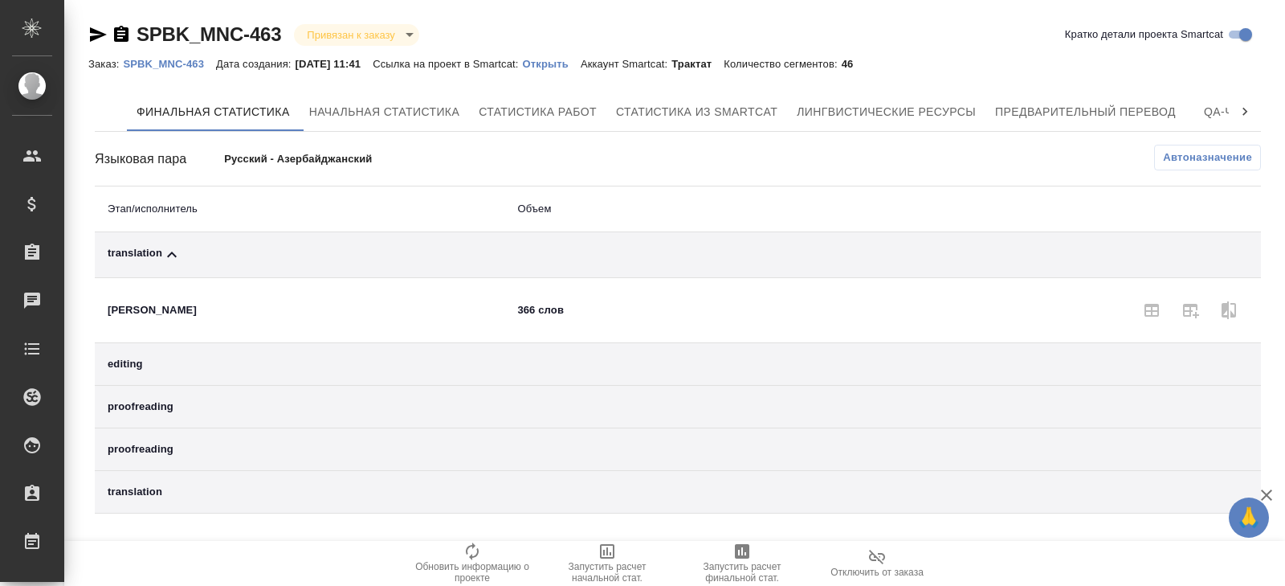
click at [1201, 160] on span "Автоназначение" at bounding box center [1207, 157] width 89 height 16
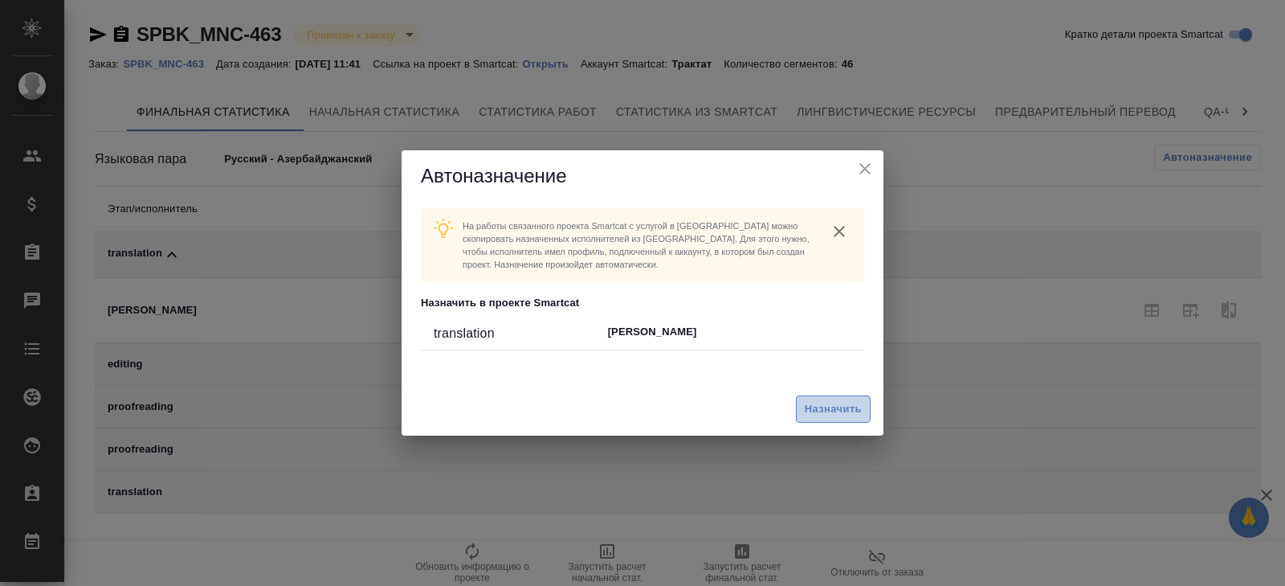
click at [832, 398] on button "Назначить" at bounding box center [833, 409] width 75 height 28
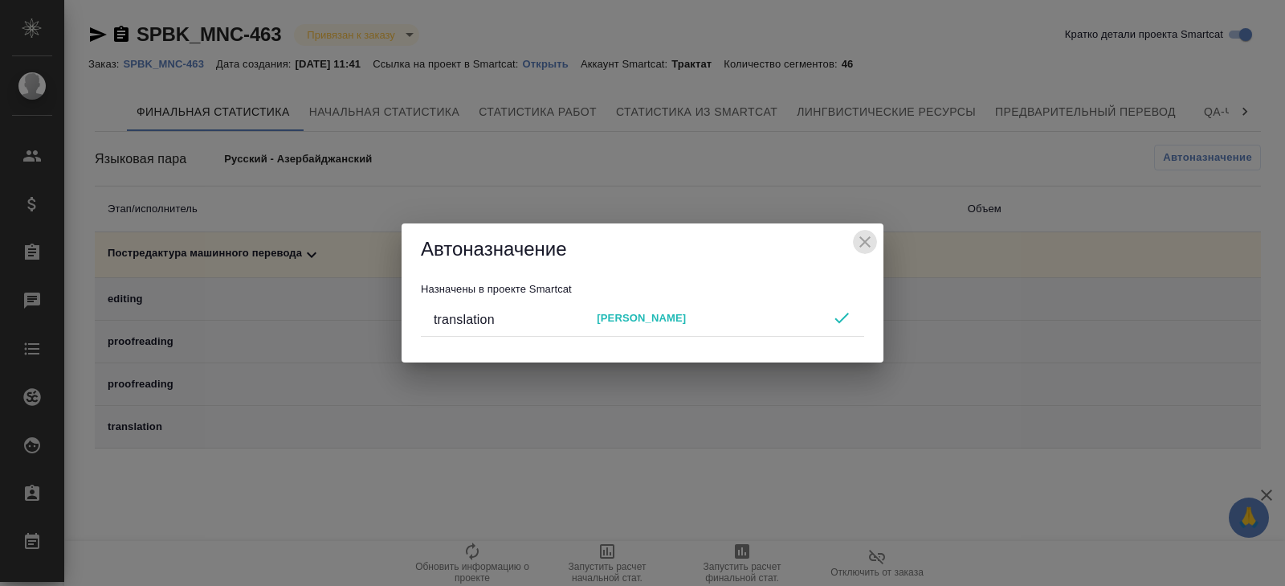
click at [866, 240] on icon "close" at bounding box center [865, 241] width 11 height 11
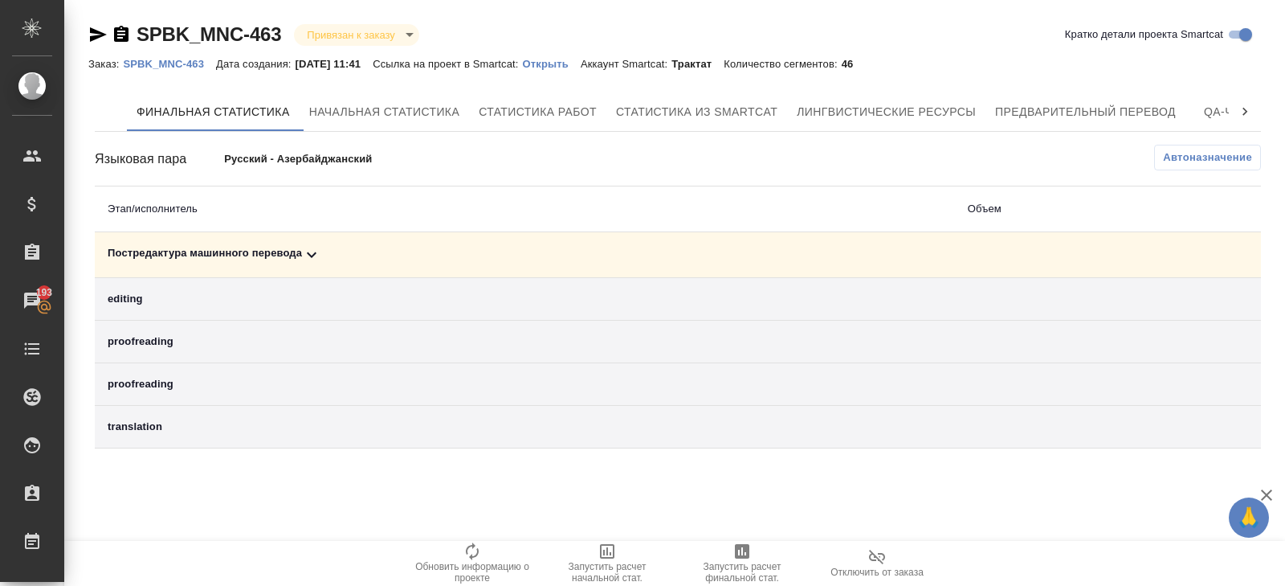
click at [740, 545] on icon "button" at bounding box center [742, 551] width 14 height 14
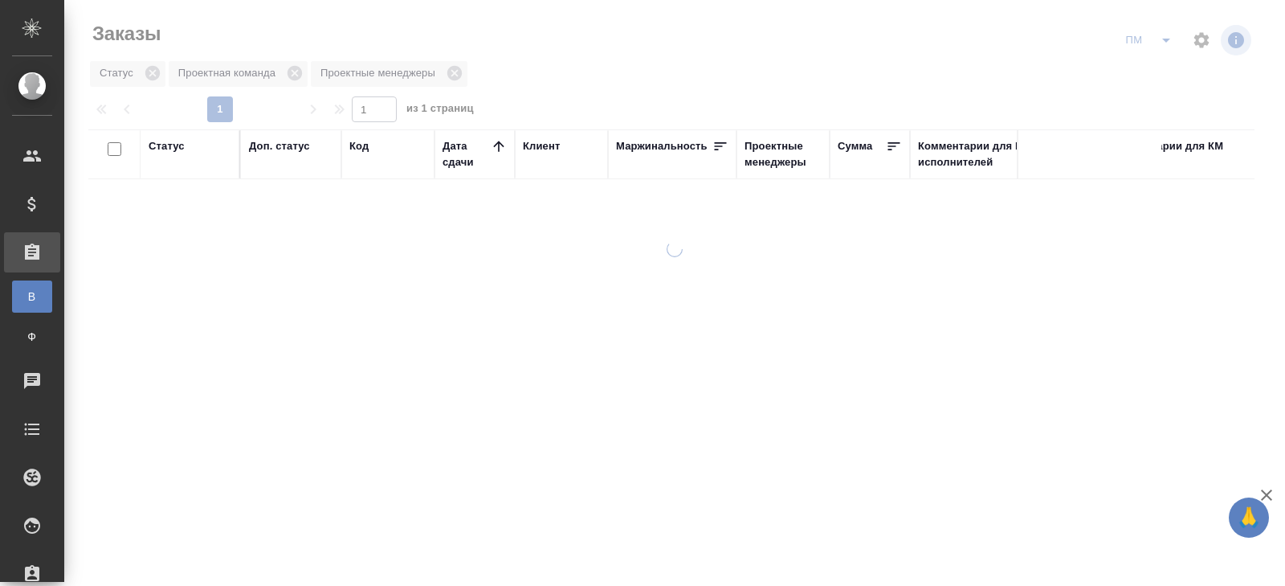
click at [1163, 39] on icon "split button" at bounding box center [1166, 40] width 19 height 19
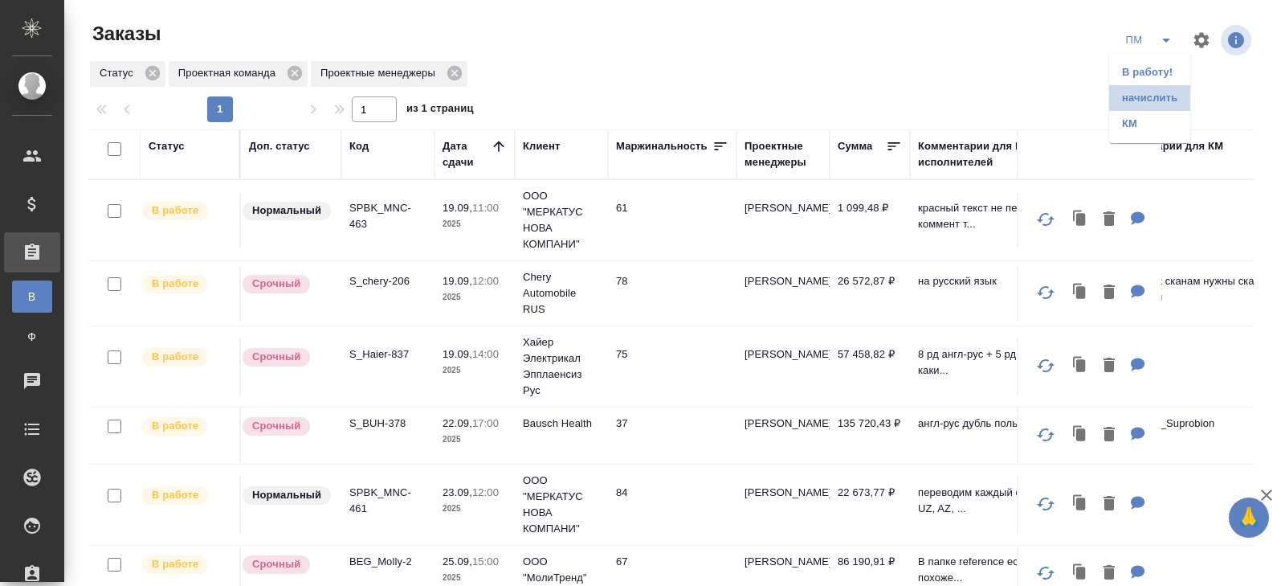
click at [1154, 101] on li "начислить" at bounding box center [1149, 98] width 81 height 26
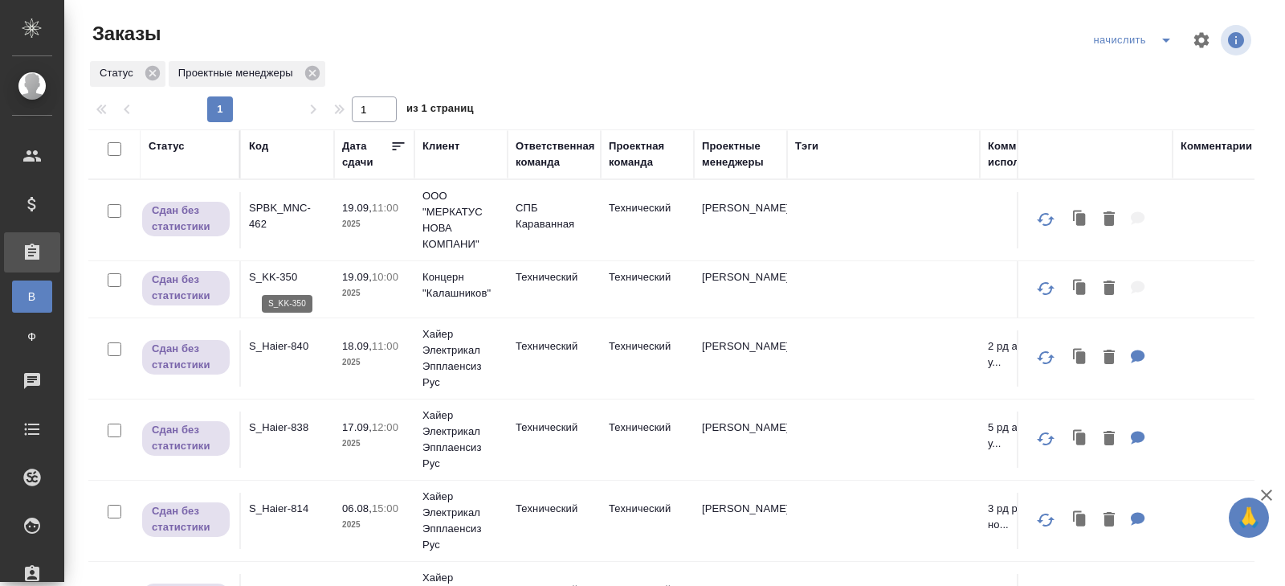
click at [267, 280] on p "S_KK-350" at bounding box center [287, 277] width 77 height 16
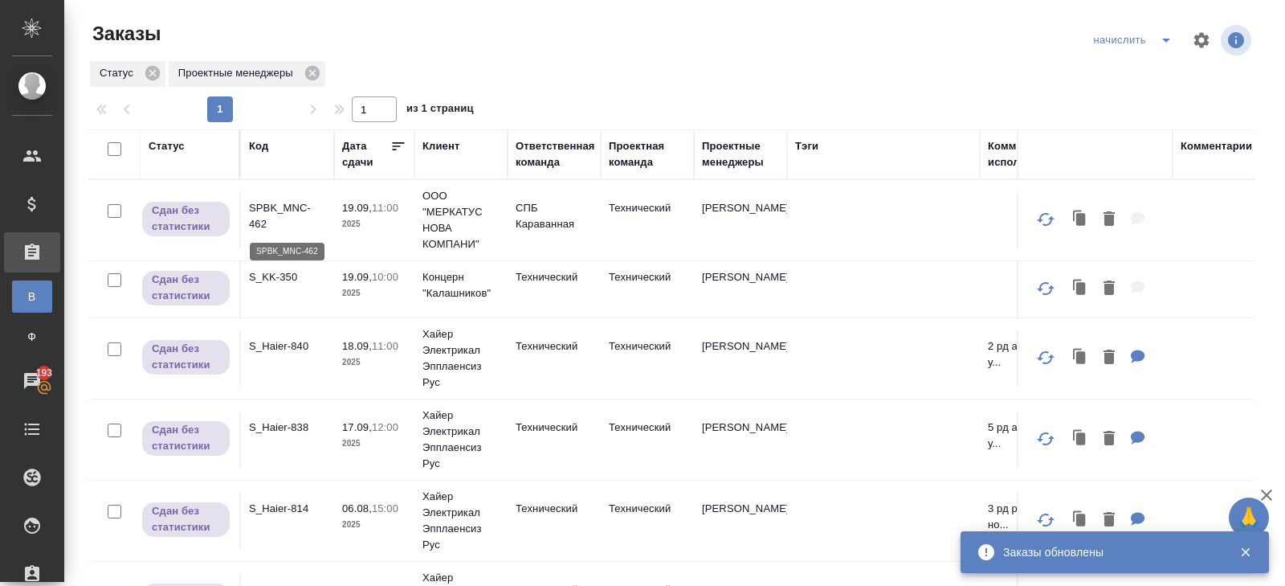
click at [260, 208] on p "SPBK_MNC-462" at bounding box center [287, 216] width 77 height 32
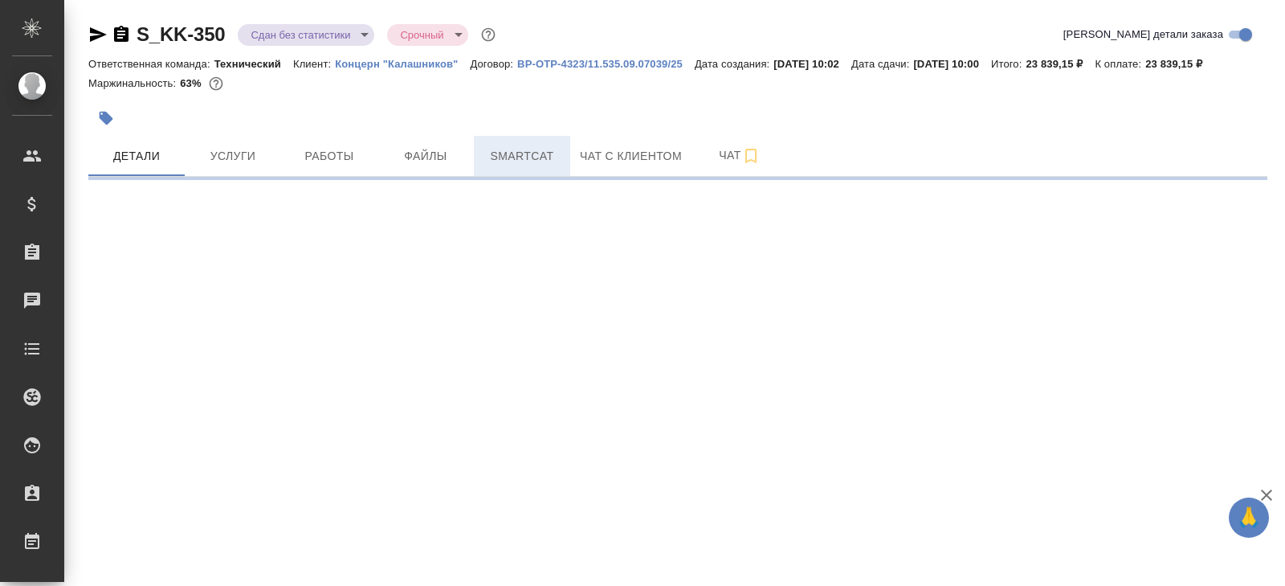
select select "RU"
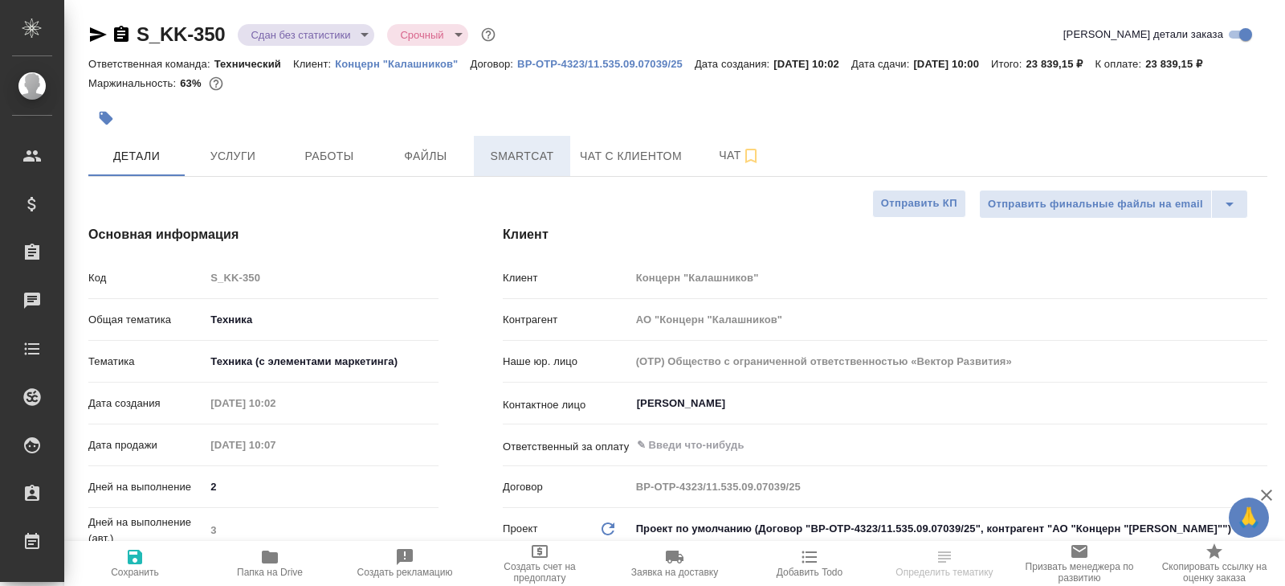
click at [508, 166] on span "Smartcat" at bounding box center [522, 156] width 77 height 20
type textarea "x"
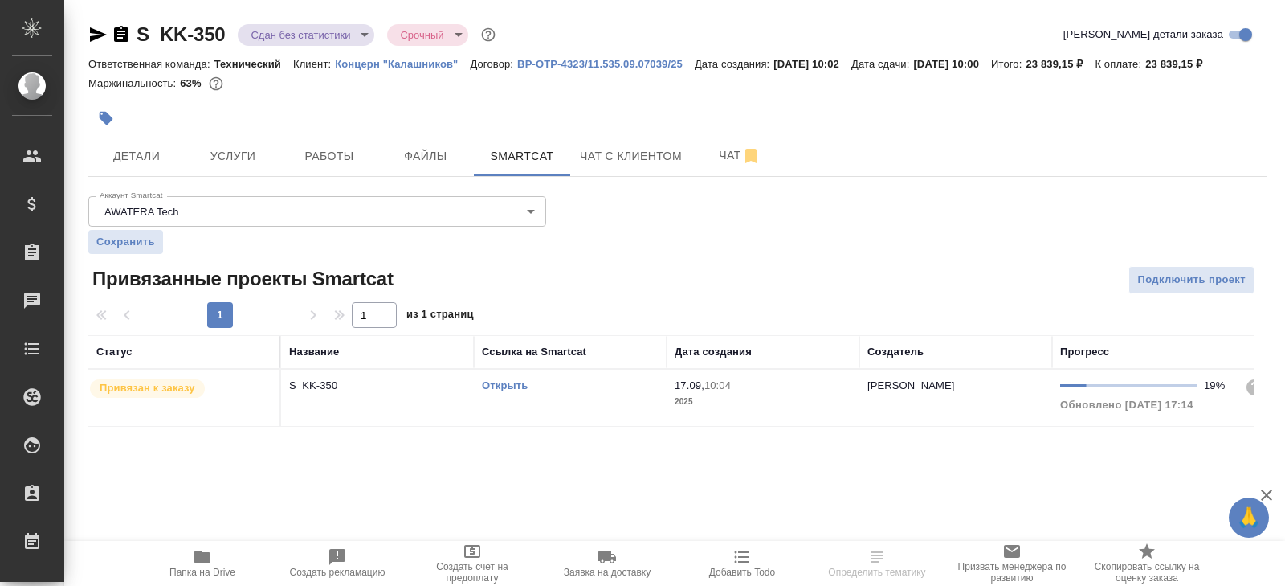
click at [592, 394] on div "Открыть" at bounding box center [570, 386] width 177 height 16
click at [348, 166] on span "Работы" at bounding box center [329, 156] width 77 height 20
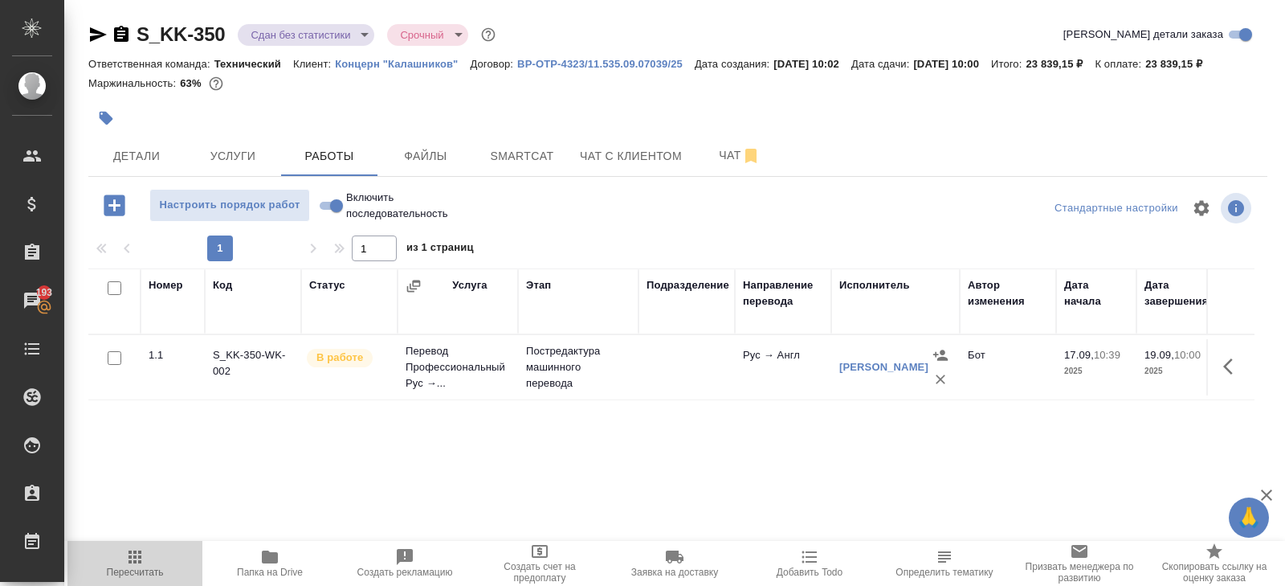
click at [140, 562] on icon "button" at bounding box center [135, 556] width 13 height 13
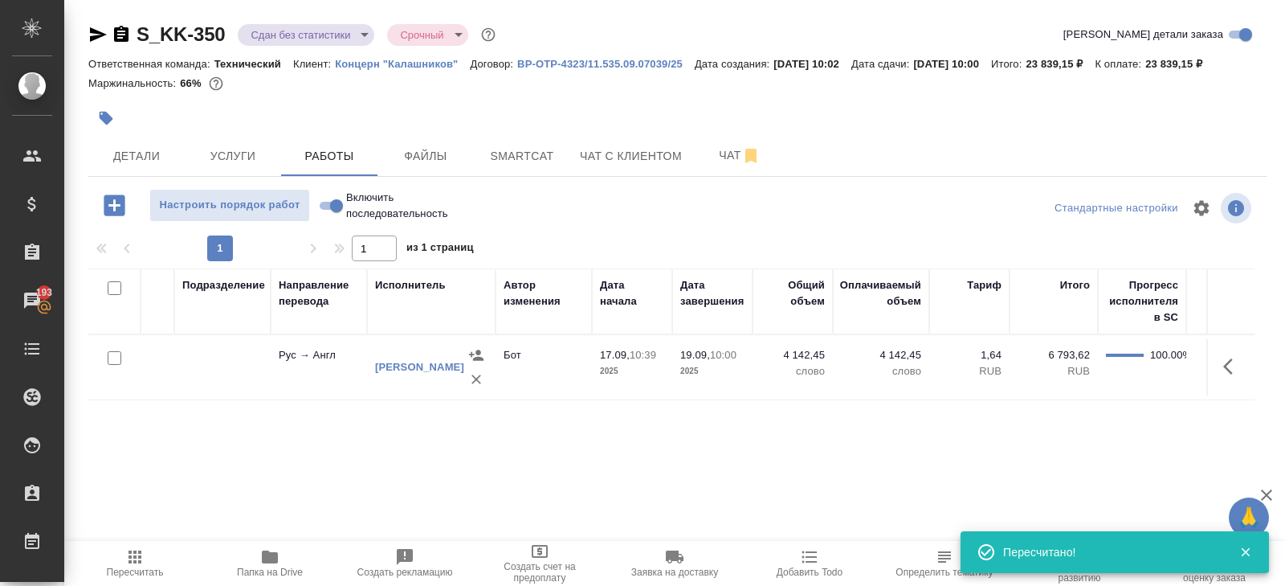
scroll to position [0, 717]
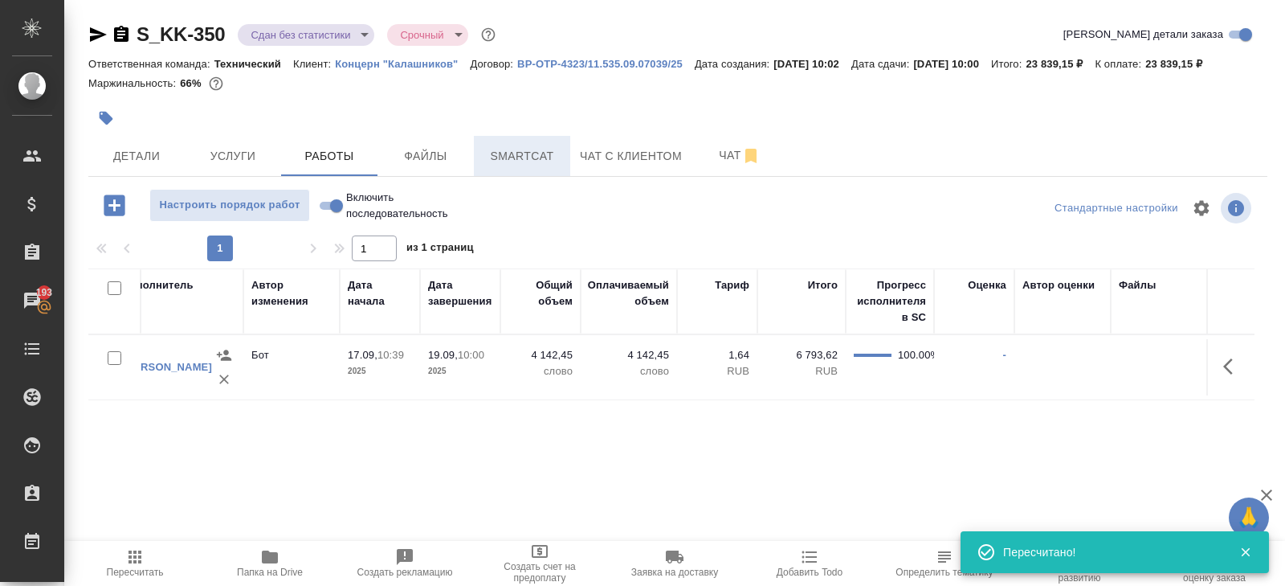
click at [518, 166] on span "Smartcat" at bounding box center [522, 156] width 77 height 20
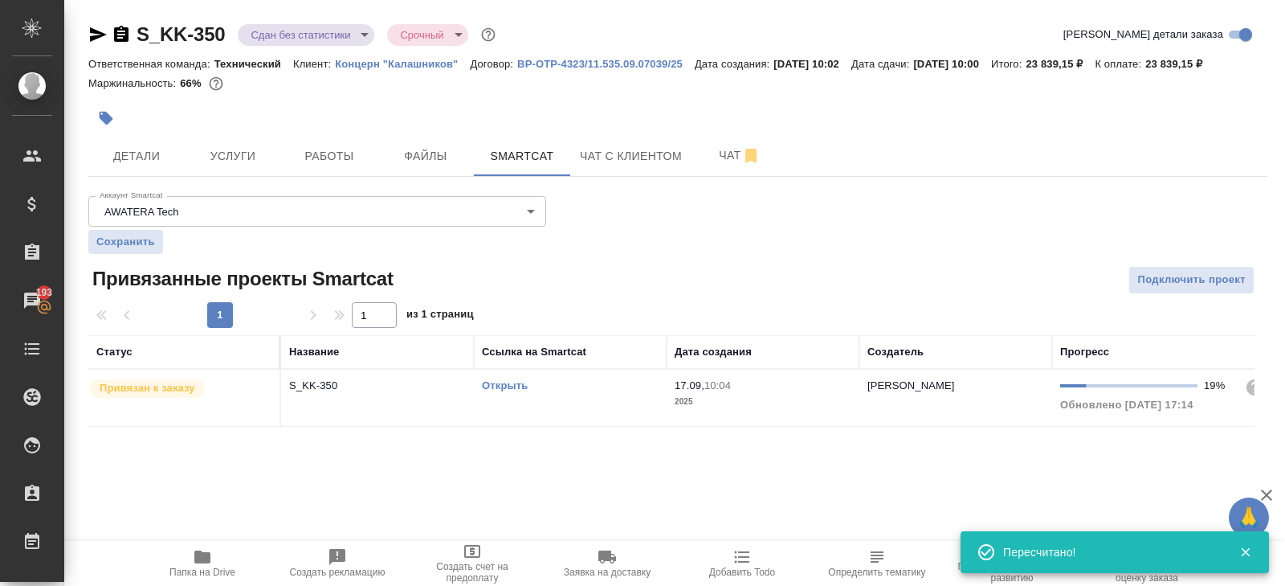
click at [578, 411] on td "Открыть" at bounding box center [570, 398] width 193 height 56
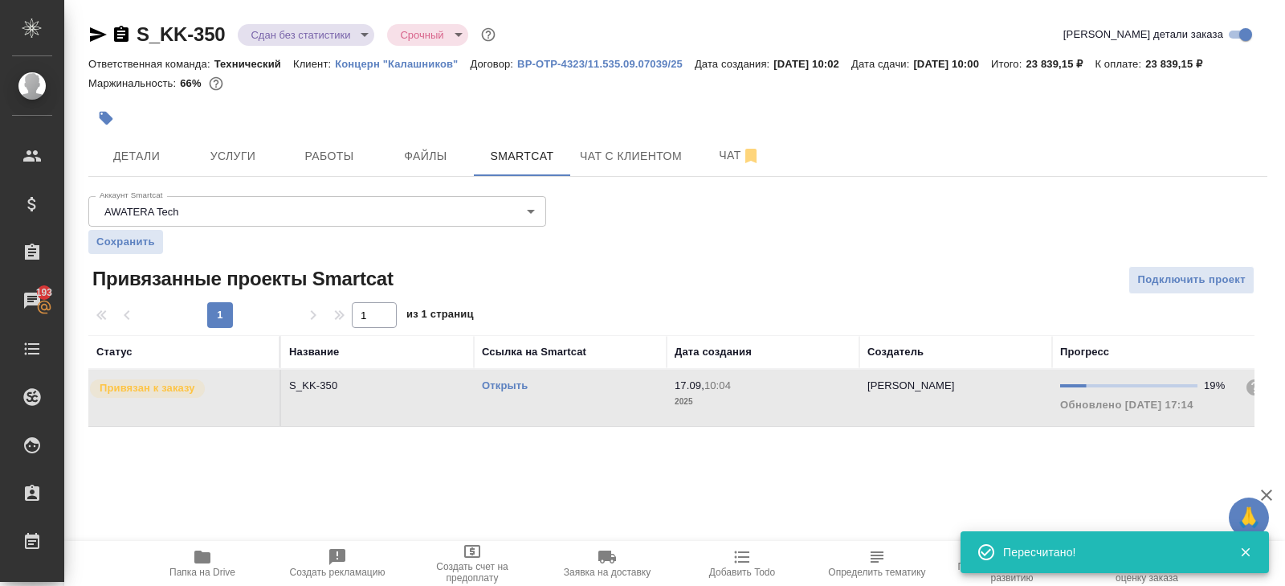
click at [578, 411] on td "Открыть" at bounding box center [570, 398] width 193 height 56
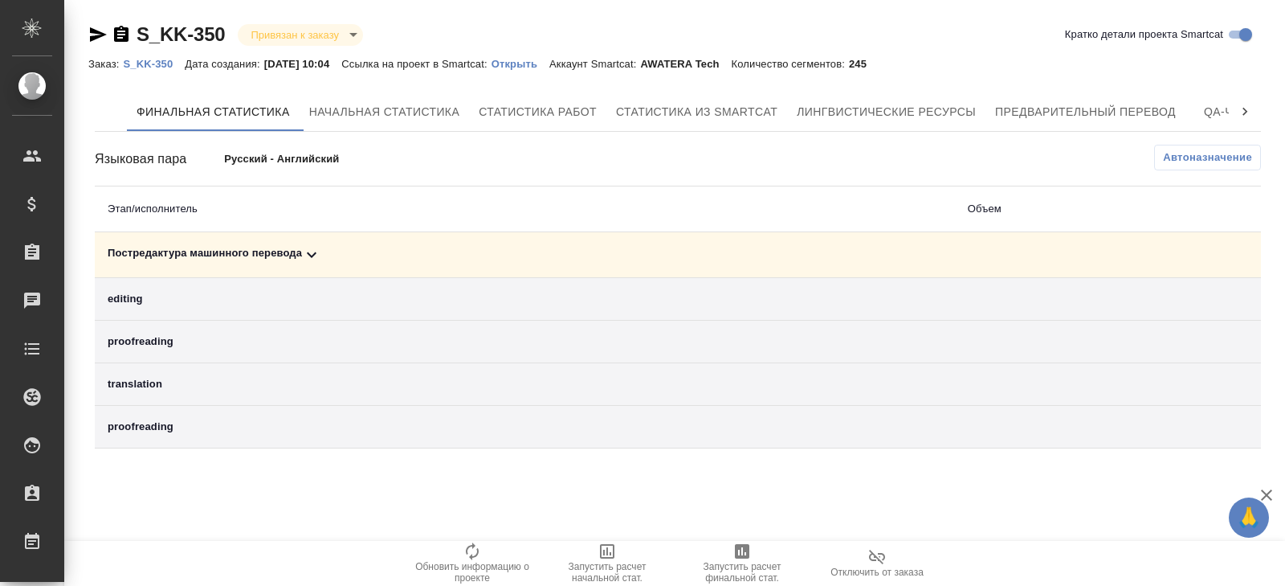
click at [711, 266] on td "Постредактура машинного перевода" at bounding box center [525, 255] width 860 height 46
click at [309, 257] on icon at bounding box center [311, 254] width 19 height 19
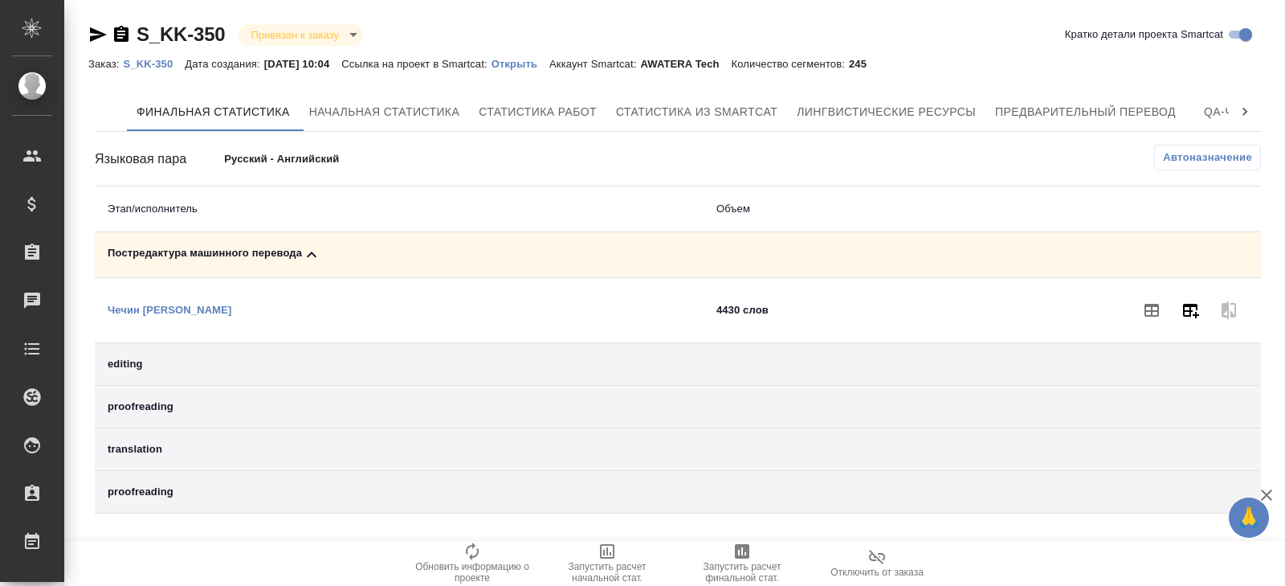
click at [1182, 304] on icon "button" at bounding box center [1190, 309] width 19 height 19
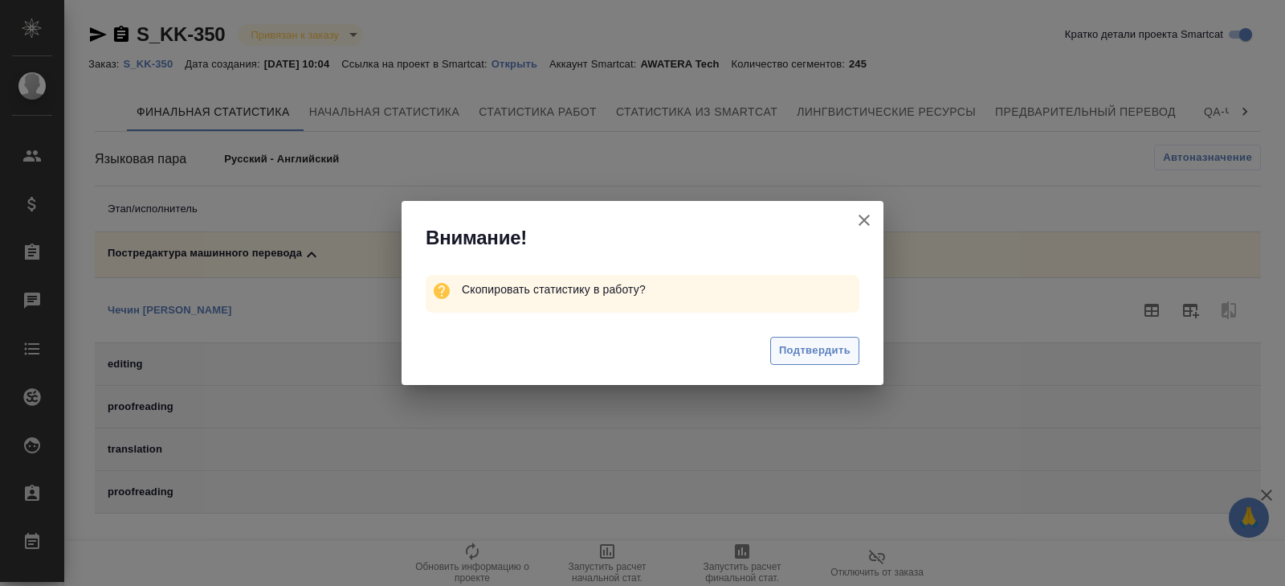
click at [846, 339] on button "Подтвердить" at bounding box center [814, 351] width 89 height 28
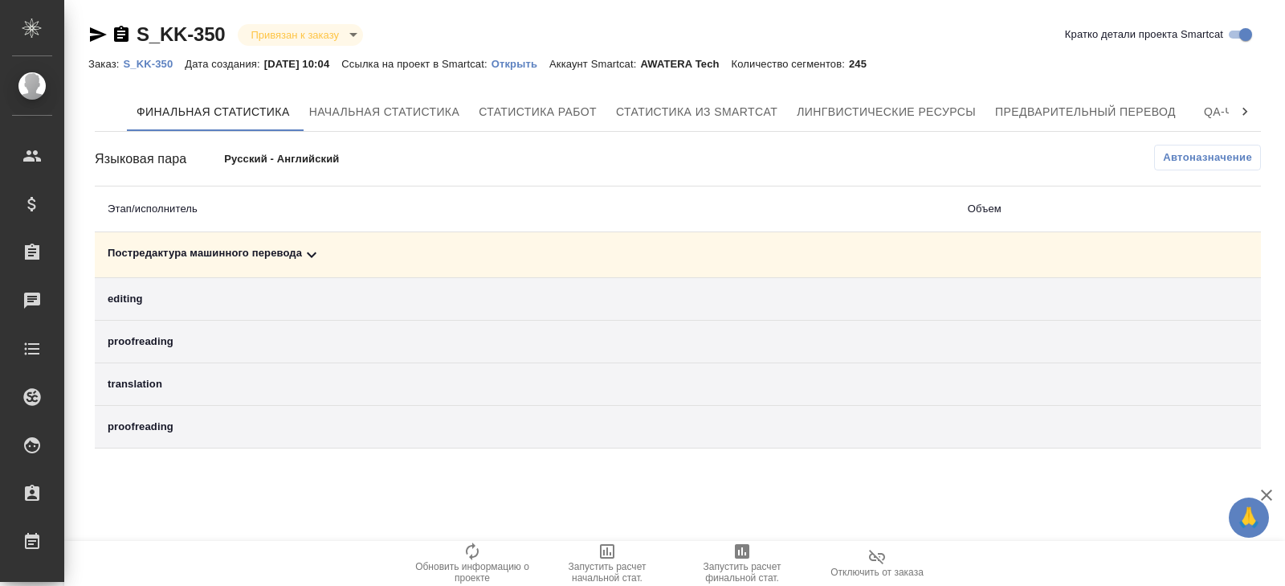
click at [1190, 146] on button "Автоназначение" at bounding box center [1207, 158] width 107 height 26
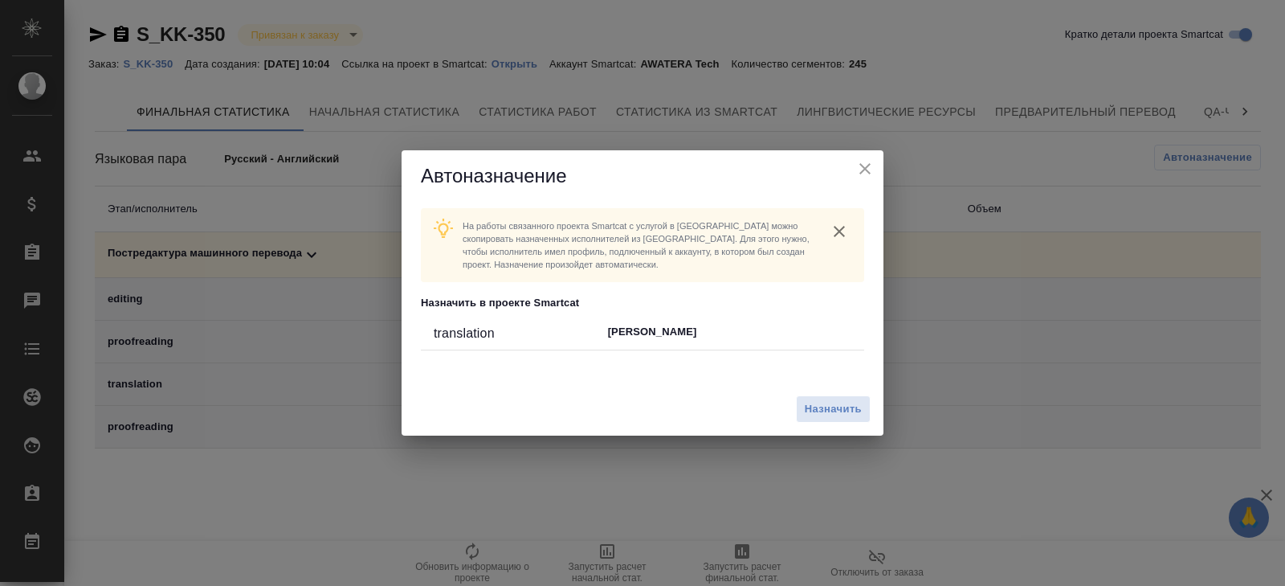
click at [834, 389] on div "Назначить" at bounding box center [643, 409] width 482 height 54
click at [835, 402] on span "Назначить" at bounding box center [833, 409] width 57 height 18
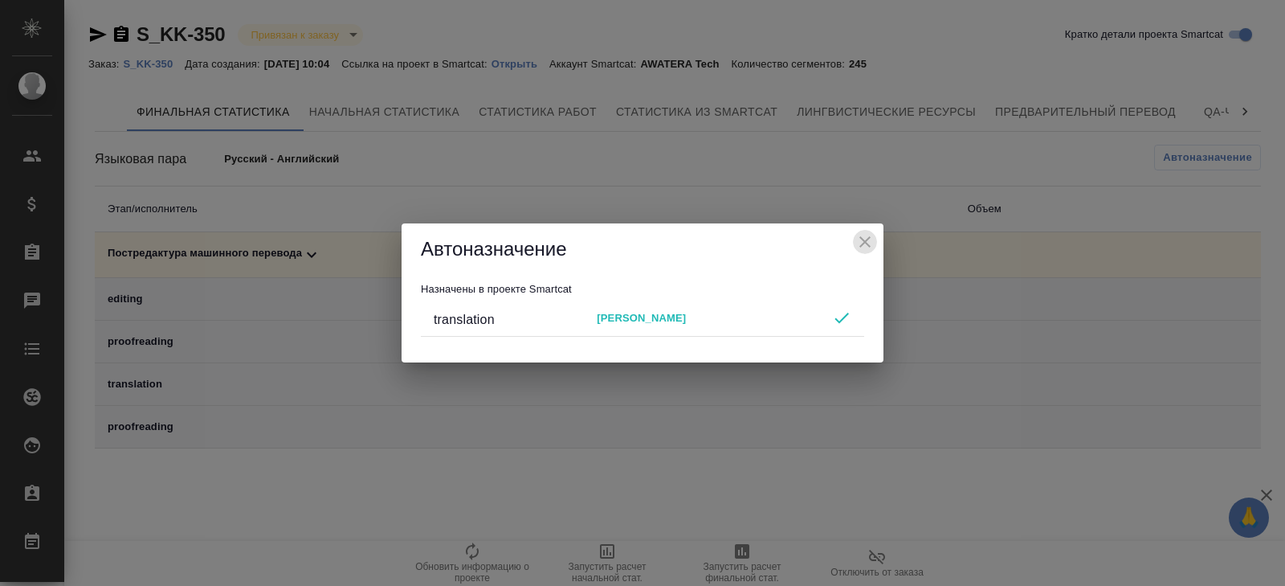
click at [860, 235] on icon "close" at bounding box center [865, 241] width 19 height 19
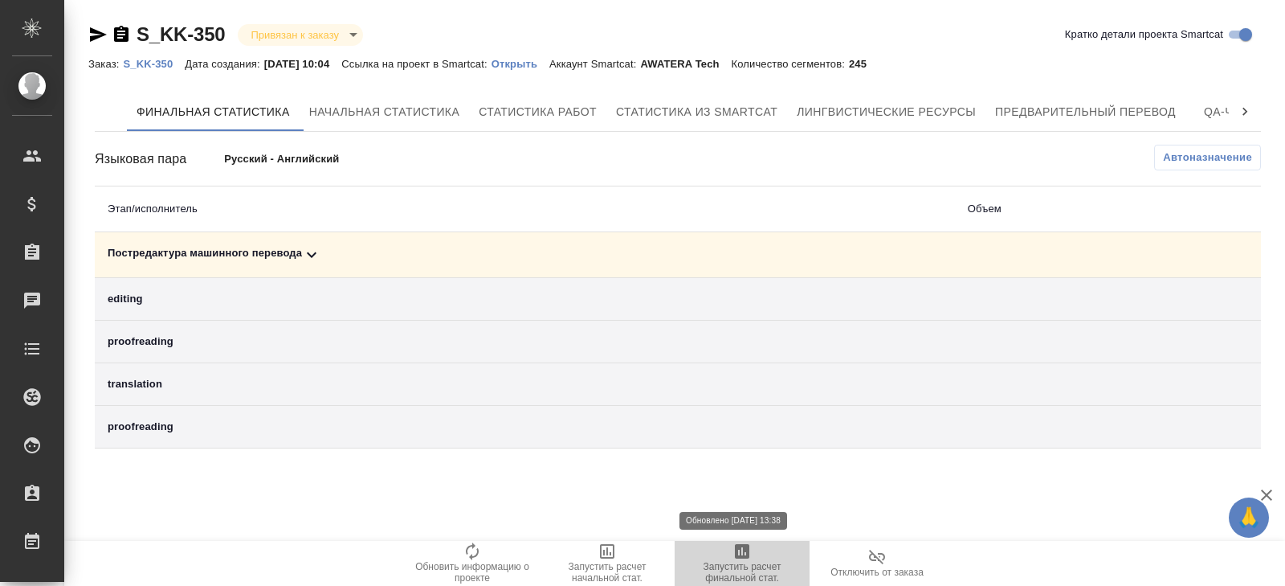
click at [737, 562] on span "Запустить расчет финальной стат." at bounding box center [742, 572] width 116 height 22
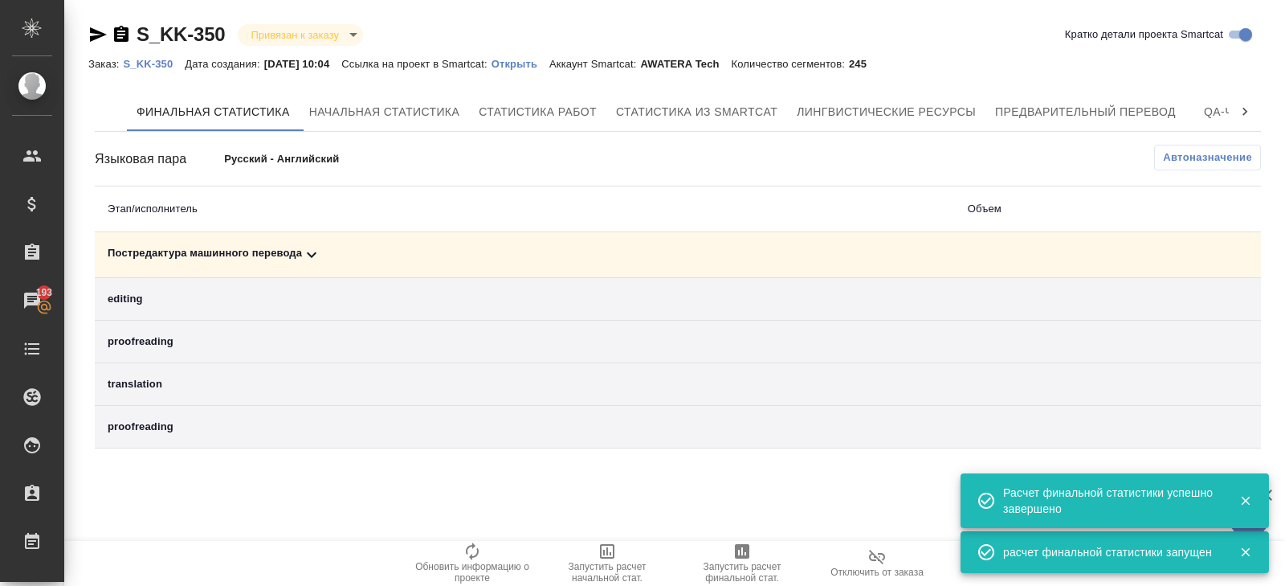
click at [320, 246] on icon at bounding box center [311, 254] width 19 height 19
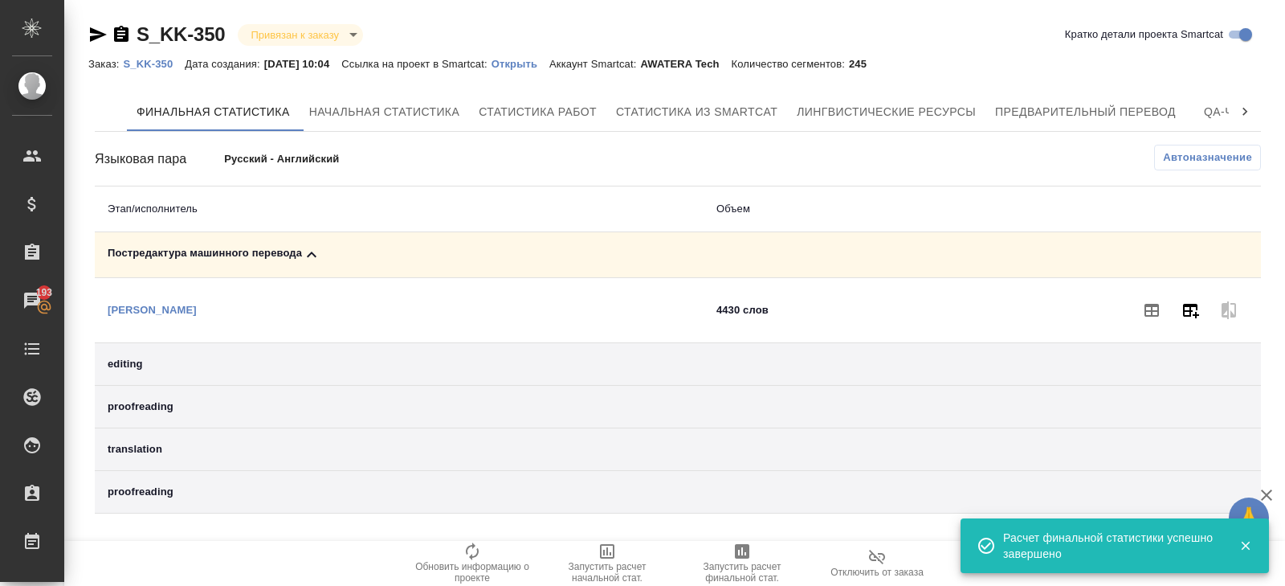
click at [1187, 315] on icon "button" at bounding box center [1190, 309] width 19 height 19
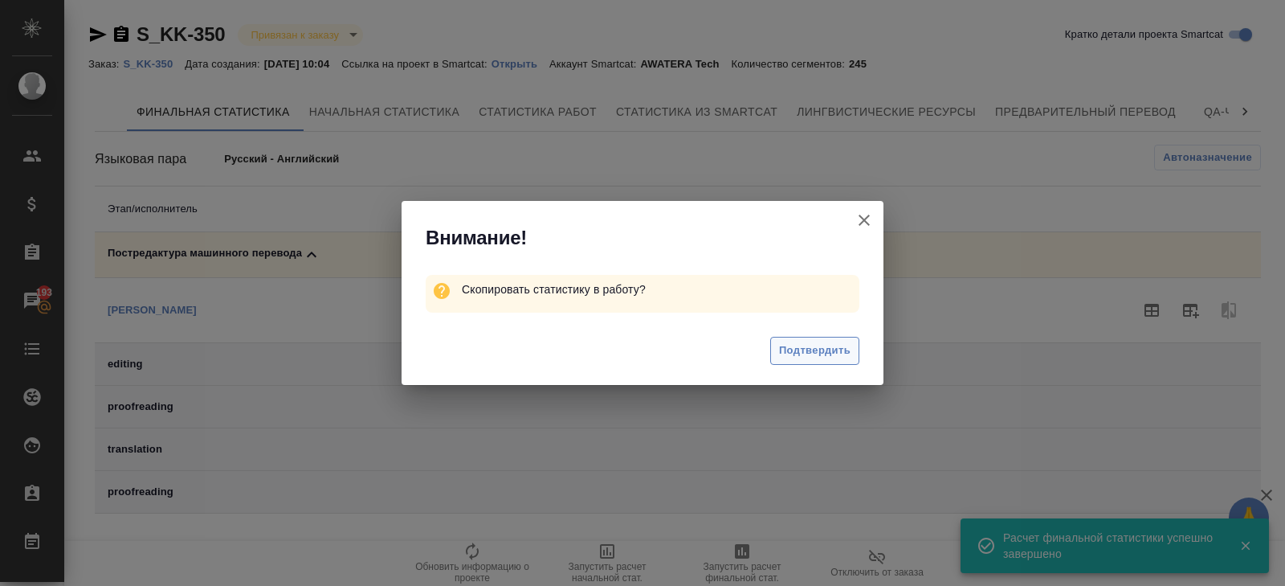
click at [815, 349] on span "Подтвердить" at bounding box center [814, 350] width 71 height 18
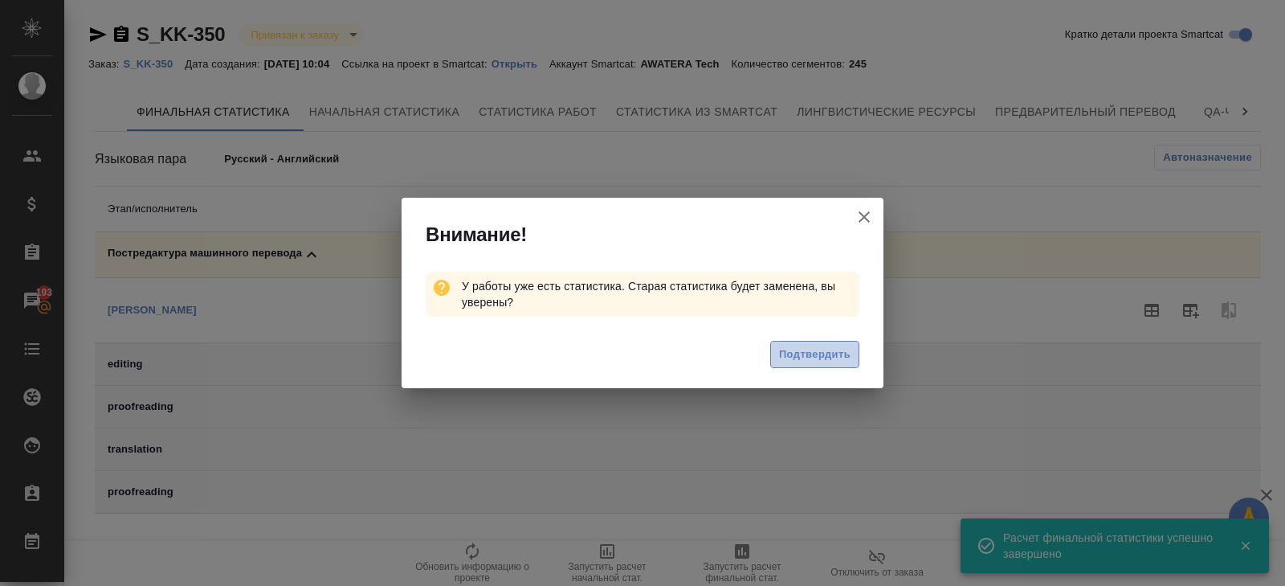
click at [827, 349] on span "Подтвердить" at bounding box center [814, 354] width 71 height 18
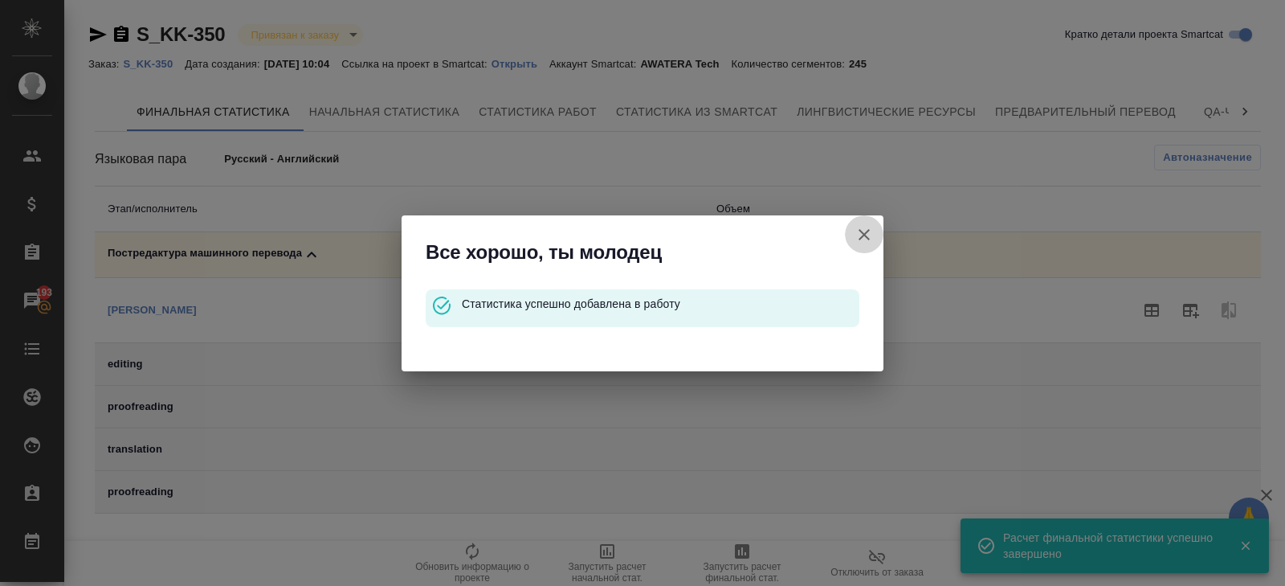
click at [867, 241] on icon "button" at bounding box center [864, 234] width 19 height 19
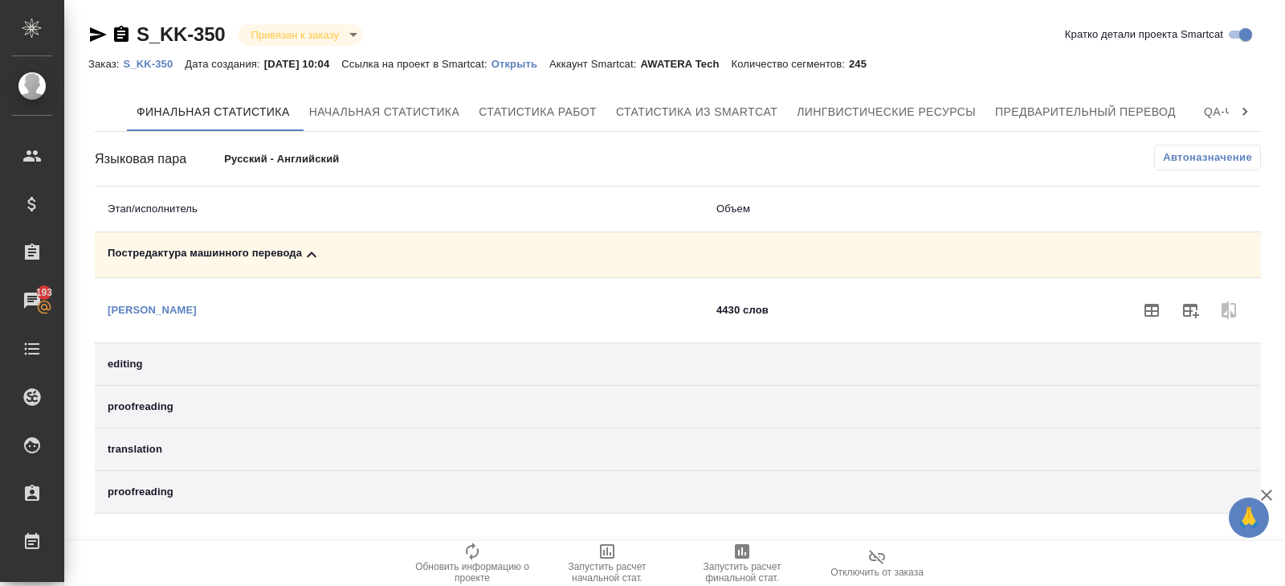
click at [153, 66] on p "S_KK-350" at bounding box center [154, 64] width 62 height 12
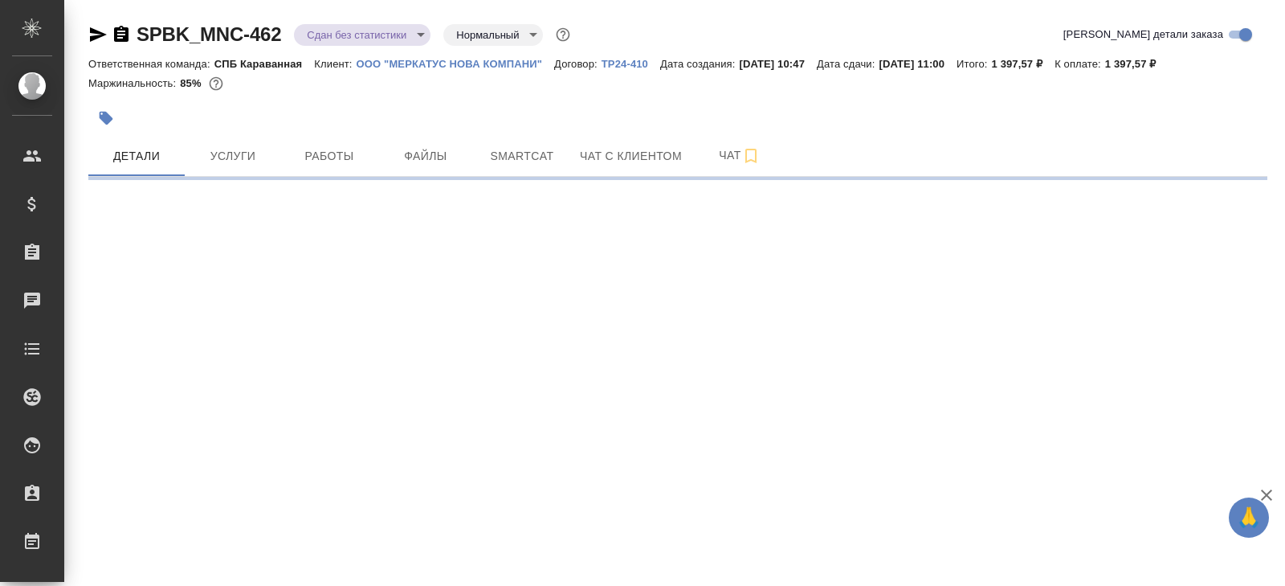
select select "RU"
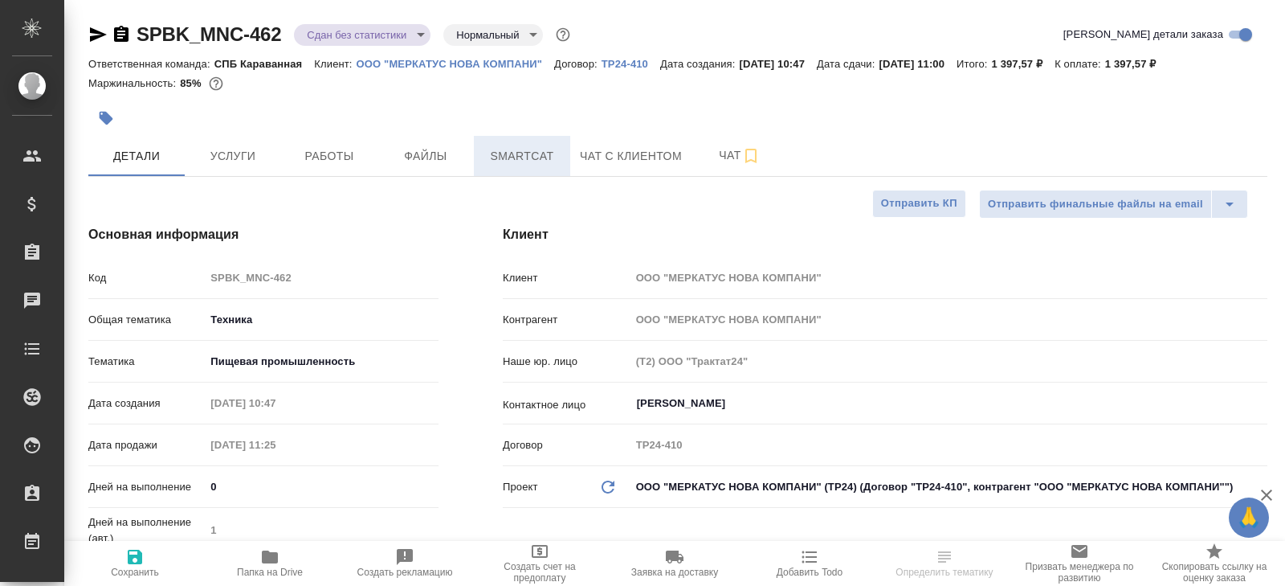
type textarea "x"
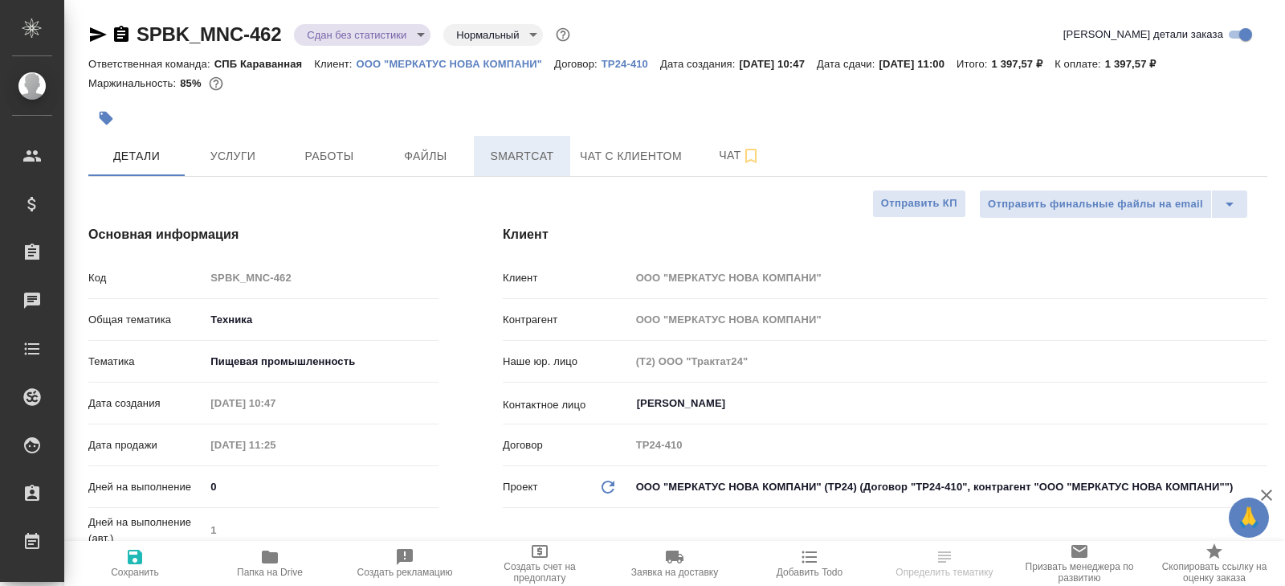
type textarea "x"
click at [516, 150] on span "Smartcat" at bounding box center [522, 156] width 77 height 20
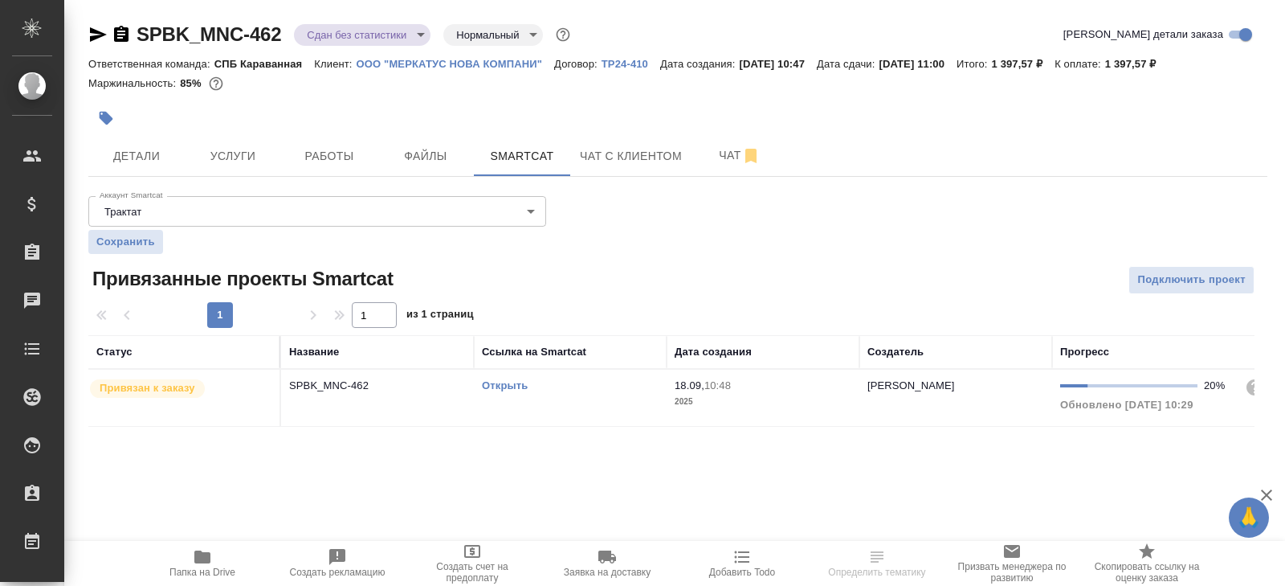
click at [547, 399] on td "Открыть" at bounding box center [570, 398] width 193 height 56
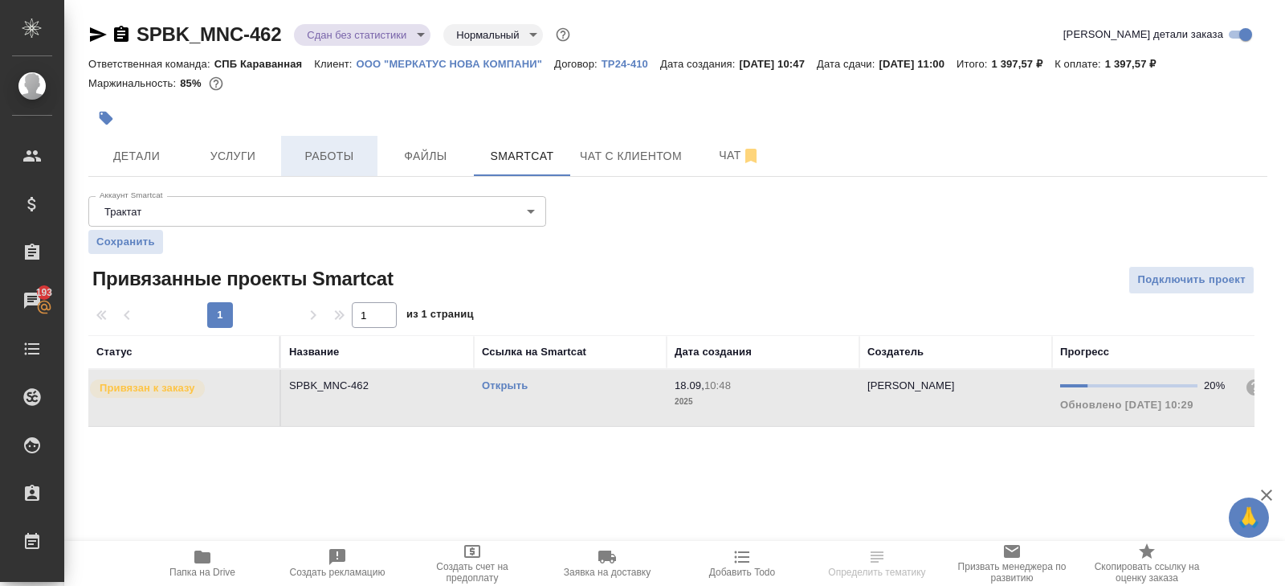
click at [326, 162] on span "Работы" at bounding box center [329, 156] width 77 height 20
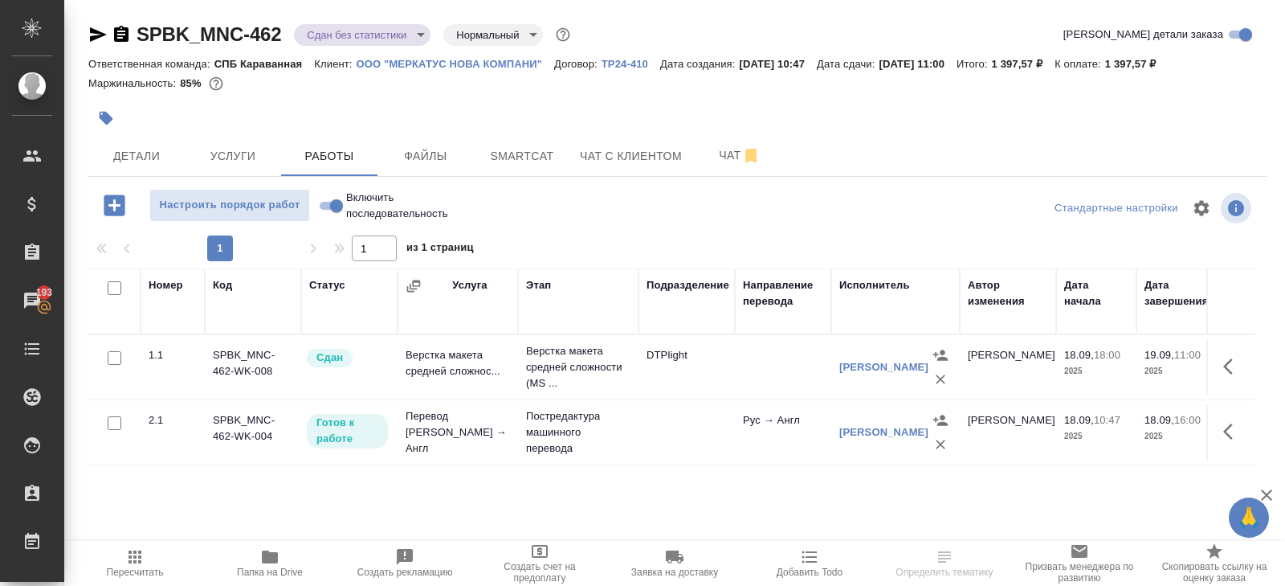
click at [131, 574] on span "Пересчитать" at bounding box center [135, 571] width 57 height 11
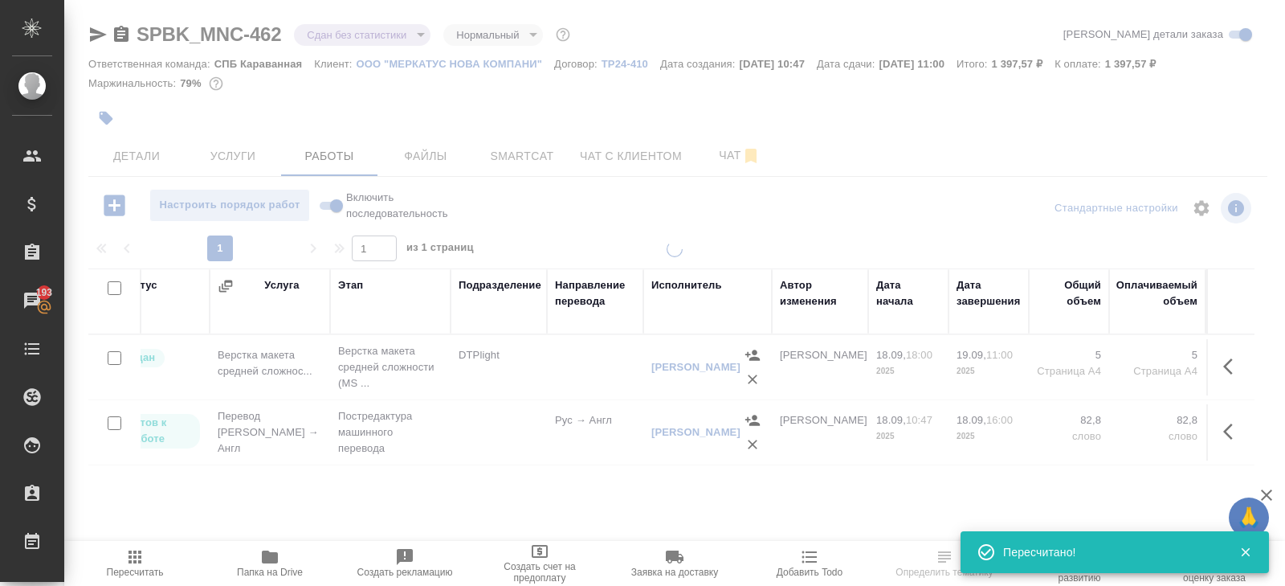
scroll to position [0, 717]
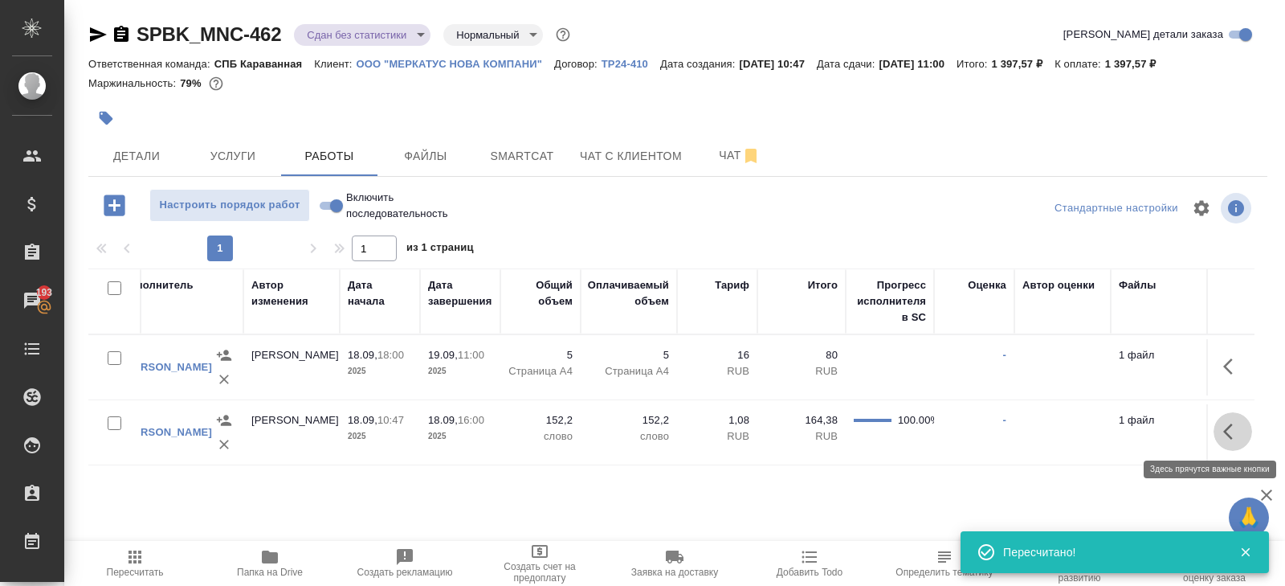
click at [1236, 429] on icon "button" at bounding box center [1232, 431] width 19 height 19
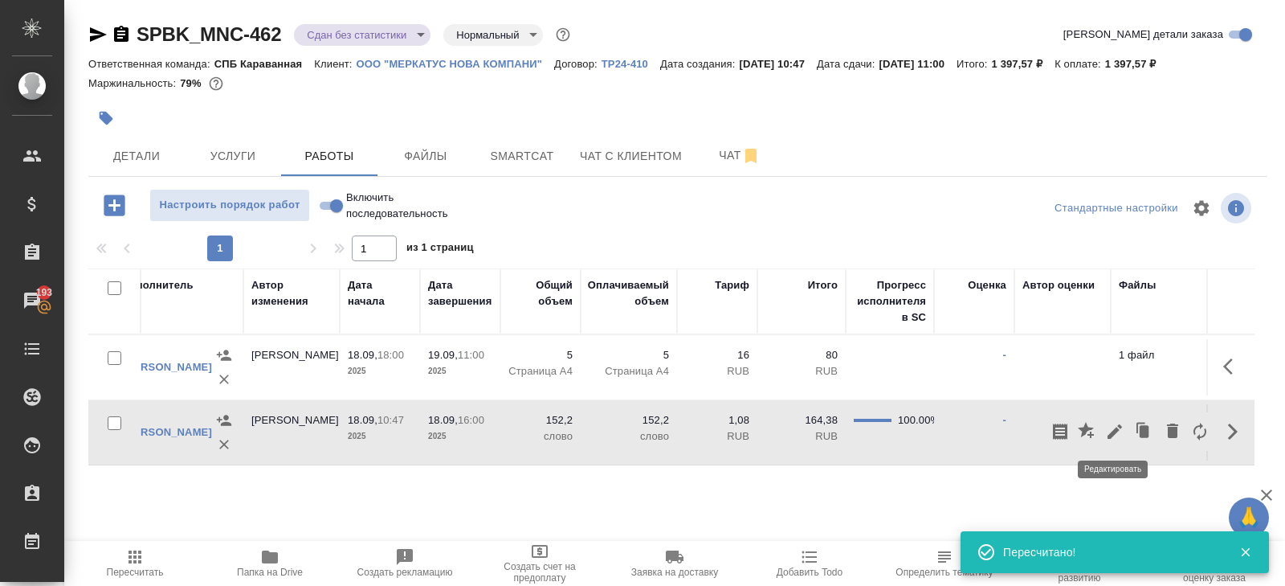
click at [1110, 427] on icon "button" at bounding box center [1114, 431] width 19 height 19
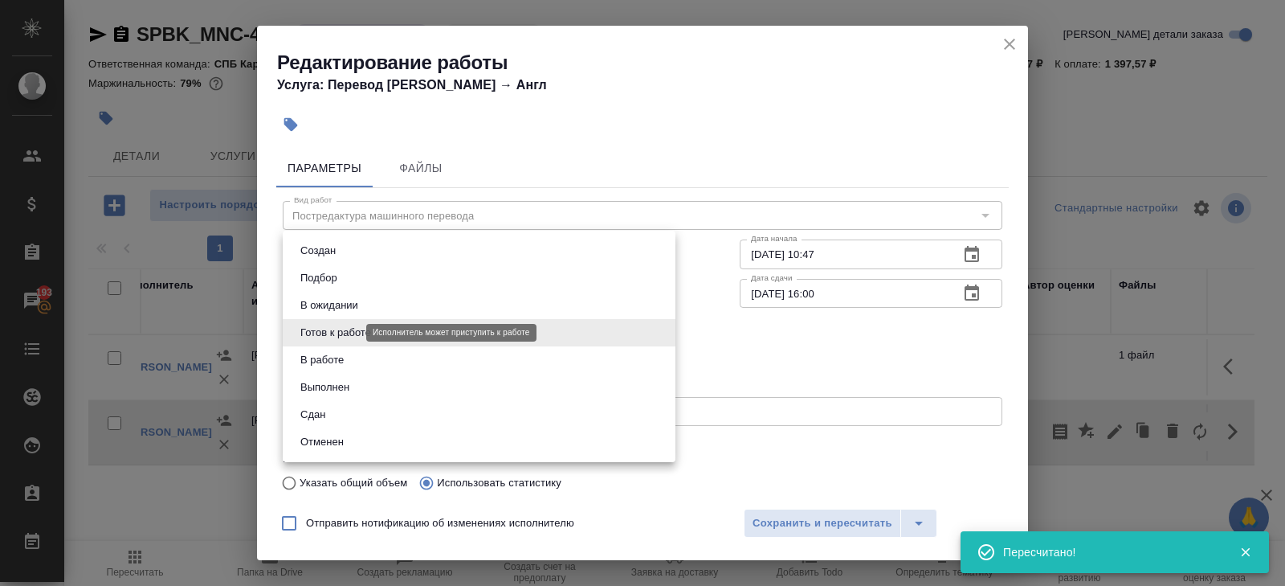
click at [330, 333] on body "🙏 .cls-1 fill:#fff; AWATERA Belyakova Yulia Клиенты Спецификации Заказы 193 Чат…" at bounding box center [642, 293] width 1285 height 586
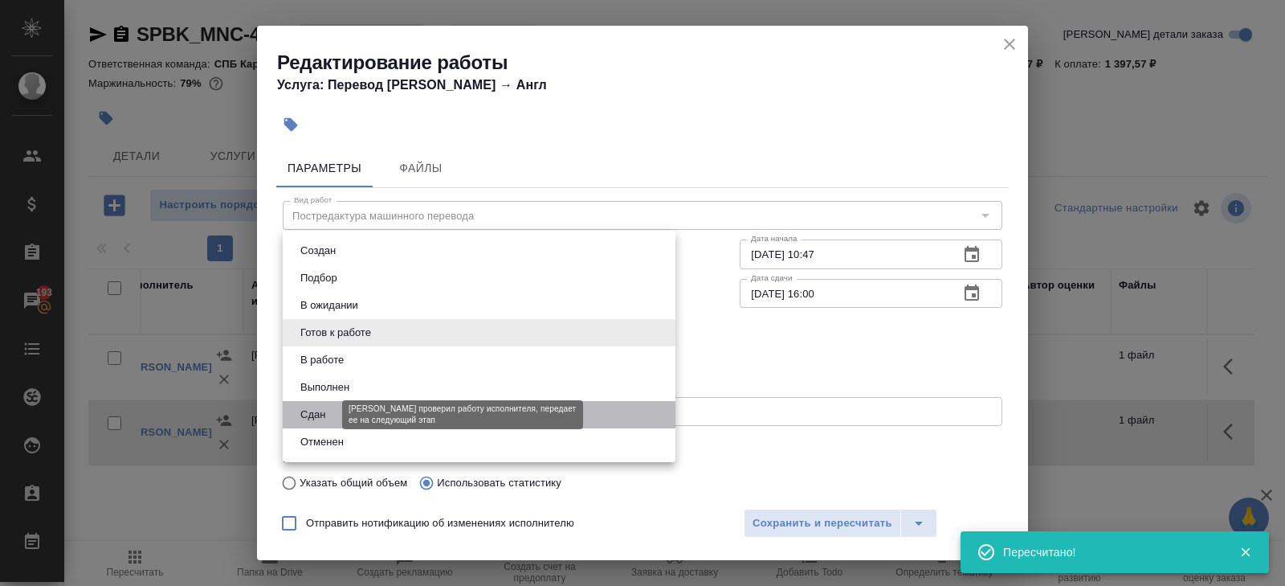
click at [324, 409] on button "Сдан" at bounding box center [313, 415] width 35 height 18
type input "closed"
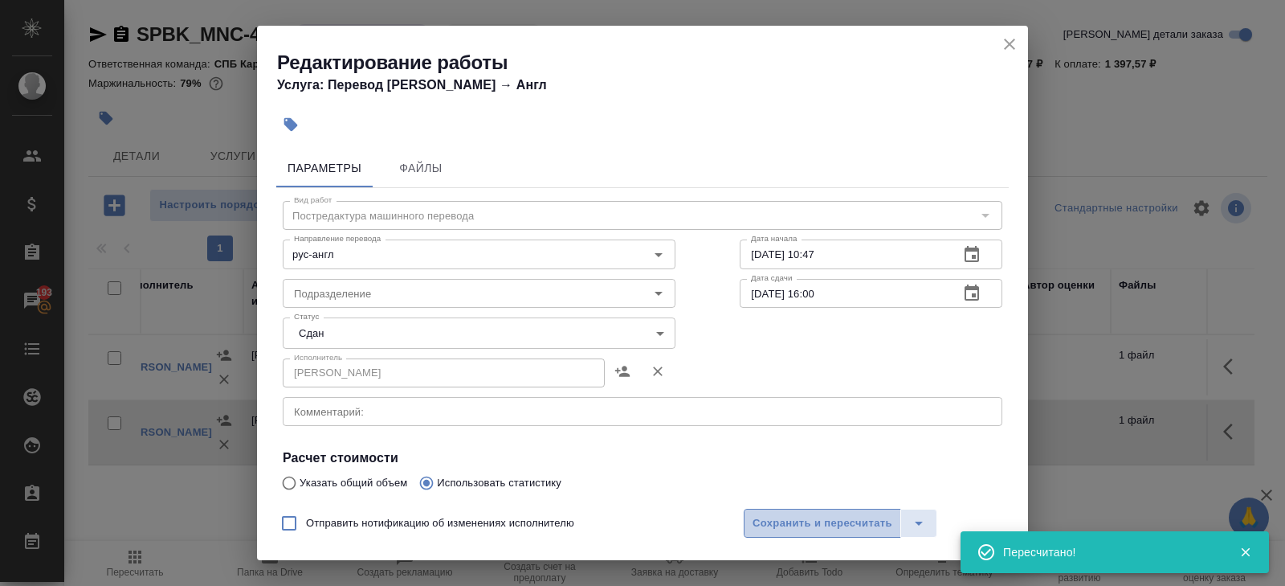
click at [837, 531] on span "Сохранить и пересчитать" at bounding box center [823, 523] width 140 height 18
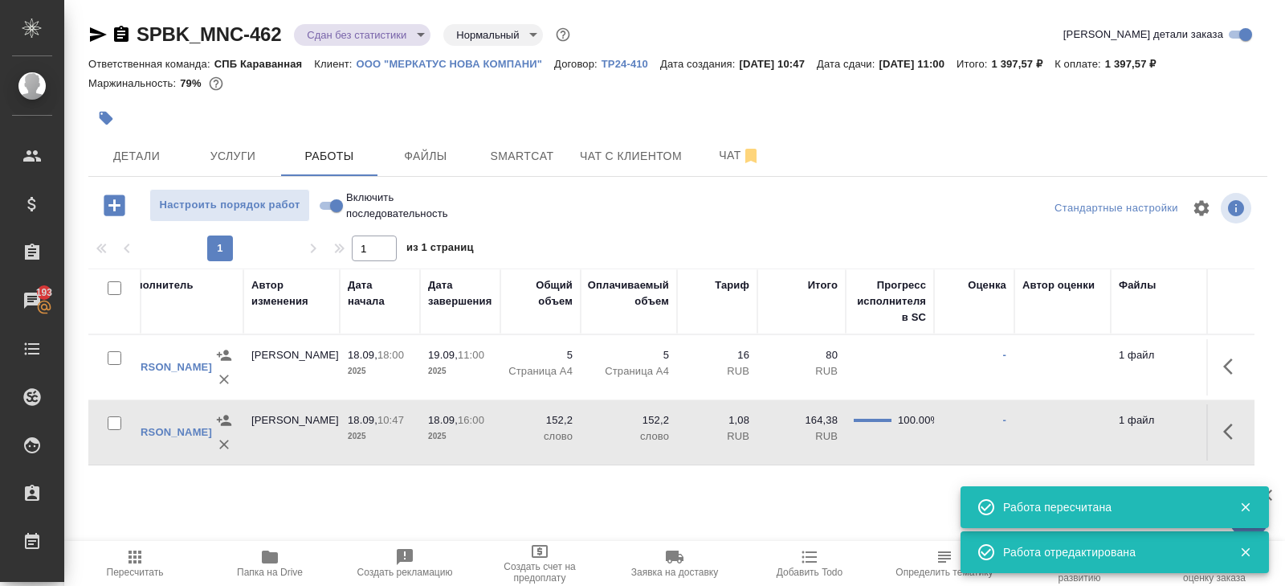
scroll to position [0, 0]
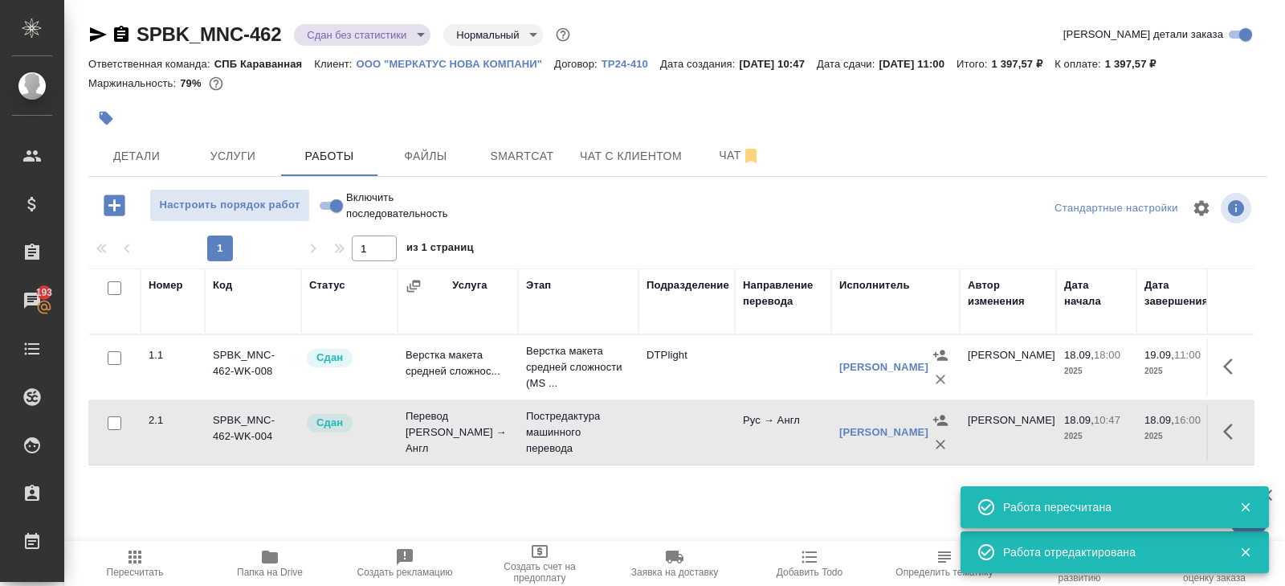
click at [325, 48] on div "SPBK_MNC-462 Сдан без статистики distributed Нормальный normal Кратко детали за…" at bounding box center [677, 38] width 1179 height 32
click at [325, 37] on body "🙏 .cls-1 fill:#fff; AWATERA Belyakova Yulia Клиенты Спецификации Заказы 193 Чат…" at bounding box center [642, 293] width 1285 height 586
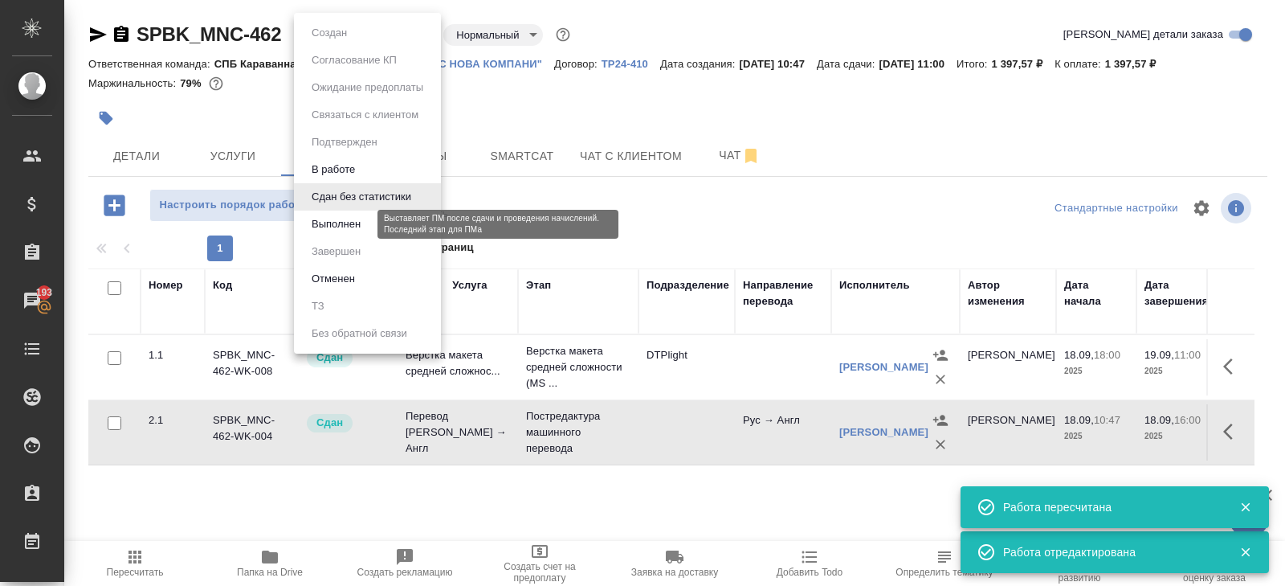
click at [337, 220] on button "Выполнен" at bounding box center [336, 224] width 59 height 18
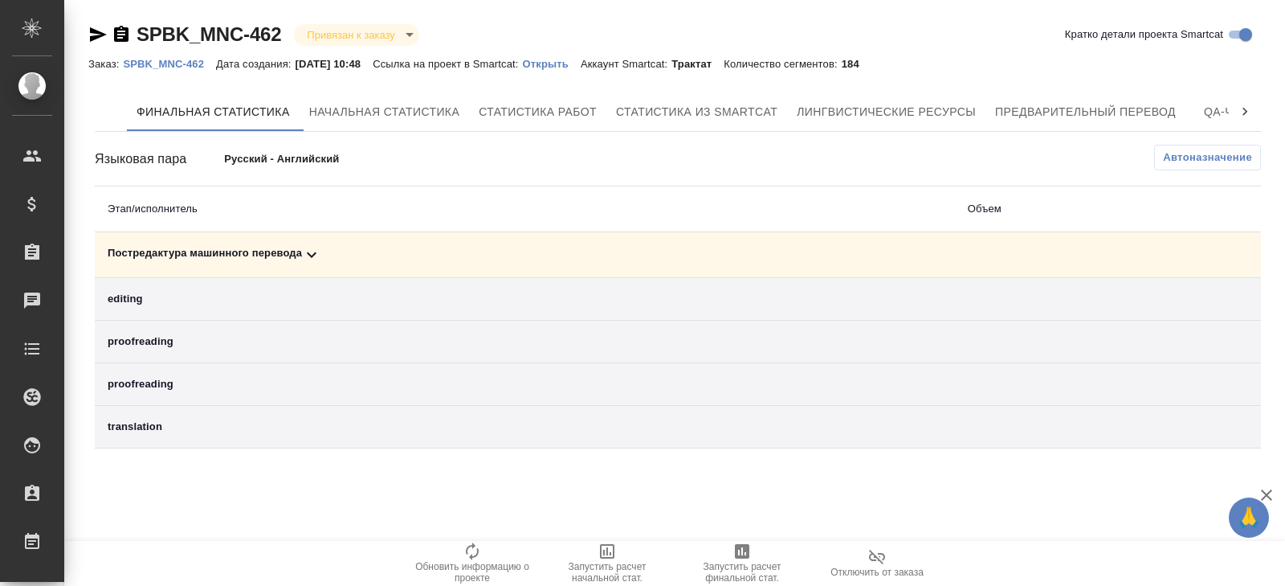
click at [312, 258] on icon at bounding box center [311, 254] width 19 height 19
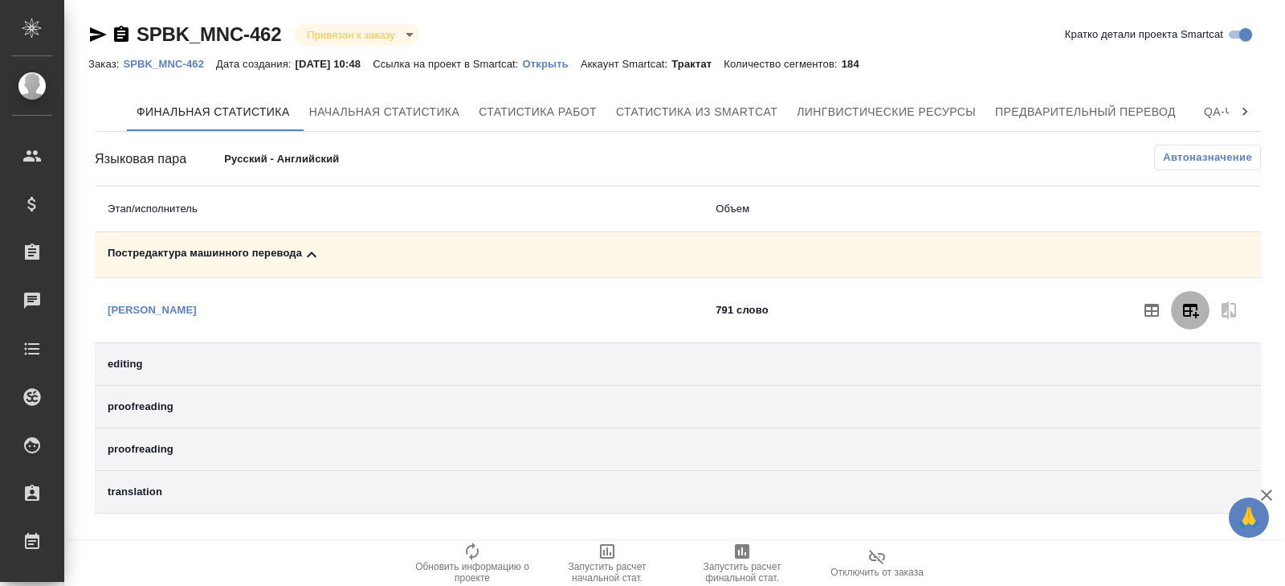
click at [1193, 307] on icon "button" at bounding box center [1190, 309] width 19 height 19
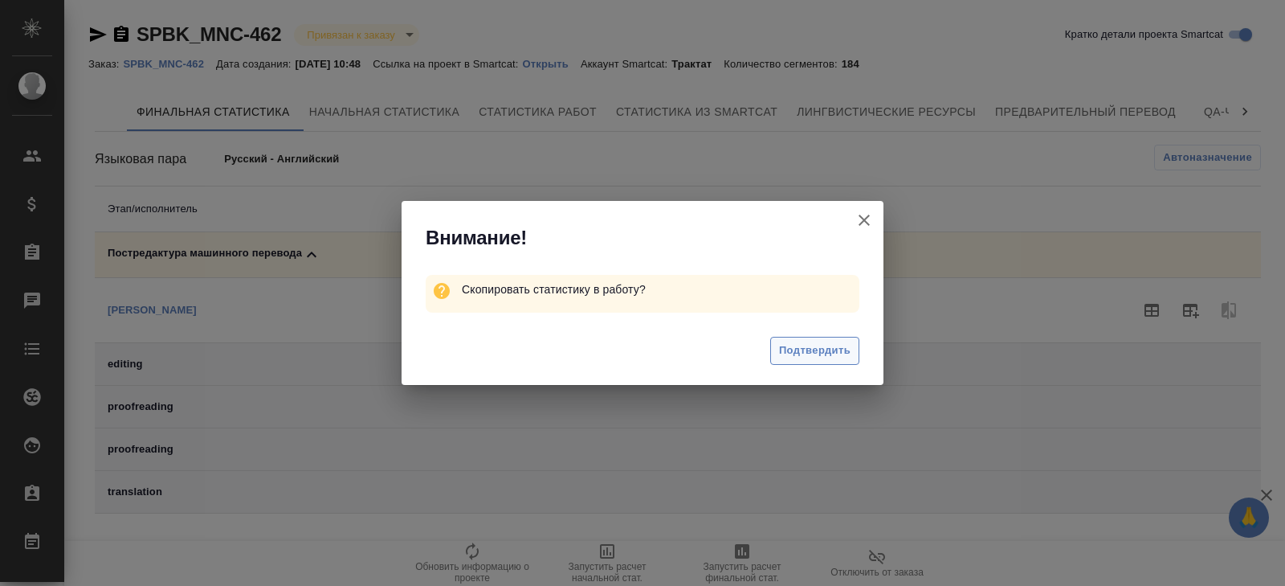
click at [843, 345] on span "Подтвердить" at bounding box center [814, 350] width 71 height 18
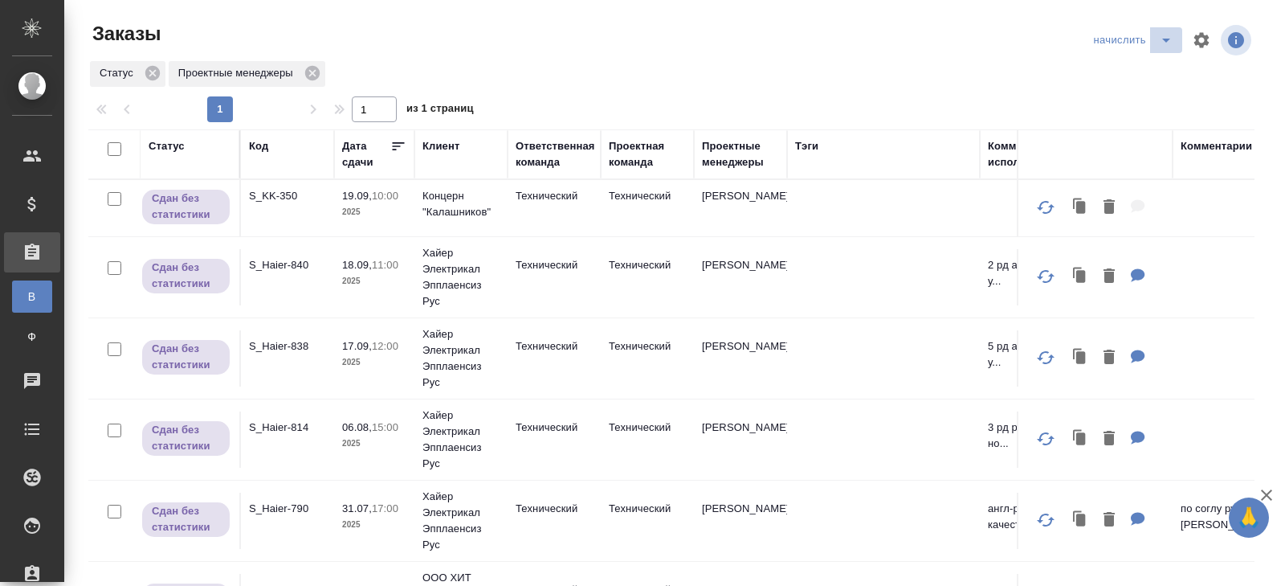
click at [1174, 42] on icon "split button" at bounding box center [1166, 40] width 19 height 19
click at [1145, 75] on li "В работу!" at bounding box center [1135, 72] width 94 height 26
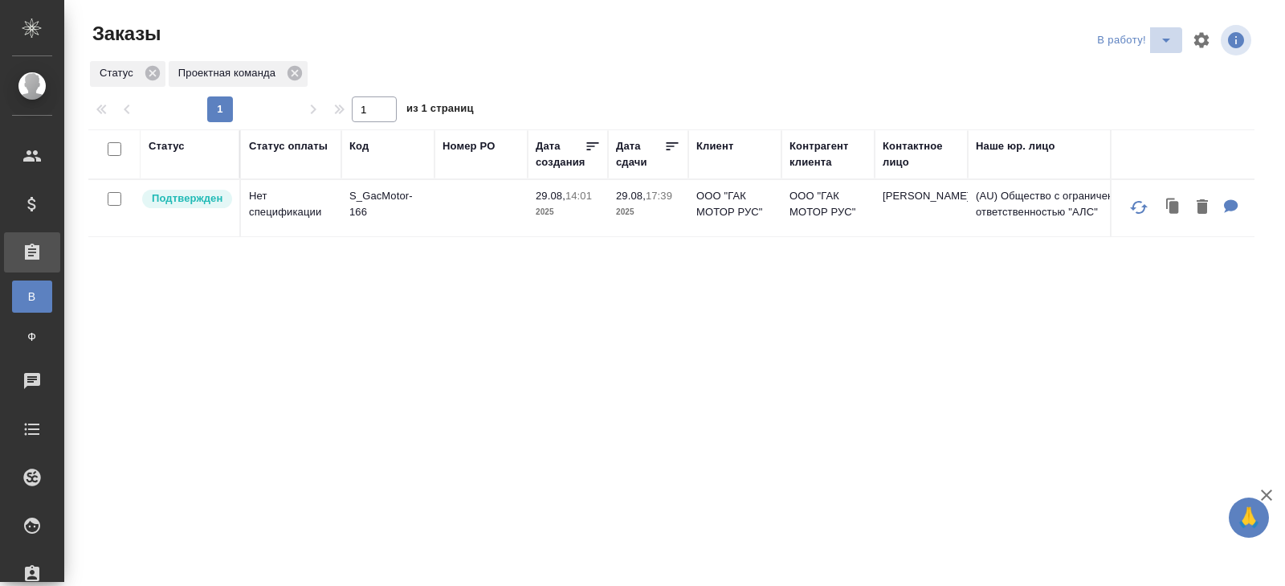
click at [1165, 44] on icon "split button" at bounding box center [1166, 40] width 19 height 19
click at [1135, 74] on li "ПМ" at bounding box center [1136, 72] width 89 height 26
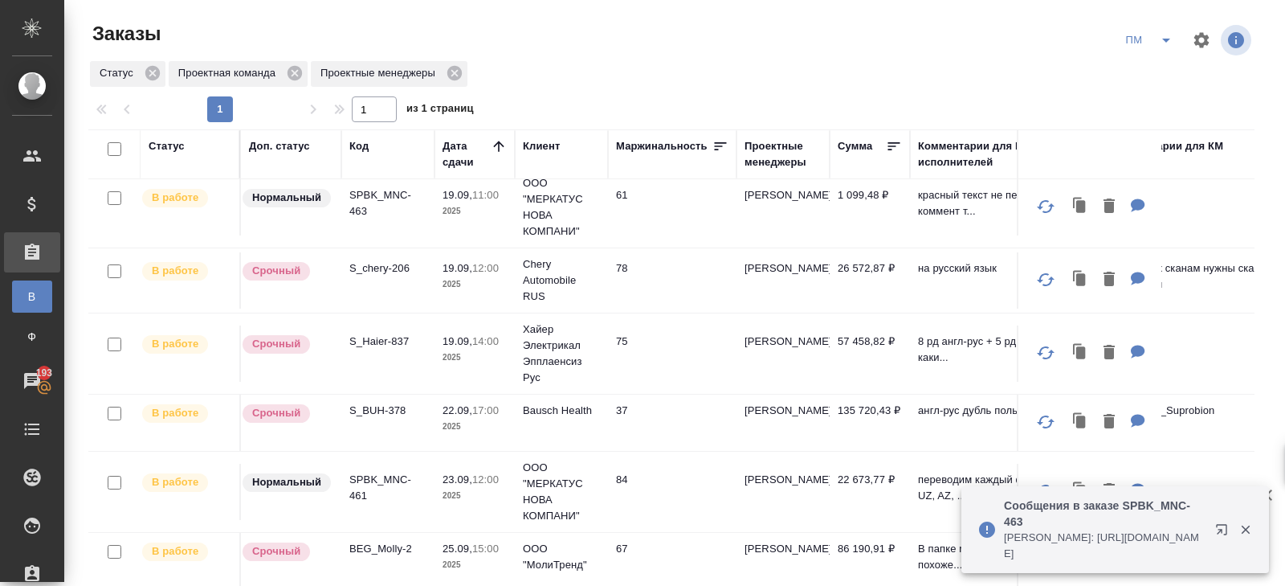
scroll to position [14, 0]
click at [378, 402] on p "S_BUH-378" at bounding box center [387, 410] width 77 height 16
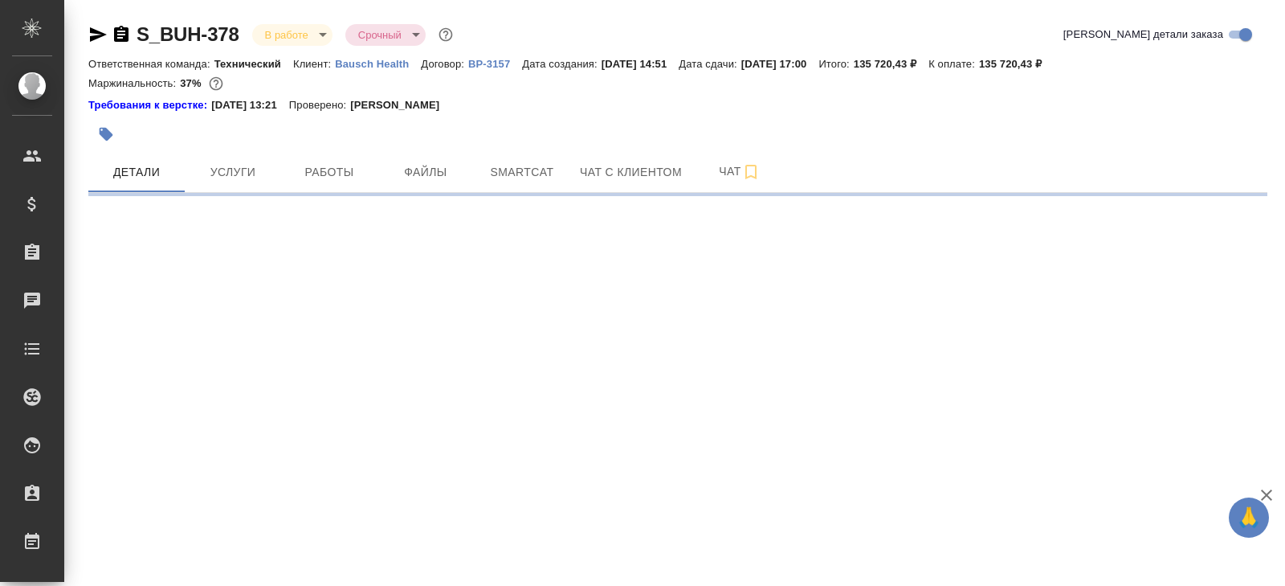
select select "RU"
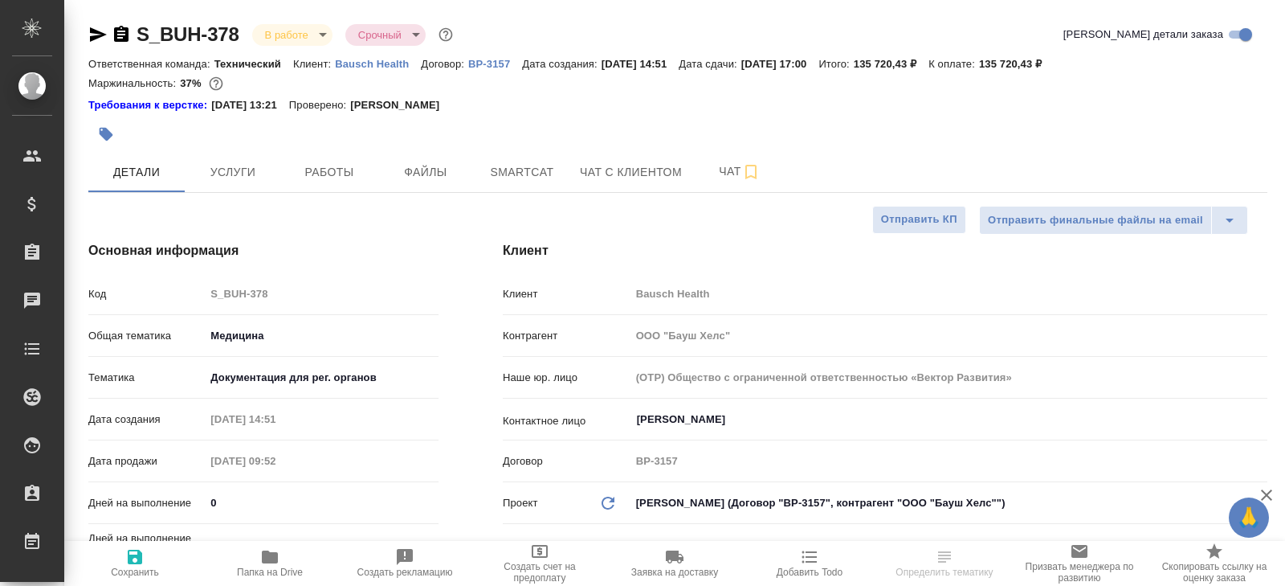
type textarea "x"
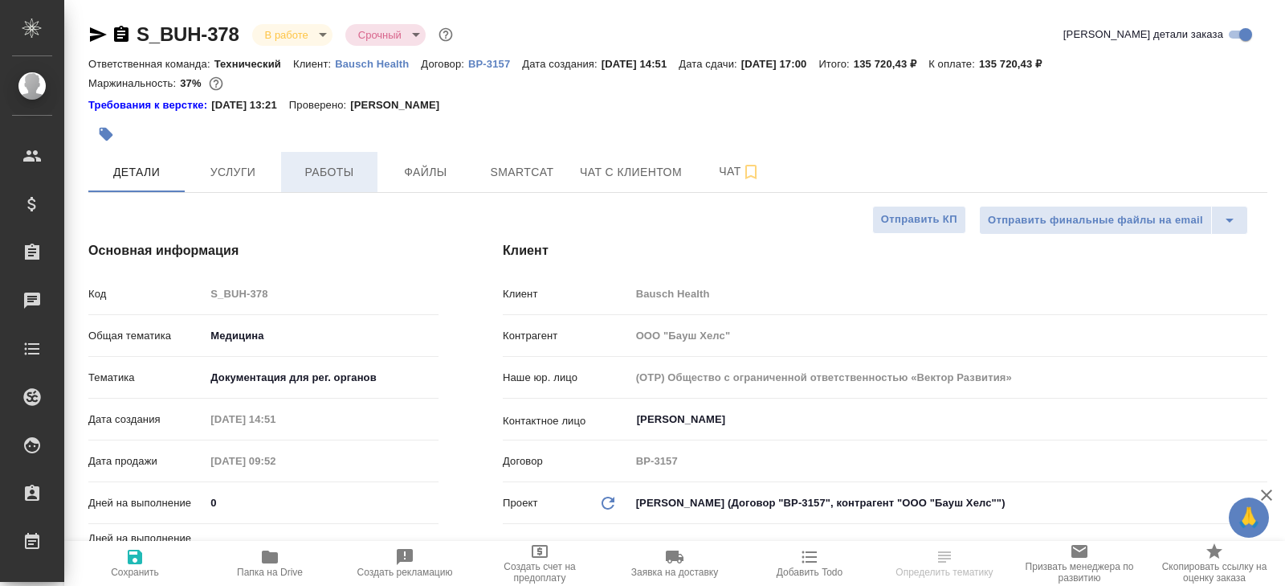
type textarea "x"
click at [345, 170] on span "Работы" at bounding box center [329, 172] width 77 height 20
type textarea "x"
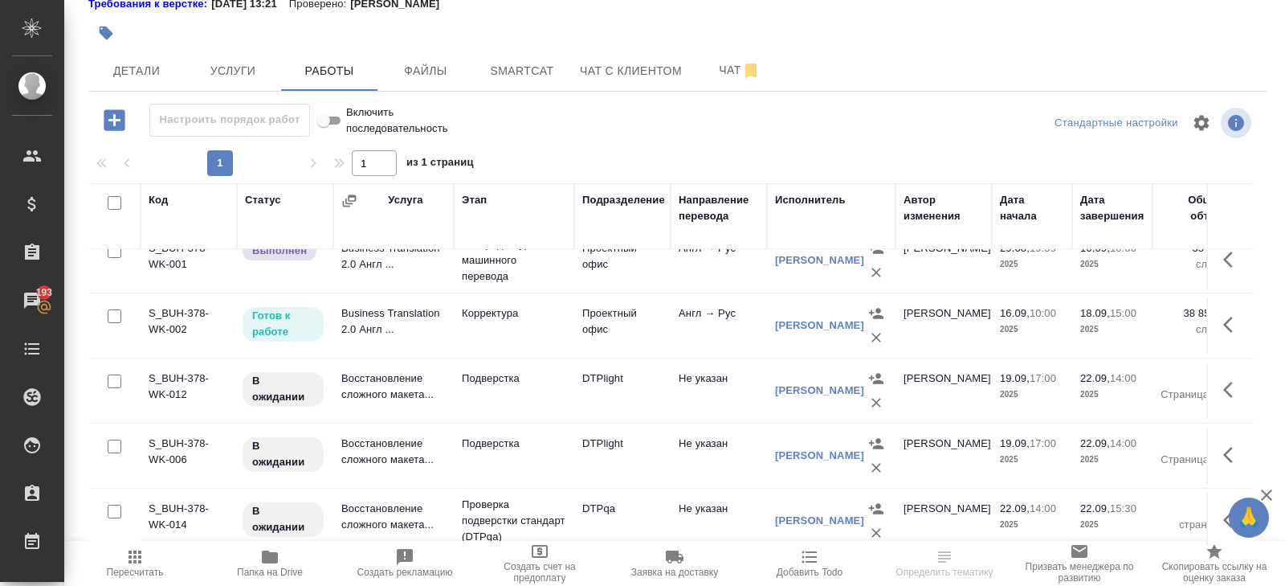
scroll to position [350, 0]
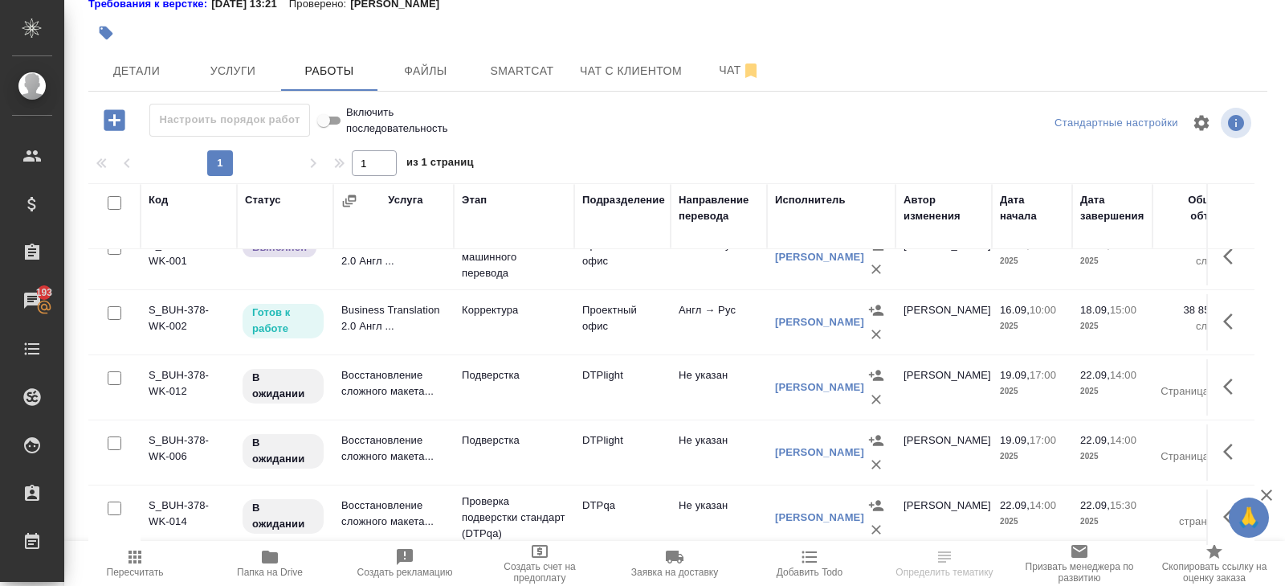
click at [1225, 316] on icon "button" at bounding box center [1228, 321] width 10 height 16
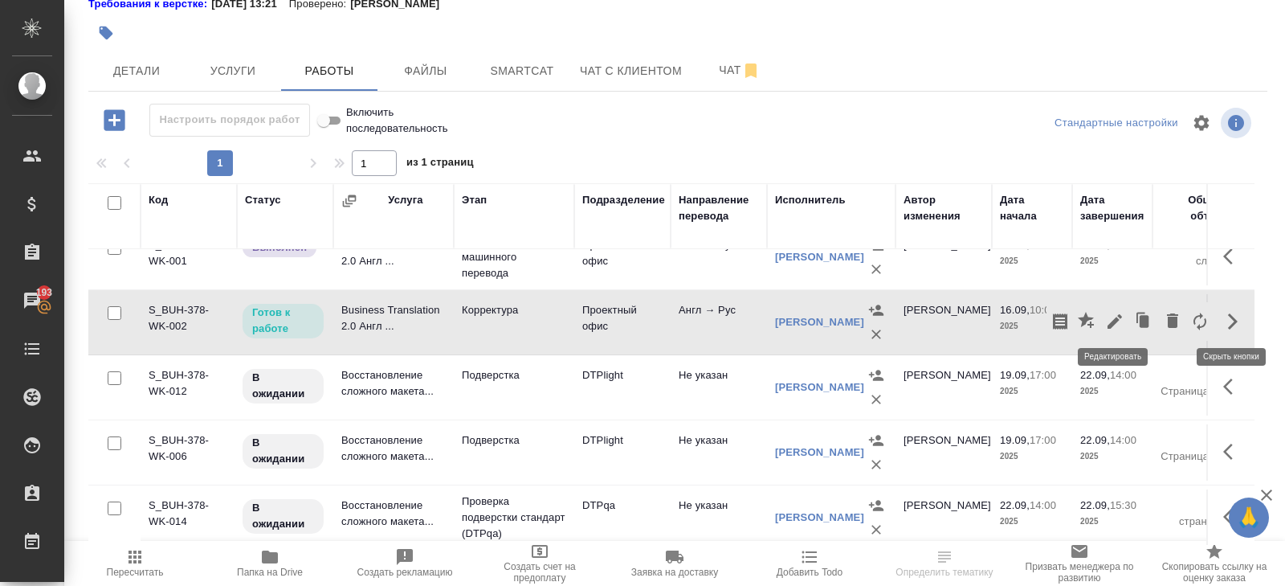
click at [1114, 321] on icon "button" at bounding box center [1114, 321] width 19 height 19
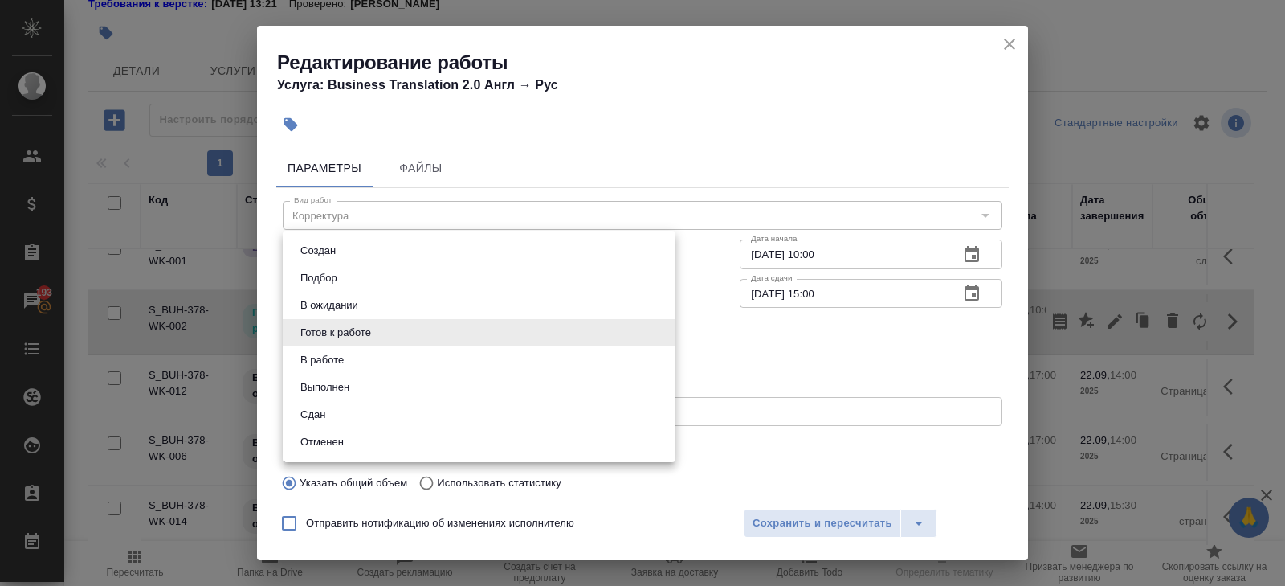
click at [327, 338] on body "🙏 .cls-1 fill:#fff; AWATERA Belyakova Yulia Клиенты Спецификации Заказы 193 Чат…" at bounding box center [642, 293] width 1285 height 586
click at [327, 382] on button "Выполнен" at bounding box center [325, 387] width 59 height 18
type input "completed"
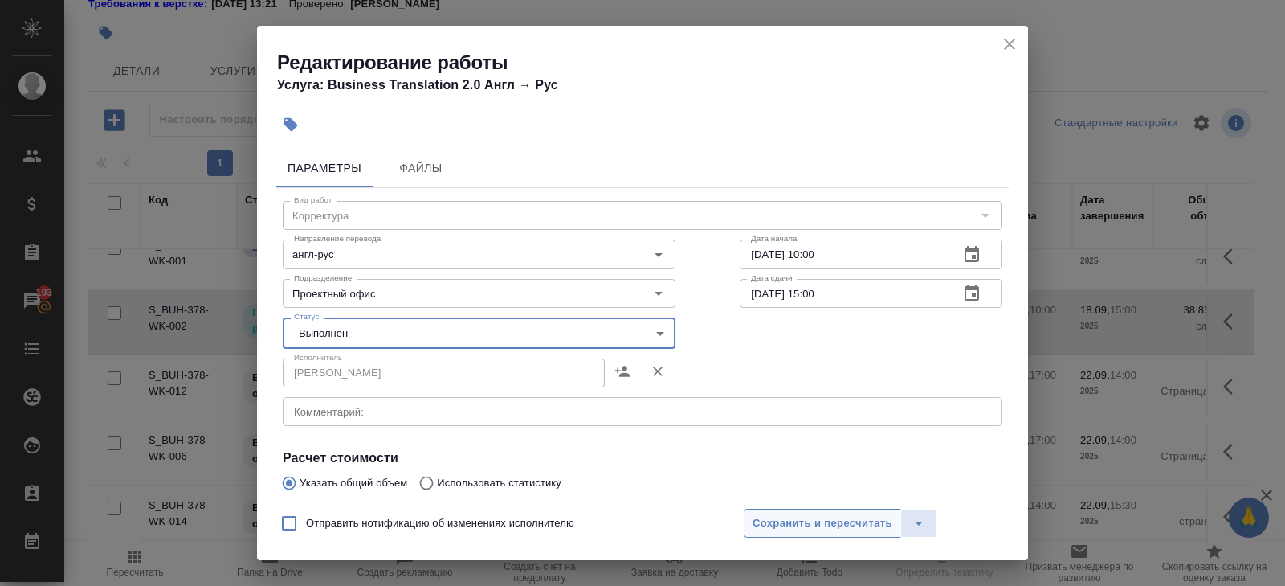
click at [775, 534] on button "Сохранить и пересчитать" at bounding box center [822, 522] width 157 height 29
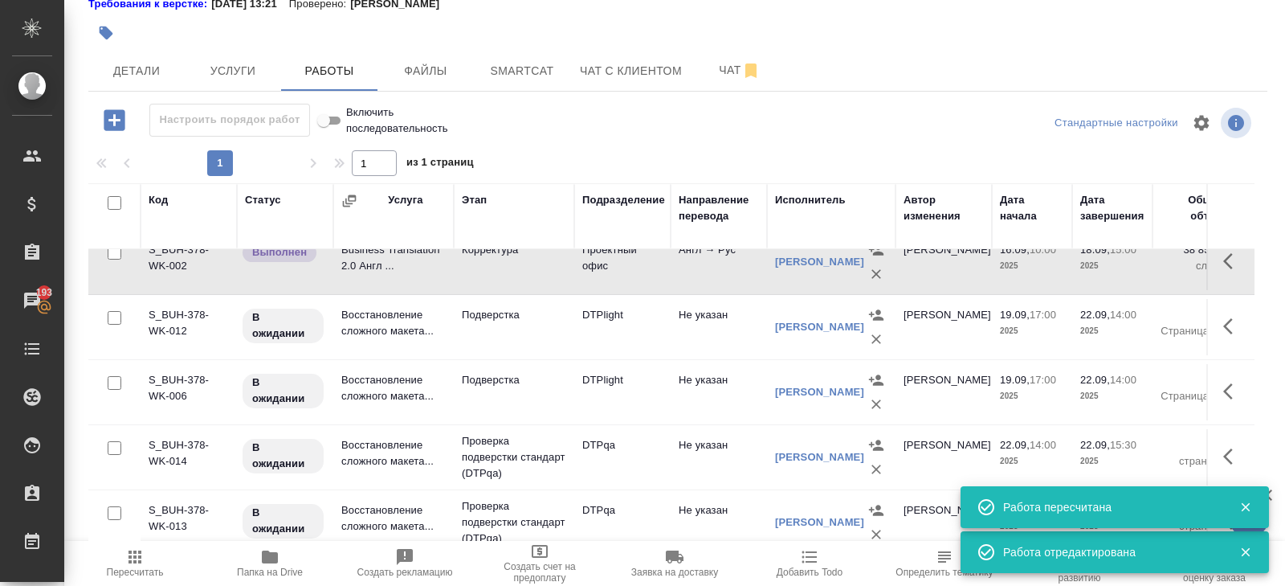
scroll to position [415, 0]
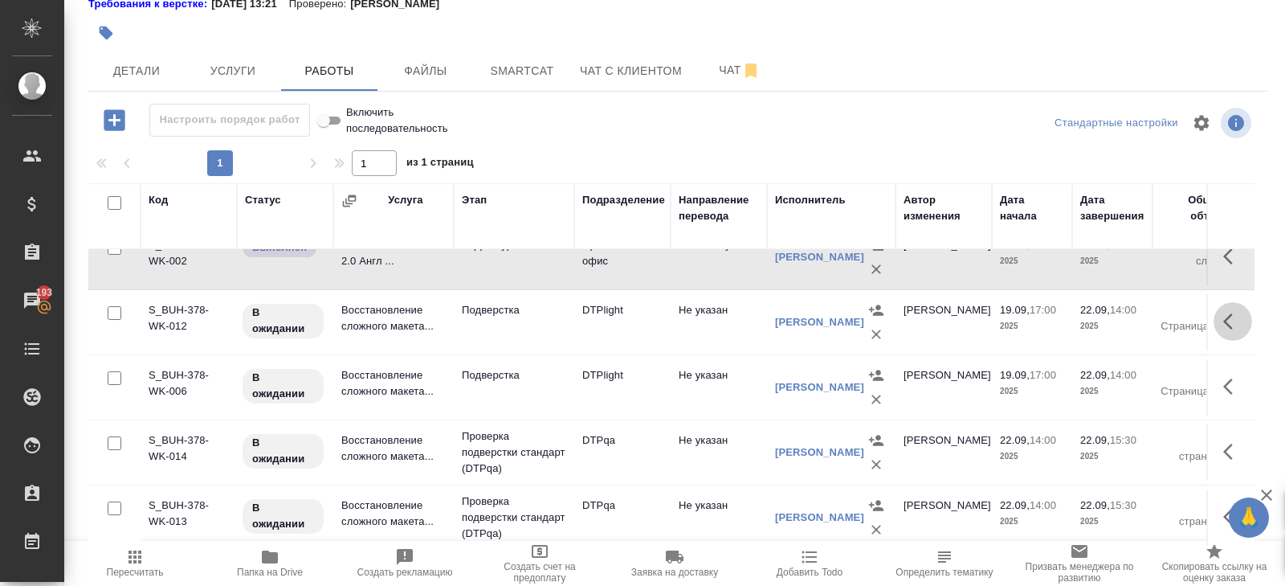
click at [1230, 313] on icon "button" at bounding box center [1232, 321] width 19 height 19
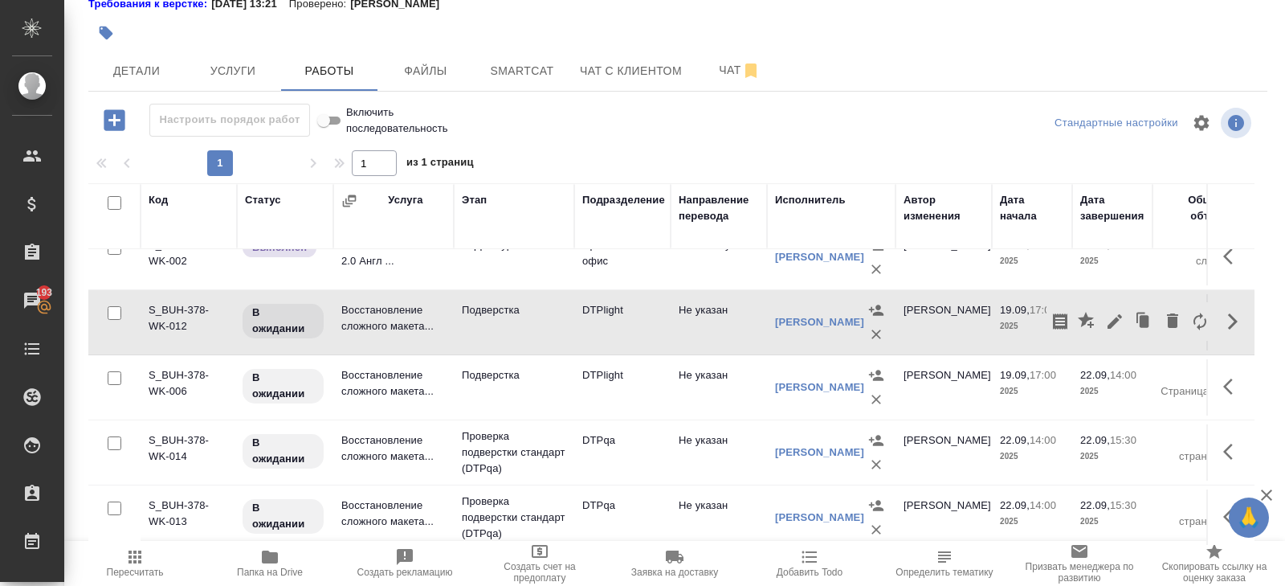
click at [1119, 320] on icon "button" at bounding box center [1114, 321] width 19 height 19
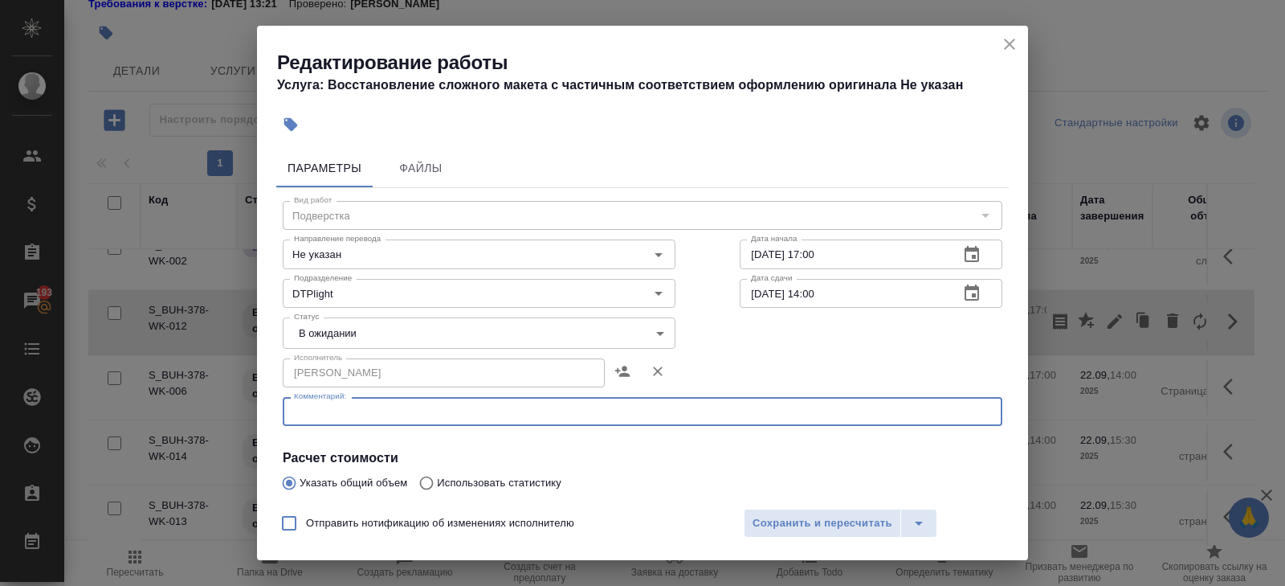
click at [427, 410] on textarea at bounding box center [642, 412] width 697 height 12
paste textarea "https://drive.awatera.com/s/544qiycNJHsD7X4"
type textarea "https://drive.awatera.com/s/544qiycNJHsD7X4"
click at [343, 339] on body "🙏 .cls-1 fill:#fff; AWATERA Belyakova Yulia Клиенты Спецификации Заказы 193 Чат…" at bounding box center [642, 293] width 1285 height 586
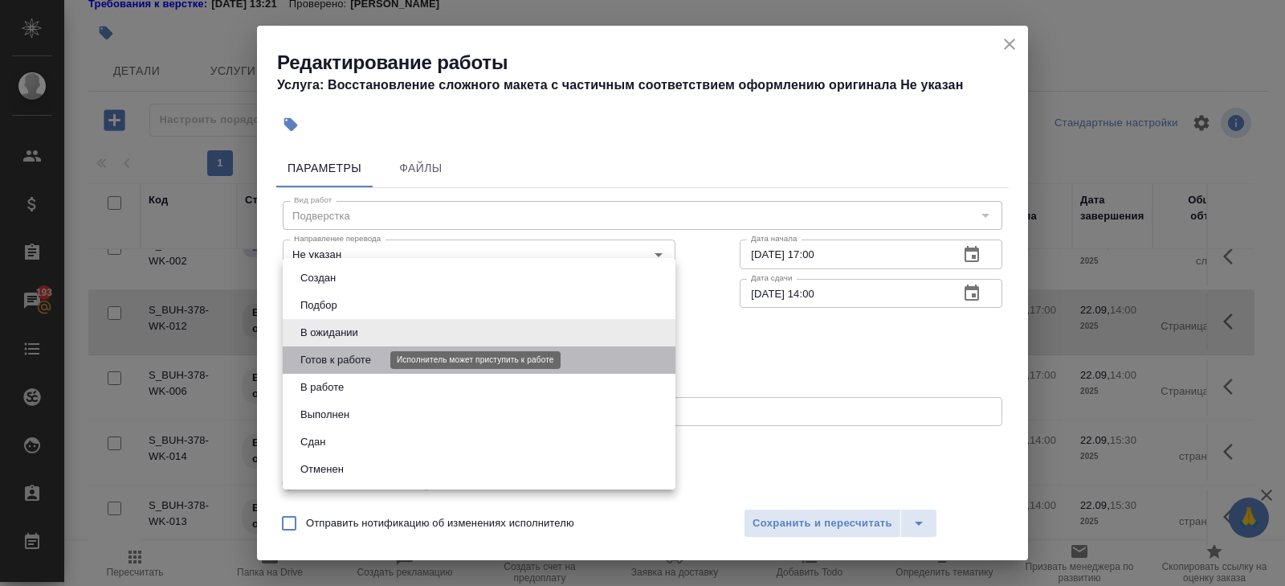
click at [343, 365] on button "Готов к работе" at bounding box center [336, 360] width 80 height 18
type input "readyForWork"
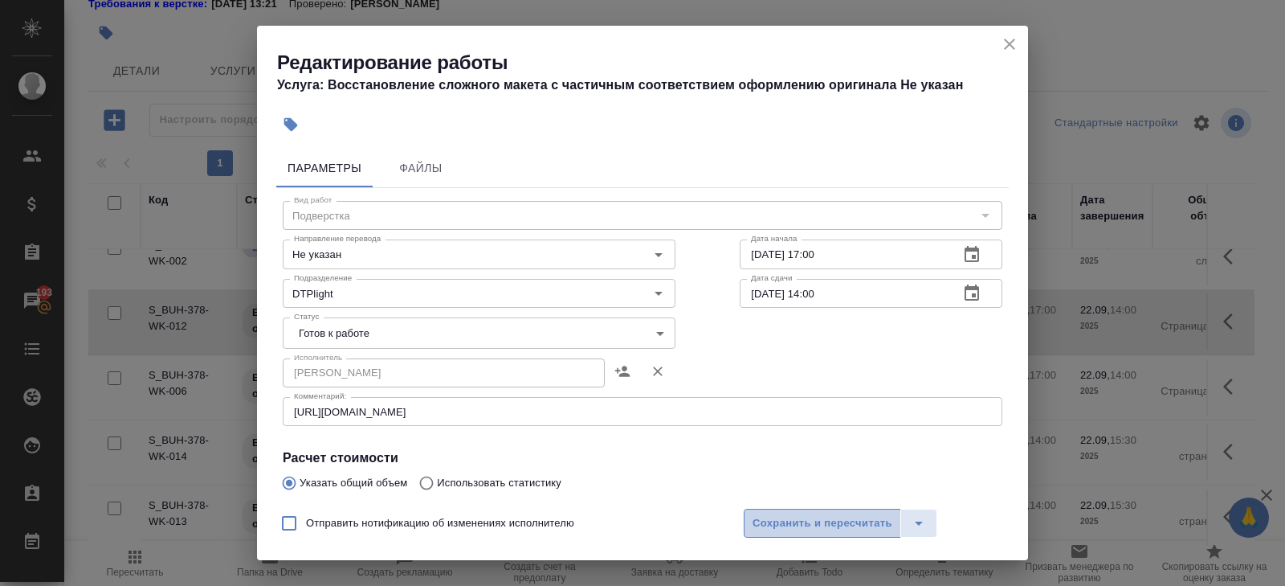
click at [800, 520] on span "Сохранить и пересчитать" at bounding box center [823, 523] width 140 height 18
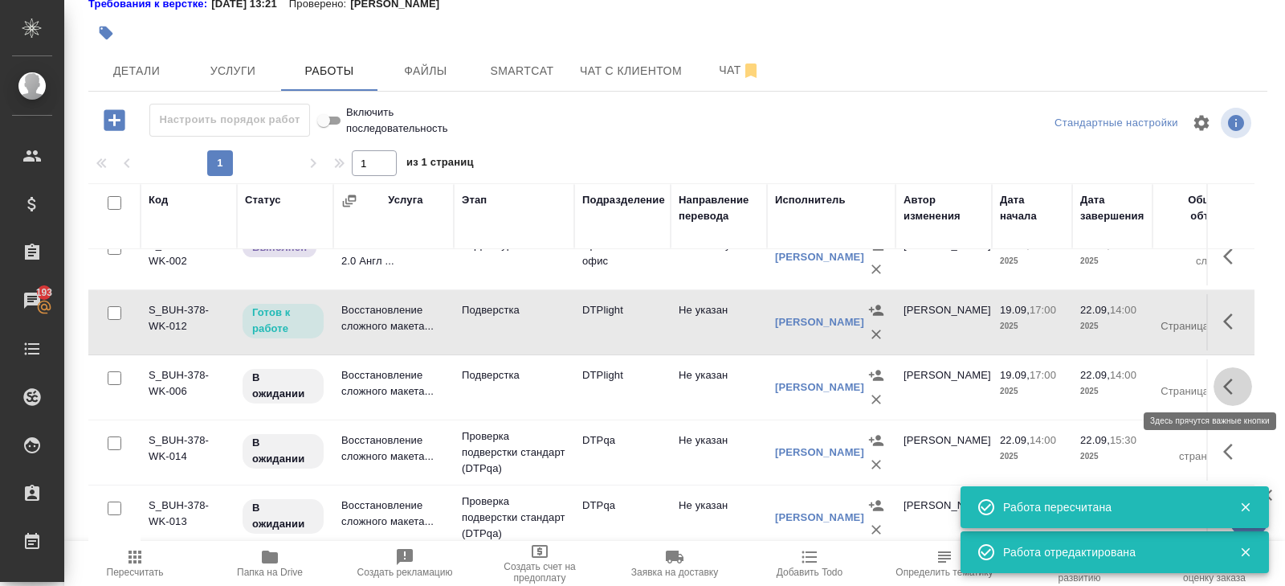
click at [1228, 381] on icon "button" at bounding box center [1232, 386] width 19 height 19
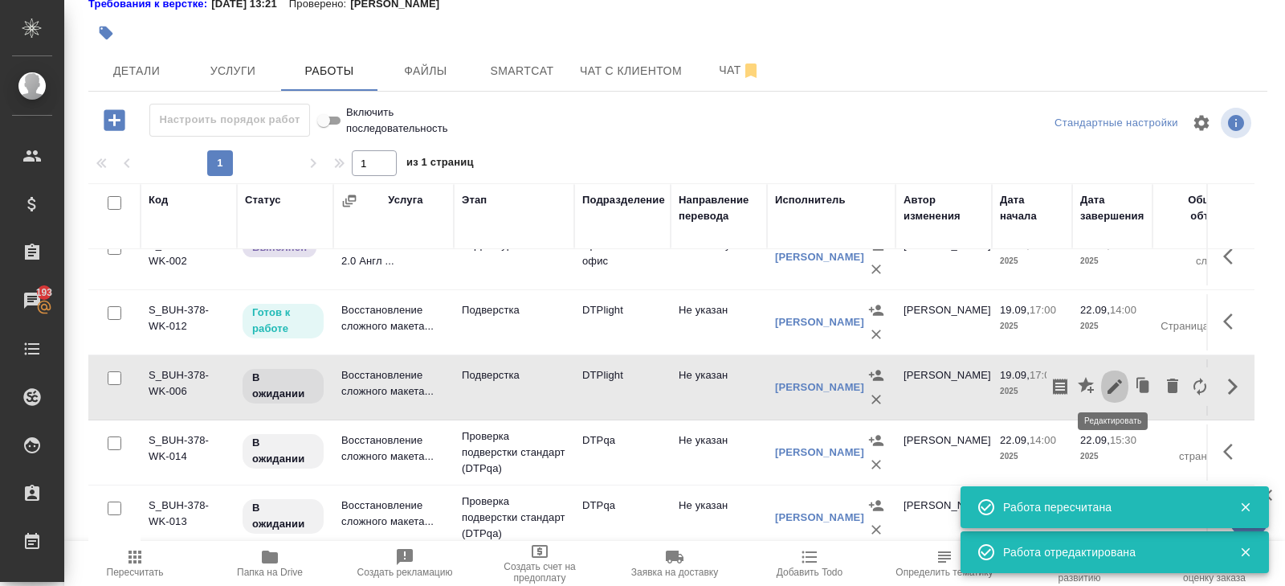
click at [1115, 383] on icon "button" at bounding box center [1115, 386] width 14 height 14
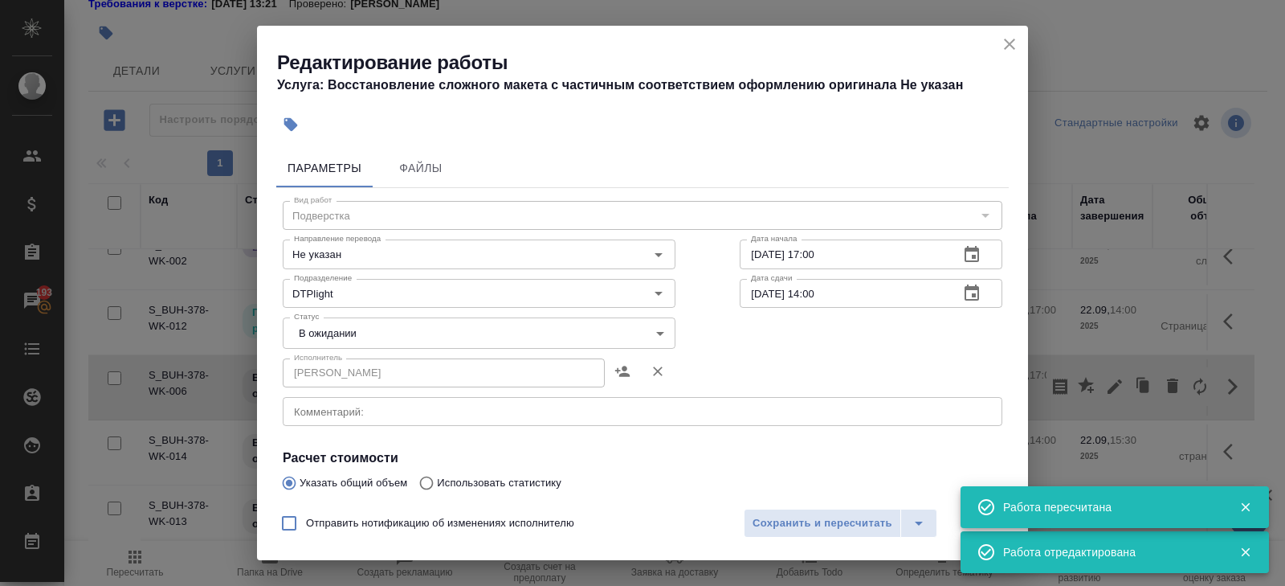
click at [351, 415] on textarea at bounding box center [642, 412] width 697 height 12
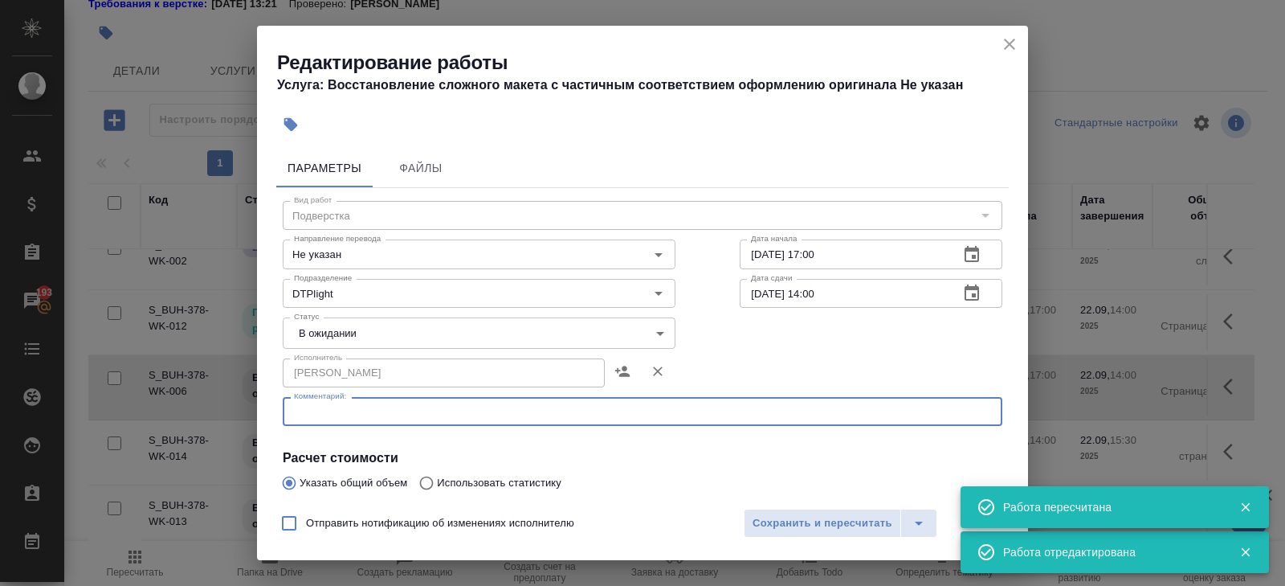
paste textarea "https://drive.awatera.com/s/544qiycNJHsD7X4"
type textarea "https://drive.awatera.com/s/544qiycNJHsD7X4"
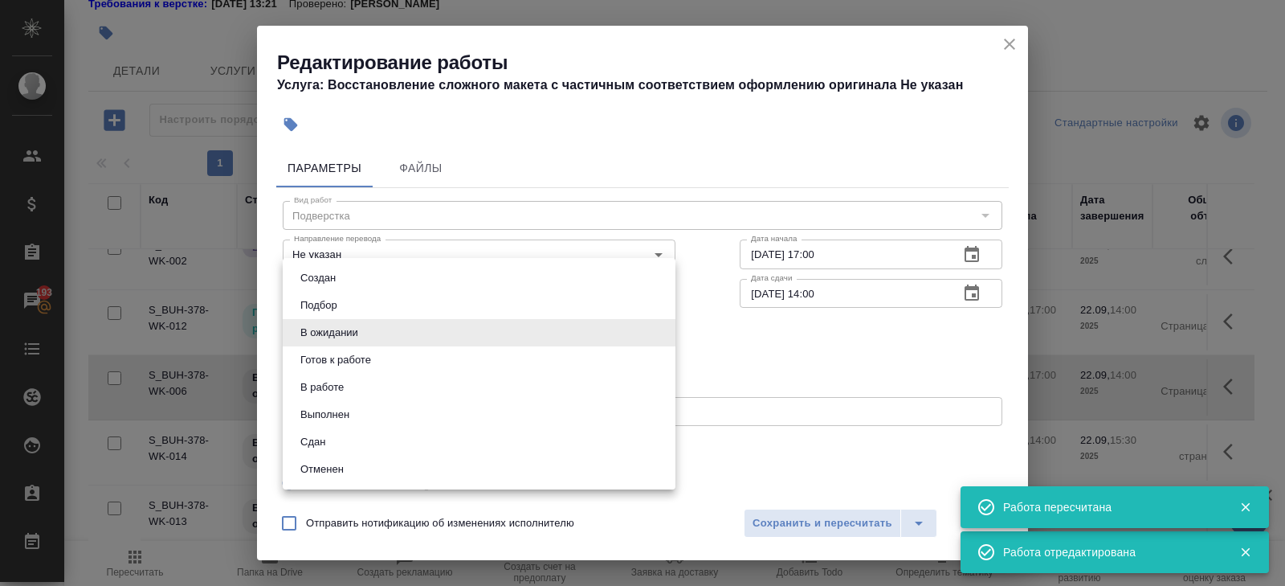
click at [317, 341] on body "🙏 .cls-1 fill:#fff; AWATERA [PERSON_NAME] Спецификации Заказы 193 Чаты Todo Про…" at bounding box center [642, 293] width 1285 height 586
click at [322, 360] on button "Готов к работе" at bounding box center [336, 360] width 80 height 18
type input "readyForWork"
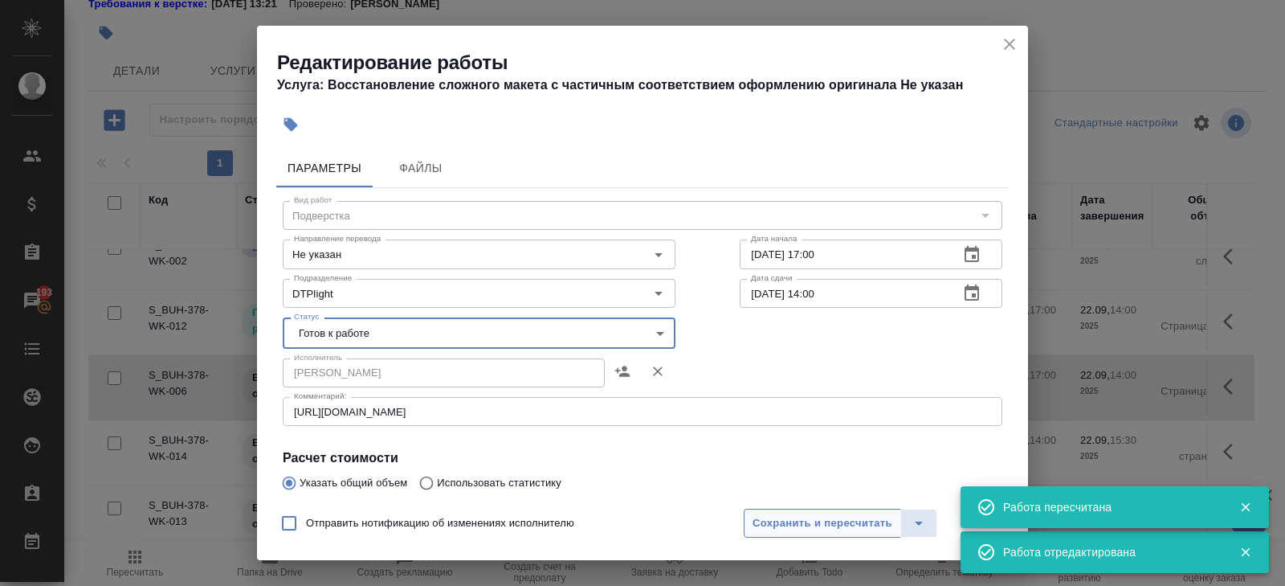
click at [770, 515] on span "Сохранить и пересчитать" at bounding box center [823, 523] width 140 height 18
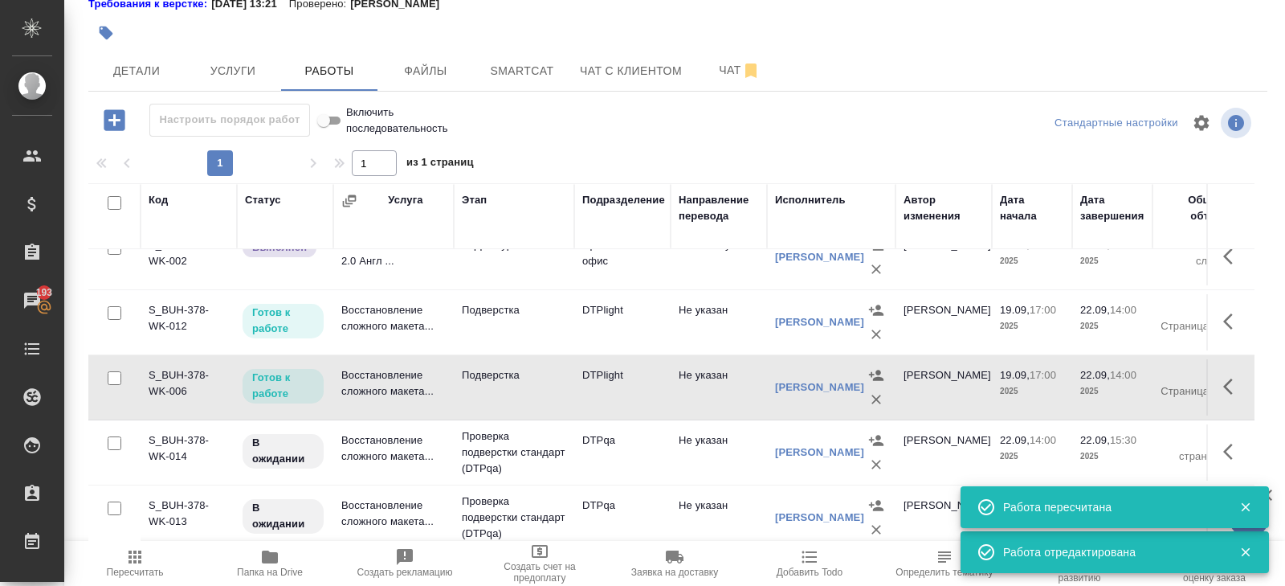
click at [1247, 507] on icon "button" at bounding box center [1245, 507] width 9 height 9
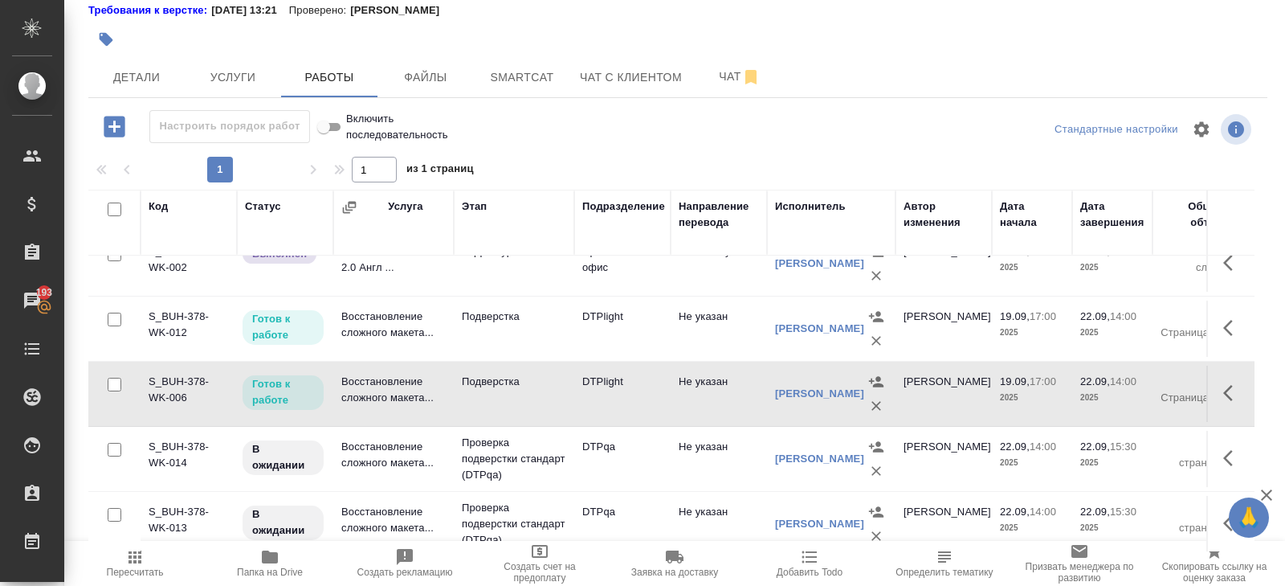
scroll to position [101, 0]
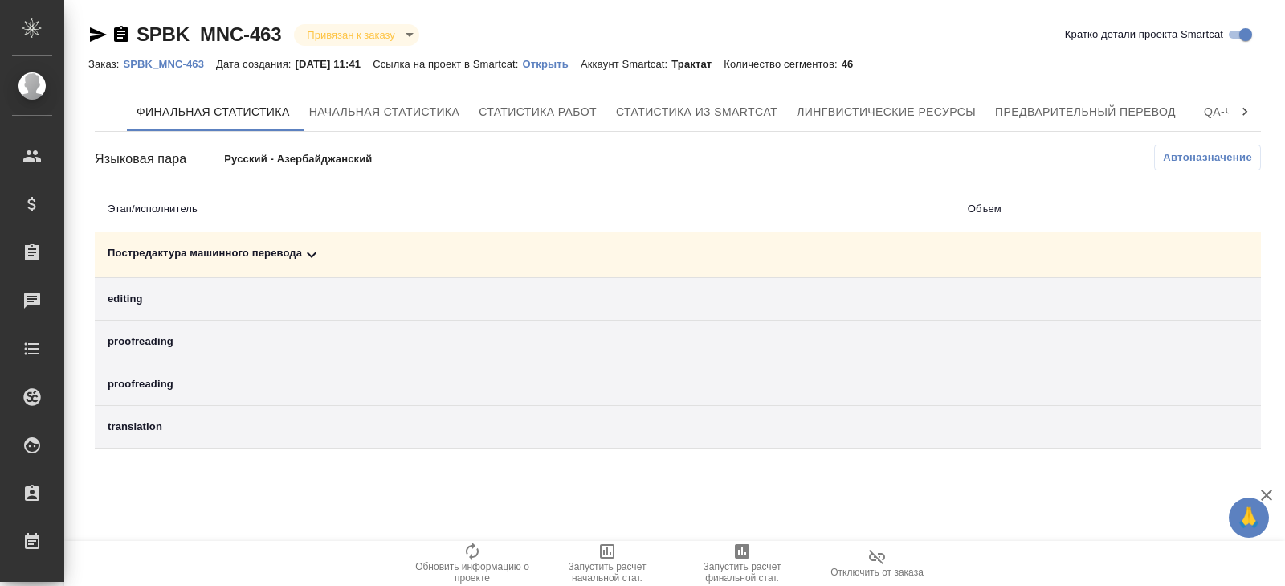
click at [313, 247] on icon at bounding box center [311, 254] width 19 height 19
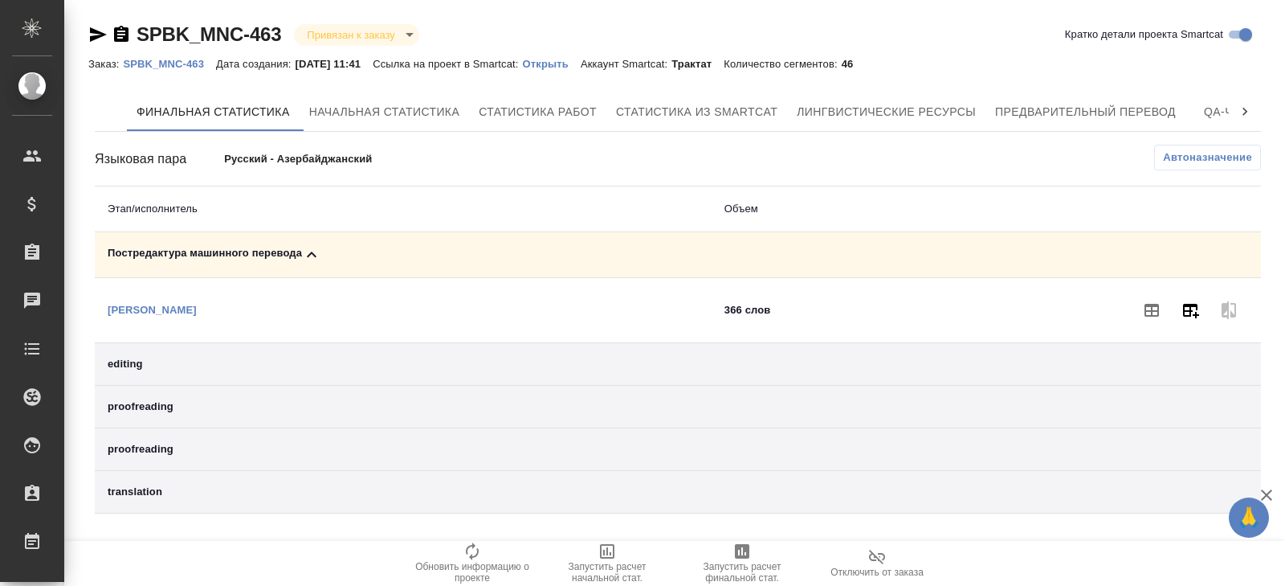
click at [1196, 309] on icon "button" at bounding box center [1190, 309] width 19 height 19
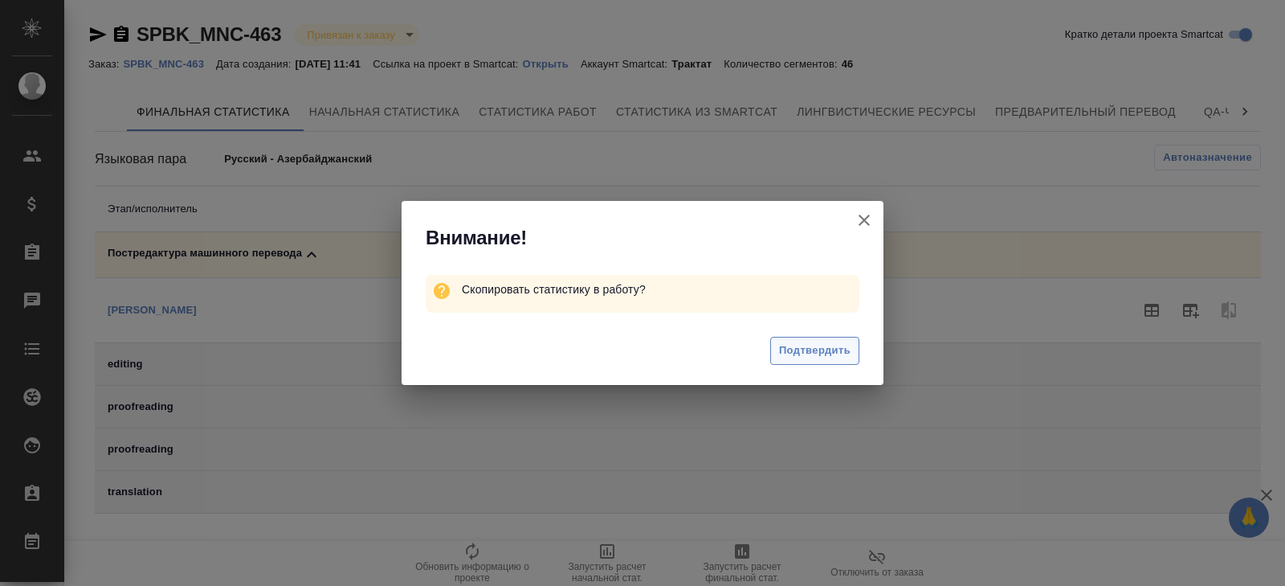
click at [813, 347] on span "Подтвердить" at bounding box center [814, 350] width 71 height 18
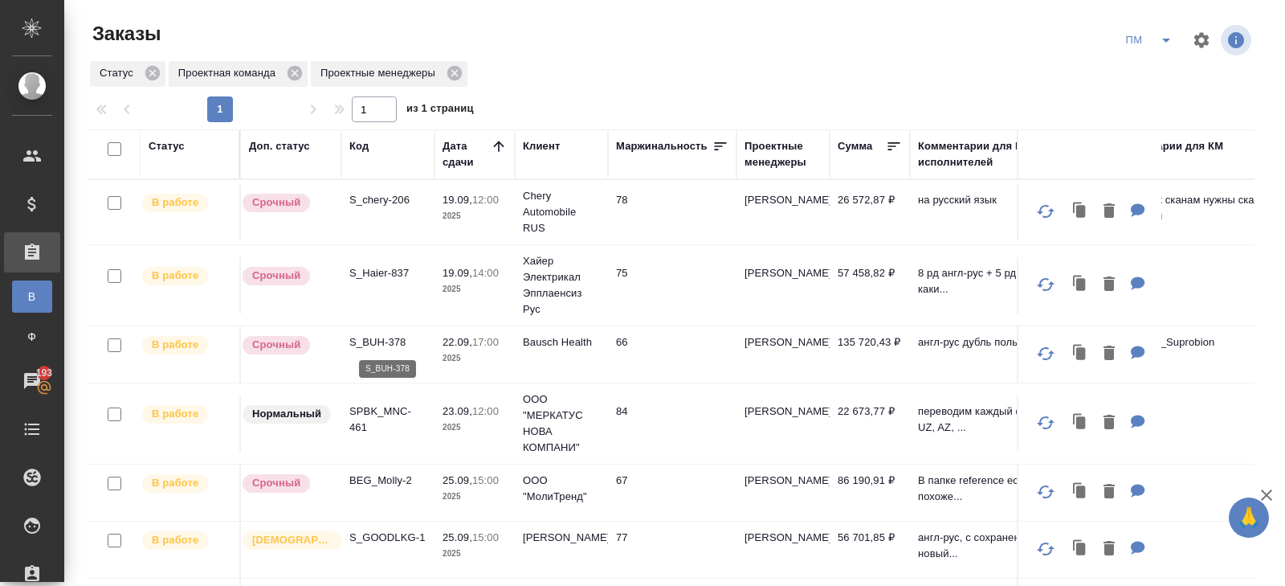
click at [378, 339] on p "S_BUH-378" at bounding box center [387, 342] width 77 height 16
click at [382, 200] on p "S_chery-206" at bounding box center [387, 200] width 77 height 16
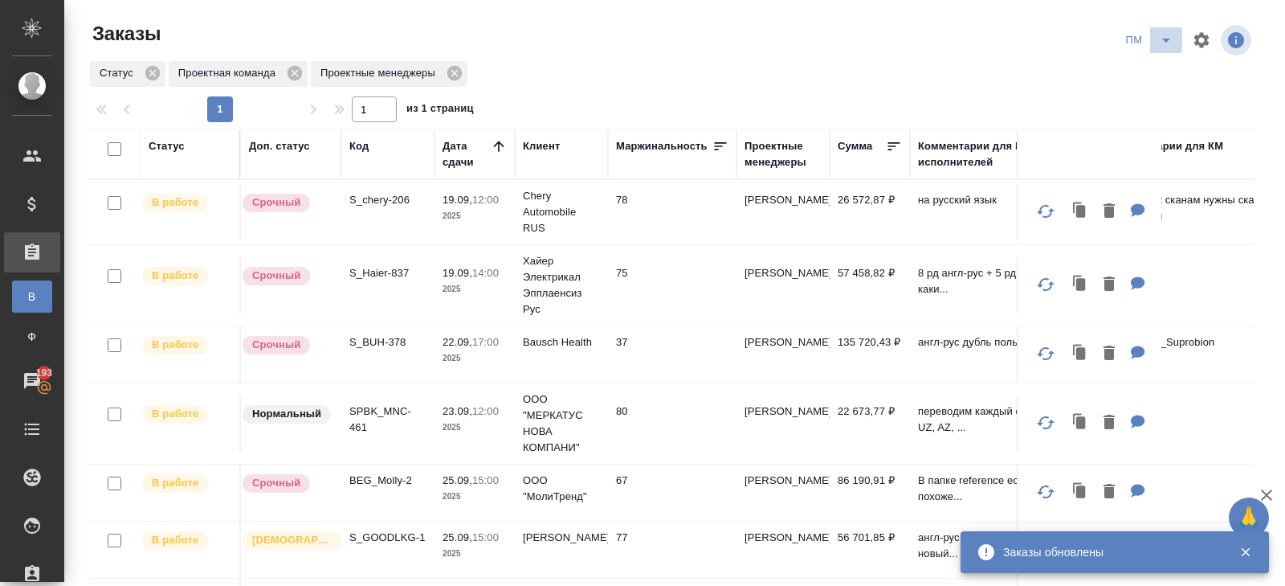
click at [1155, 41] on span "split button" at bounding box center [1166, 40] width 24 height 19
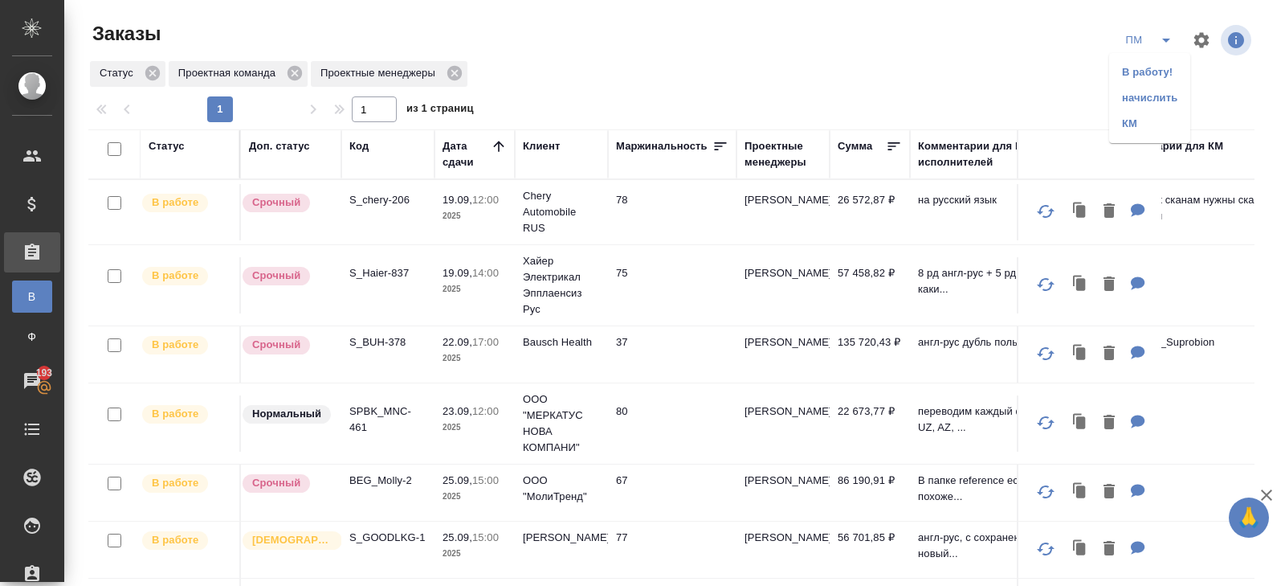
click at [1155, 72] on li "В работу!" at bounding box center [1149, 72] width 81 height 26
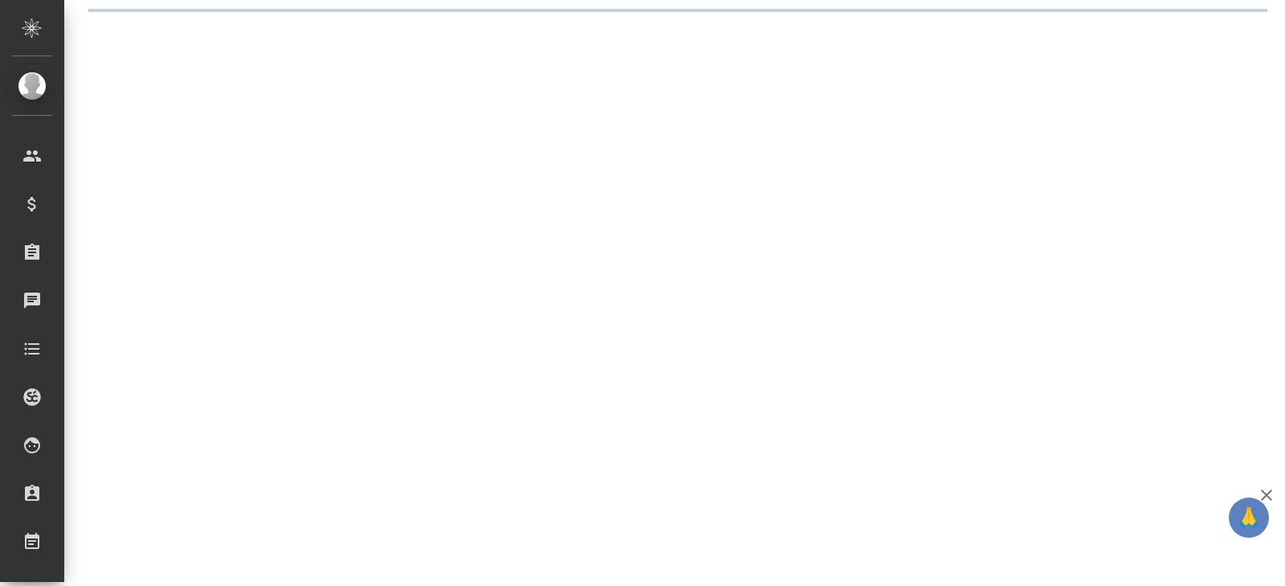
select select "RU"
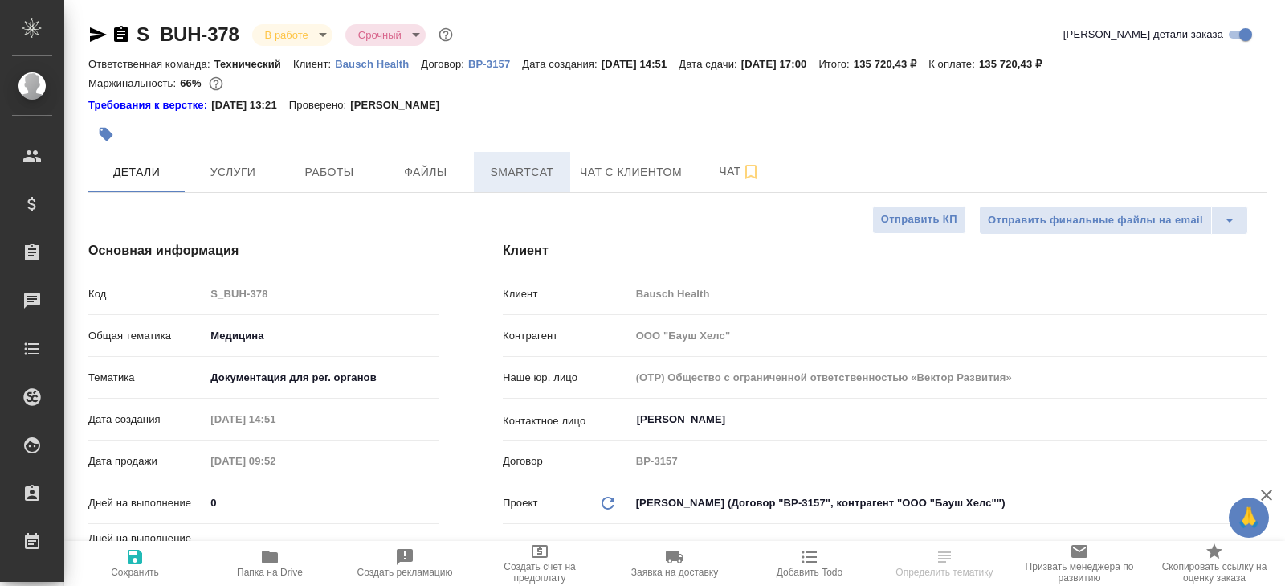
type textarea "x"
click at [496, 178] on span "Smartcat" at bounding box center [522, 172] width 77 height 20
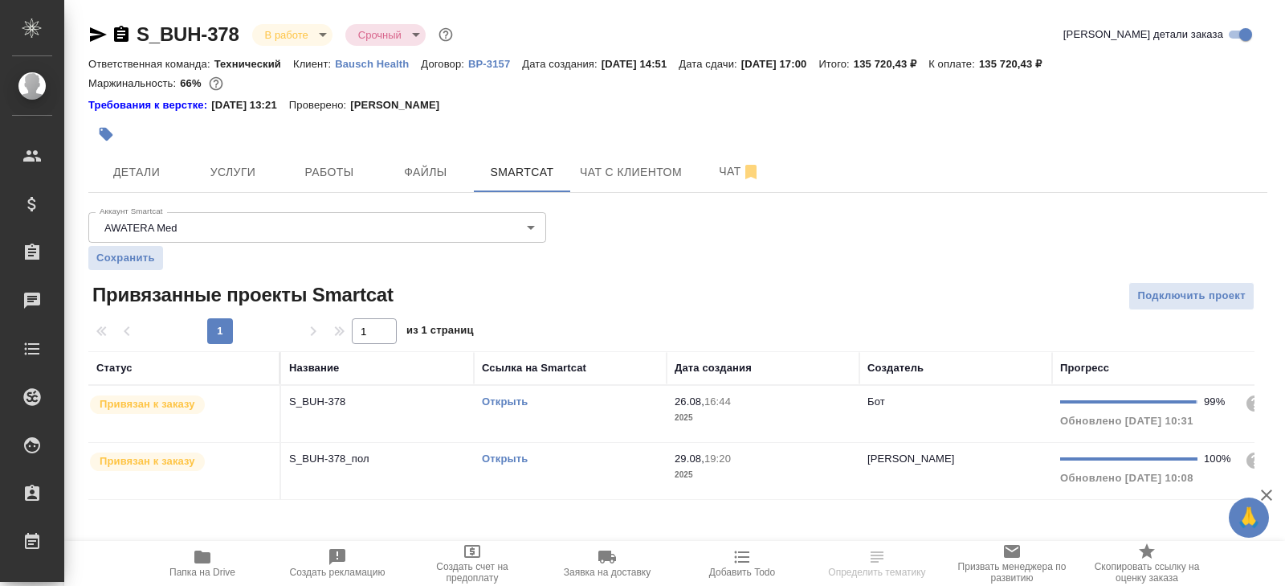
click at [570, 412] on td "Открыть" at bounding box center [570, 414] width 193 height 56
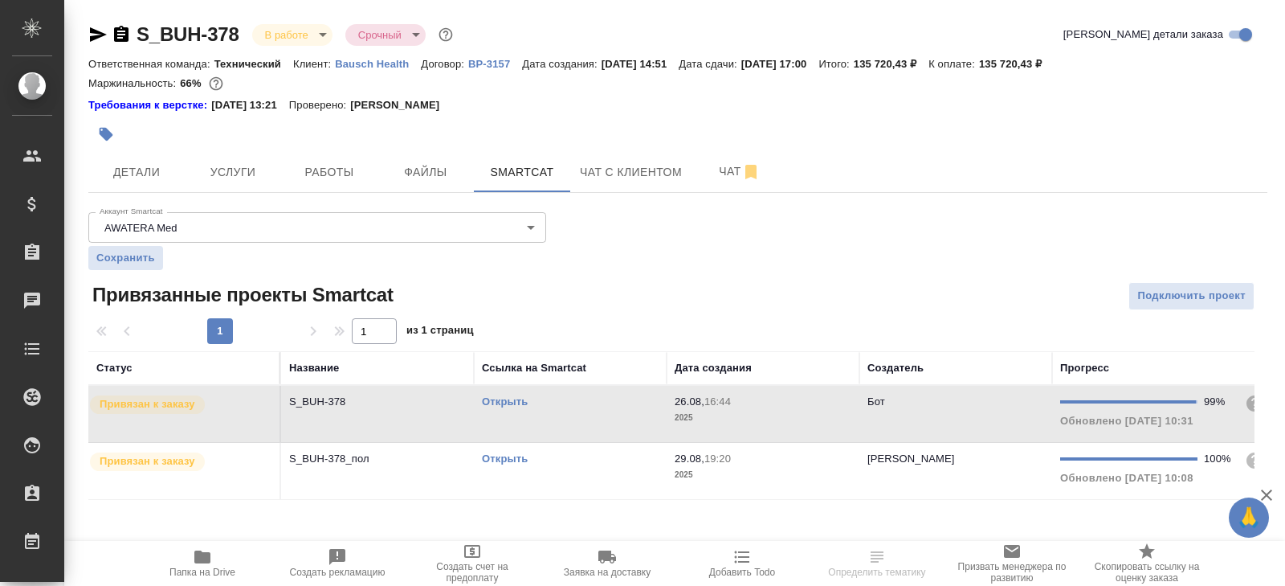
click at [570, 412] on td "Открыть" at bounding box center [570, 414] width 193 height 56
click at [598, 466] on td "Открыть" at bounding box center [570, 471] width 193 height 56
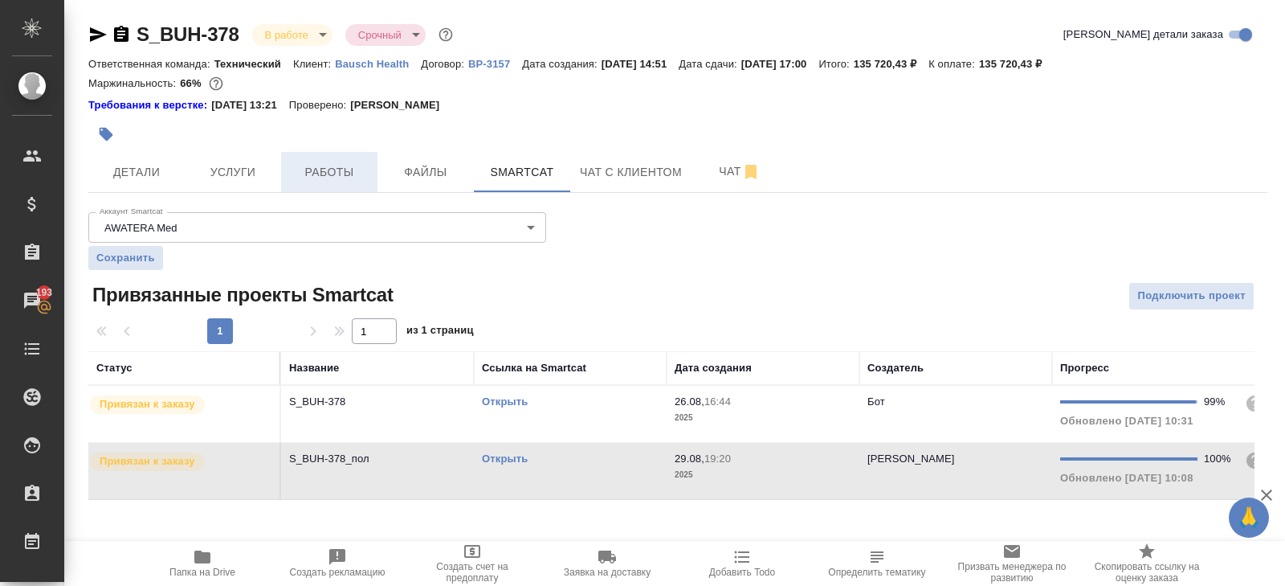
click at [312, 177] on span "Работы" at bounding box center [329, 172] width 77 height 20
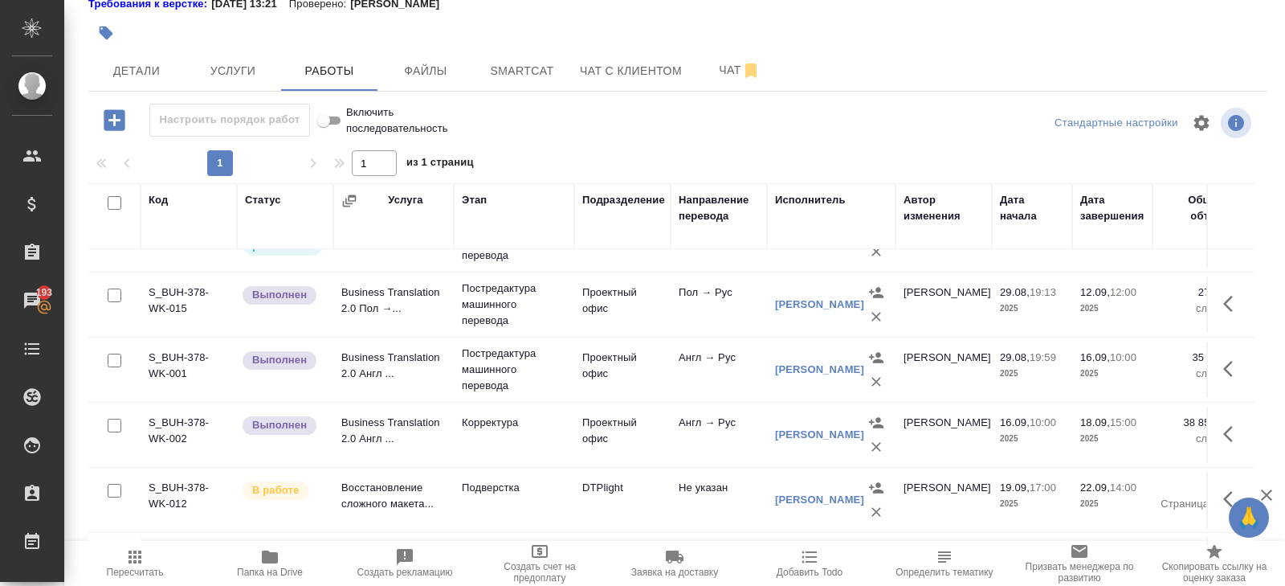
scroll to position [309, 0]
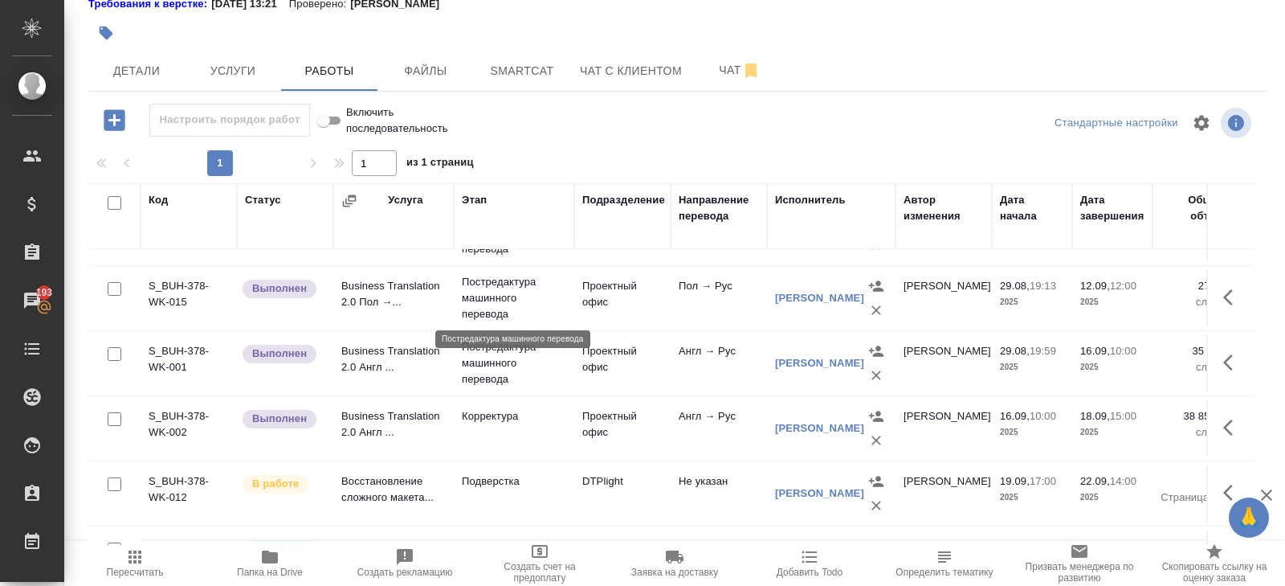
click at [503, 289] on p "Постредактура машинного перевода" at bounding box center [514, 298] width 104 height 48
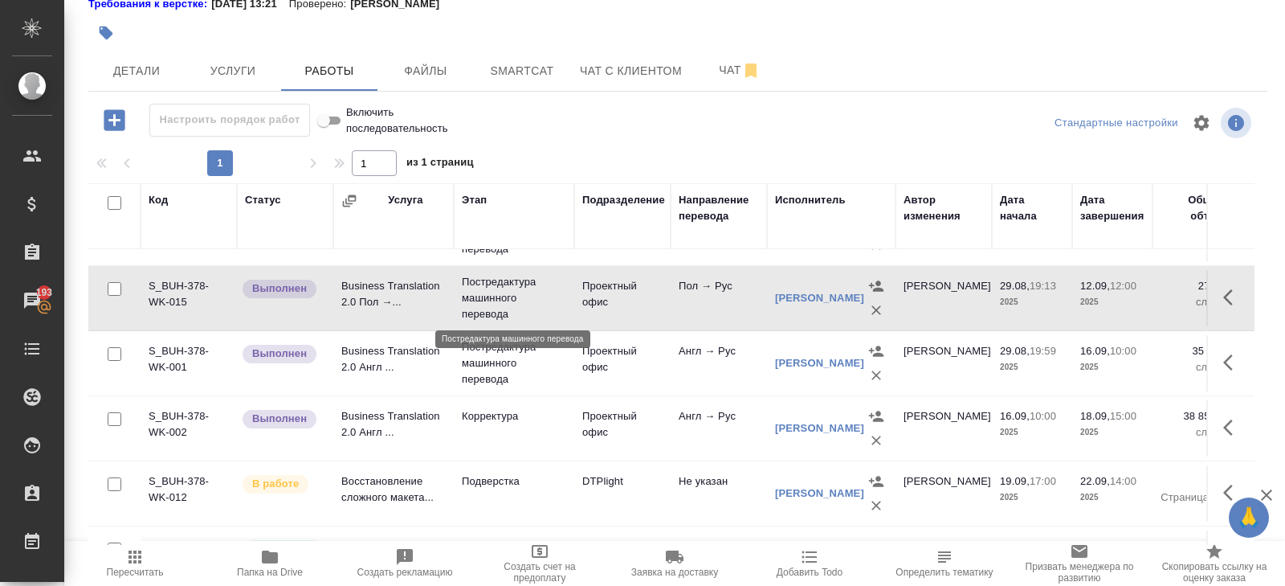
click at [503, 289] on p "Постредактура машинного перевода" at bounding box center [514, 298] width 104 height 48
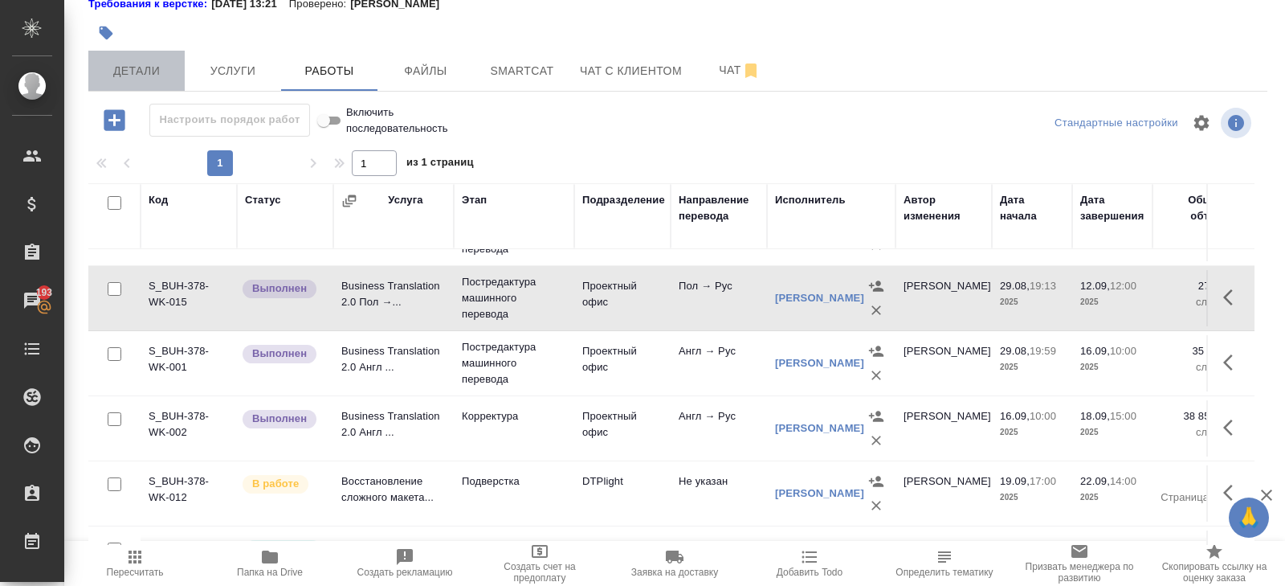
click at [164, 68] on span "Детали" at bounding box center [136, 71] width 77 height 20
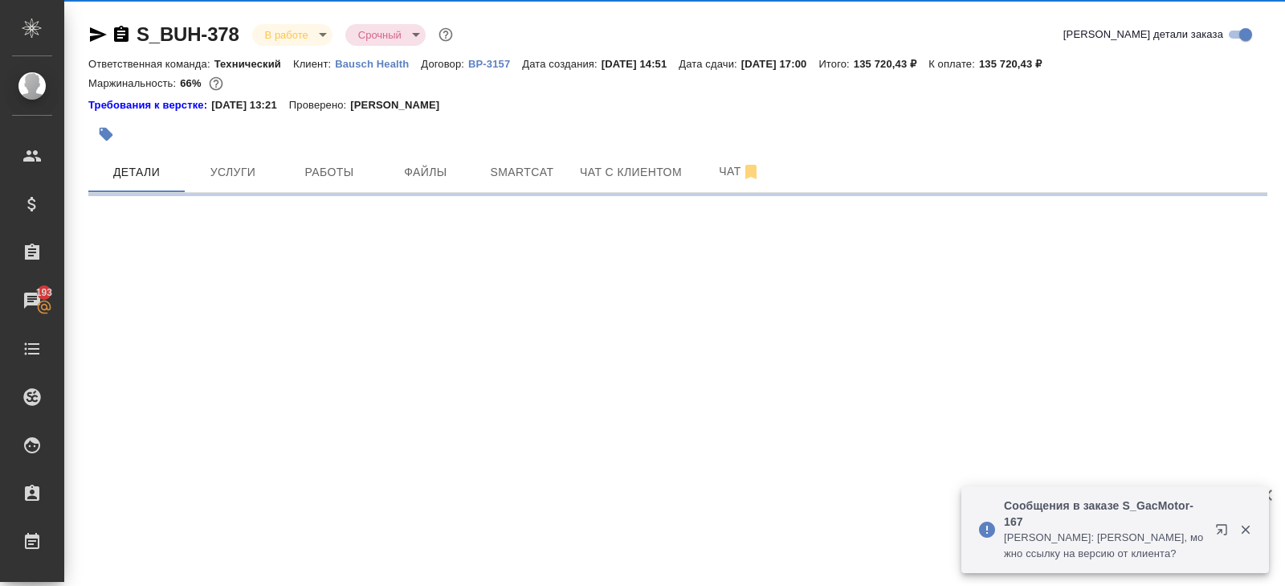
select select "RU"
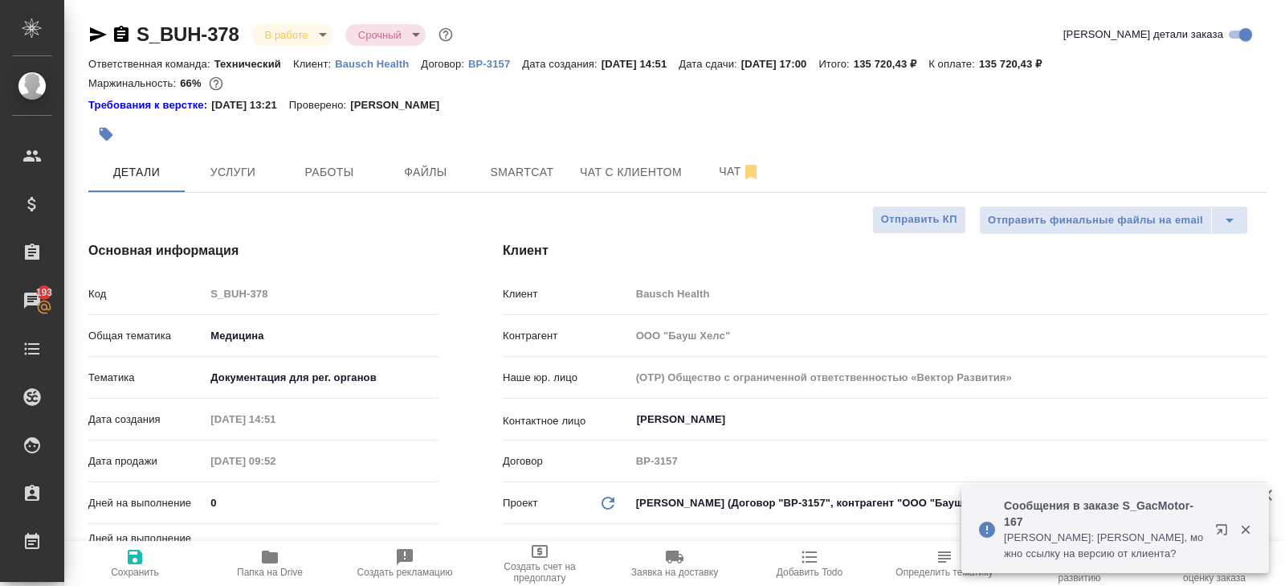
type textarea "x"
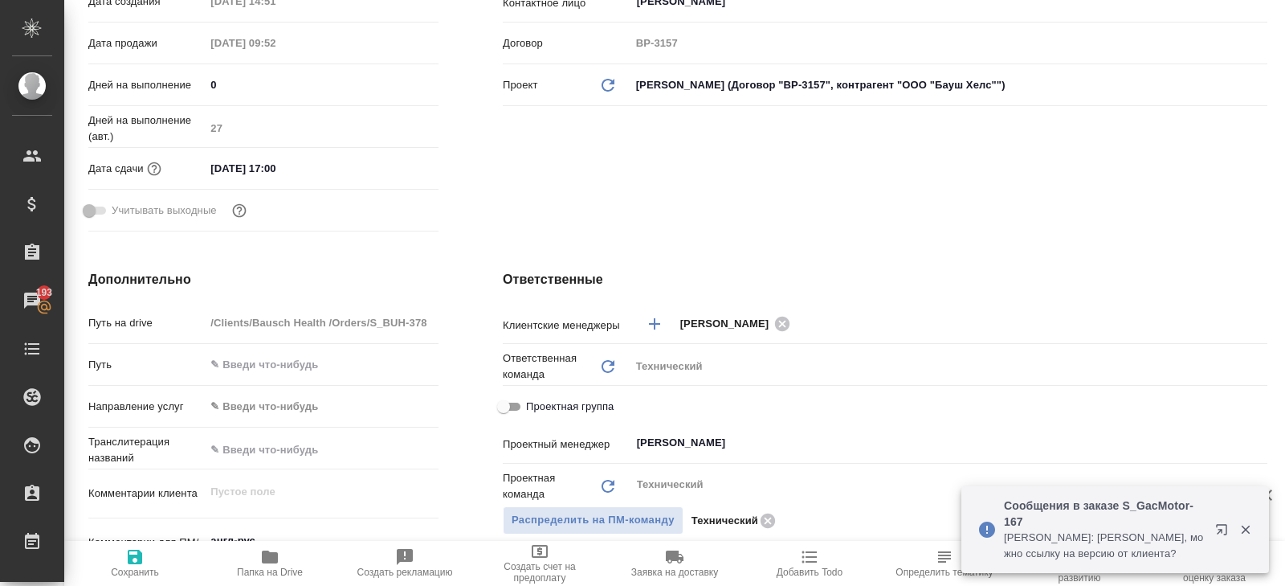
scroll to position [567, 0]
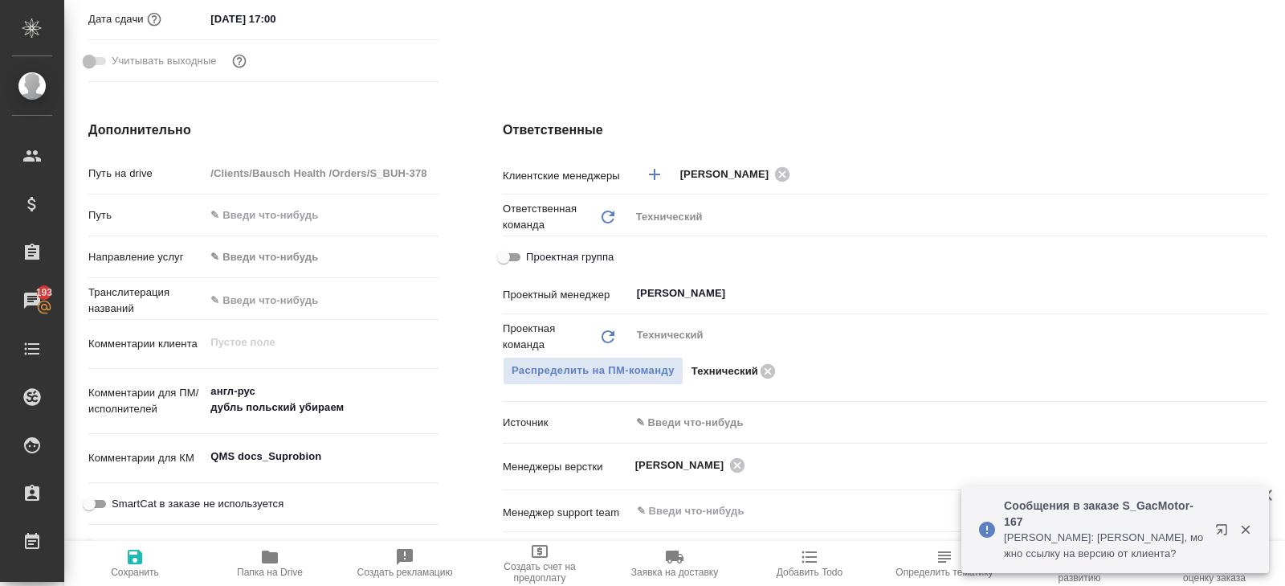
click at [1221, 530] on icon "button" at bounding box center [1221, 529] width 10 height 10
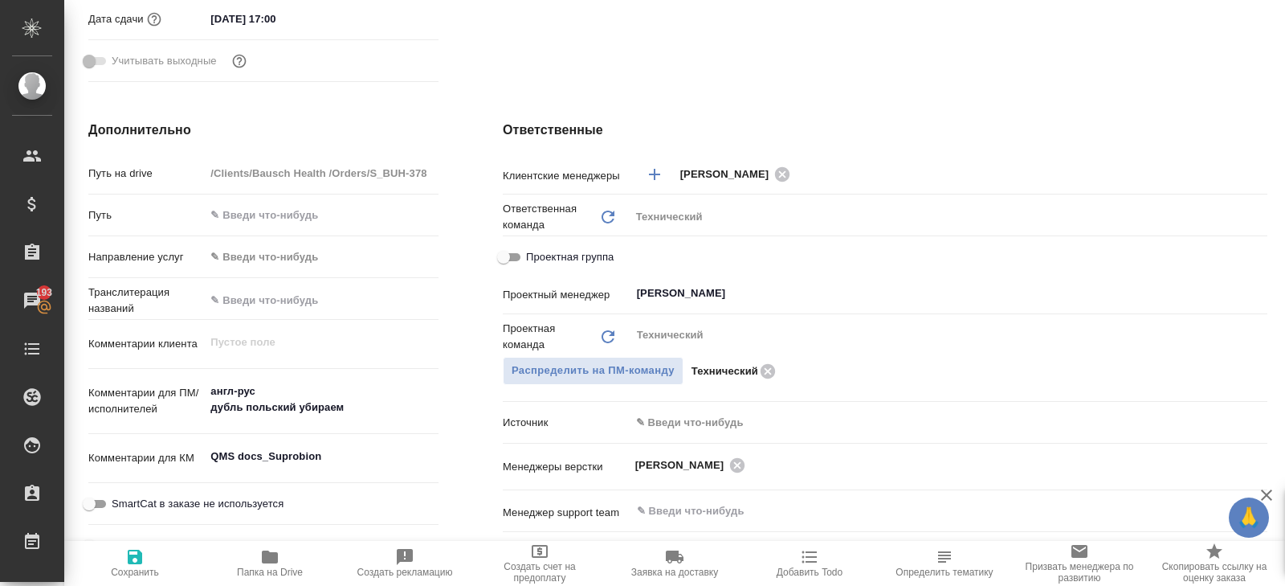
type textarea "x"
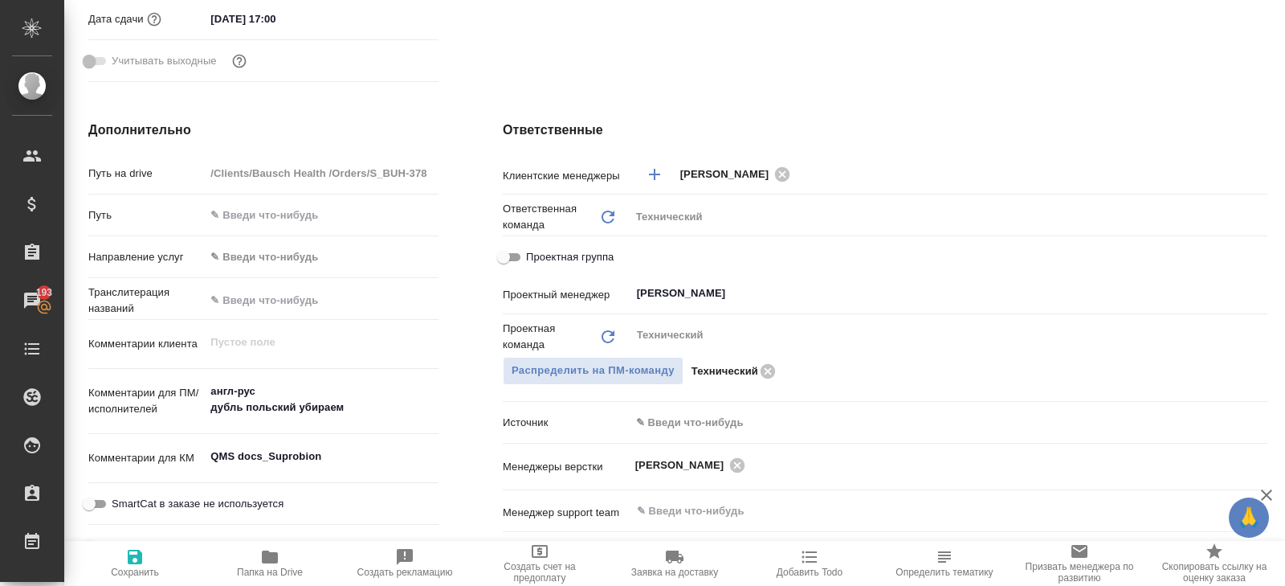
type textarea "x"
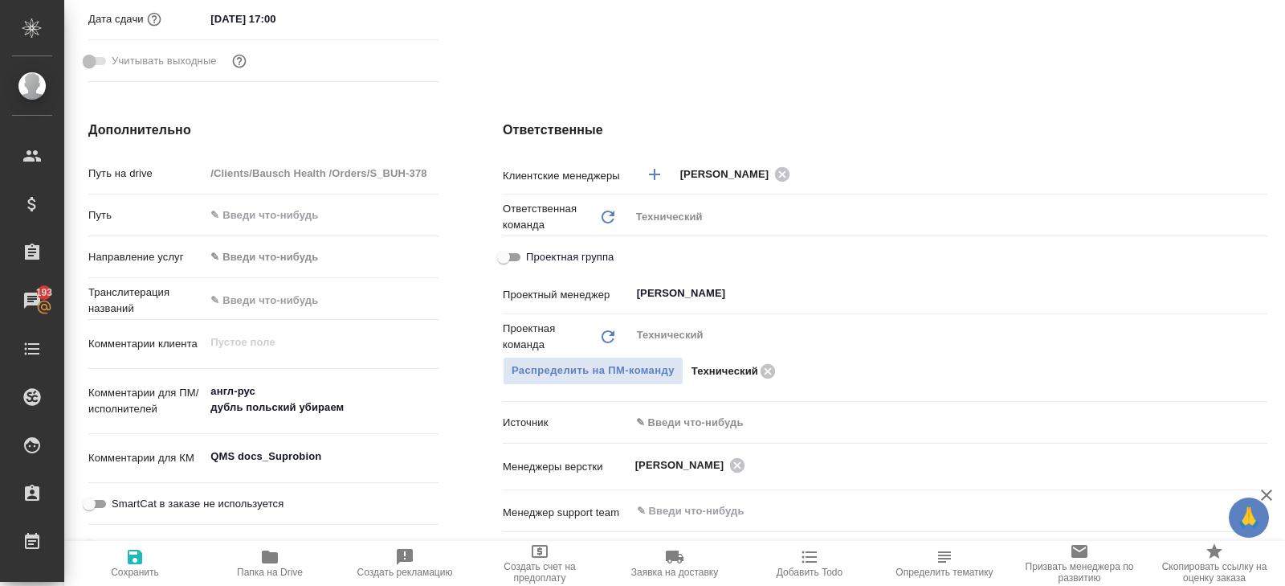
type textarea "x"
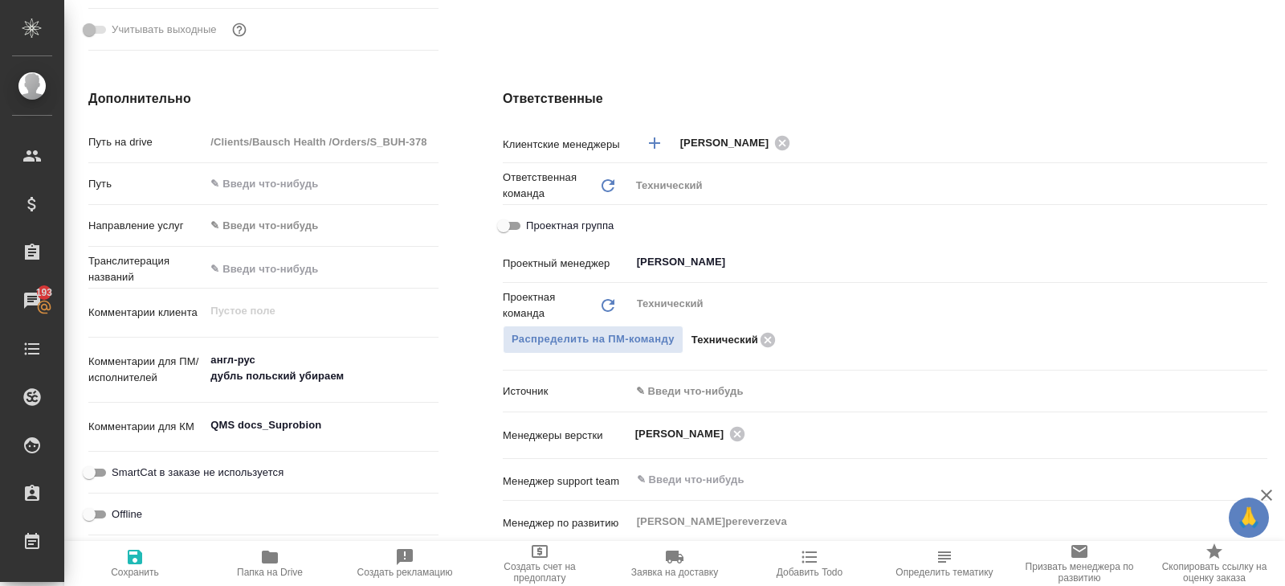
scroll to position [0, 0]
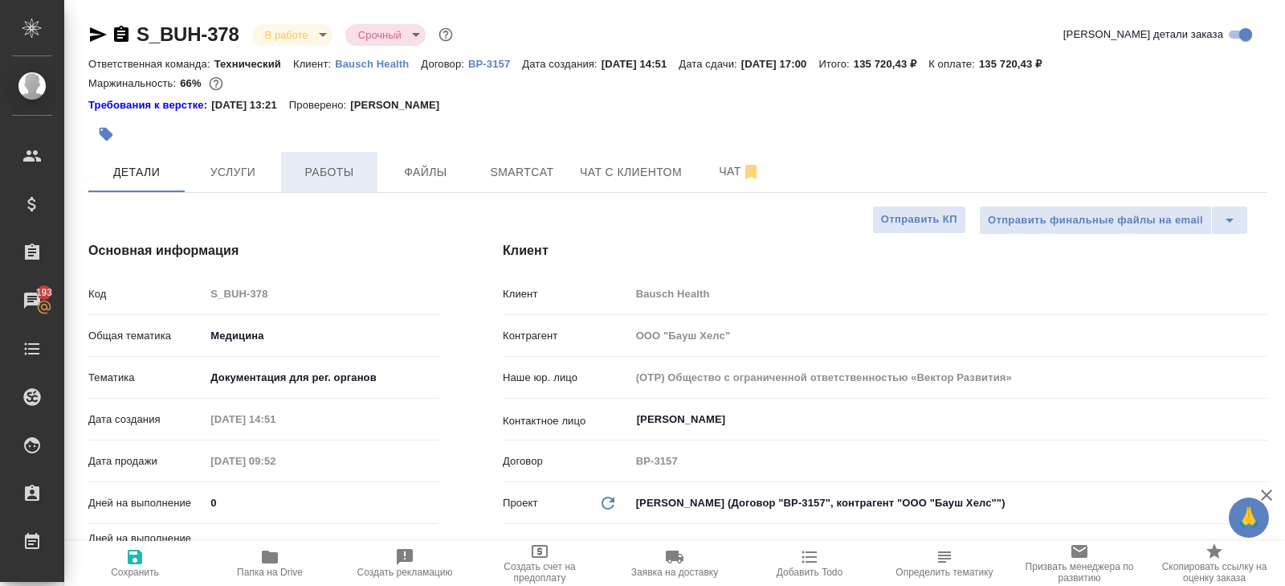
click at [365, 171] on span "Работы" at bounding box center [329, 172] width 77 height 20
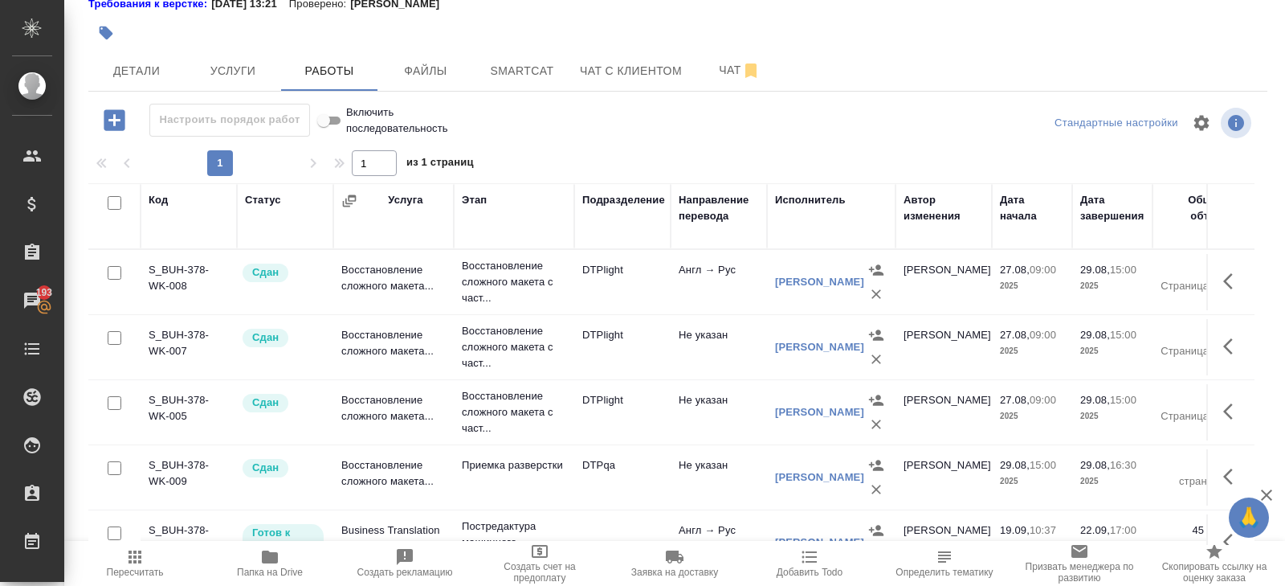
scroll to position [480, 0]
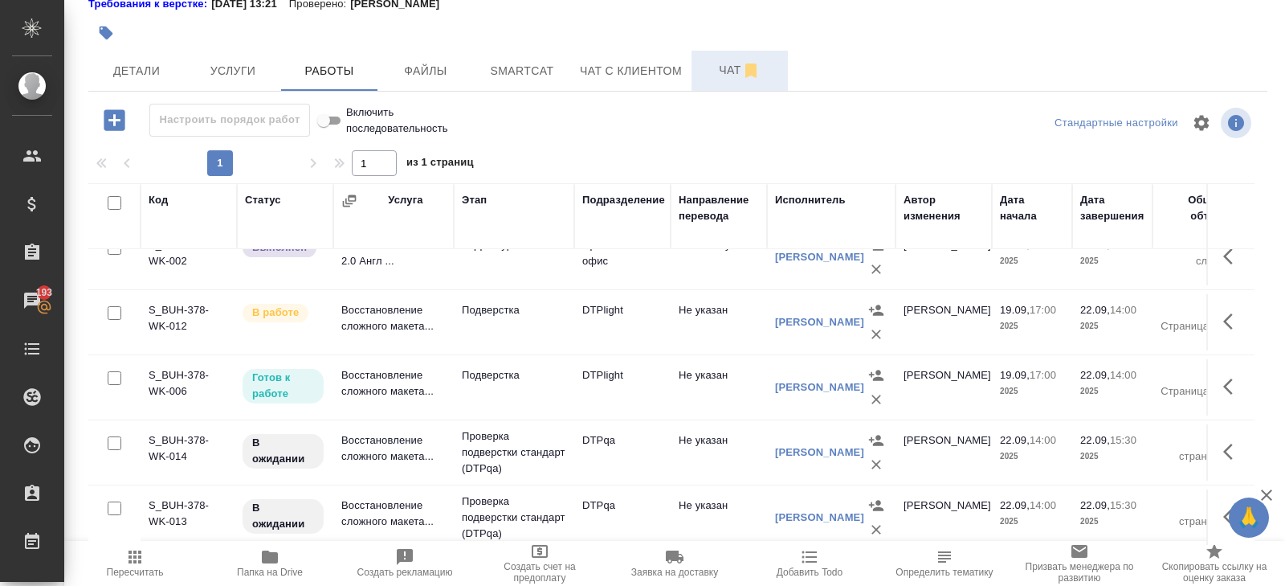
click at [730, 75] on span "Чат" at bounding box center [739, 70] width 77 height 20
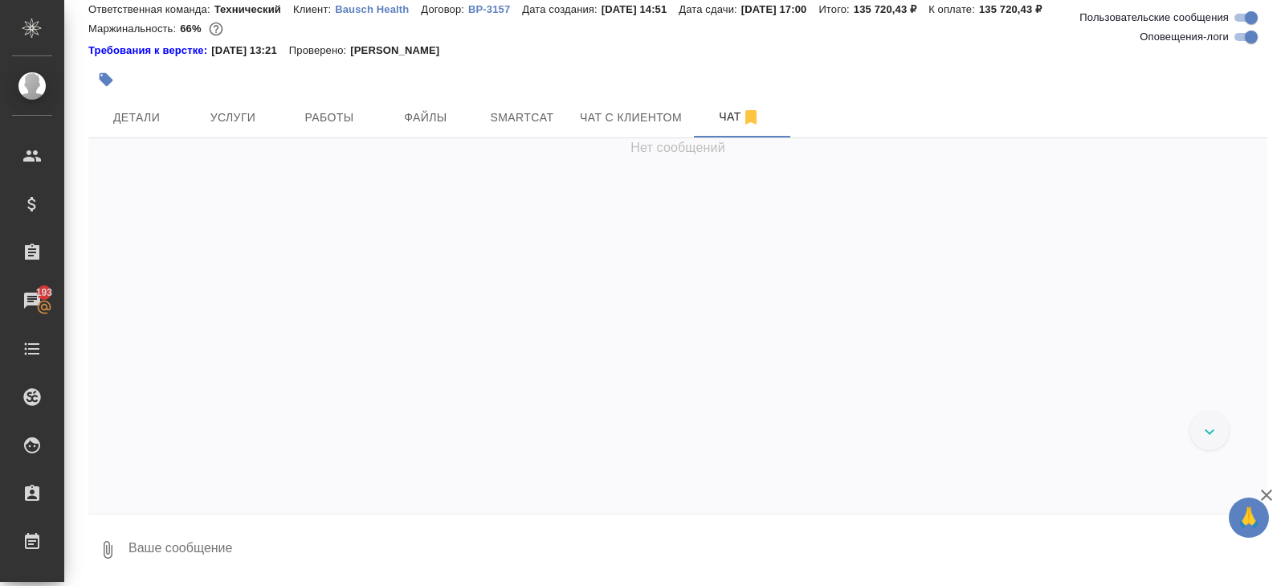
scroll to position [35418, 0]
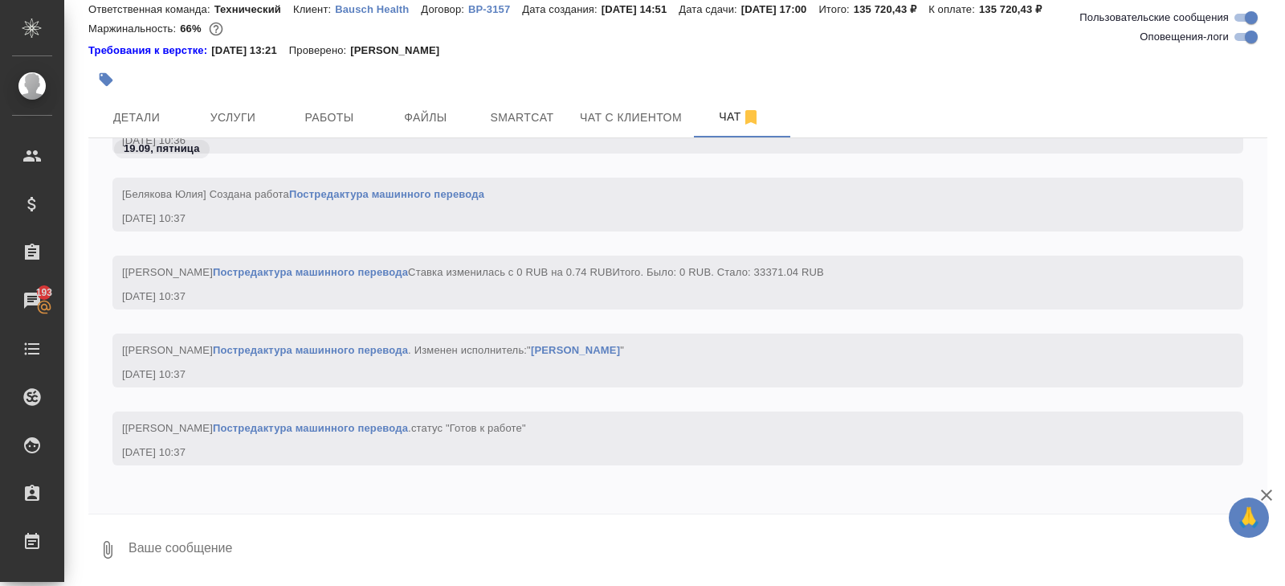
click at [1243, 43] on input "Оповещения-логи" at bounding box center [1252, 36] width 58 height 19
checkbox input "false"
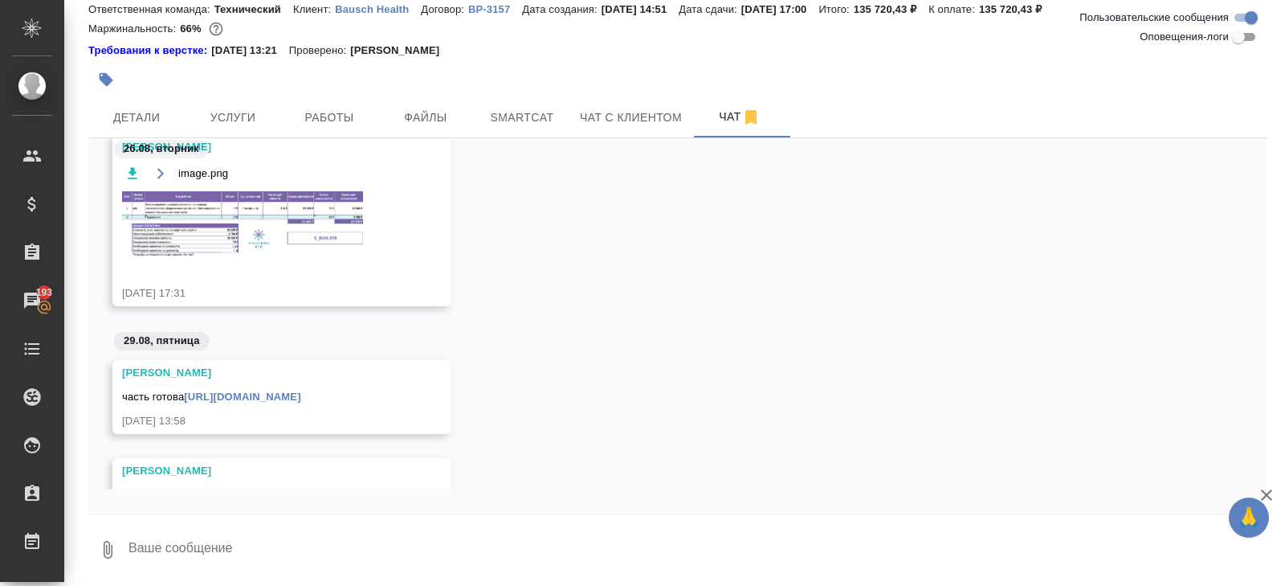
scroll to position [100, 0]
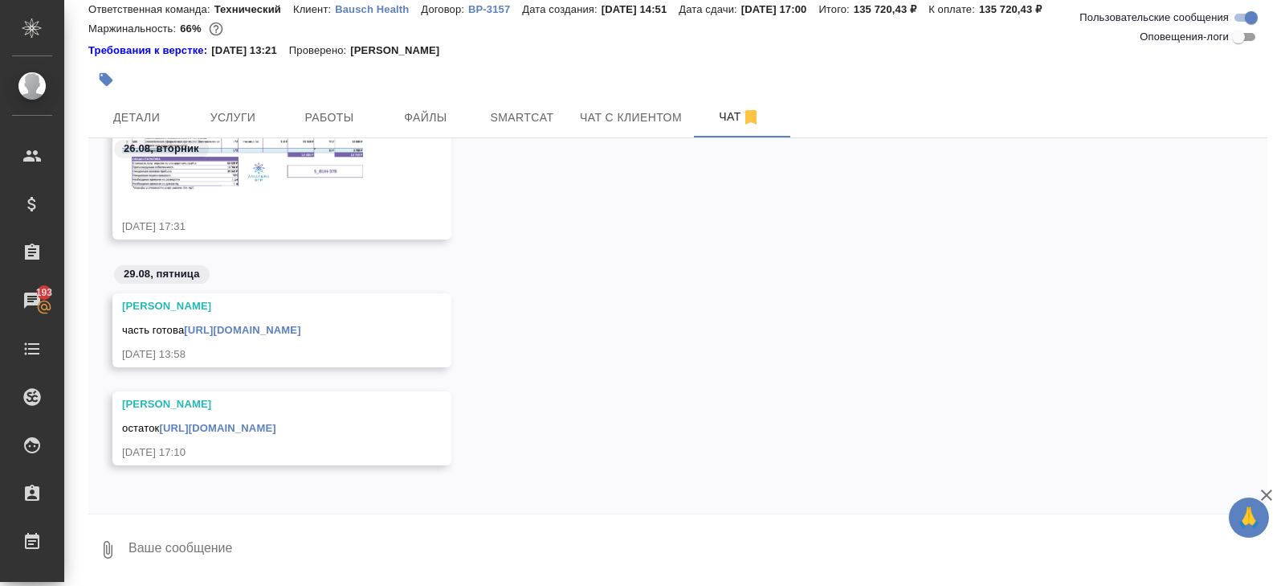
click at [224, 534] on textarea at bounding box center [697, 549] width 1141 height 55
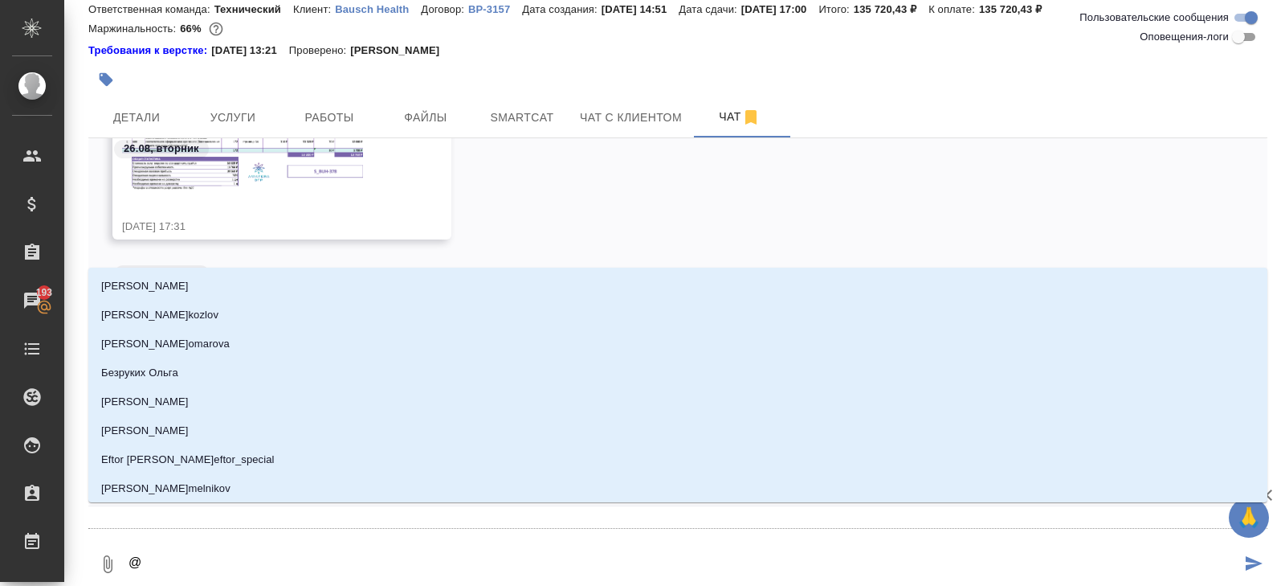
type textarea "@з"
type input "з"
type textarea "@за"
type input "за"
type textarea "@заб"
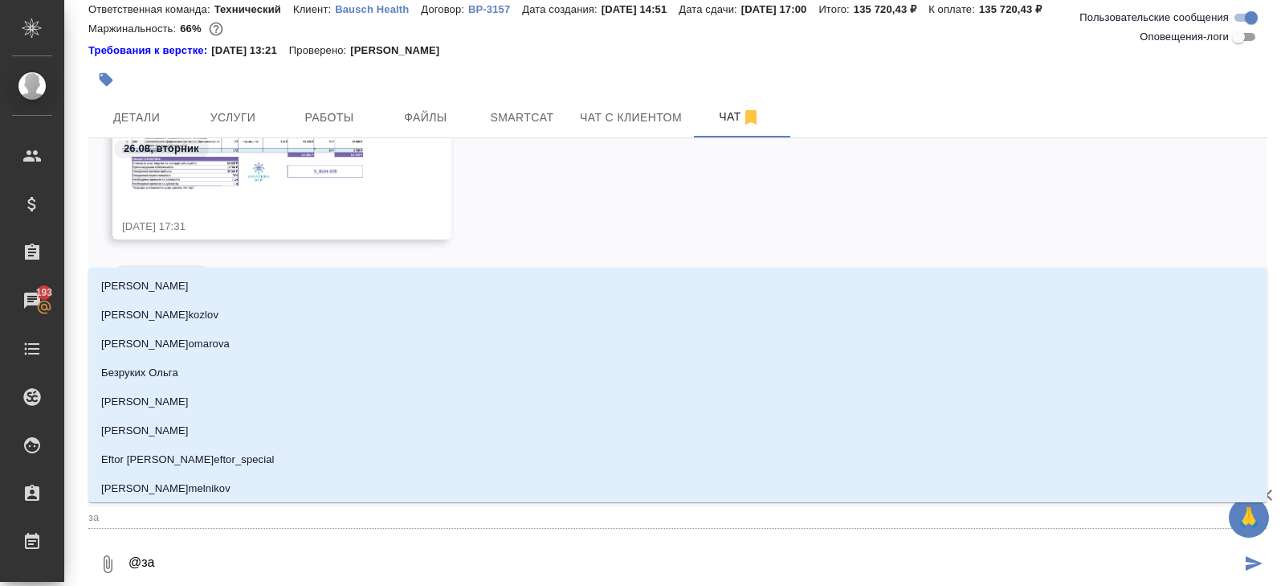
type input "заб"
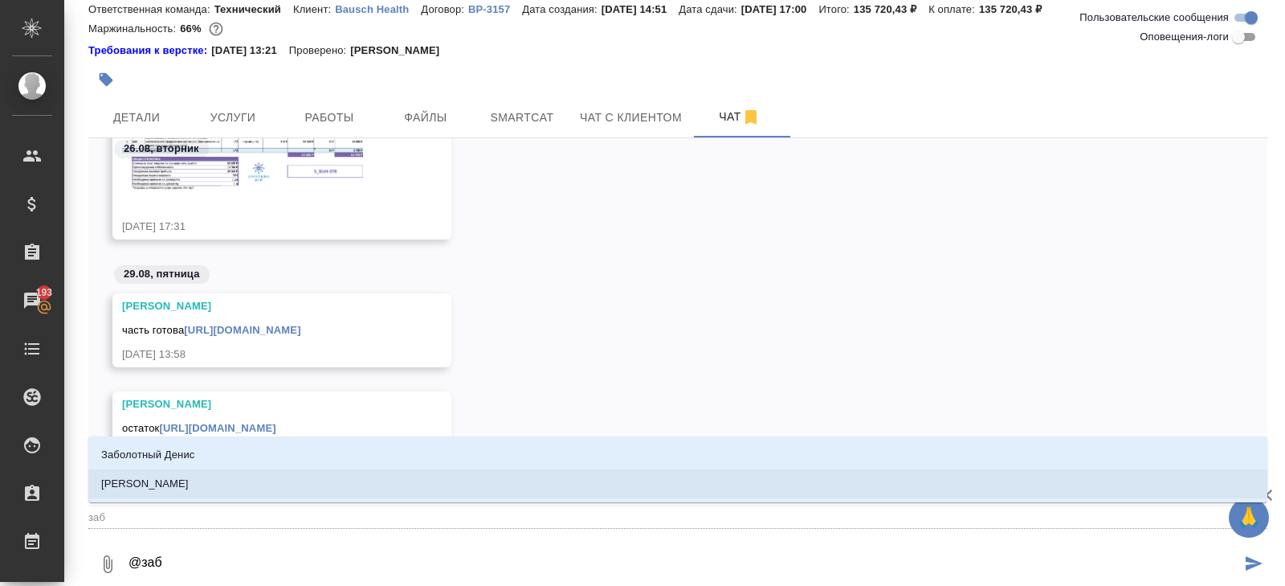
click at [162, 478] on p "Заборова Александра" at bounding box center [145, 484] width 88 height 16
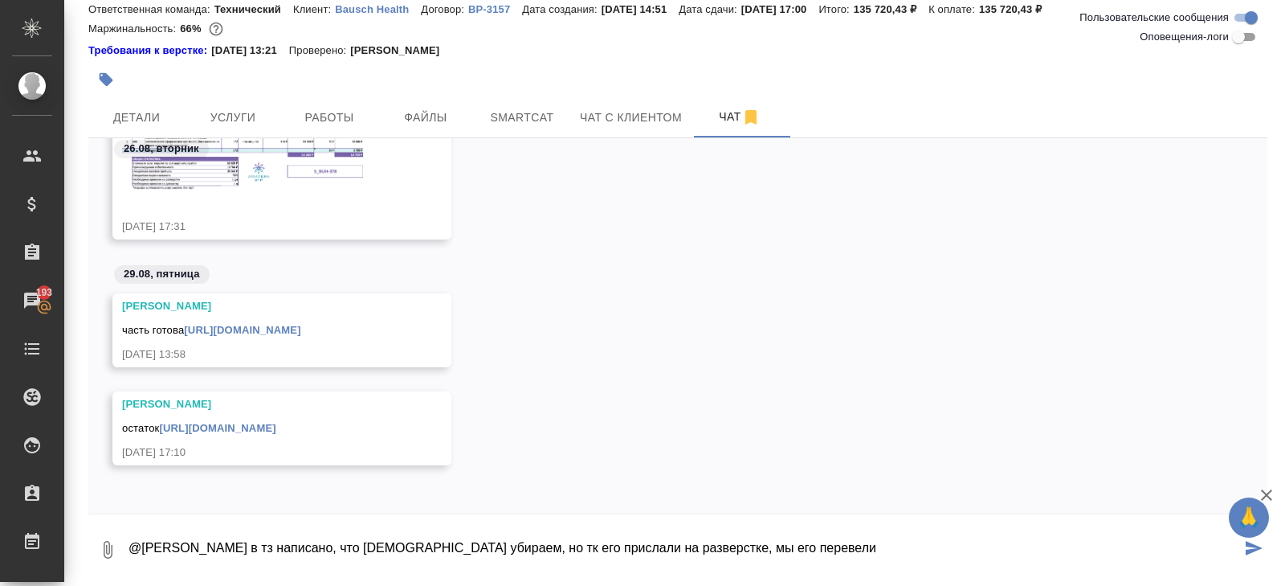
paste textarea "https://drive.awatera.com/s/6jLnF7gqndwK48W"
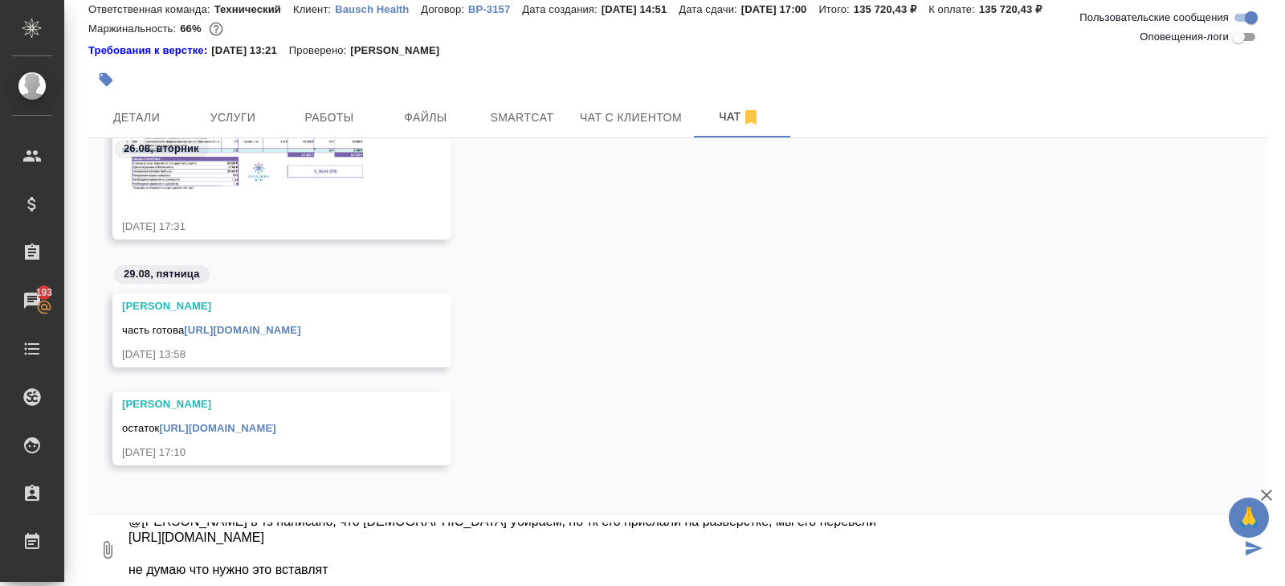
type textarea "@Заборова Александра в тз написано, что польский убираем, но тк его прислали на…"
drag, startPoint x: 370, startPoint y: 566, endPoint x: 0, endPoint y: 210, distance: 513.0
click at [0, 223] on div ".cls-1 fill:#fff; AWATERA Belyakova Yulia Клиенты Спецификации Заказы 193 Чаты …" at bounding box center [642, 293] width 1285 height 586
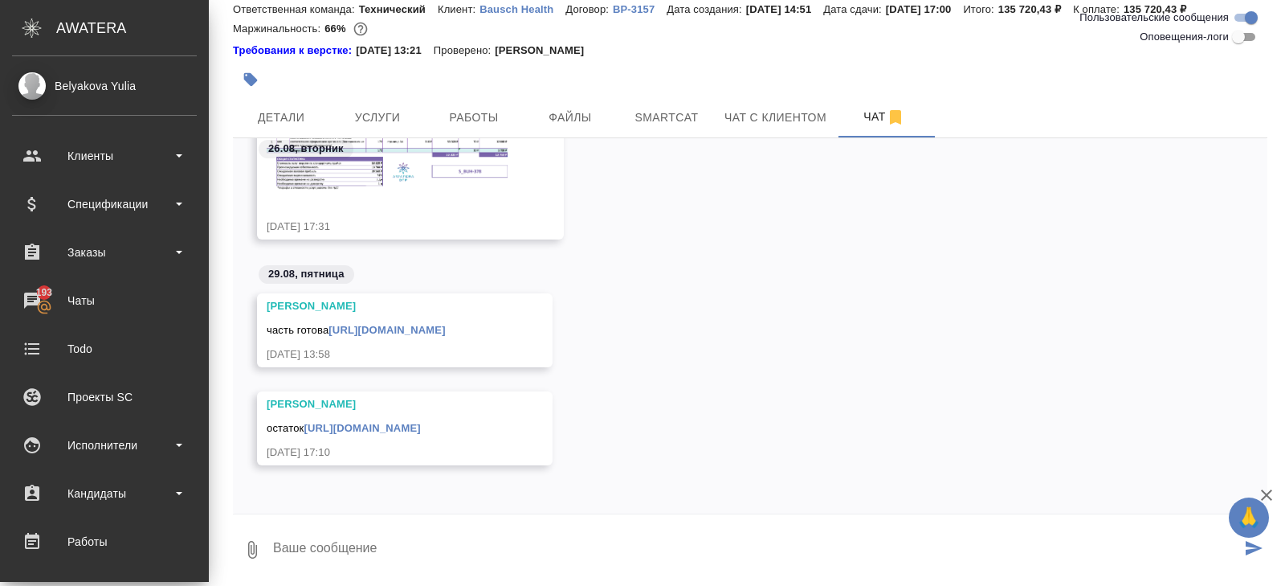
scroll to position [0, 0]
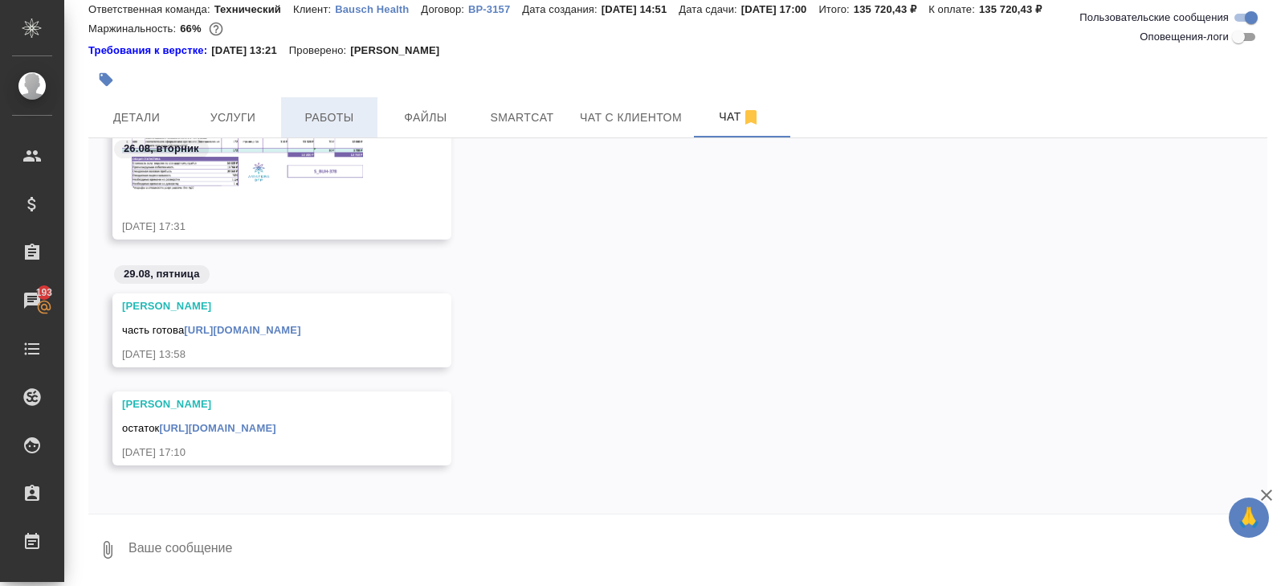
click at [369, 111] on button "Работы" at bounding box center [329, 117] width 96 height 40
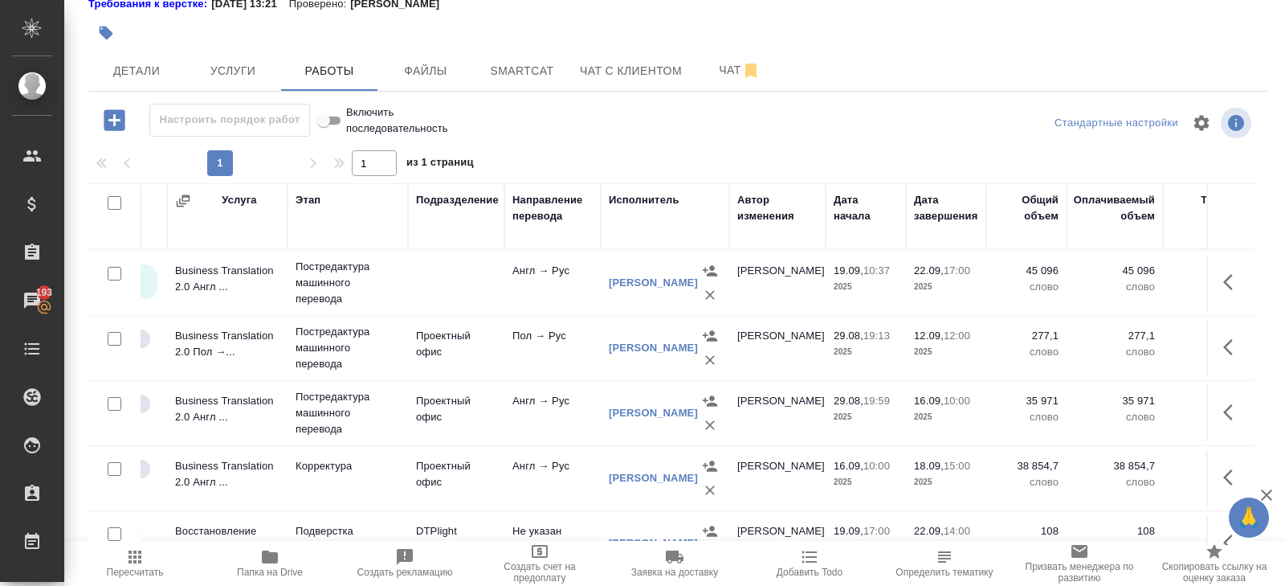
scroll to position [259, 177]
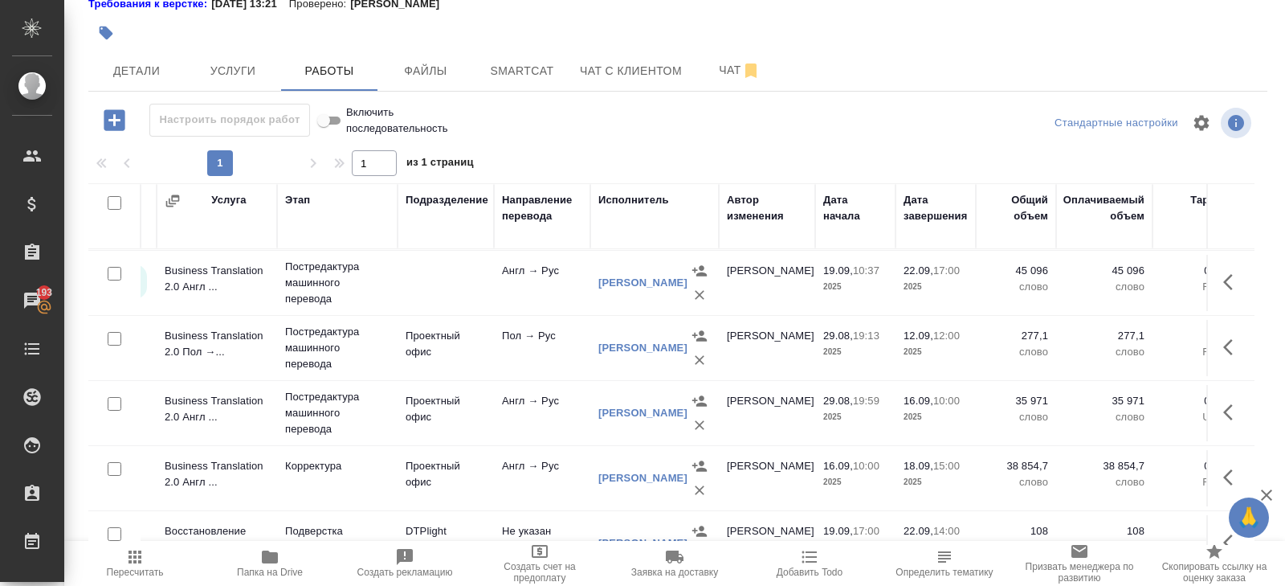
click at [137, 568] on span "Пересчитать" at bounding box center [135, 571] width 57 height 11
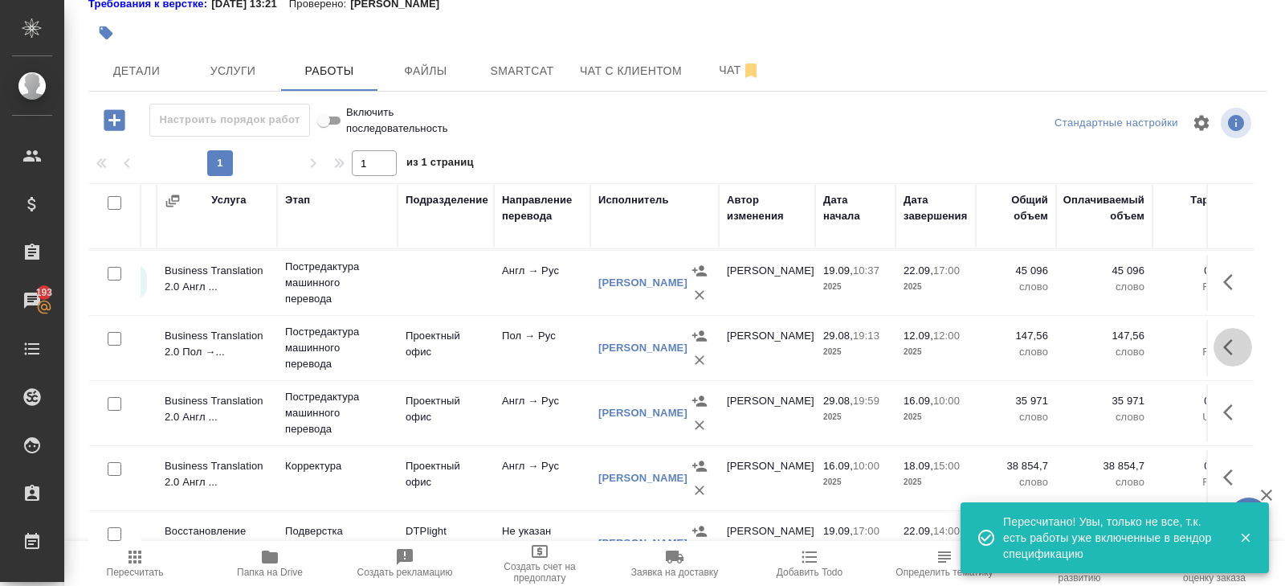
click at [1228, 341] on icon "button" at bounding box center [1232, 346] width 19 height 19
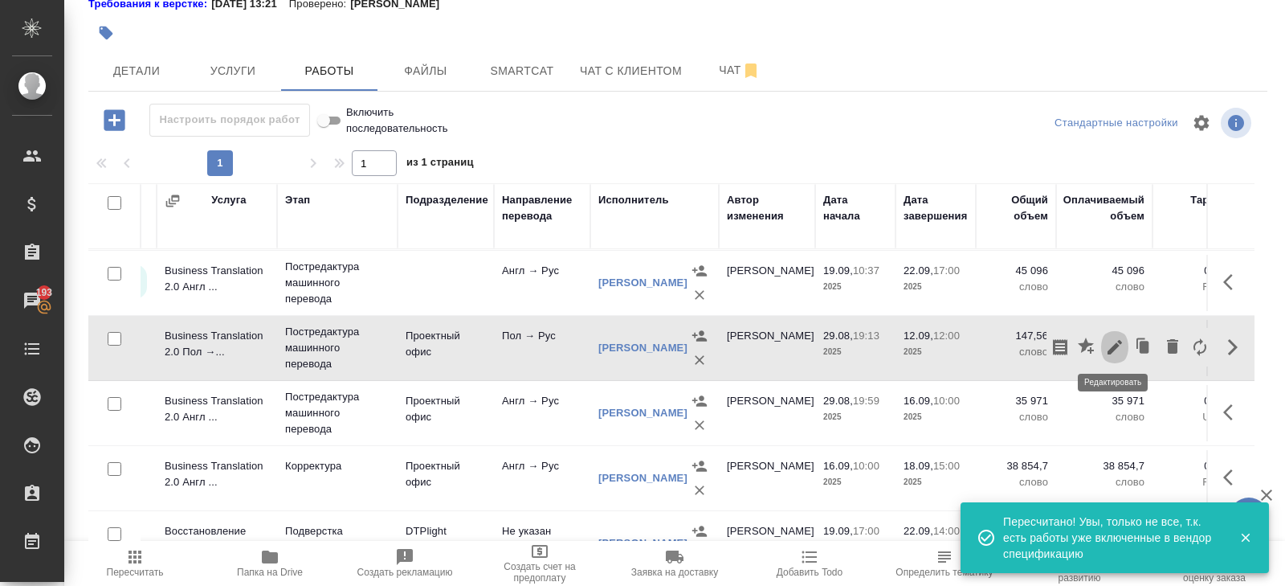
click at [1115, 349] on icon "button" at bounding box center [1114, 346] width 19 height 19
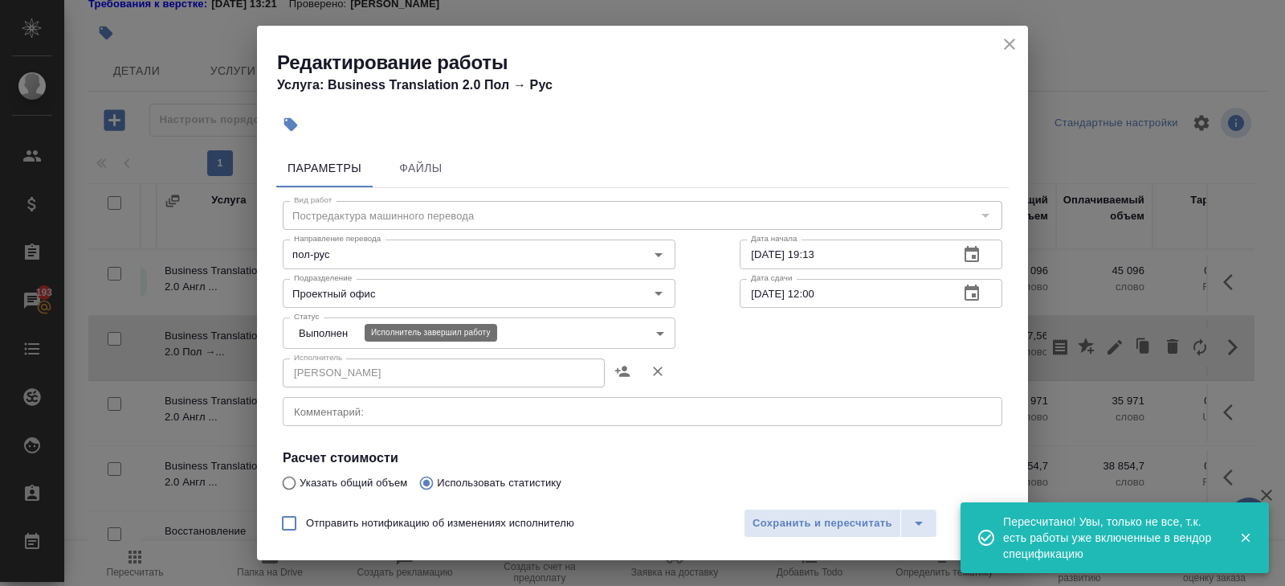
click at [300, 331] on body "🙏 .cls-1 fill:#fff; AWATERA Belyakova Yulia Клиенты Спецификации Заказы 193 Чат…" at bounding box center [642, 293] width 1285 height 586
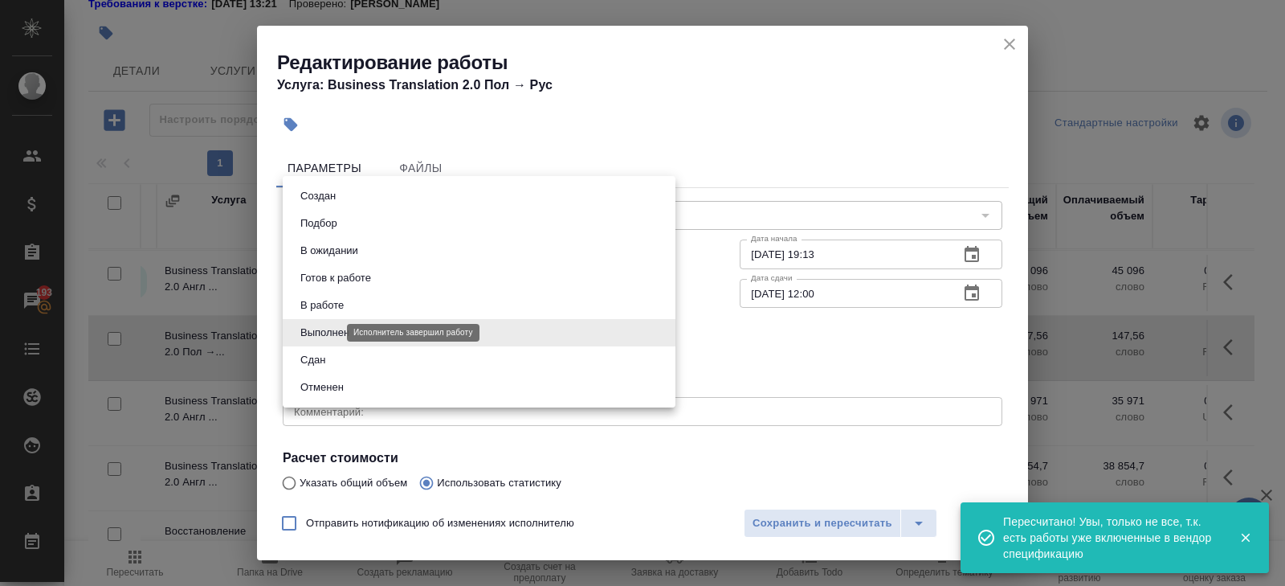
click at [307, 346] on li "Сдан" at bounding box center [479, 359] width 393 height 27
type input "closed"
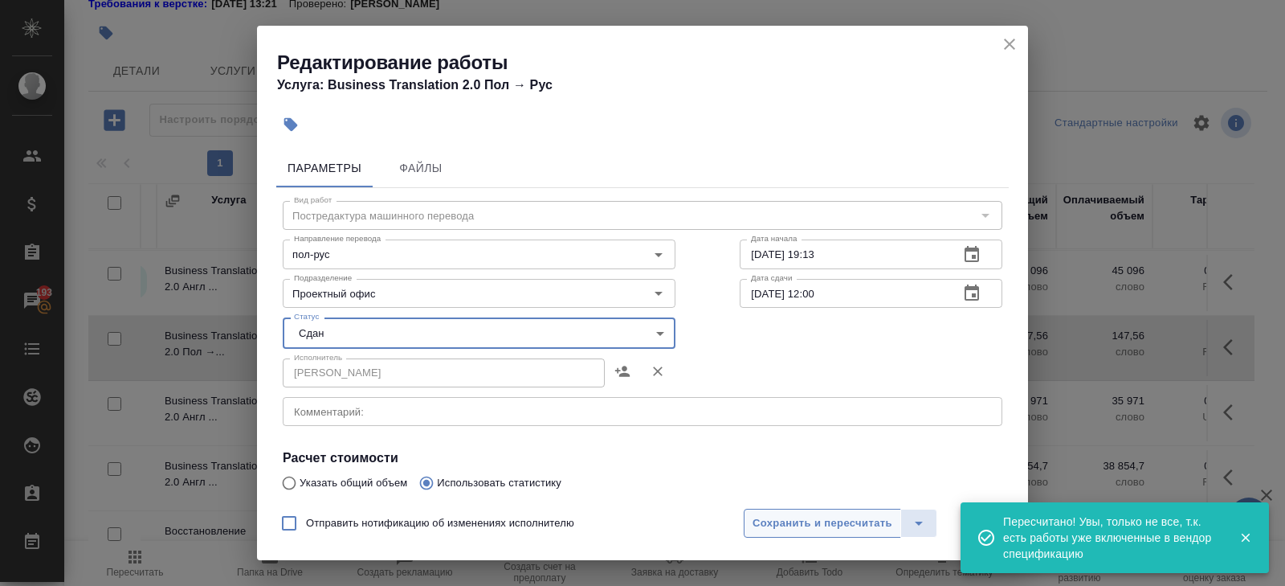
click at [760, 524] on span "Сохранить и пересчитать" at bounding box center [823, 523] width 140 height 18
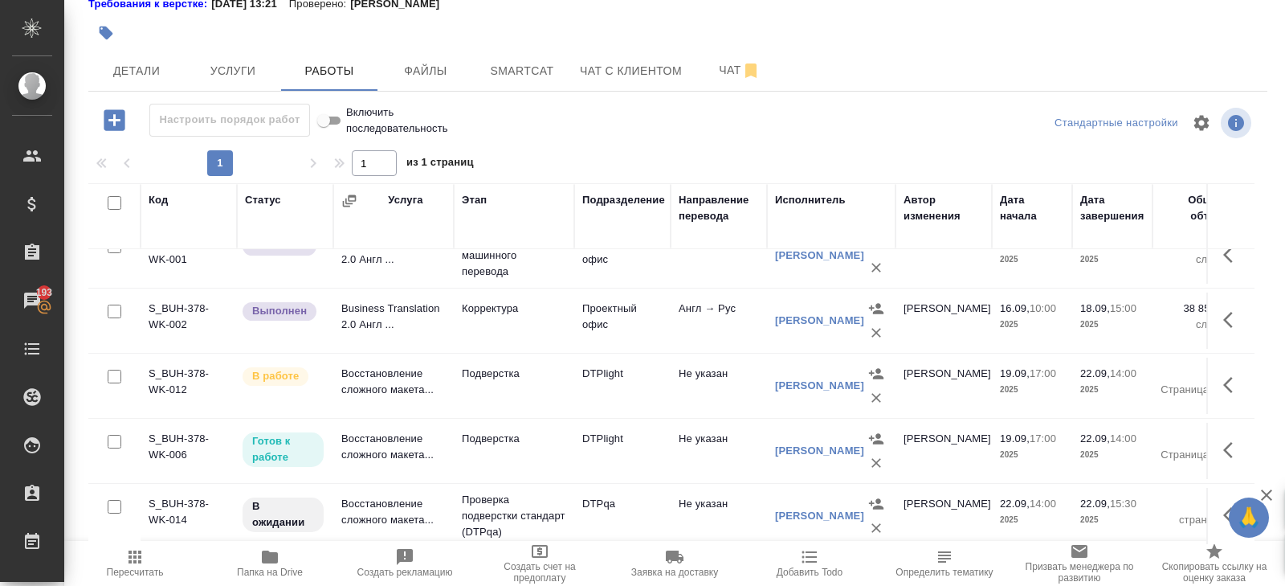
scroll to position [480, 0]
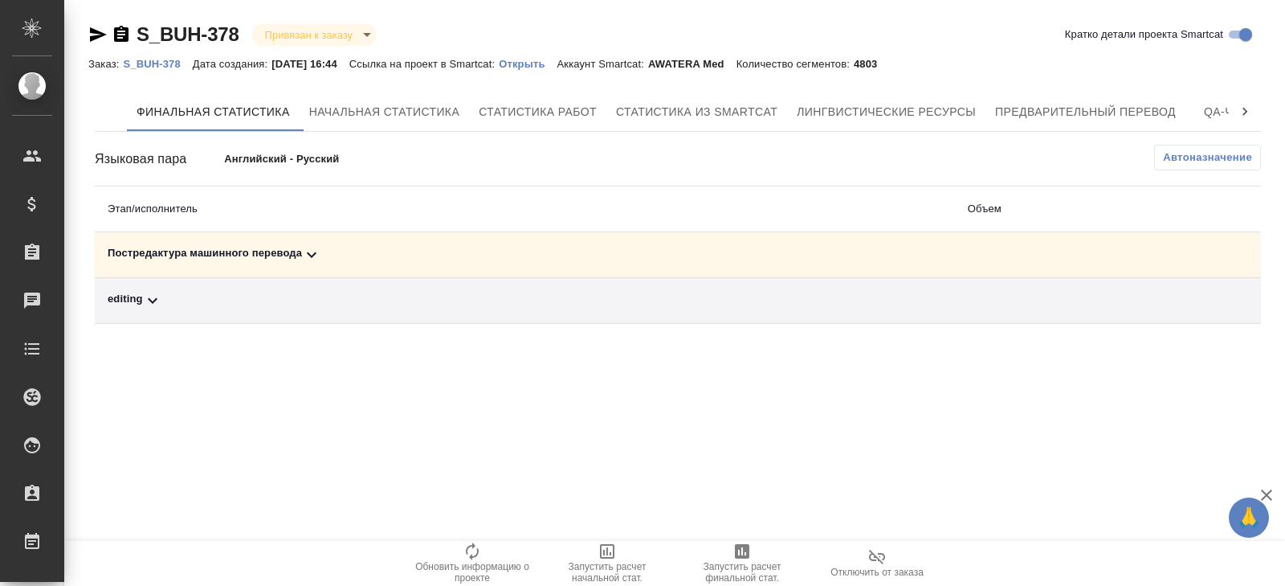
click at [312, 251] on icon at bounding box center [311, 254] width 19 height 19
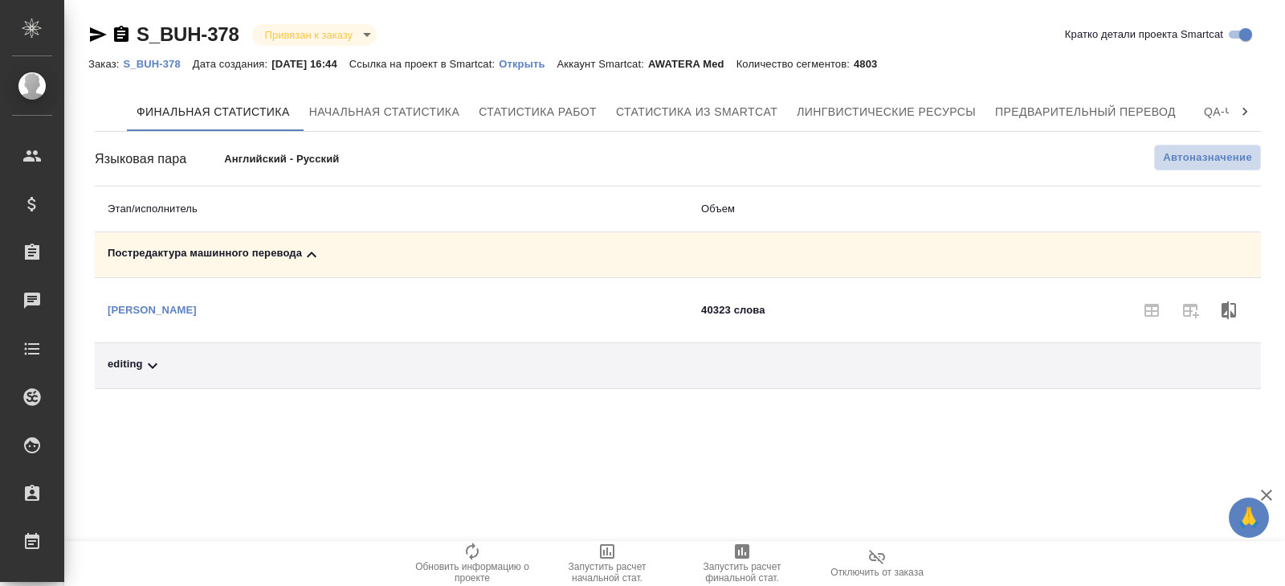
click at [1187, 165] on button "Автоназначение" at bounding box center [1207, 158] width 107 height 26
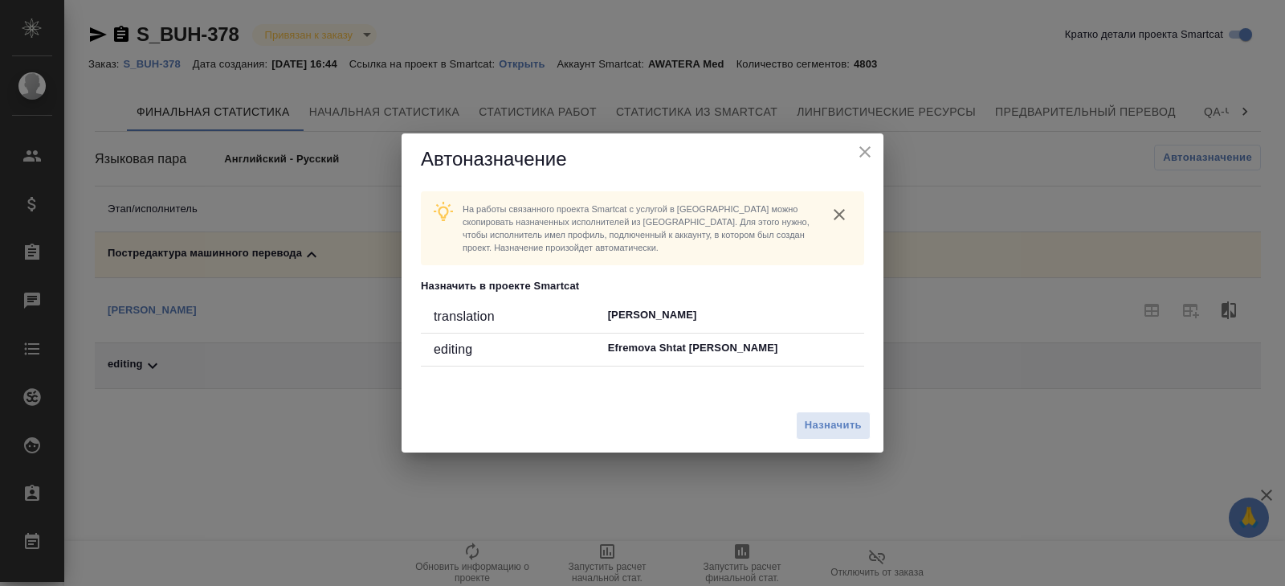
click at [827, 441] on div "Назначить" at bounding box center [643, 425] width 482 height 54
click at [831, 431] on span "Назначить" at bounding box center [833, 425] width 57 height 18
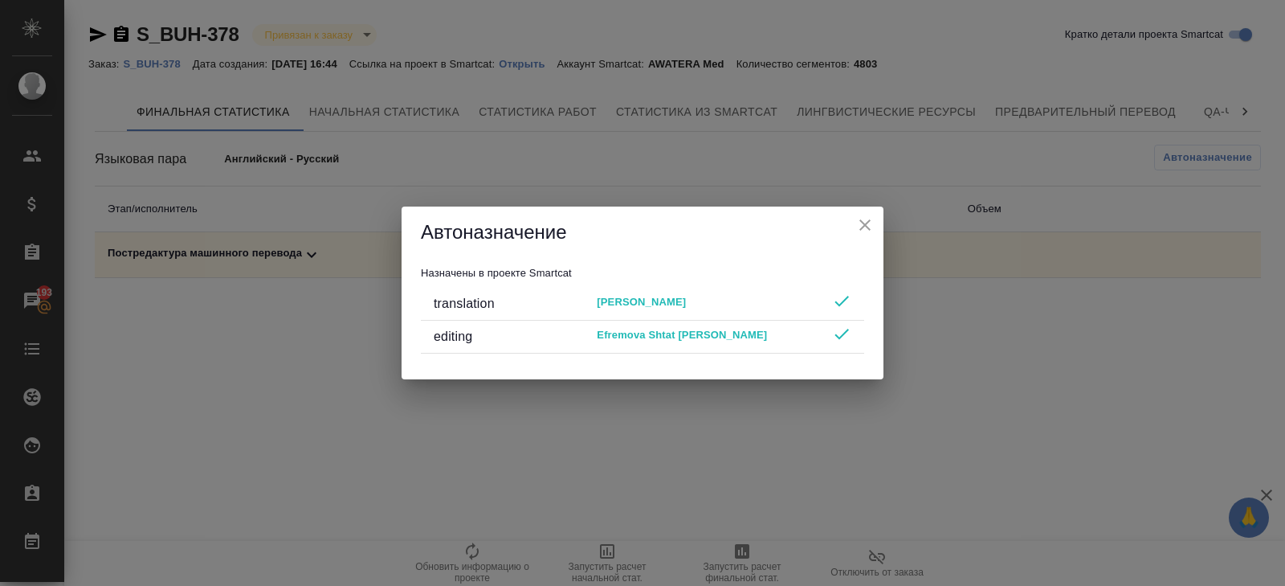
click at [820, 472] on div "Автоназначение Назначены в проекте Smartcat translation [PERSON_NAME] editing E…" at bounding box center [642, 293] width 1285 height 586
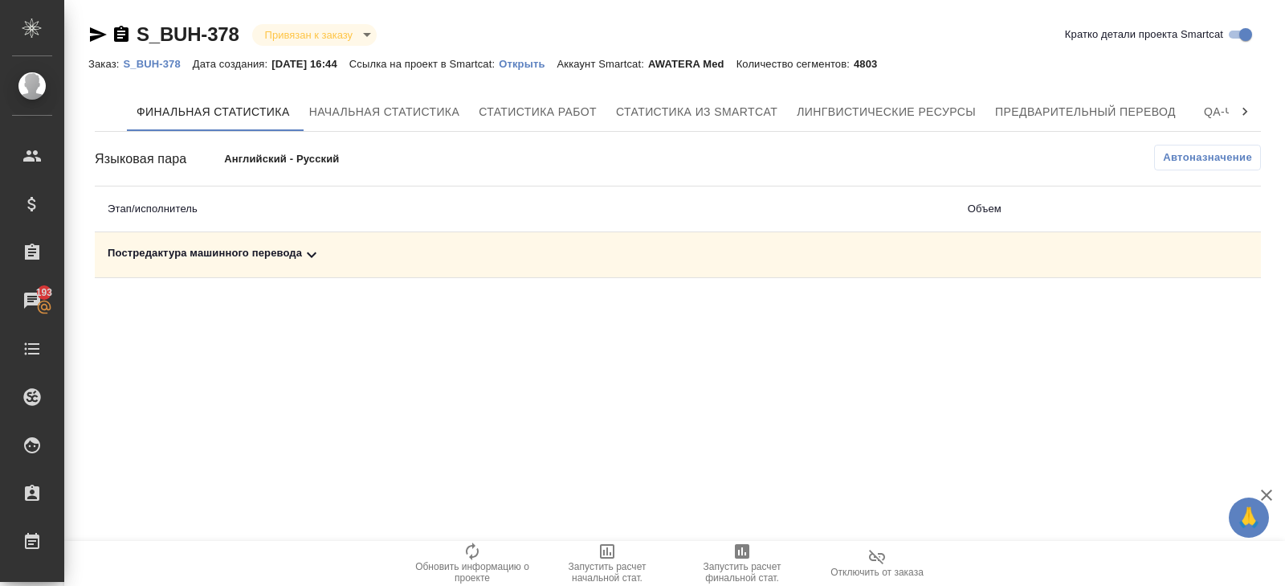
click at [748, 564] on span "Запустить расчет финальной стат." at bounding box center [742, 572] width 116 height 22
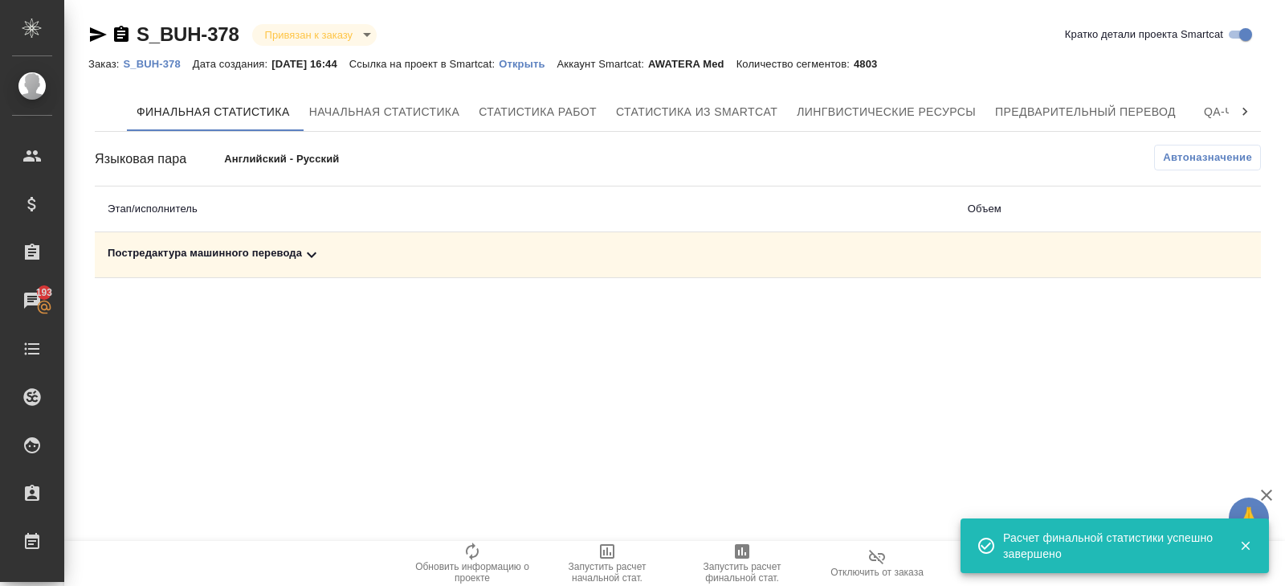
click at [311, 249] on icon at bounding box center [311, 254] width 19 height 19
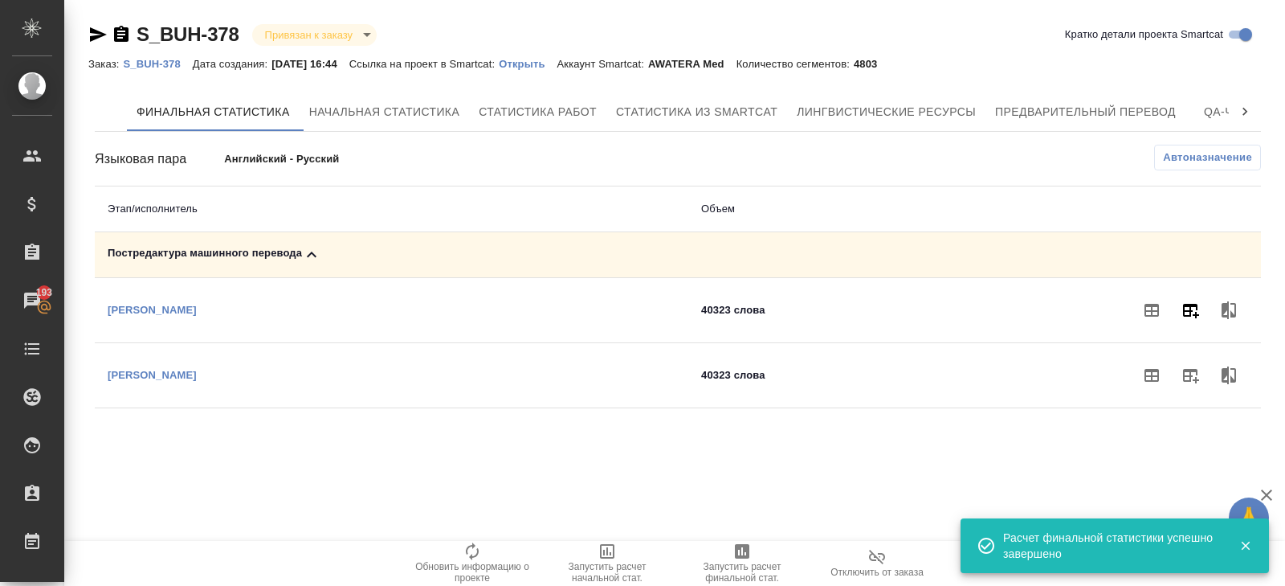
click at [1191, 301] on icon "button" at bounding box center [1190, 309] width 19 height 19
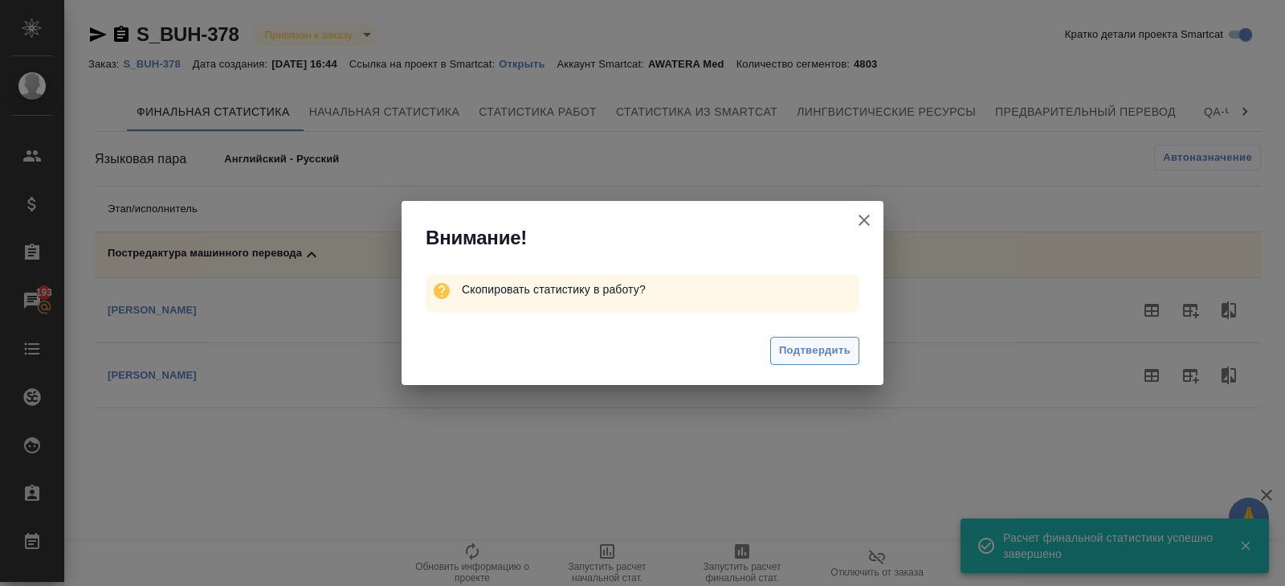
click at [809, 357] on span "Подтвердить" at bounding box center [814, 350] width 71 height 18
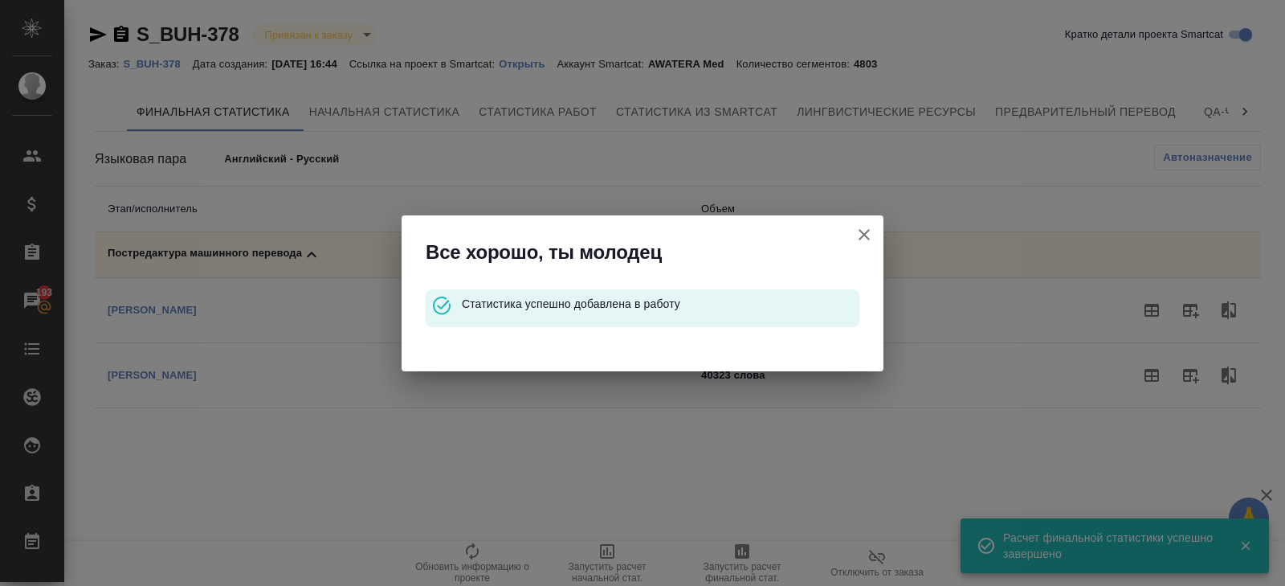
click at [862, 236] on icon "button" at bounding box center [864, 234] width 11 height 11
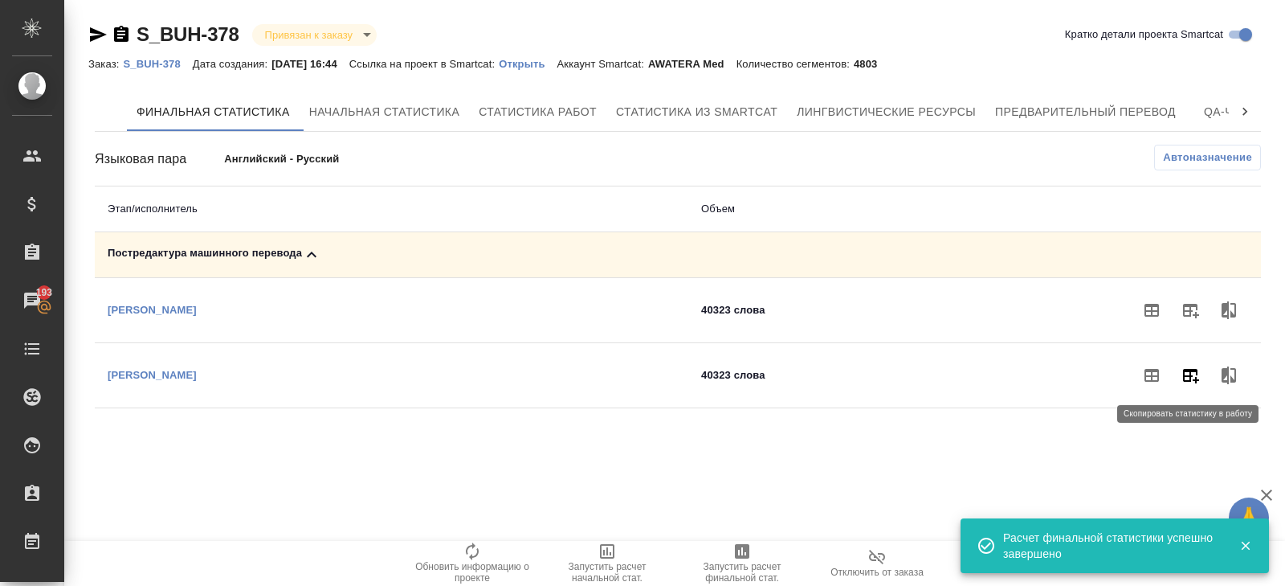
click at [1189, 378] on icon "button" at bounding box center [1190, 374] width 19 height 19
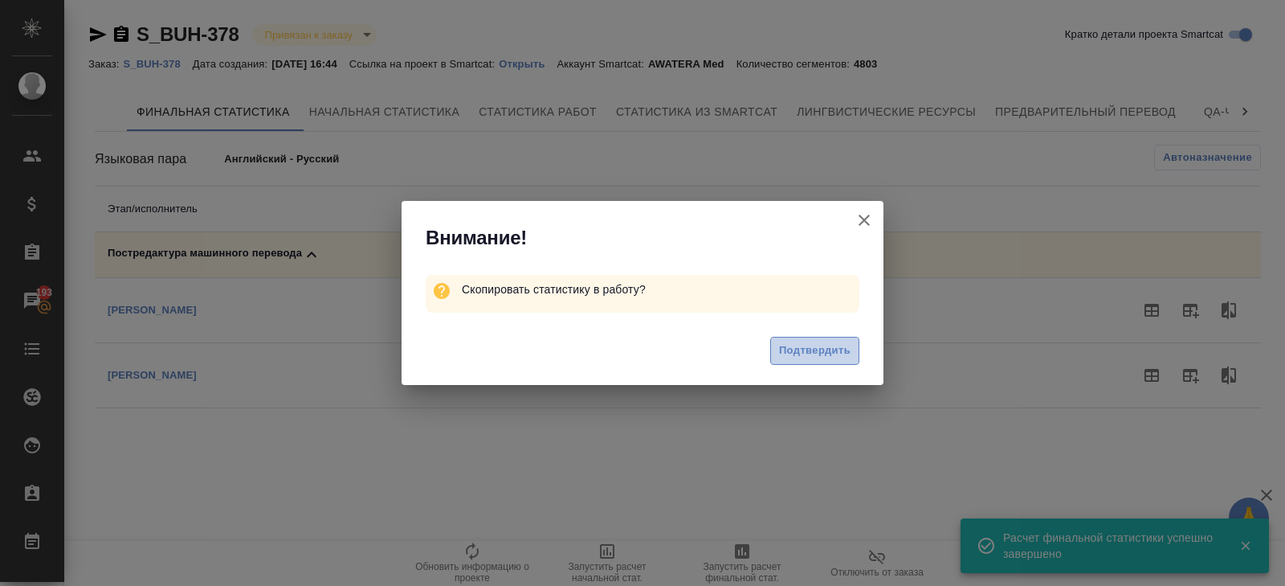
click at [851, 345] on button "Подтвердить" at bounding box center [814, 351] width 89 height 28
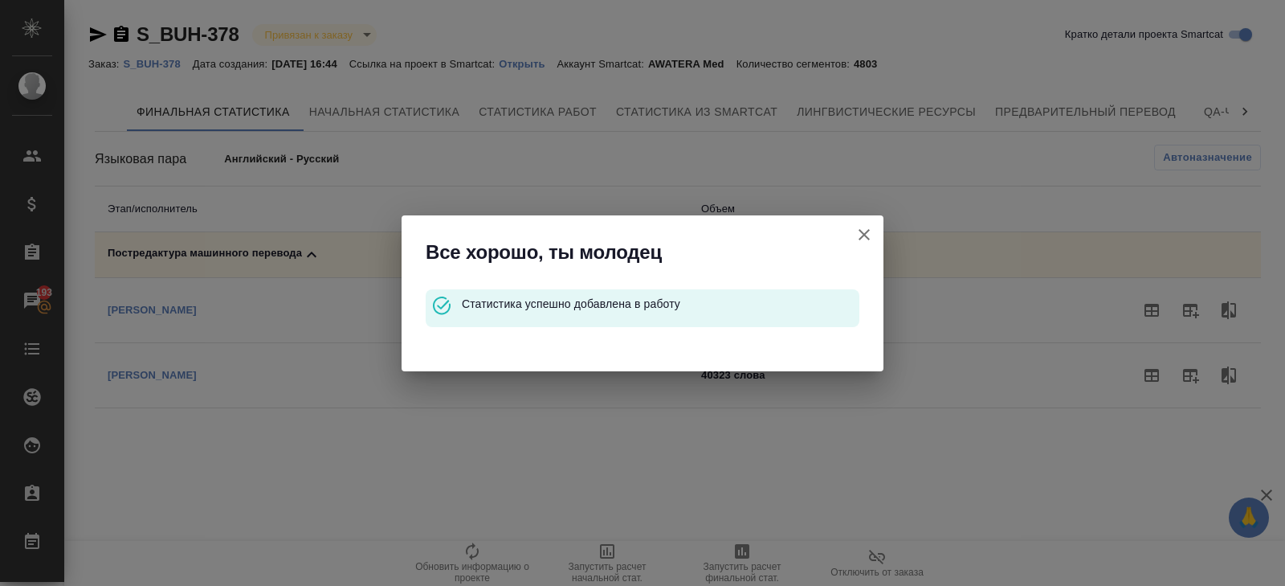
click at [864, 232] on icon "button" at bounding box center [864, 234] width 19 height 19
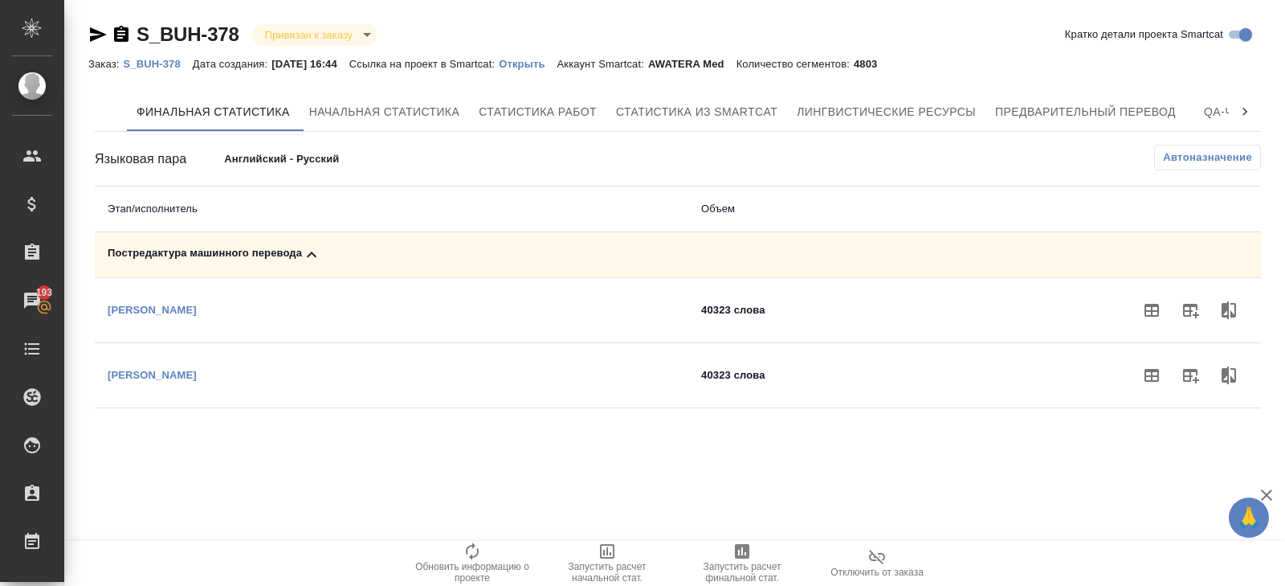
click at [166, 61] on p "S_BUH-378" at bounding box center [157, 64] width 69 height 12
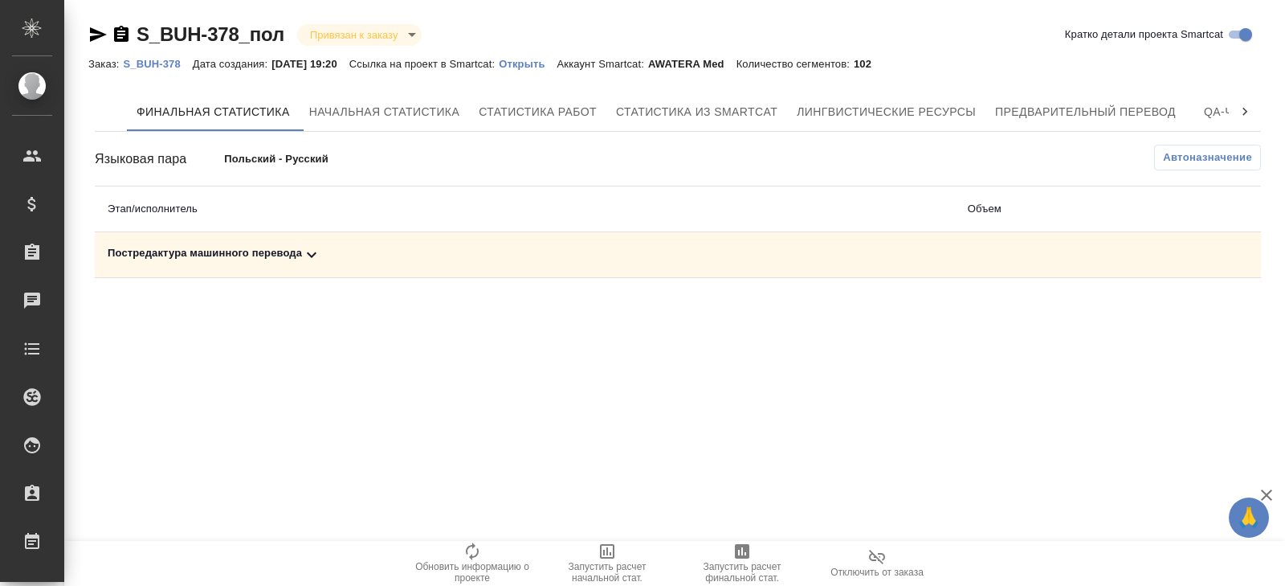
click at [1229, 160] on span "Автоназначение" at bounding box center [1207, 157] width 89 height 16
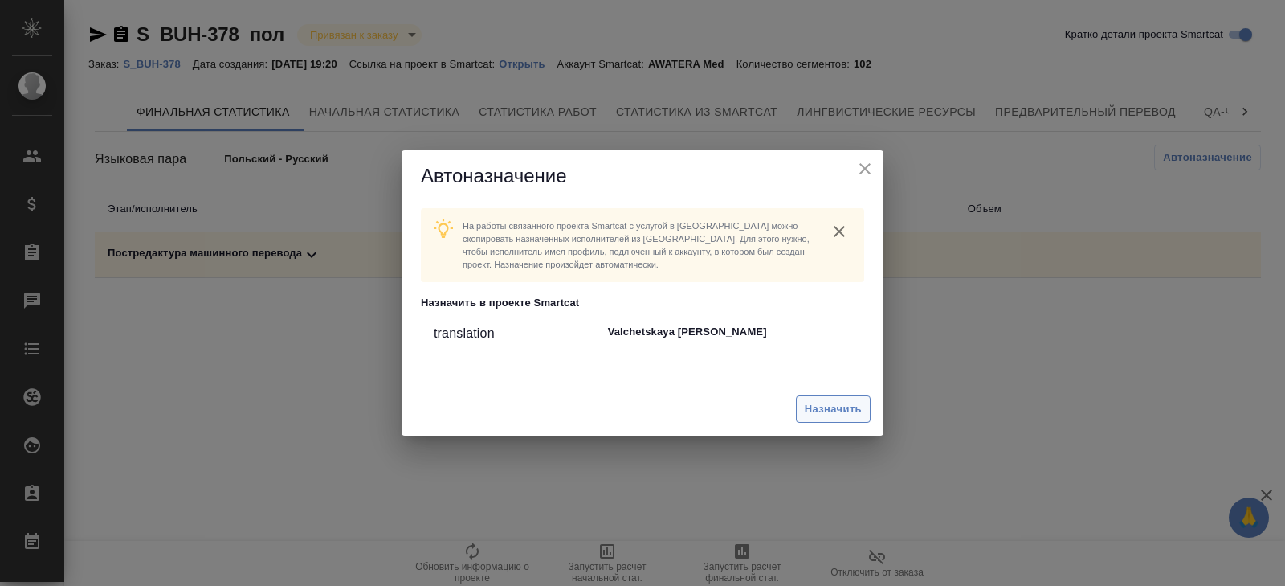
click at [837, 400] on span "Назначить" at bounding box center [833, 409] width 57 height 18
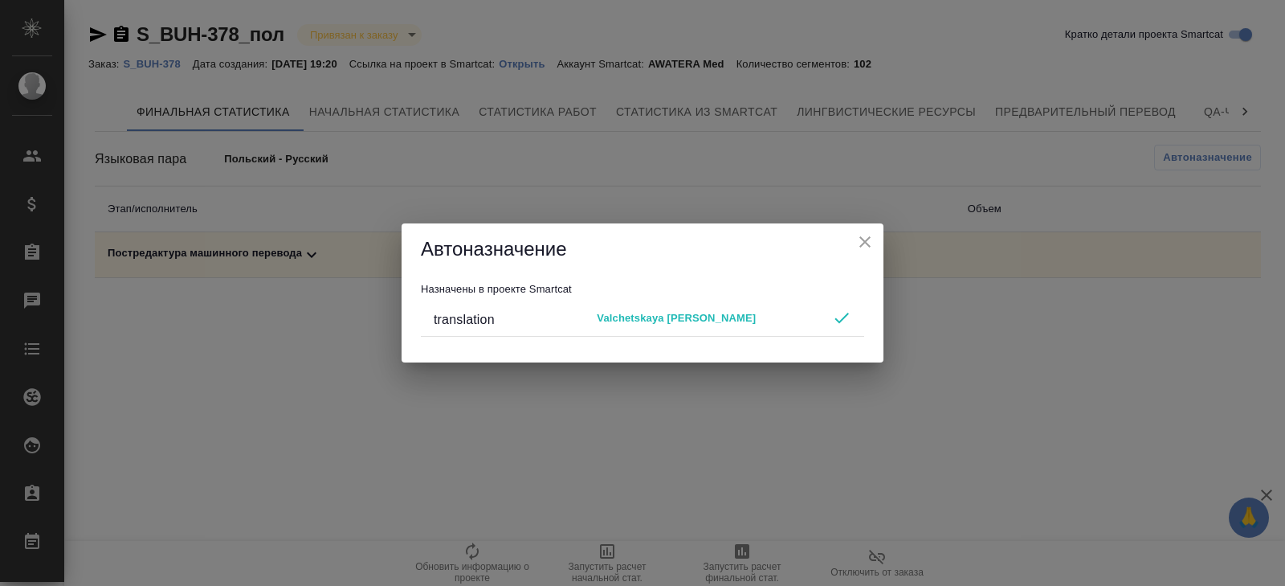
click at [749, 477] on div "Автоназначение Назначены в проекте Smartcat translation Valchetskaya Dana" at bounding box center [642, 293] width 1285 height 586
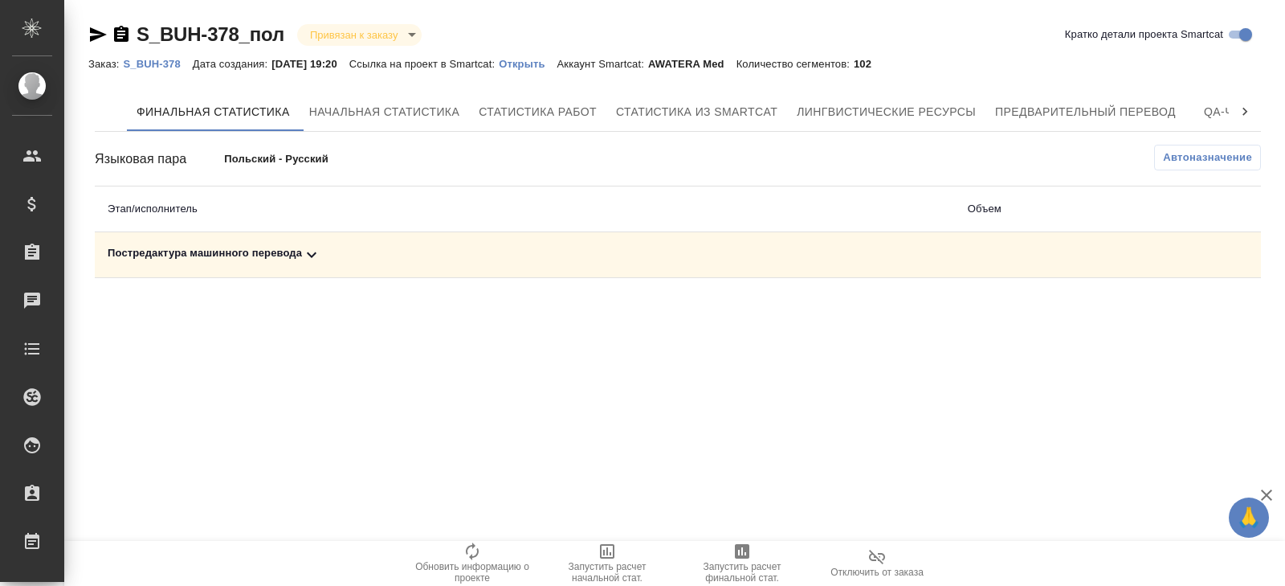
click at [734, 559] on icon "button" at bounding box center [742, 550] width 19 height 19
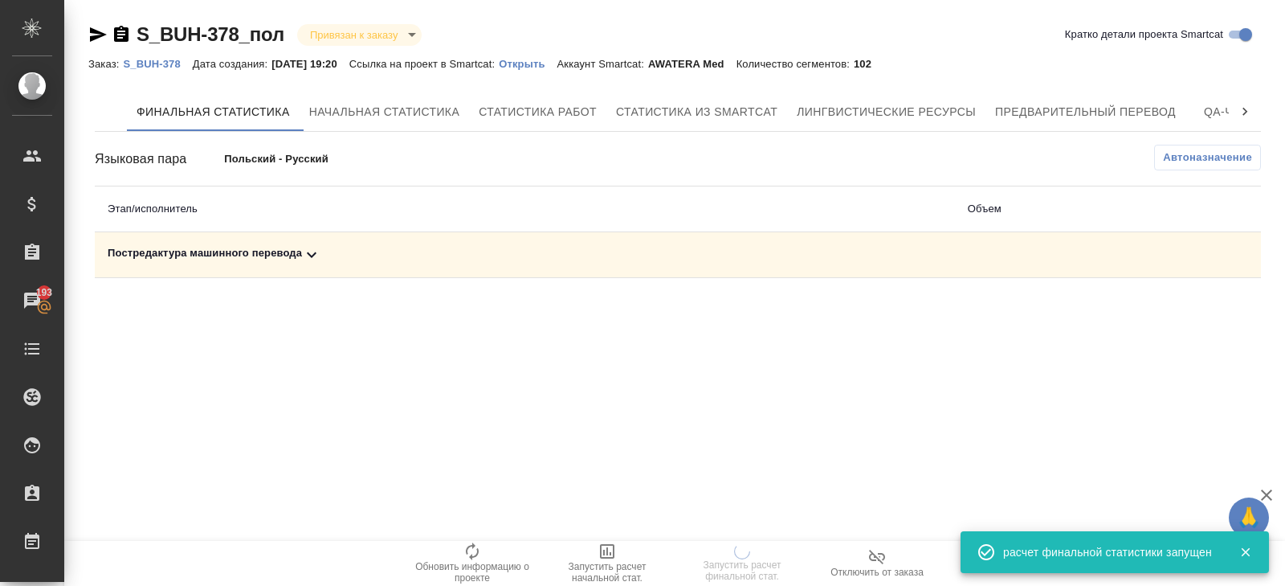
click at [553, 65] on p "Открыть" at bounding box center [528, 64] width 58 height 12
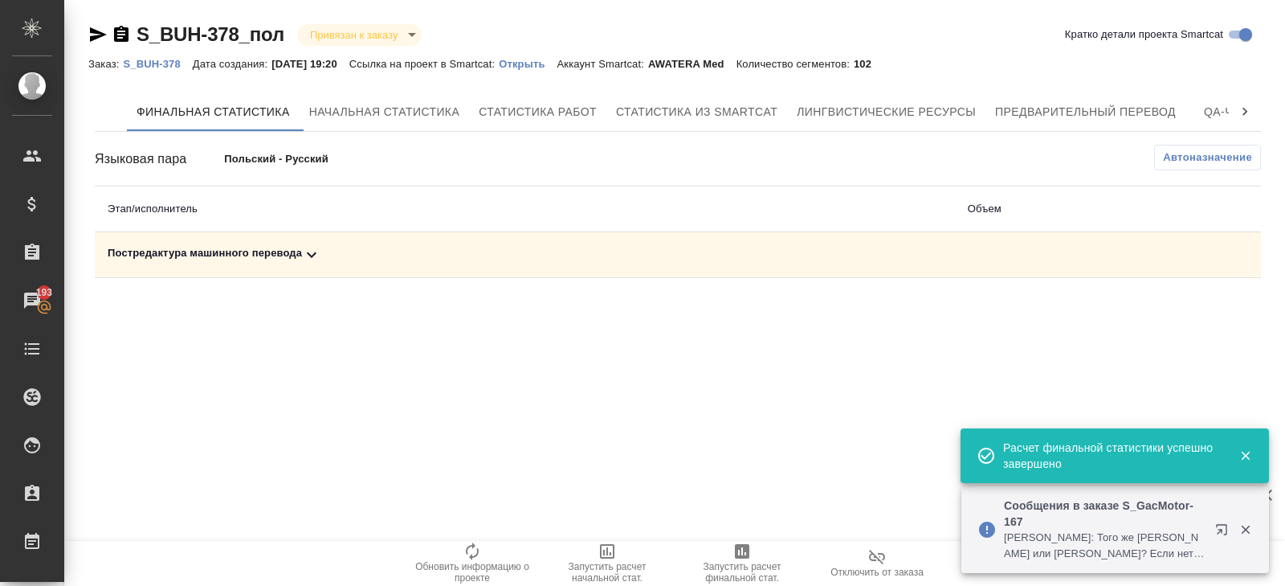
click at [320, 255] on icon at bounding box center [311, 254] width 19 height 19
click at [1190, 305] on icon "button" at bounding box center [1191, 311] width 16 height 14
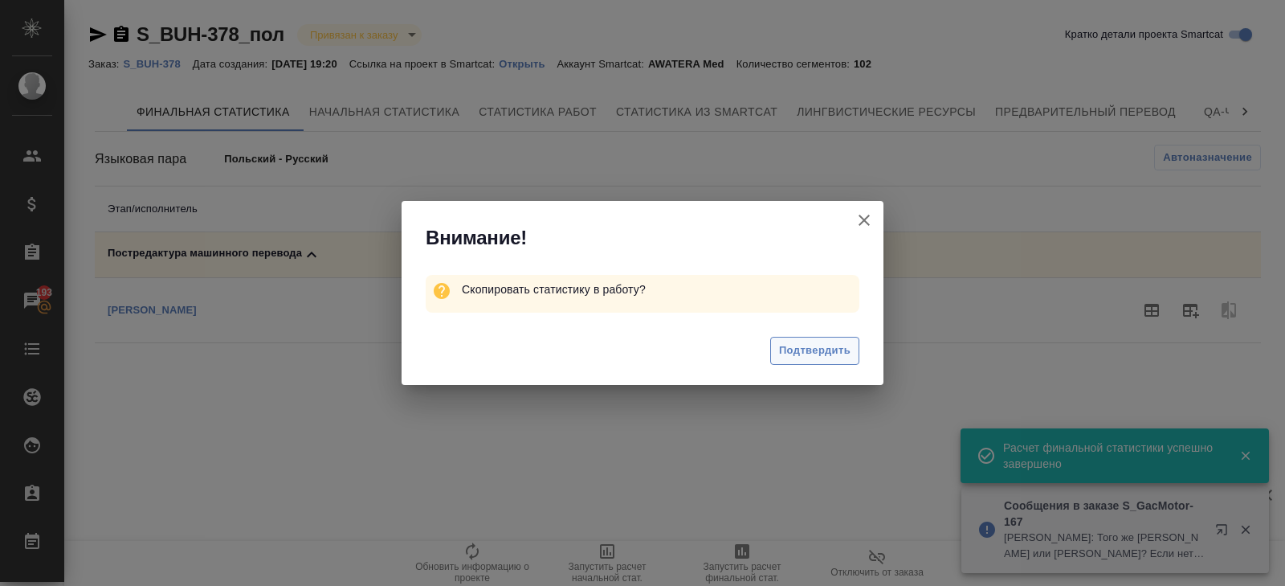
click at [794, 355] on span "Подтвердить" at bounding box center [814, 350] width 71 height 18
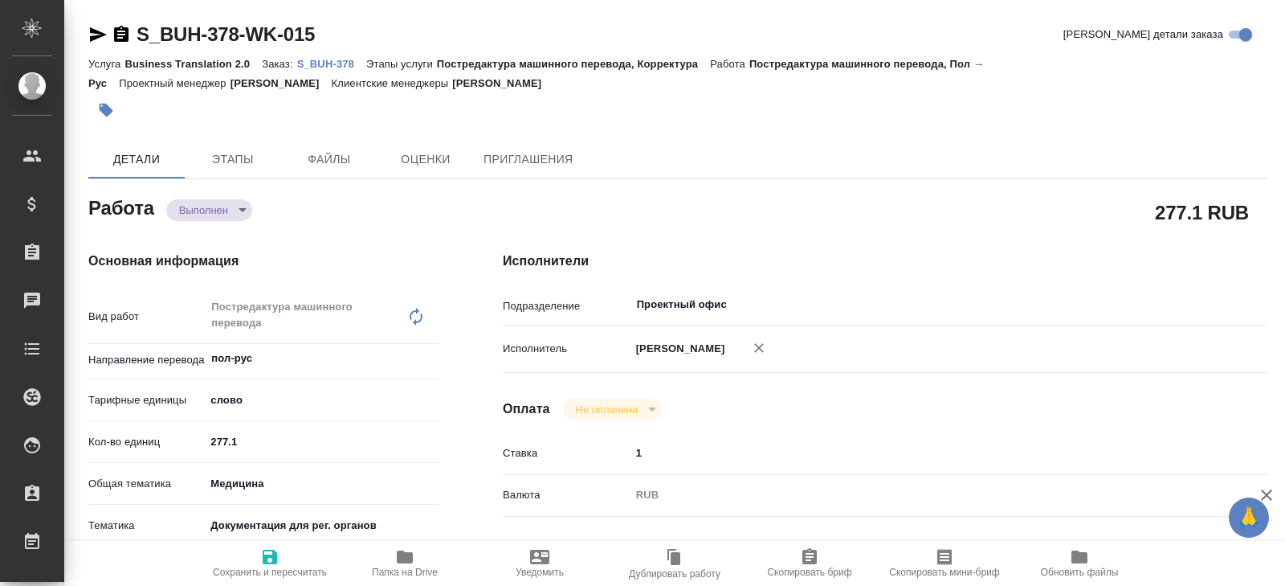
type textarea "x"
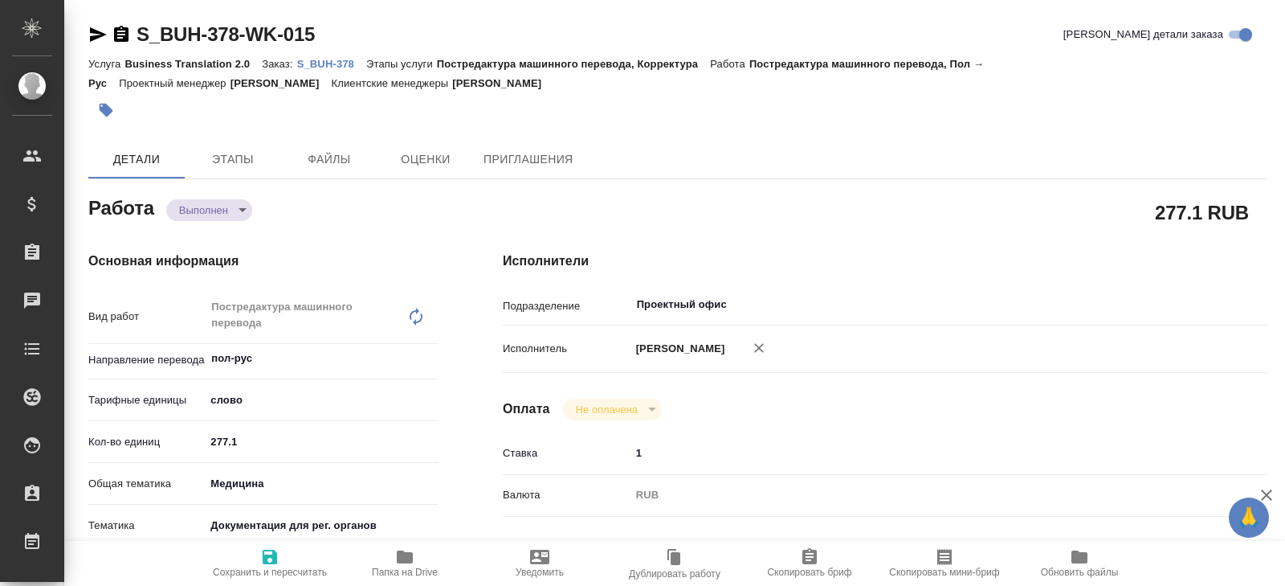
type textarea "x"
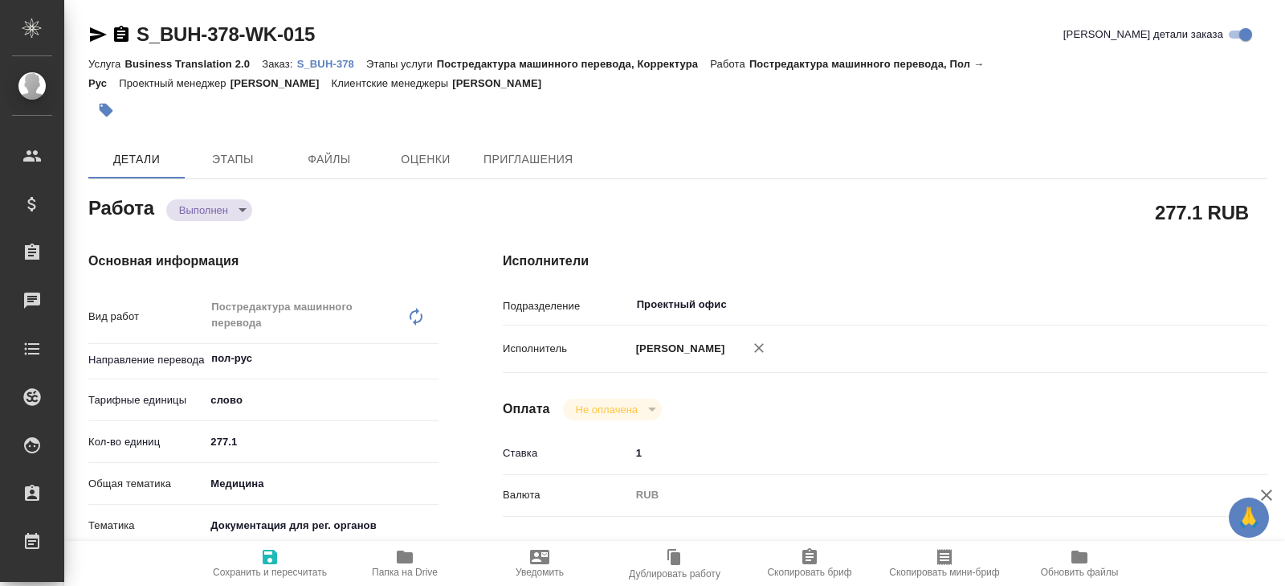
type textarea "x"
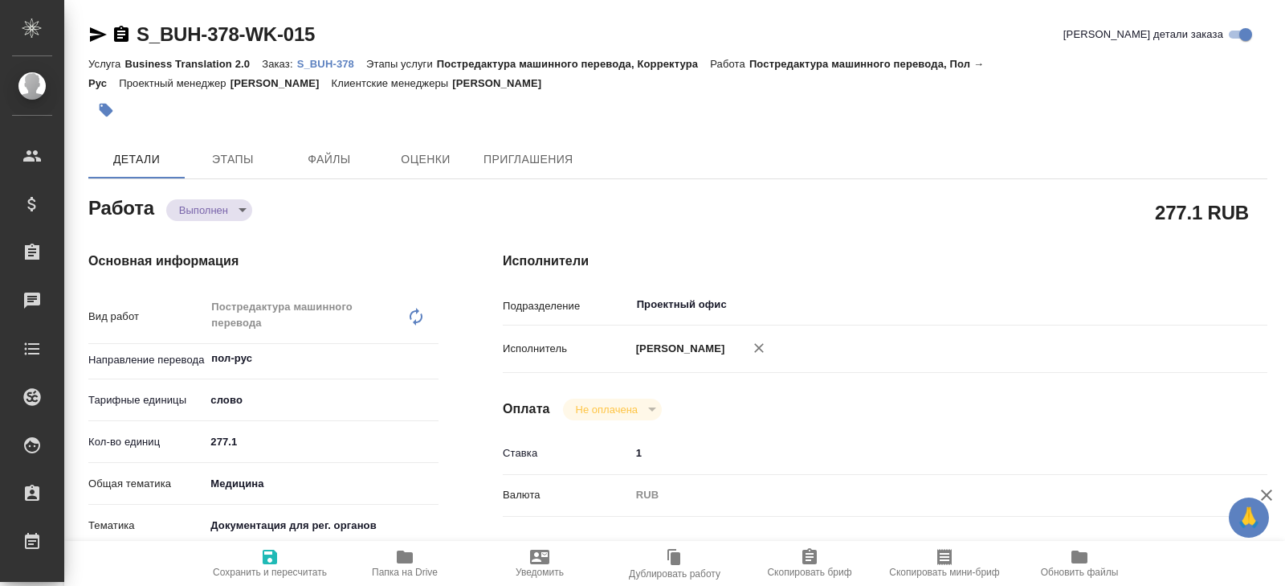
click at [393, 570] on span "Папка на Drive" at bounding box center [405, 571] width 66 height 11
type textarea "x"
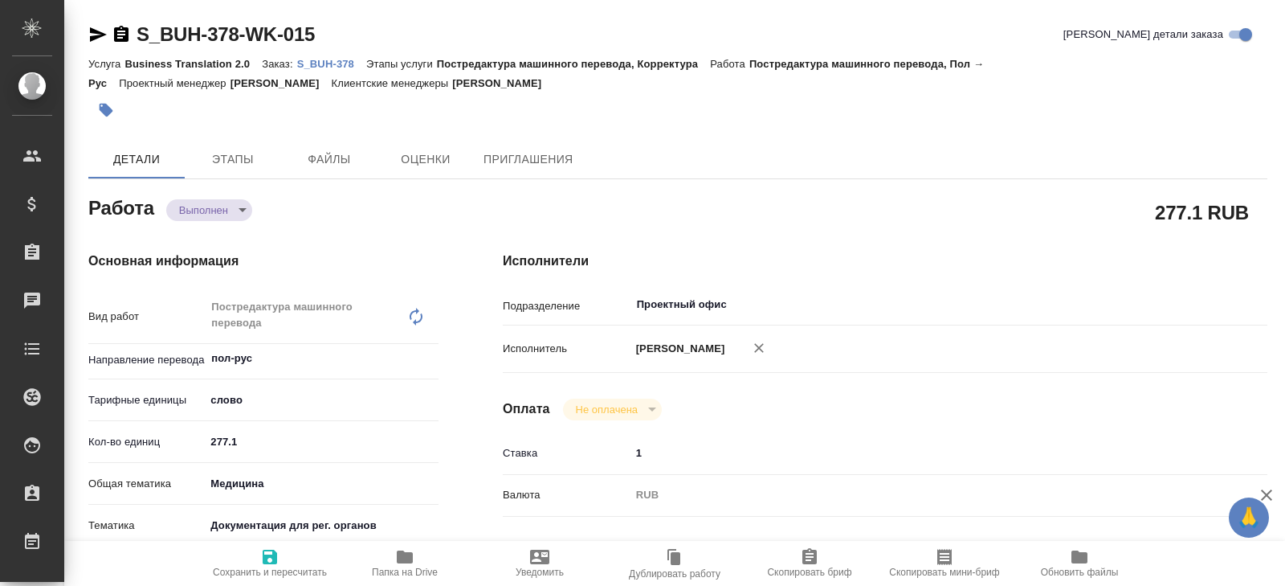
type textarea "x"
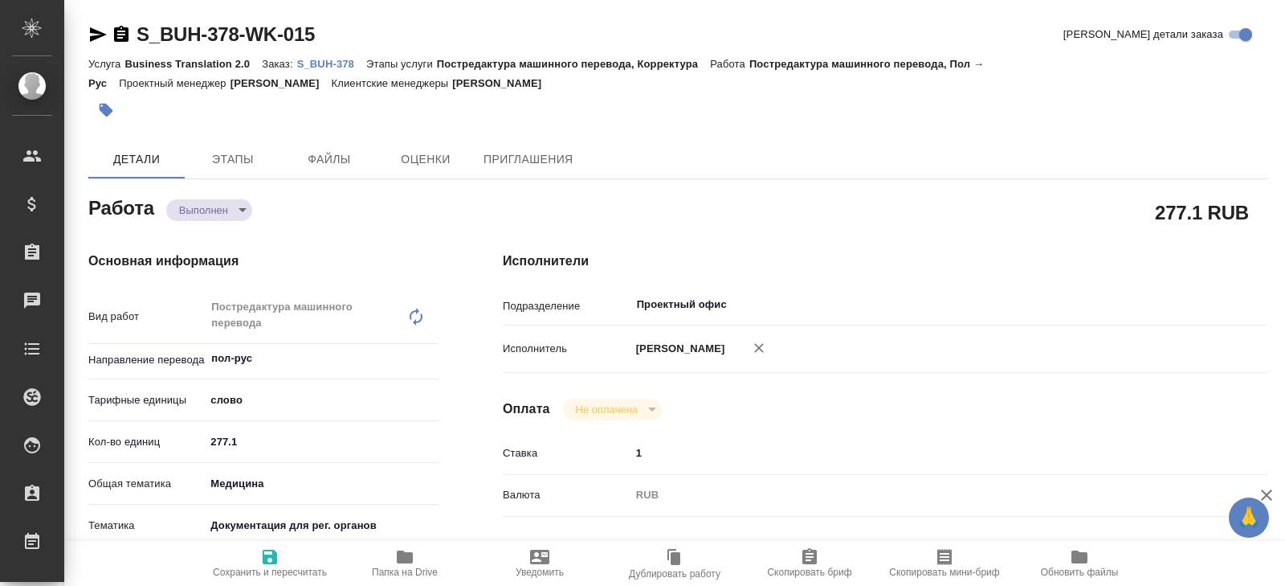
type textarea "x"
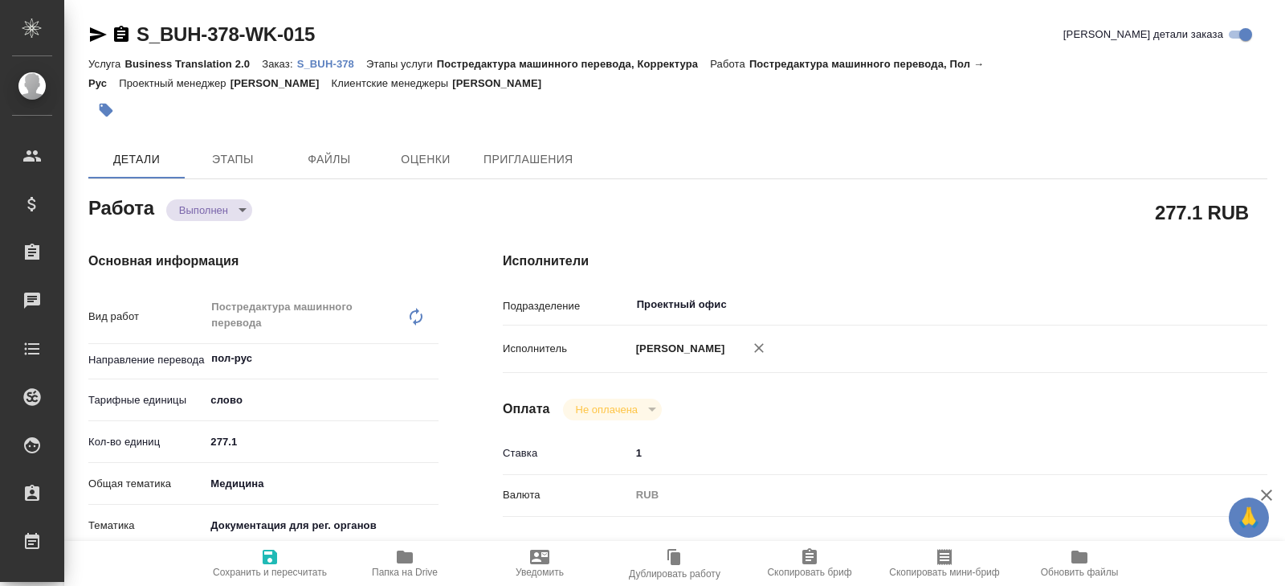
type textarea "x"
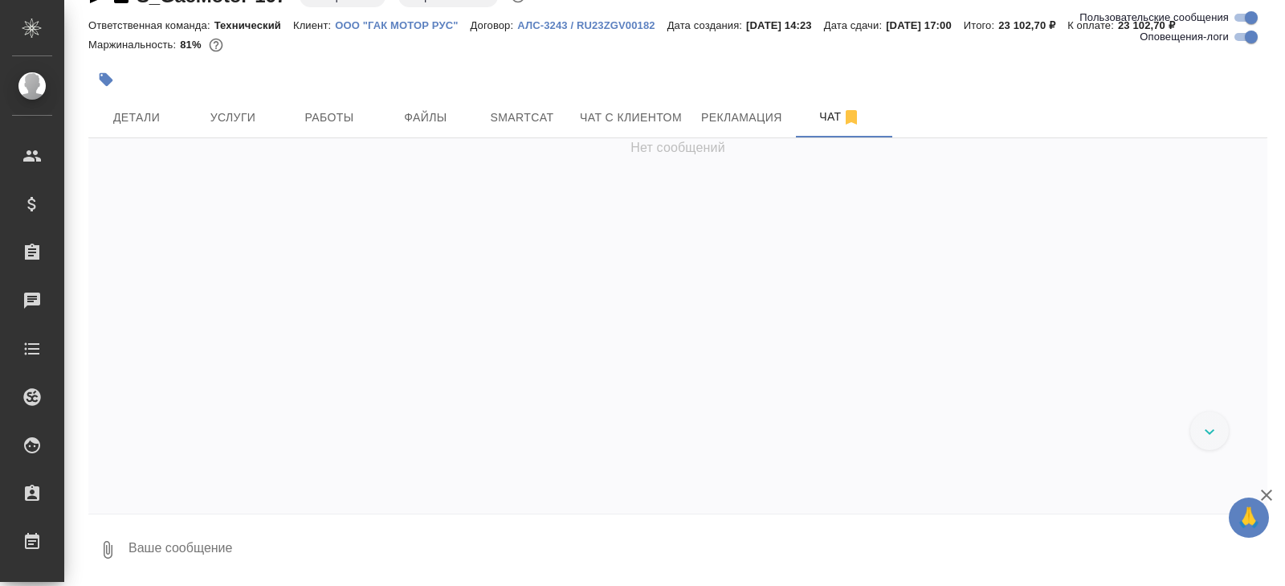
scroll to position [26653, 0]
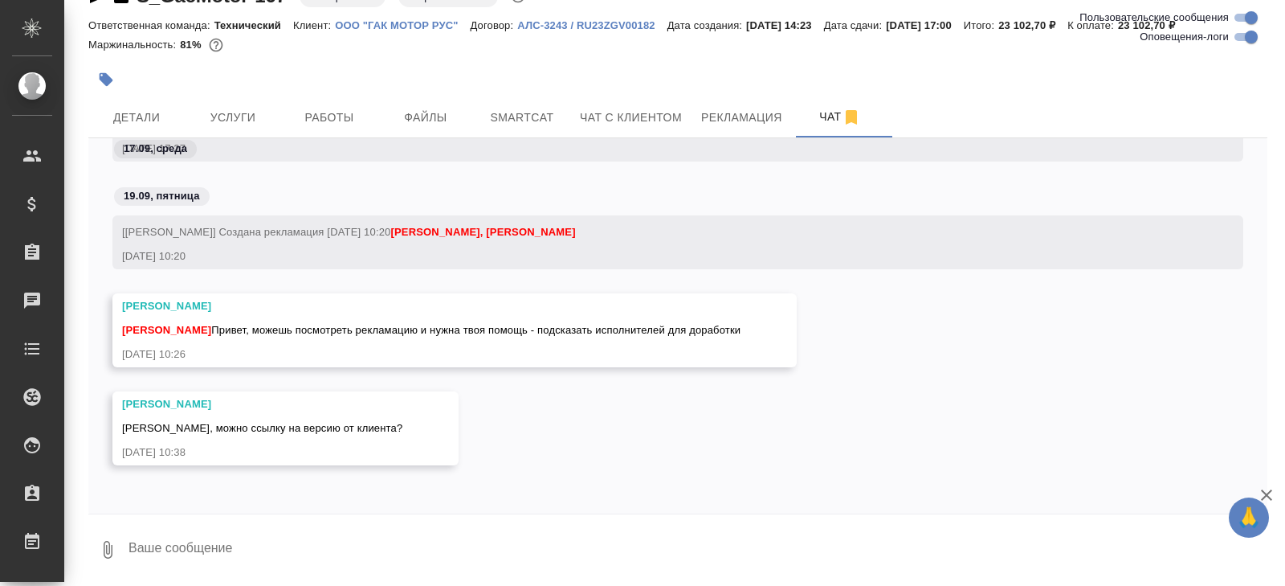
click at [311, 546] on textarea at bounding box center [697, 549] width 1141 height 55
type textarea "Д"
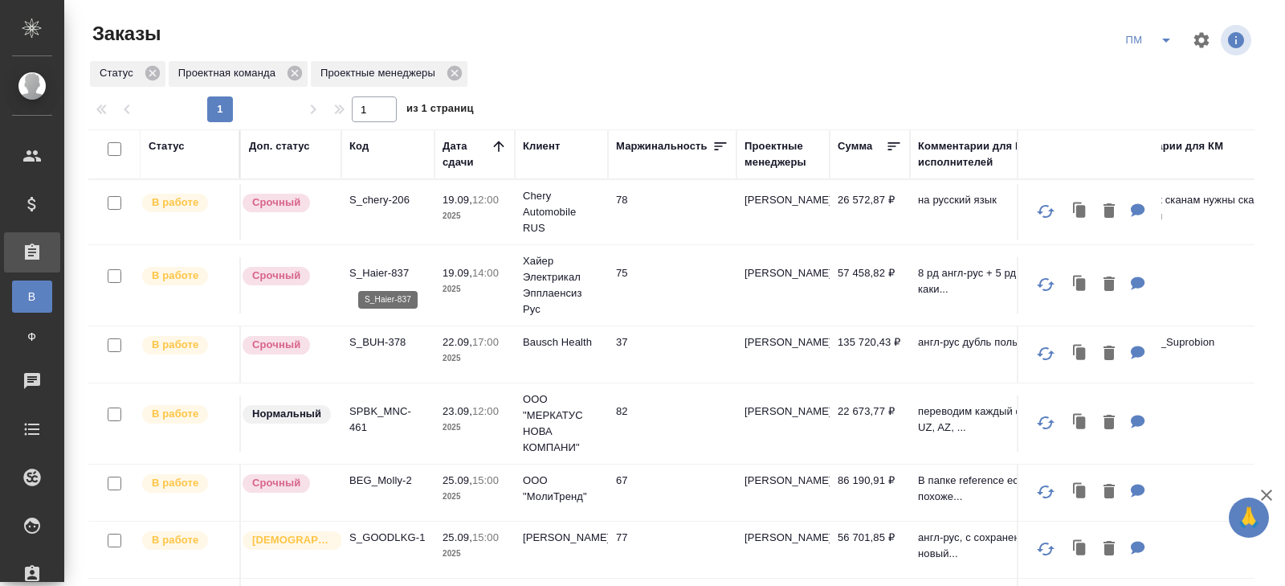
click at [374, 269] on p "S_Haier-837" at bounding box center [387, 273] width 77 height 16
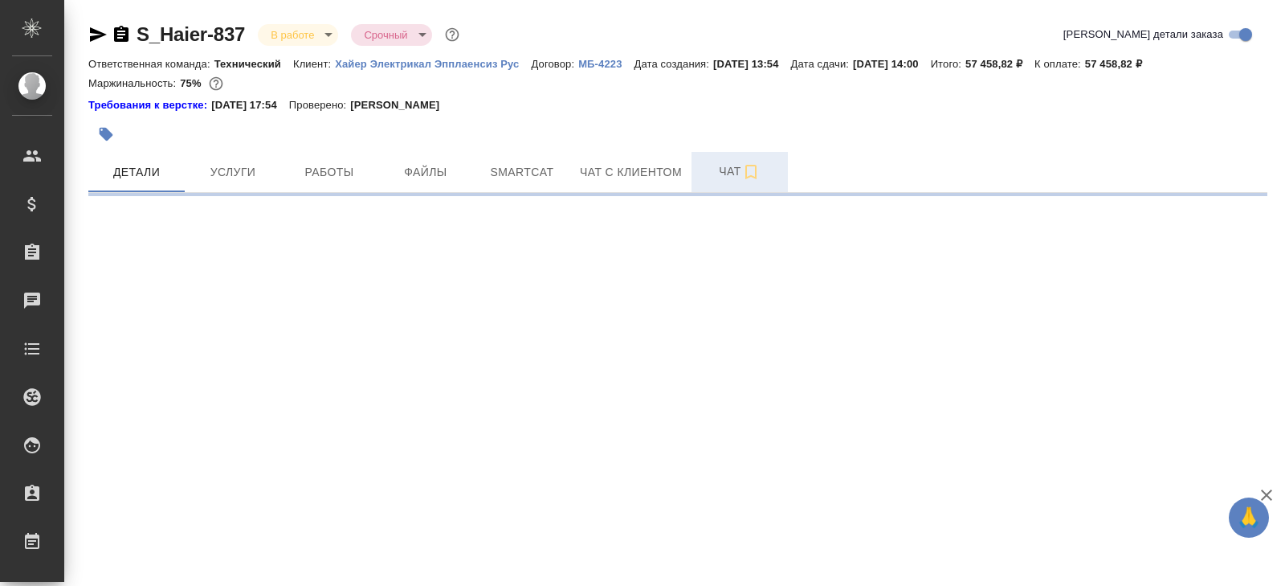
click at [737, 163] on span "Чат" at bounding box center [739, 171] width 77 height 20
select select "RU"
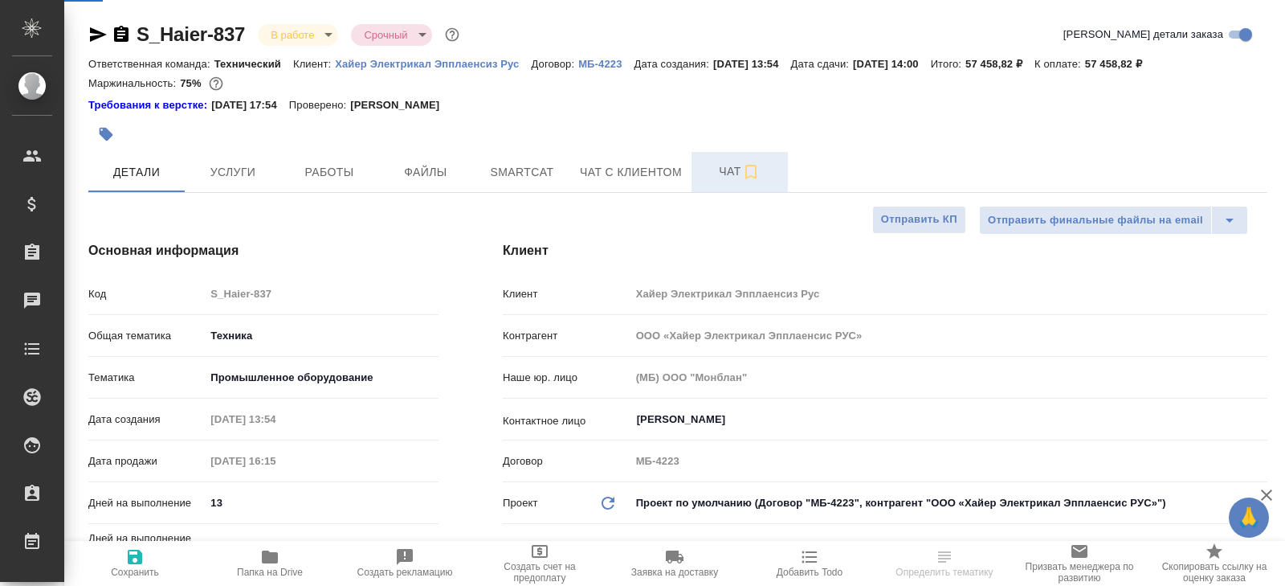
type textarea "x"
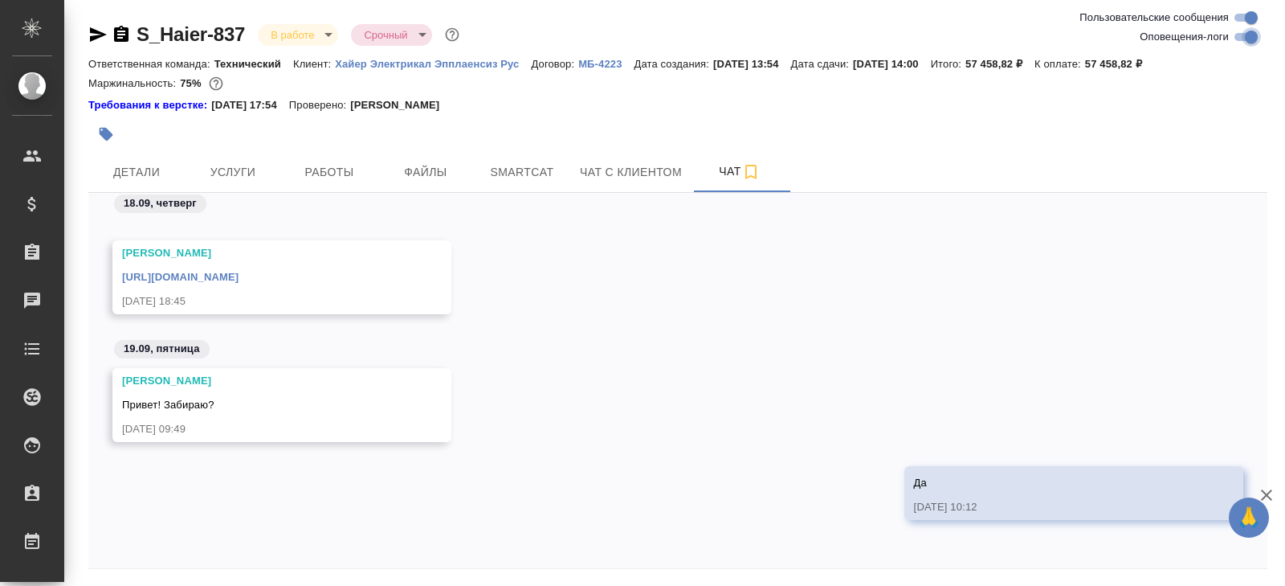
click at [1248, 33] on input "Оповещения-логи" at bounding box center [1252, 36] width 58 height 19
checkbox input "false"
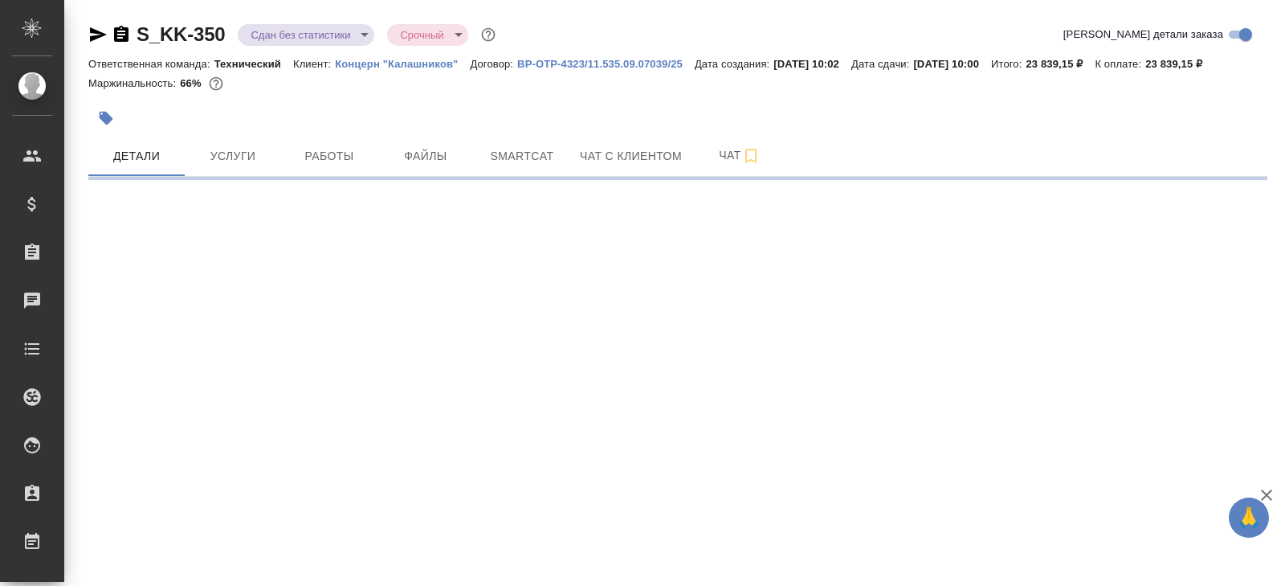
select select "RU"
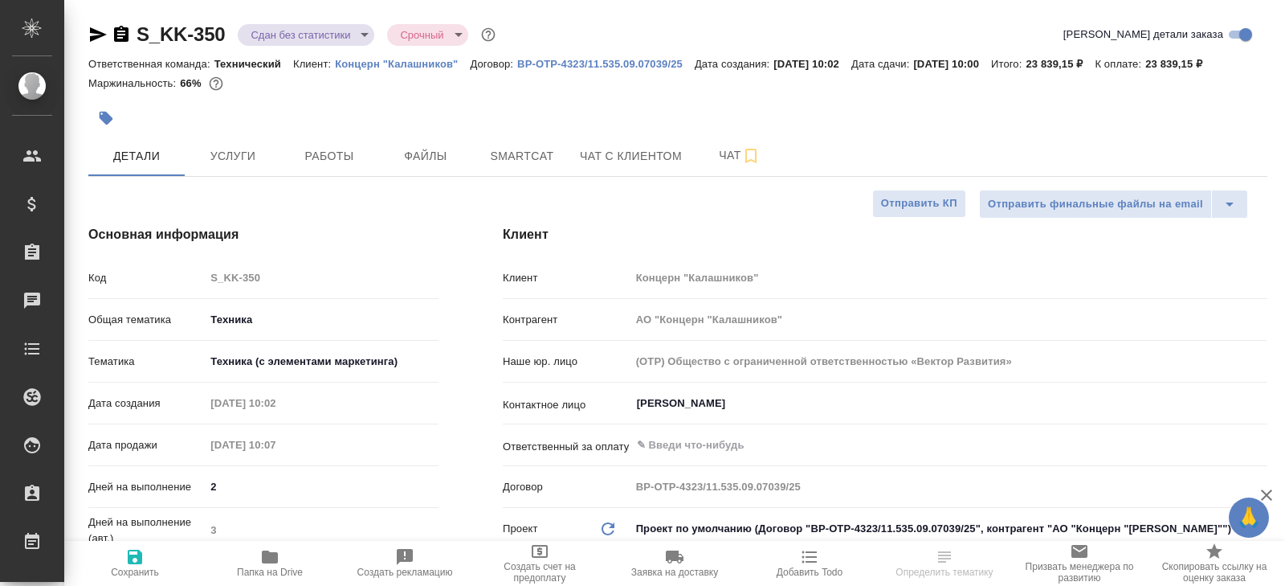
type textarea "x"
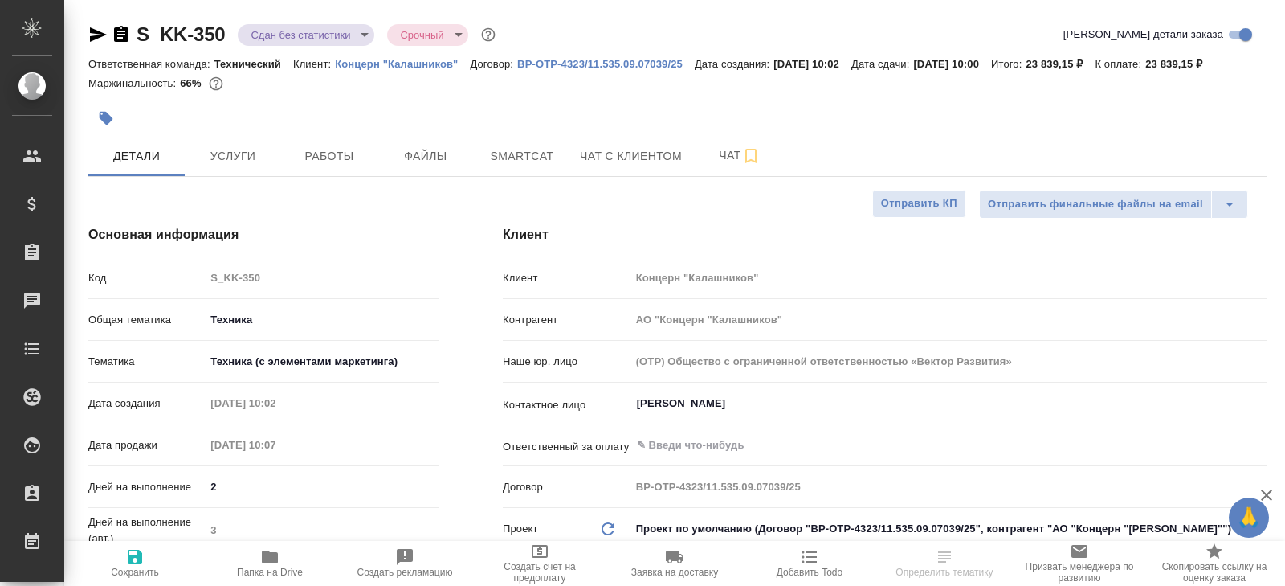
type textarea "x"
click at [348, 166] on span "Работы" at bounding box center [329, 156] width 77 height 20
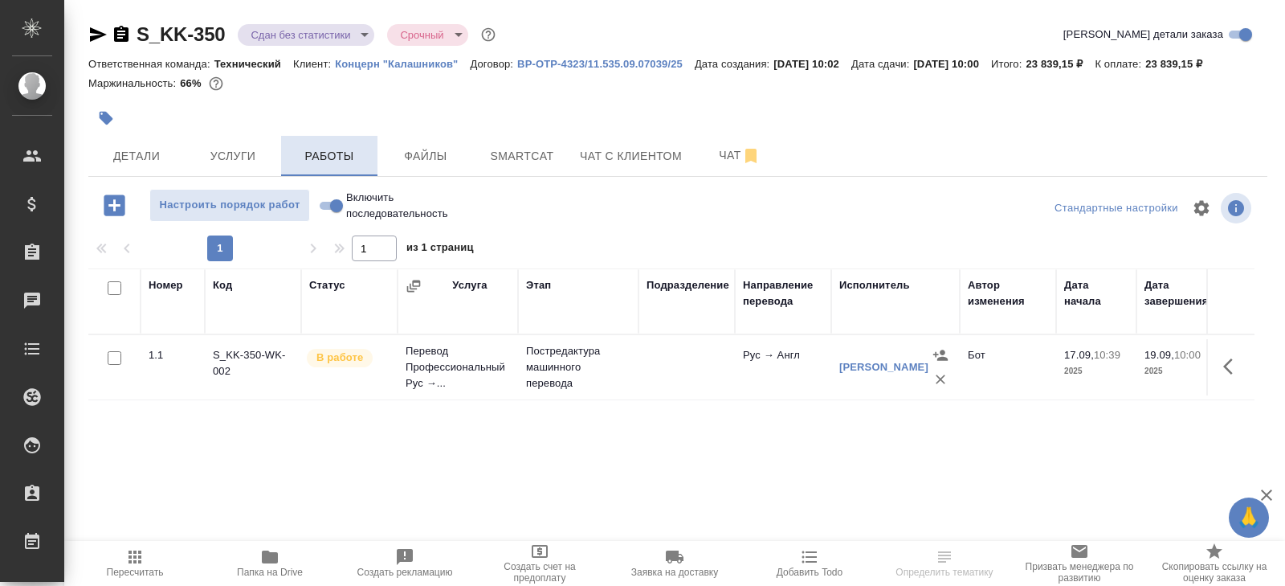
scroll to position [104, 0]
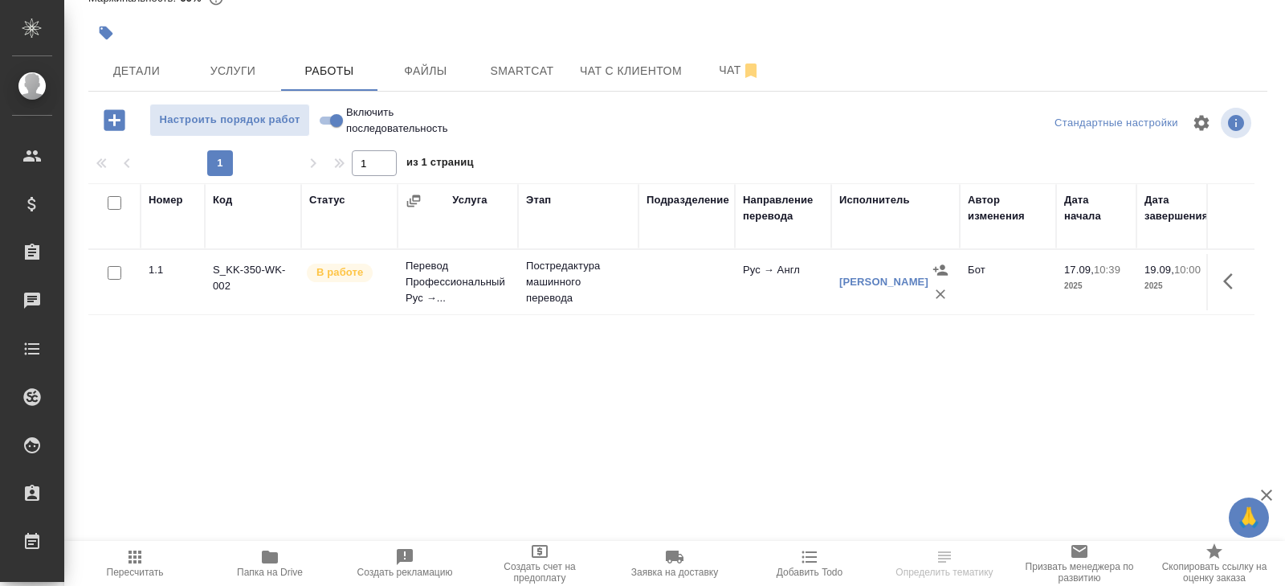
click at [142, 562] on icon "button" at bounding box center [134, 556] width 19 height 19
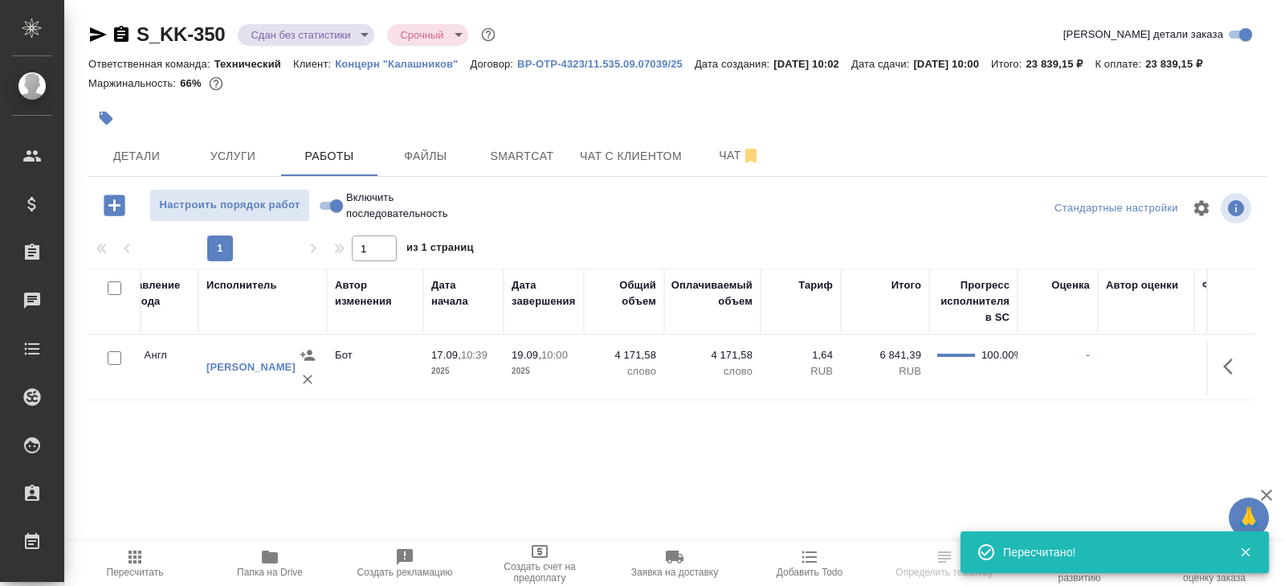
scroll to position [0, 717]
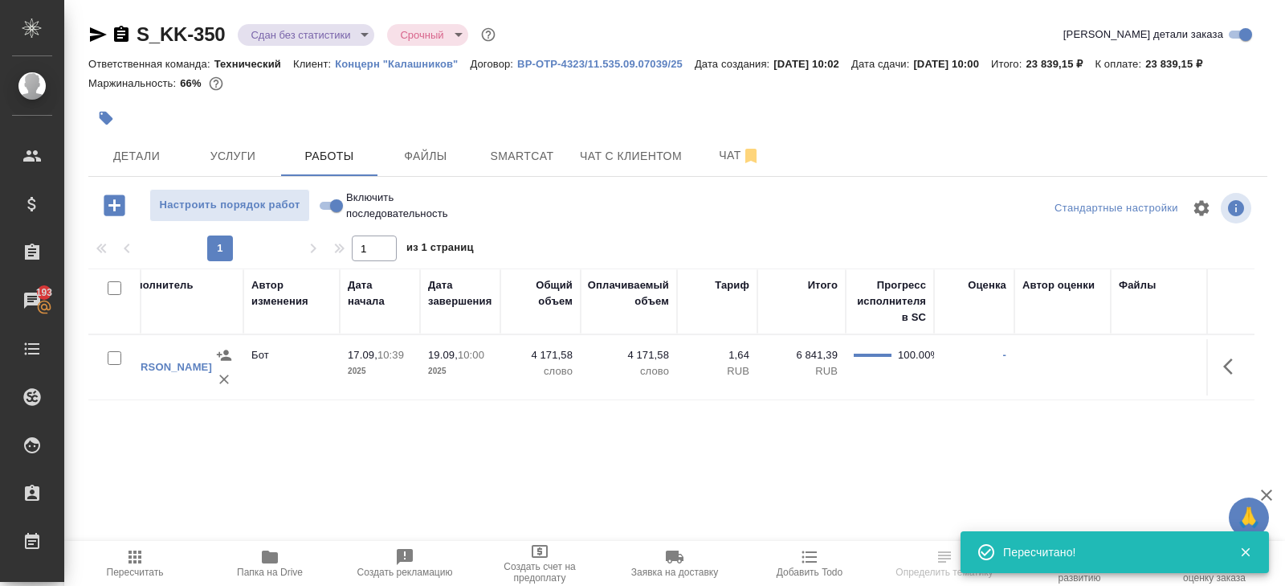
click at [1234, 376] on icon "button" at bounding box center [1232, 366] width 19 height 19
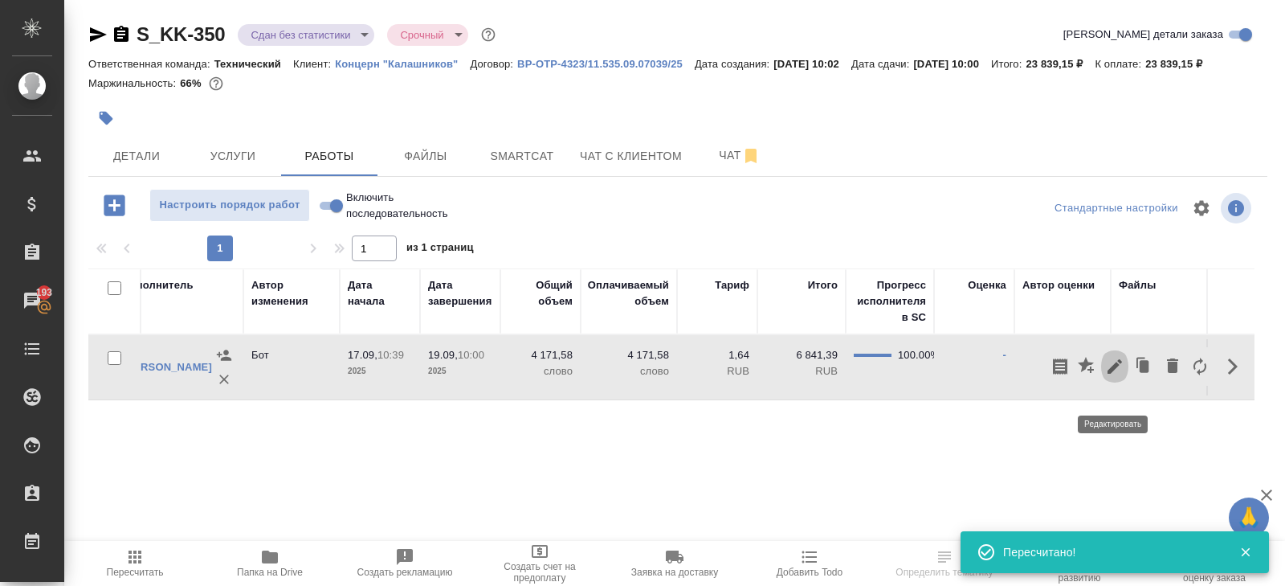
click at [1120, 376] on icon "button" at bounding box center [1114, 366] width 19 height 19
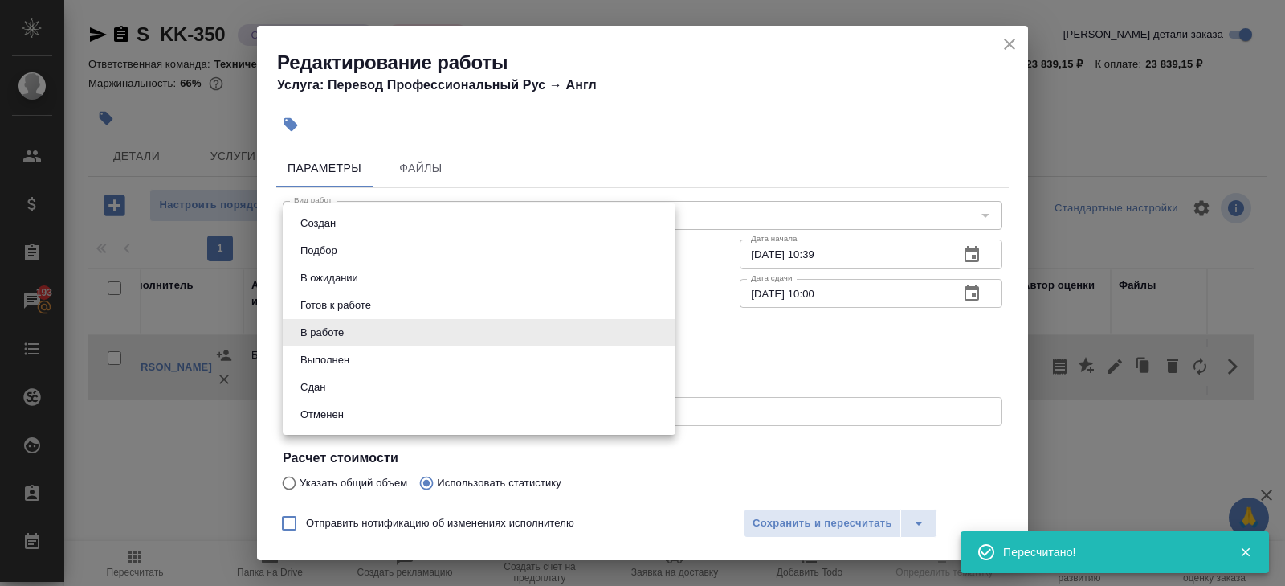
click at [358, 334] on body "🙏 .cls-1 fill:#fff; AWATERA [PERSON_NAME] Спецификации Заказы 193 Чаты Todo Про…" at bounding box center [642, 293] width 1285 height 586
click at [336, 382] on li "Сдан" at bounding box center [479, 387] width 393 height 27
type input "closed"
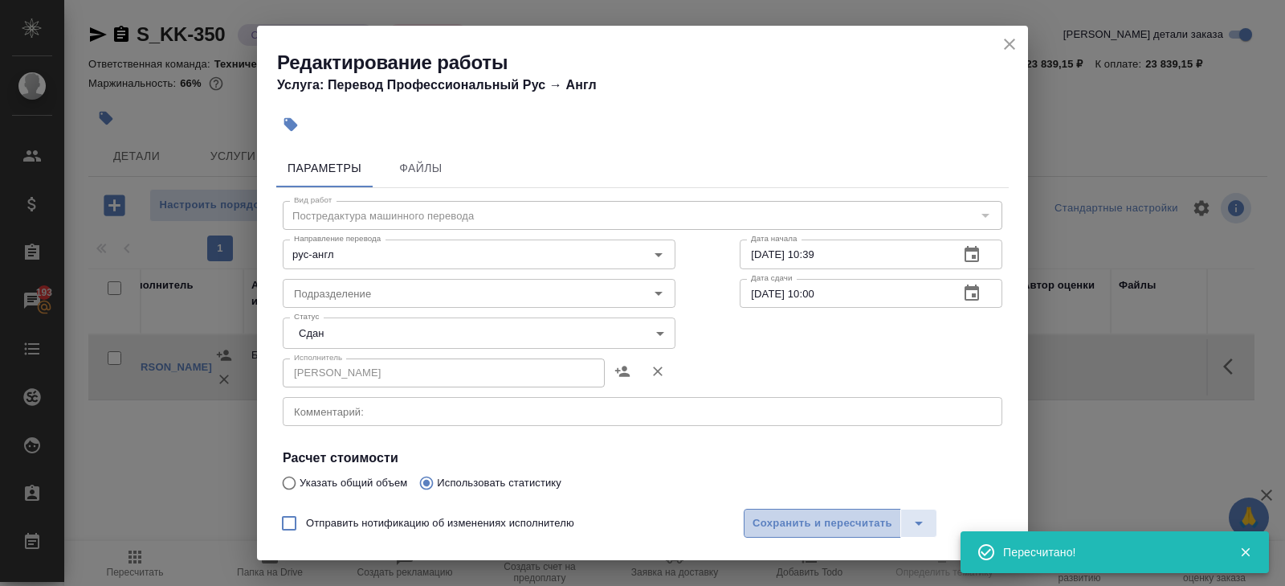
click at [794, 521] on span "Сохранить и пересчитать" at bounding box center [823, 523] width 140 height 18
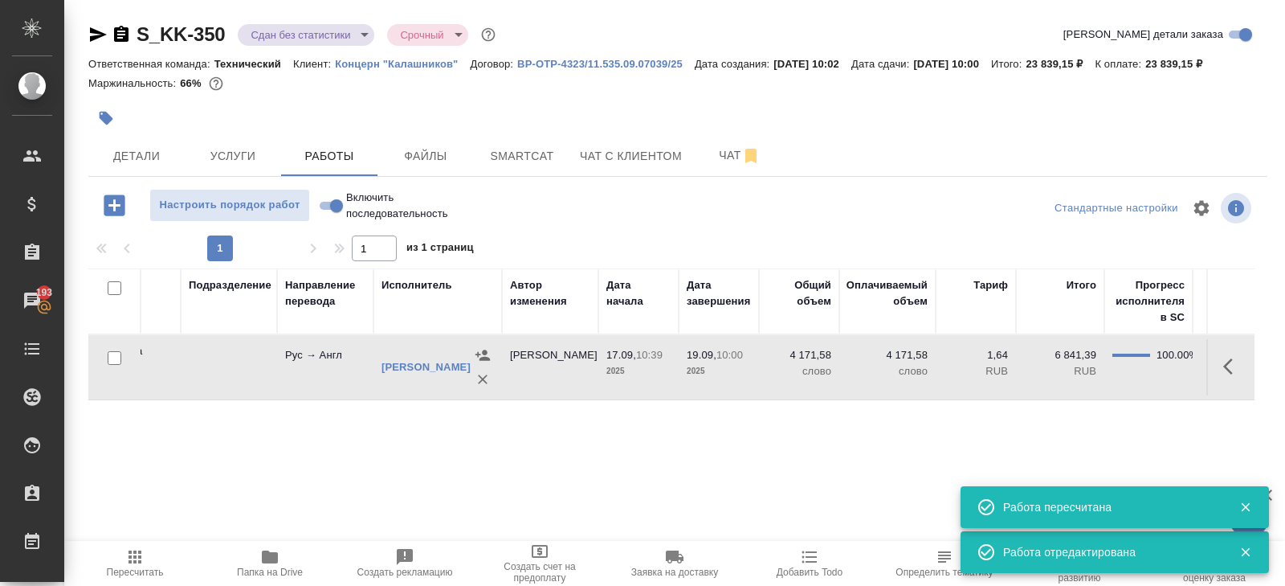
scroll to position [0, 0]
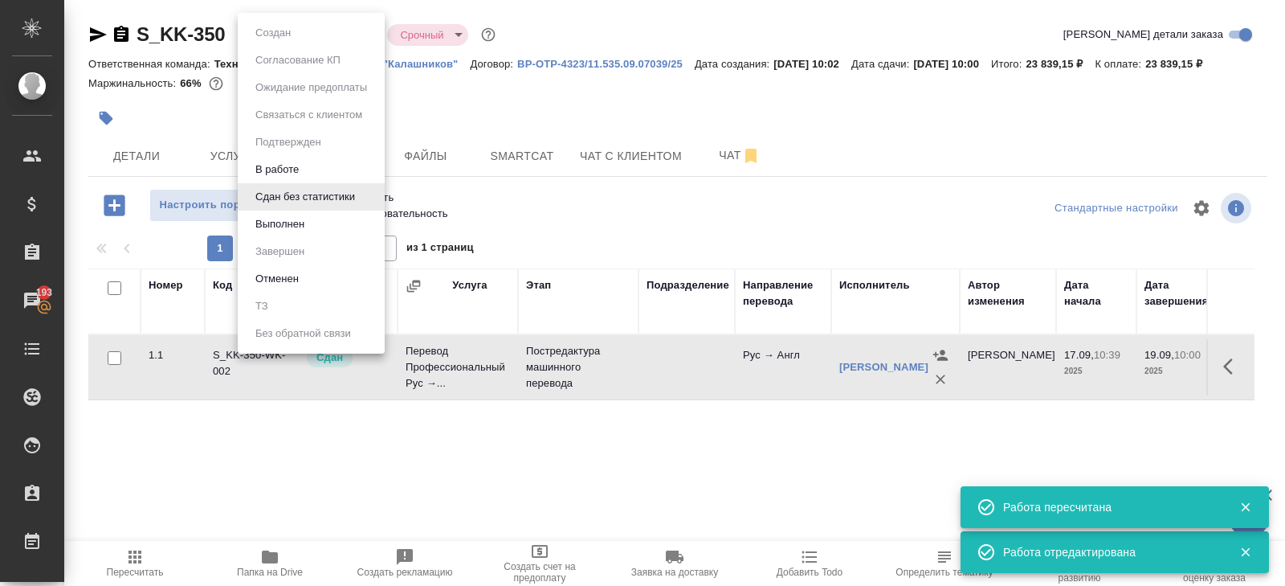
click at [284, 36] on body "🙏 .cls-1 fill:#fff; AWATERA [PERSON_NAME] Спецификации Заказы 193 Чаты Todo Про…" at bounding box center [642, 293] width 1285 height 586
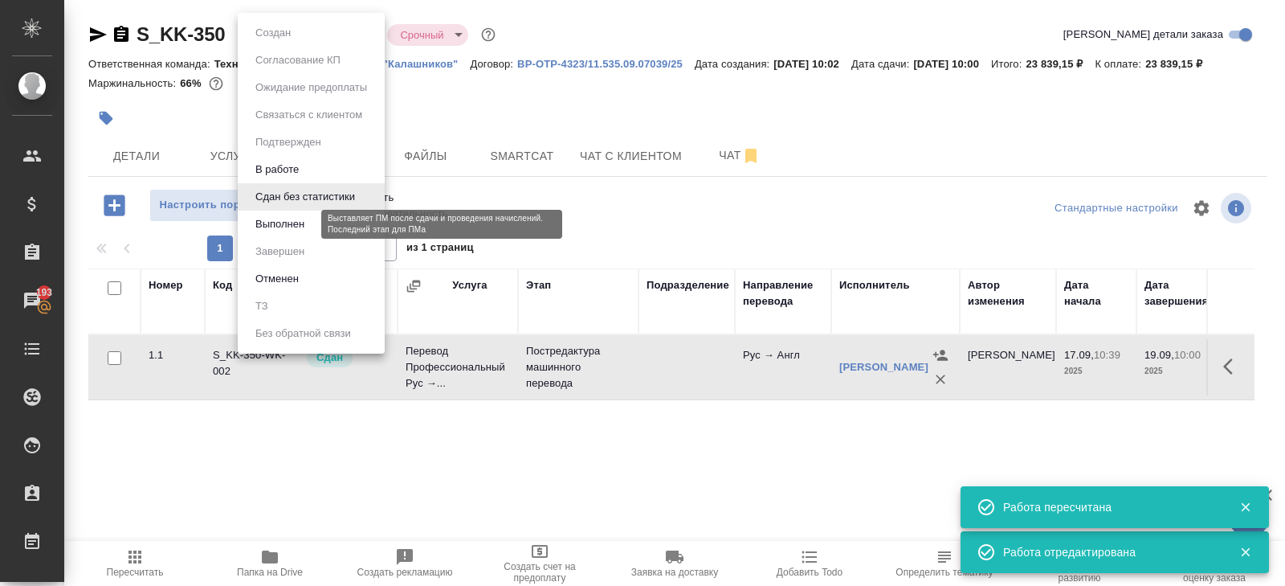
click at [290, 218] on button "Выполнен" at bounding box center [280, 224] width 59 height 18
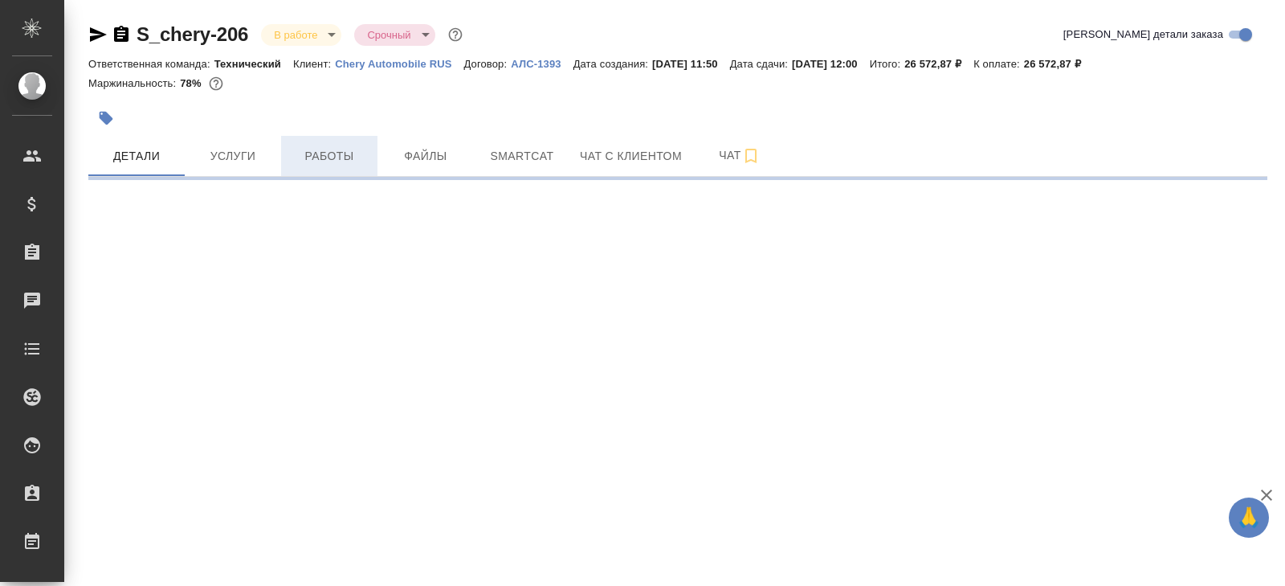
select select "RU"
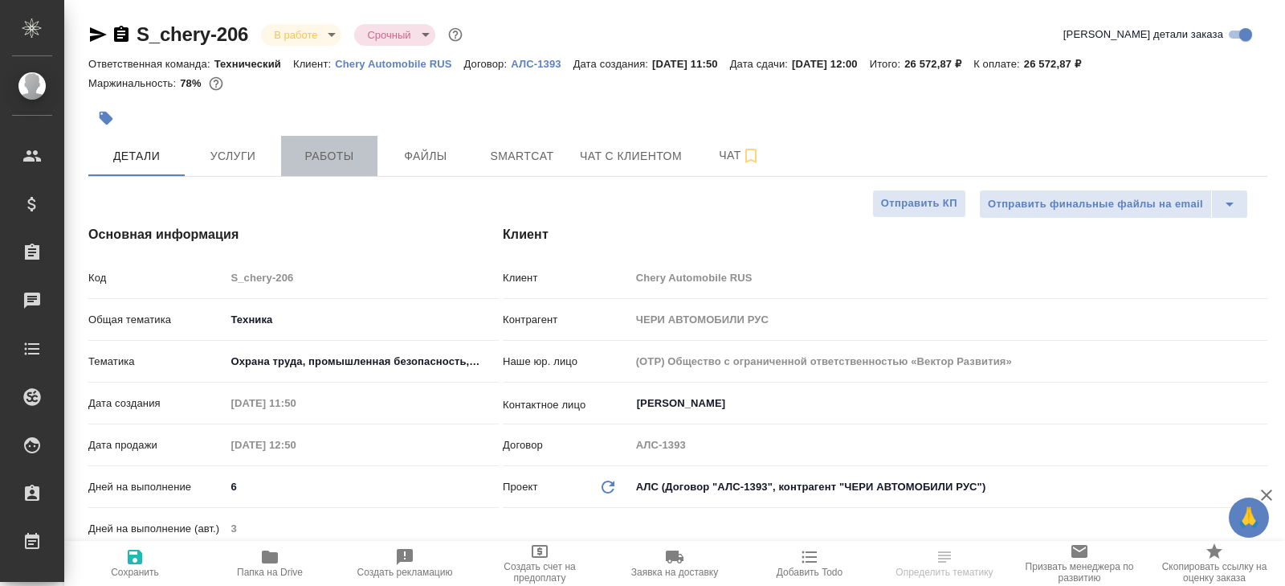
click at [326, 165] on button "Работы" at bounding box center [329, 156] width 96 height 40
type textarea "x"
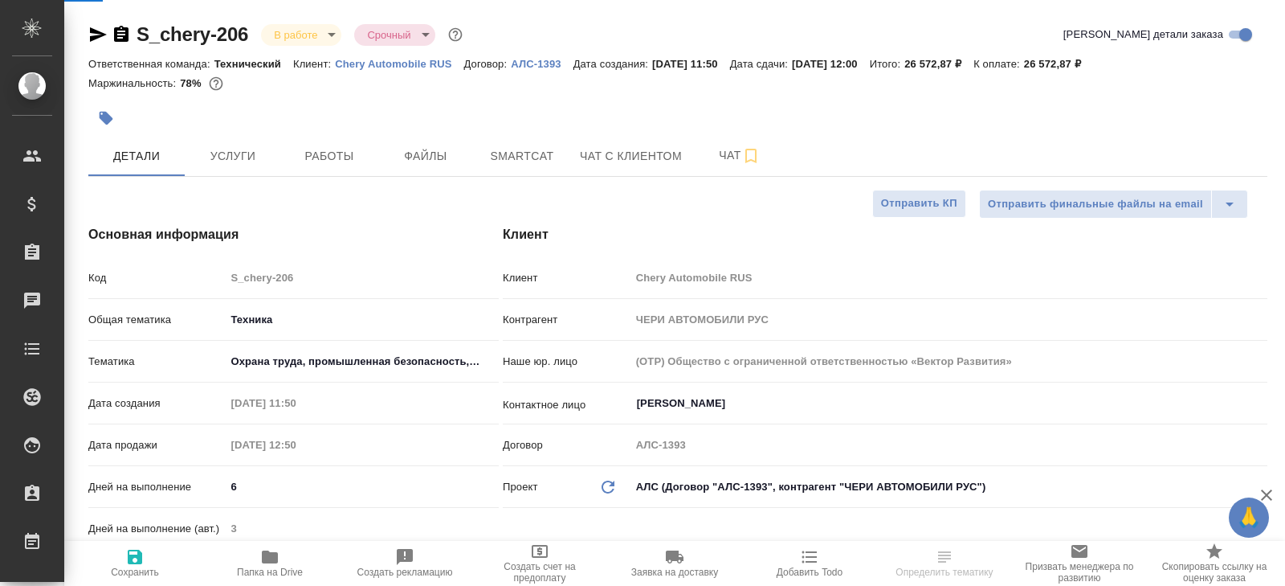
type textarea "x"
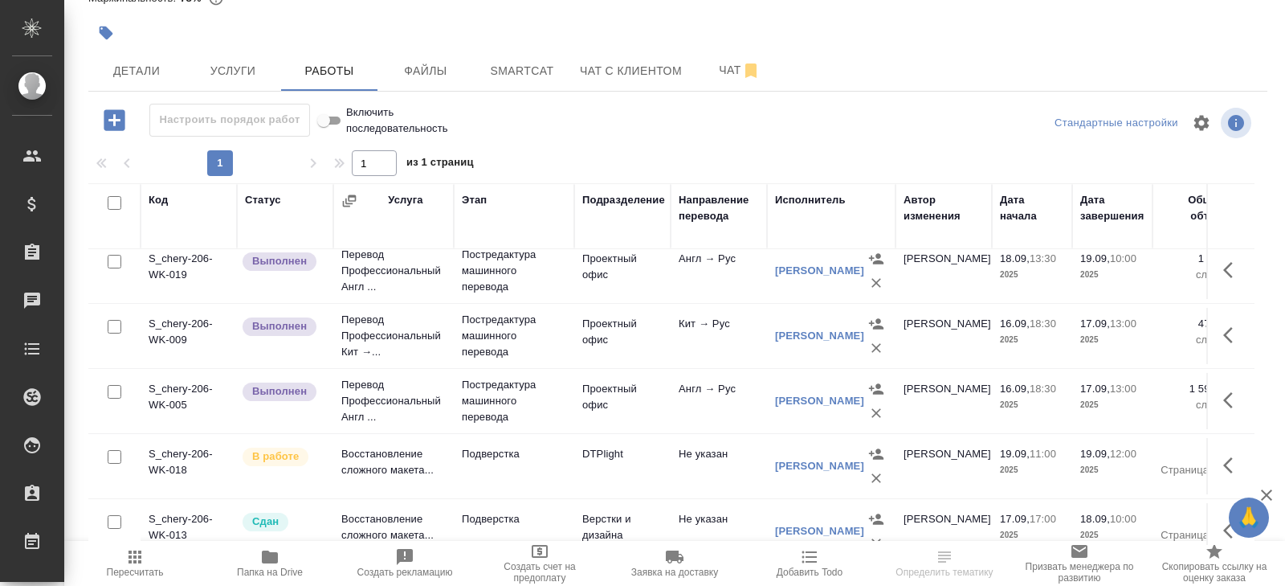
scroll to position [222, 0]
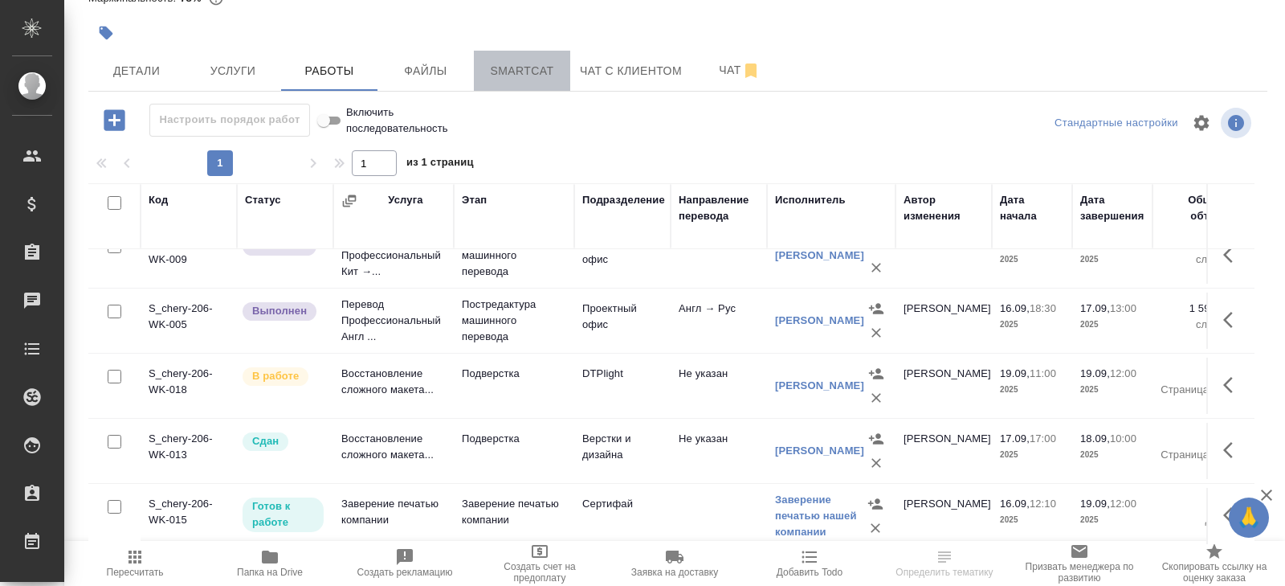
click at [516, 79] on span "Smartcat" at bounding box center [522, 71] width 77 height 20
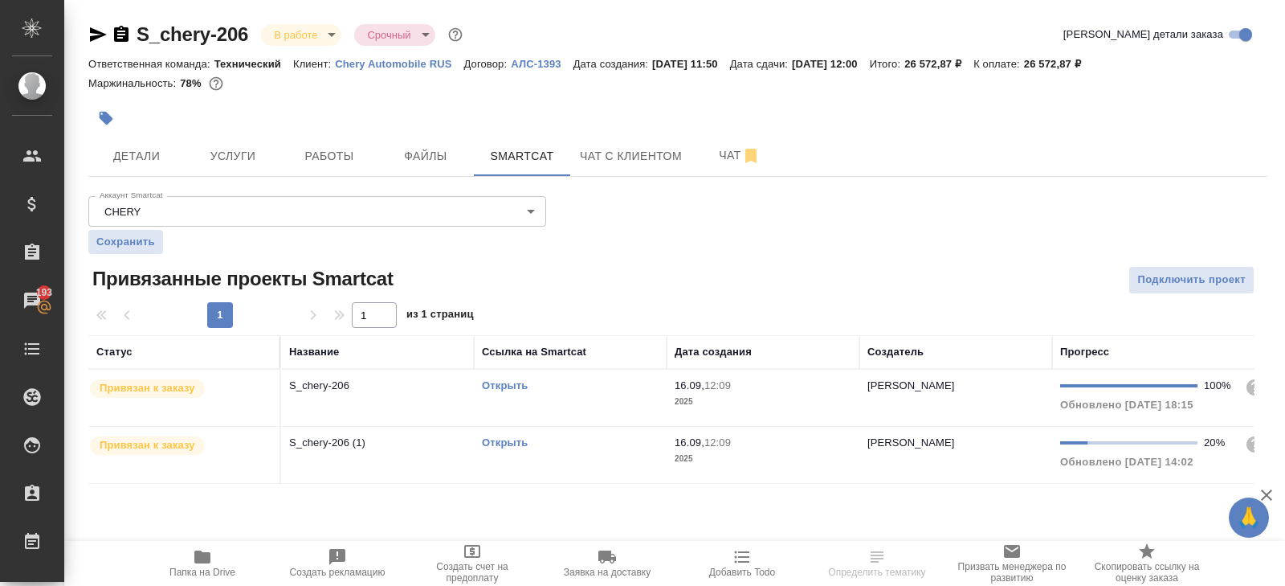
click at [594, 379] on div "Открыть" at bounding box center [570, 386] width 177 height 16
click at [436, 454] on td "S_chery-206 (1)" at bounding box center [377, 455] width 193 height 56
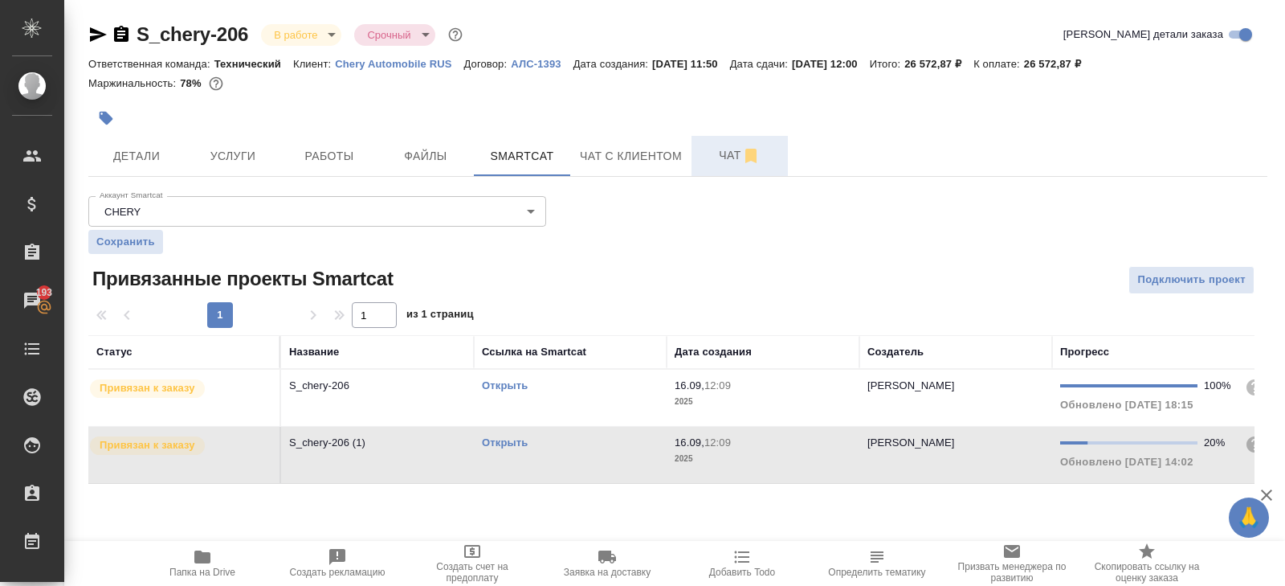
click at [757, 154] on icon "button" at bounding box center [750, 156] width 11 height 14
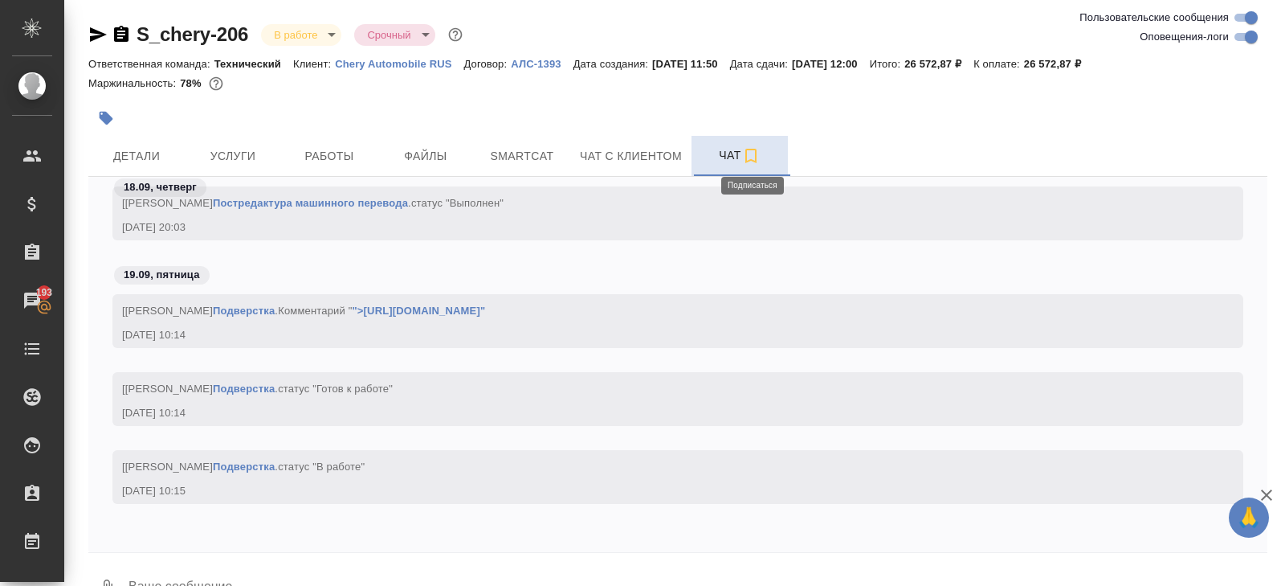
click at [1249, 37] on input "Оповещения-логи" at bounding box center [1252, 36] width 58 height 19
checkbox input "false"
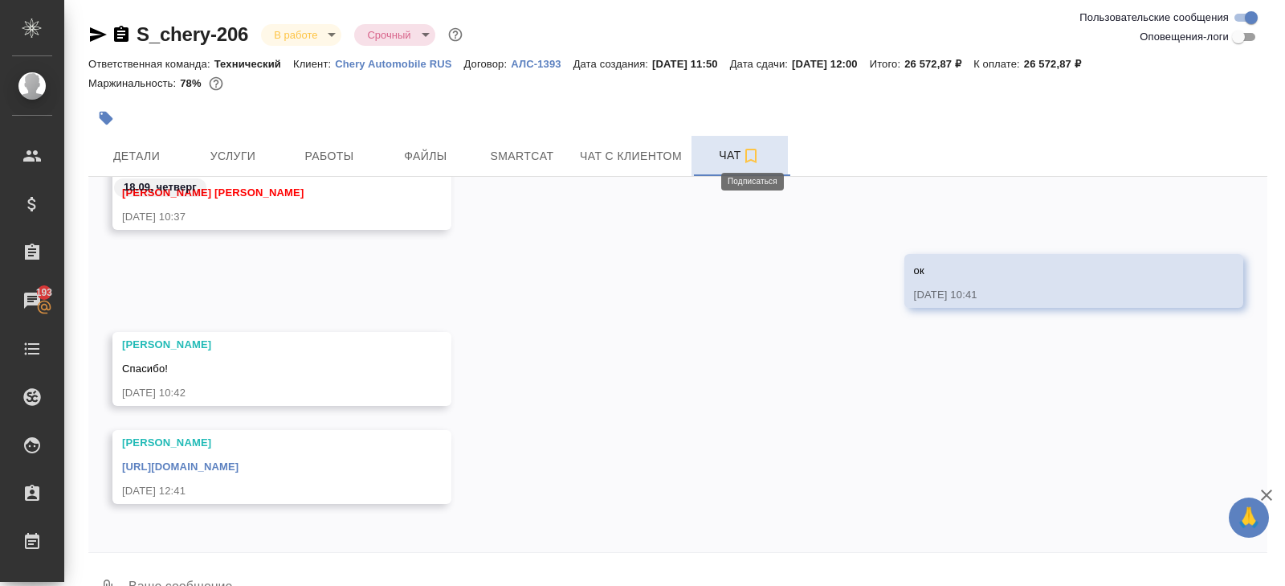
scroll to position [39, 0]
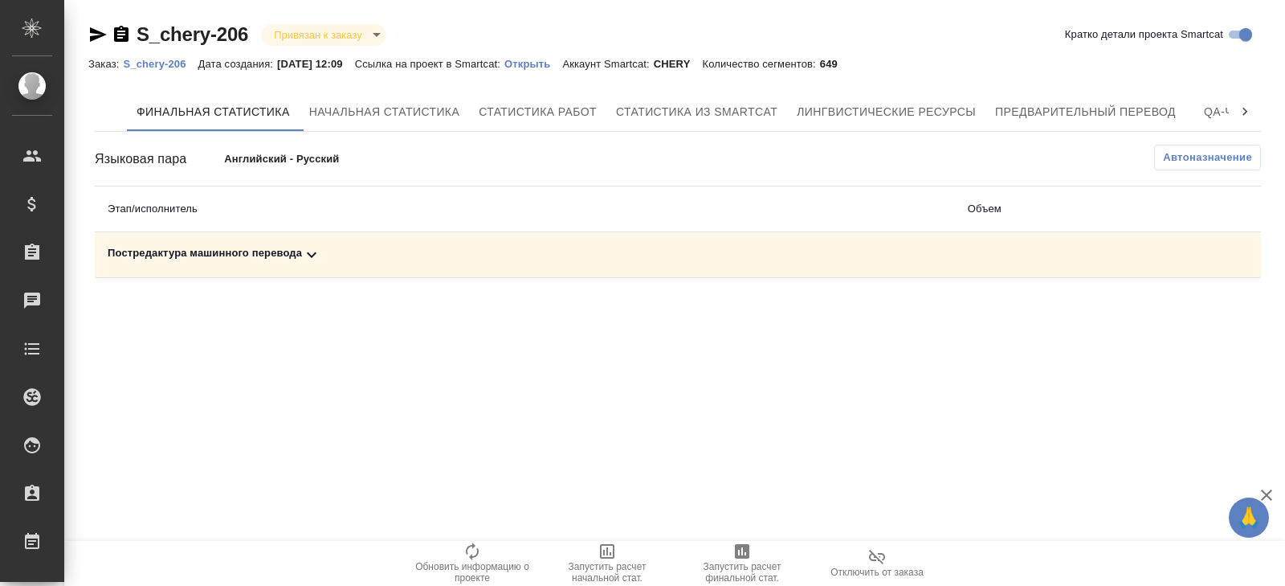
click at [1223, 157] on span "Автоназначение" at bounding box center [1207, 157] width 89 height 16
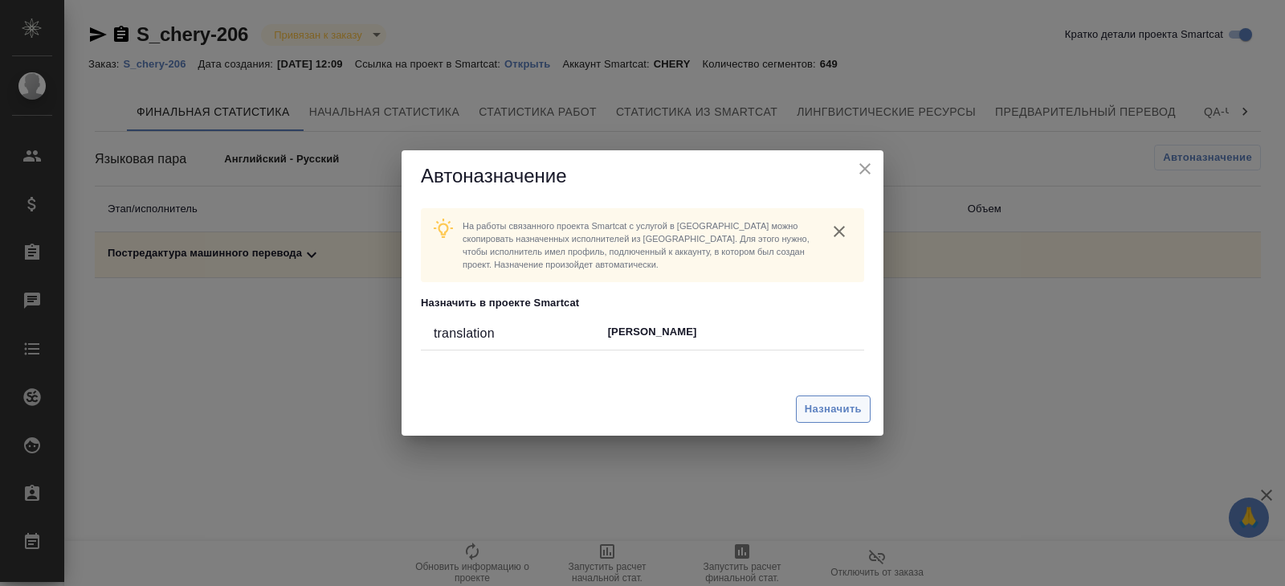
click at [843, 407] on span "Назначить" at bounding box center [833, 409] width 57 height 18
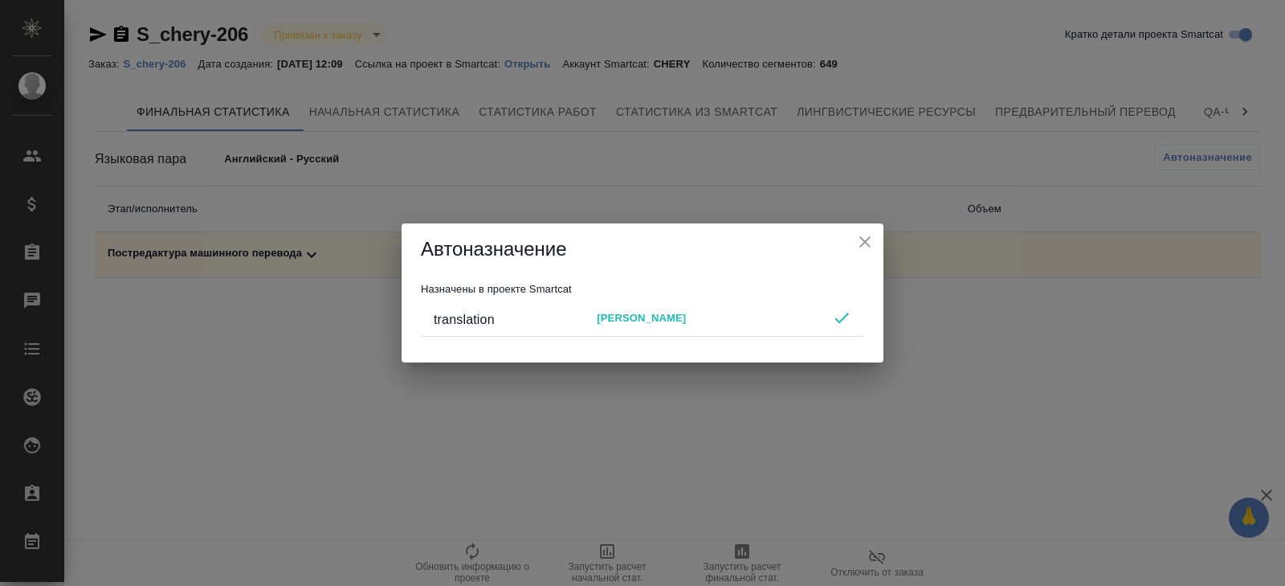
click at [735, 464] on div "Автоназначение Назначены в проекте Smartcat translation Tsaturyan Robert" at bounding box center [642, 293] width 1285 height 586
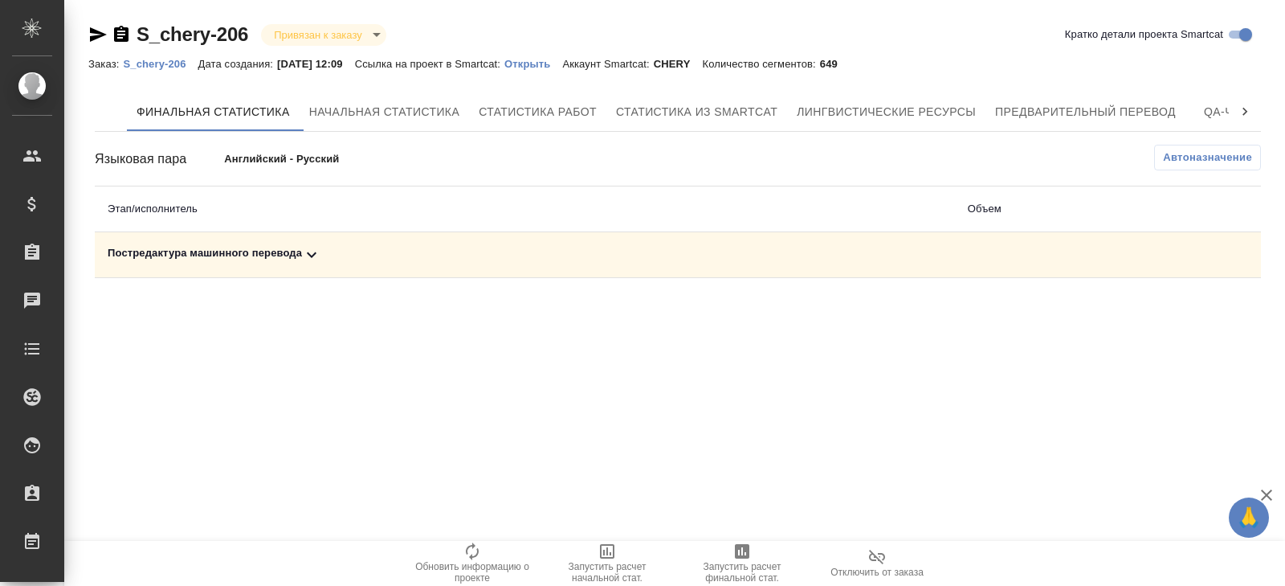
click at [735, 529] on div ".cls-1 fill:#fff; AWATERA Belyakova Yulia Клиенты Спецификации Заказы Чаты Todo…" at bounding box center [642, 293] width 1285 height 586
click at [741, 545] on icon "button" at bounding box center [742, 551] width 14 height 14
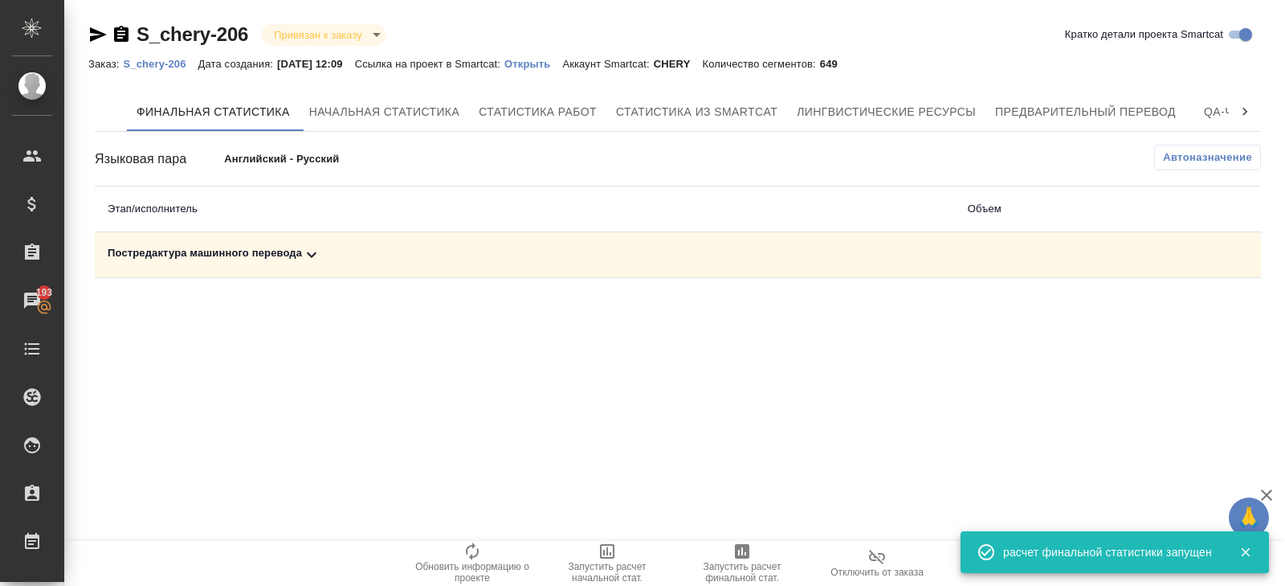
click at [326, 255] on div "Постредактура машинного перевода" at bounding box center [525, 254] width 835 height 19
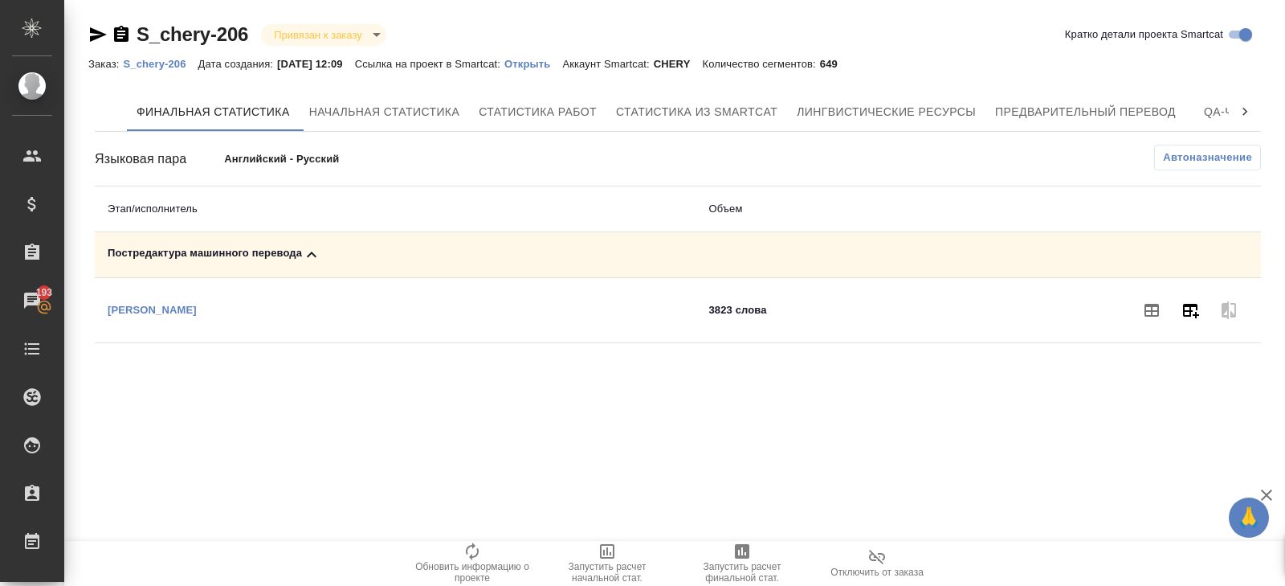
click at [1190, 304] on icon "button" at bounding box center [1191, 311] width 16 height 14
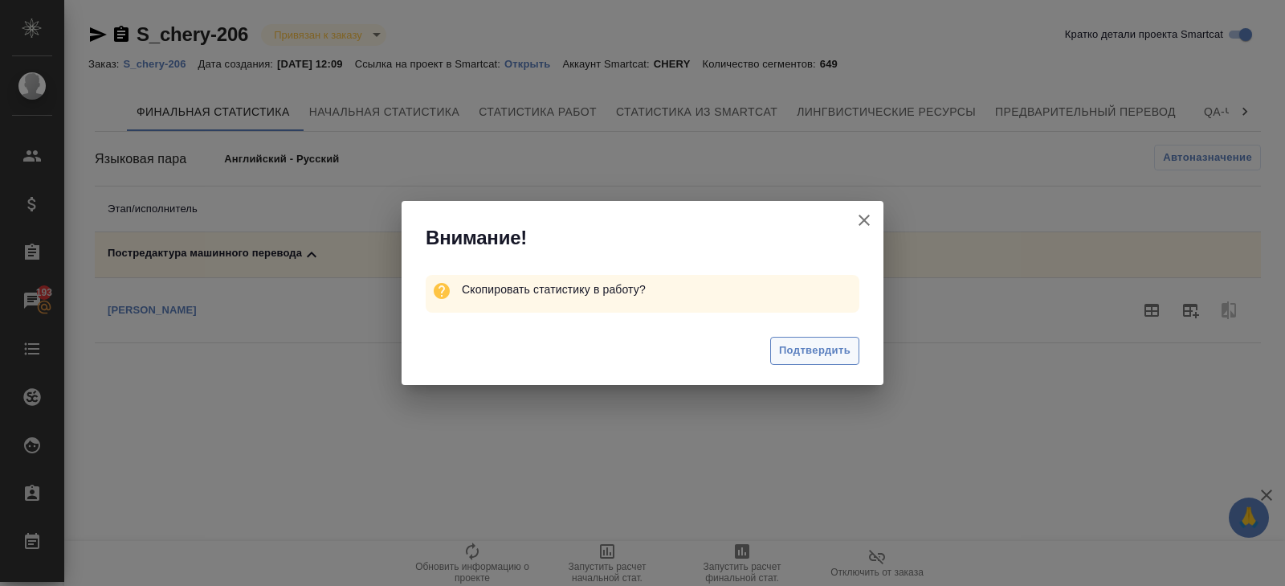
click at [808, 349] on span "Подтвердить" at bounding box center [814, 350] width 71 height 18
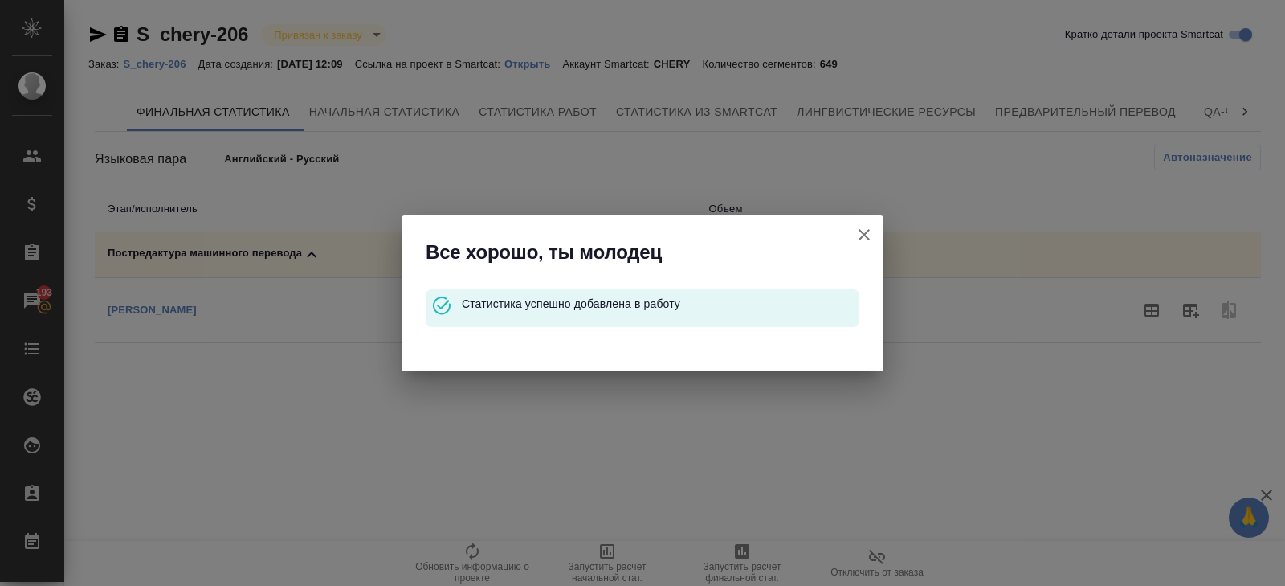
click at [866, 233] on icon "button" at bounding box center [864, 234] width 19 height 19
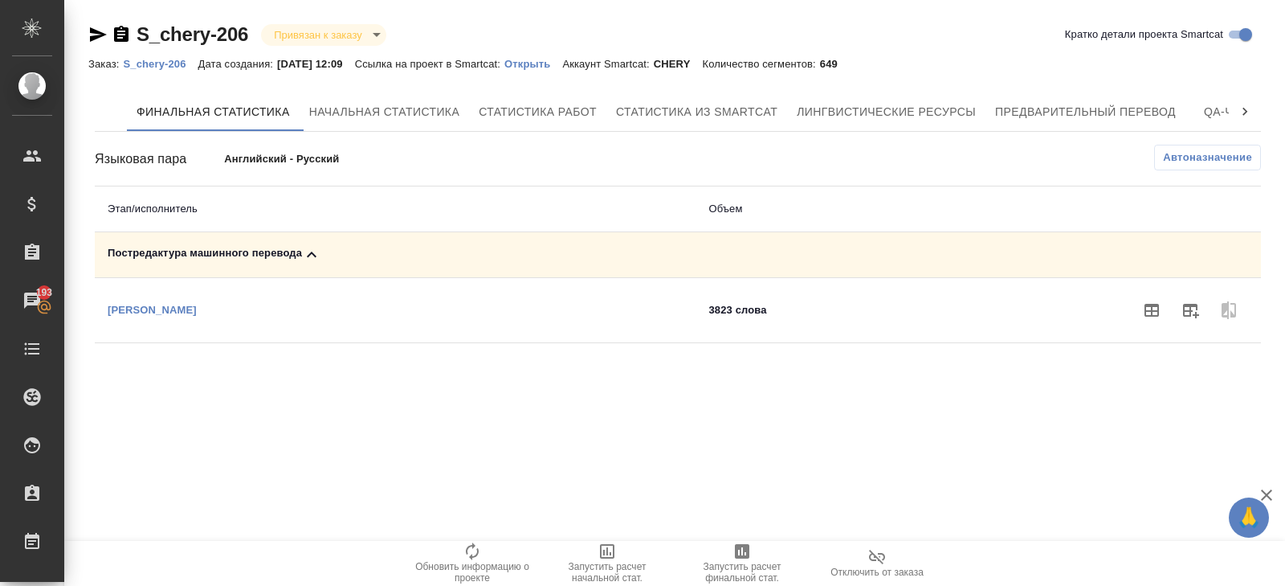
click at [174, 63] on p "S_chery-206" at bounding box center [160, 64] width 75 height 12
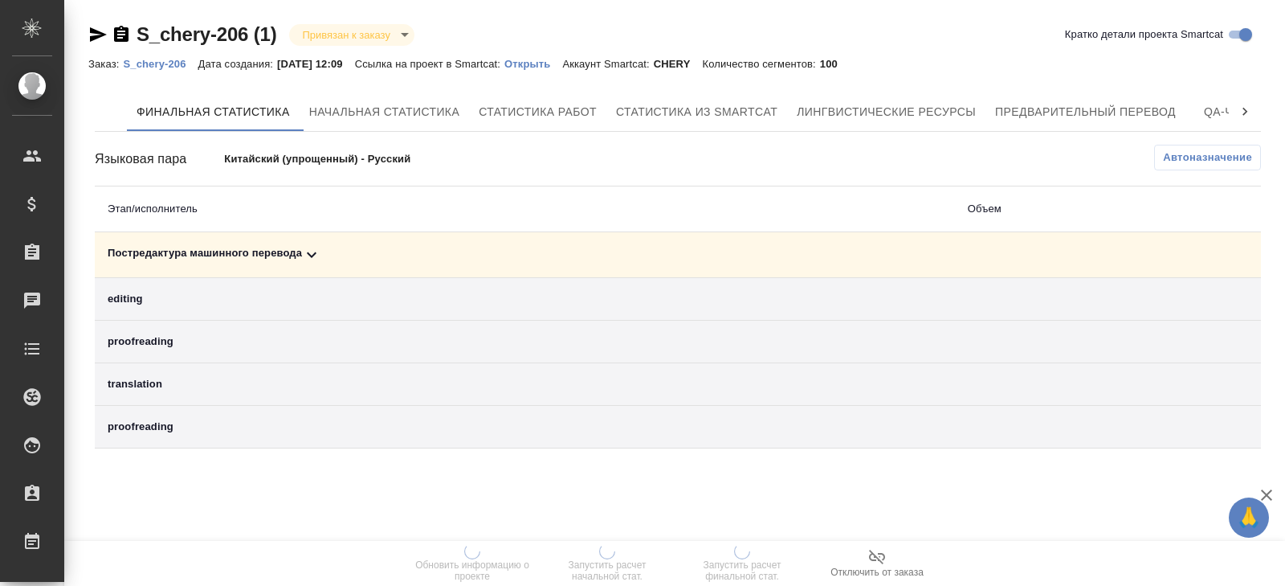
click at [1189, 151] on span "Автоназначение" at bounding box center [1207, 157] width 89 height 16
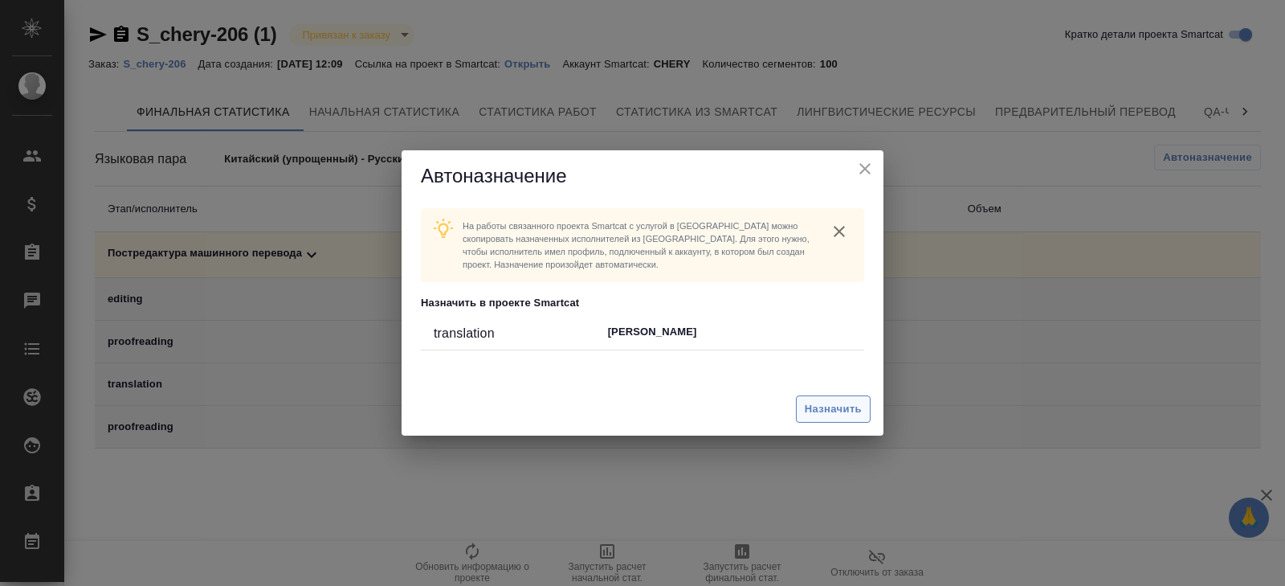
click at [865, 397] on button "Назначить" at bounding box center [833, 409] width 75 height 28
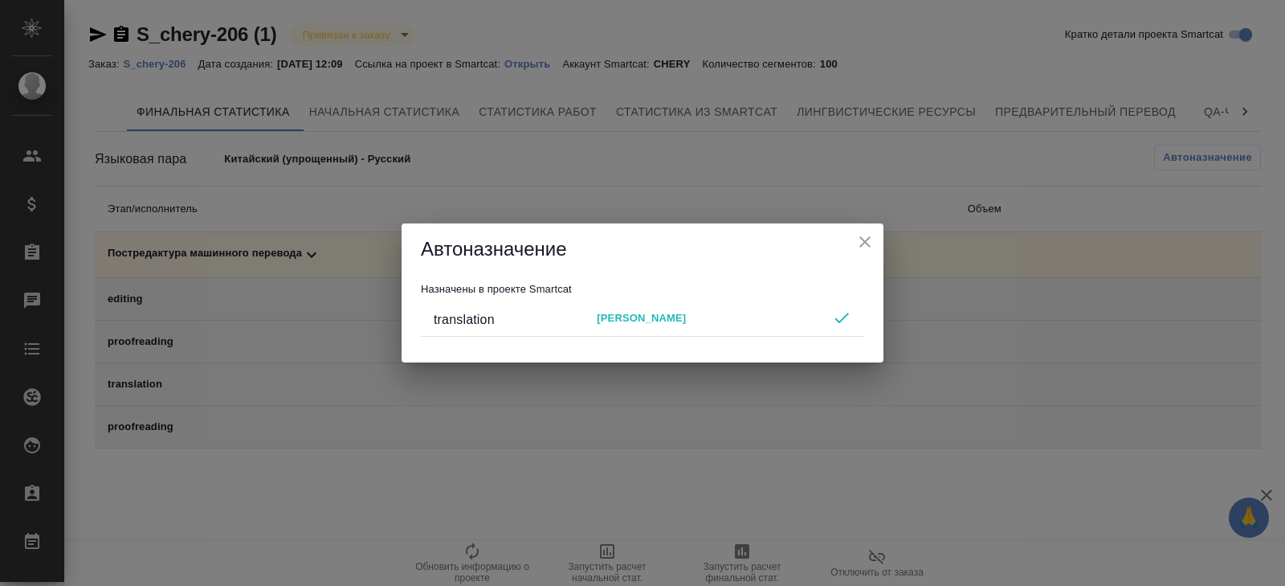
click at [753, 480] on div "Автоназначение Назначены в проекте Smartcat translation [PERSON_NAME]" at bounding box center [642, 293] width 1285 height 586
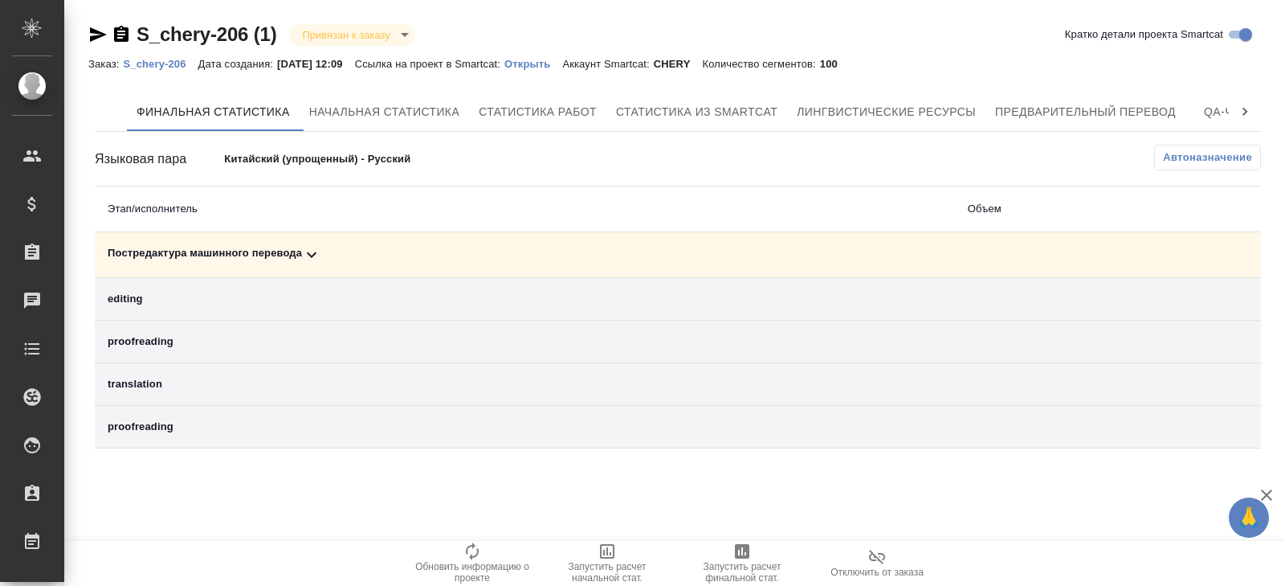
click at [751, 551] on icon "button" at bounding box center [742, 550] width 19 height 19
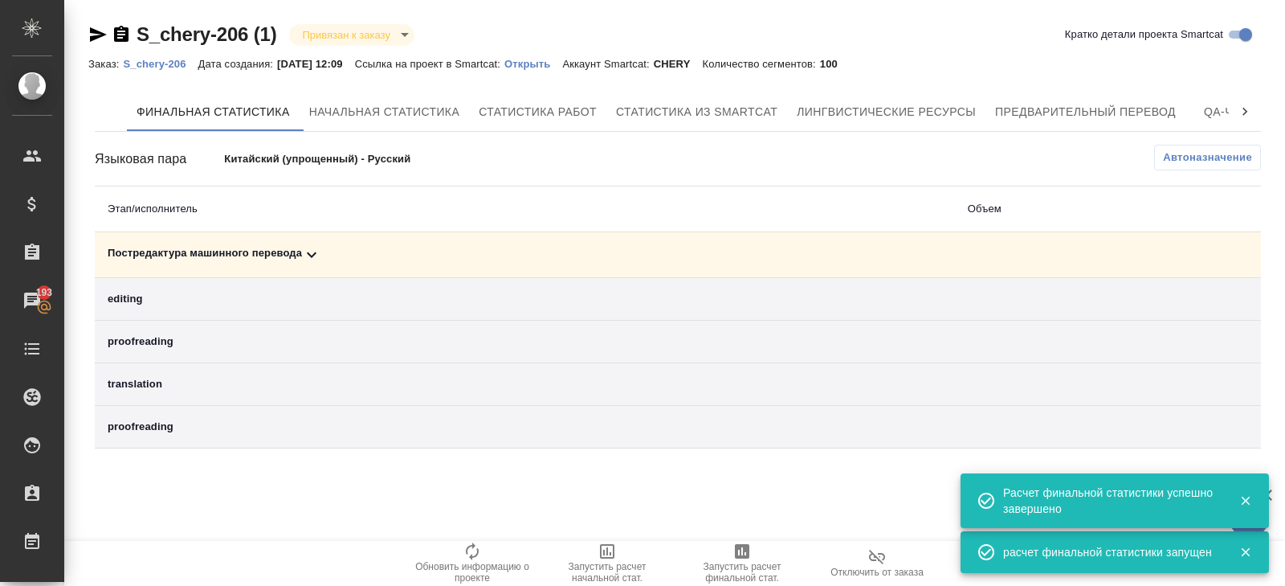
click at [308, 256] on icon at bounding box center [311, 254] width 19 height 19
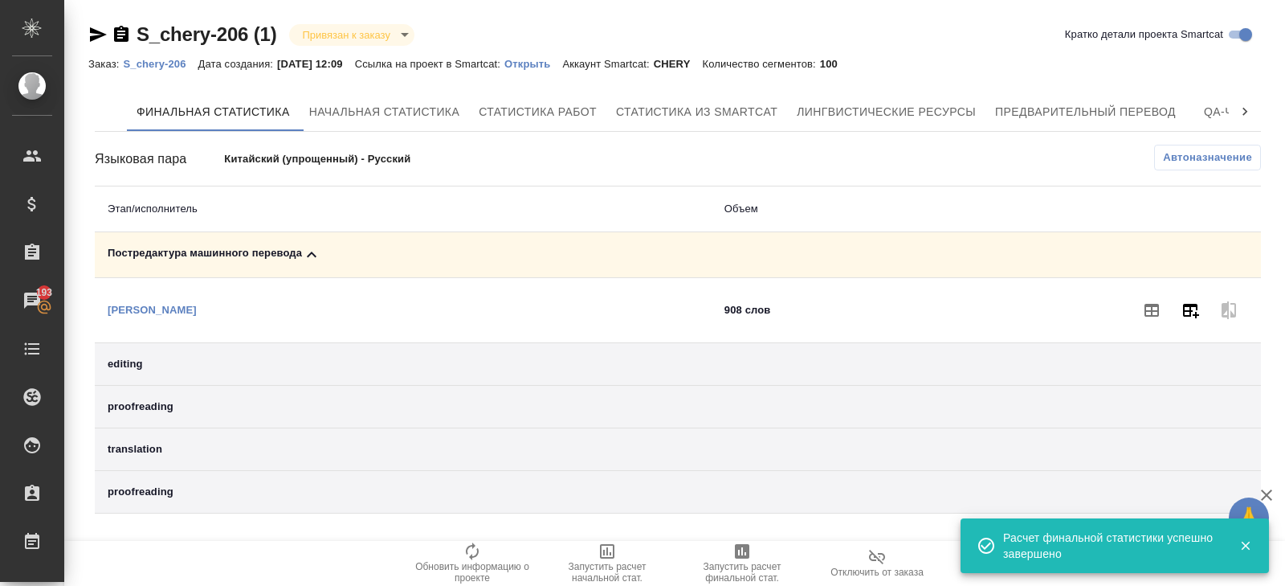
click at [1190, 307] on icon "button" at bounding box center [1191, 311] width 16 height 14
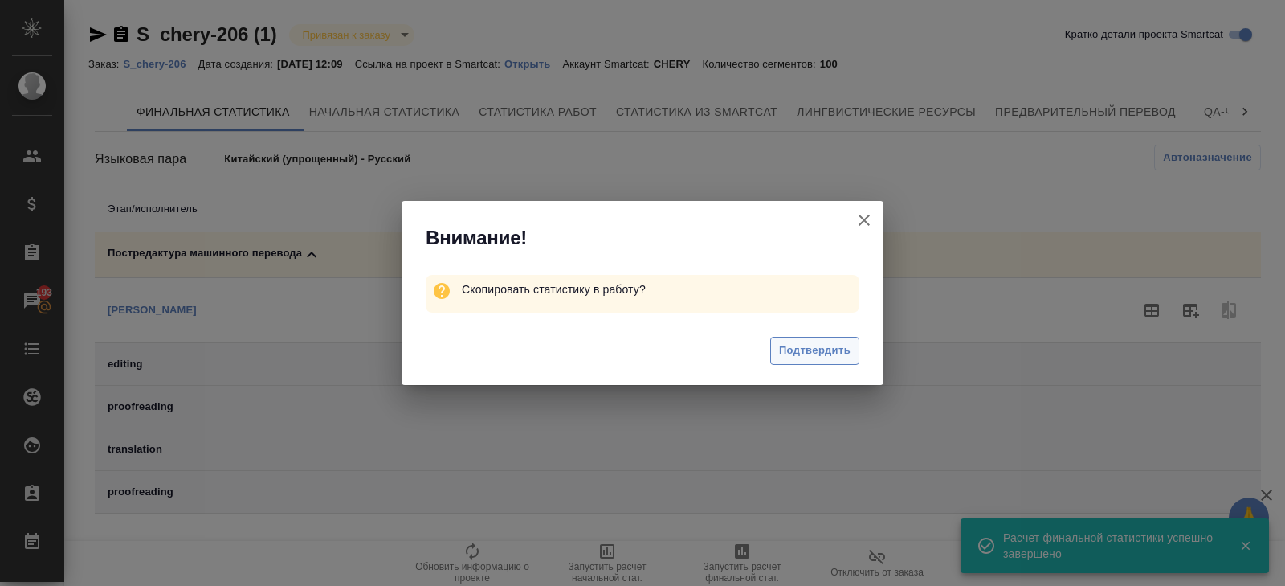
click at [806, 343] on span "Подтвердить" at bounding box center [814, 350] width 71 height 18
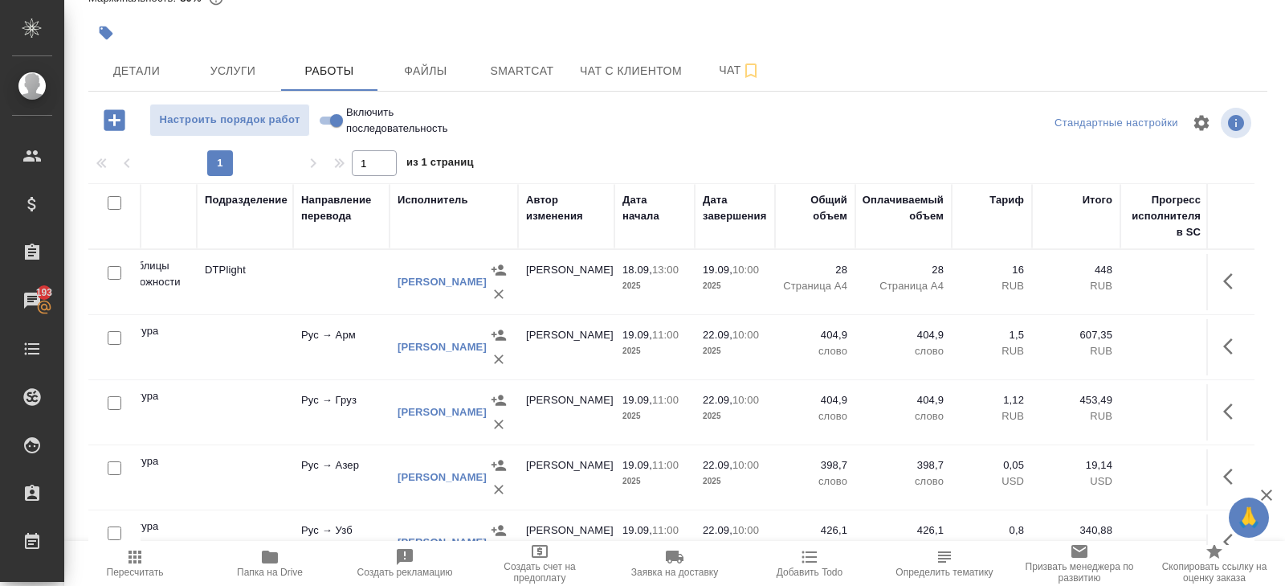
scroll to position [0, 717]
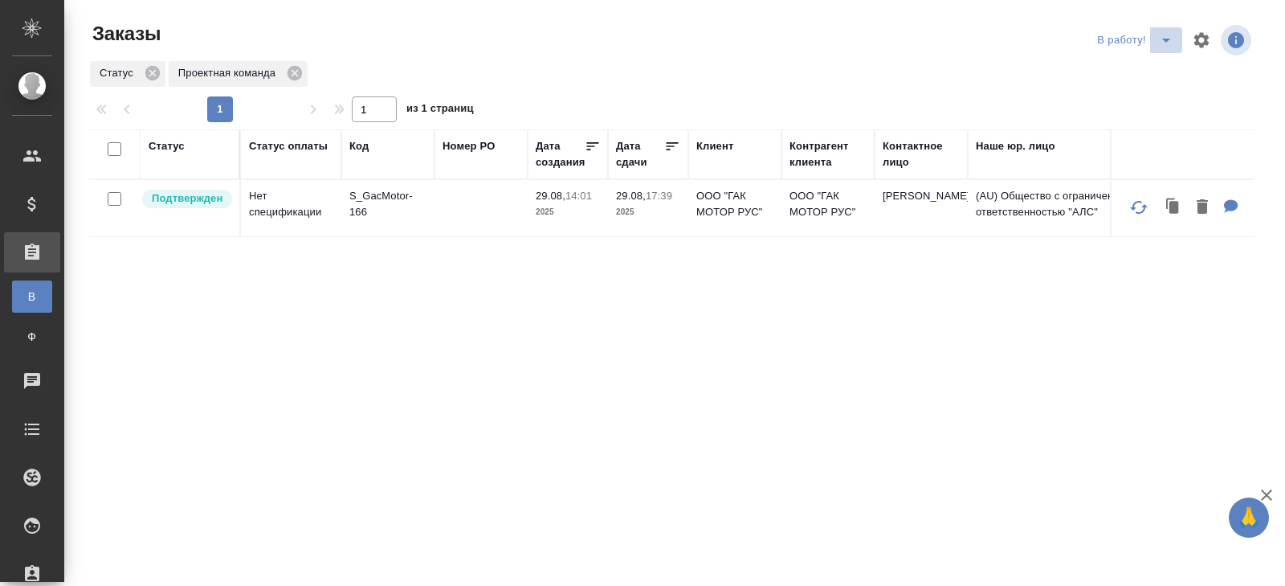
click at [1165, 43] on icon "split button" at bounding box center [1166, 40] width 19 height 19
click at [1165, 68] on li "ПМ" at bounding box center [1136, 72] width 89 height 26
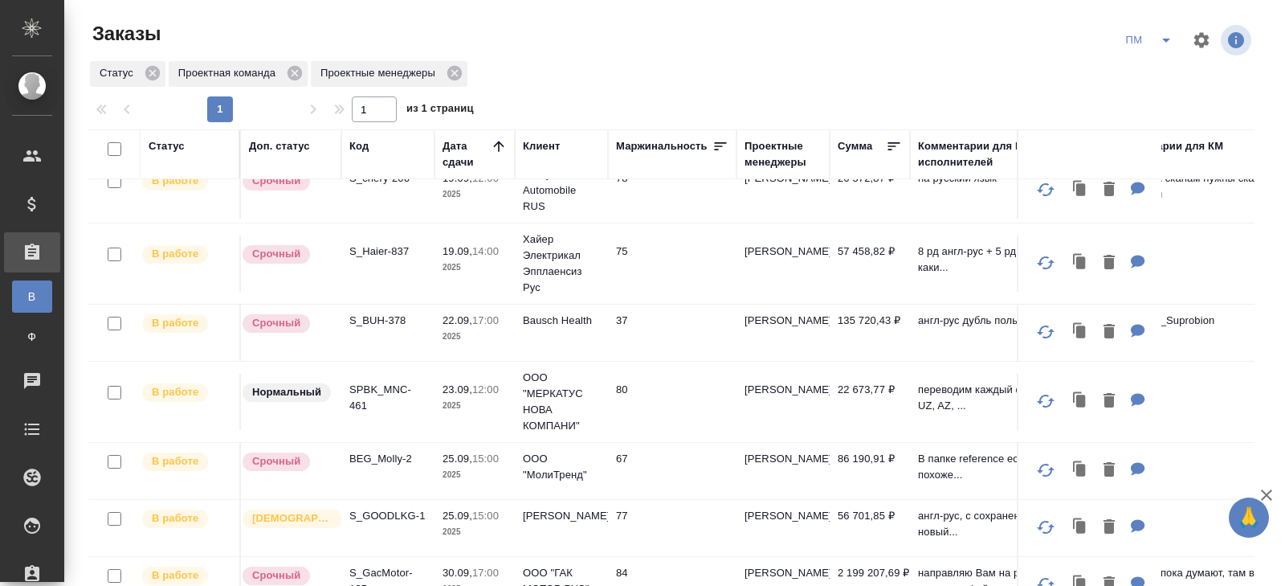
scroll to position [35, 0]
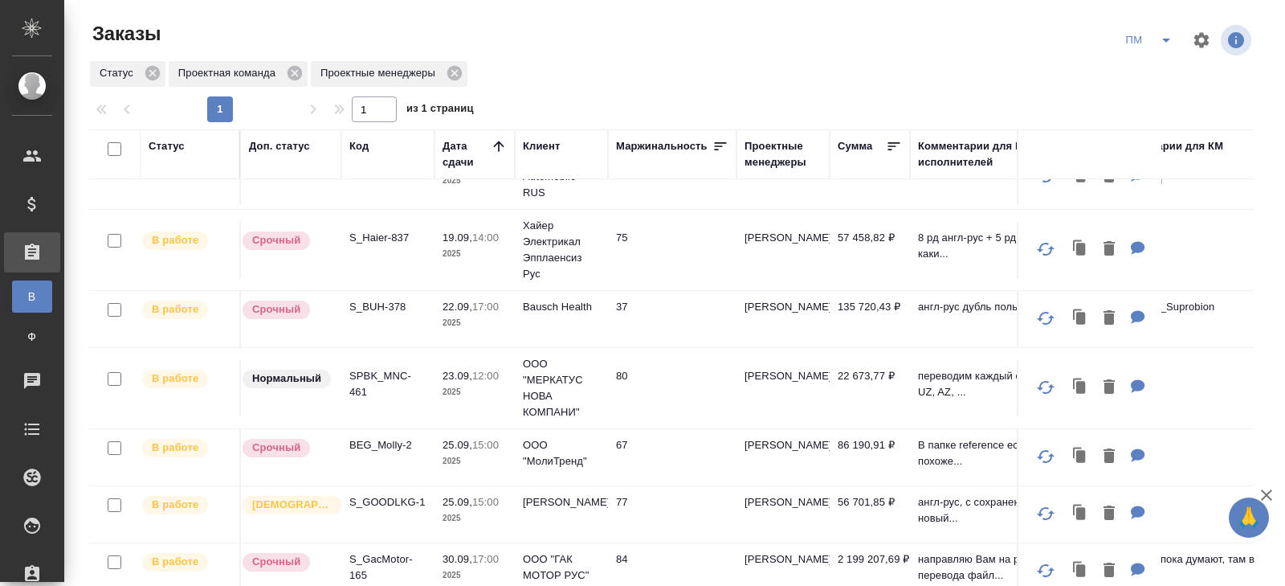
click at [374, 390] on p "SPBK_MNC-461" at bounding box center [387, 384] width 77 height 32
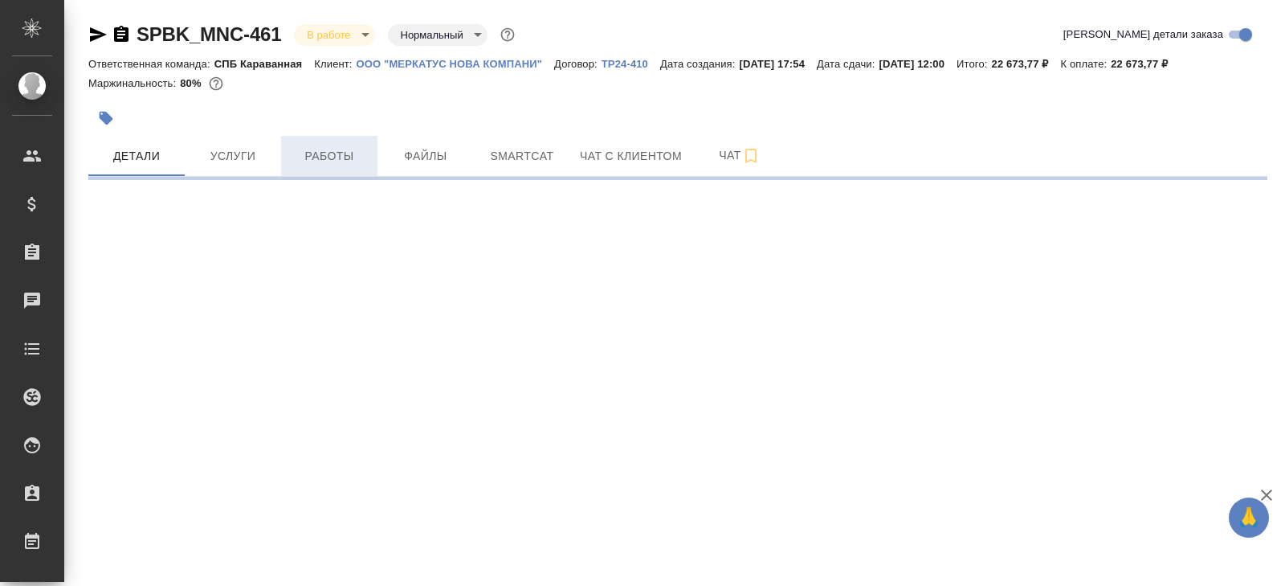
click at [336, 143] on button "Работы" at bounding box center [329, 156] width 96 height 40
select select "RU"
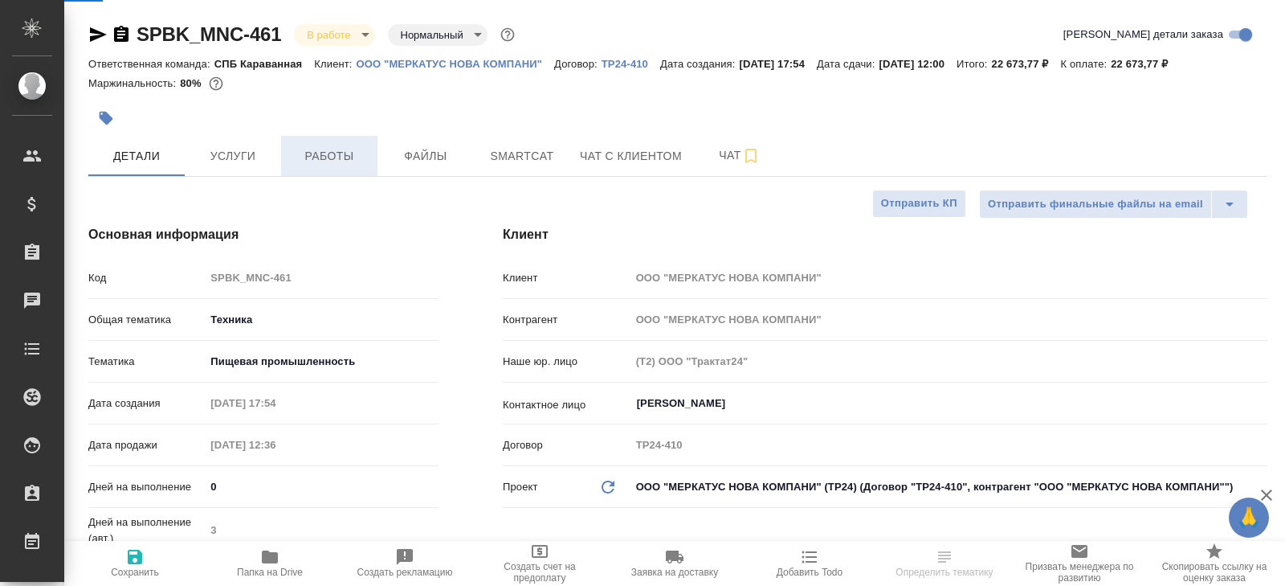
type textarea "x"
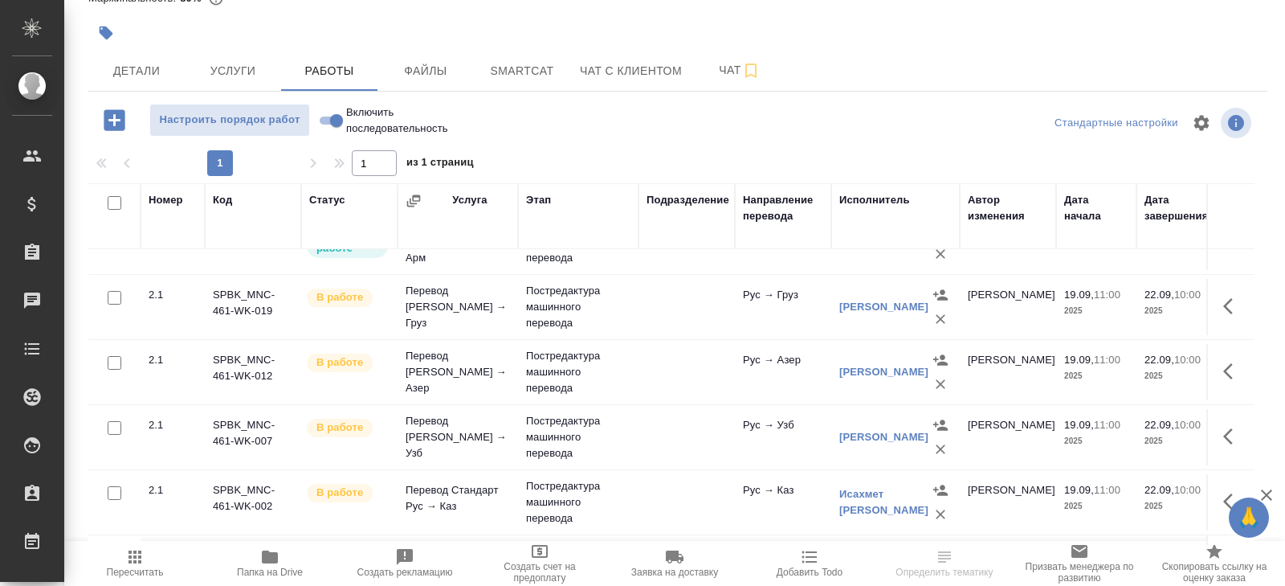
scroll to position [108, 0]
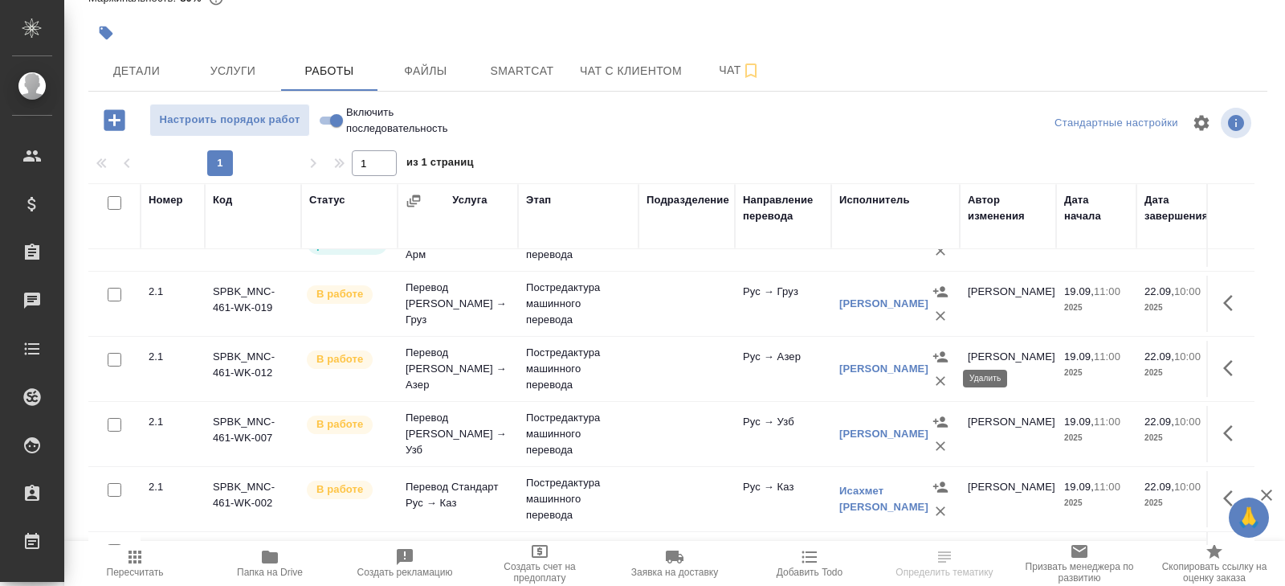
click at [938, 378] on icon "button" at bounding box center [941, 381] width 16 height 16
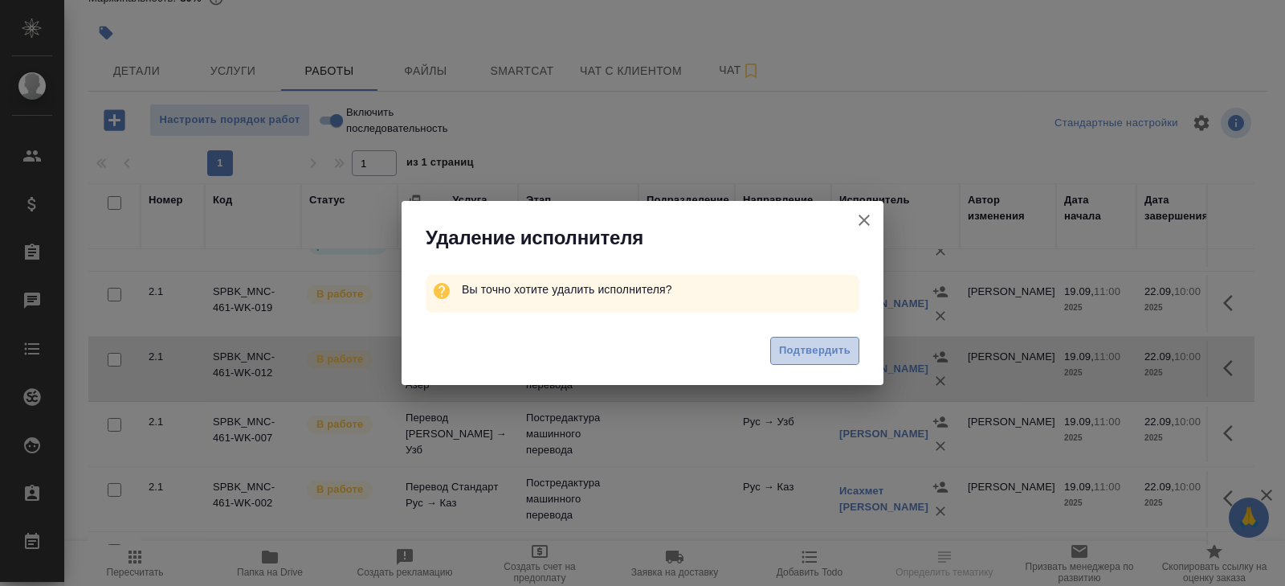
click at [839, 348] on span "Подтвердить" at bounding box center [814, 350] width 71 height 18
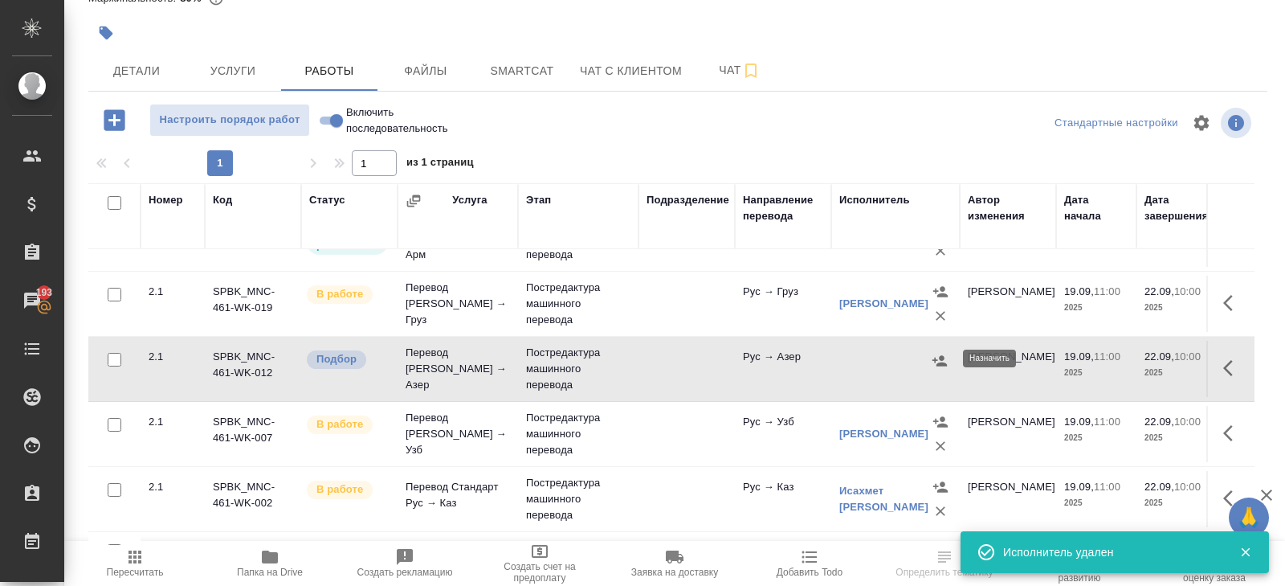
click at [941, 356] on icon "button" at bounding box center [940, 360] width 14 height 10
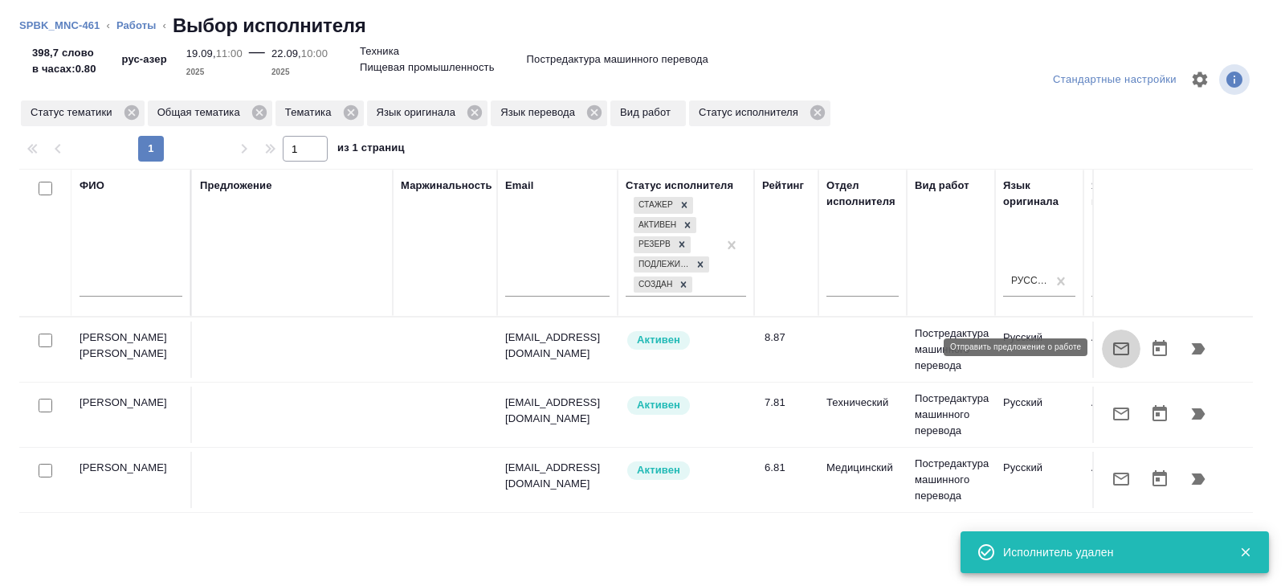
click at [1133, 341] on button "button" at bounding box center [1121, 348] width 39 height 39
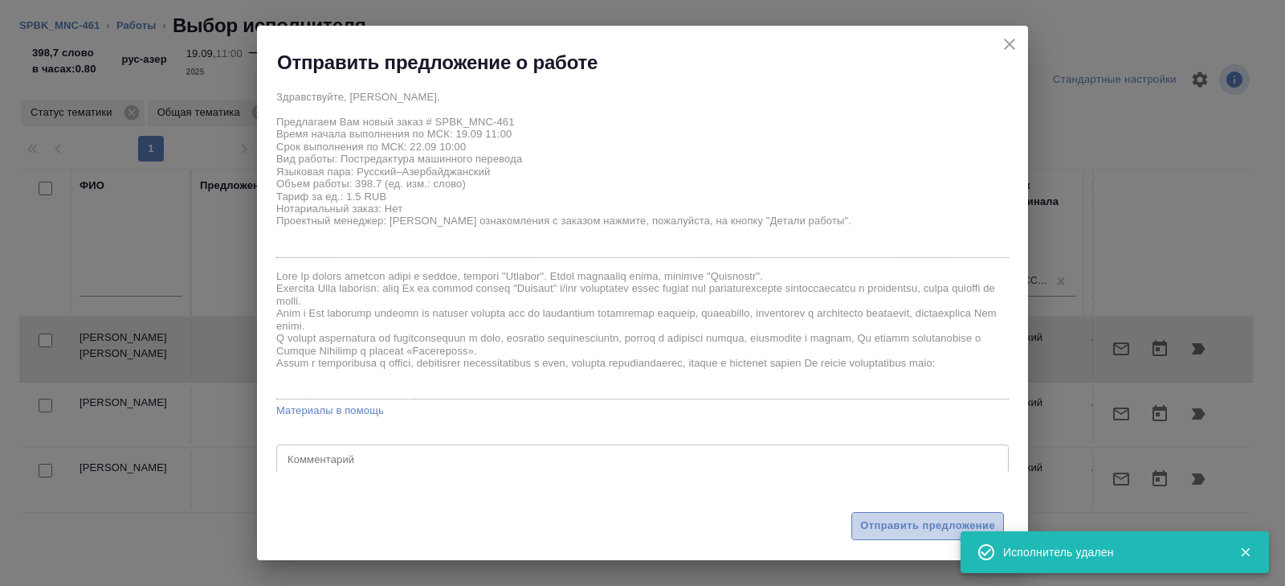
click at [904, 520] on span "Отправить предложение" at bounding box center [927, 526] width 135 height 18
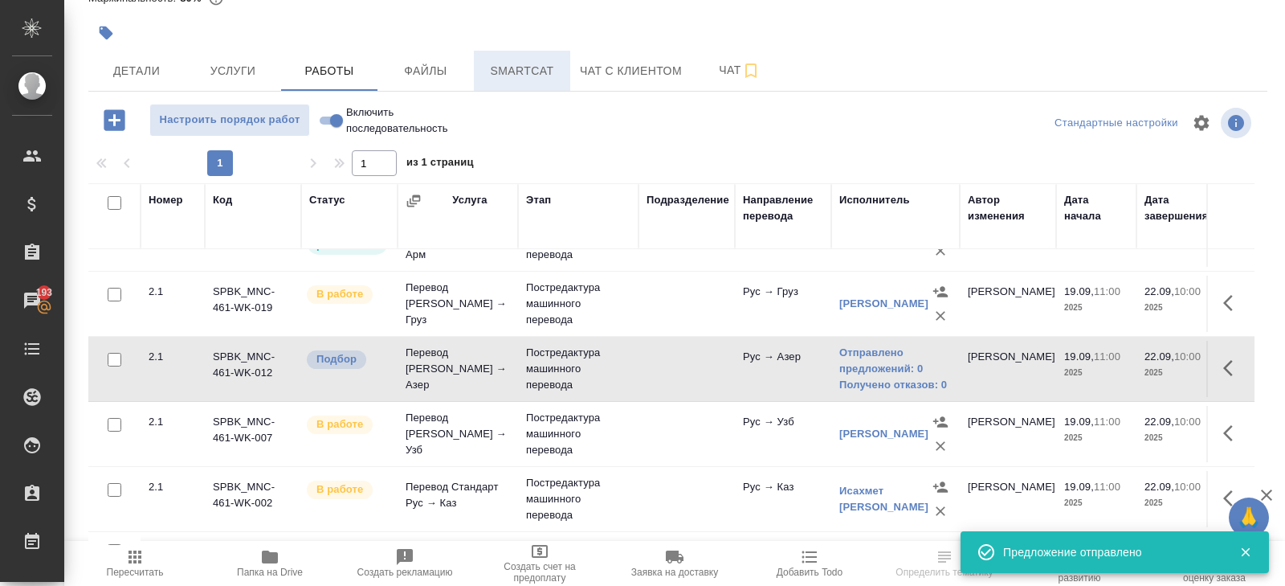
click at [521, 66] on span "Smartcat" at bounding box center [522, 71] width 77 height 20
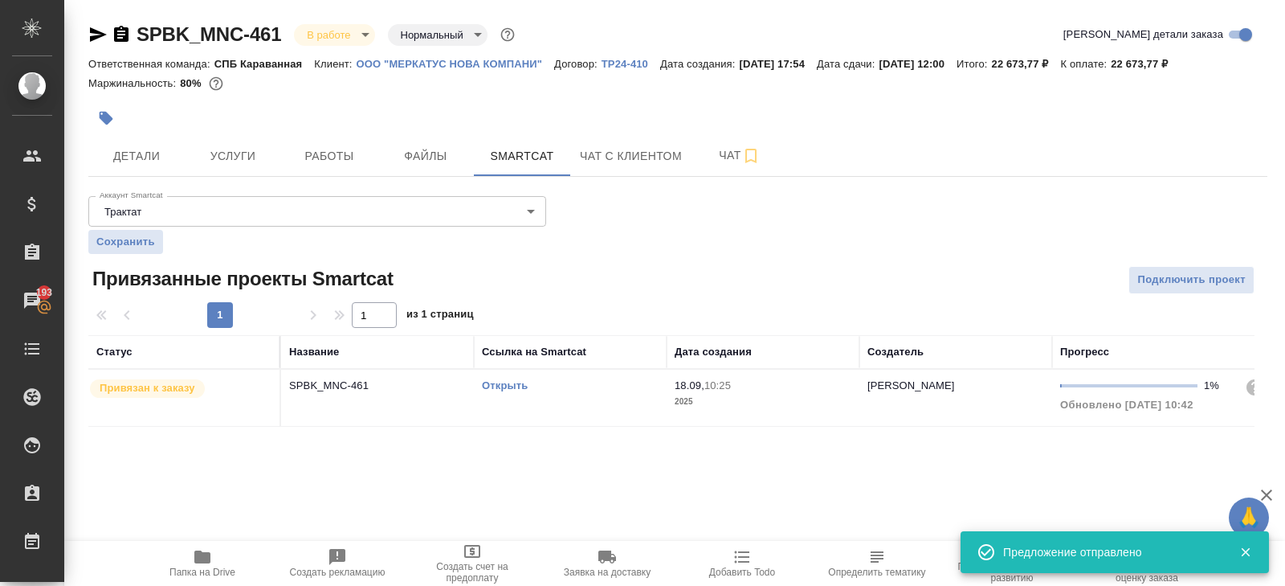
click at [504, 385] on link "Открыть" at bounding box center [505, 385] width 46 height 12
click at [370, 154] on button "Работы" at bounding box center [329, 156] width 96 height 40
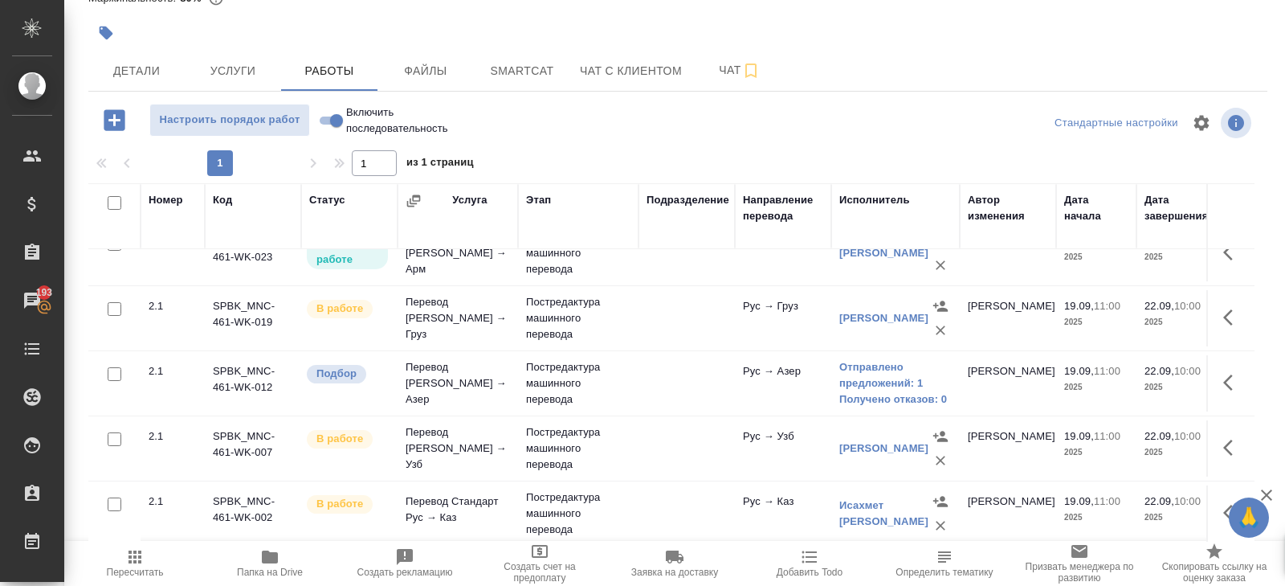
scroll to position [98, 0]
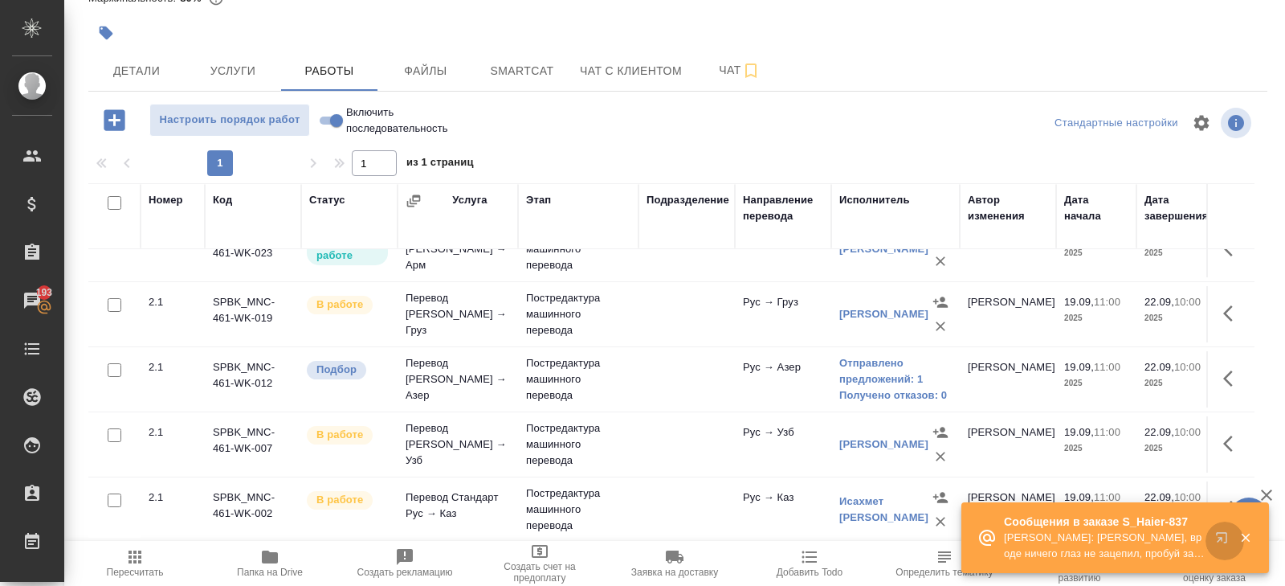
click at [1225, 533] on icon "button" at bounding box center [1224, 540] width 19 height 19
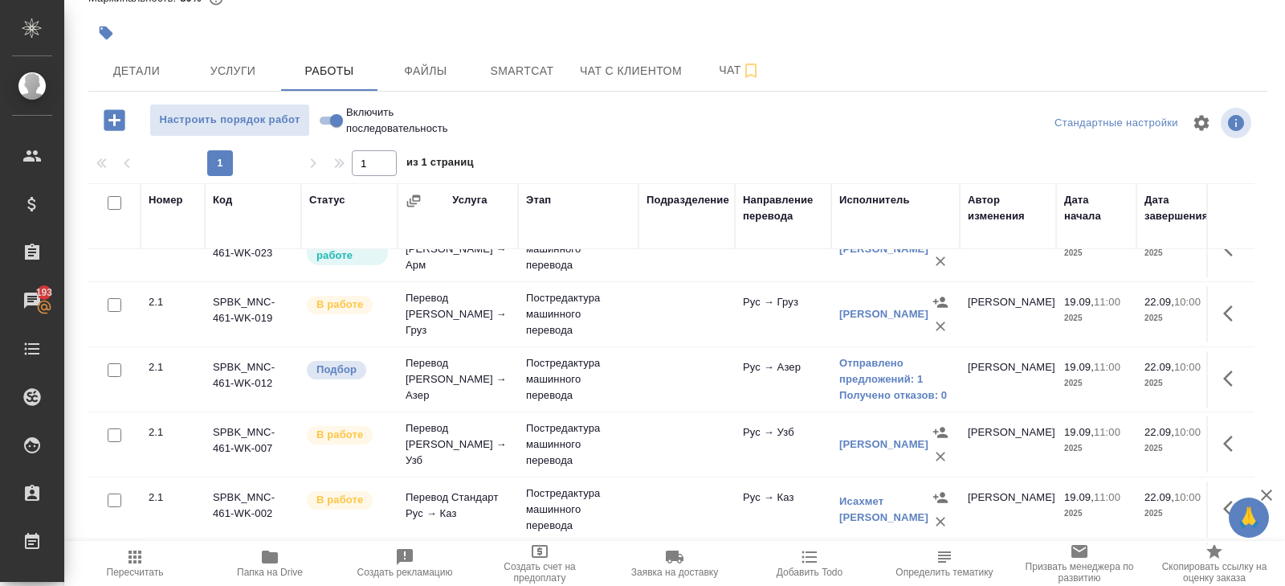
click at [155, 557] on span "Пересчитать" at bounding box center [135, 562] width 116 height 31
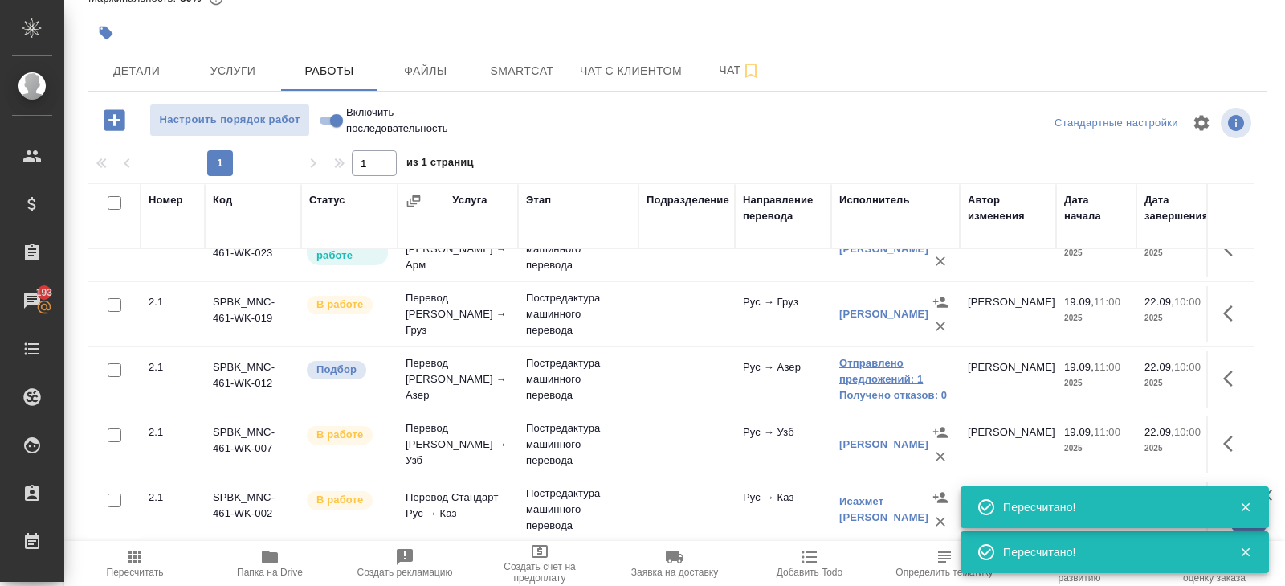
click at [847, 365] on link "Отправлено предложений: 1" at bounding box center [895, 371] width 112 height 32
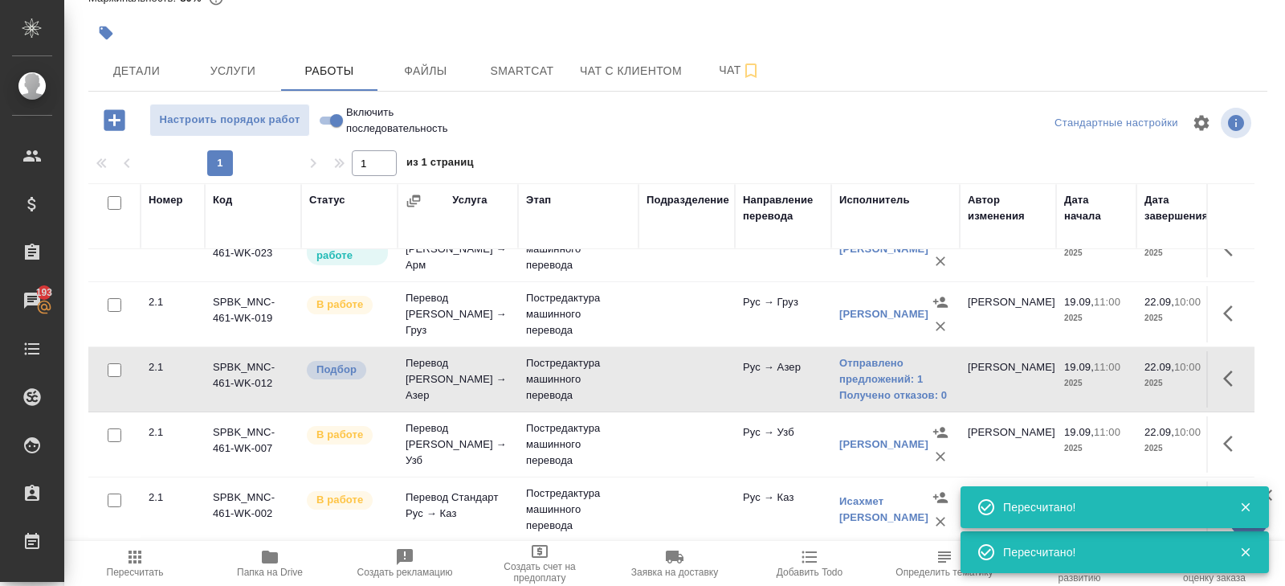
click at [137, 553] on icon "button" at bounding box center [134, 556] width 19 height 19
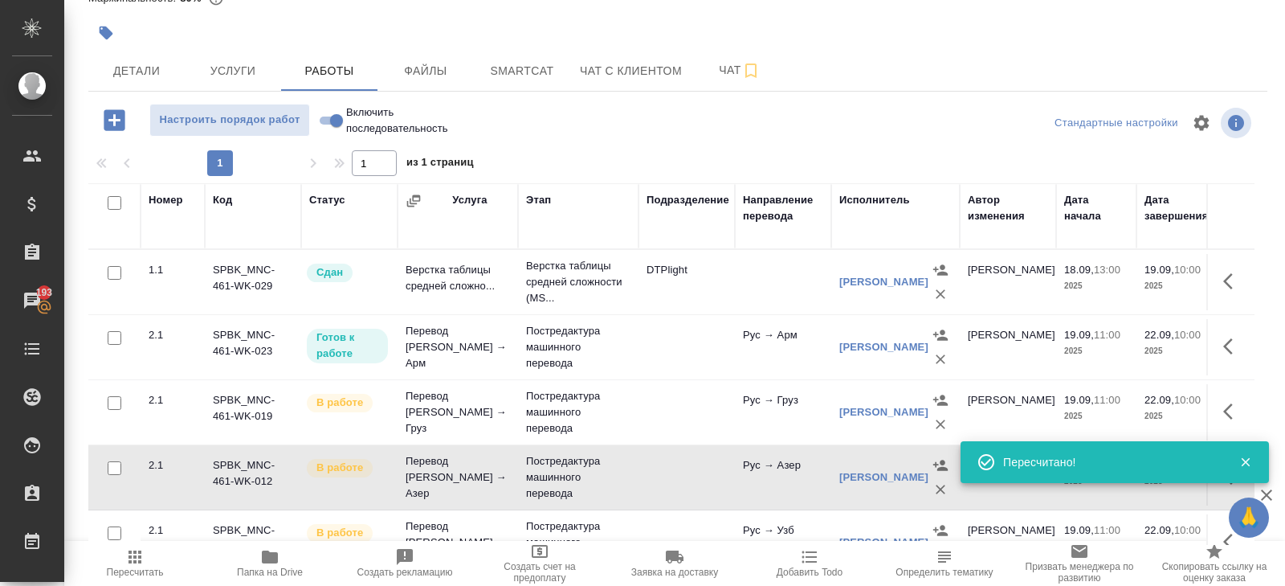
scroll to position [0, 0]
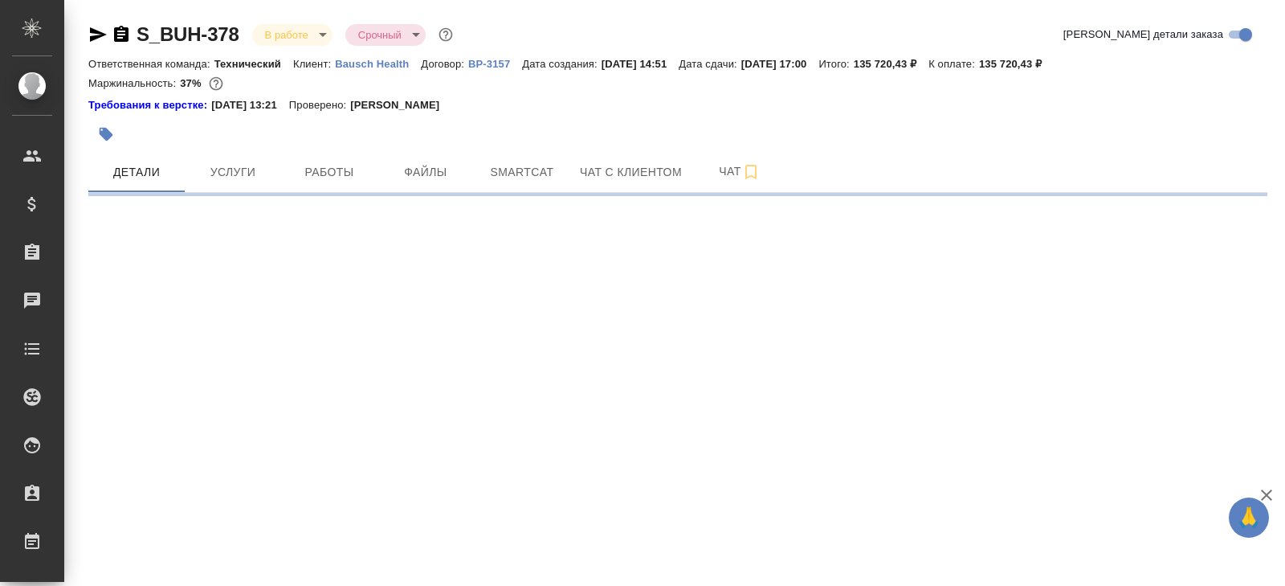
select select "RU"
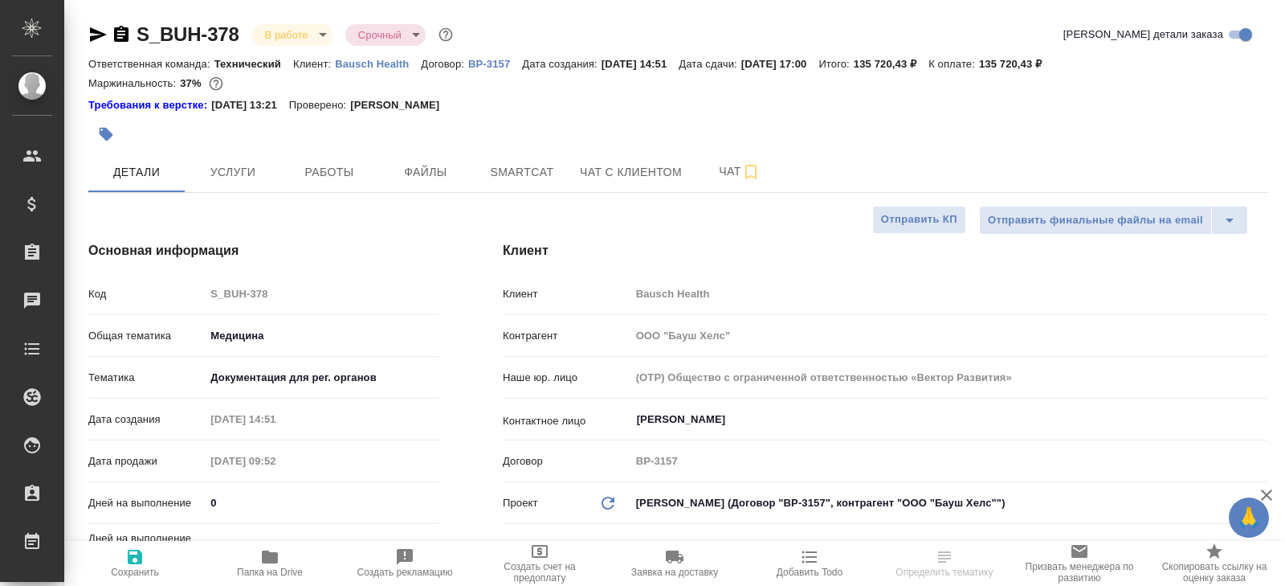
type textarea "x"
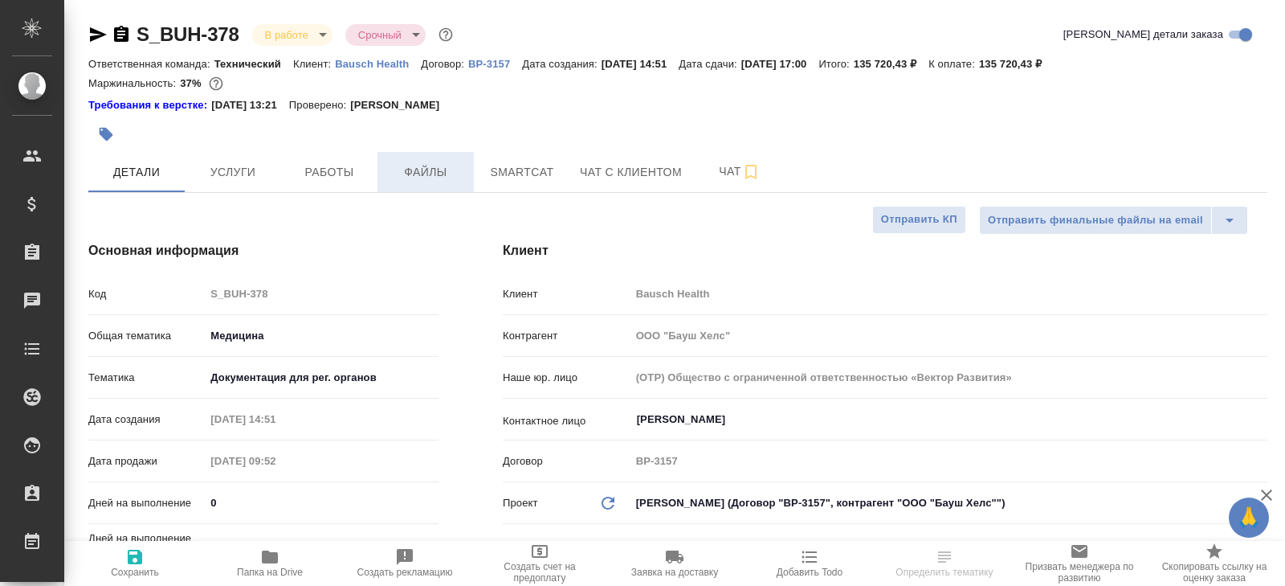
type textarea "x"
click at [325, 178] on span "Работы" at bounding box center [329, 172] width 77 height 20
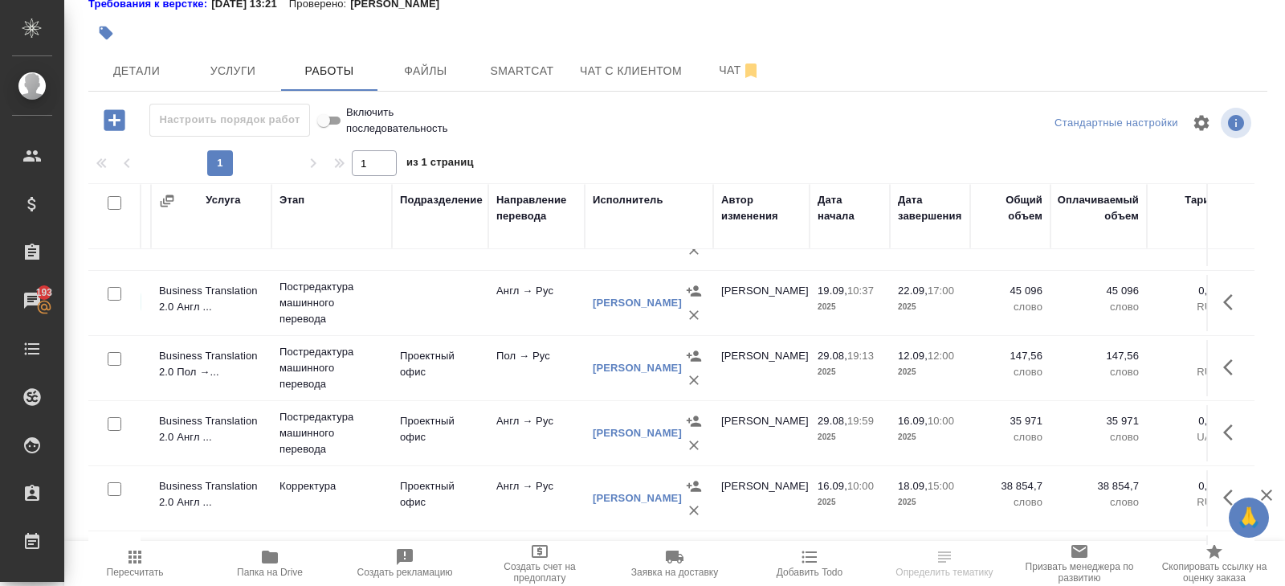
scroll to position [239, 185]
click at [137, 558] on icon "button" at bounding box center [134, 556] width 19 height 19
click at [687, 310] on icon "button" at bounding box center [692, 315] width 10 height 10
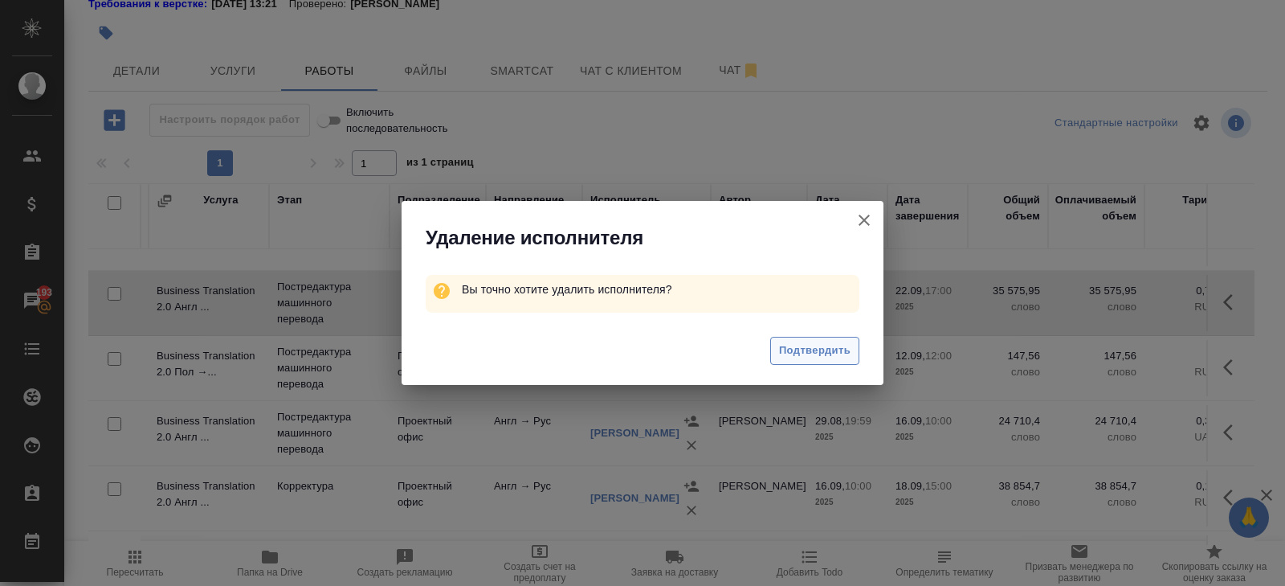
click at [812, 345] on span "Подтвердить" at bounding box center [814, 350] width 71 height 18
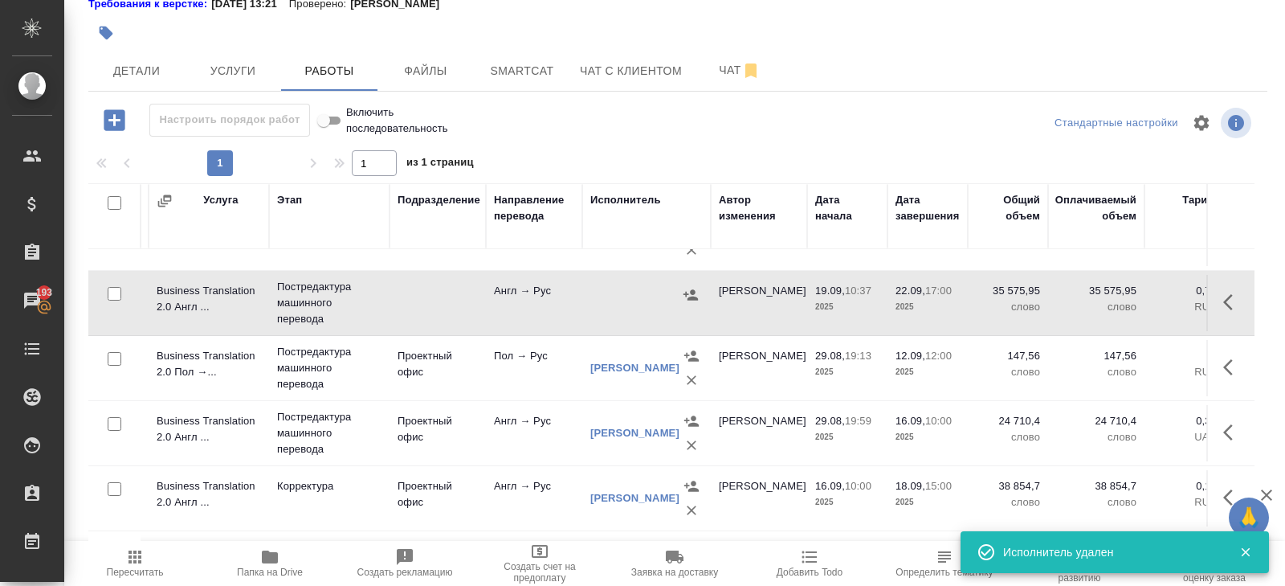
click at [1231, 300] on icon "button" at bounding box center [1232, 301] width 19 height 19
click at [1175, 296] on icon "button" at bounding box center [1172, 301] width 11 height 14
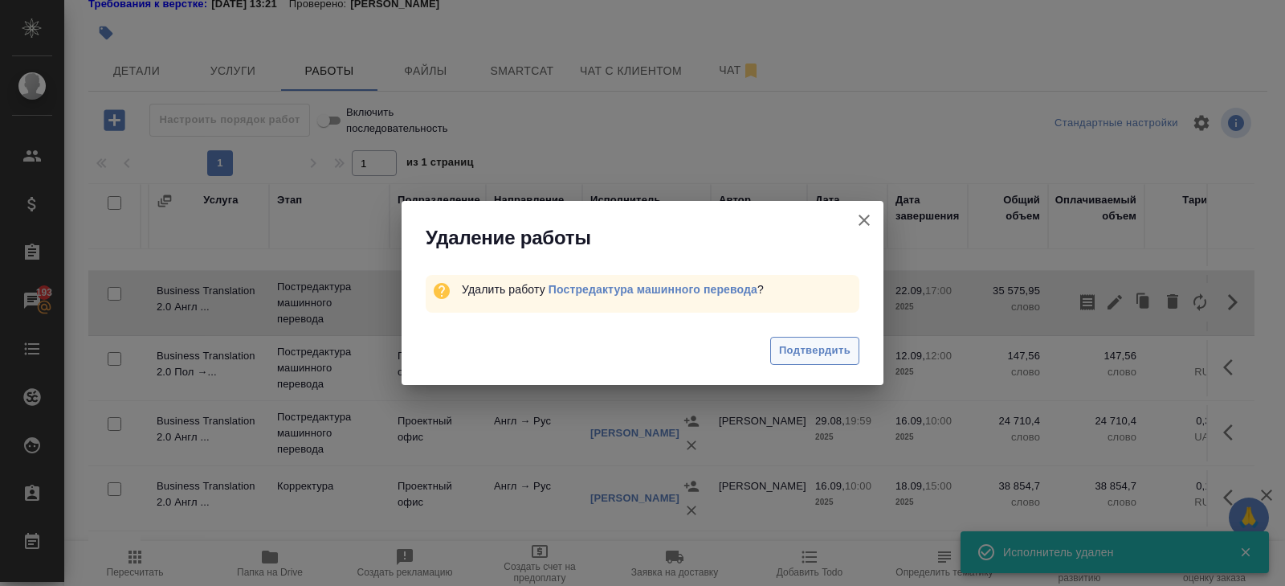
click at [803, 343] on span "Подтвердить" at bounding box center [814, 350] width 71 height 18
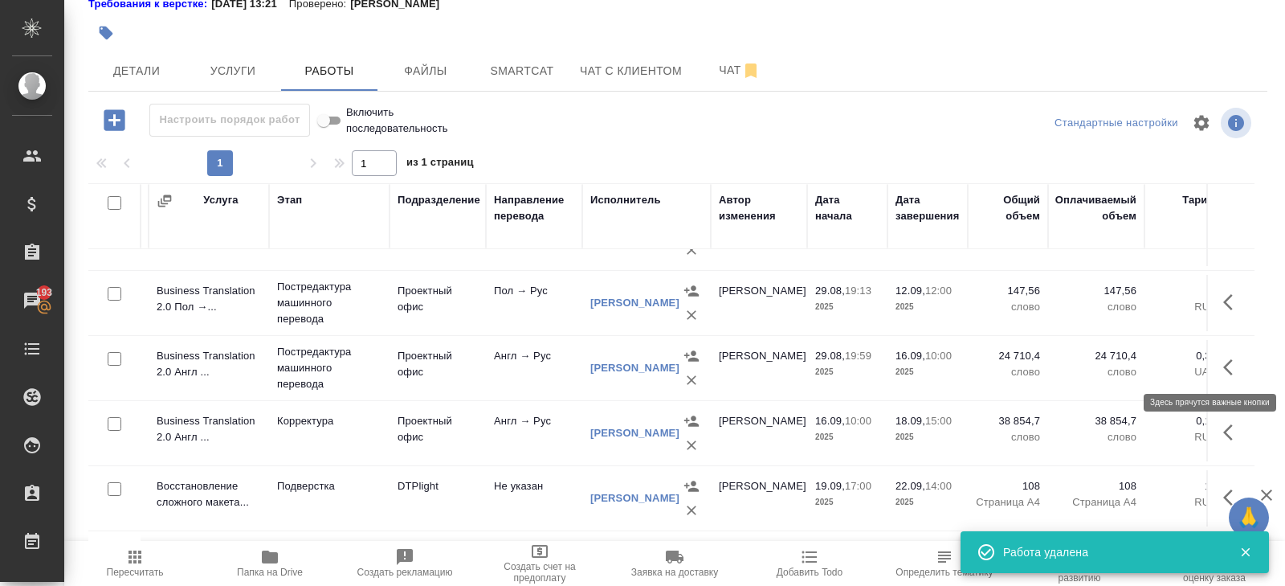
click at [1223, 362] on icon "button" at bounding box center [1232, 366] width 19 height 19
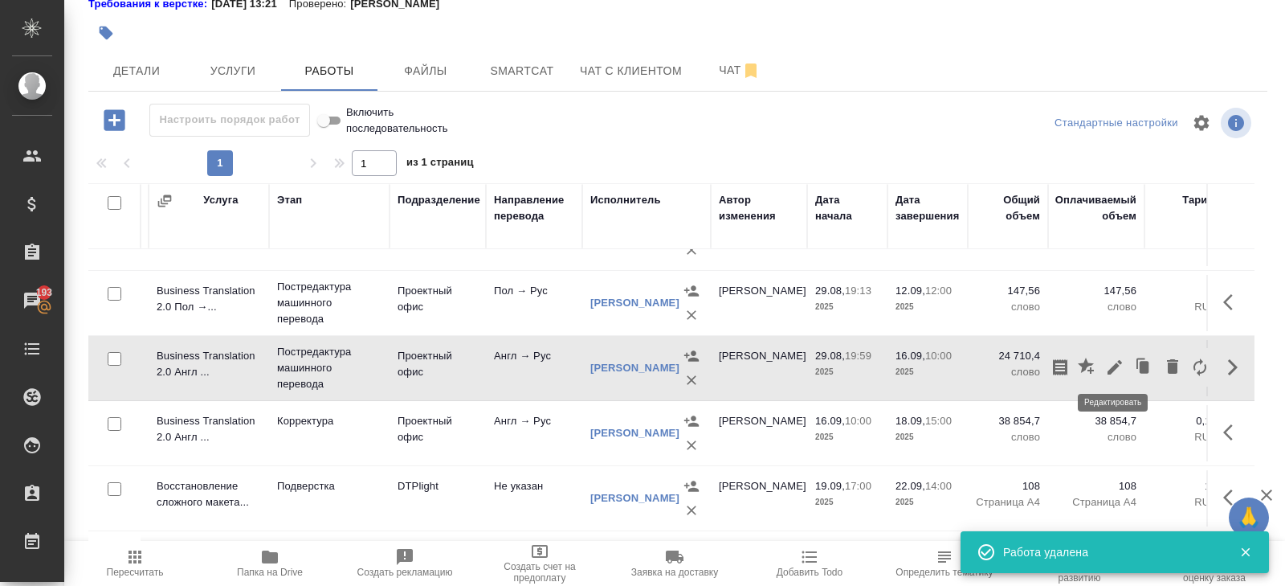
click at [1130, 357] on button "button" at bounding box center [1144, 367] width 31 height 39
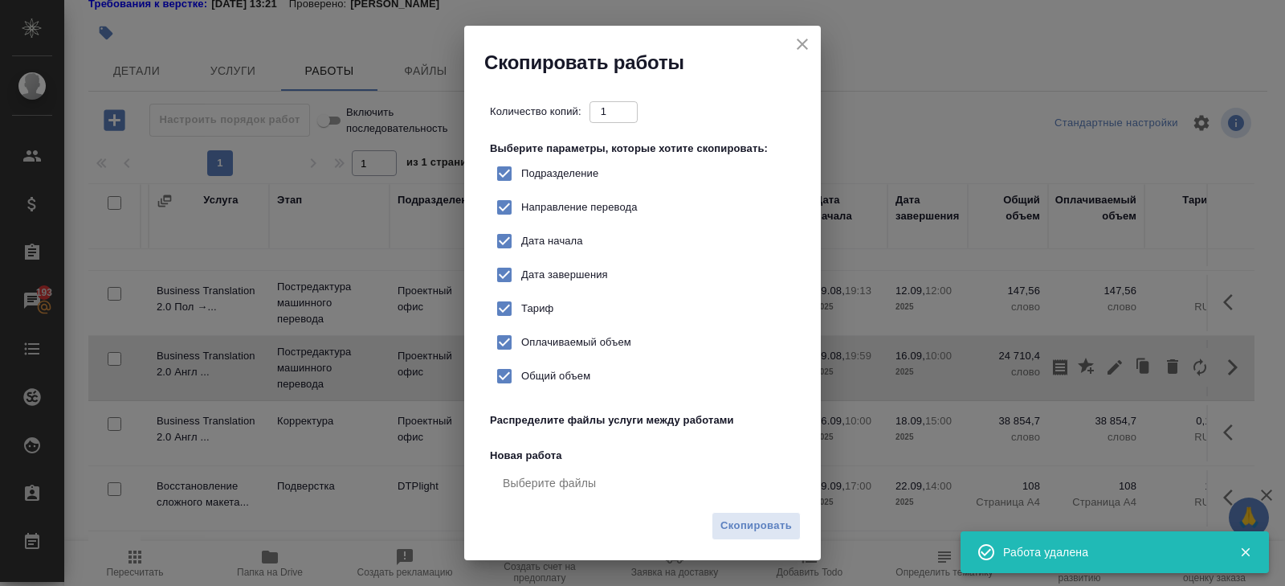
checkbox input "true"
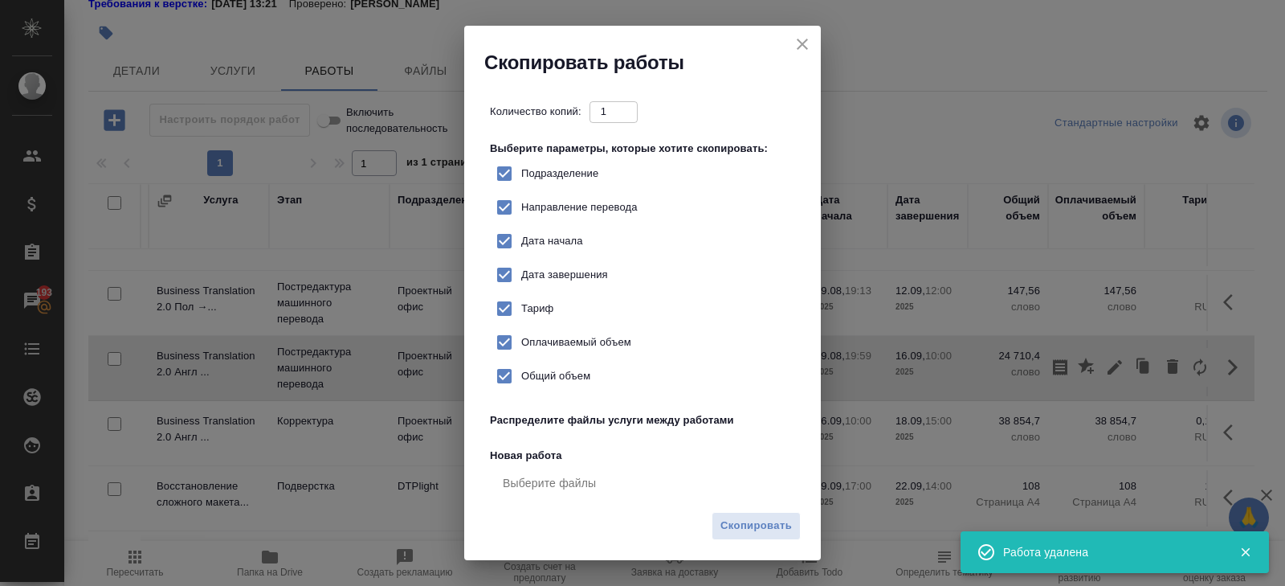
checkbox input "true"
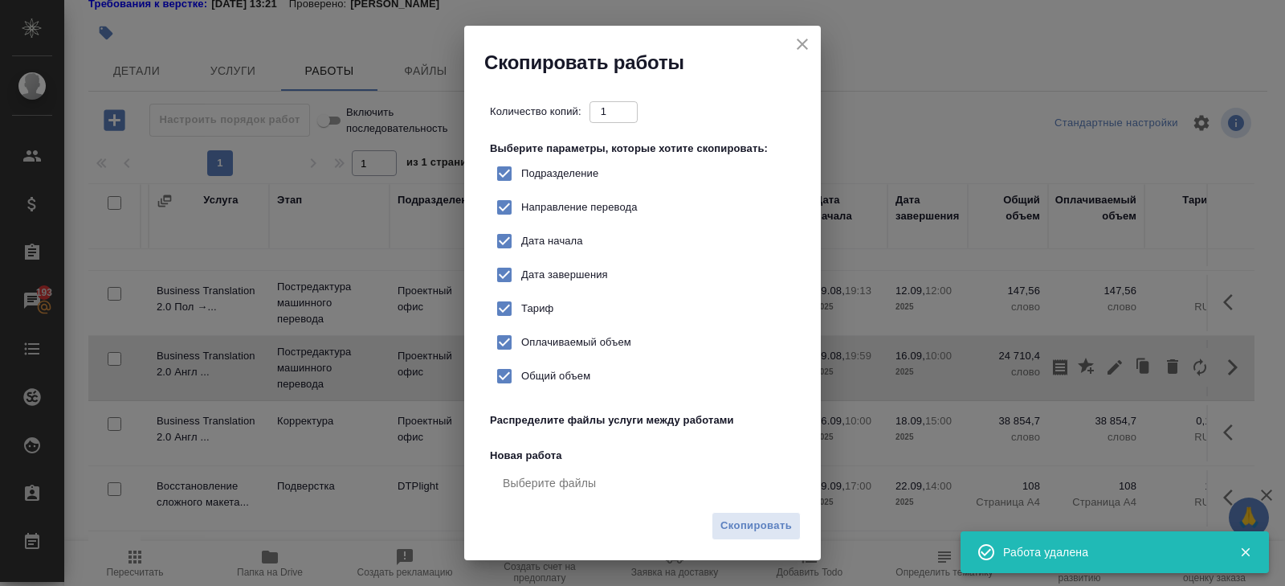
checkbox input "true"
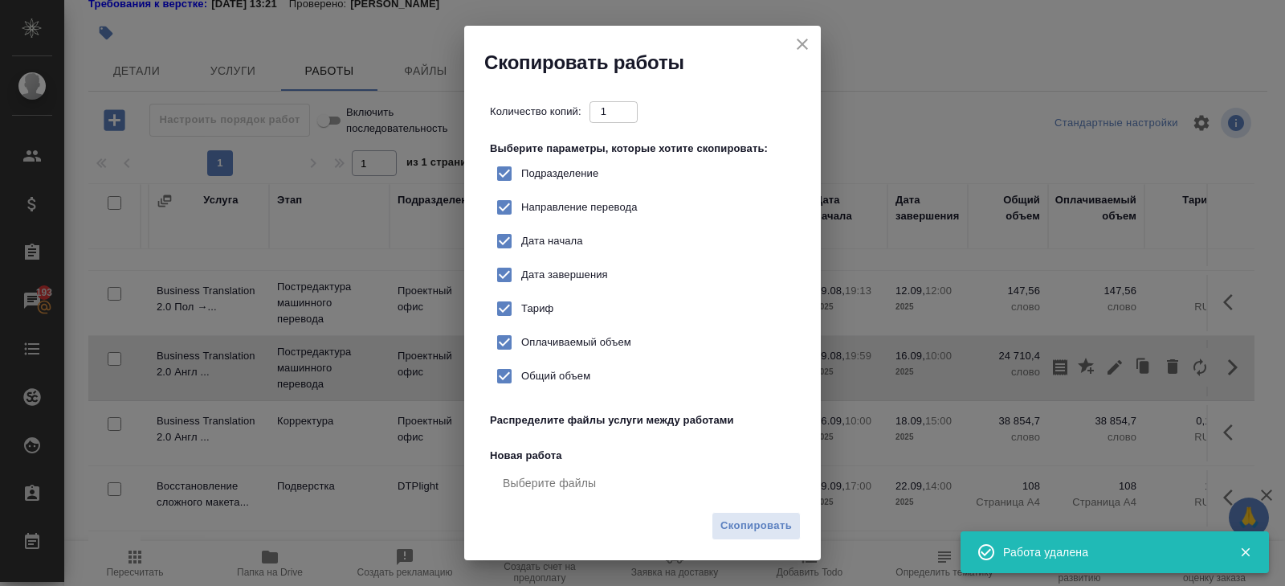
checkbox input "true"
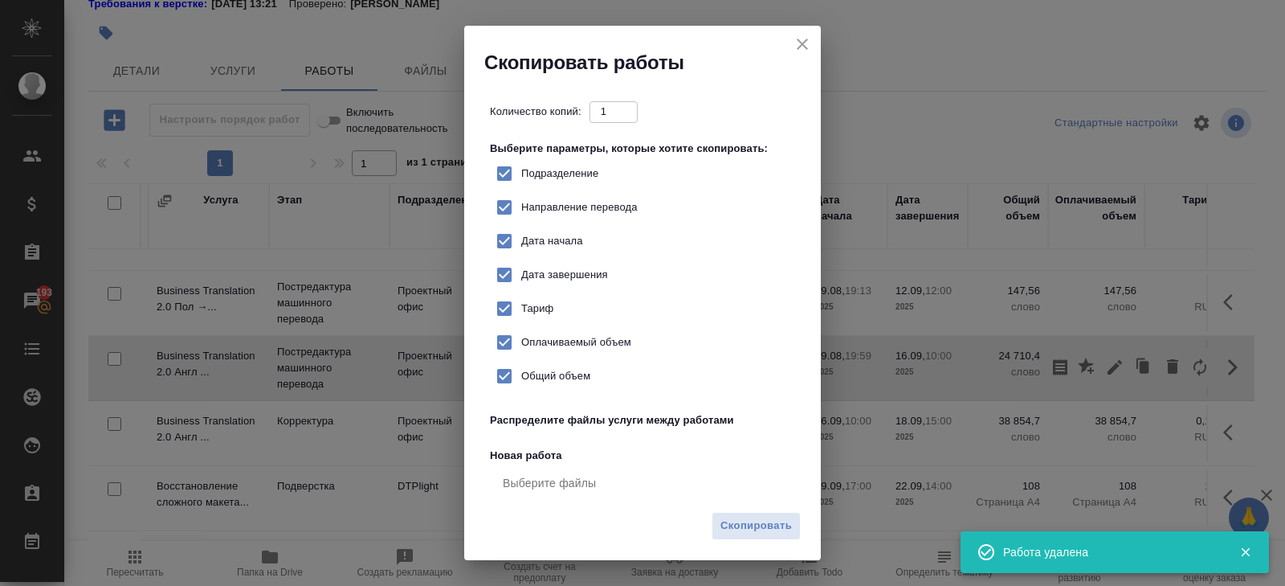
checkbox input "true"
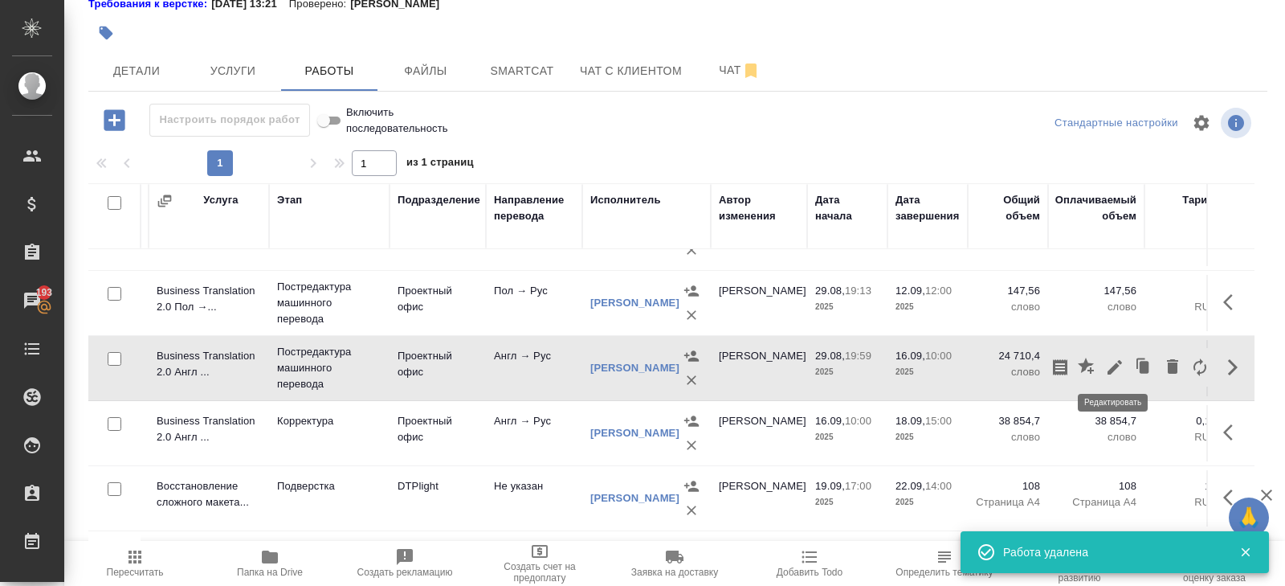
click at [1113, 362] on icon "button" at bounding box center [1114, 366] width 19 height 19
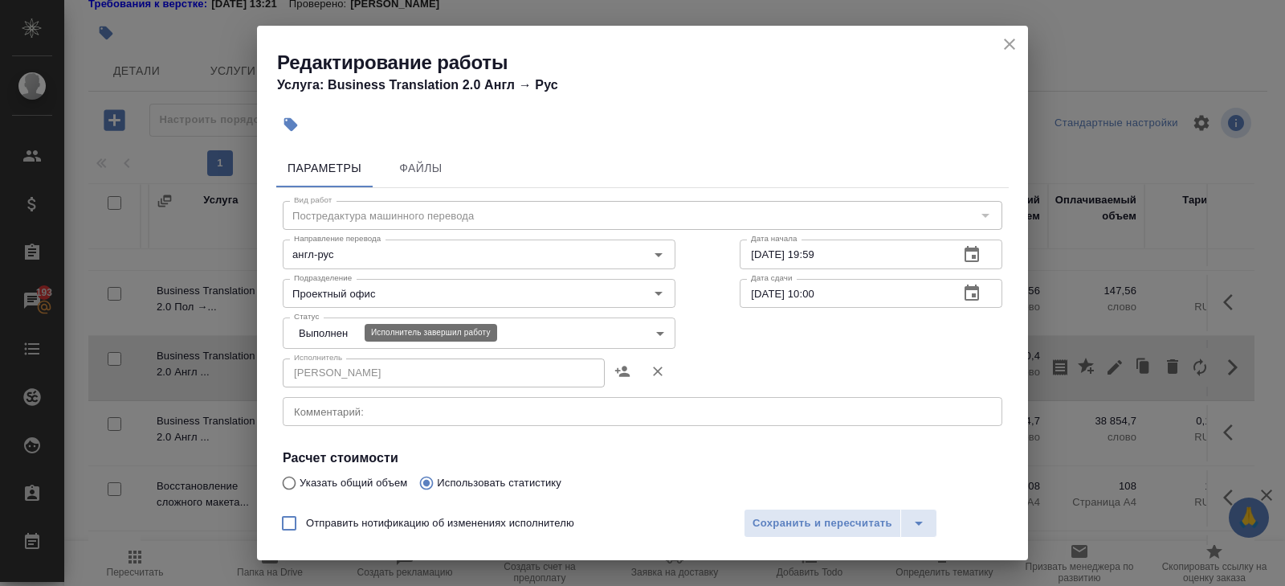
click at [312, 329] on body "🙏 .cls-1 fill:#fff; AWATERA Belyakova Yulia Клиенты Спецификации Заказы 193 Чат…" at bounding box center [642, 293] width 1285 height 586
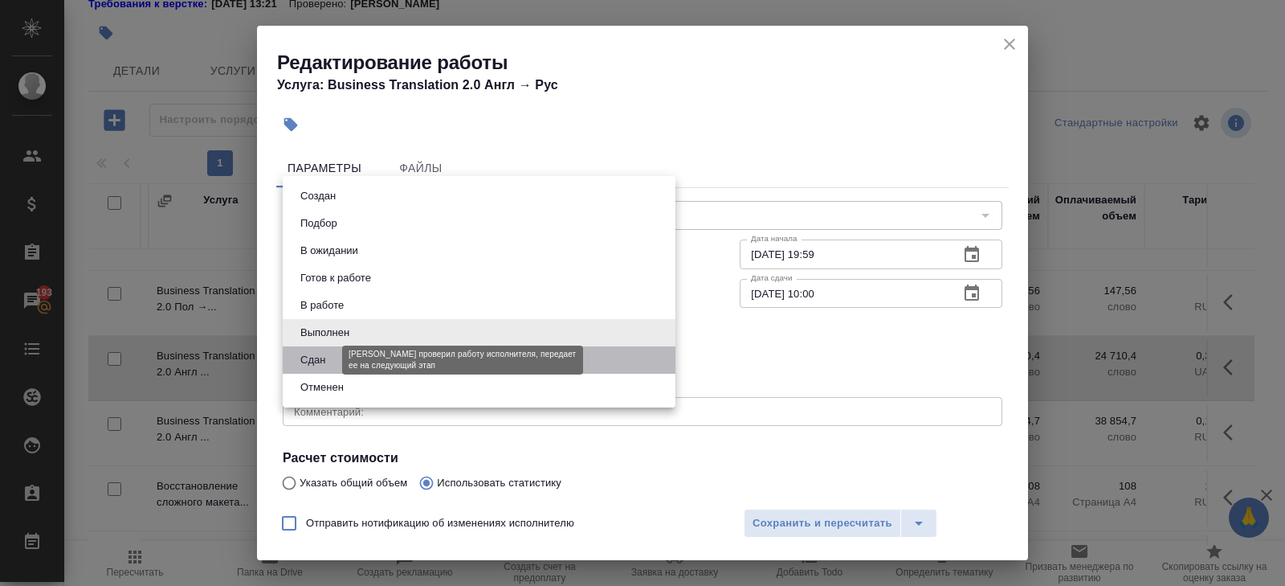
click at [314, 361] on button "Сдан" at bounding box center [313, 360] width 35 height 18
type input "closed"
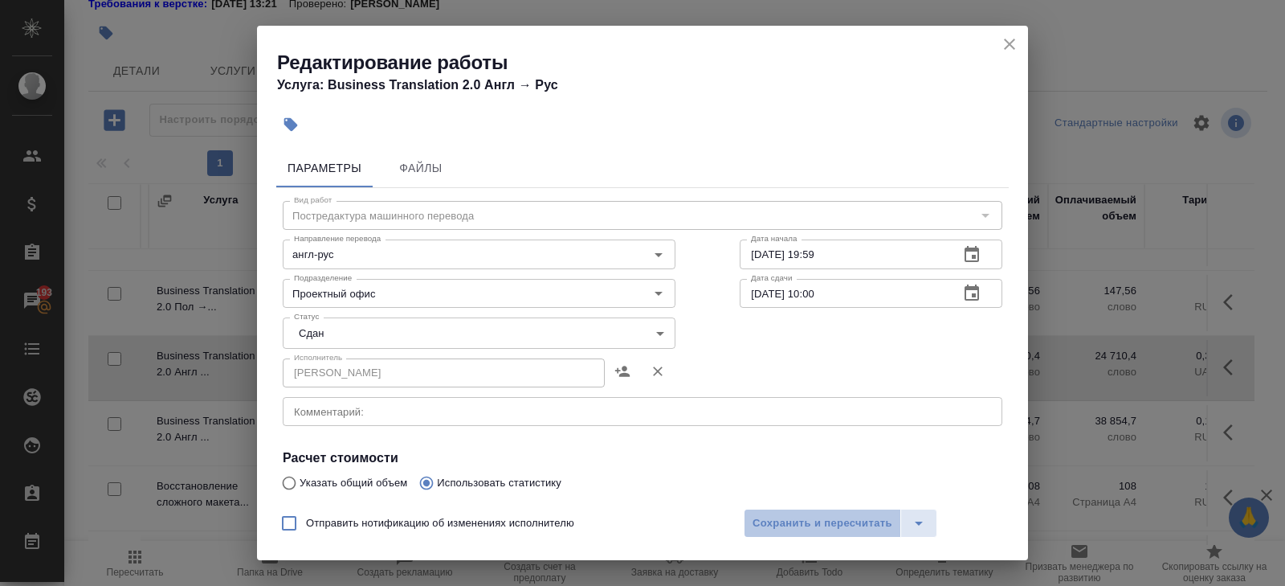
click at [794, 530] on span "Сохранить и пересчитать" at bounding box center [823, 523] width 140 height 18
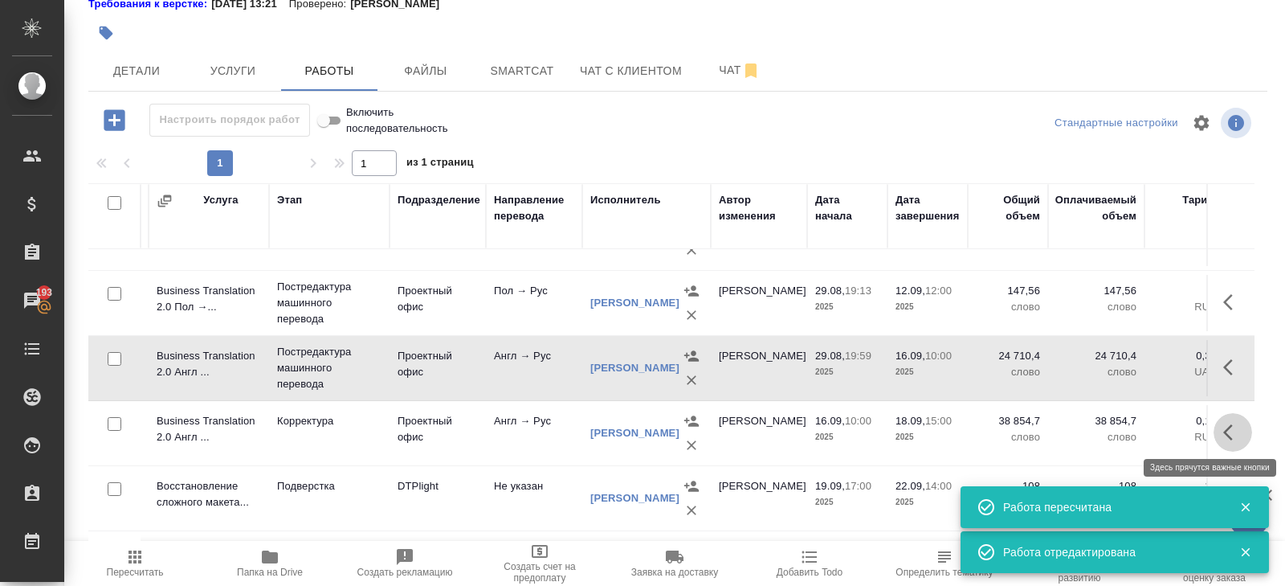
click at [1227, 427] on icon "button" at bounding box center [1228, 432] width 10 height 16
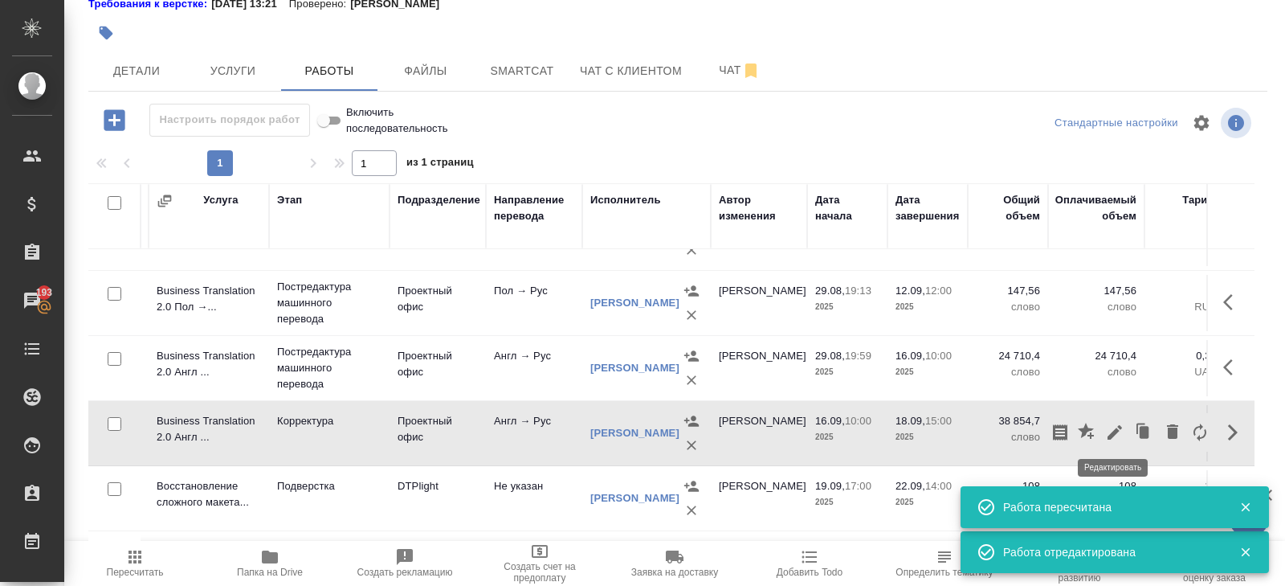
click at [1120, 427] on icon "button" at bounding box center [1114, 432] width 19 height 19
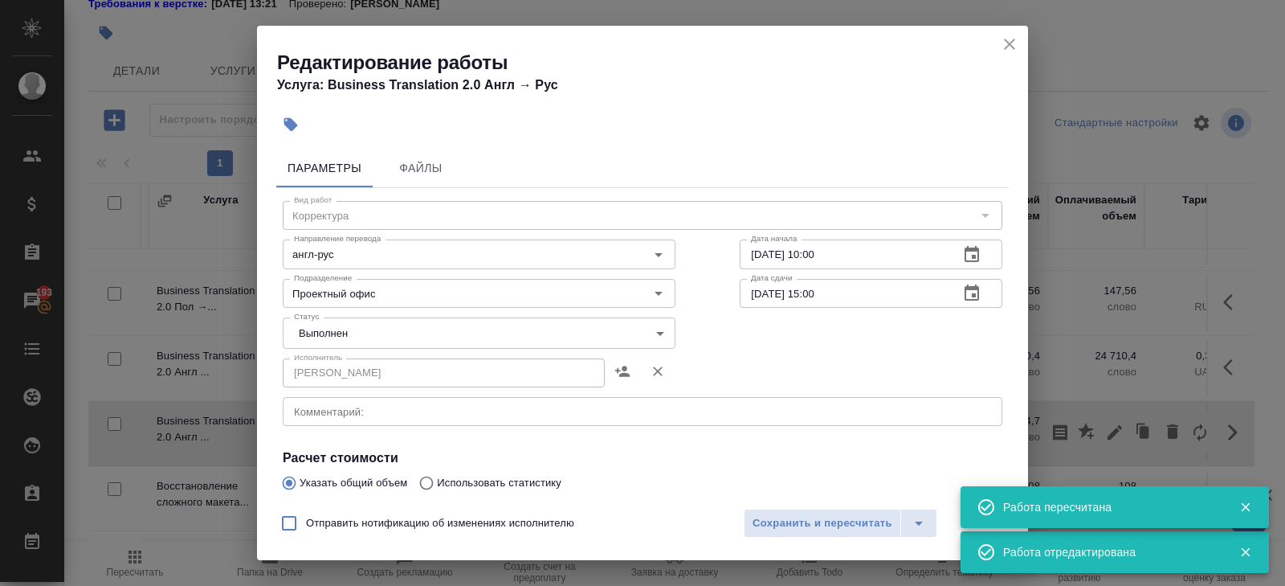
click at [317, 355] on div "Исполнитель Ефремова Ирина Исполнитель" at bounding box center [479, 371] width 393 height 39
click at [316, 331] on body "🙏 .cls-1 fill:#fff; AWATERA Belyakova Yulia Клиенты Спецификации Заказы 193 Чат…" at bounding box center [642, 293] width 1285 height 586
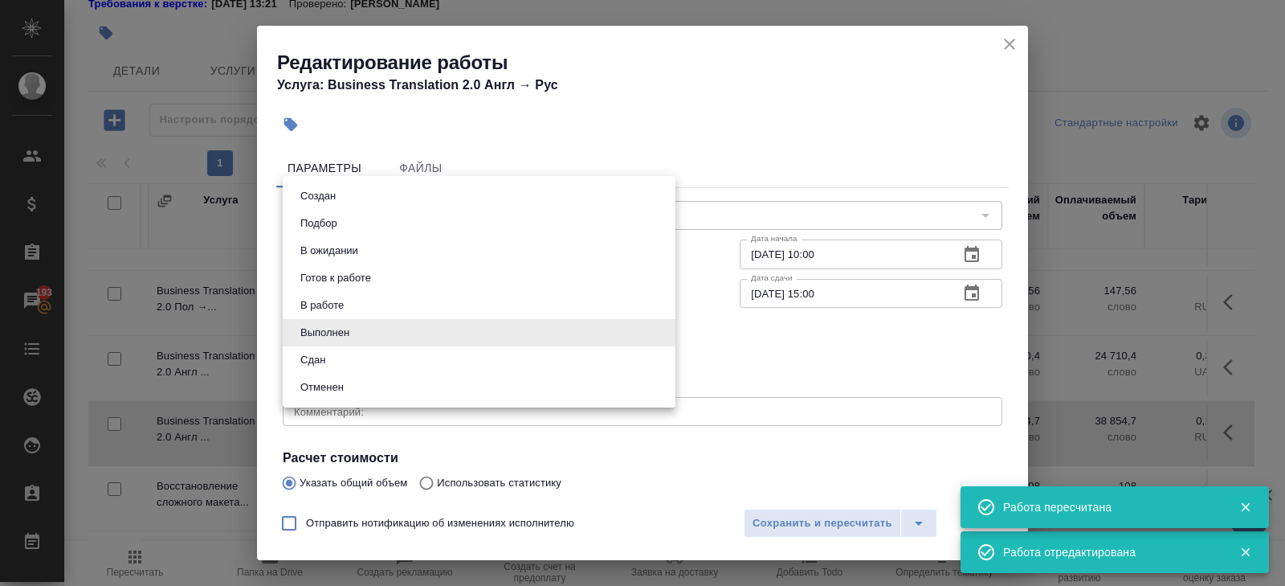
click at [317, 346] on li "Сдан" at bounding box center [479, 359] width 393 height 27
type input "closed"
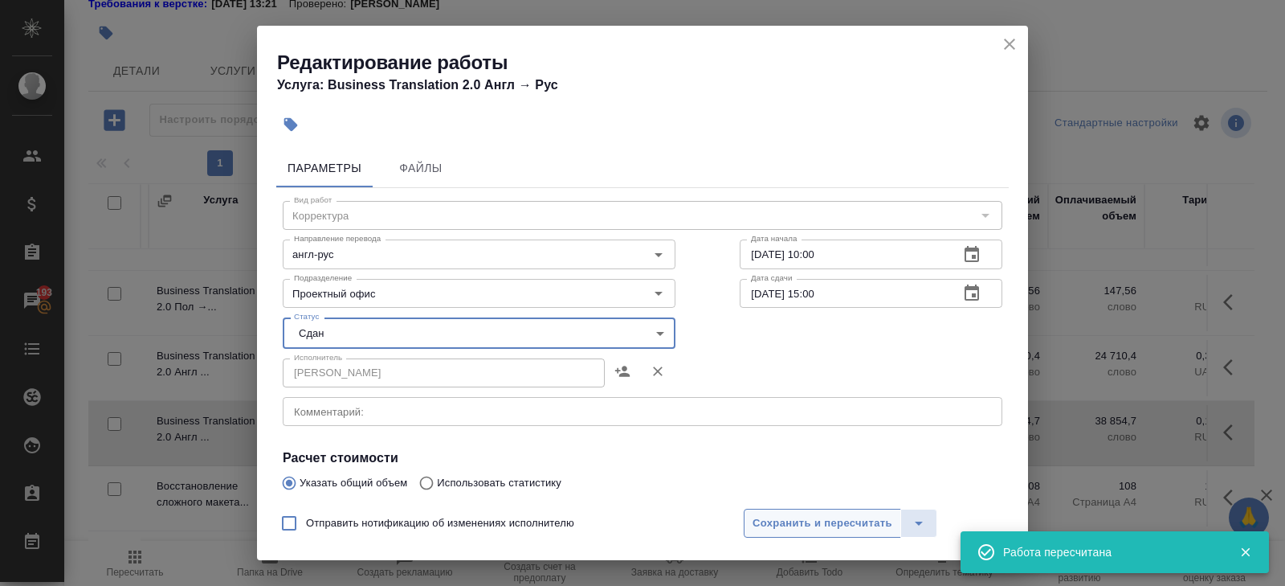
click at [788, 522] on span "Сохранить и пересчитать" at bounding box center [823, 523] width 140 height 18
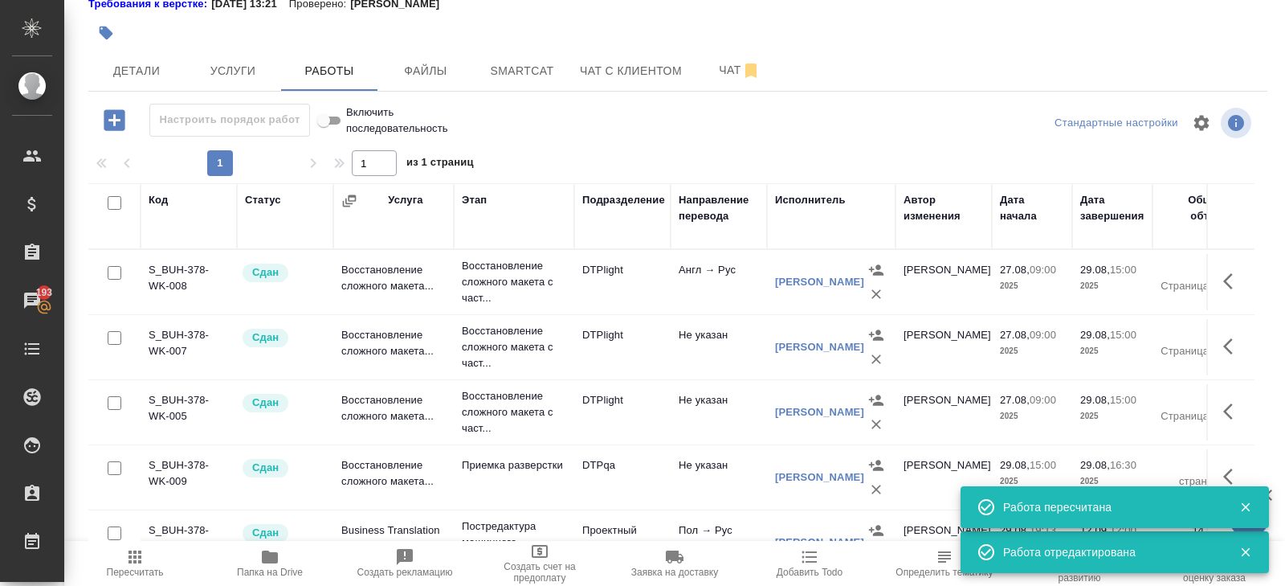
scroll to position [0, 0]
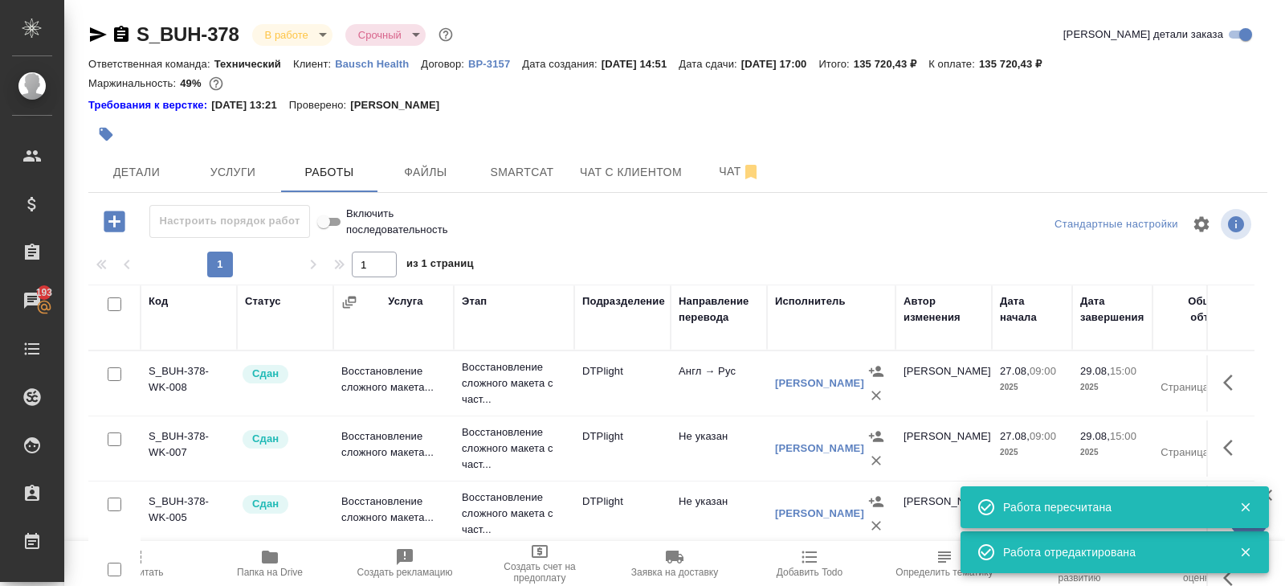
click at [143, 566] on icon "button" at bounding box center [134, 556] width 19 height 19
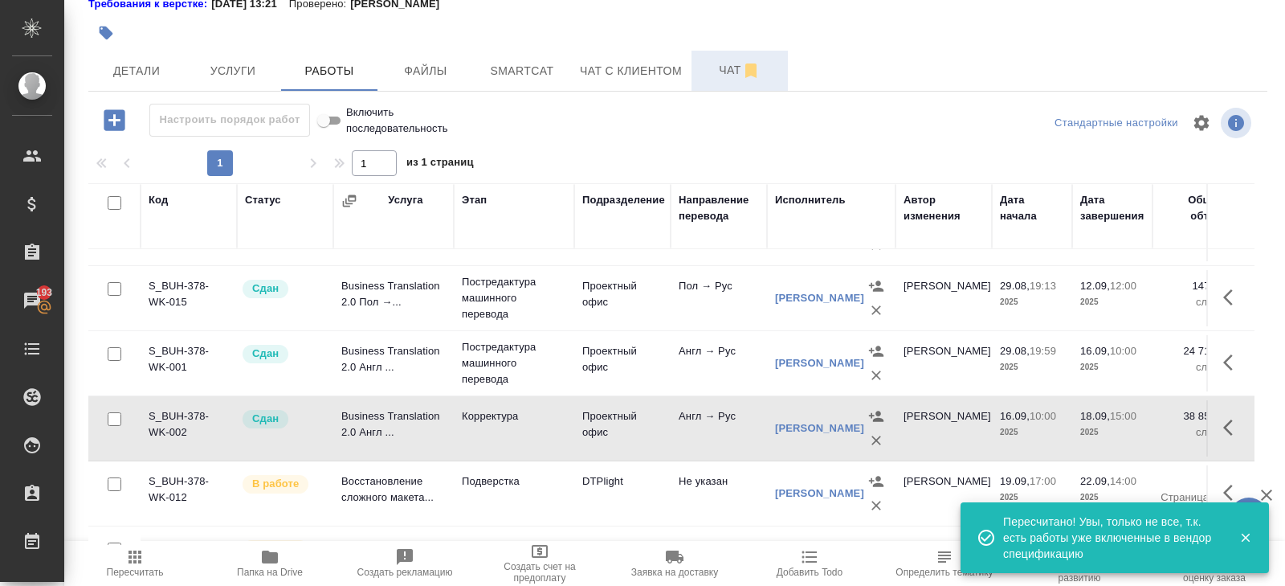
scroll to position [233, 0]
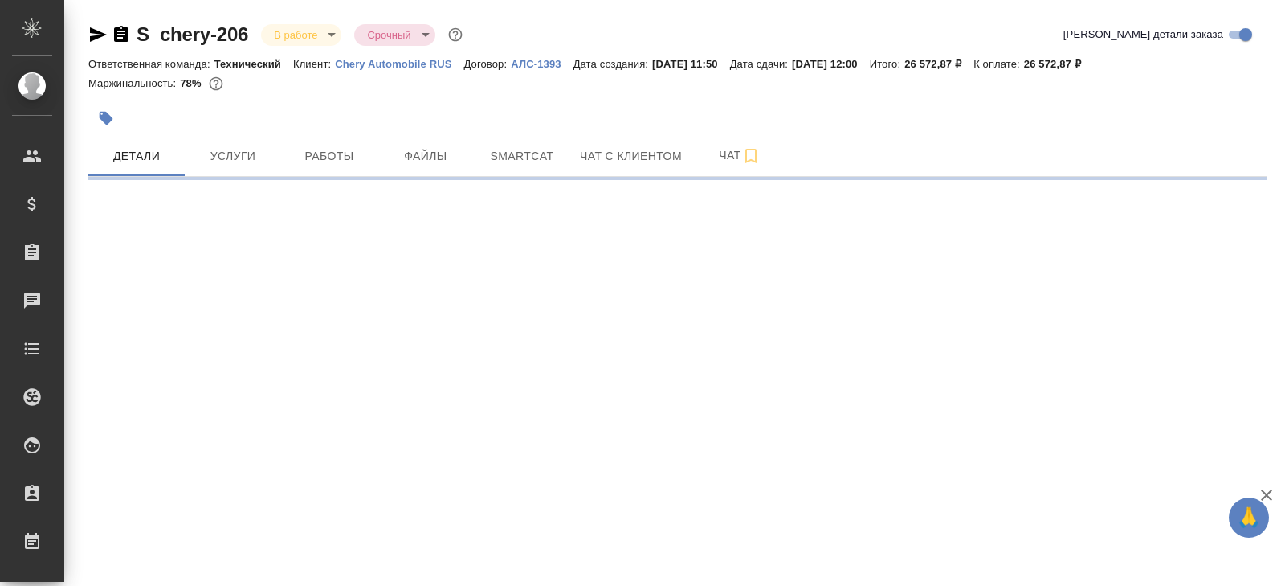
select select "RU"
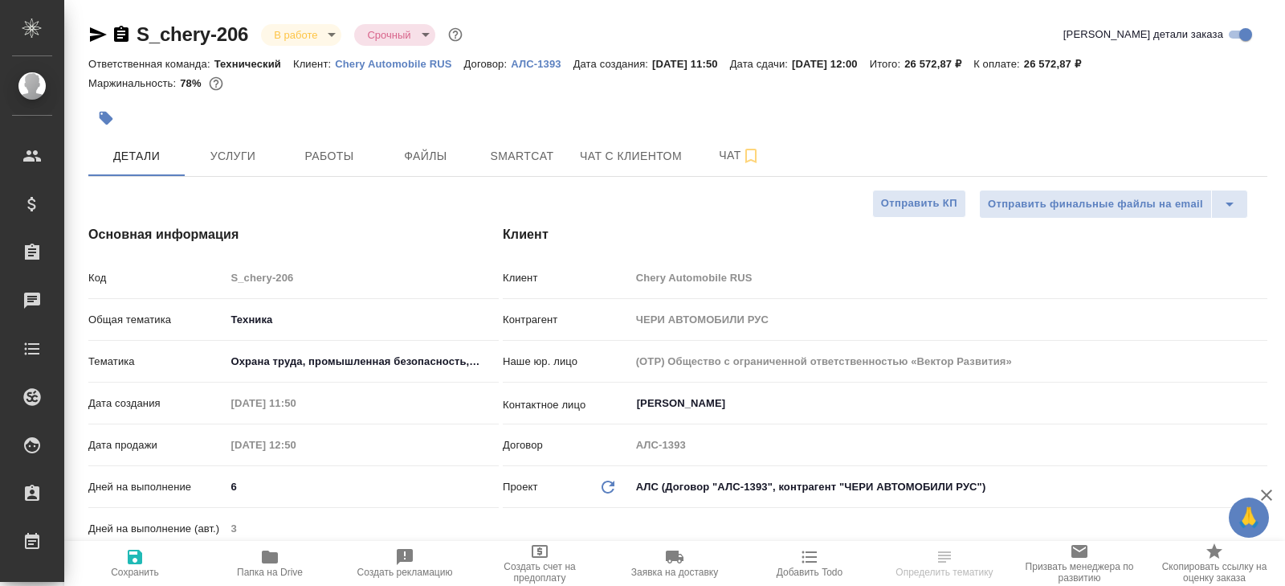
type textarea "x"
click at [335, 141] on button "Работы" at bounding box center [329, 156] width 96 height 40
type textarea "x"
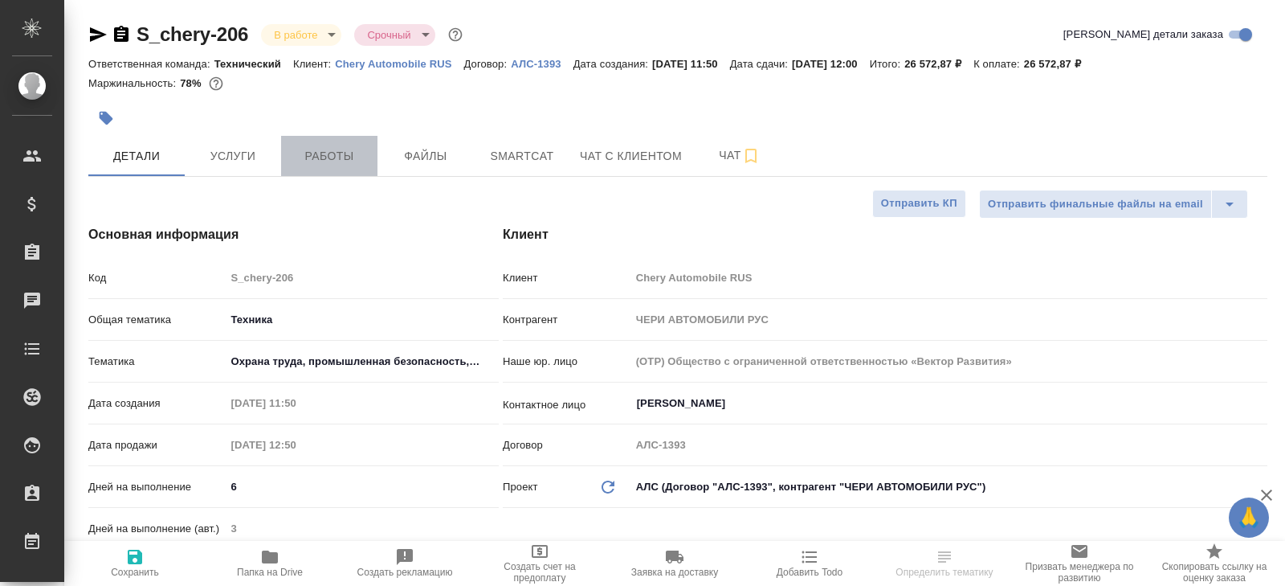
type textarea "x"
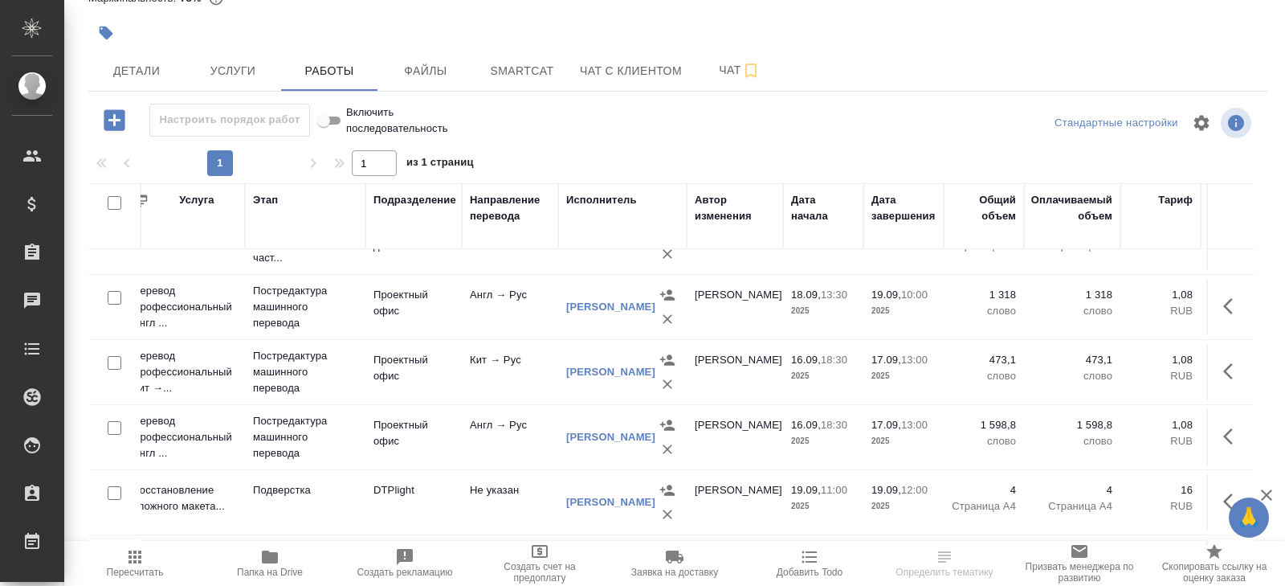
scroll to position [101, 209]
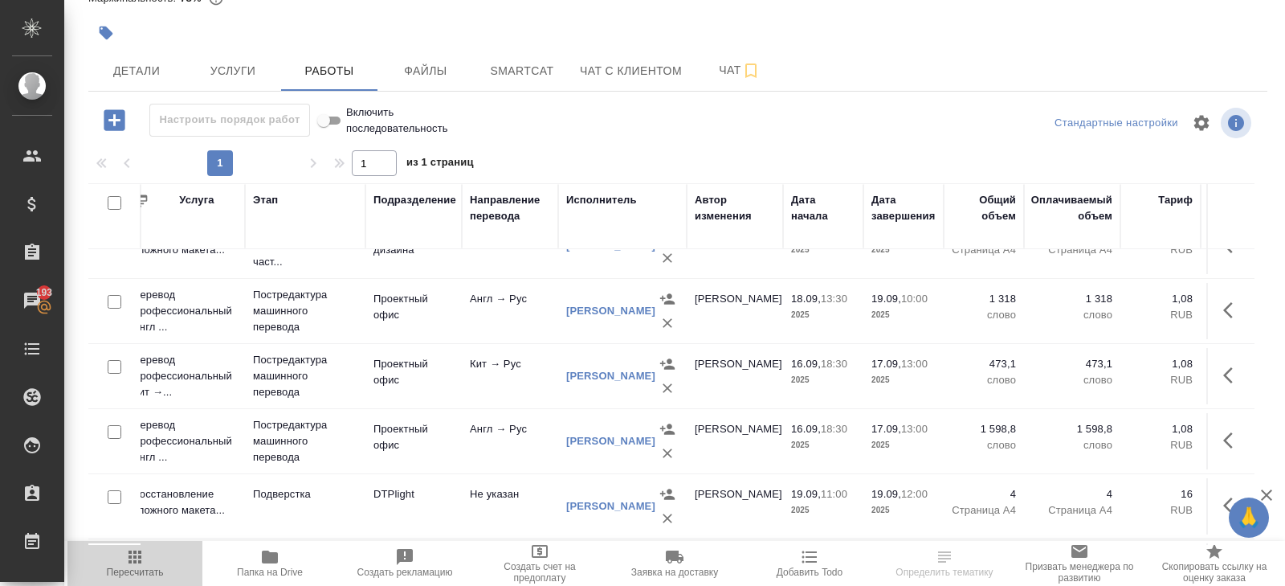
click at [145, 557] on span "Пересчитать" at bounding box center [135, 562] width 116 height 31
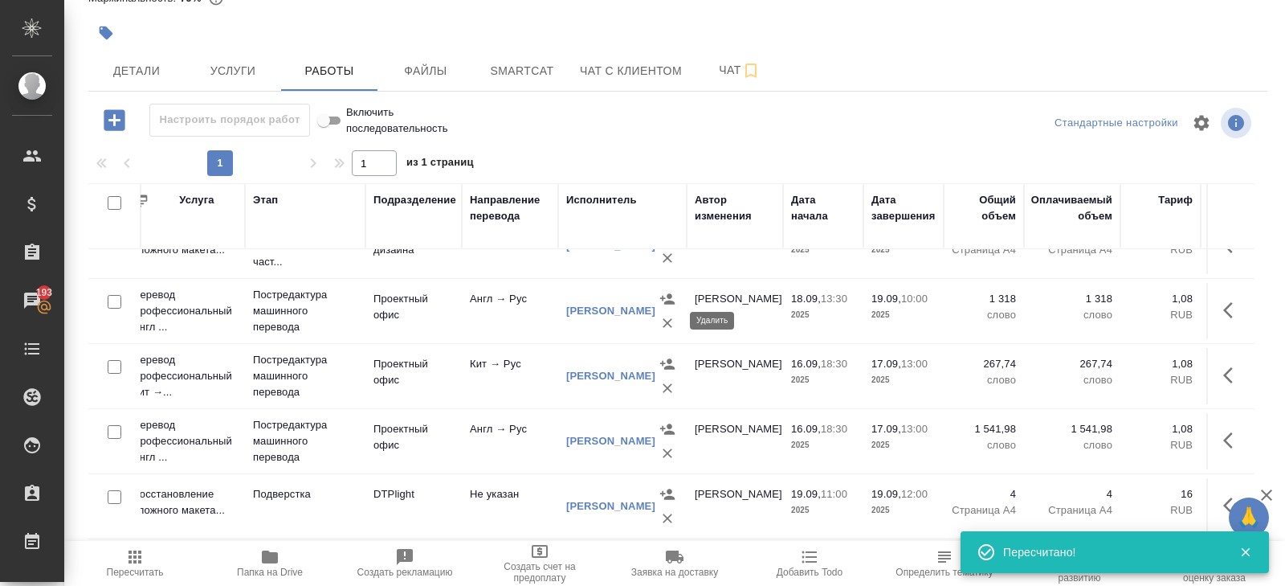
click at [664, 321] on icon "button" at bounding box center [668, 323] width 16 height 16
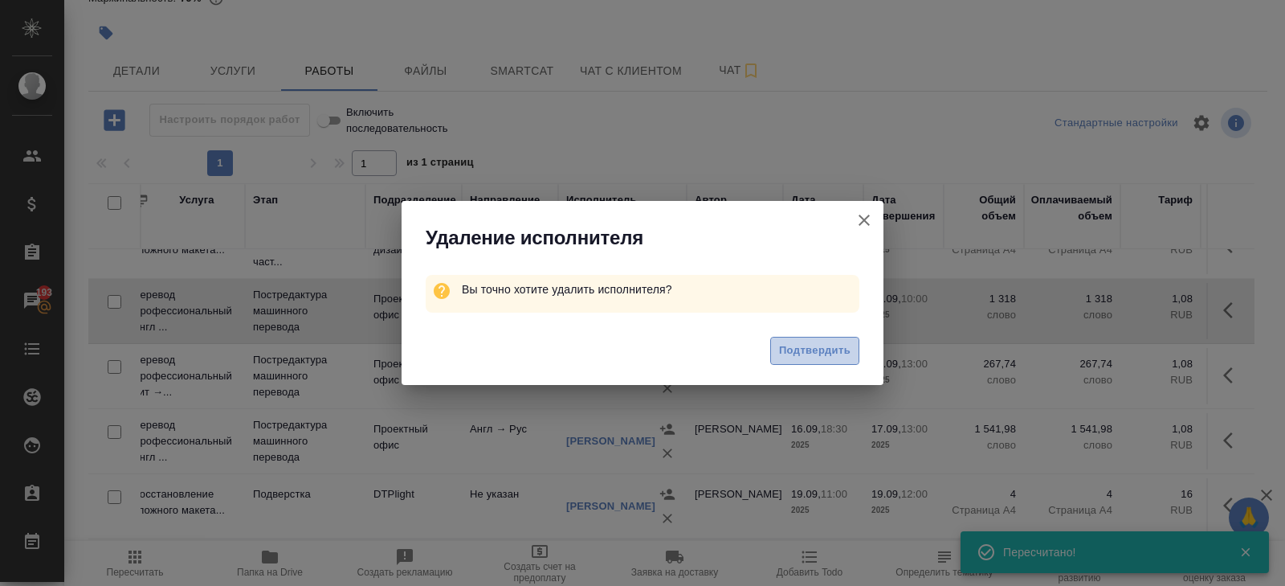
click at [825, 349] on span "Подтвердить" at bounding box center [814, 350] width 71 height 18
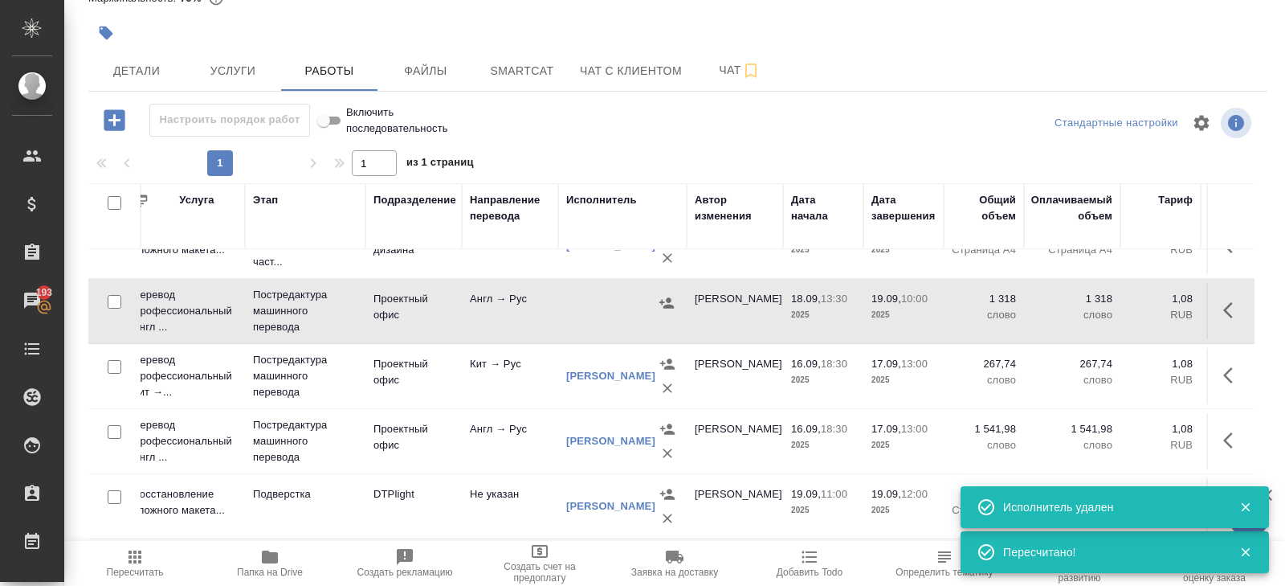
click at [1225, 303] on icon "button" at bounding box center [1232, 309] width 19 height 19
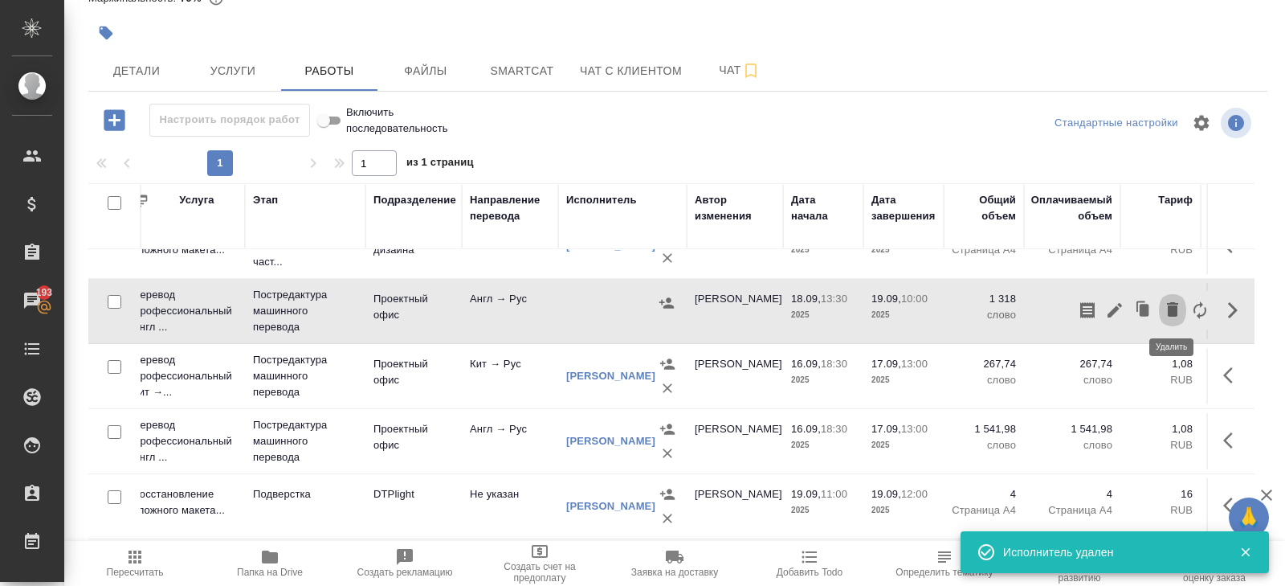
click at [1179, 303] on icon "button" at bounding box center [1172, 309] width 19 height 19
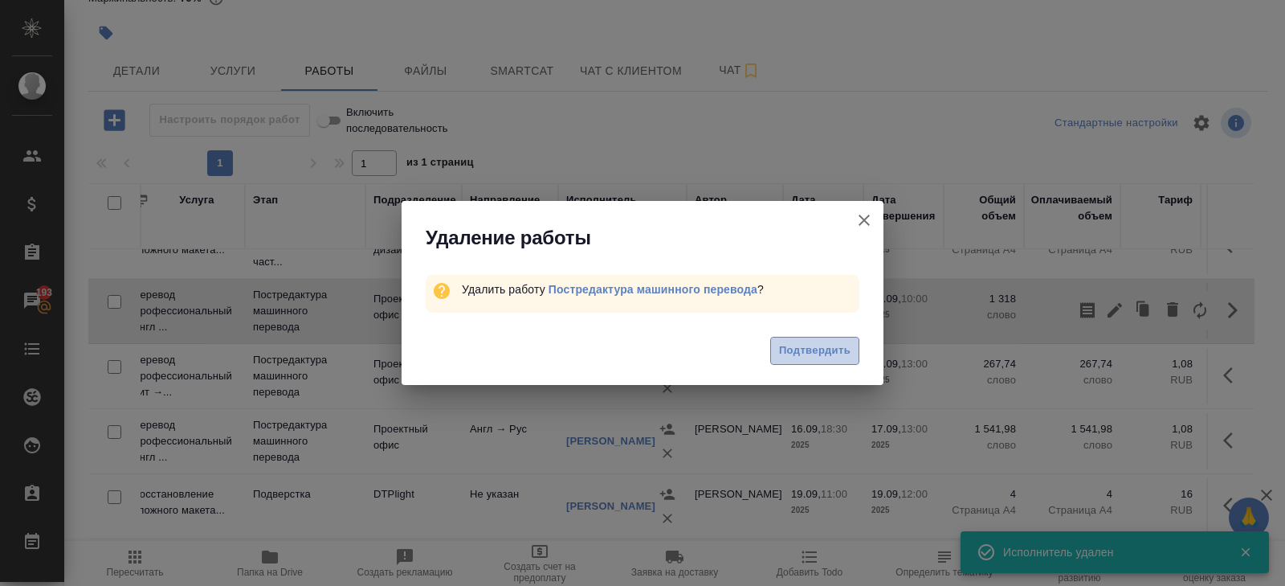
click at [799, 345] on span "Подтвердить" at bounding box center [814, 350] width 71 height 18
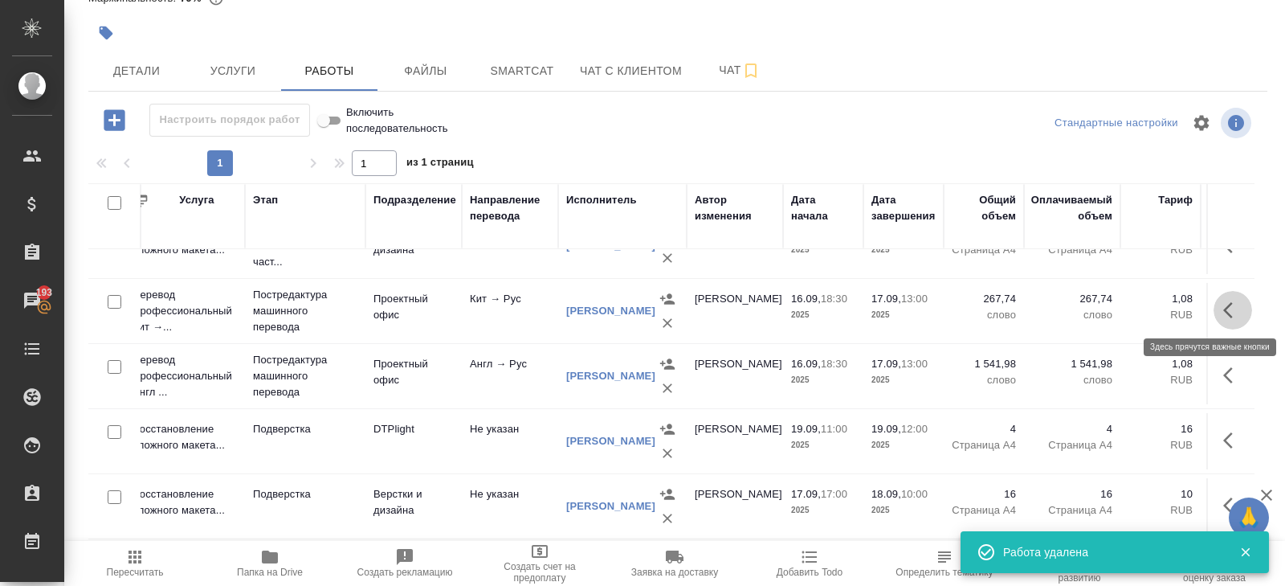
click at [1220, 309] on button "button" at bounding box center [1233, 310] width 39 height 39
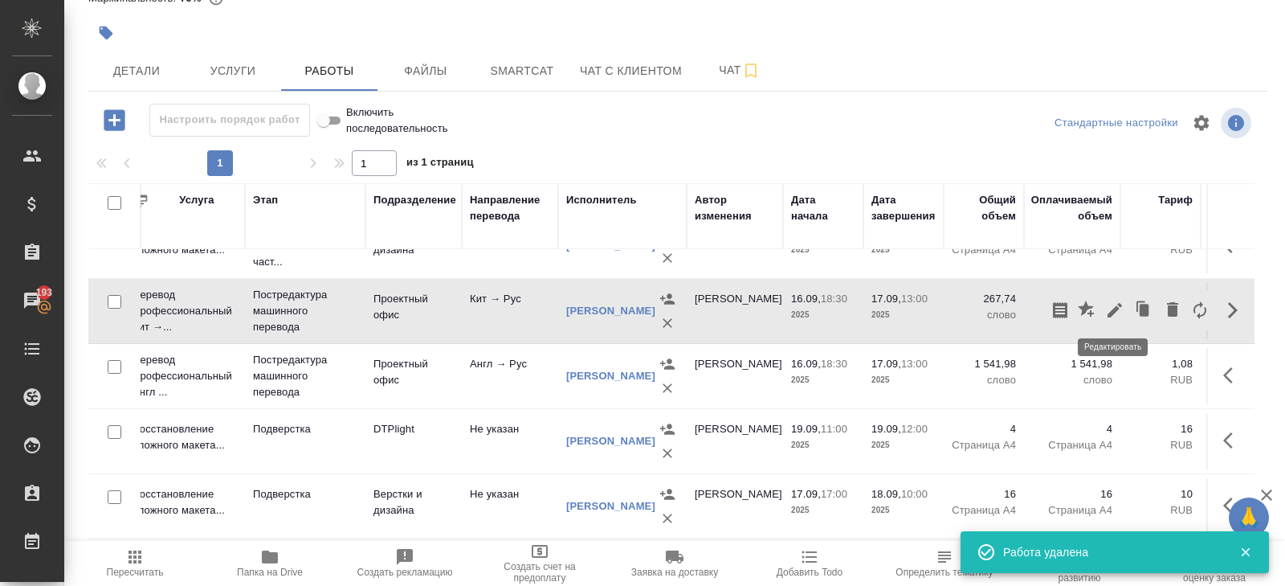
click at [1113, 308] on icon "button" at bounding box center [1115, 310] width 14 height 14
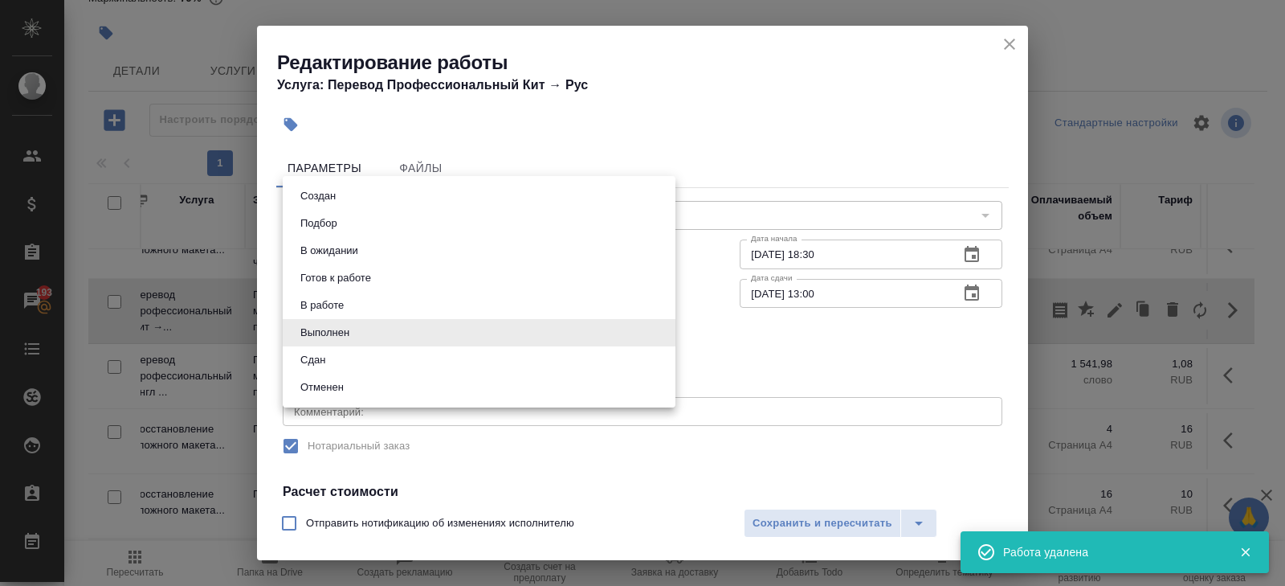
click at [357, 329] on body "🙏 .cls-1 fill:#fff; AWATERA Belyakova Yulia Клиенты Спецификации Заказы 193 Чат…" at bounding box center [642, 293] width 1285 height 586
click at [349, 354] on li "Сдан" at bounding box center [479, 359] width 393 height 27
type input "closed"
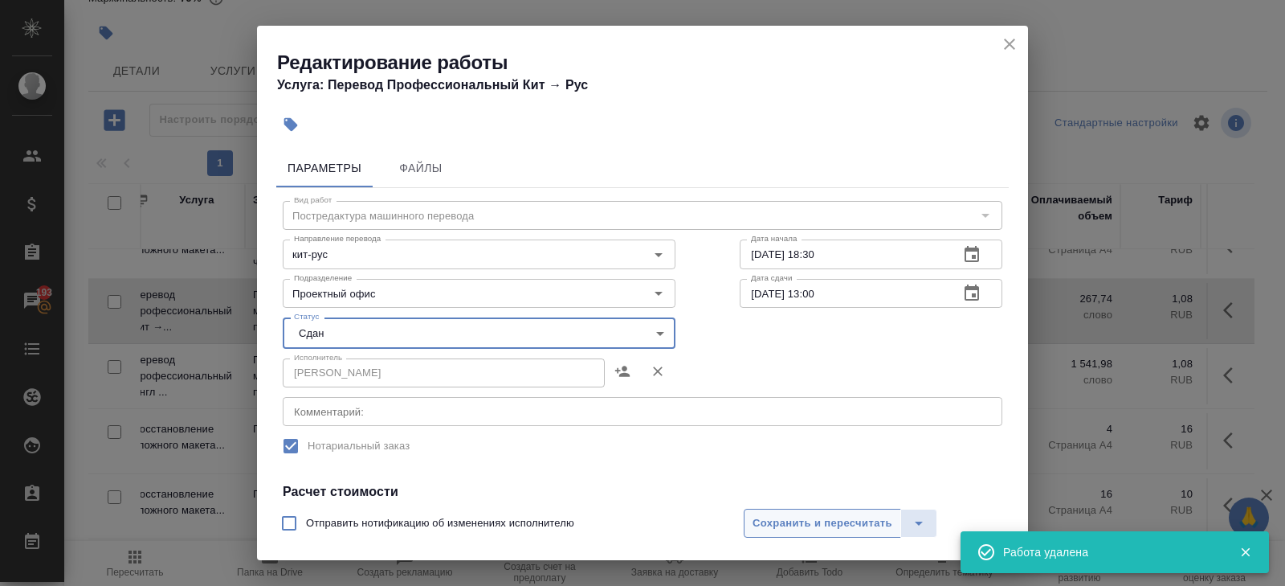
click at [773, 514] on span "Сохранить и пересчитать" at bounding box center [823, 523] width 140 height 18
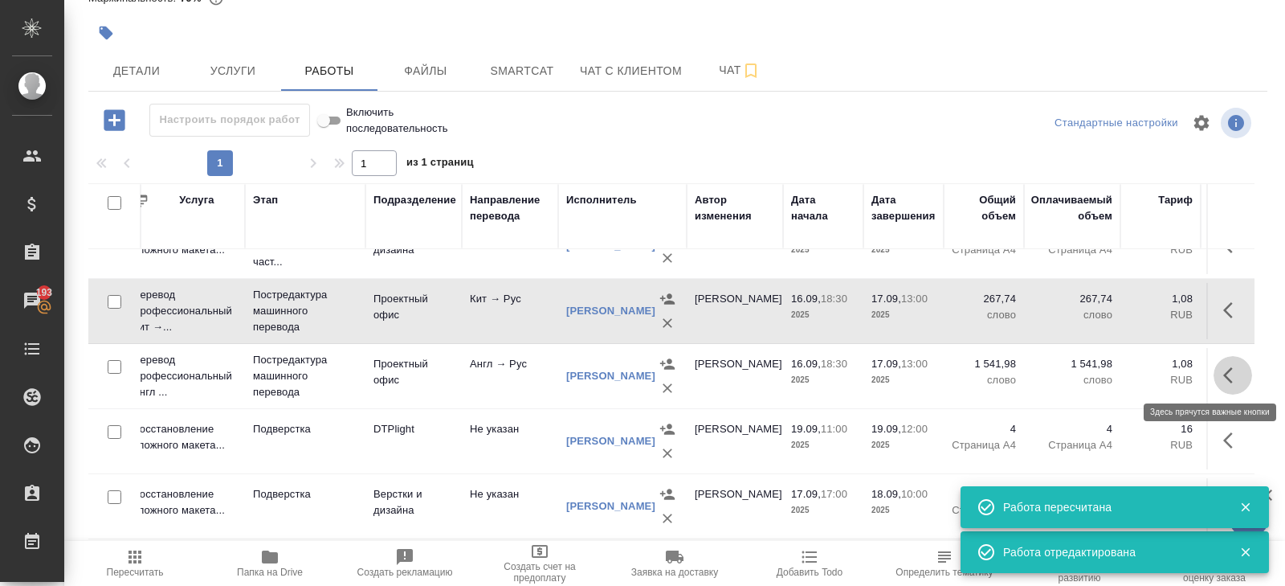
click at [1226, 377] on icon "button" at bounding box center [1232, 374] width 19 height 19
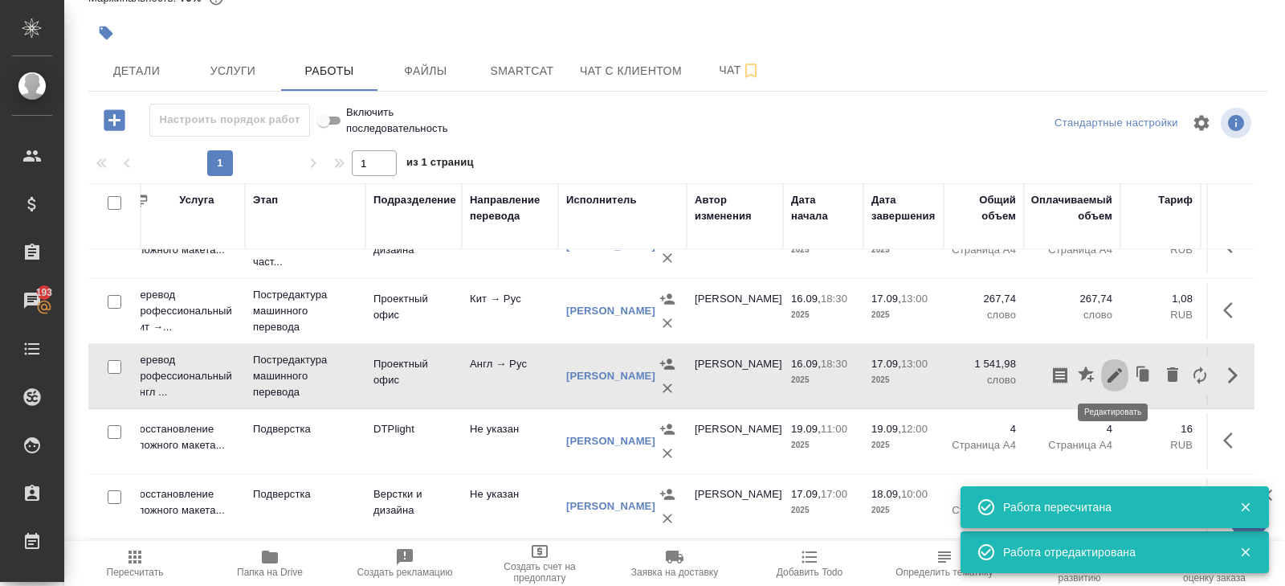
click at [1115, 371] on icon "button" at bounding box center [1115, 375] width 14 height 14
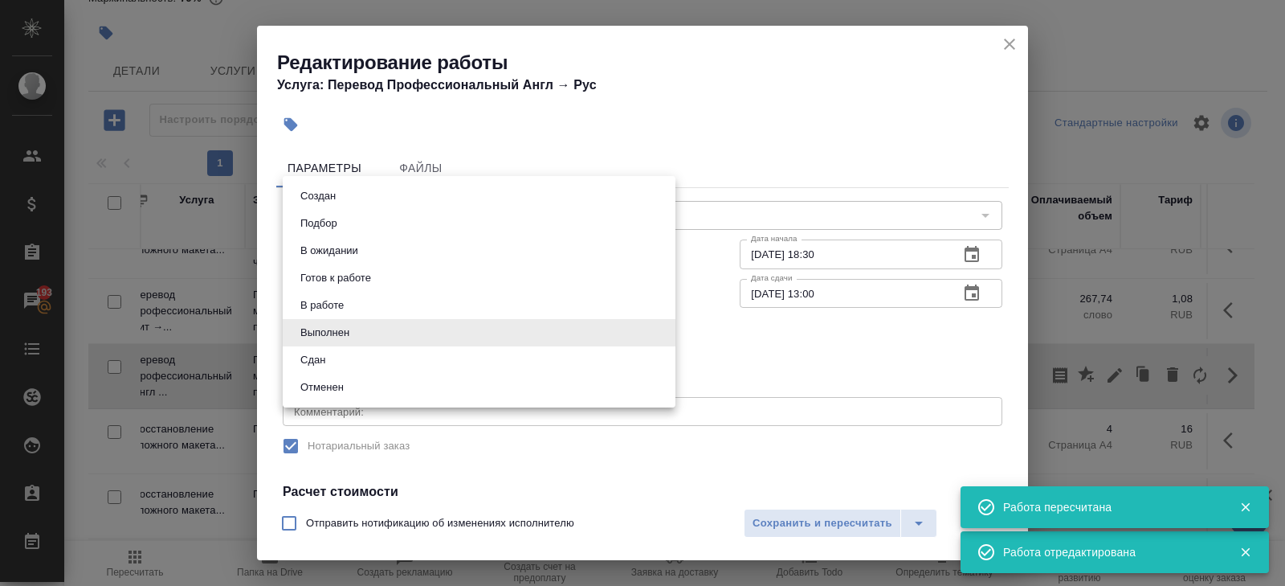
click at [357, 329] on body "🙏 .cls-1 fill:#fff; AWATERA Belyakova Yulia Клиенты Спецификации Заказы 193 Чат…" at bounding box center [642, 293] width 1285 height 586
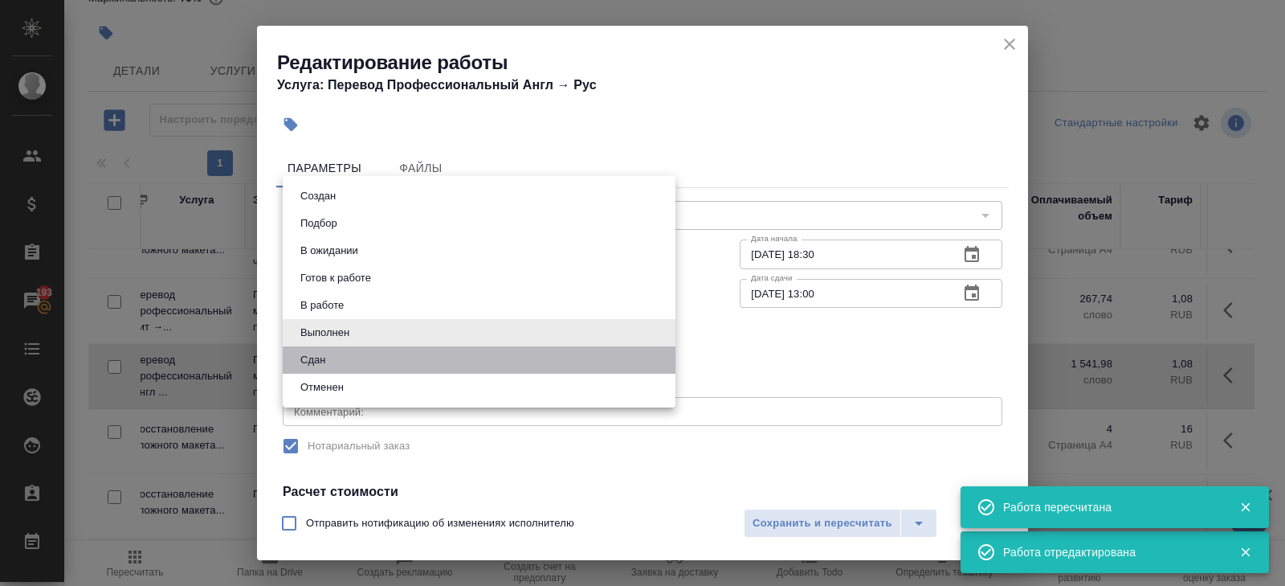
click at [353, 351] on li "Сдан" at bounding box center [479, 359] width 393 height 27
type input "closed"
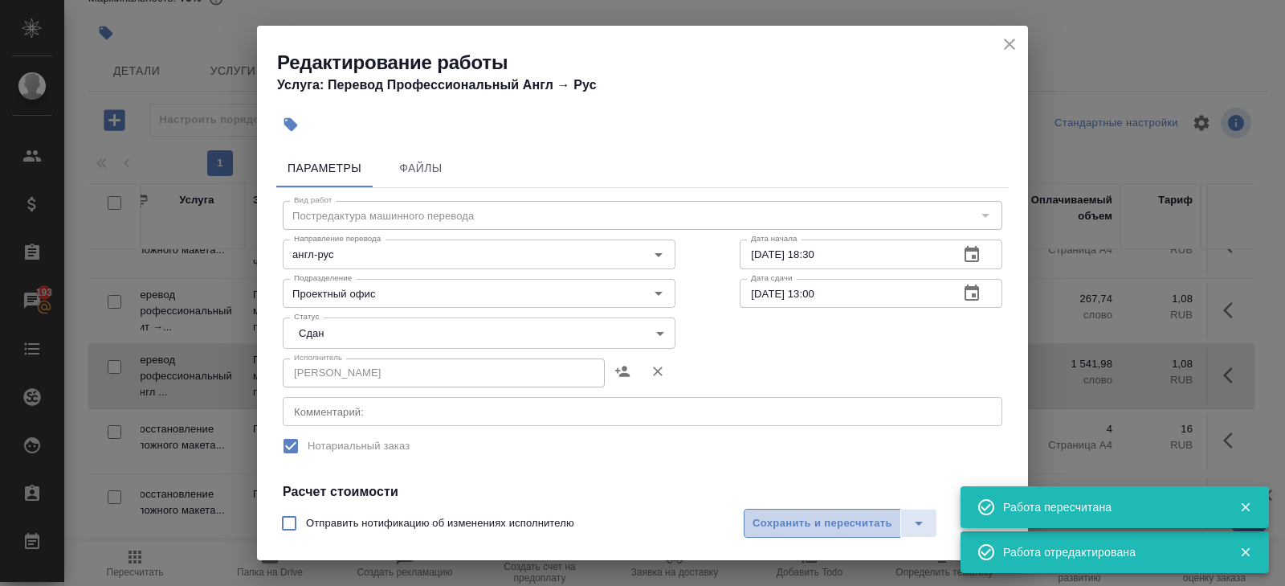
click at [762, 521] on span "Сохранить и пересчитать" at bounding box center [823, 523] width 140 height 18
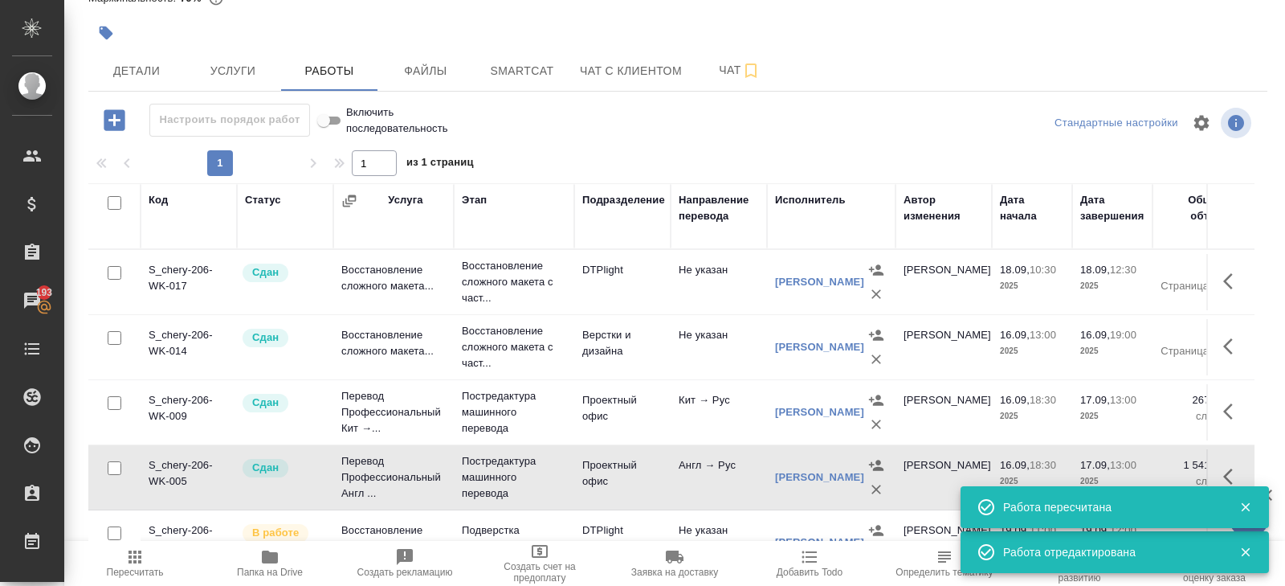
scroll to position [0, 0]
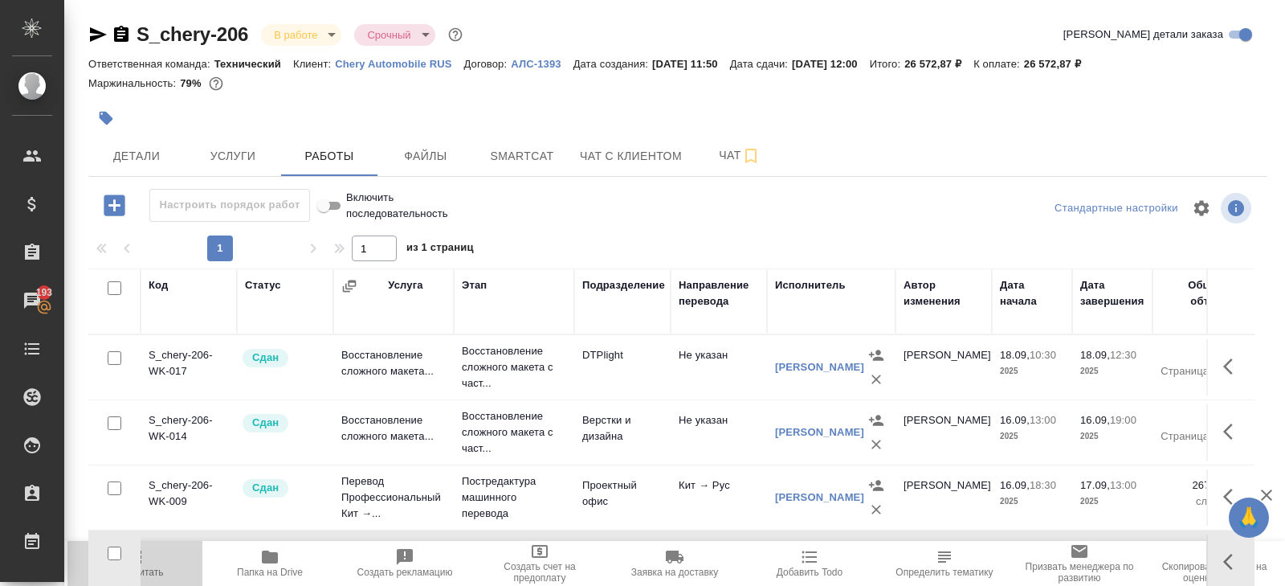
click at [144, 566] on icon "button" at bounding box center [134, 556] width 19 height 19
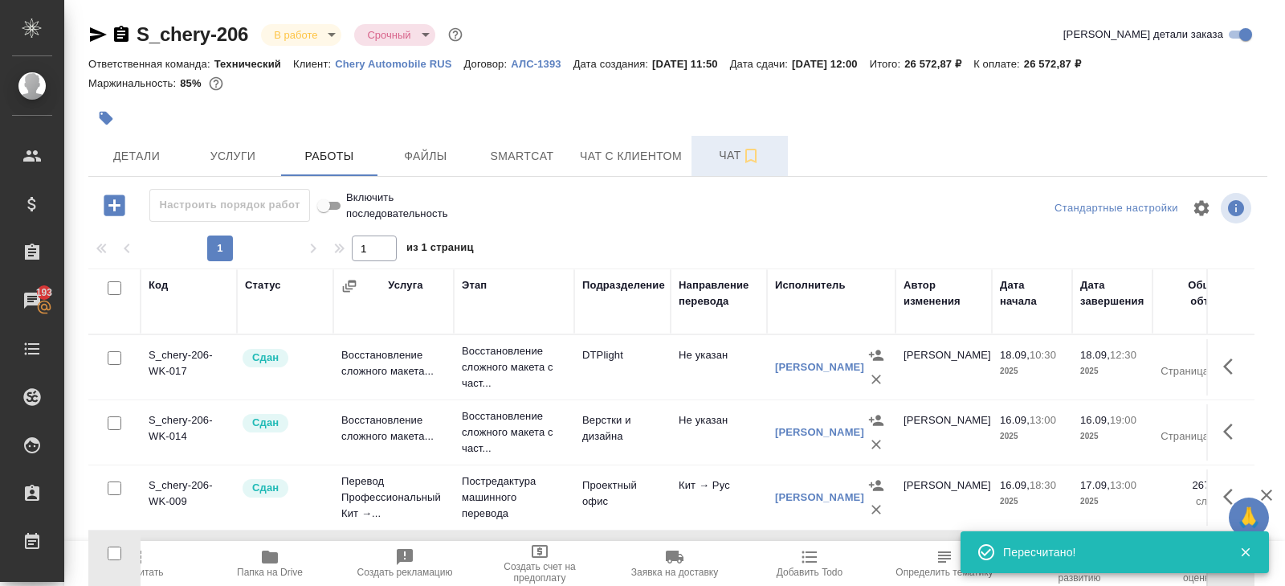
click at [727, 161] on span "Чат" at bounding box center [739, 155] width 77 height 20
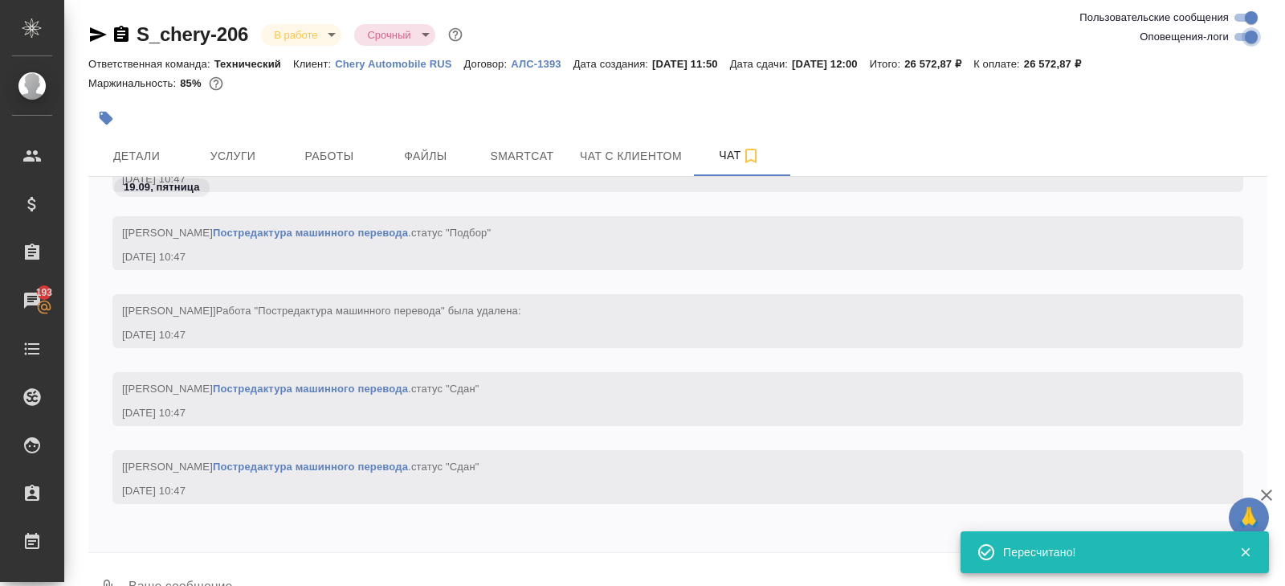
click at [1242, 39] on input "Оповещения-логи" at bounding box center [1252, 36] width 58 height 19
checkbox input "false"
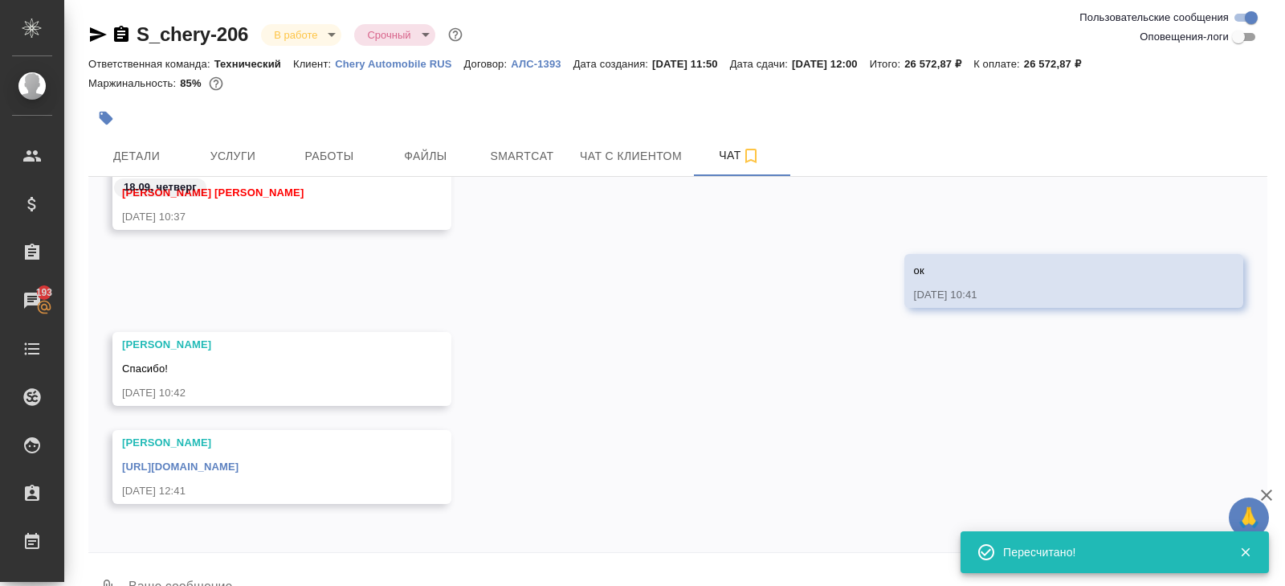
scroll to position [39, 0]
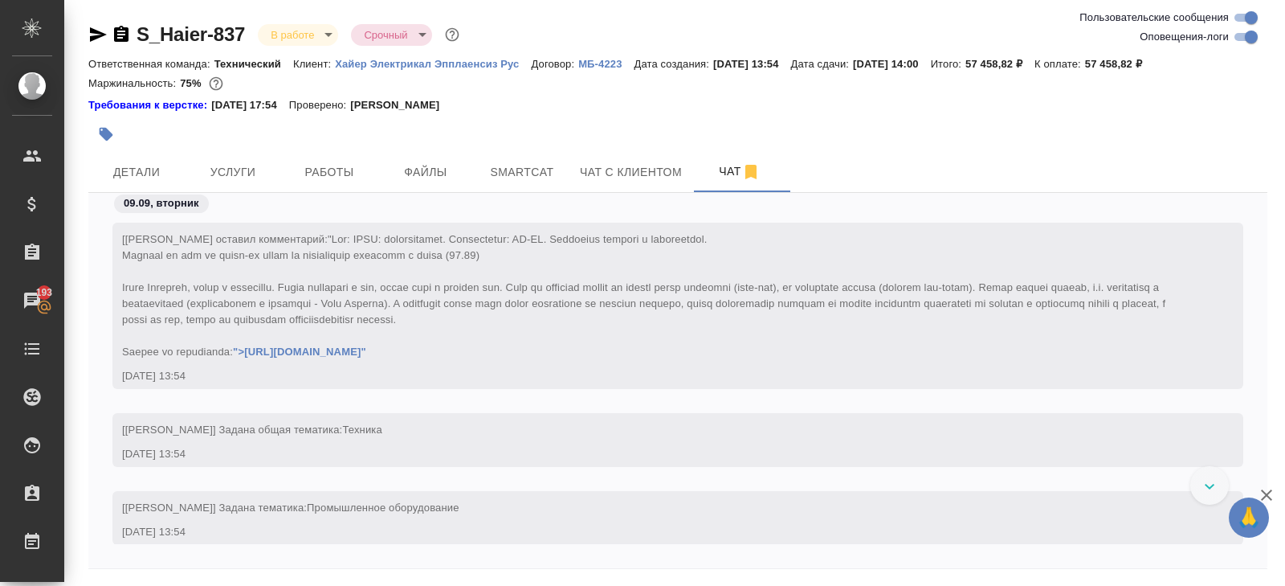
click at [1250, 41] on input "Оповещения-логи" at bounding box center [1252, 36] width 58 height 19
checkbox input "false"
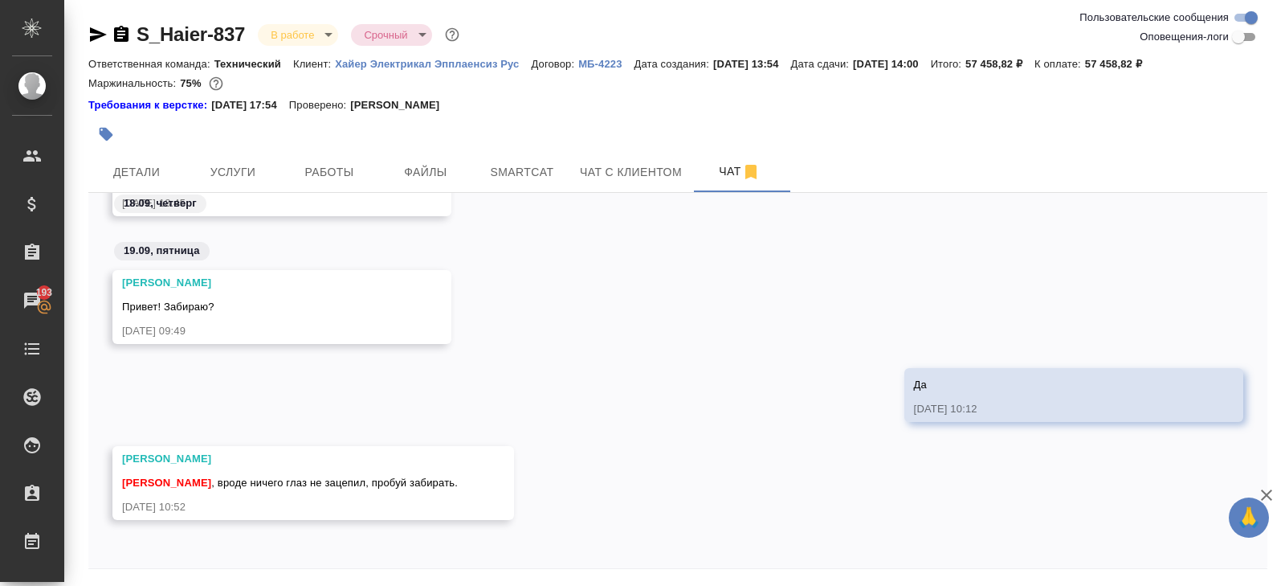
scroll to position [55, 0]
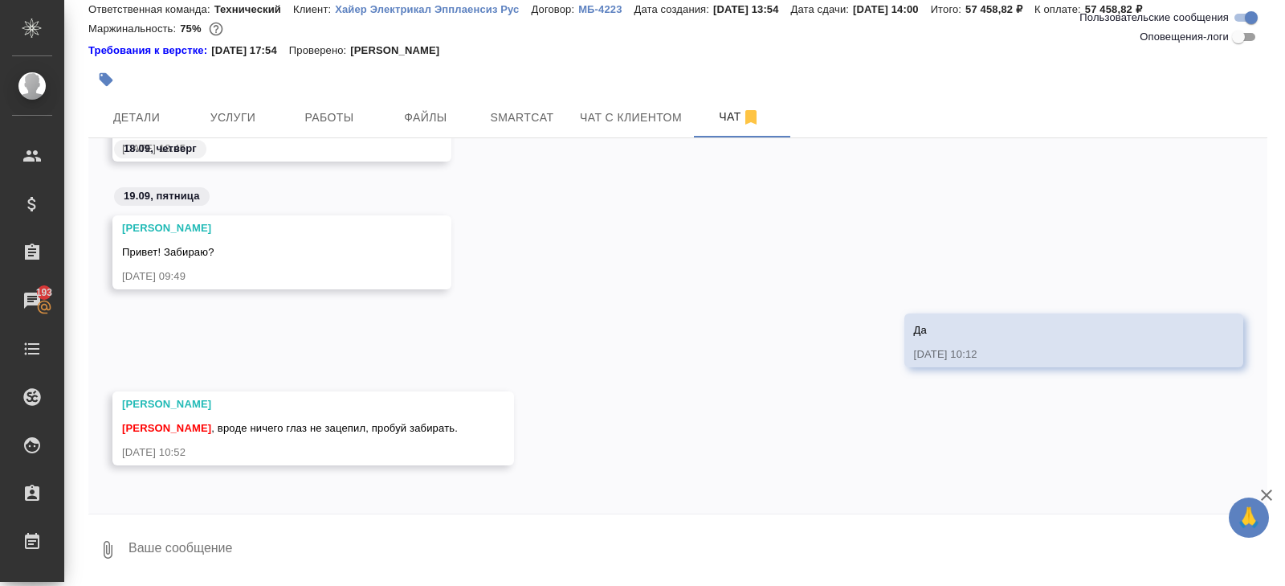
click at [269, 536] on textarea at bounding box center [697, 549] width 1141 height 55
type textarea "п"
type textarea "спасибо!"
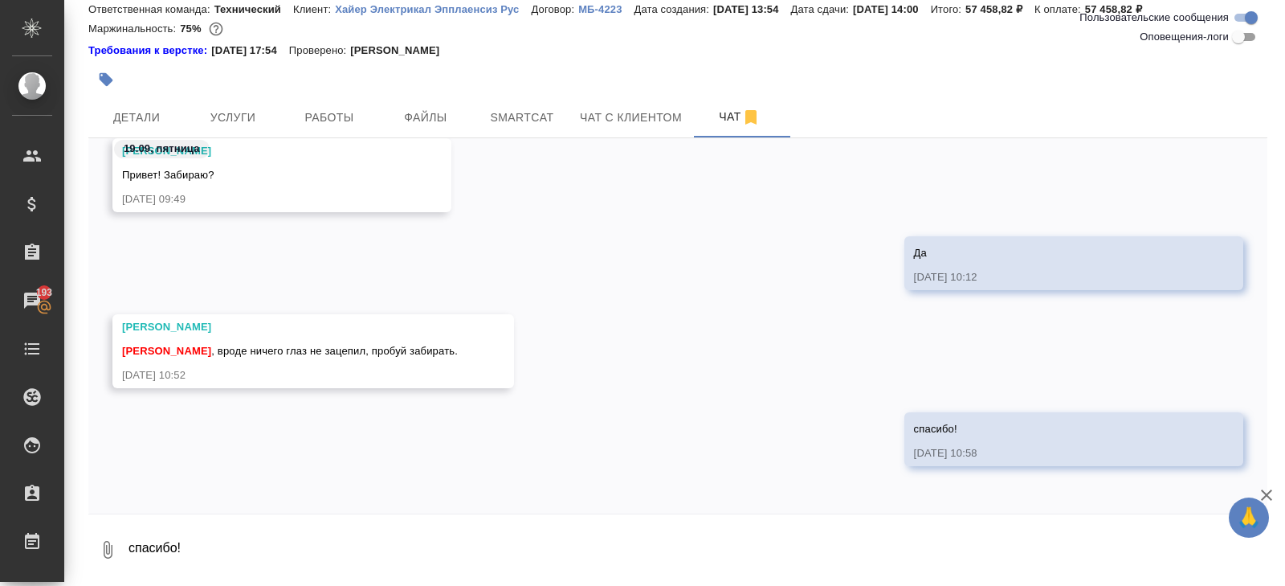
scroll to position [0, 0]
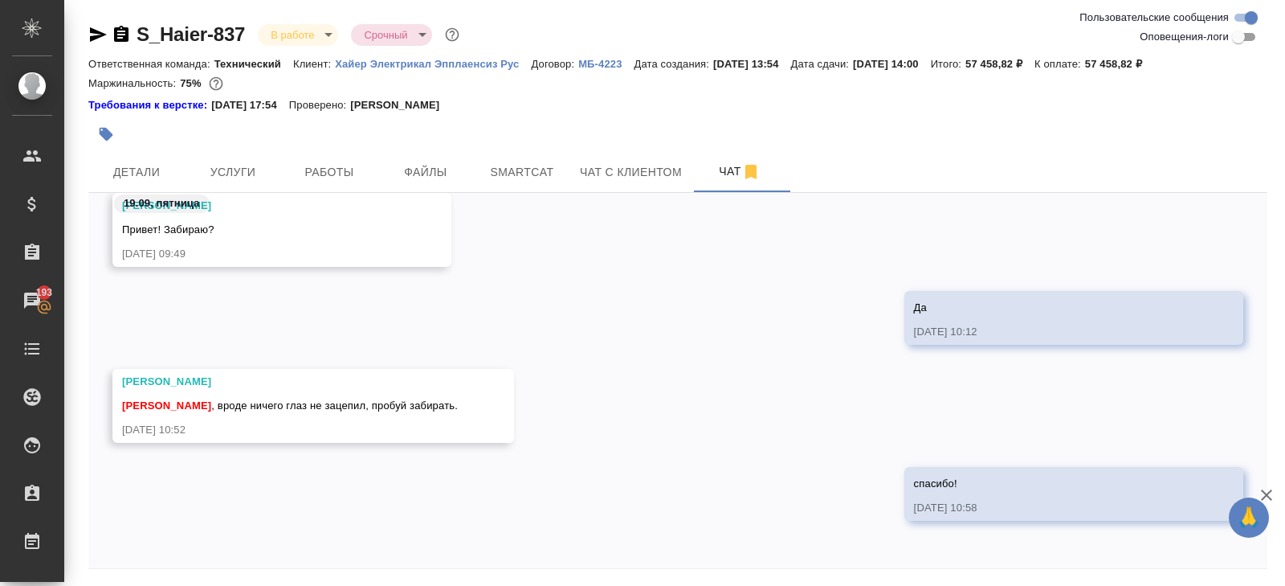
drag, startPoint x: 99, startPoint y: 37, endPoint x: 110, endPoint y: 6, distance: 33.3
click at [99, 37] on icon "button" at bounding box center [98, 34] width 17 height 14
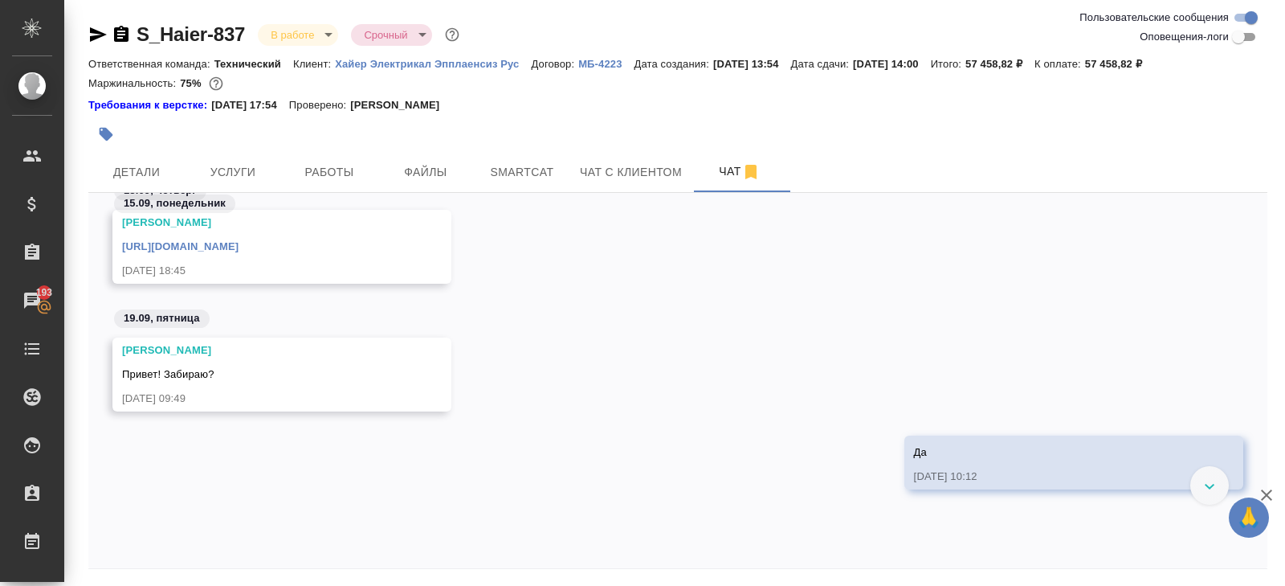
scroll to position [2850, 0]
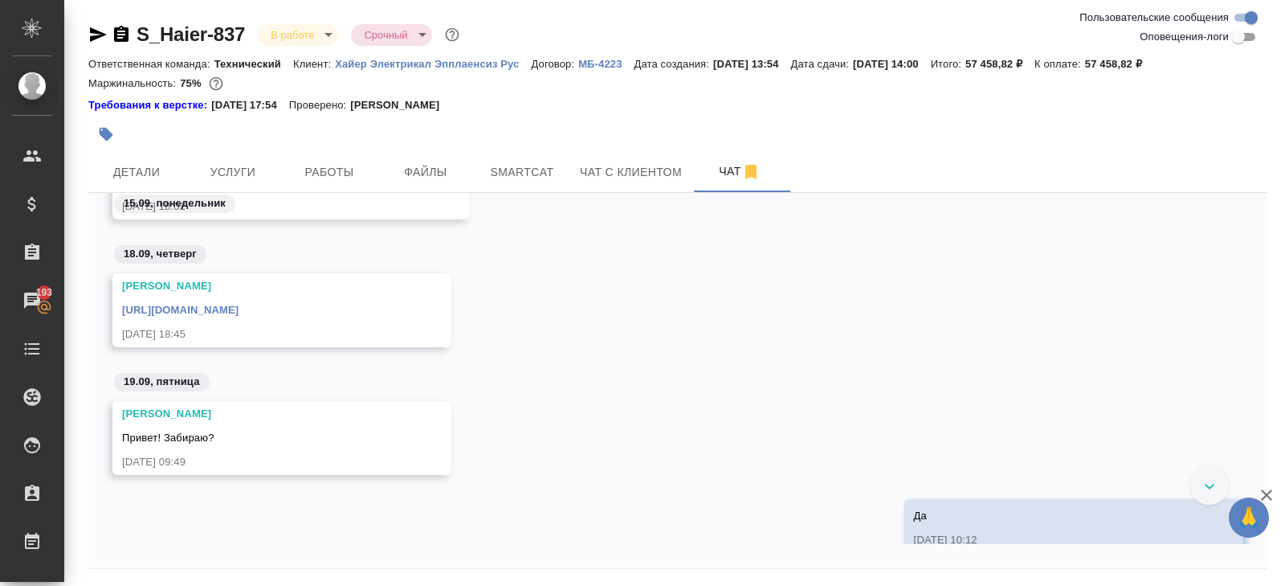
click at [395, 318] on div "https://drive.awatera.com/apps/files/files/10325914?dir=/Shares/%D0%A5%D0%B0%D0…" at bounding box center [258, 308] width 273 height 20
click at [239, 316] on link "https://drive.awatera.com/apps/files/files/10325914?dir=/Shares/%D0%A5%D0%B0%D0…" at bounding box center [180, 310] width 116 height 12
click at [141, 181] on span "Детали" at bounding box center [136, 172] width 77 height 20
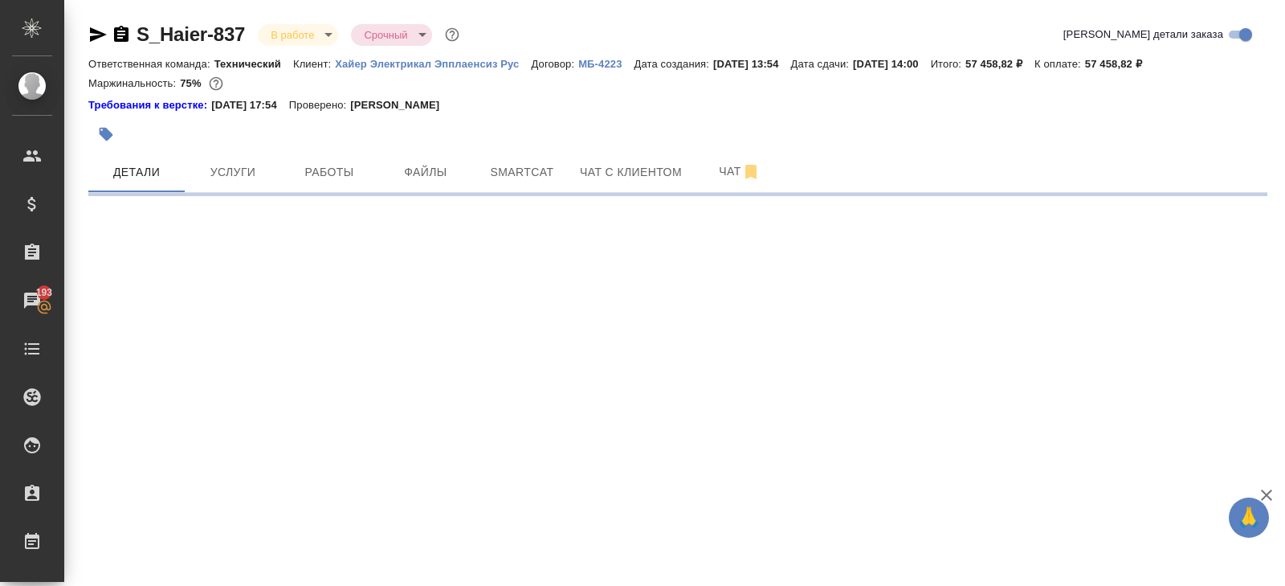
select select "RU"
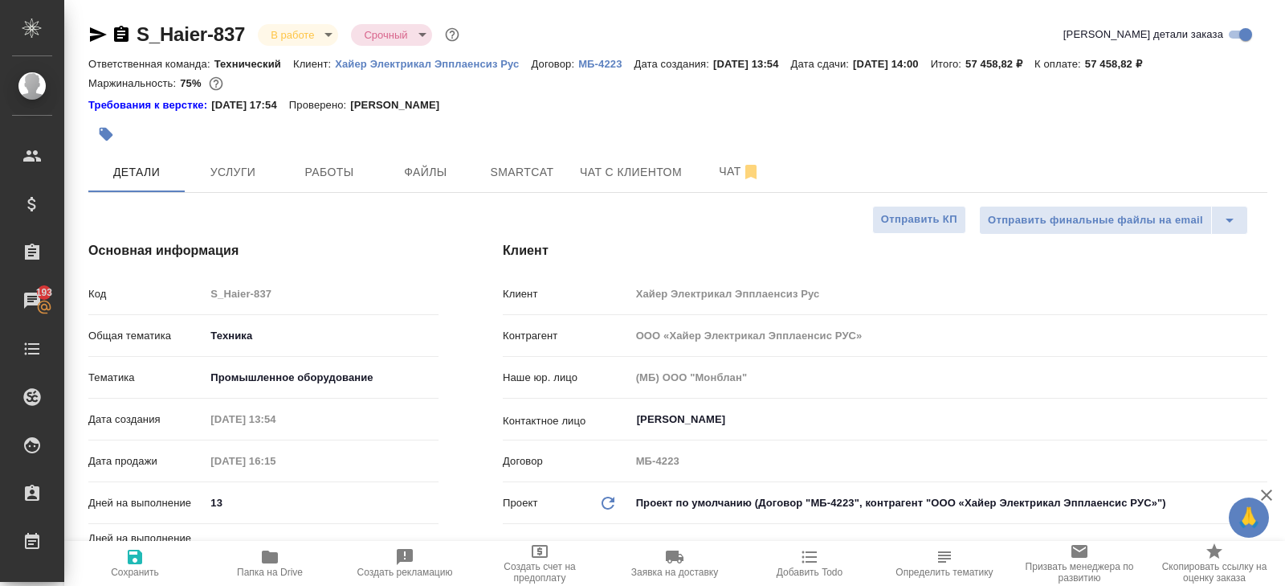
type textarea "x"
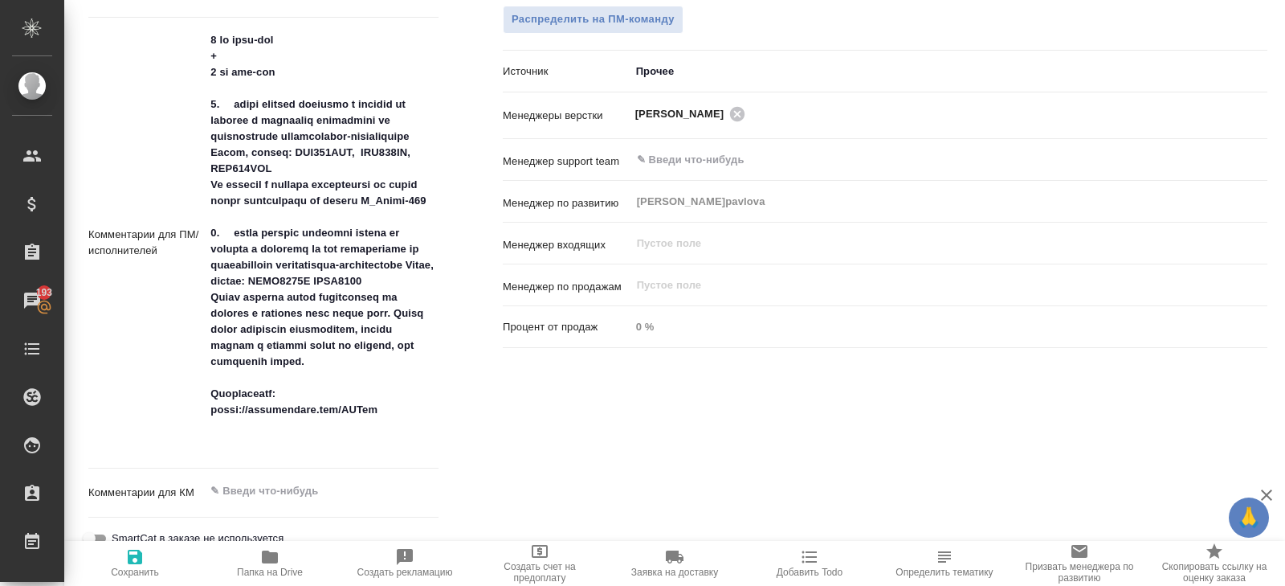
scroll to position [921, 0]
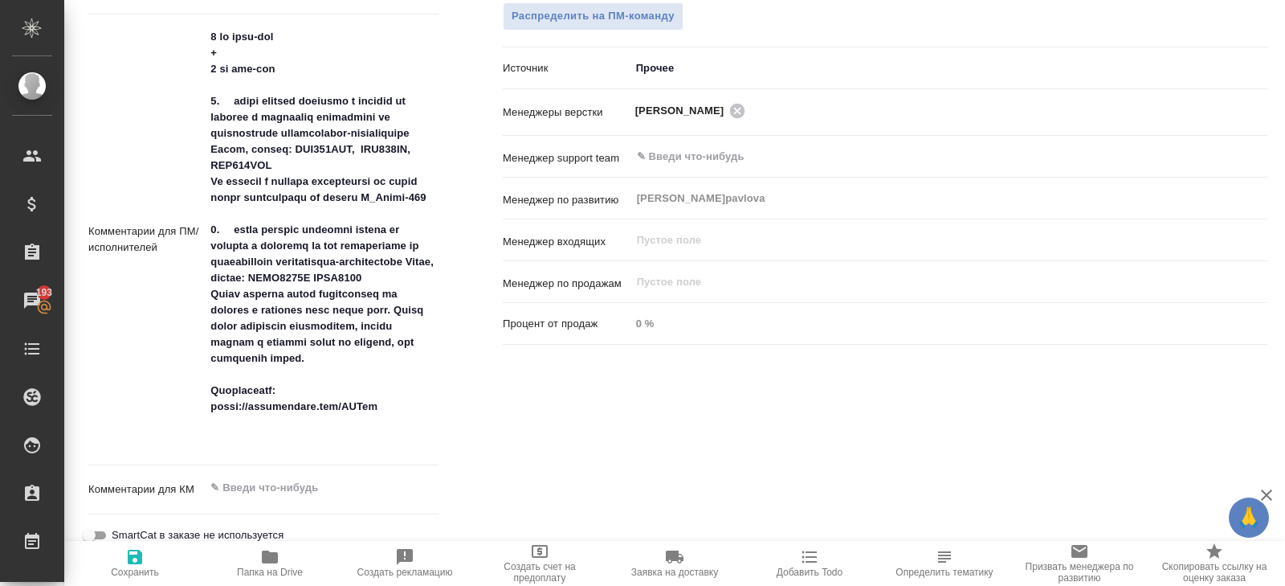
type textarea "x"
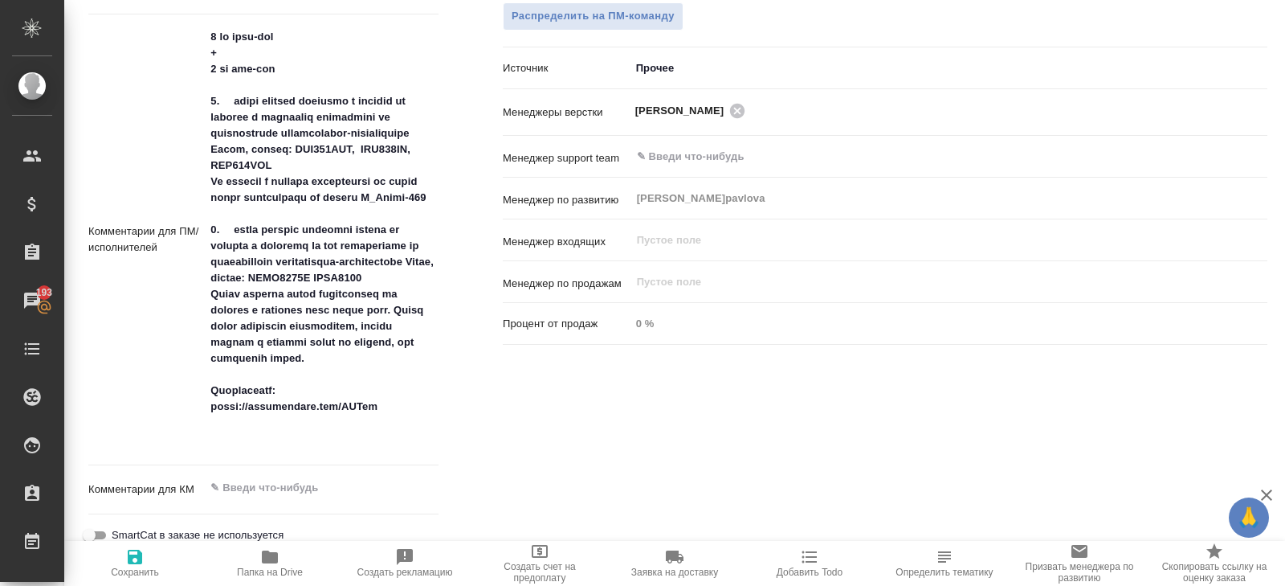
type textarea "x"
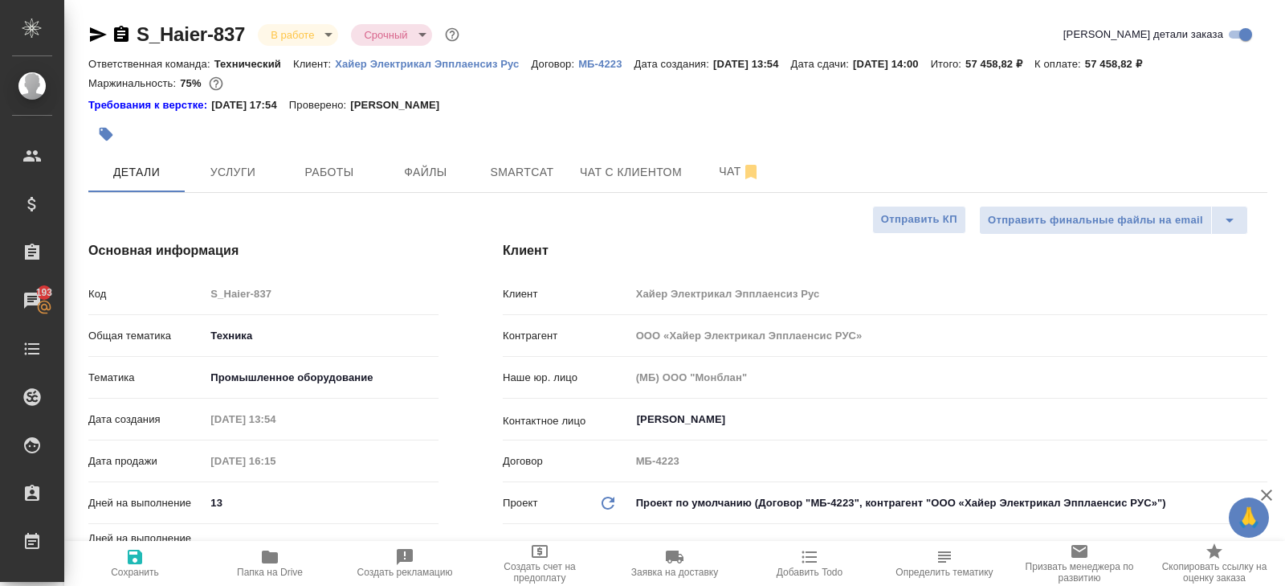
click at [340, 179] on span "Работы" at bounding box center [329, 172] width 77 height 20
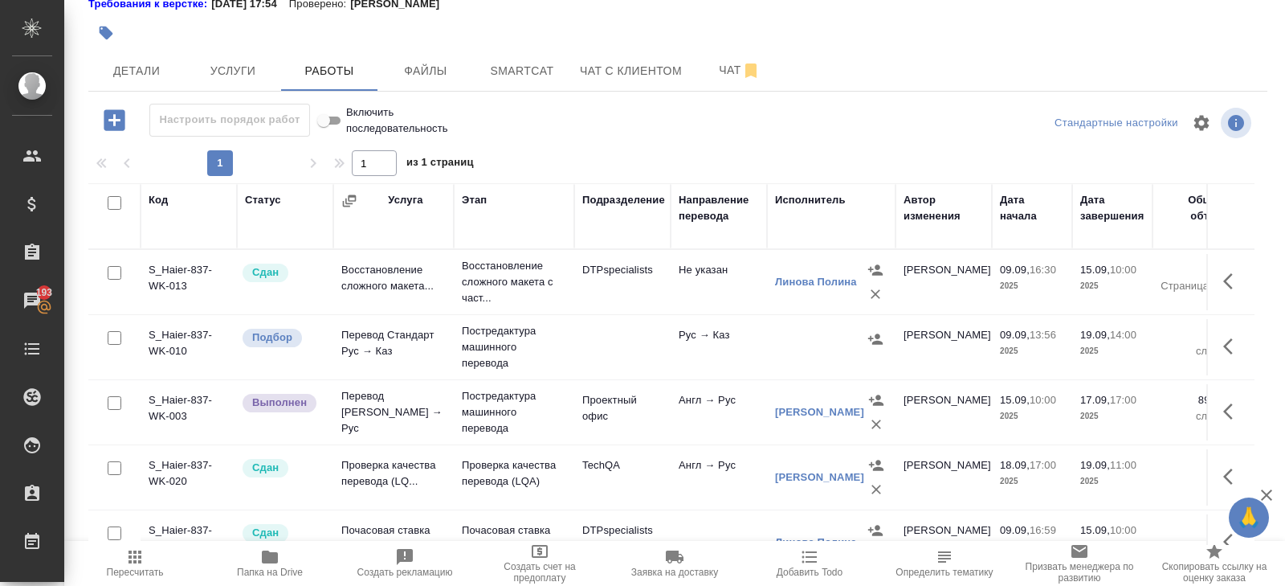
scroll to position [140, 0]
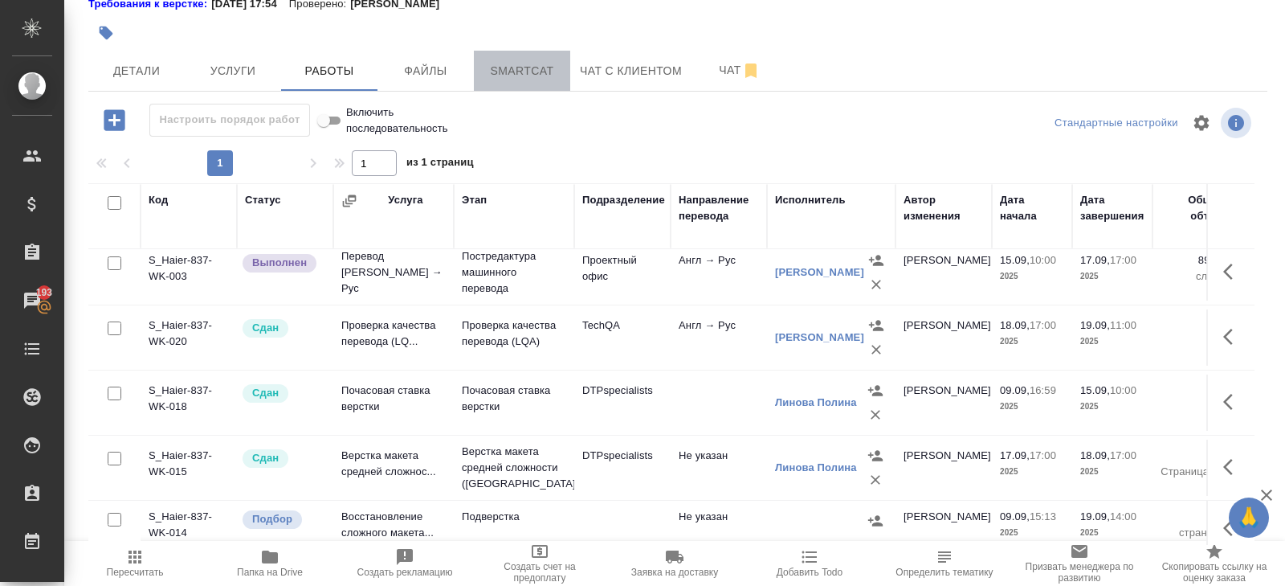
click at [535, 61] on span "Smartcat" at bounding box center [522, 71] width 77 height 20
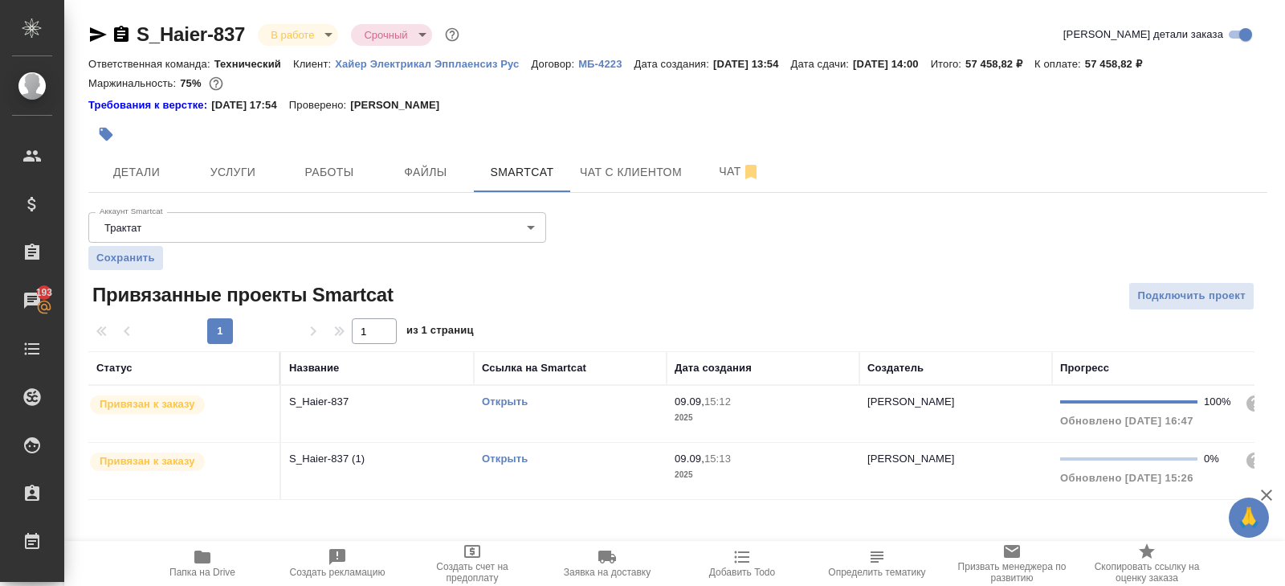
click at [586, 415] on td "Открыть" at bounding box center [570, 414] width 193 height 56
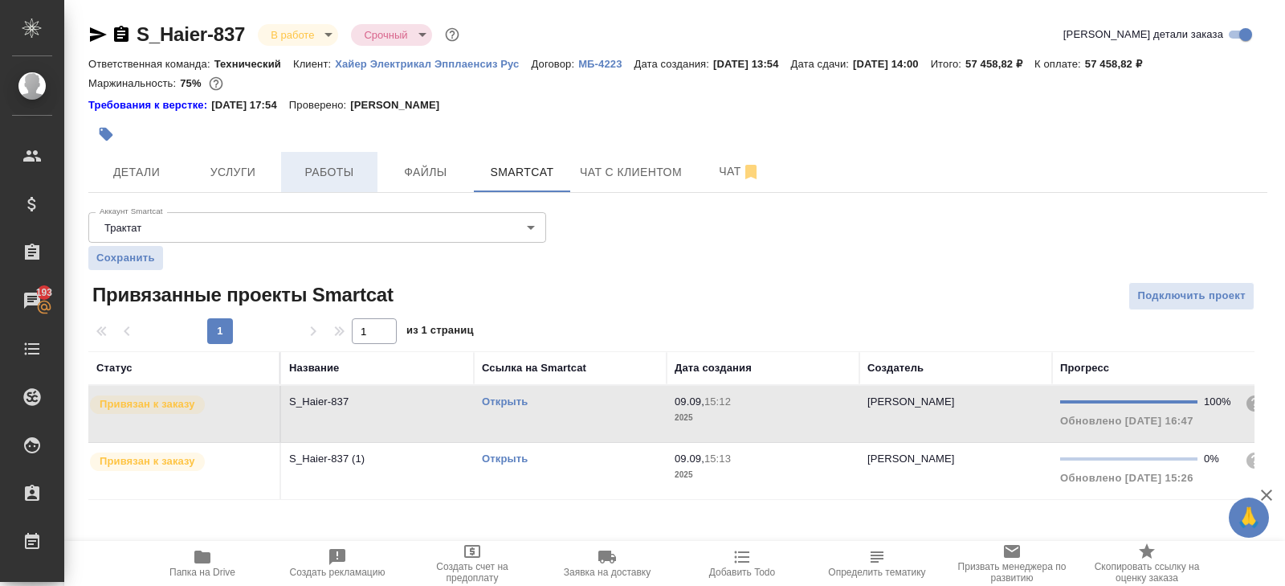
click at [333, 174] on span "Работы" at bounding box center [329, 172] width 77 height 20
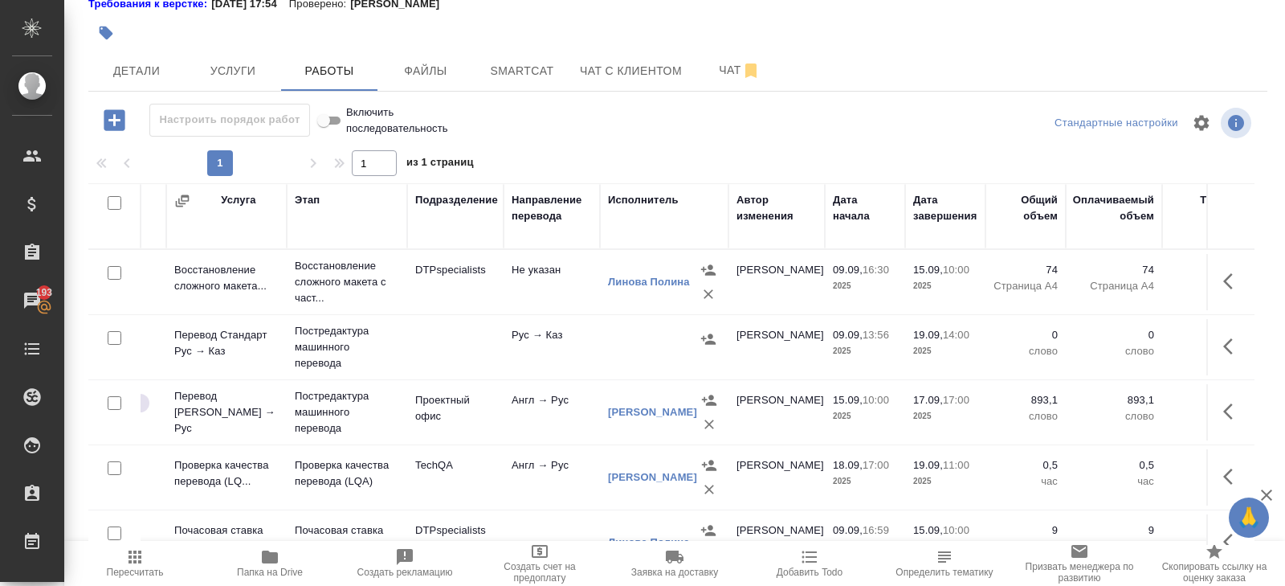
scroll to position [0, 178]
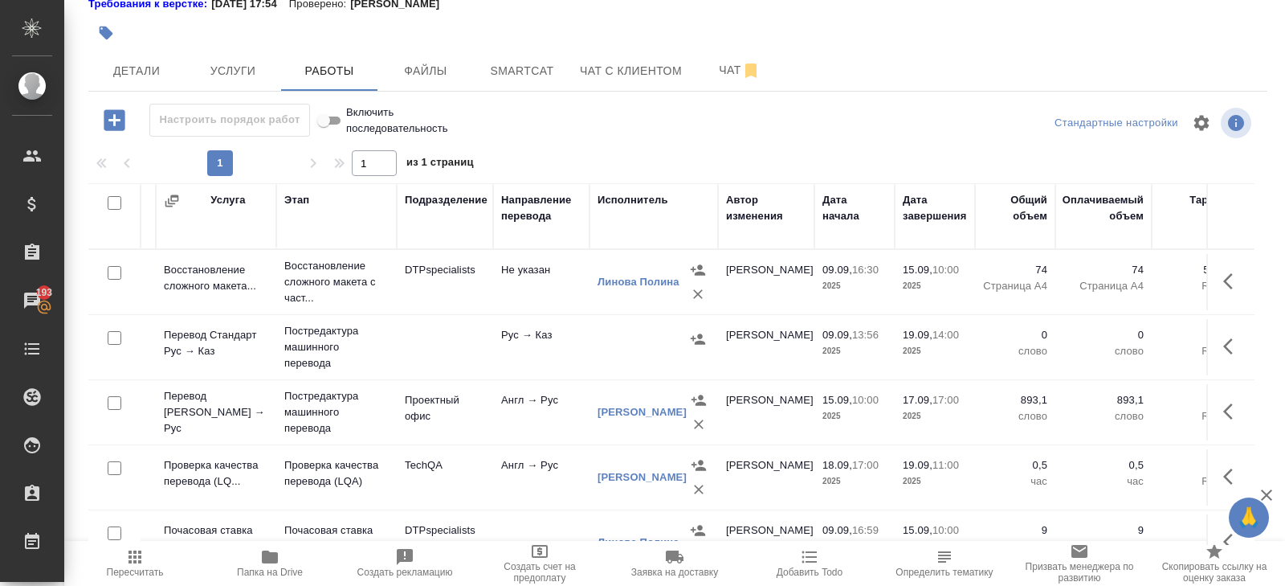
click at [147, 558] on span "Пересчитать" at bounding box center [135, 562] width 116 height 31
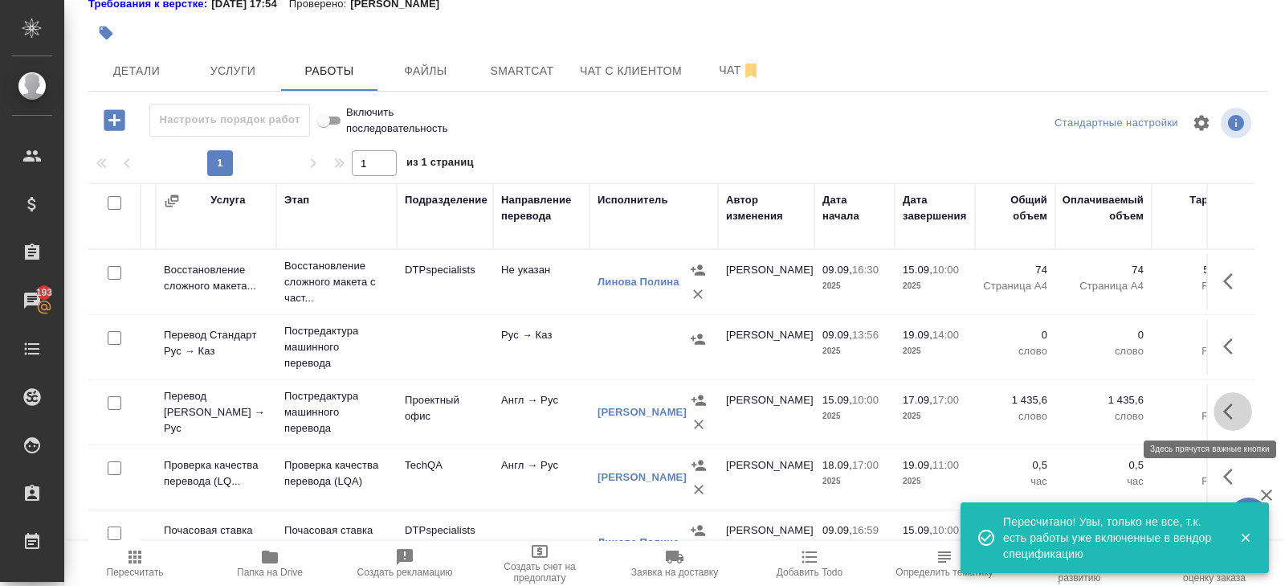
drag, startPoint x: 1235, startPoint y: 411, endPoint x: 1219, endPoint y: 411, distance: 16.9
click at [1235, 411] on icon "button" at bounding box center [1232, 411] width 19 height 19
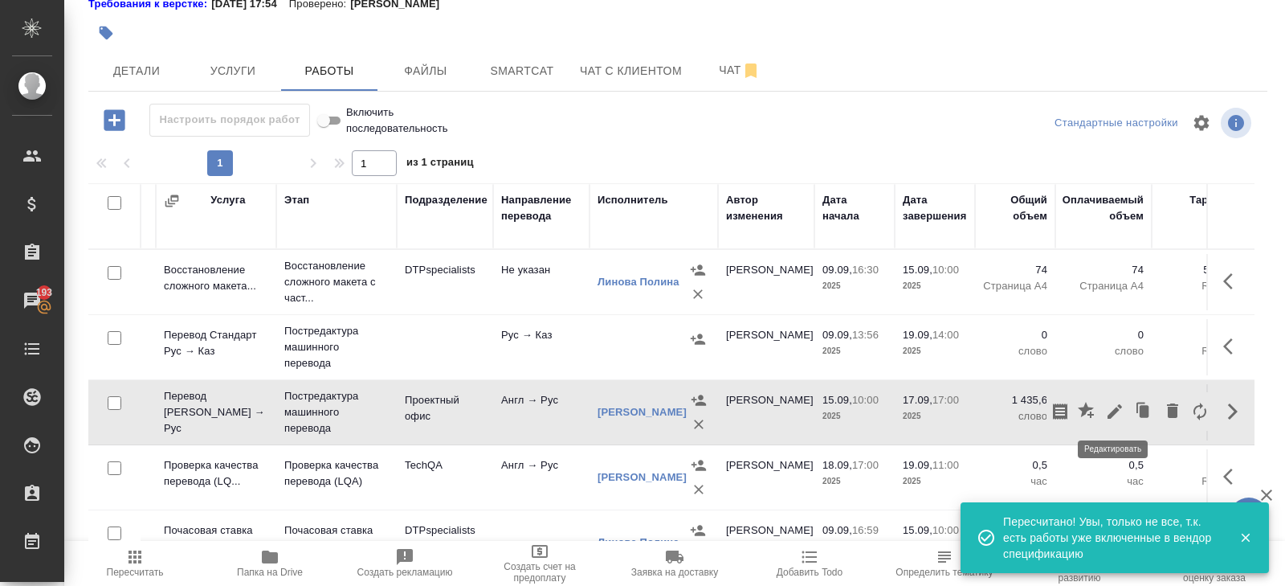
click at [1110, 410] on icon "button" at bounding box center [1114, 411] width 19 height 19
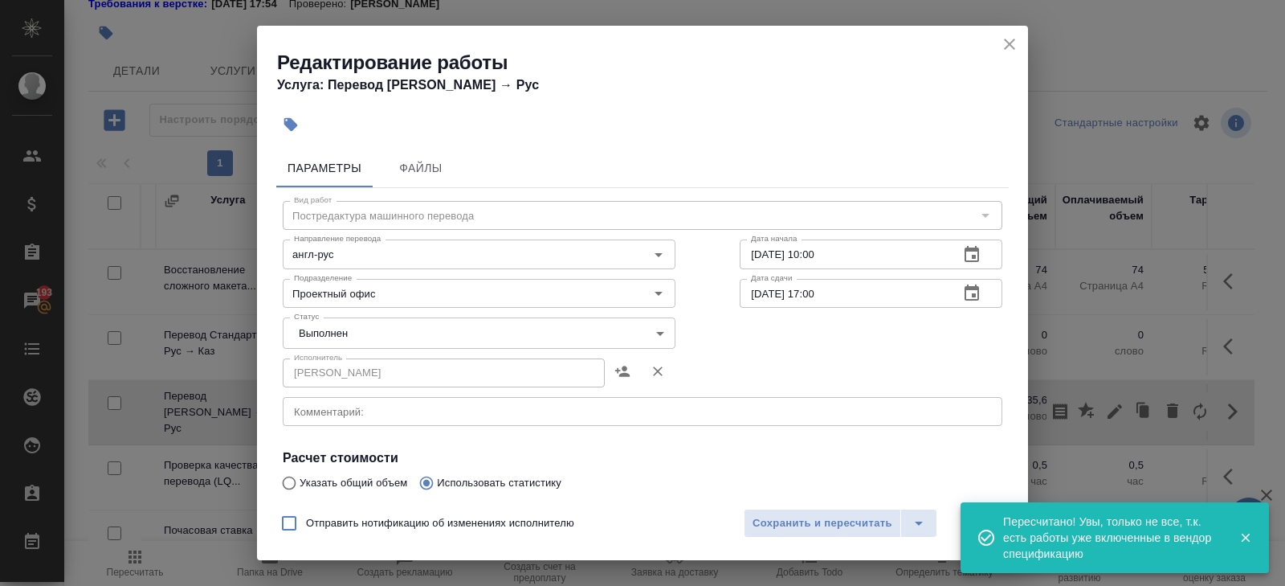
click at [1014, 42] on icon "close" at bounding box center [1009, 44] width 19 height 19
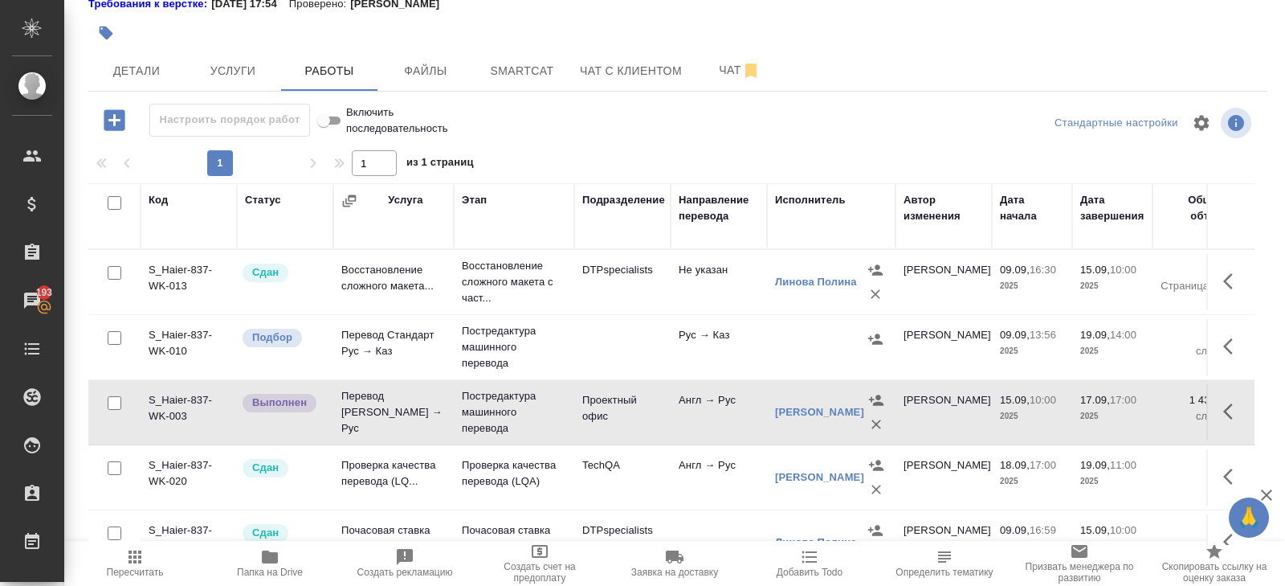
scroll to position [0, 0]
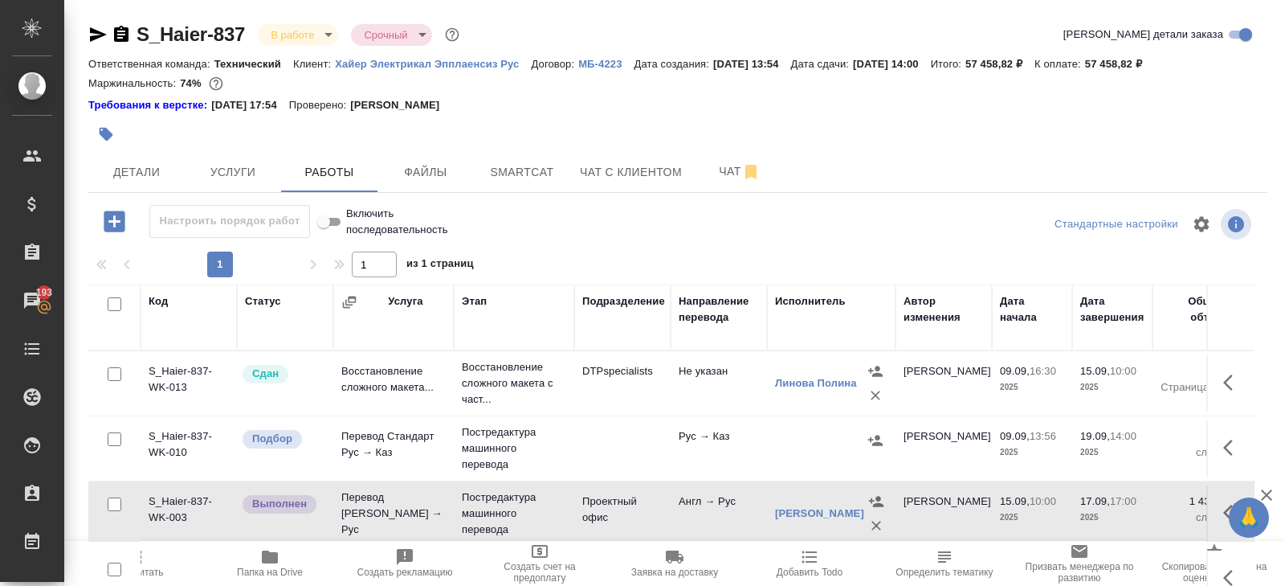
click at [295, 43] on body "🙏 .cls-1 fill:#fff; AWATERA Belyakova Yulia Клиенты Спецификации Заказы 193 Чат…" at bounding box center [642, 293] width 1285 height 586
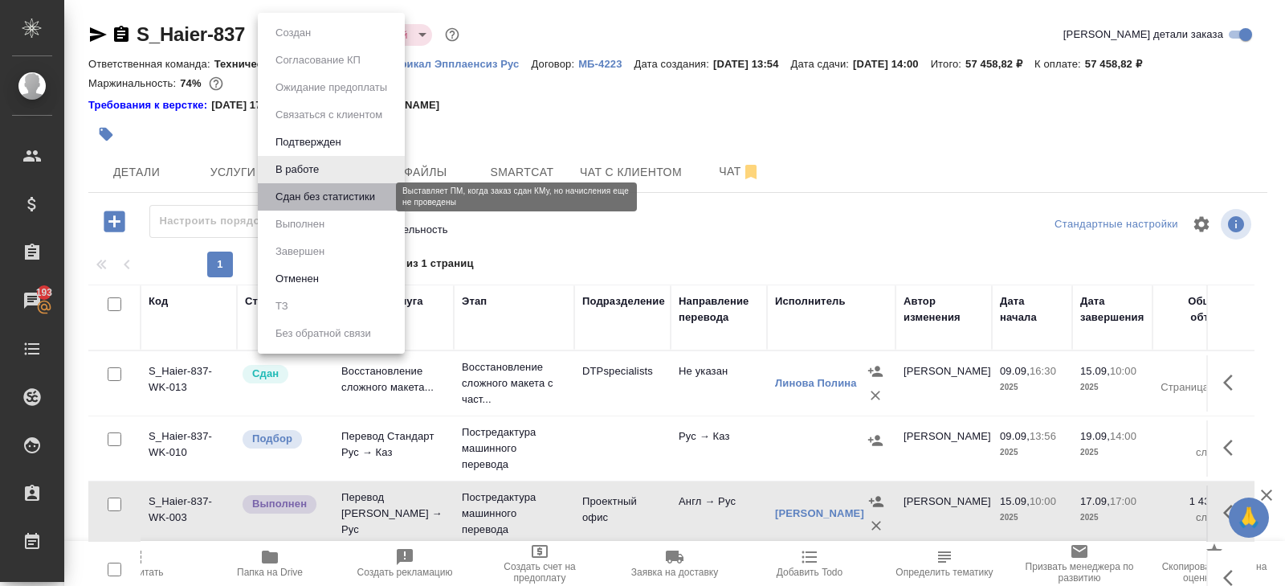
click at [302, 194] on button "Сдан без статистики" at bounding box center [325, 197] width 109 height 18
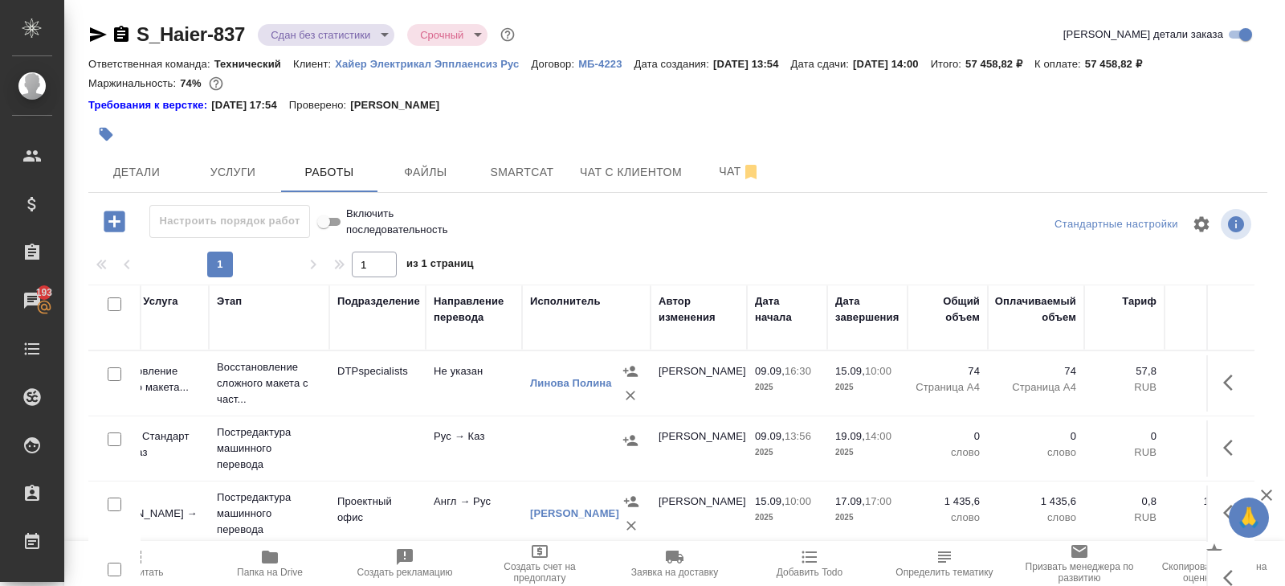
scroll to position [0, 266]
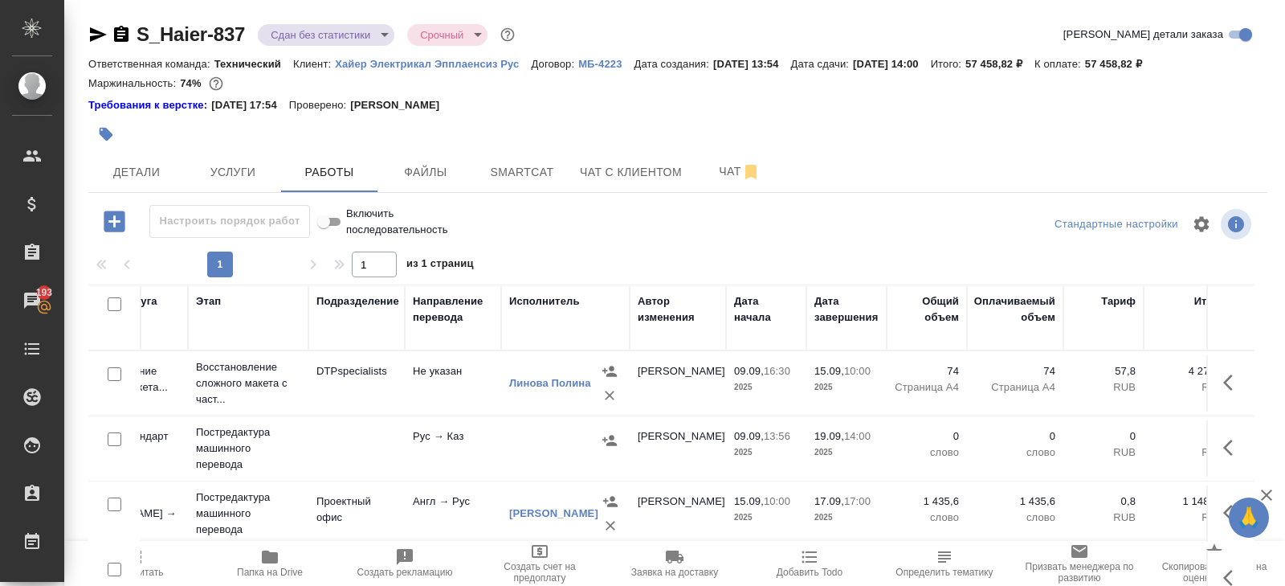
click at [149, 563] on span "Пересчитать" at bounding box center [135, 562] width 116 height 31
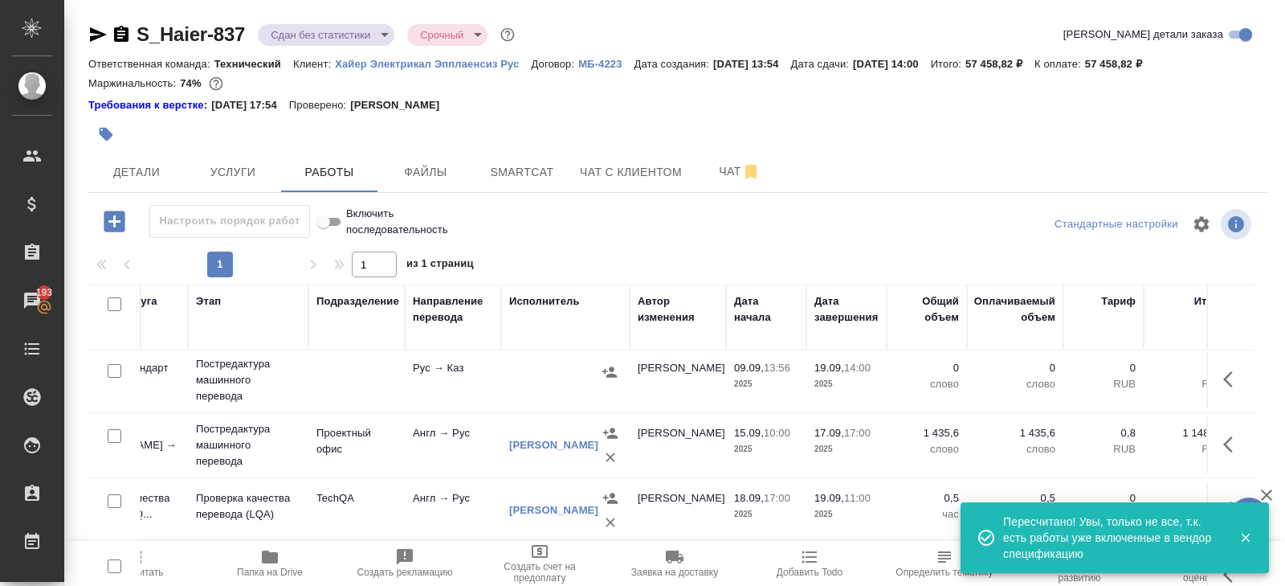
scroll to position [67, 266]
click at [1229, 443] on icon "button" at bounding box center [1232, 444] width 19 height 19
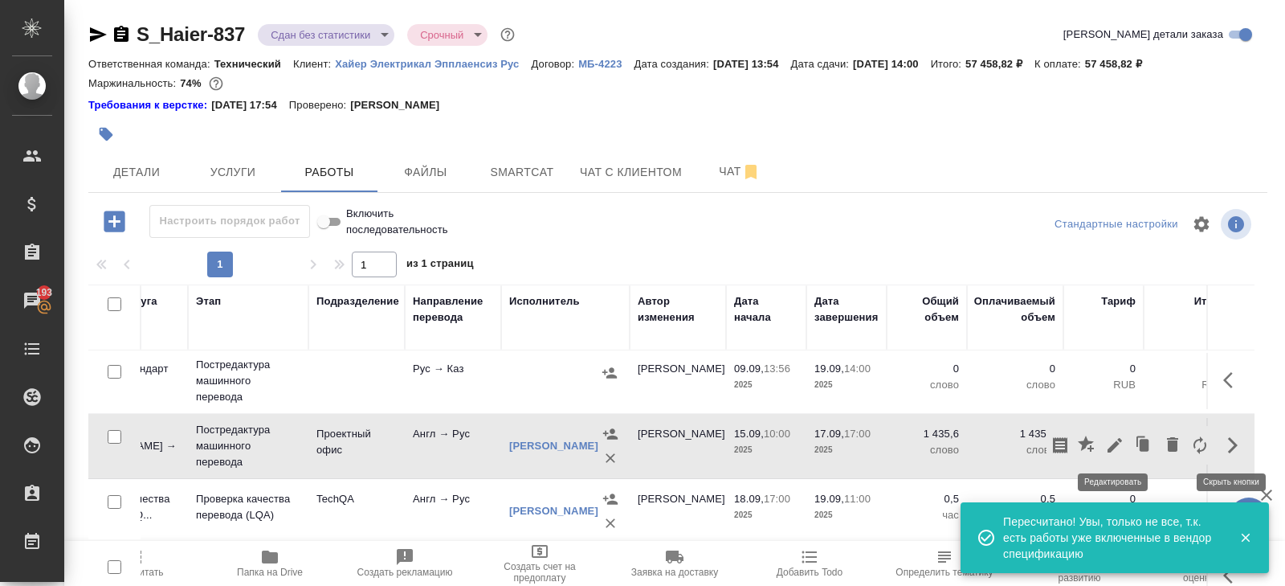
click at [1105, 439] on button "button" at bounding box center [1114, 445] width 27 height 39
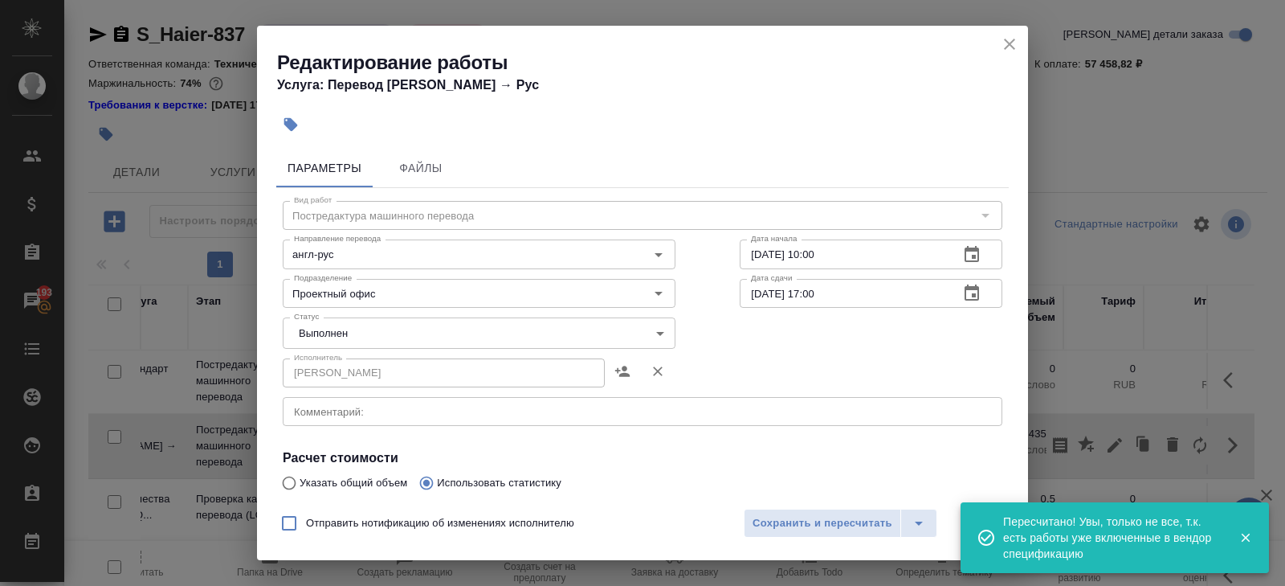
click at [370, 327] on body "🙏 .cls-1 fill:#fff; AWATERA Belyakova Yulia Клиенты Спецификации Заказы 193 Чат…" at bounding box center [642, 293] width 1285 height 586
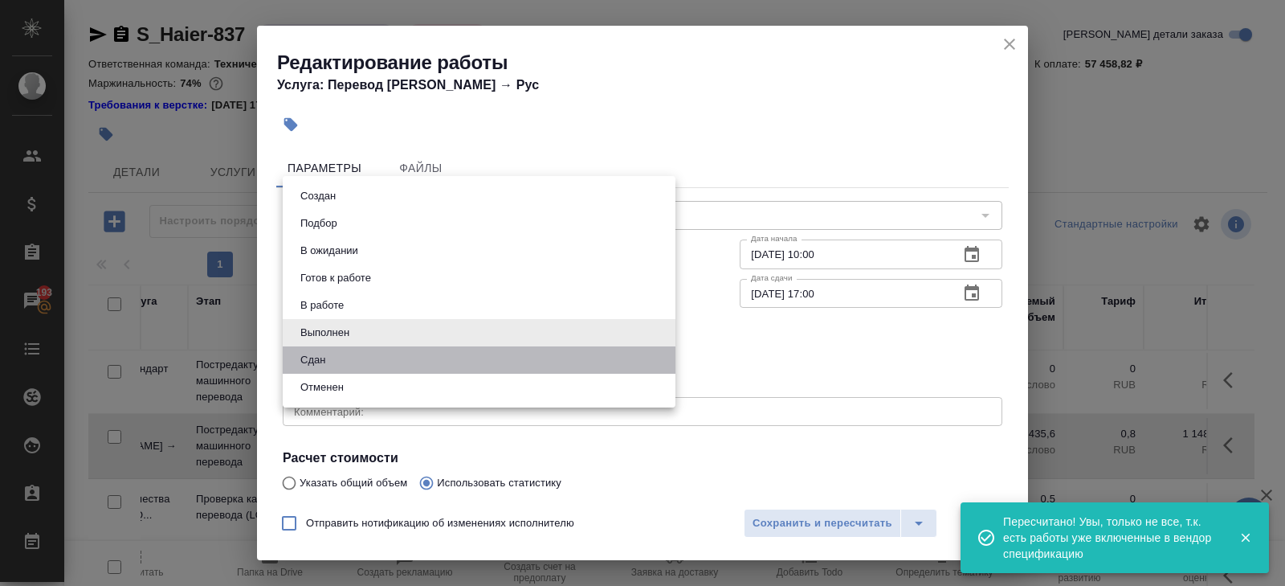
click at [344, 360] on li "Сдан" at bounding box center [479, 359] width 393 height 27
type input "closed"
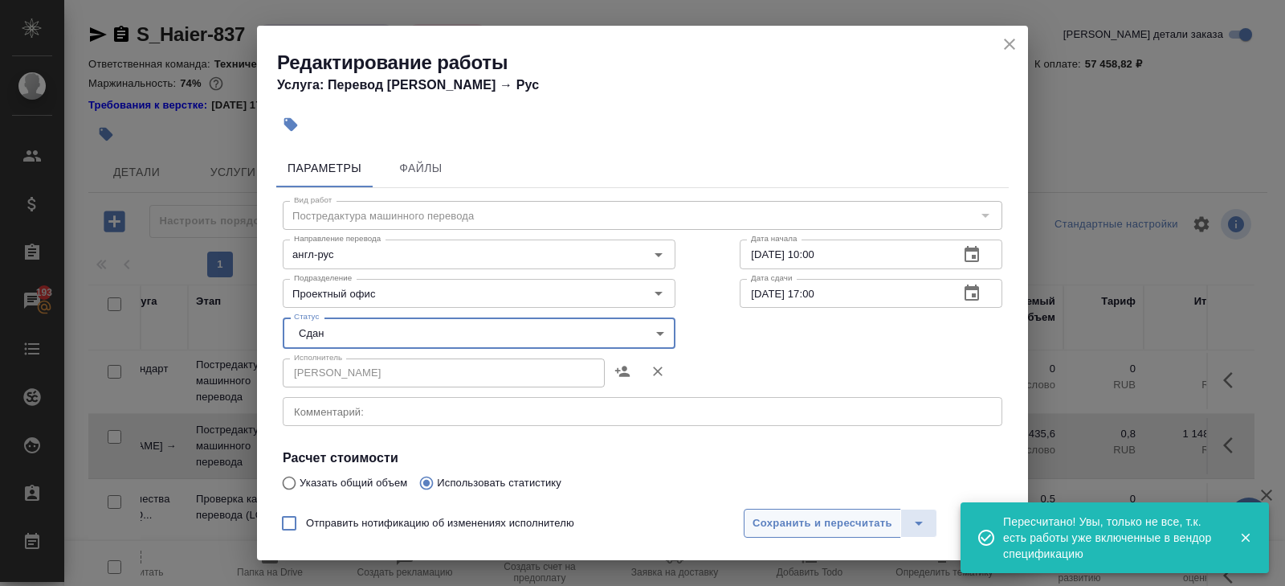
click at [809, 528] on span "Сохранить и пересчитать" at bounding box center [823, 523] width 140 height 18
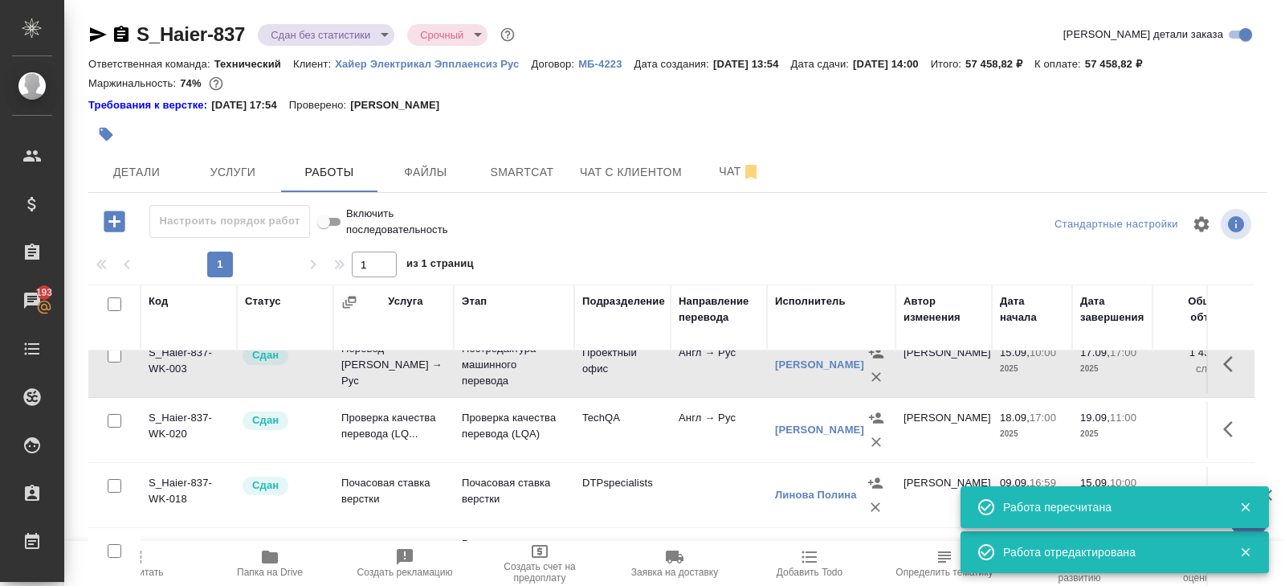
scroll to position [0, 0]
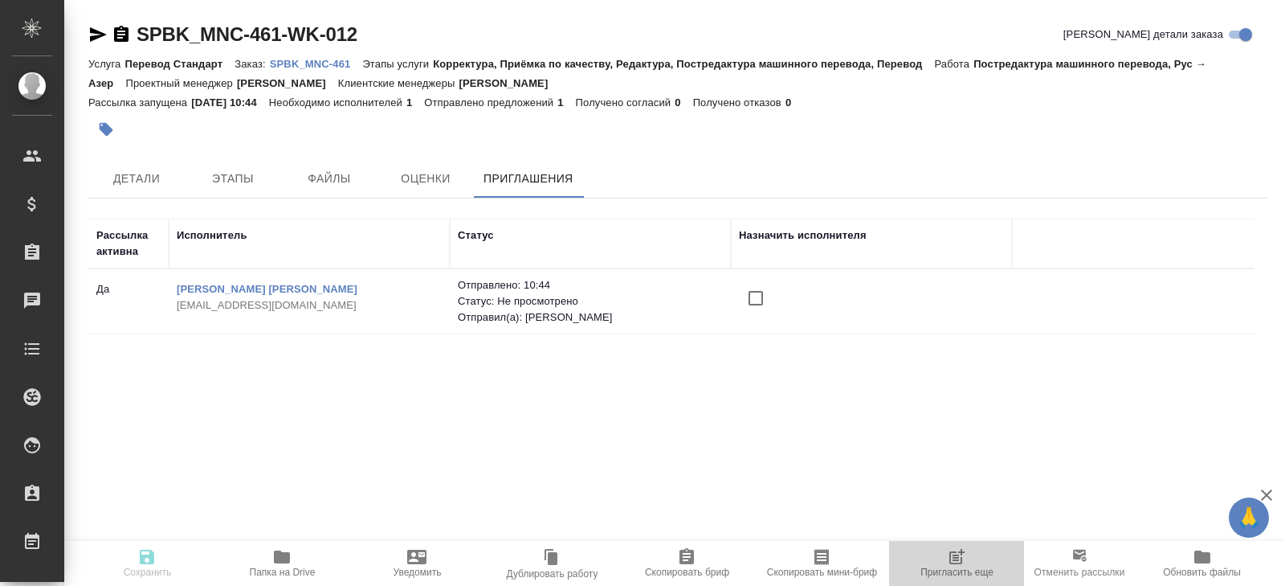
click at [960, 567] on span "Пригласить еще" at bounding box center [957, 571] width 73 height 11
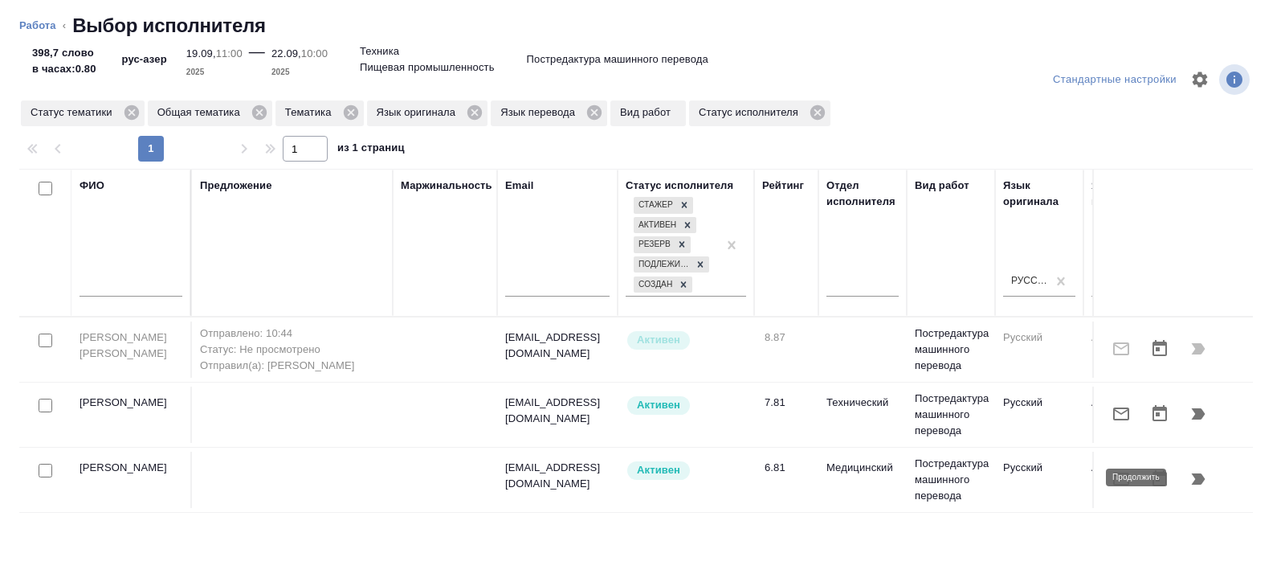
click at [1198, 473] on icon "button" at bounding box center [1199, 478] width 14 height 11
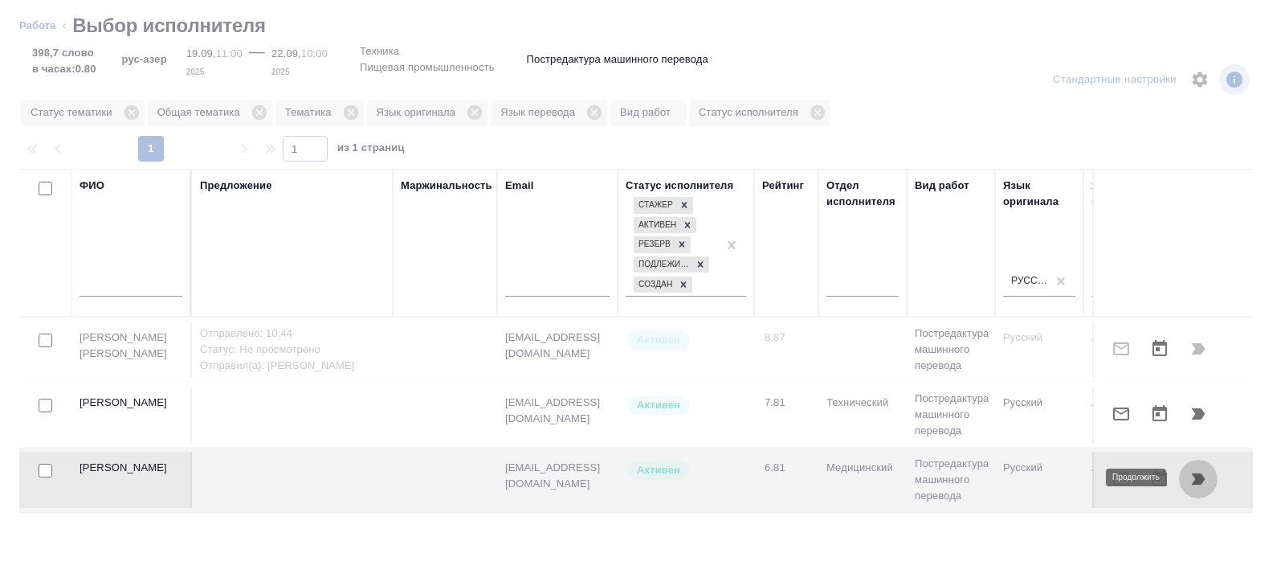
click at [1199, 473] on icon "button" at bounding box center [1199, 478] width 14 height 11
click at [1121, 482] on icon "button" at bounding box center [1121, 478] width 16 height 13
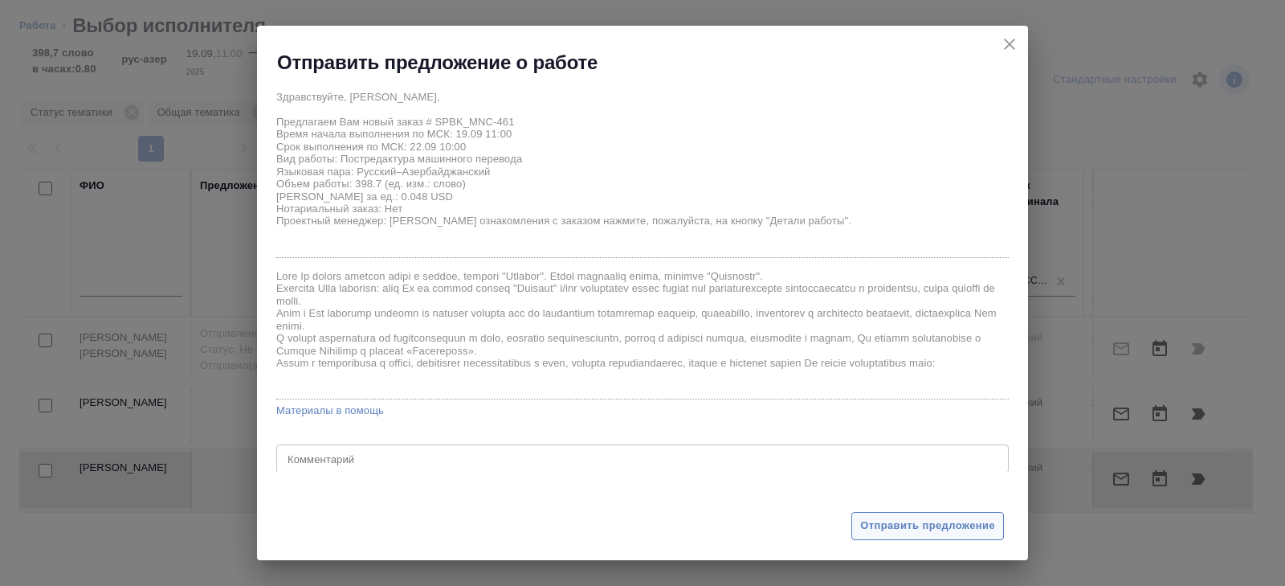
click at [898, 519] on span "Отправить предложение" at bounding box center [927, 526] width 135 height 18
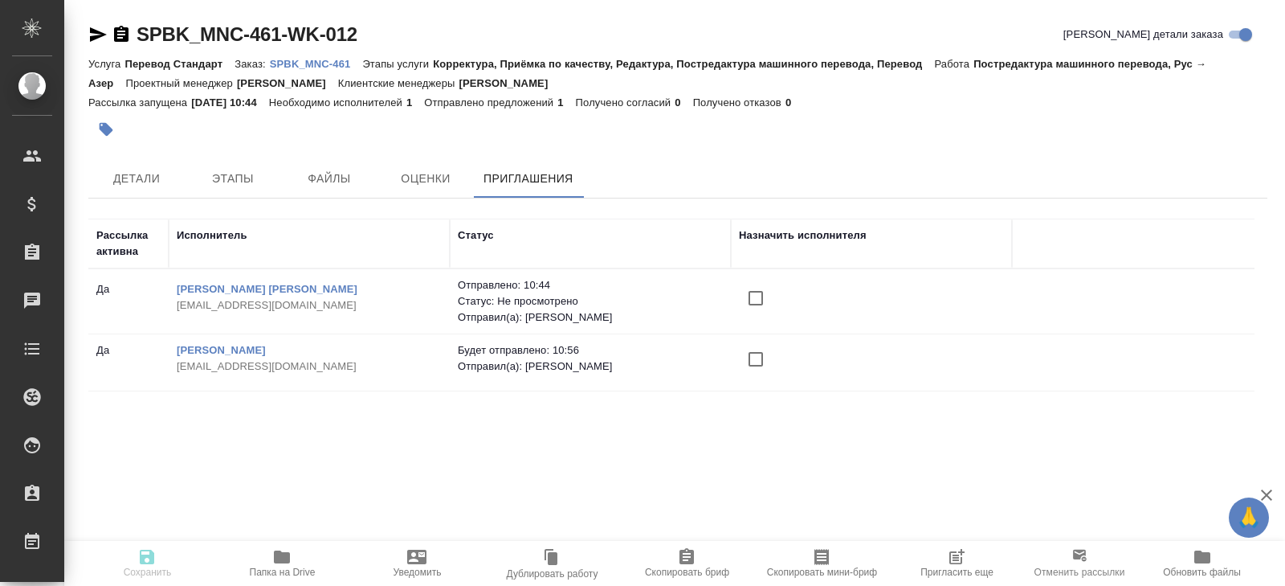
click at [757, 357] on input "checkbox" at bounding box center [756, 359] width 34 height 34
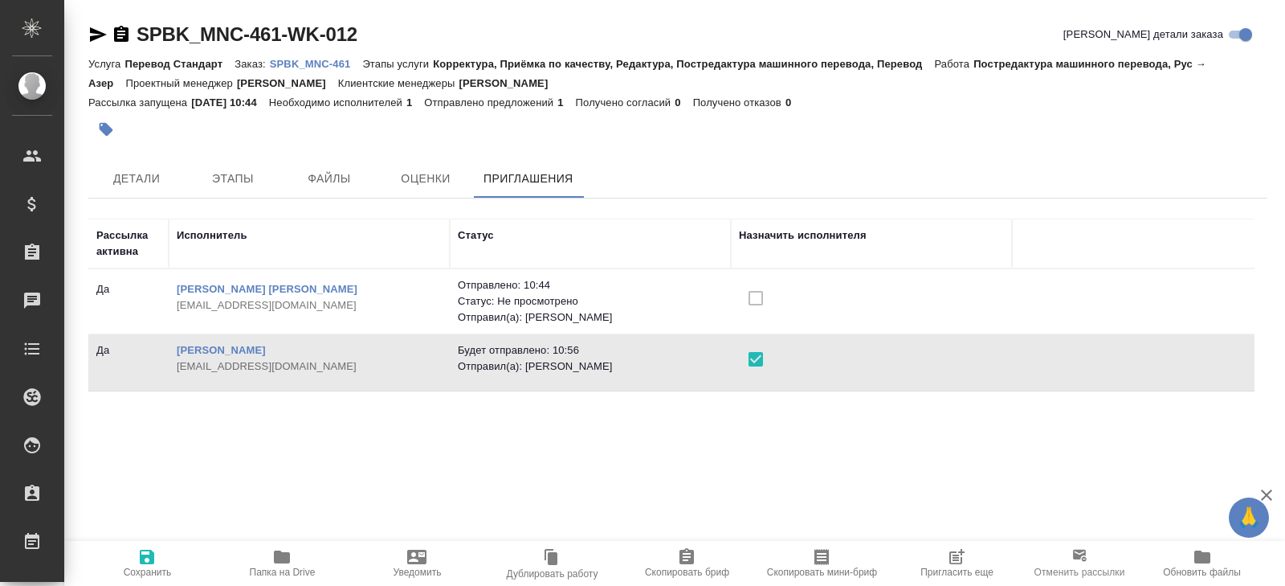
click at [146, 549] on icon "button" at bounding box center [147, 556] width 14 height 14
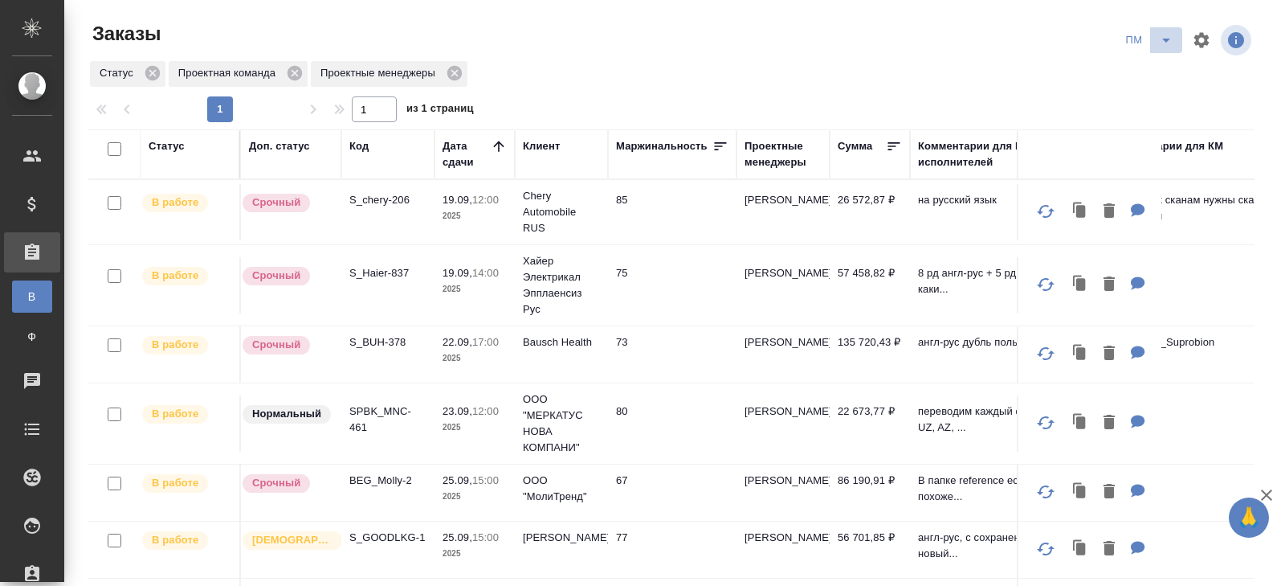
click at [1159, 43] on icon "split button" at bounding box center [1166, 40] width 19 height 19
click at [1159, 67] on li "В работу!" at bounding box center [1149, 72] width 81 height 26
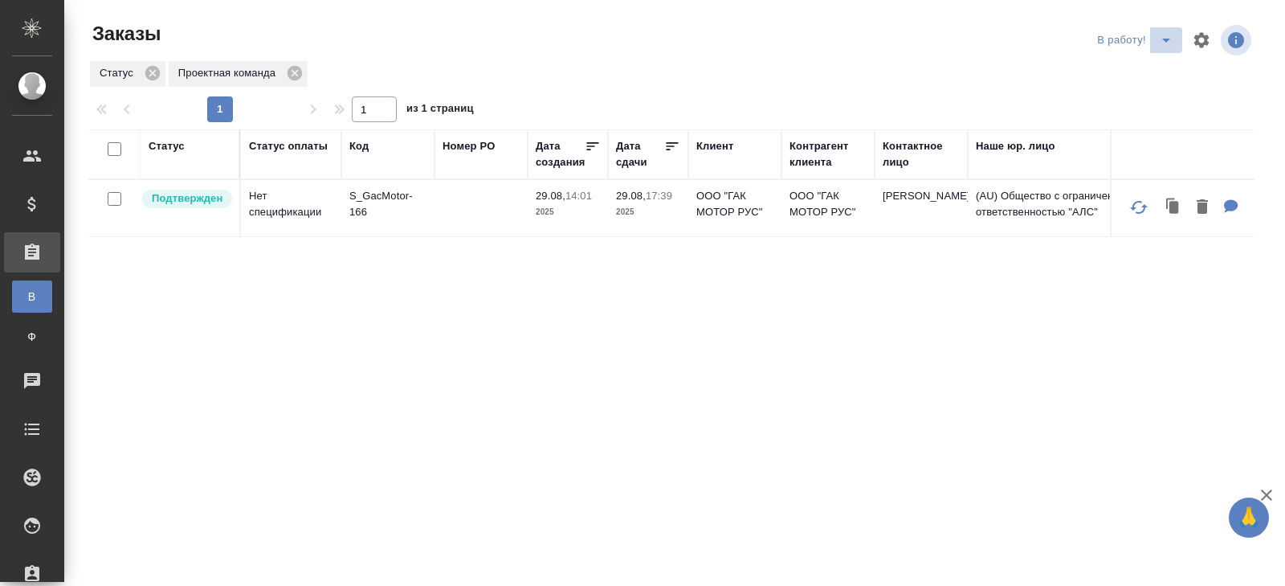
click at [1173, 43] on icon "split button" at bounding box center [1166, 40] width 19 height 19
click at [1158, 60] on li "ПМ" at bounding box center [1136, 72] width 89 height 26
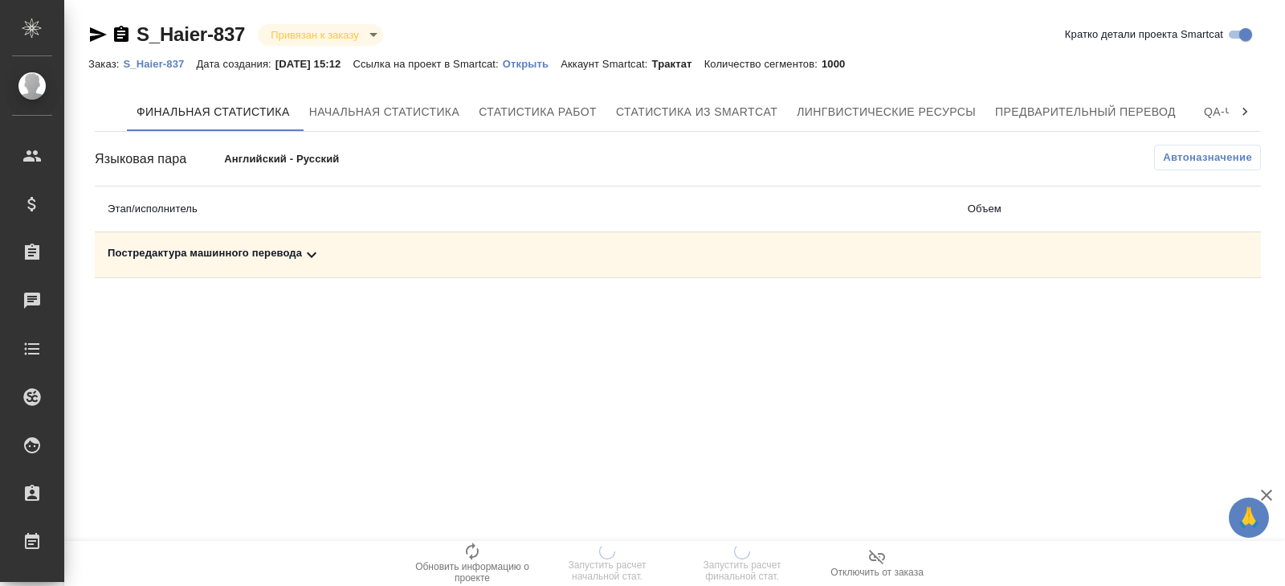
click at [310, 257] on icon at bounding box center [311, 254] width 19 height 19
click at [1223, 153] on span "Автоназначение" at bounding box center [1207, 157] width 89 height 16
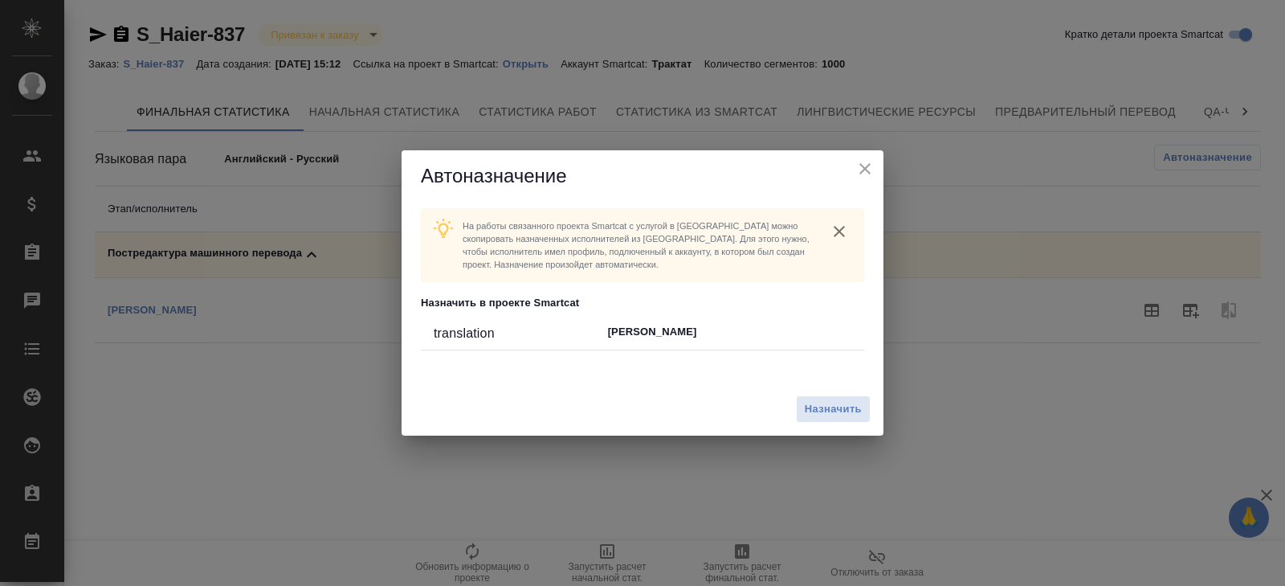
click at [872, 168] on icon "close" at bounding box center [865, 168] width 19 height 19
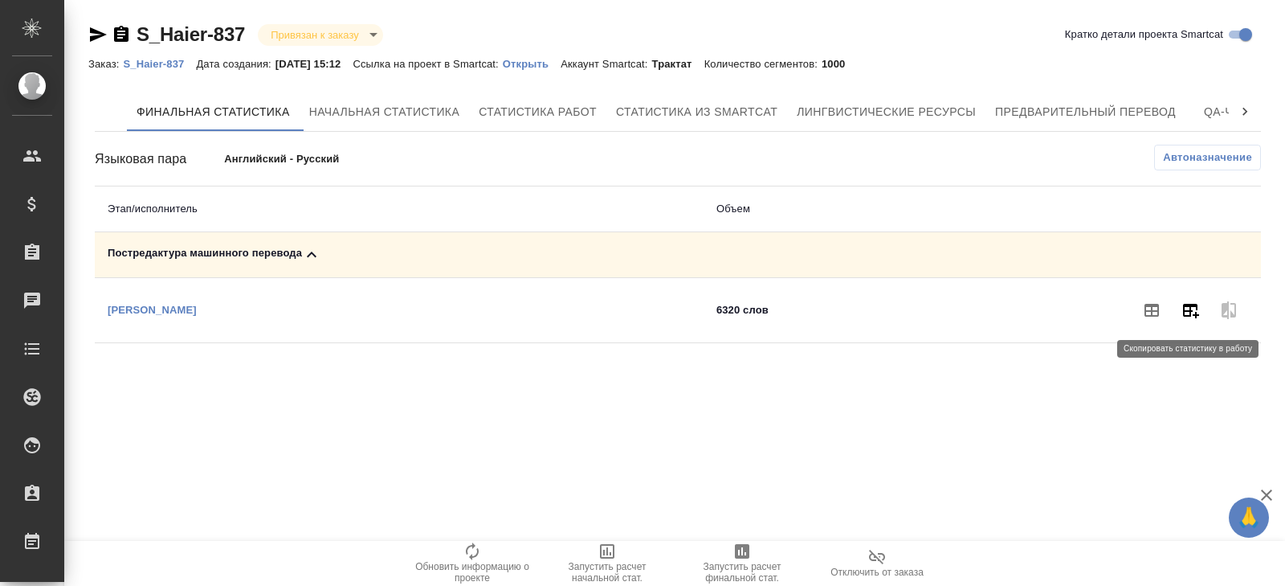
click at [1179, 309] on button "button" at bounding box center [1190, 310] width 39 height 39
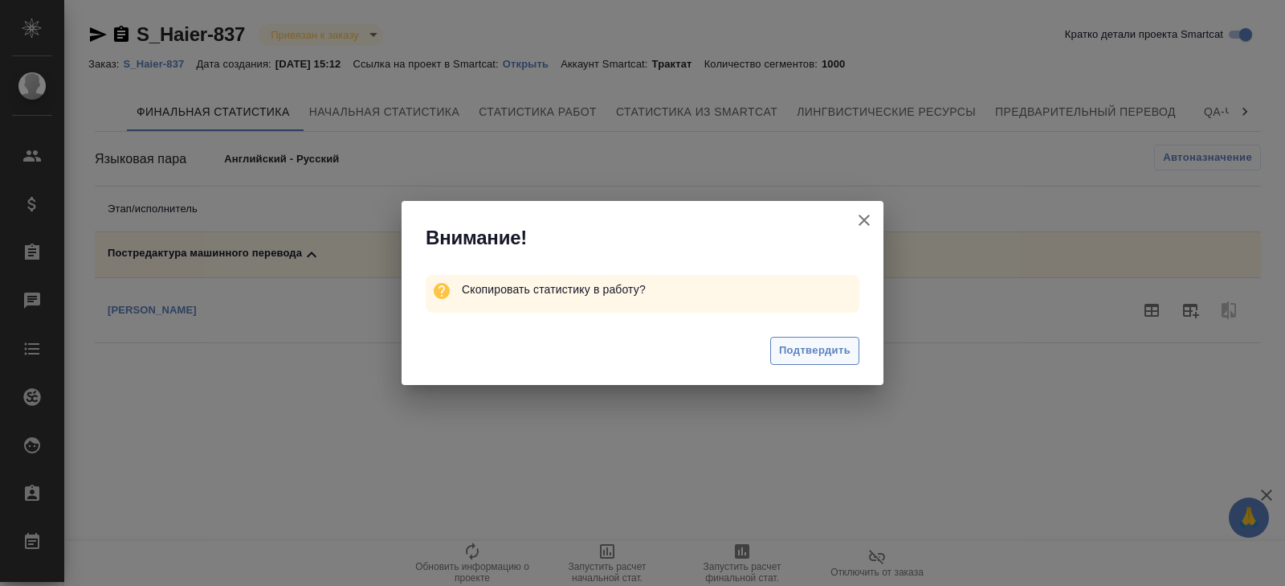
click at [839, 352] on span "Подтвердить" at bounding box center [814, 350] width 71 height 18
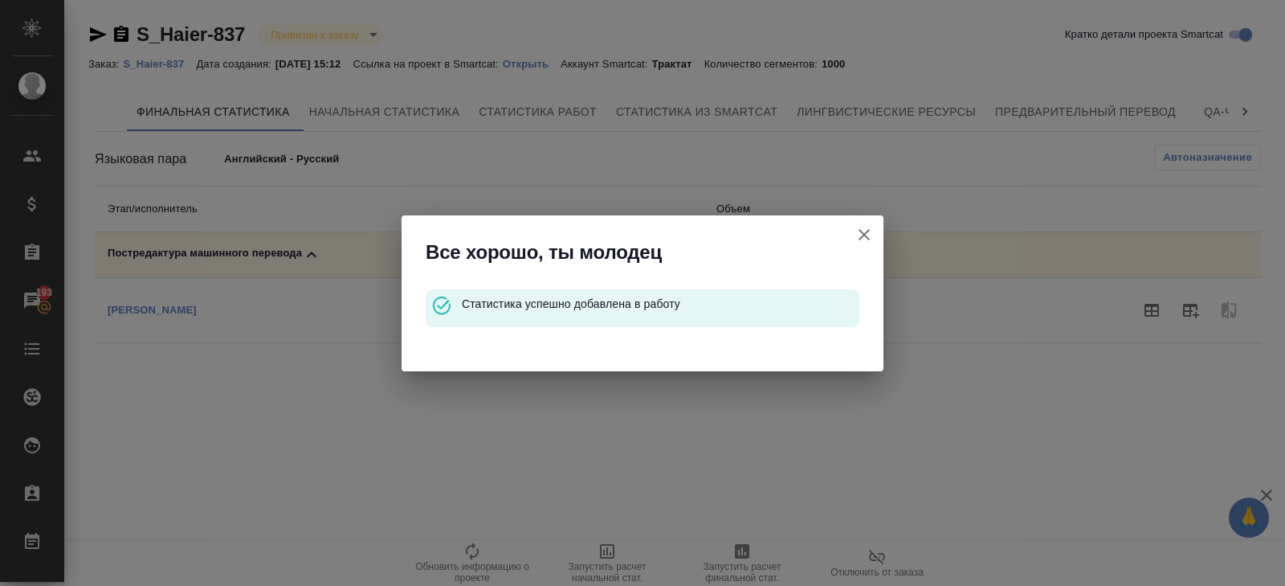
click at [869, 231] on icon "button" at bounding box center [864, 234] width 19 height 19
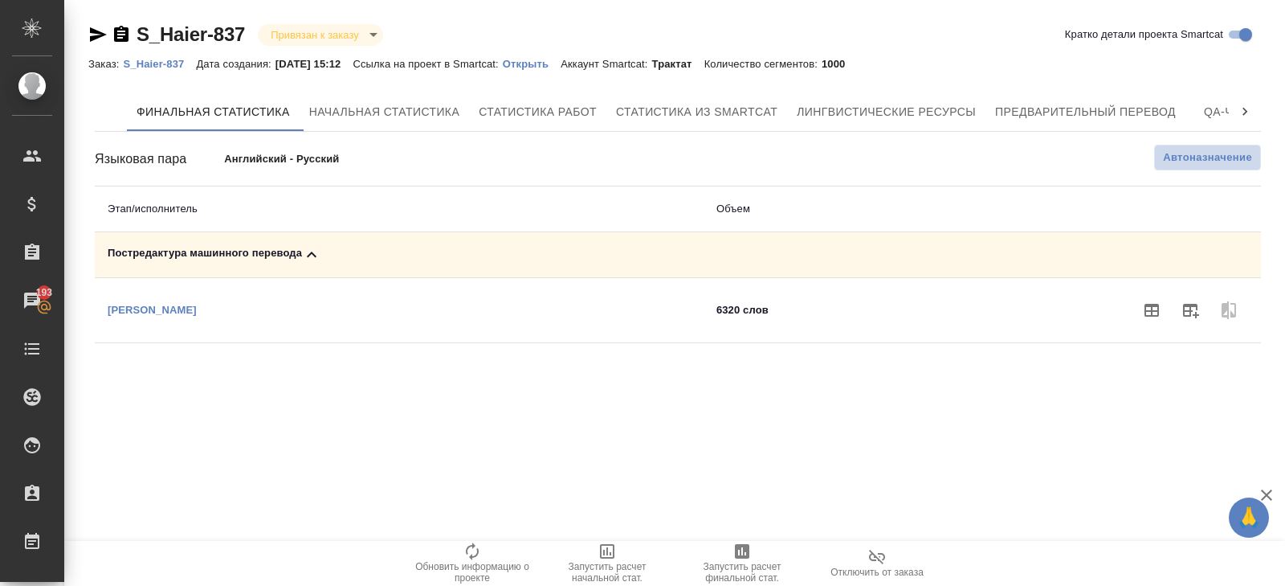
click at [1174, 161] on span "Автоназначение" at bounding box center [1207, 157] width 89 height 16
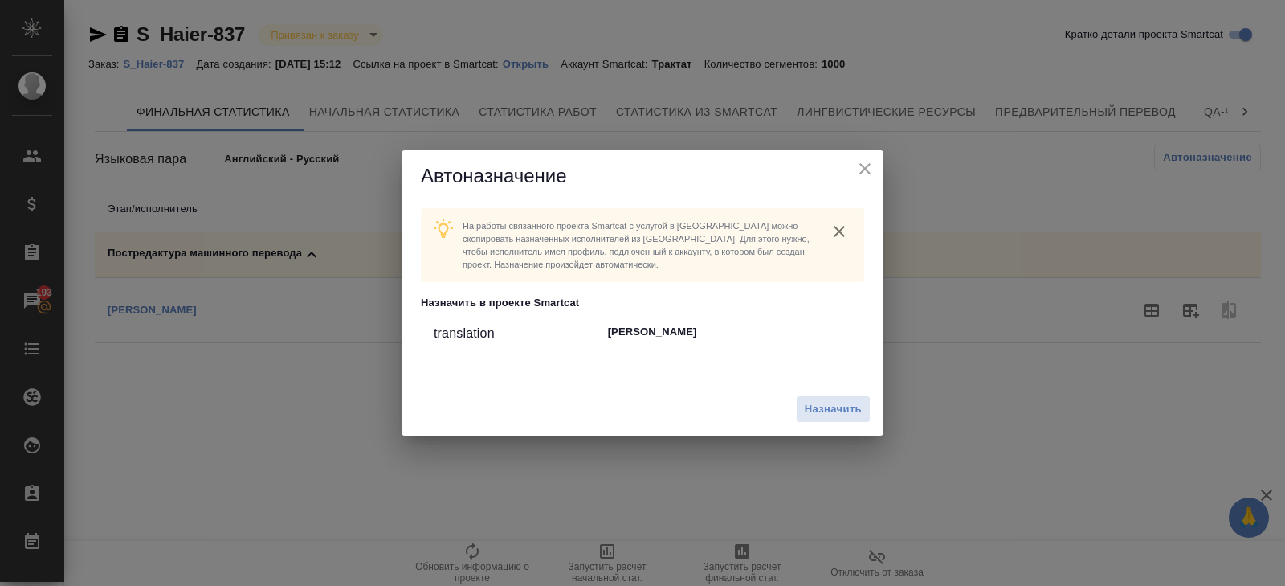
click at [833, 423] on div "Назначить" at bounding box center [643, 409] width 482 height 54
click at [835, 415] on span "Назначить" at bounding box center [833, 409] width 57 height 18
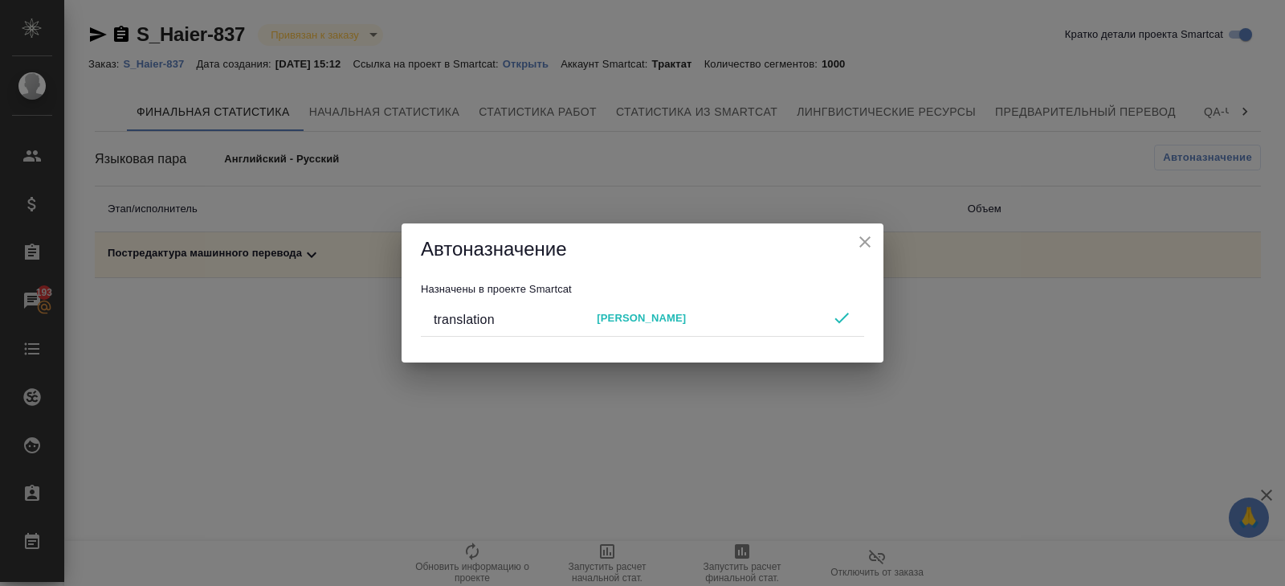
click at [779, 480] on div "Автоназначение Назначены в проекте Smartcat translation [PERSON_NAME]" at bounding box center [642, 293] width 1285 height 586
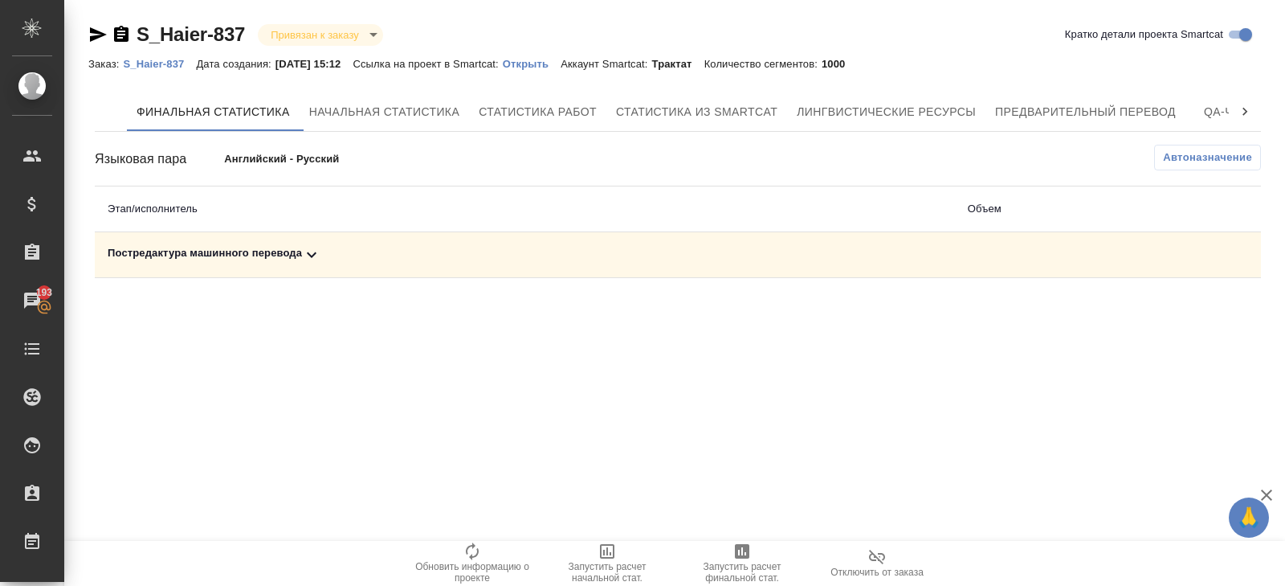
click at [714, 560] on span "Запустить расчет финальной стат." at bounding box center [742, 562] width 116 height 42
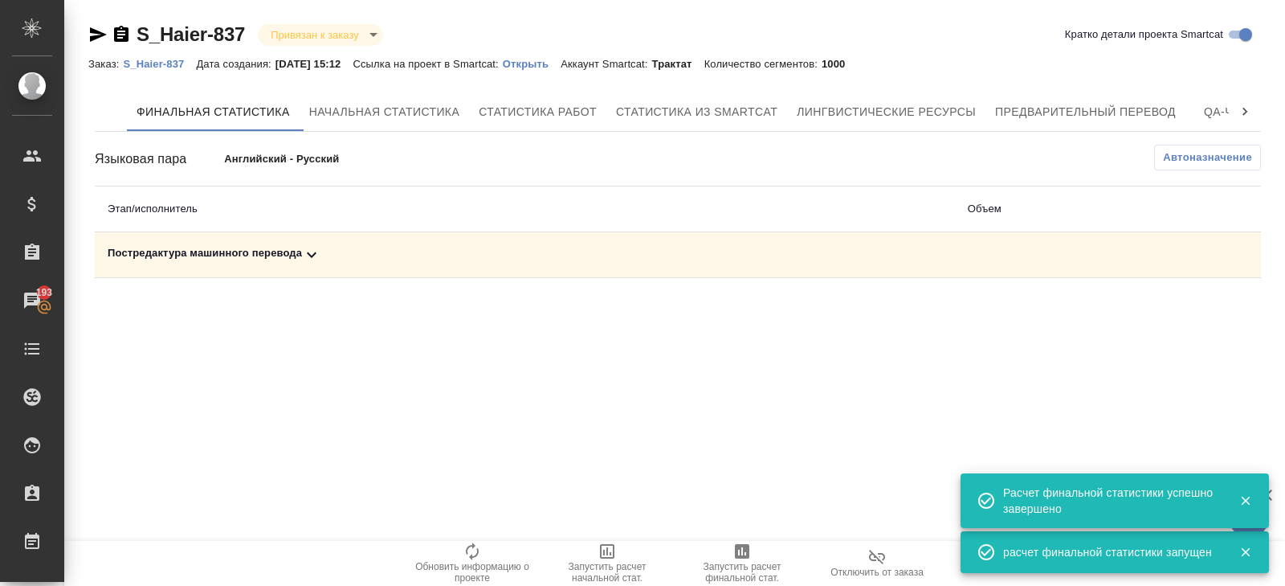
click at [315, 247] on icon at bounding box center [311, 254] width 19 height 19
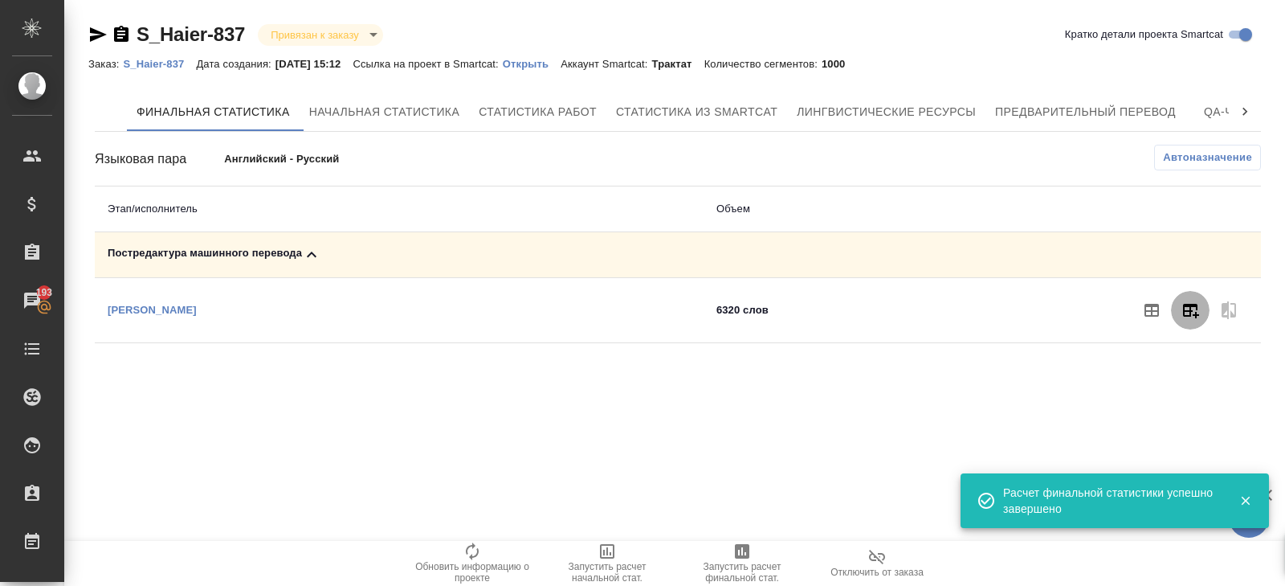
click at [1191, 312] on icon "button" at bounding box center [1190, 309] width 19 height 19
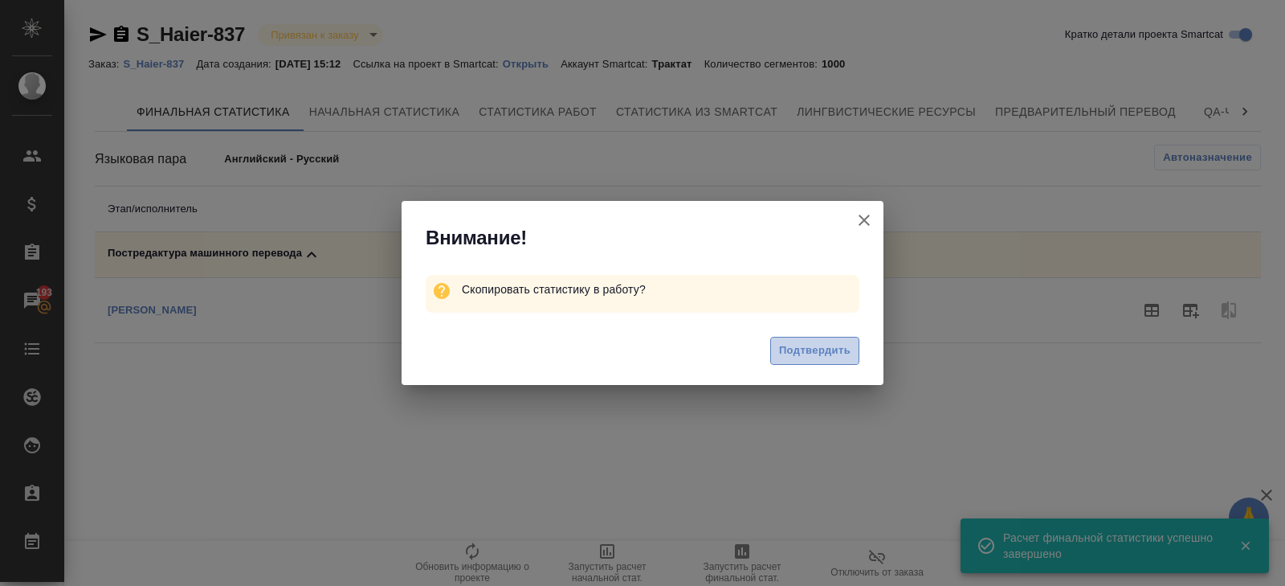
click at [816, 350] on span "Подтвердить" at bounding box center [814, 350] width 71 height 18
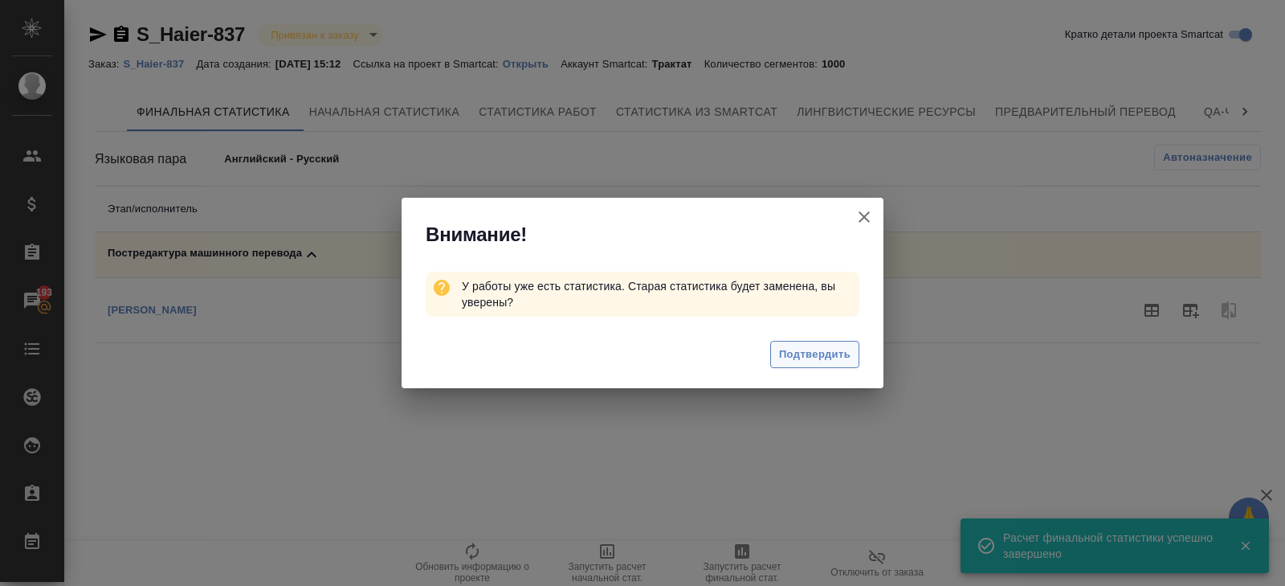
click at [816, 350] on span "Подтвердить" at bounding box center [814, 354] width 71 height 18
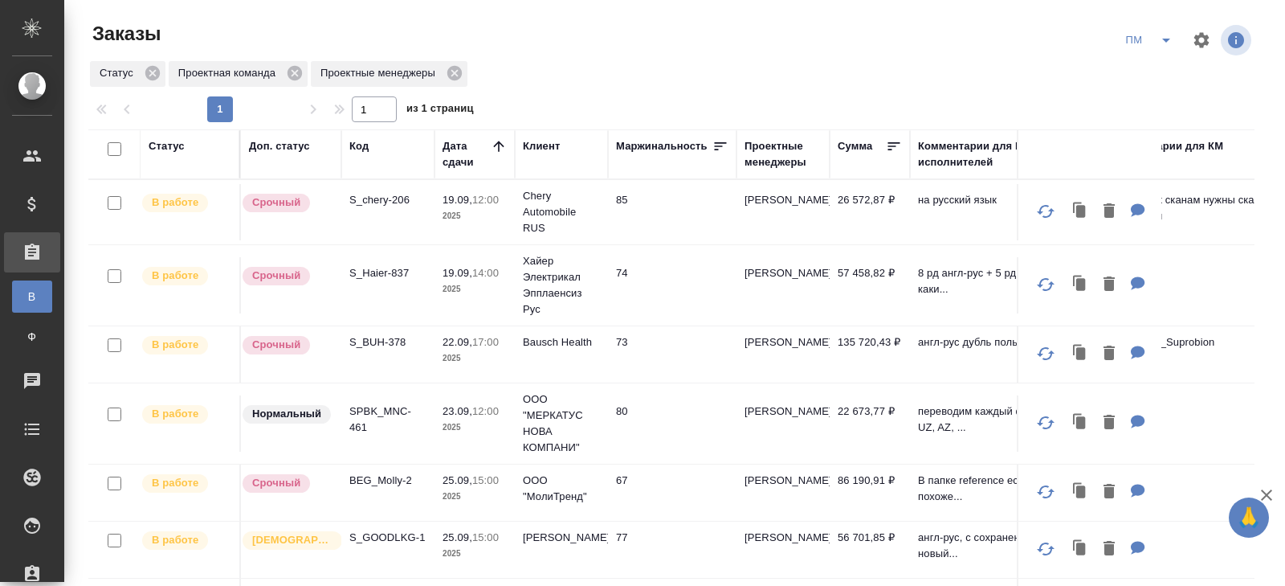
click at [378, 202] on p "S_chery-206" at bounding box center [387, 200] width 77 height 16
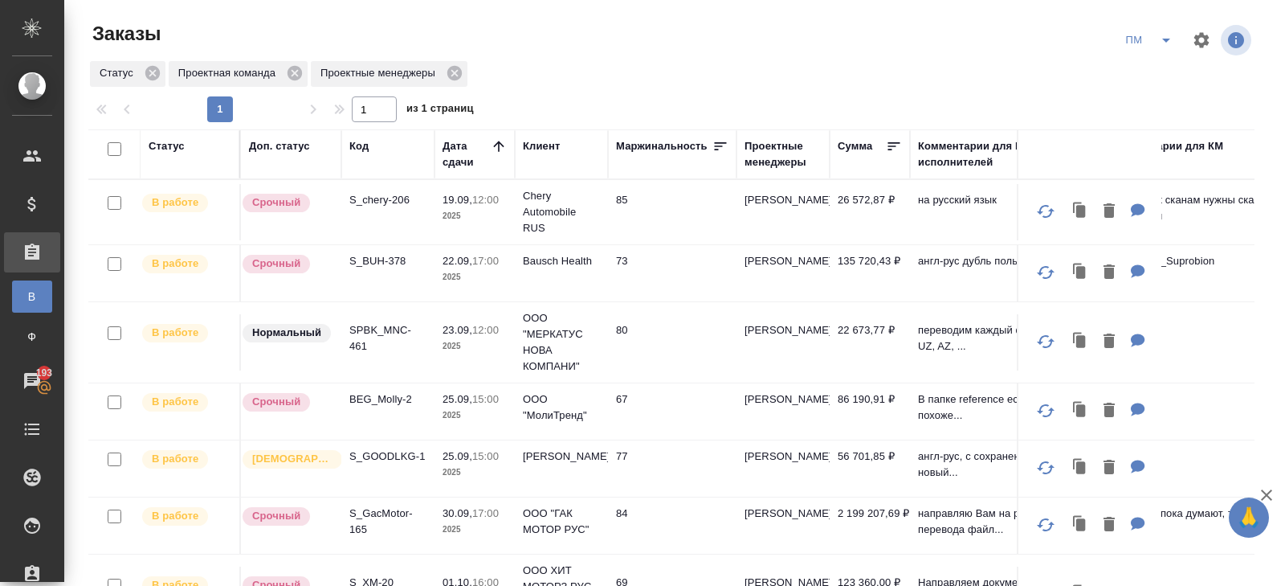
click at [1158, 49] on icon "split button" at bounding box center [1166, 40] width 19 height 19
click at [1158, 67] on li "В работу!" at bounding box center [1149, 72] width 81 height 26
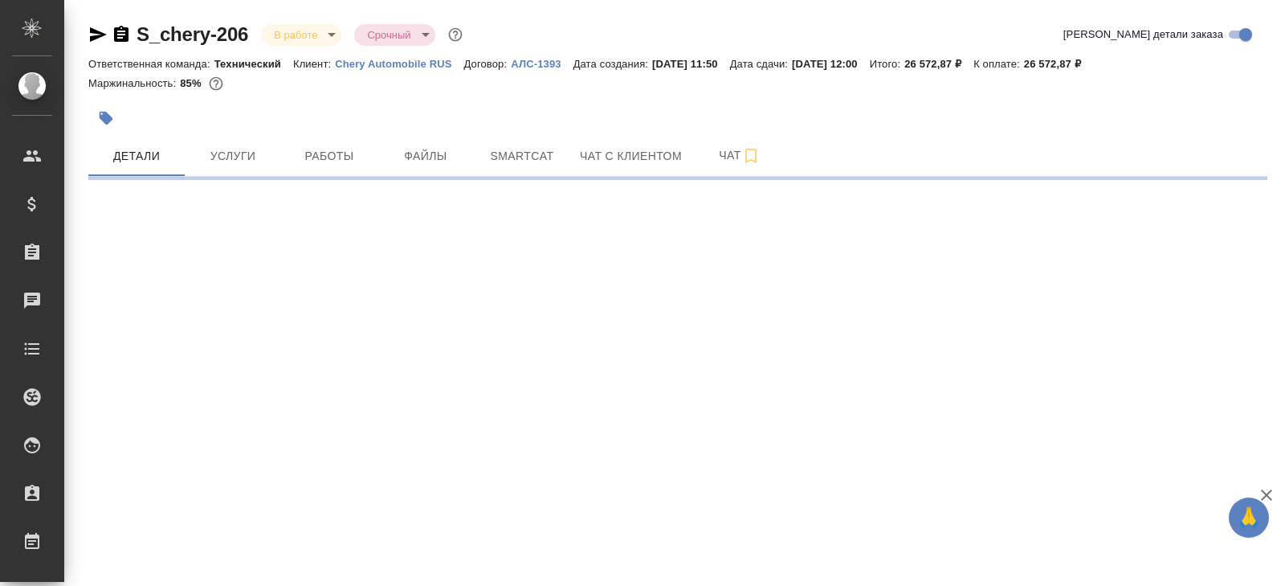
select select "RU"
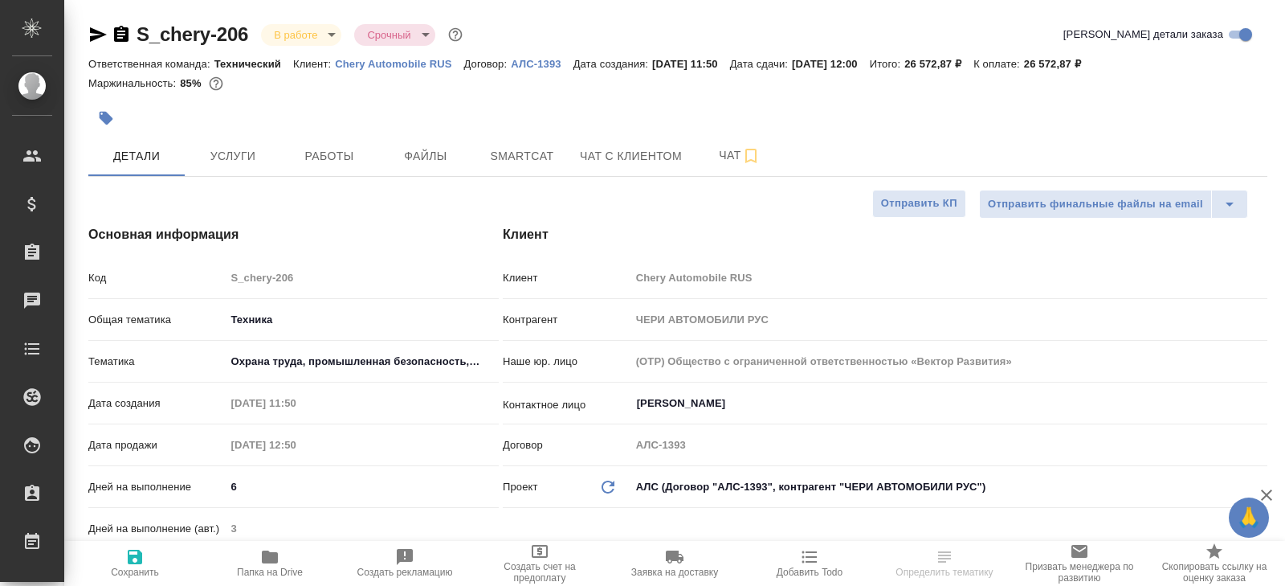
type textarea "x"
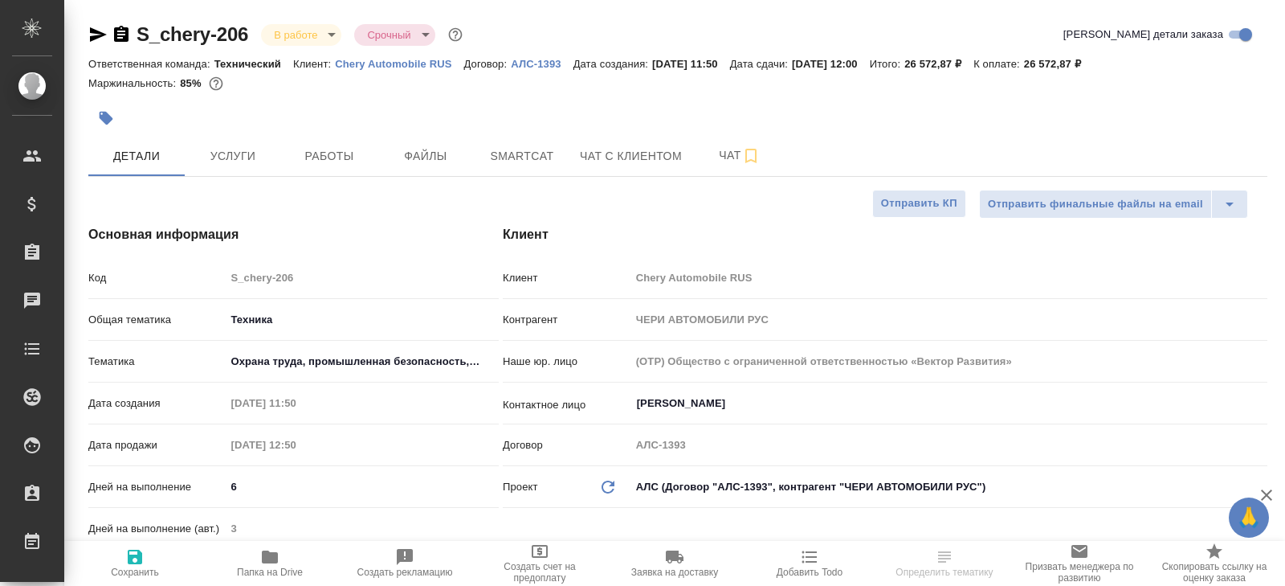
type textarea "x"
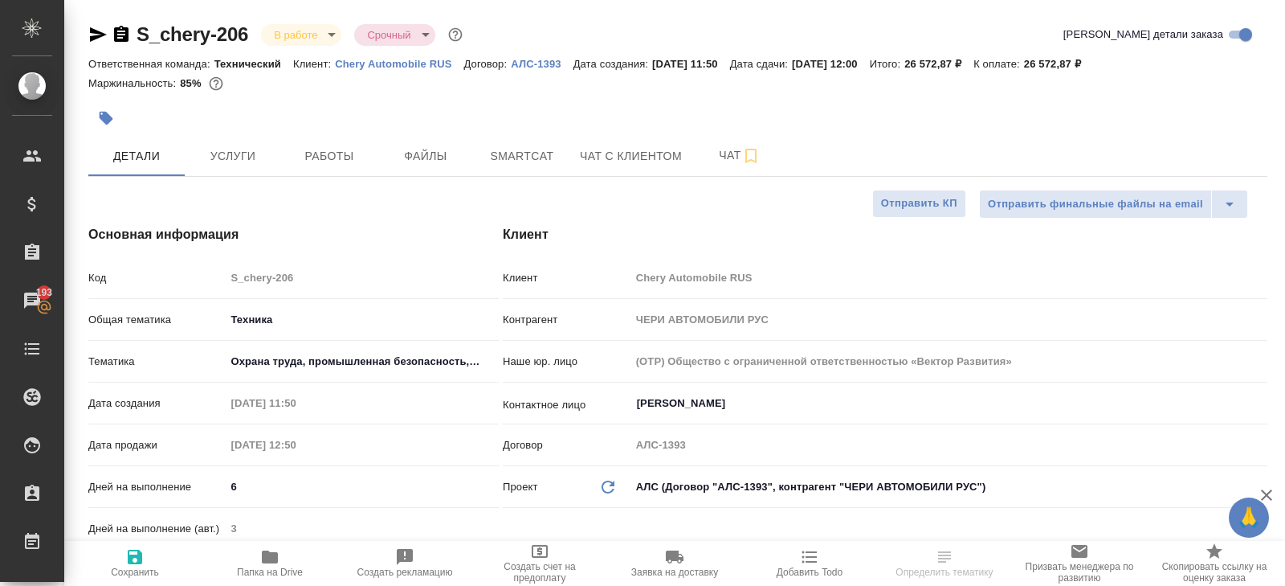
type textarea "x"
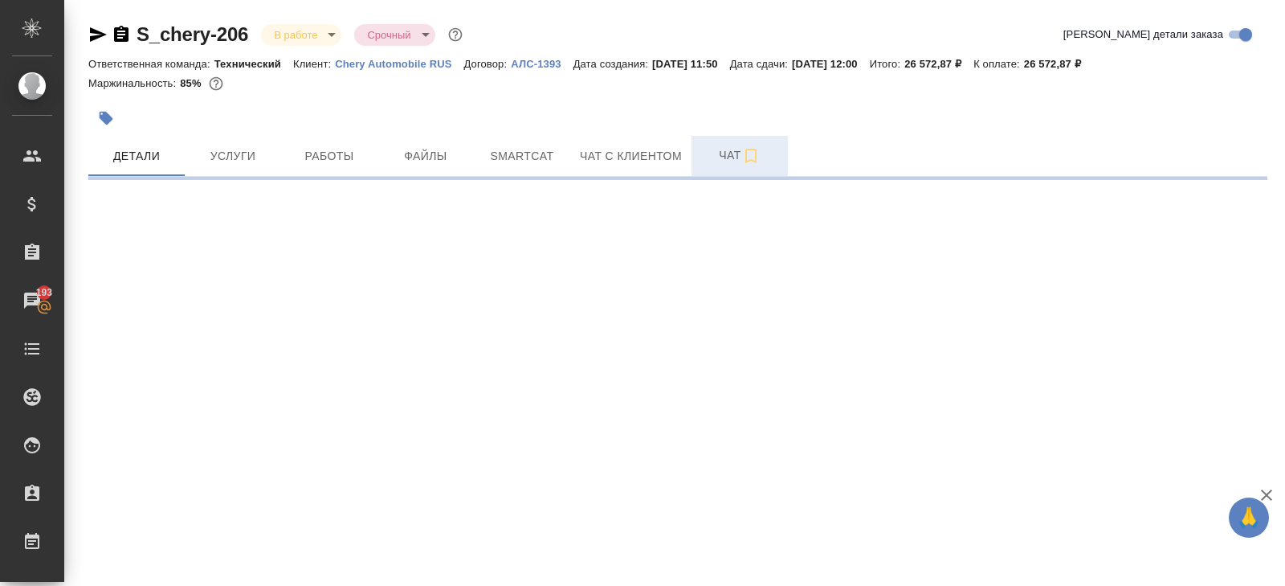
click at [724, 149] on span "Чат" at bounding box center [739, 155] width 77 height 20
select select "RU"
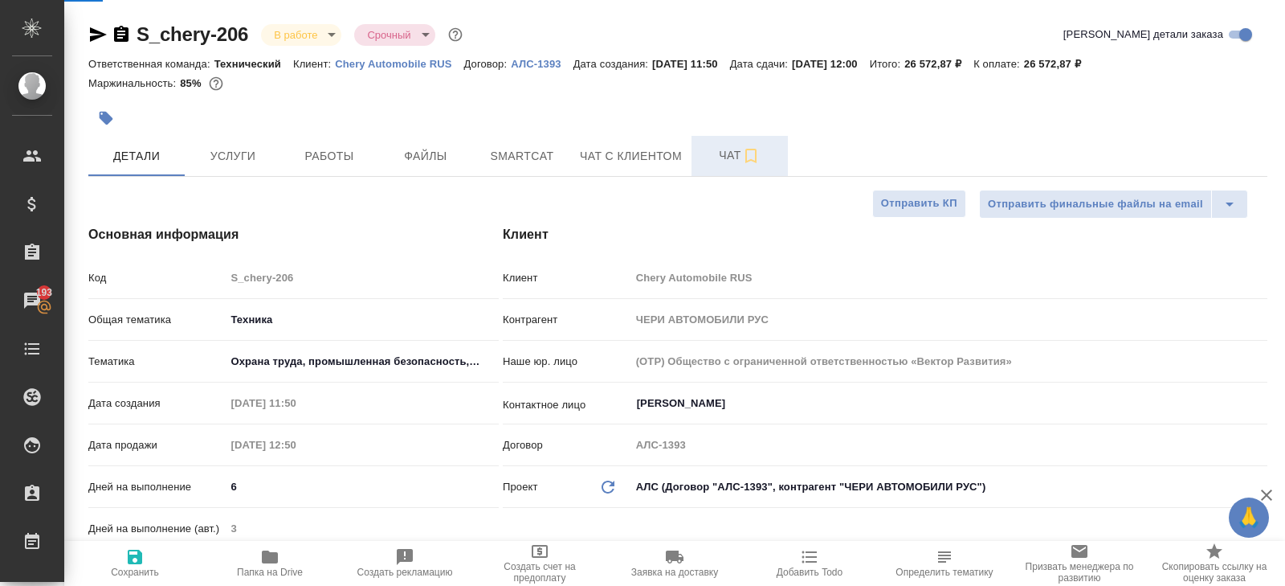
type textarea "x"
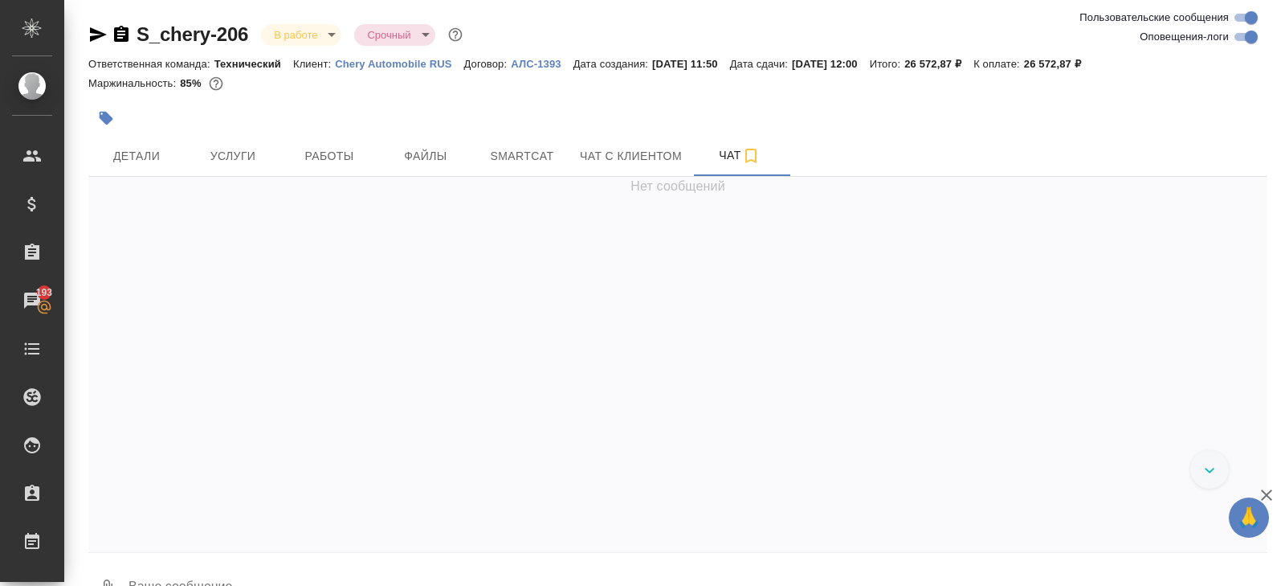
scroll to position [25003, 0]
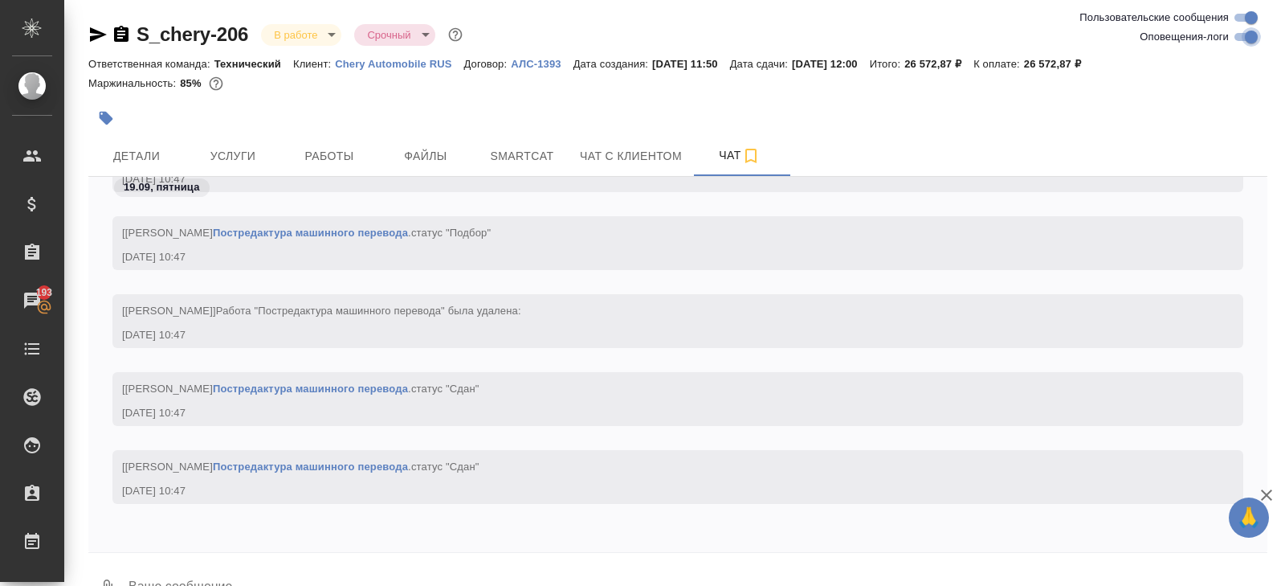
click at [1242, 39] on input "Оповещения-логи" at bounding box center [1252, 36] width 58 height 19
checkbox input "false"
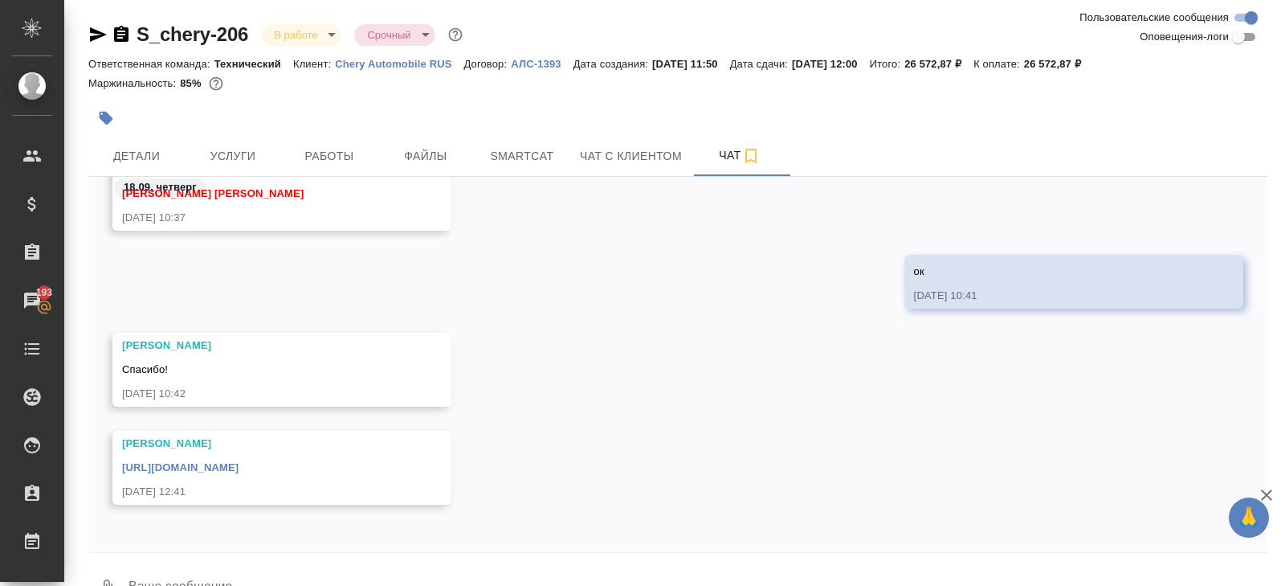
scroll to position [2771, 0]
click at [319, 160] on span "Работы" at bounding box center [329, 156] width 77 height 20
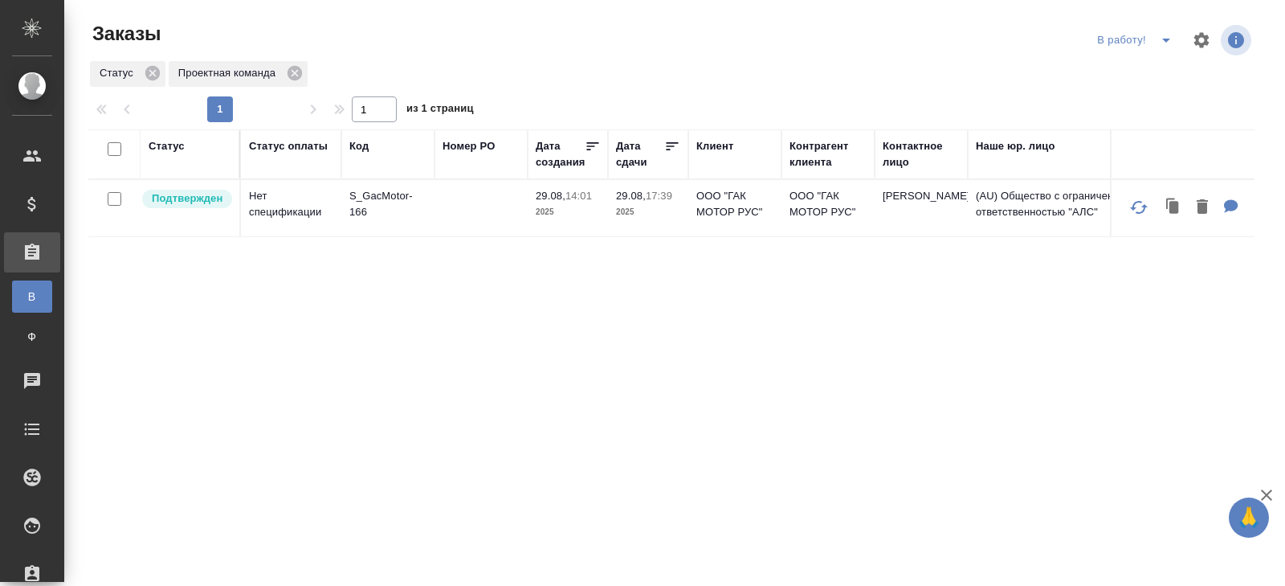
click at [1170, 35] on icon "split button" at bounding box center [1166, 40] width 19 height 19
click at [1131, 69] on li "ПМ" at bounding box center [1136, 72] width 89 height 26
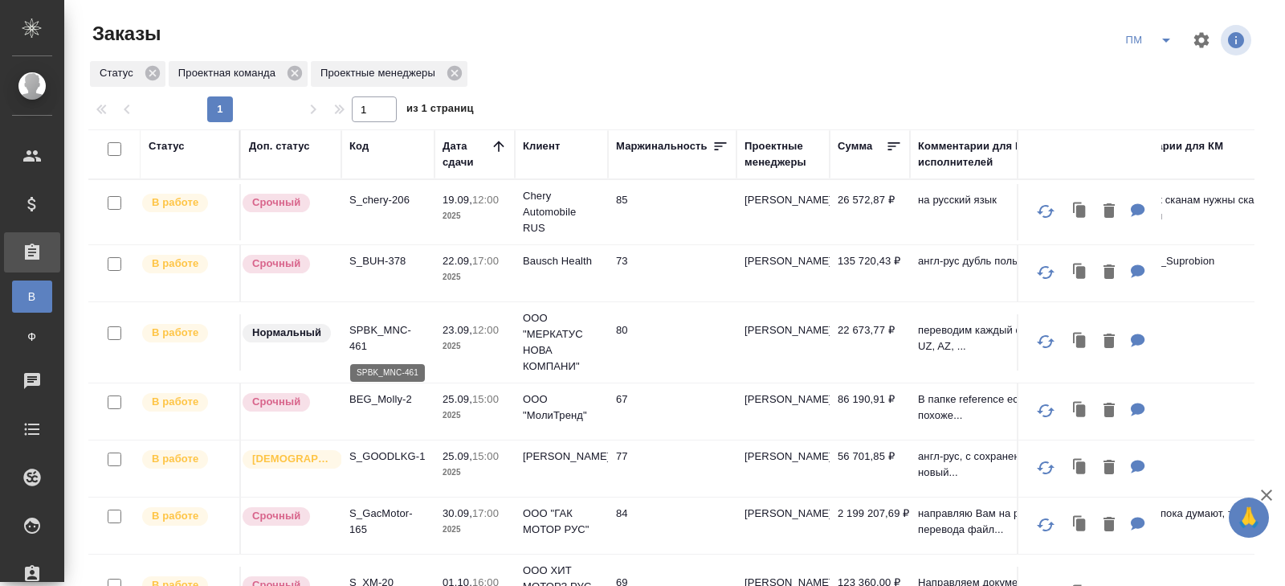
click at [365, 329] on p "SPBK_MNC-461" at bounding box center [387, 338] width 77 height 32
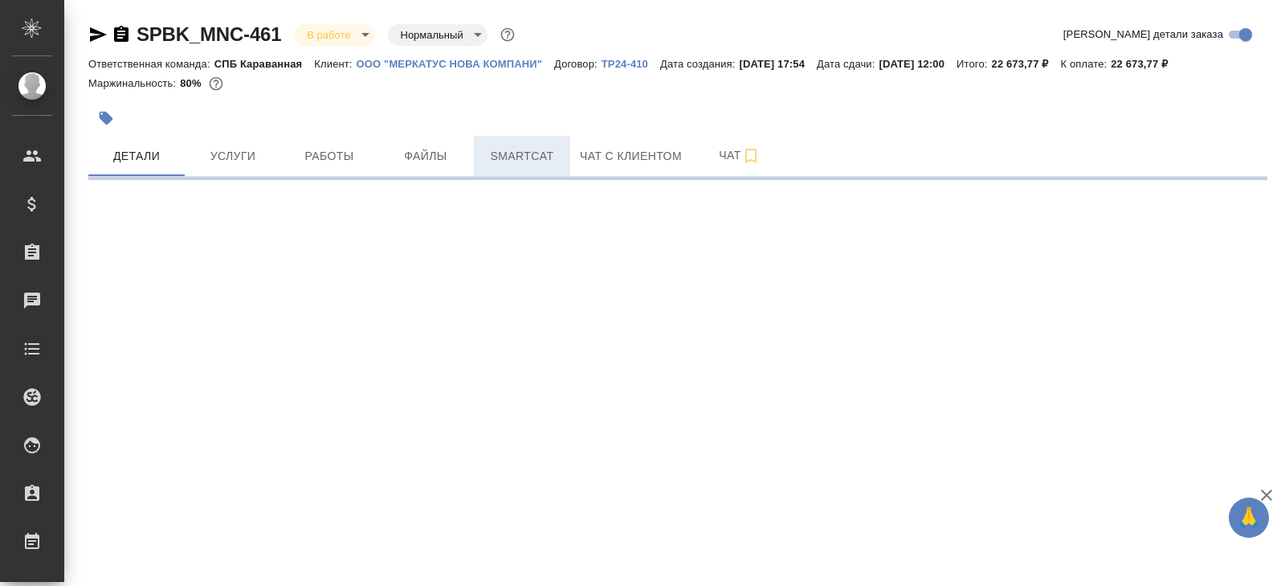
click at [527, 158] on span "Smartcat" at bounding box center [522, 156] width 77 height 20
select select "RU"
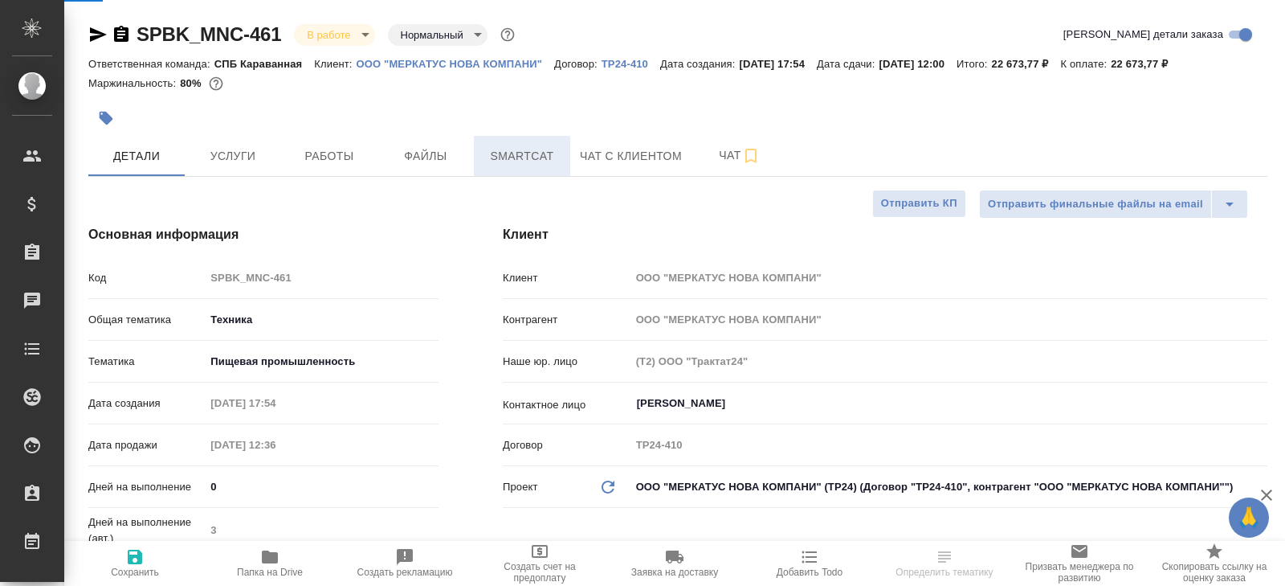
type textarea "x"
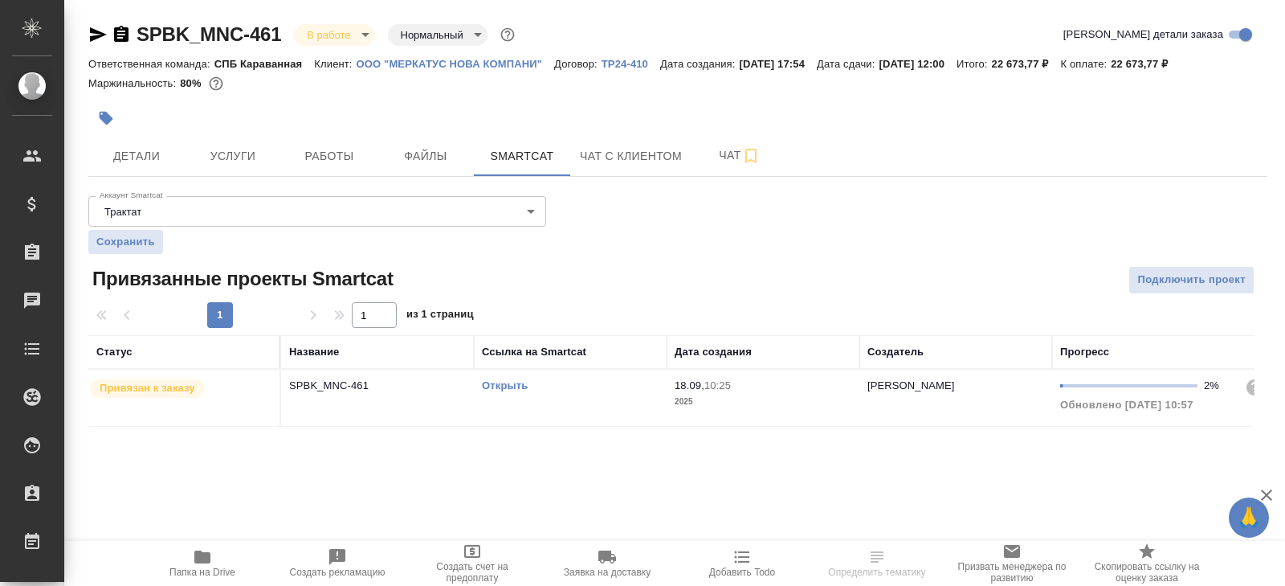
click at [513, 387] on link "Открыть" at bounding box center [505, 385] width 46 height 12
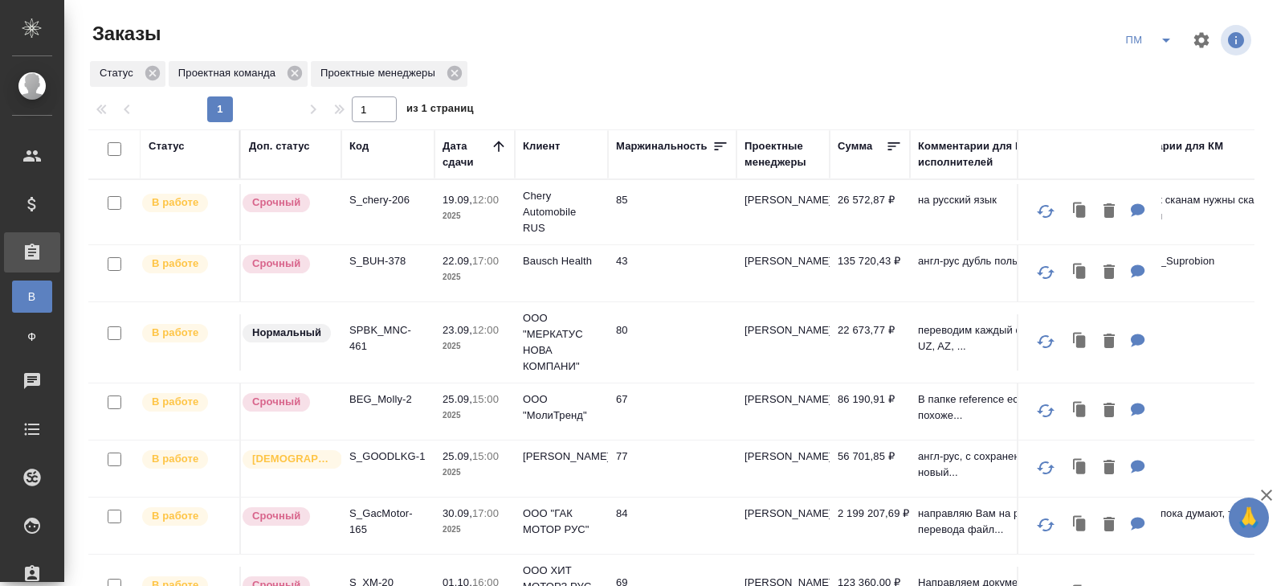
click at [1162, 41] on icon "split button" at bounding box center [1166, 40] width 19 height 19
click at [1158, 100] on li "начислить" at bounding box center [1149, 98] width 81 height 26
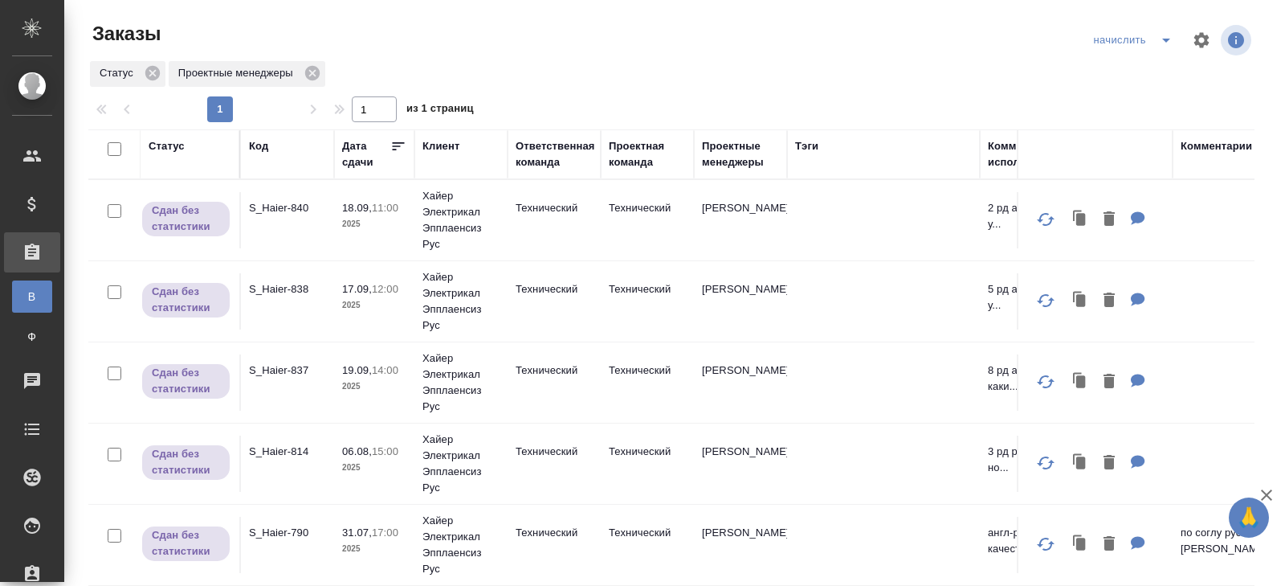
scroll to position [131, 0]
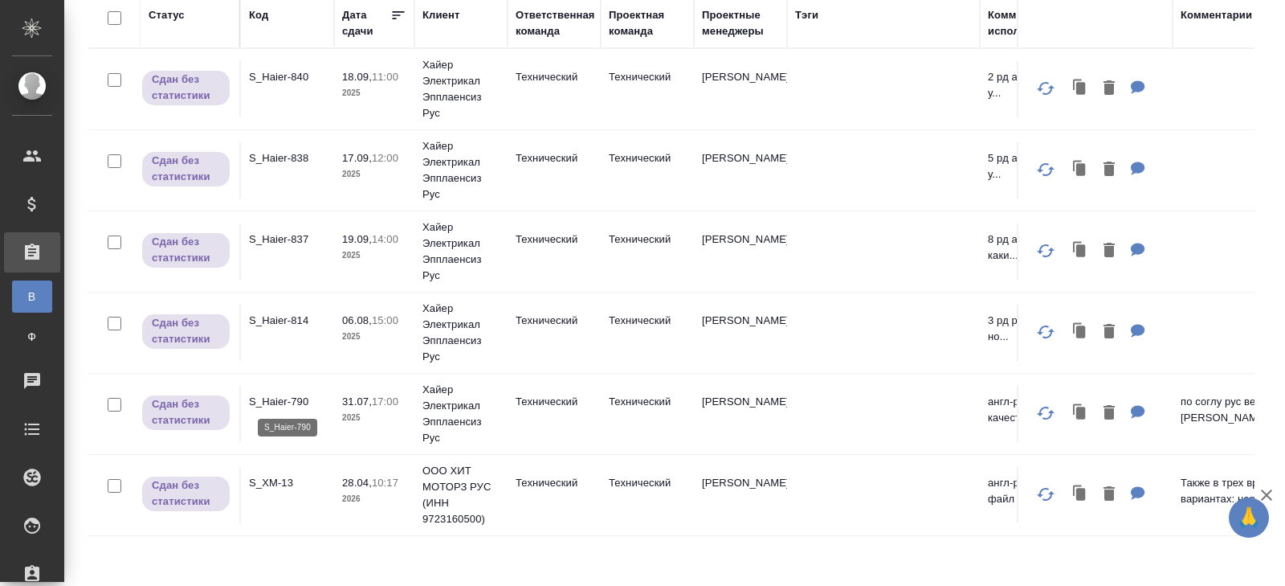
click at [280, 402] on p "S_Haier-790" at bounding box center [287, 402] width 77 height 16
click at [290, 317] on p "S_Haier-814" at bounding box center [287, 320] width 77 height 16
click at [279, 243] on p "S_Haier-837" at bounding box center [287, 239] width 77 height 16
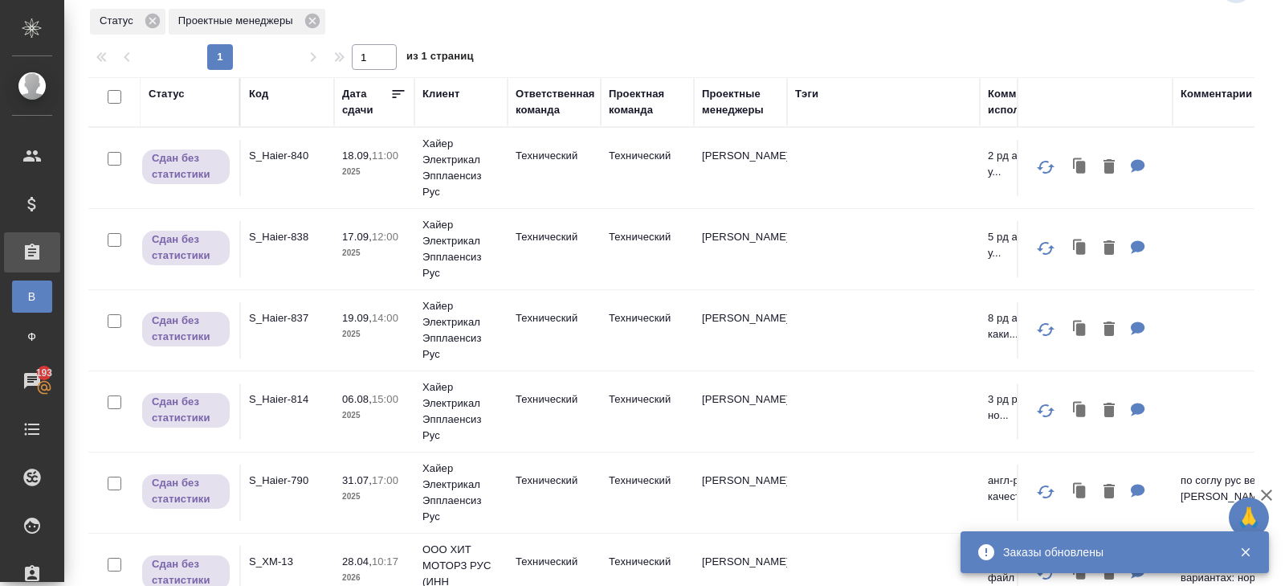
scroll to position [0, 0]
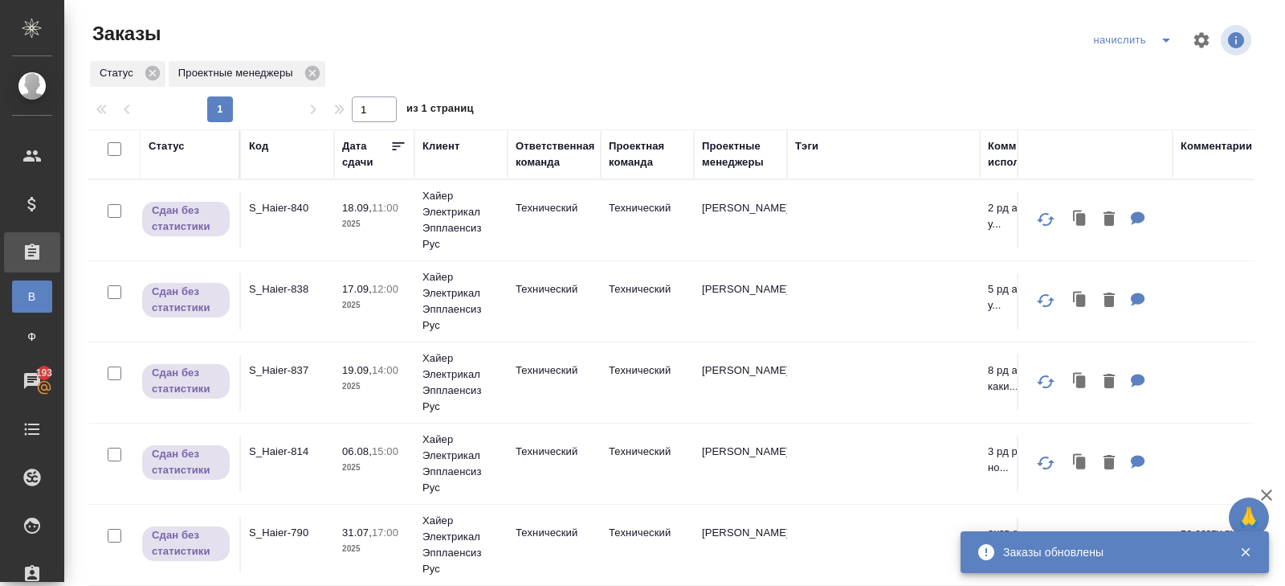
click at [292, 282] on p "S_Haier-838" at bounding box center [287, 289] width 77 height 16
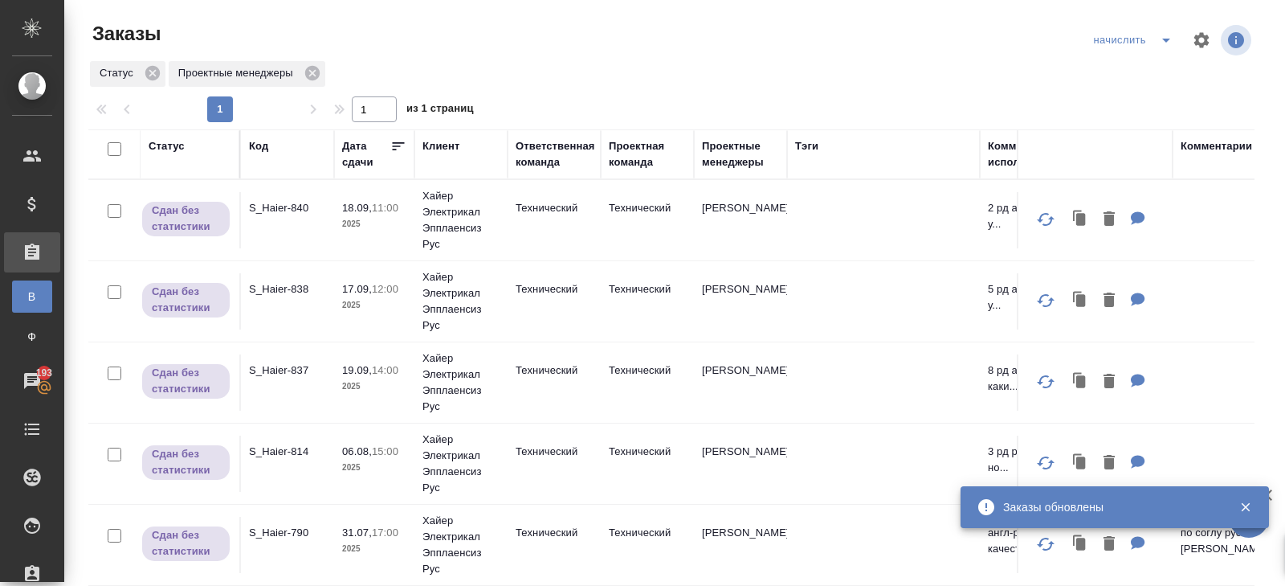
click at [284, 215] on td "S_Haier-840" at bounding box center [287, 220] width 93 height 56
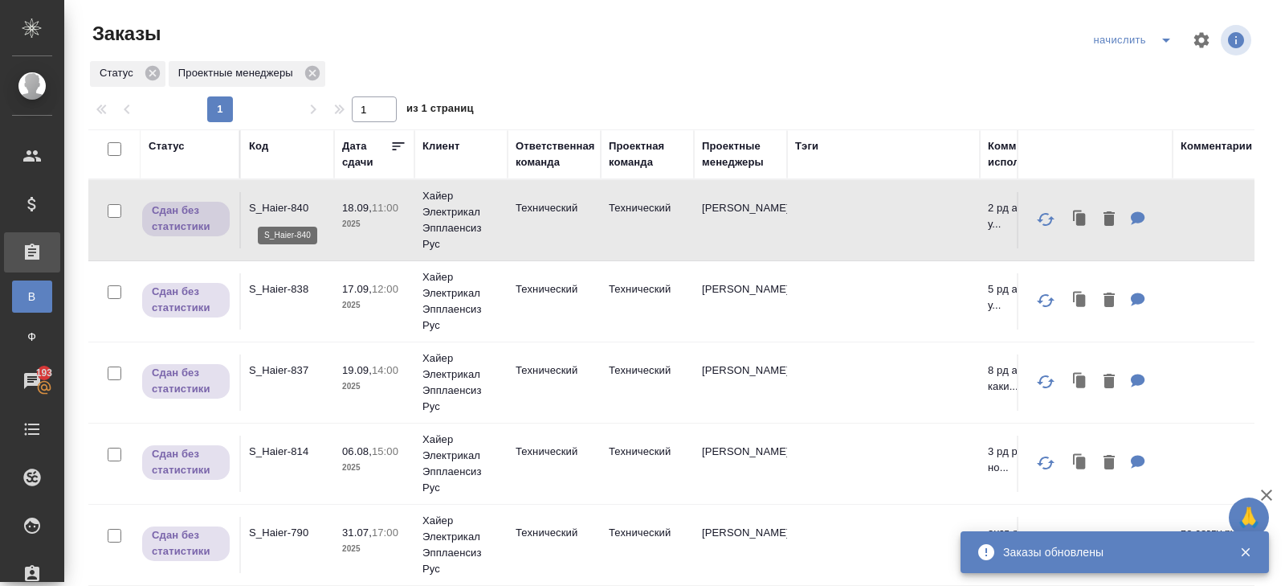
click at [291, 209] on p "S_Haier-840" at bounding box center [287, 208] width 77 height 16
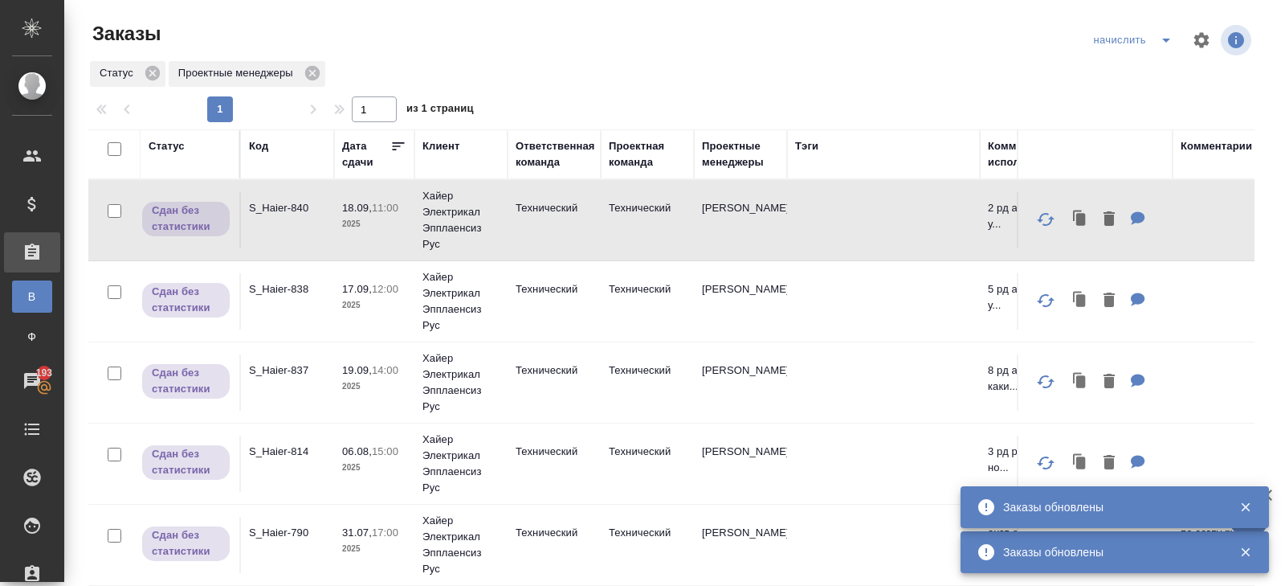
click at [1158, 39] on icon "split button" at bounding box center [1166, 40] width 19 height 19
click at [1158, 59] on li "В работу!" at bounding box center [1135, 72] width 94 height 26
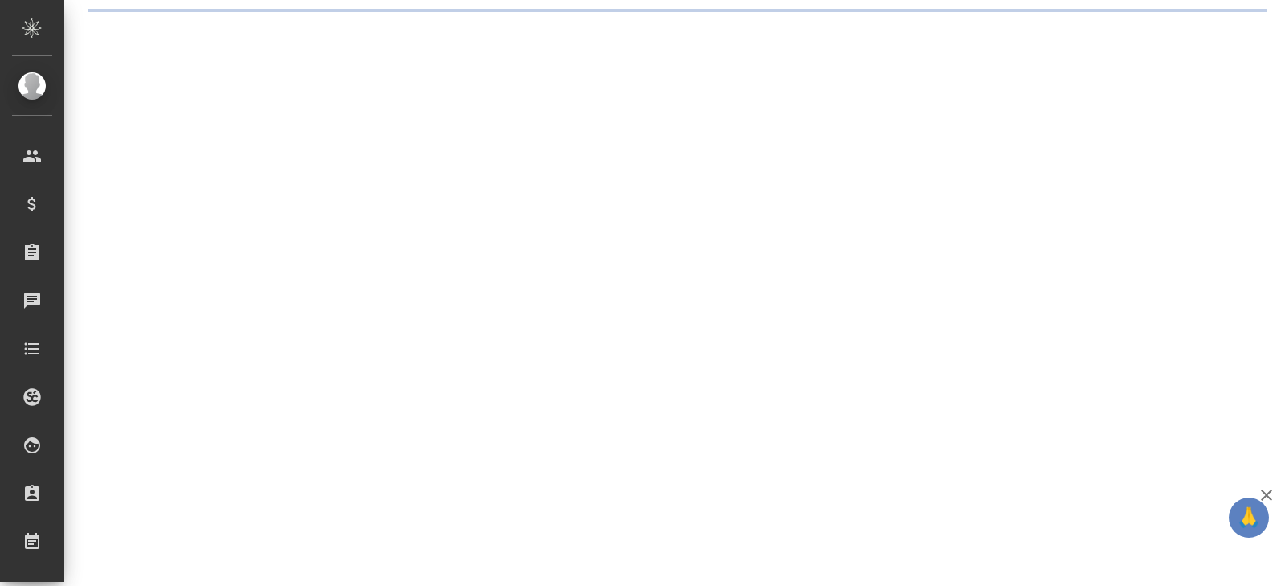
select select "RU"
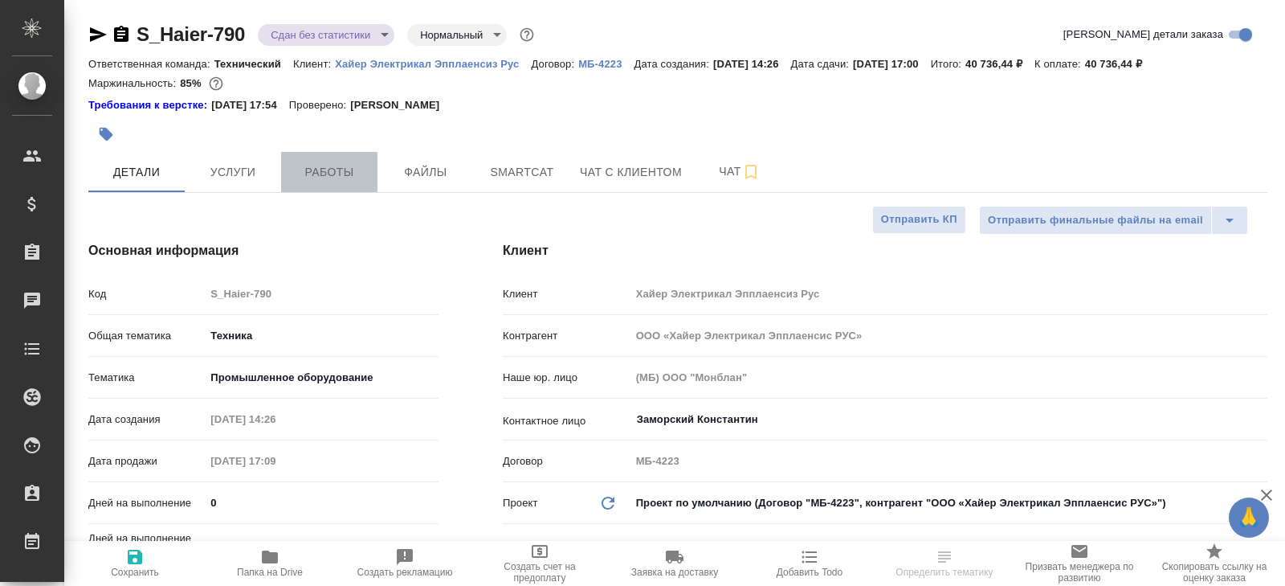
click at [319, 162] on span "Работы" at bounding box center [329, 172] width 77 height 20
type textarea "x"
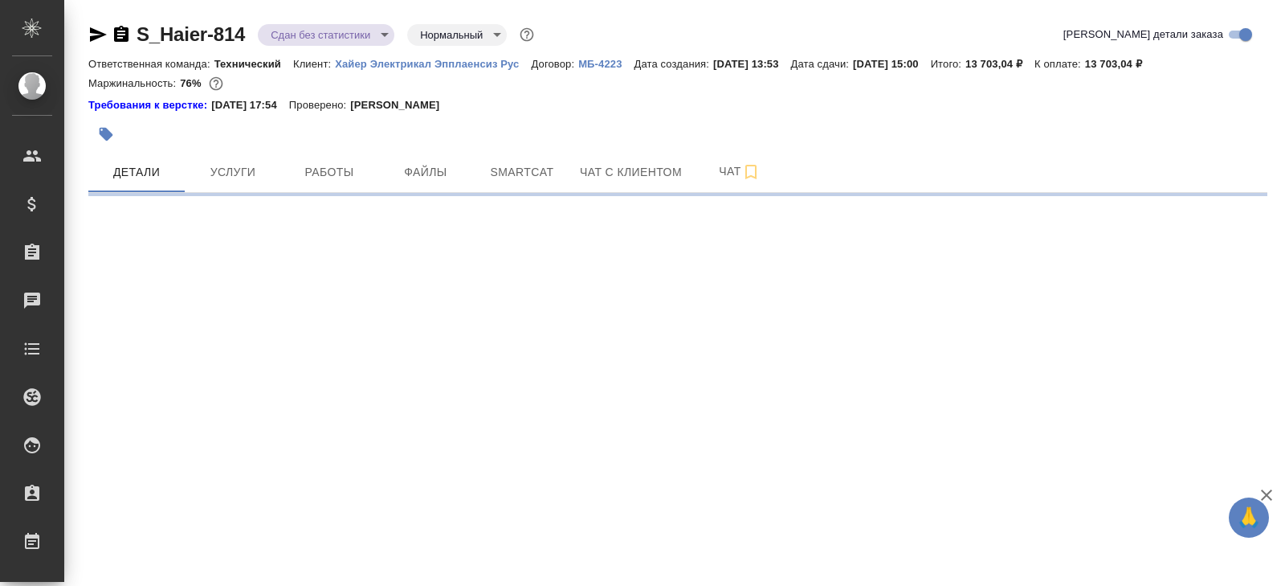
select select "RU"
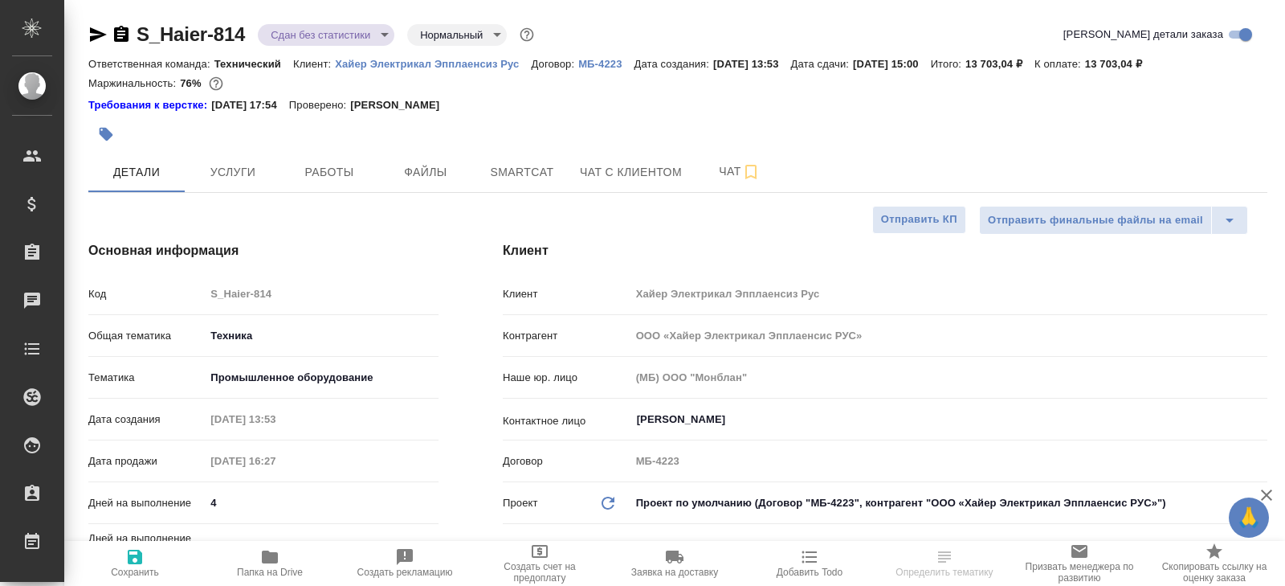
click at [339, 181] on span "Работы" at bounding box center [329, 172] width 77 height 20
type textarea "x"
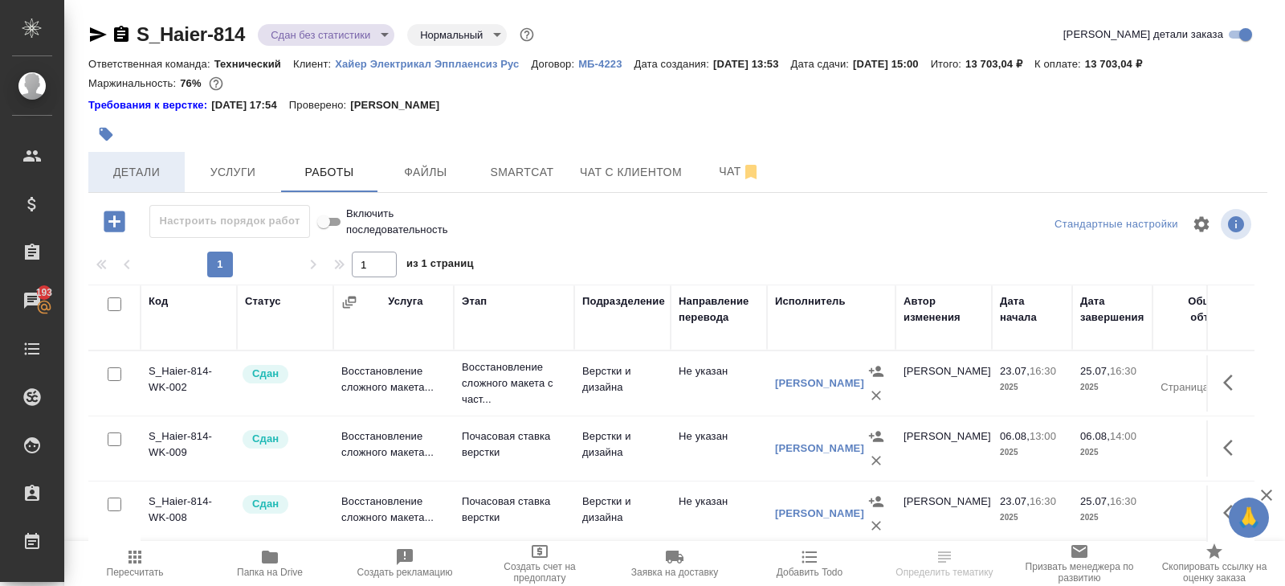
click at [145, 165] on span "Детали" at bounding box center [136, 172] width 77 height 20
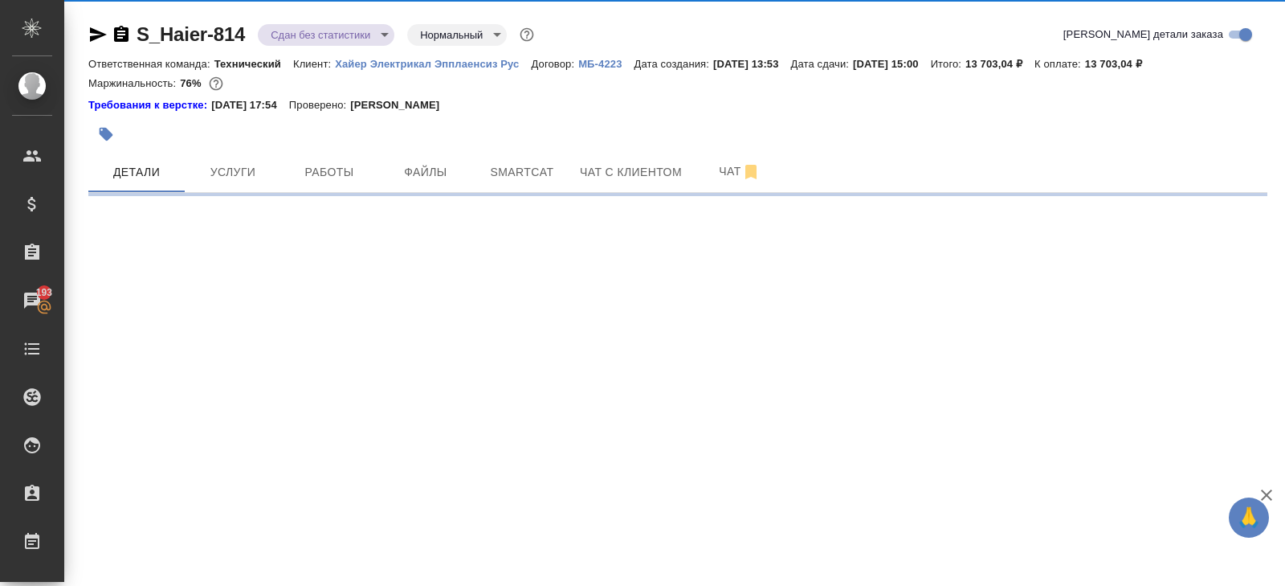
select select "RU"
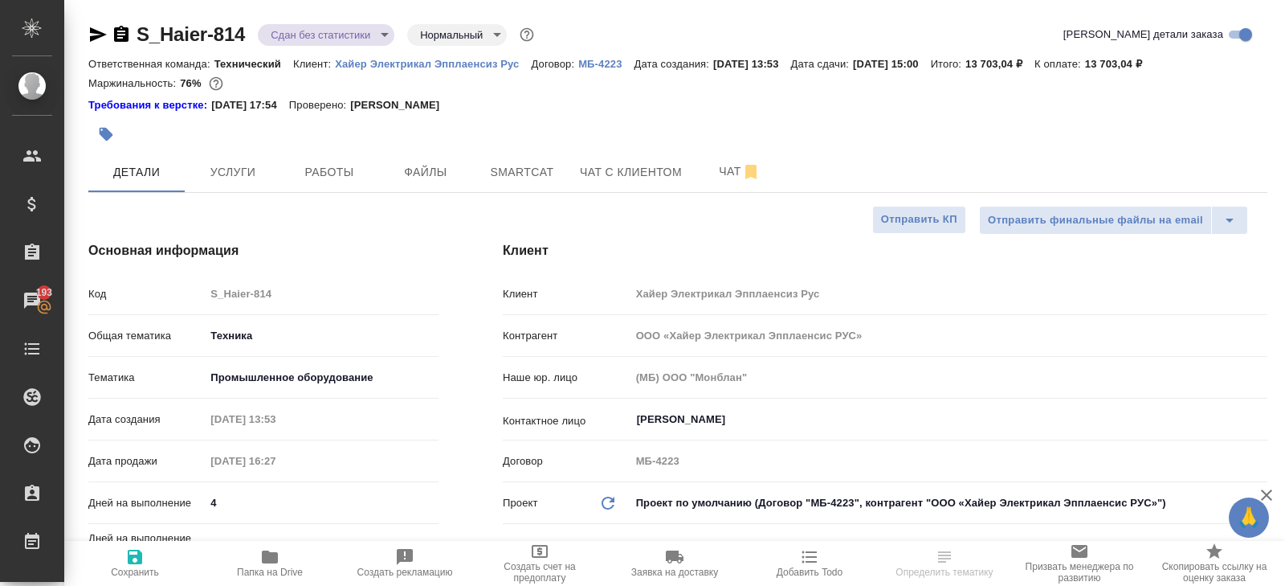
type textarea "x"
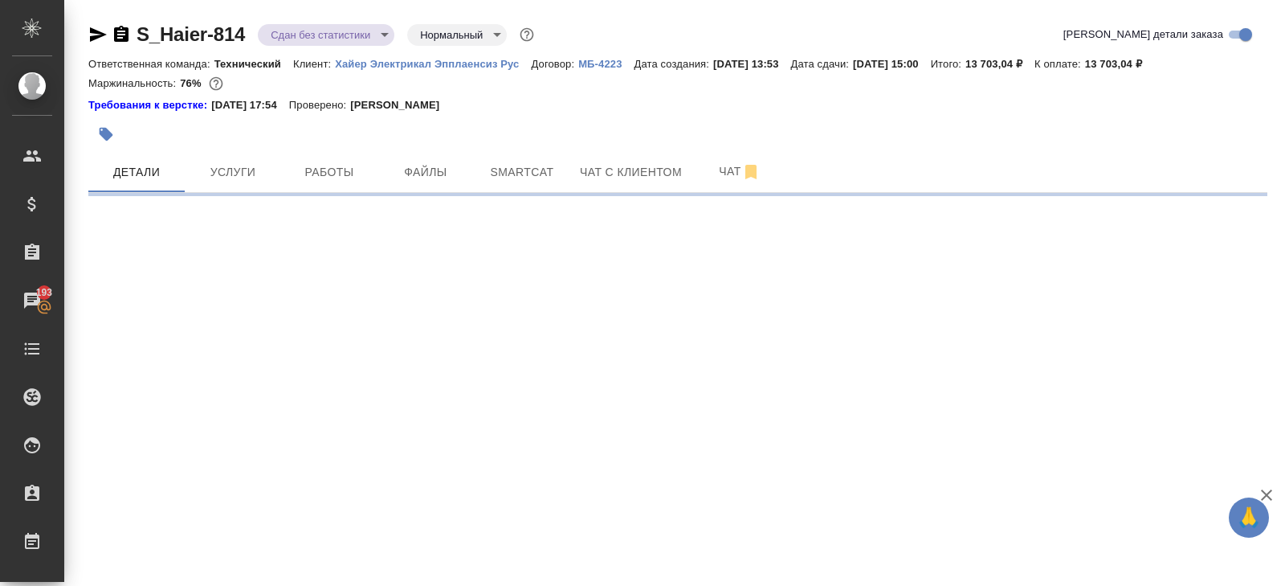
select select "RU"
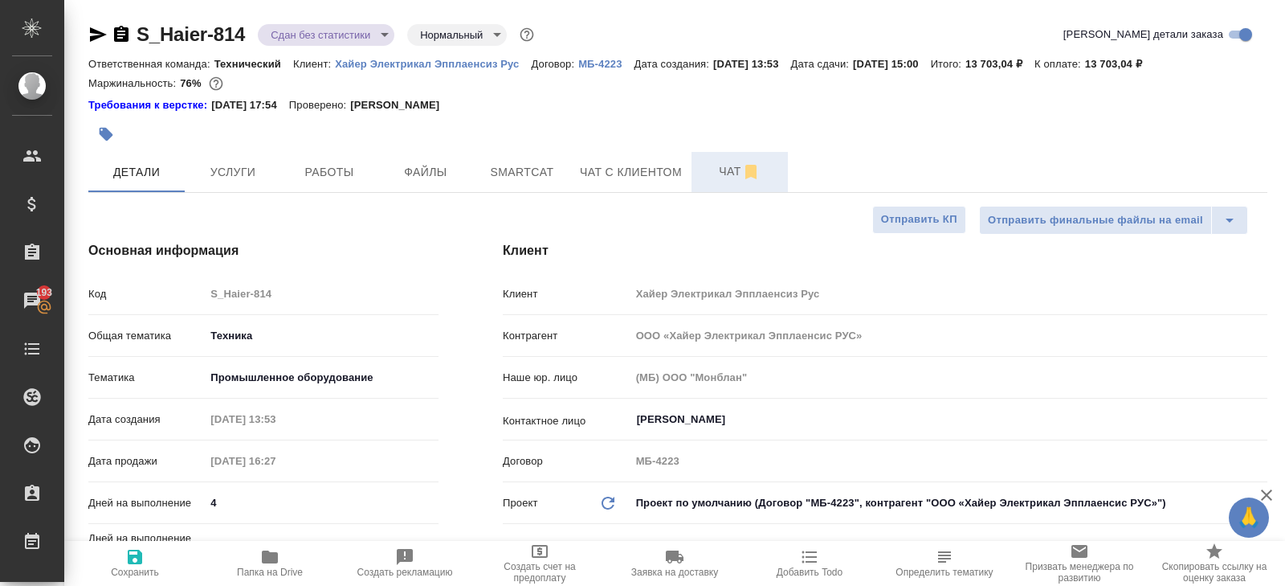
click at [728, 175] on span "Чат" at bounding box center [739, 171] width 77 height 20
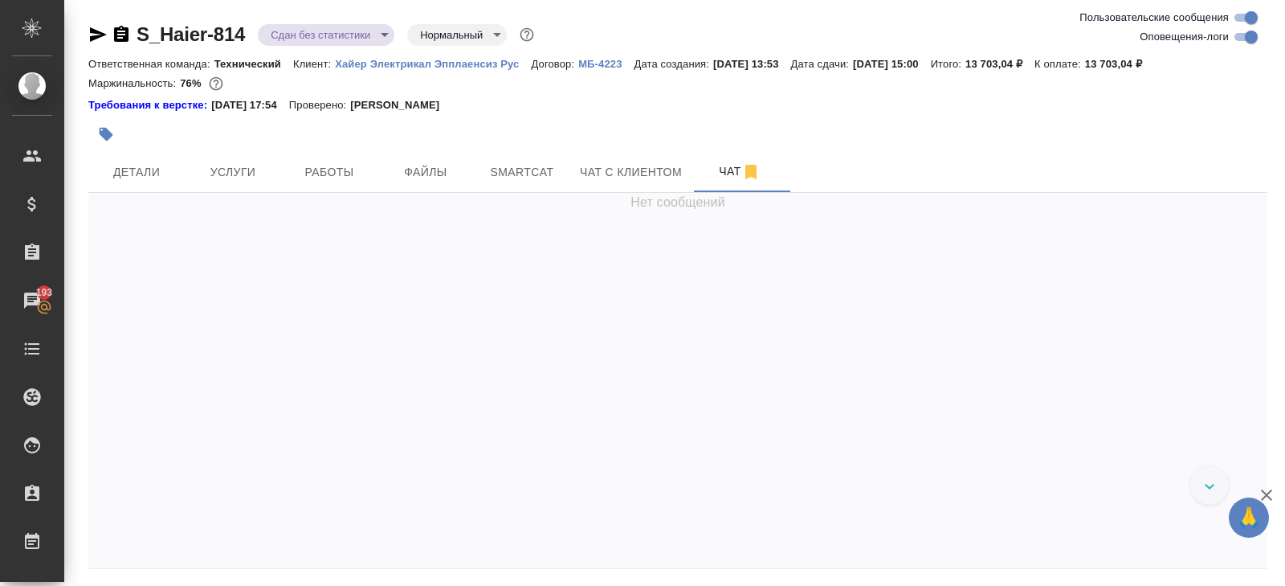
click at [1244, 43] on input "Оповещения-логи" at bounding box center [1252, 36] width 58 height 19
checkbox input "false"
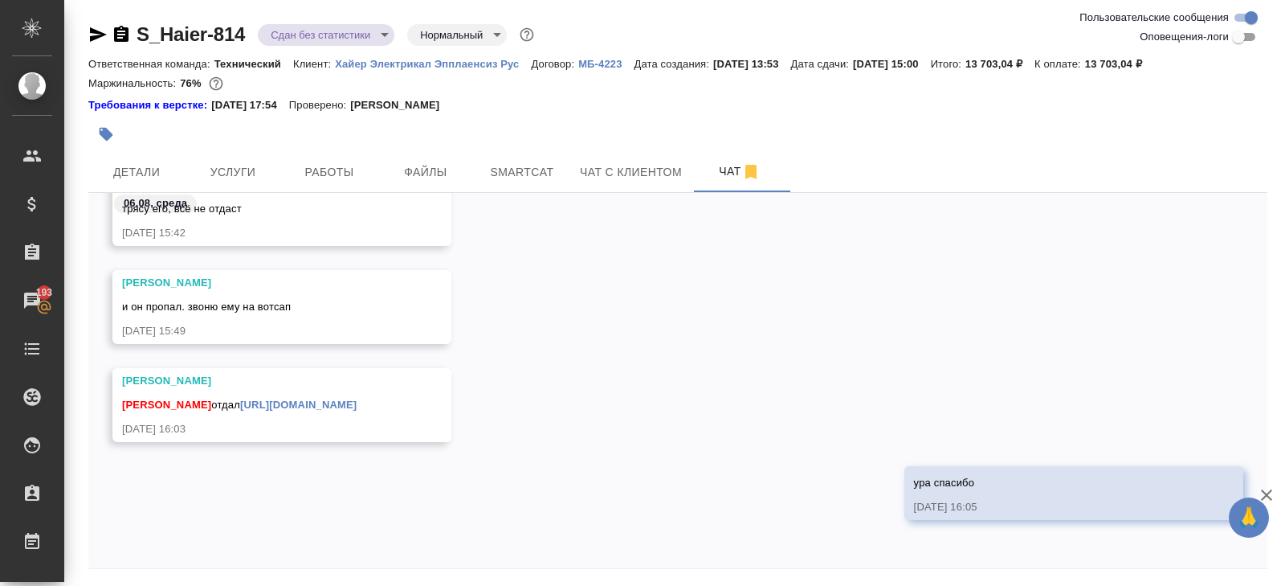
scroll to position [55, 0]
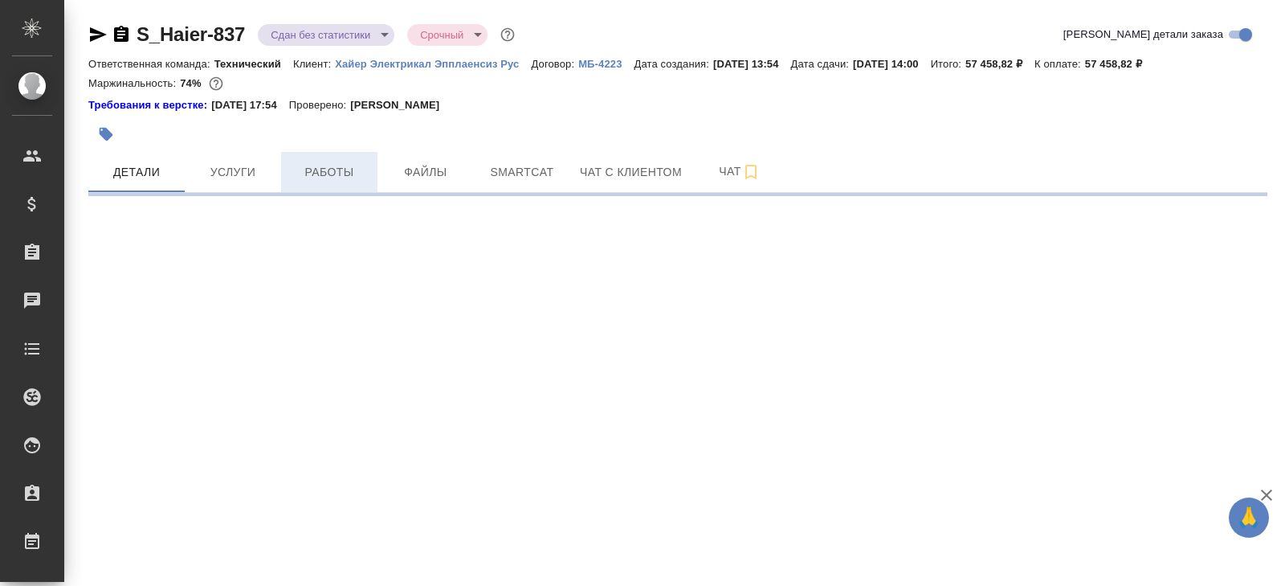
click at [329, 174] on span "Работы" at bounding box center [329, 172] width 77 height 20
select select "RU"
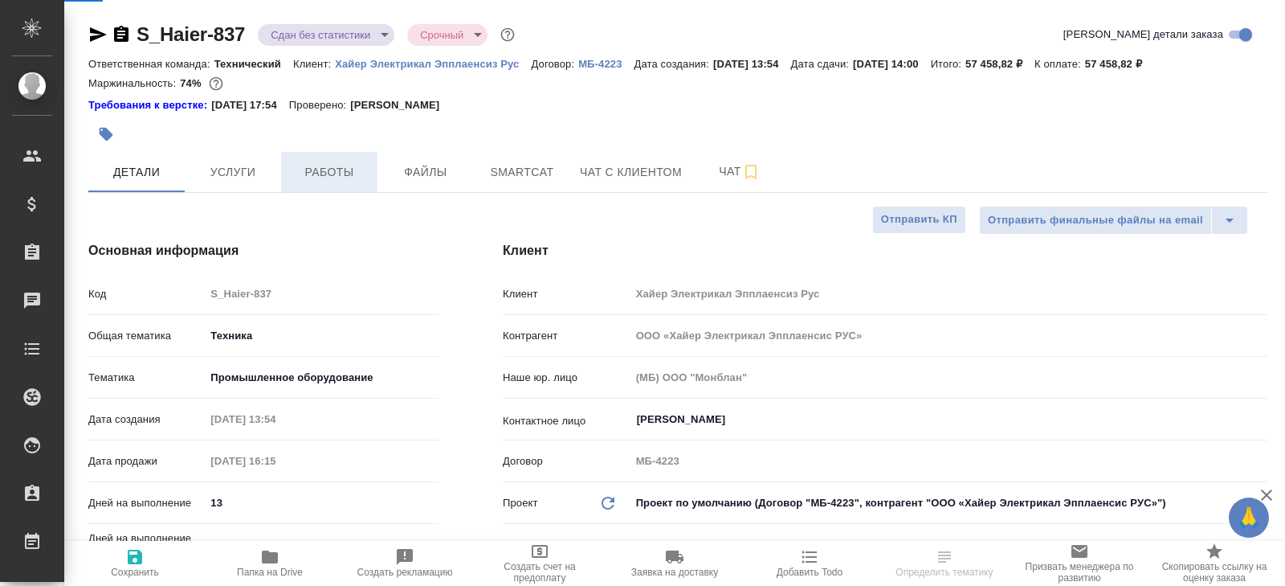
type textarea "x"
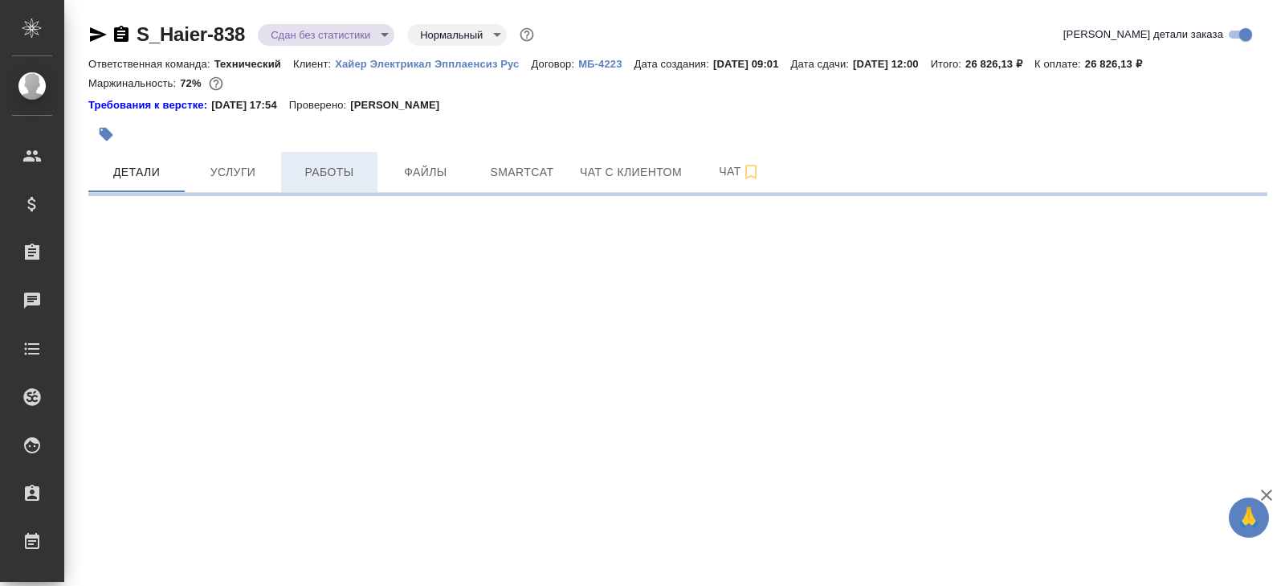
click at [358, 185] on button "Работы" at bounding box center [329, 172] width 96 height 40
select select "RU"
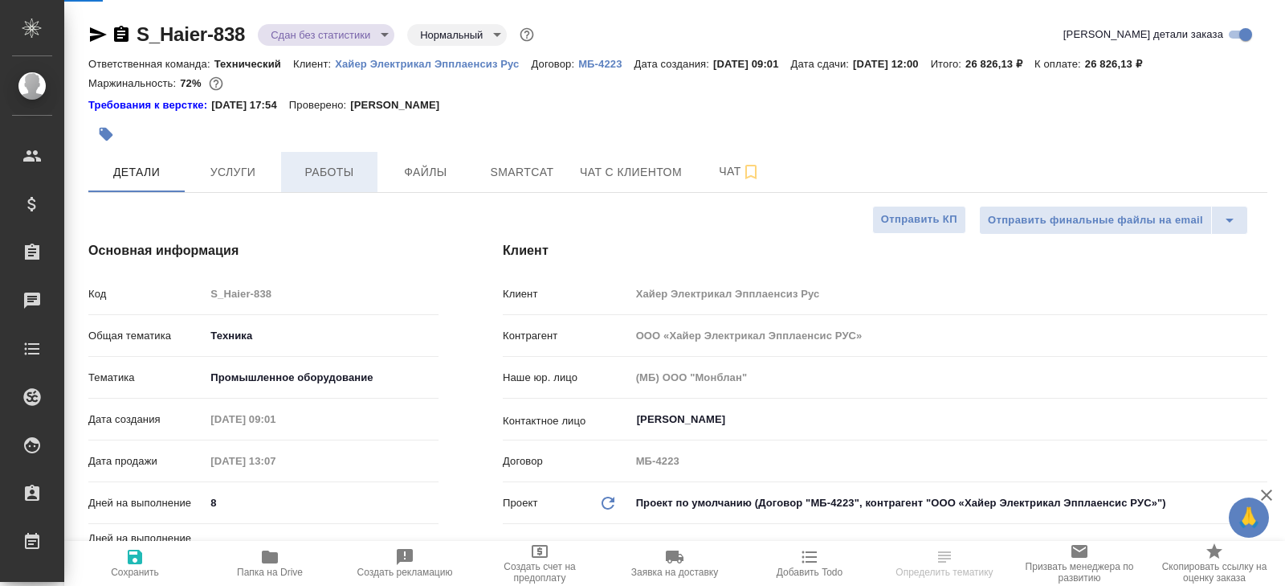
type textarea "x"
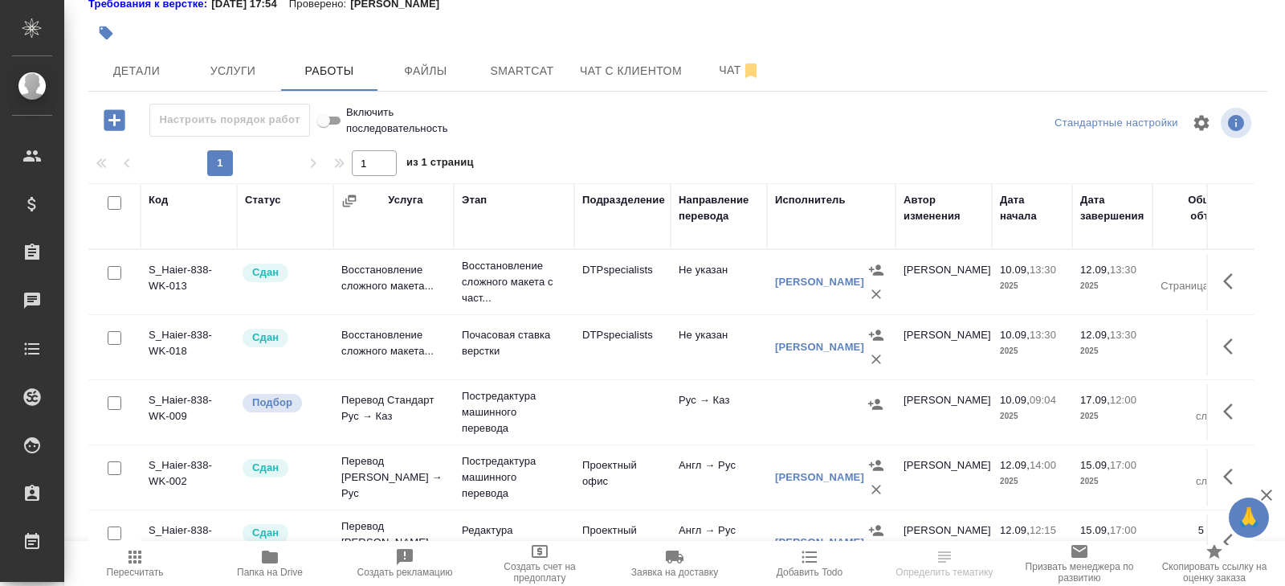
scroll to position [222, 0]
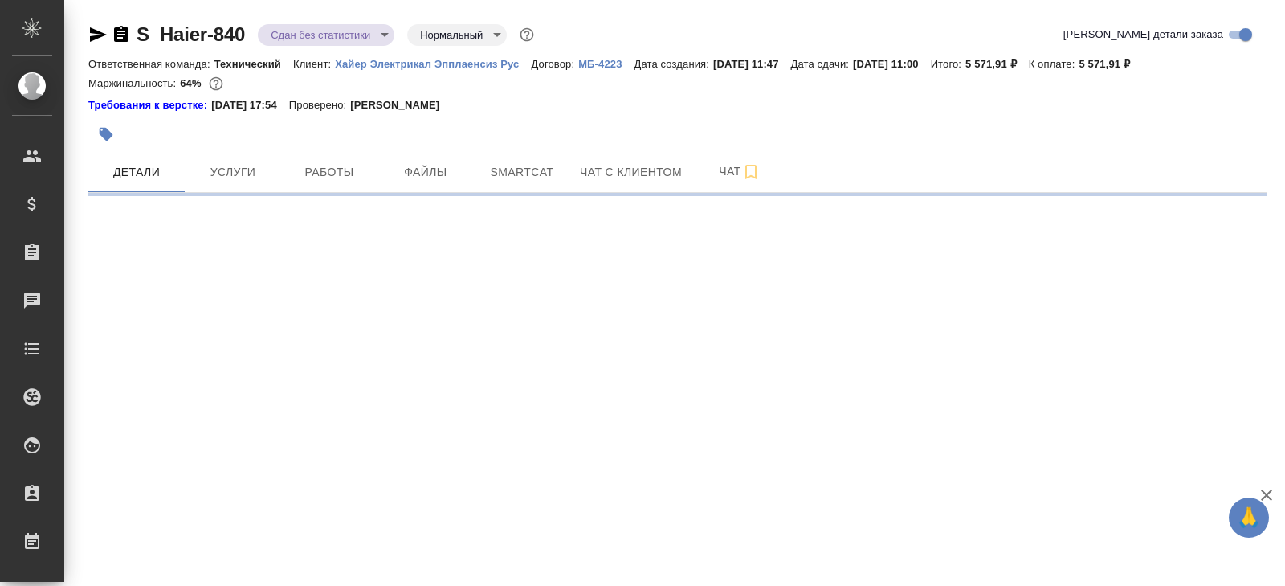
click at [336, 174] on span "Работы" at bounding box center [329, 172] width 77 height 20
select select "RU"
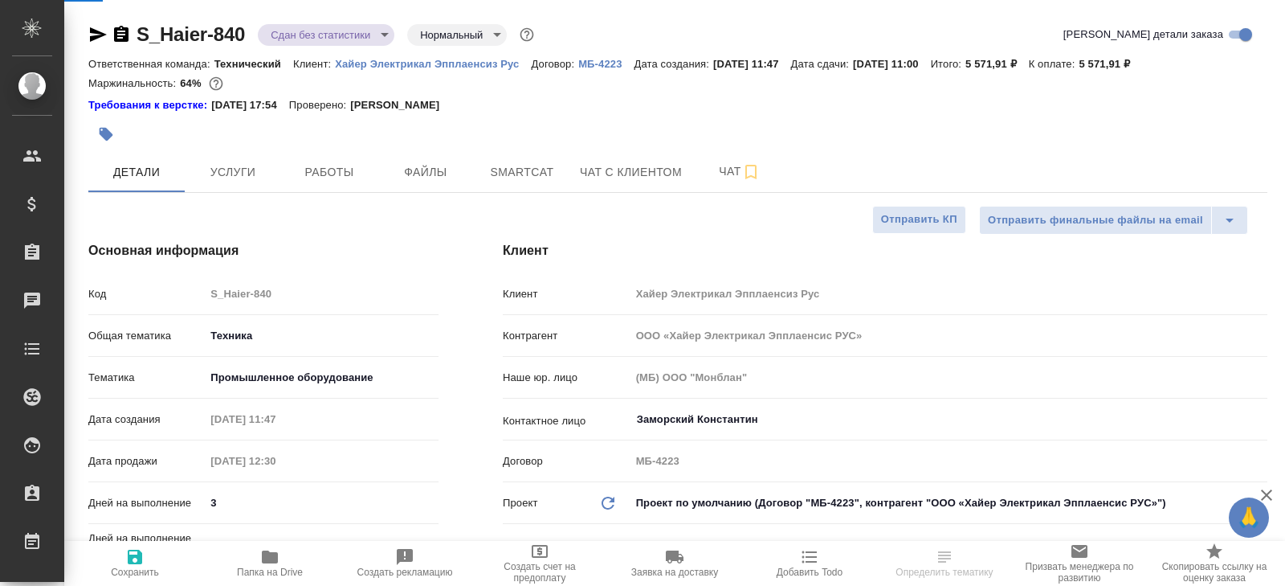
type textarea "x"
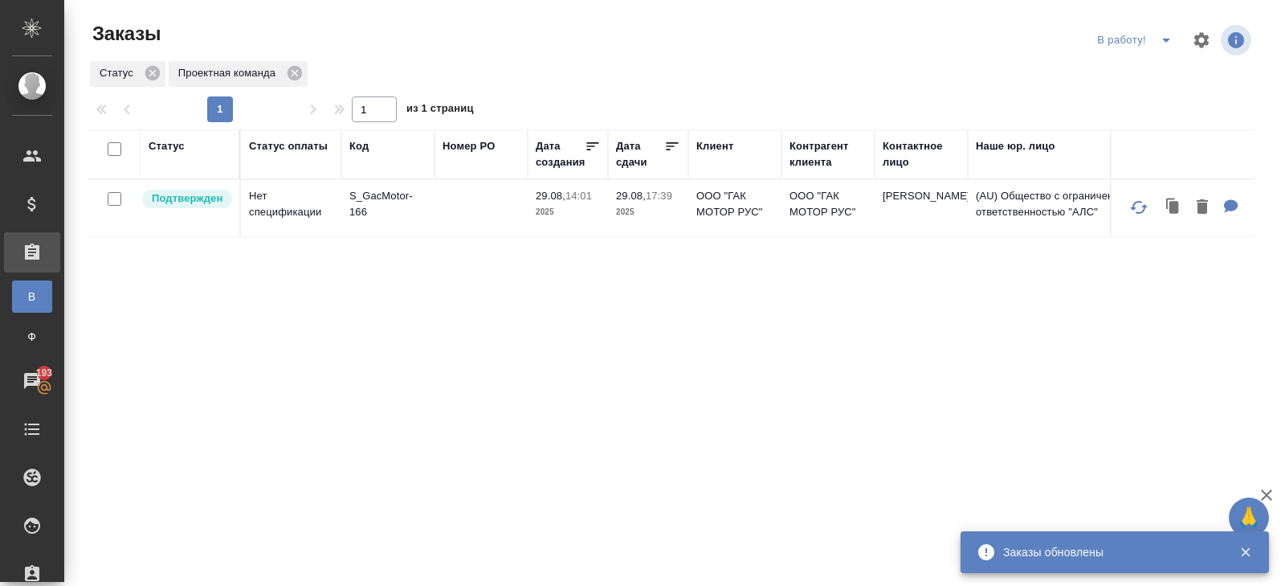
click at [1166, 39] on icon "split button" at bounding box center [1166, 41] width 8 height 4
click at [1166, 66] on li "ПМ" at bounding box center [1136, 72] width 89 height 26
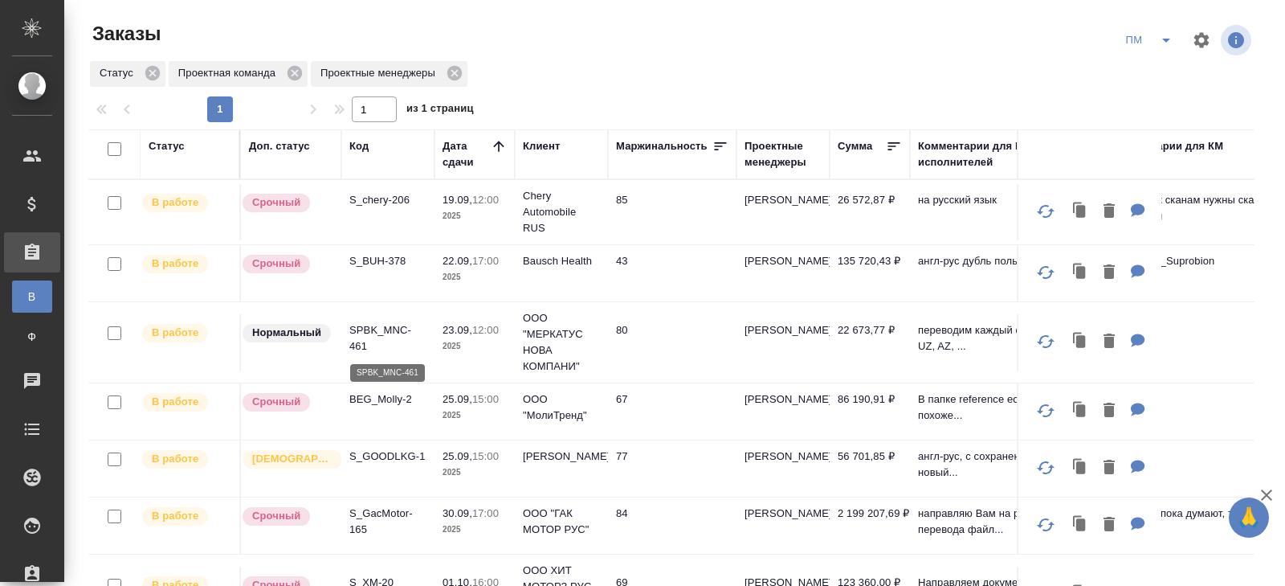
click at [374, 338] on p "SPBK_MNC-461" at bounding box center [387, 338] width 77 height 32
click at [1161, 38] on icon "split button" at bounding box center [1166, 40] width 19 height 19
click at [1161, 65] on li "В работу!" at bounding box center [1149, 72] width 81 height 26
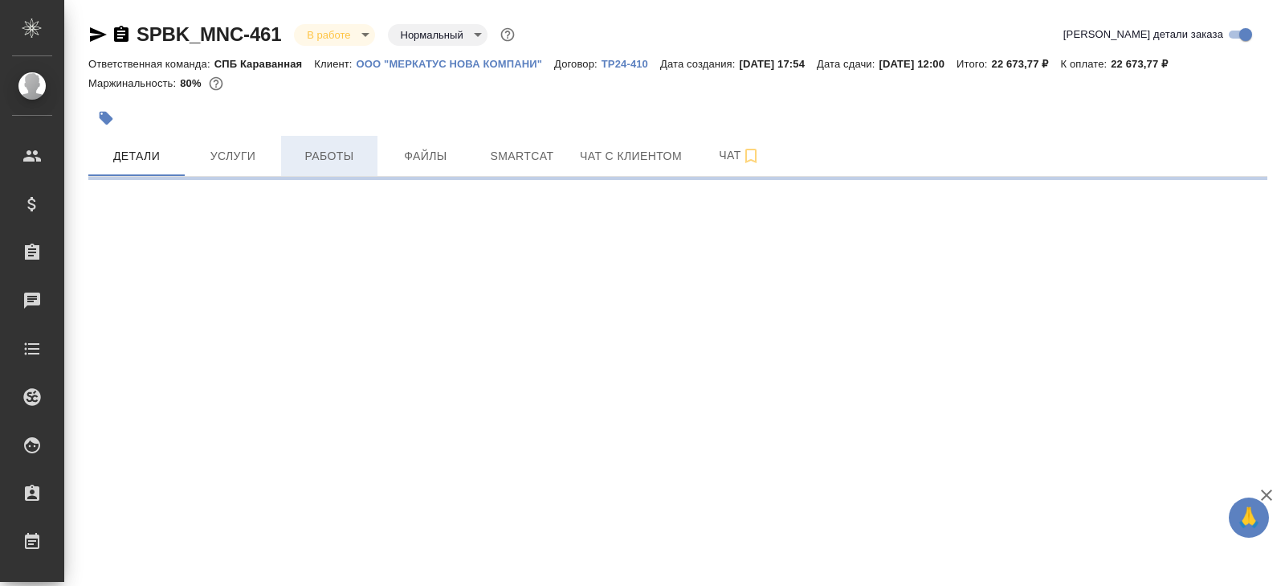
click at [371, 154] on button "Работы" at bounding box center [329, 156] width 96 height 40
select select "RU"
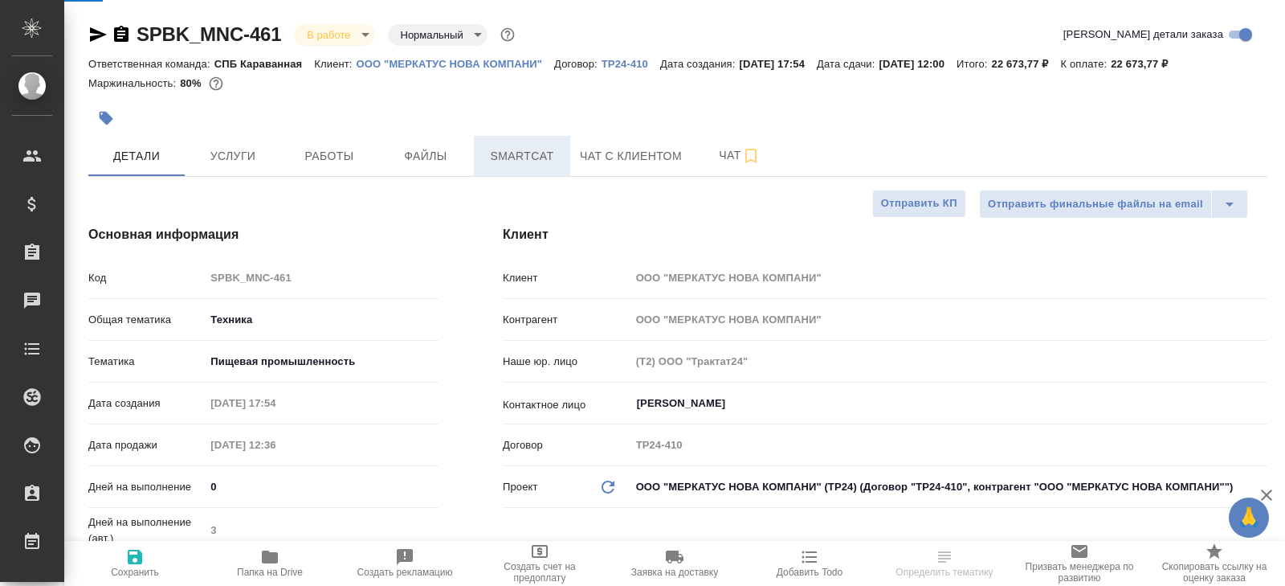
type textarea "x"
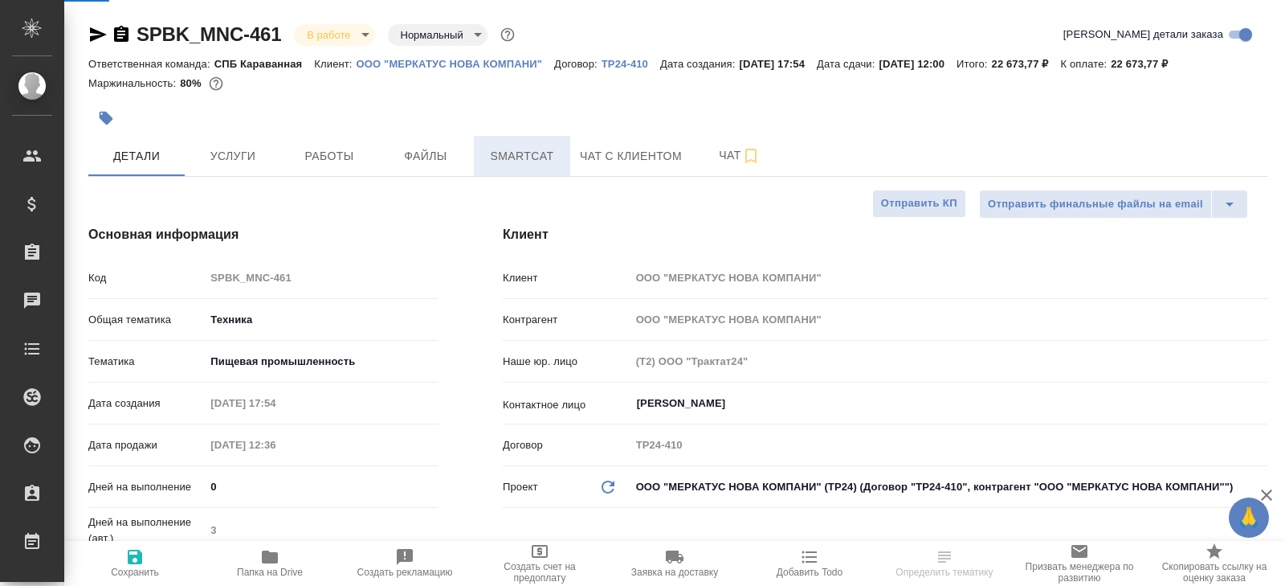
type textarea "x"
click at [537, 158] on span "Smartcat" at bounding box center [522, 156] width 77 height 20
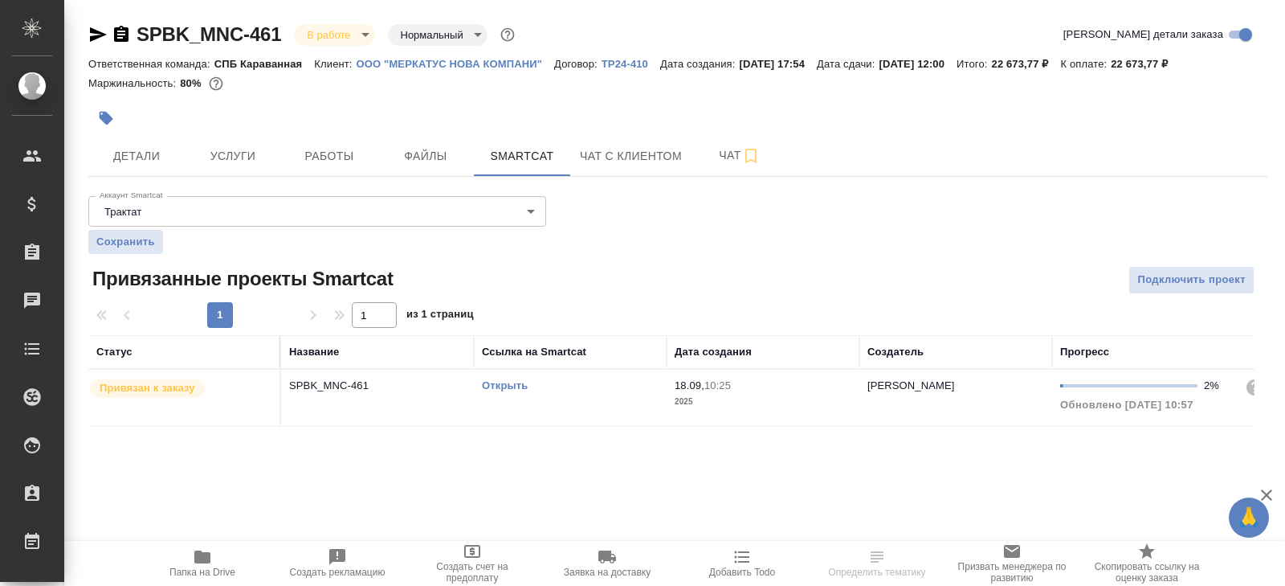
click at [505, 385] on link "Открыть" at bounding box center [505, 385] width 46 height 12
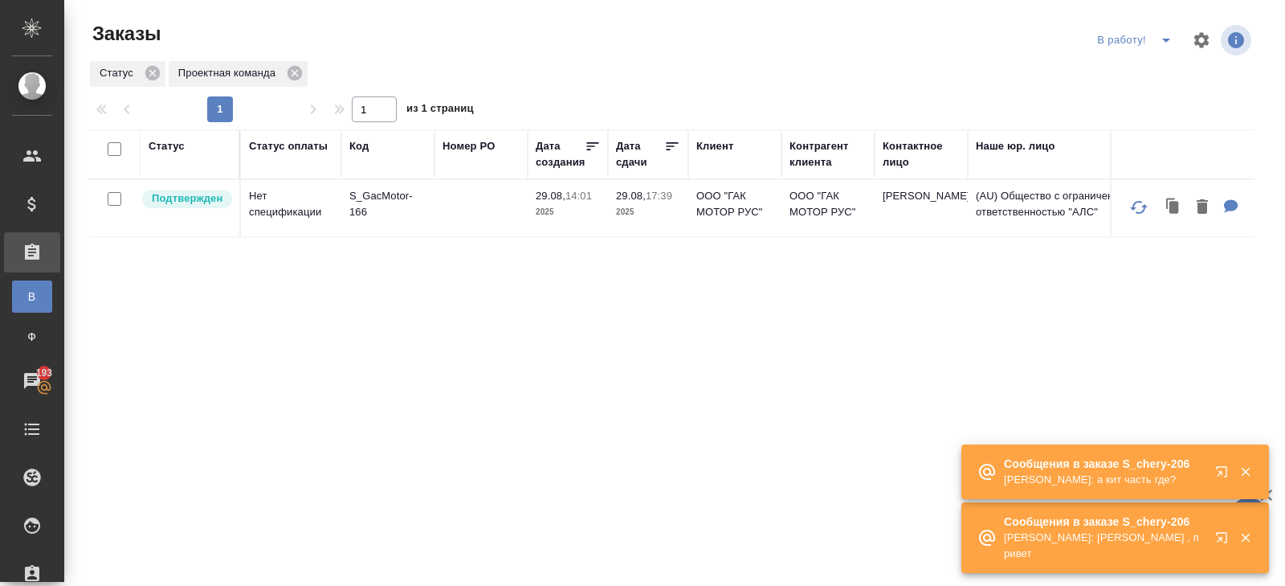
click at [1214, 534] on button "button" at bounding box center [1225, 540] width 39 height 39
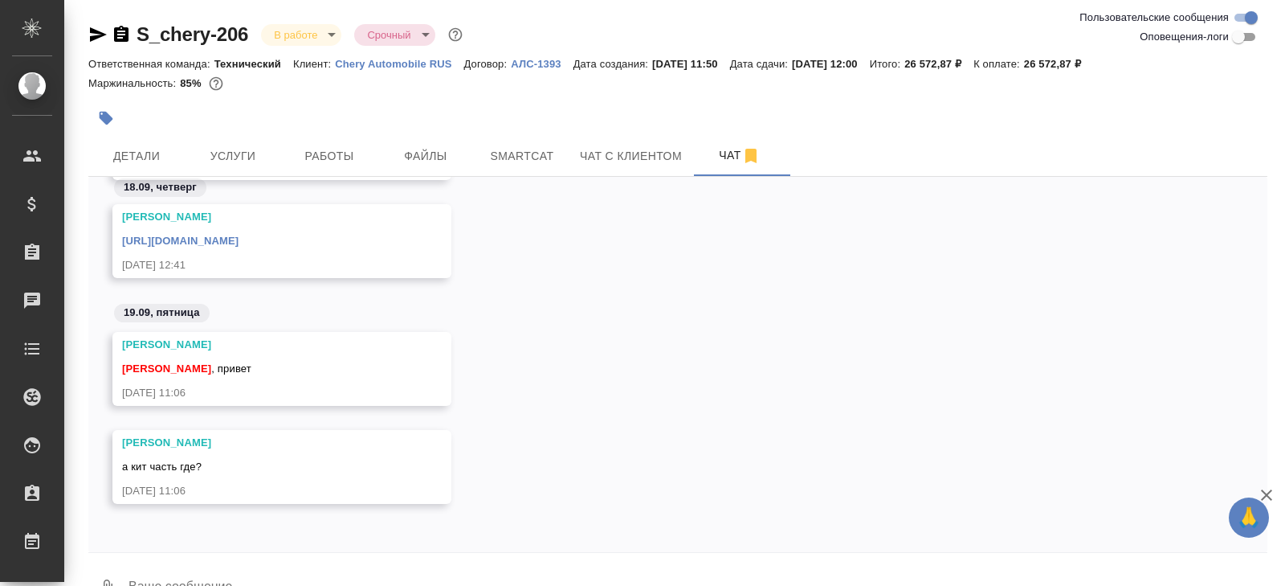
scroll to position [39, 0]
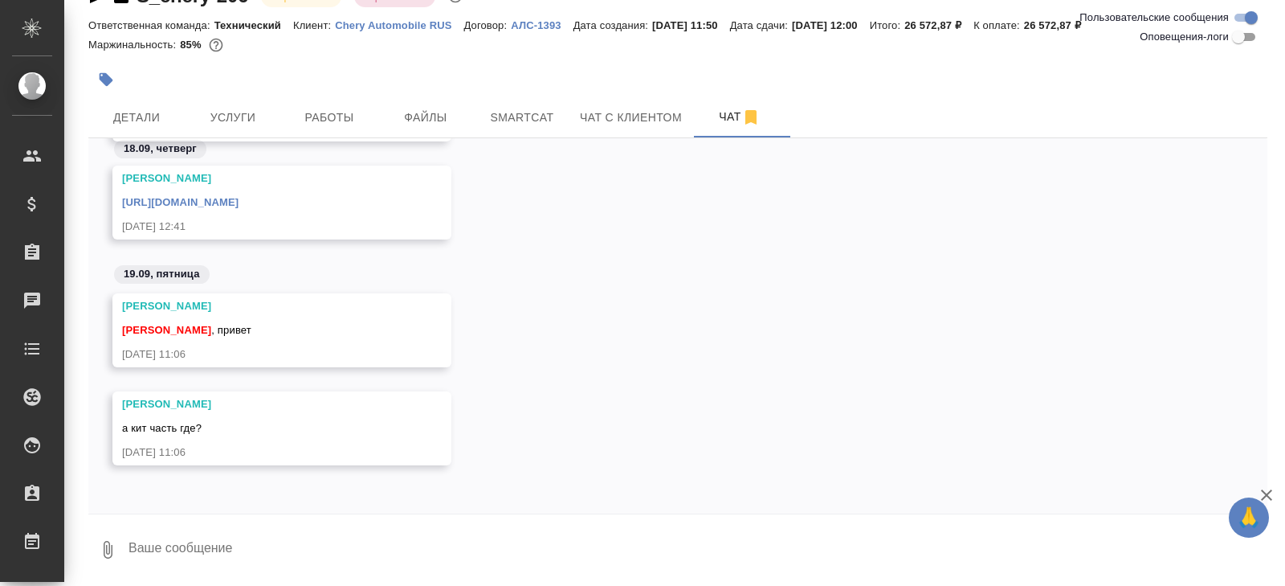
click at [252, 531] on textarea at bounding box center [697, 549] width 1141 height 55
click at [149, 549] on textarea "[PERSON_NAME] сказал [PERSON_NAME] не трогать" at bounding box center [684, 549] width 1114 height 55
type textarea "клие нт сказал [PERSON_NAME] не трогать"
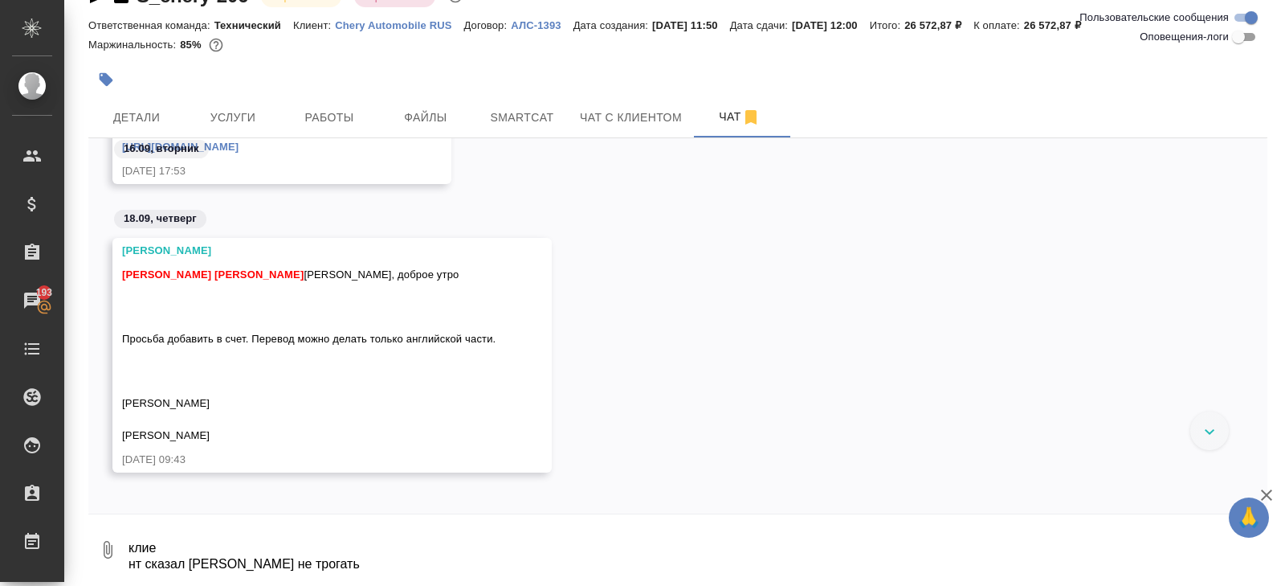
scroll to position [546, 0]
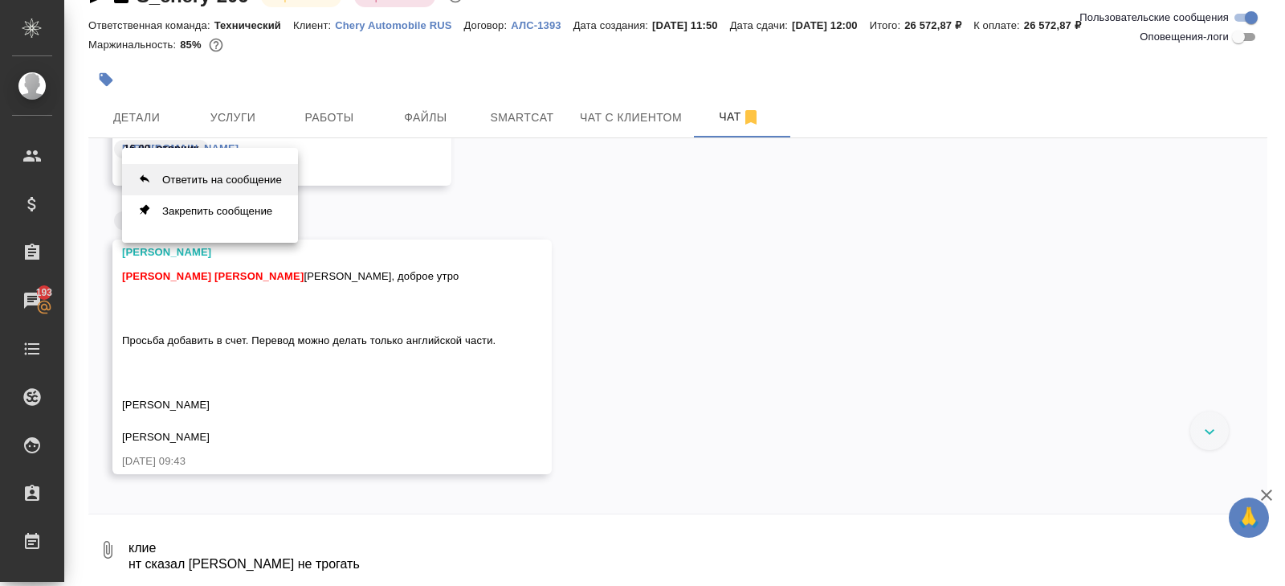
click at [240, 186] on button "Ответить на сообщение" at bounding box center [210, 179] width 176 height 31
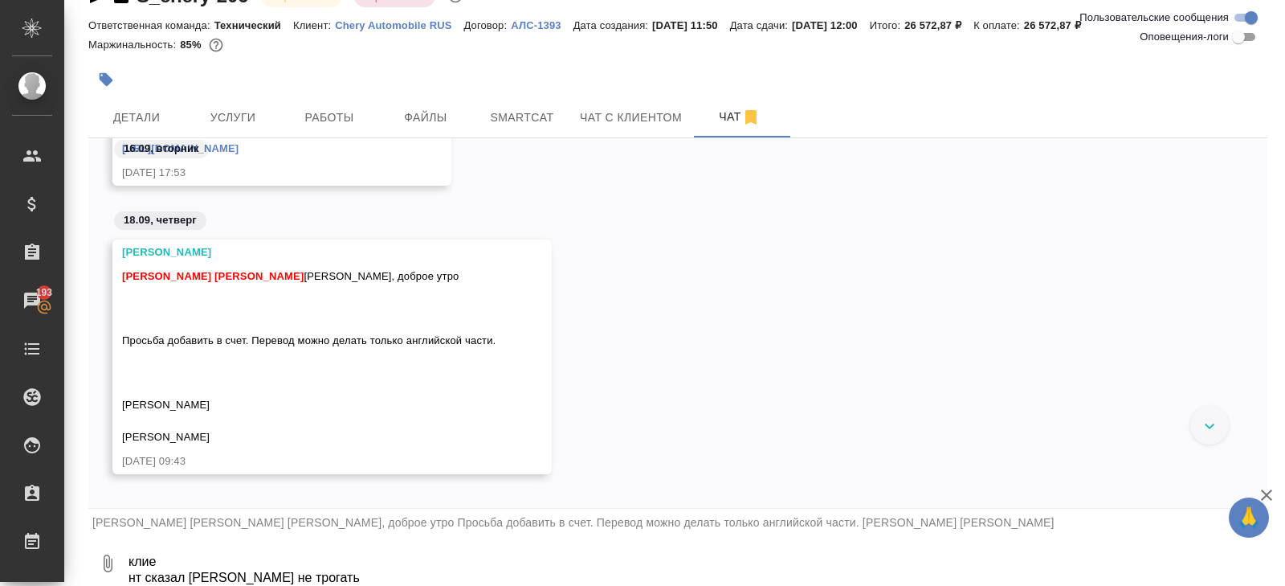
click at [202, 547] on textarea "клие нт сказал [PERSON_NAME] не трогать" at bounding box center [697, 563] width 1141 height 55
type textarea "вот"
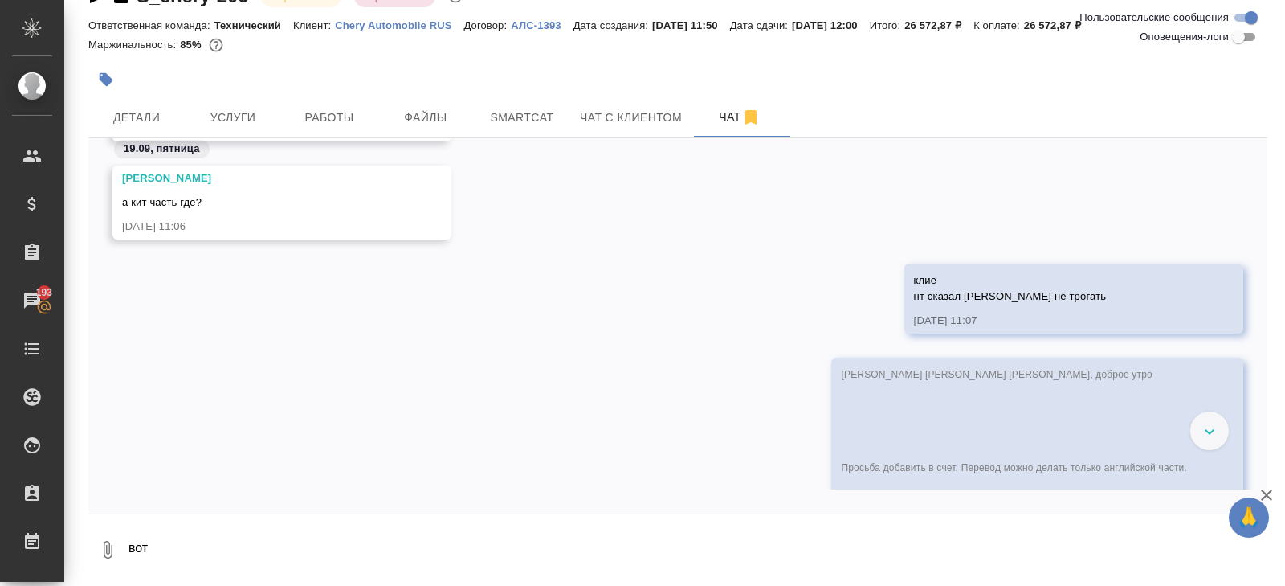
scroll to position [2669, 0]
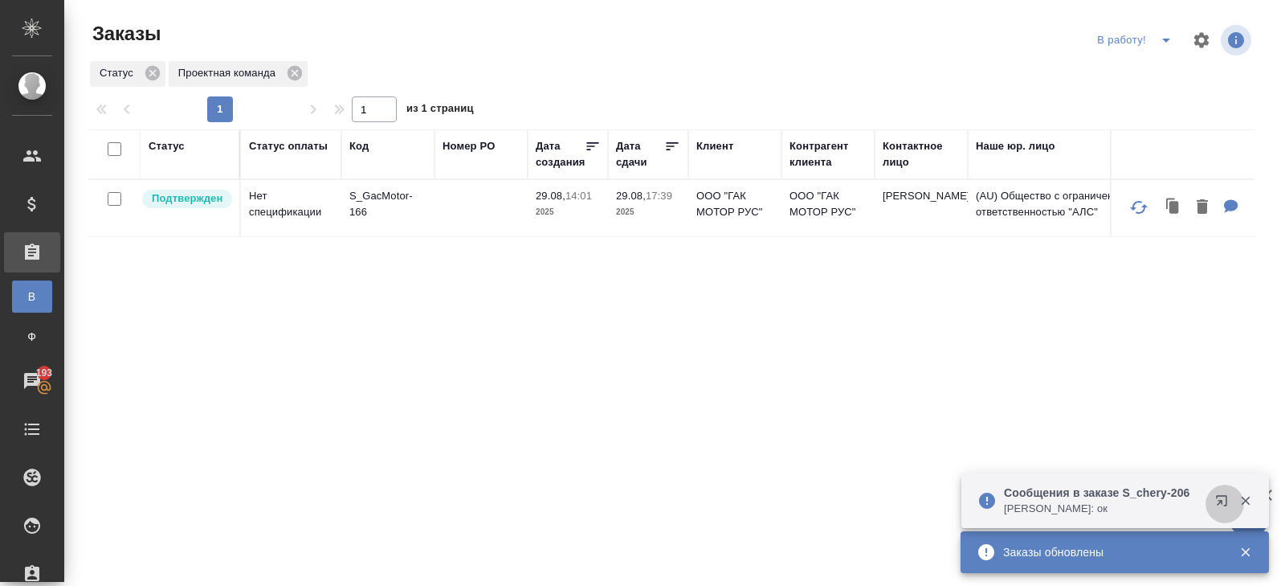
click at [1219, 500] on icon "button" at bounding box center [1221, 500] width 10 height 10
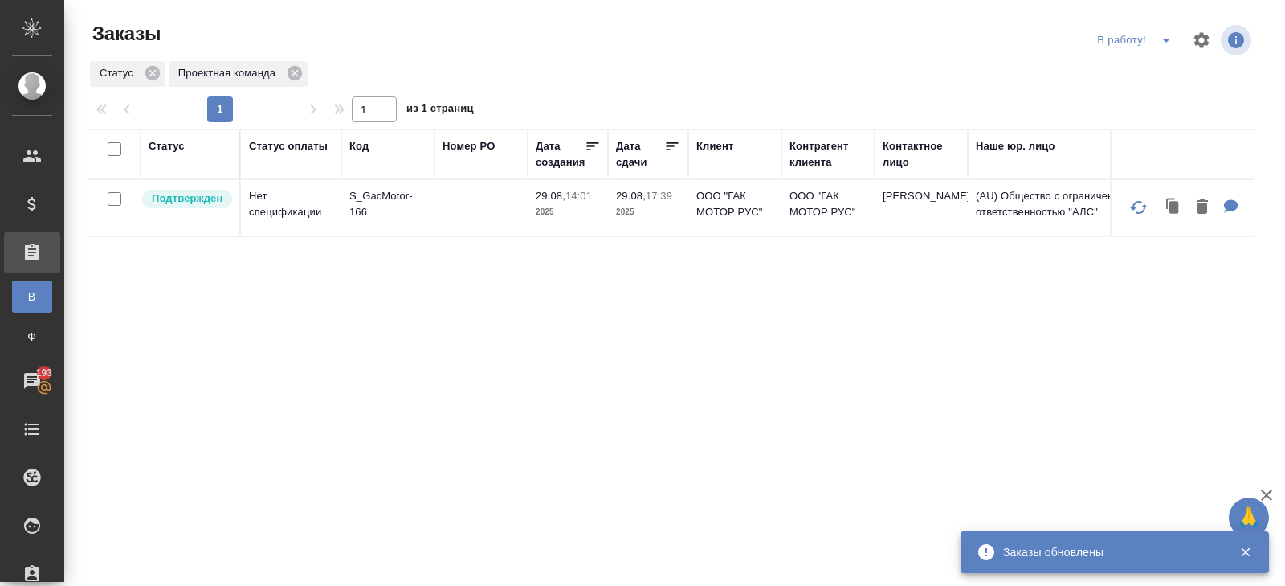
click at [1167, 47] on icon "split button" at bounding box center [1166, 40] width 19 height 19
click at [1164, 63] on li "ПМ" at bounding box center [1136, 72] width 89 height 26
